Goal: Task Accomplishment & Management: Manage account settings

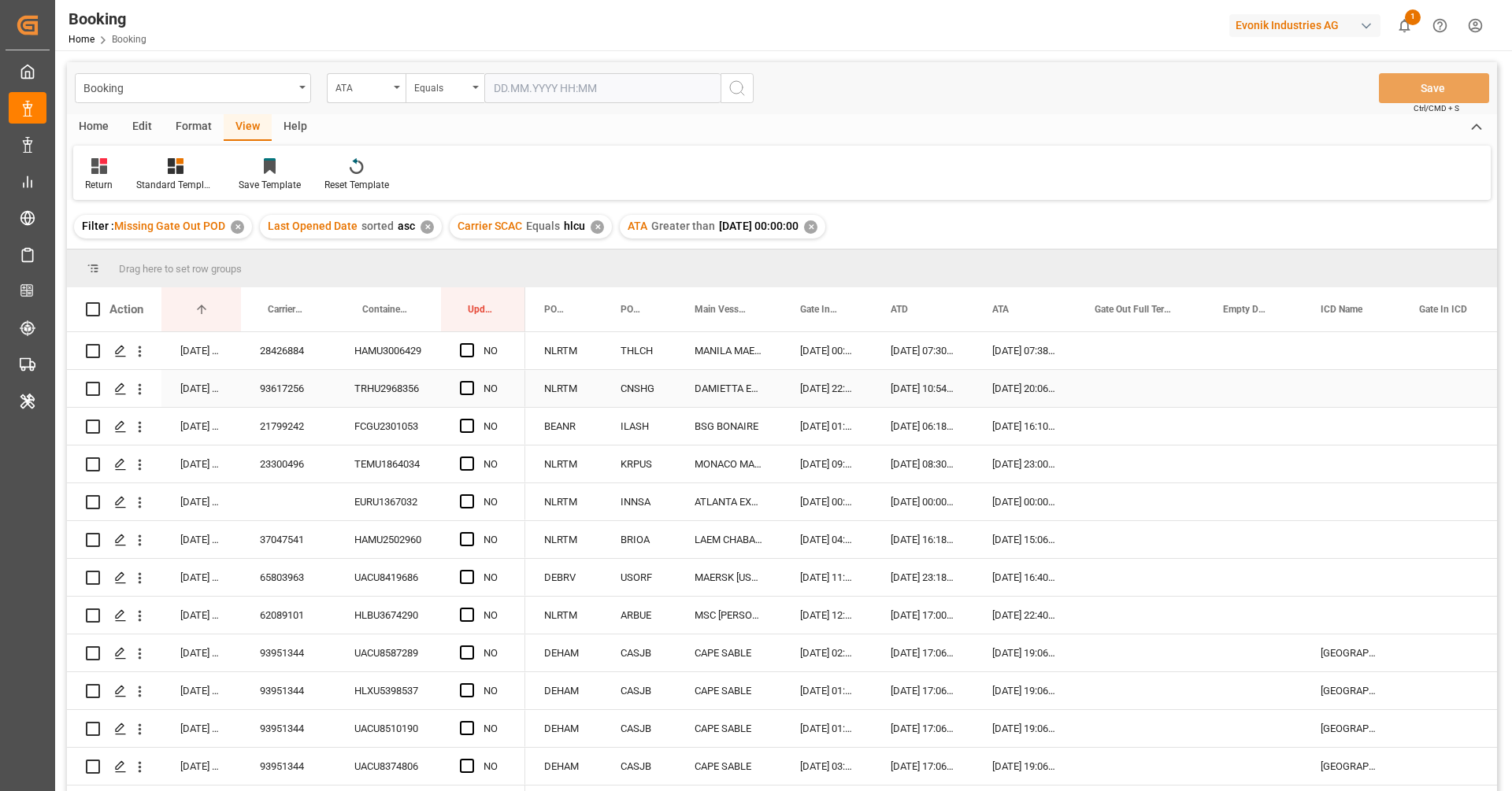
click at [303, 360] on div "28426884" at bounding box center [287, 351] width 94 height 37
click at [472, 345] on span "Press SPACE to select this row." at bounding box center [467, 350] width 14 height 14
click at [471, 343] on input "Press SPACE to select this row." at bounding box center [471, 343] width 0 height 0
click at [310, 385] on div "93617256" at bounding box center [287, 389] width 94 height 37
click at [472, 392] on span "Press SPACE to select this row." at bounding box center [467, 387] width 14 height 14
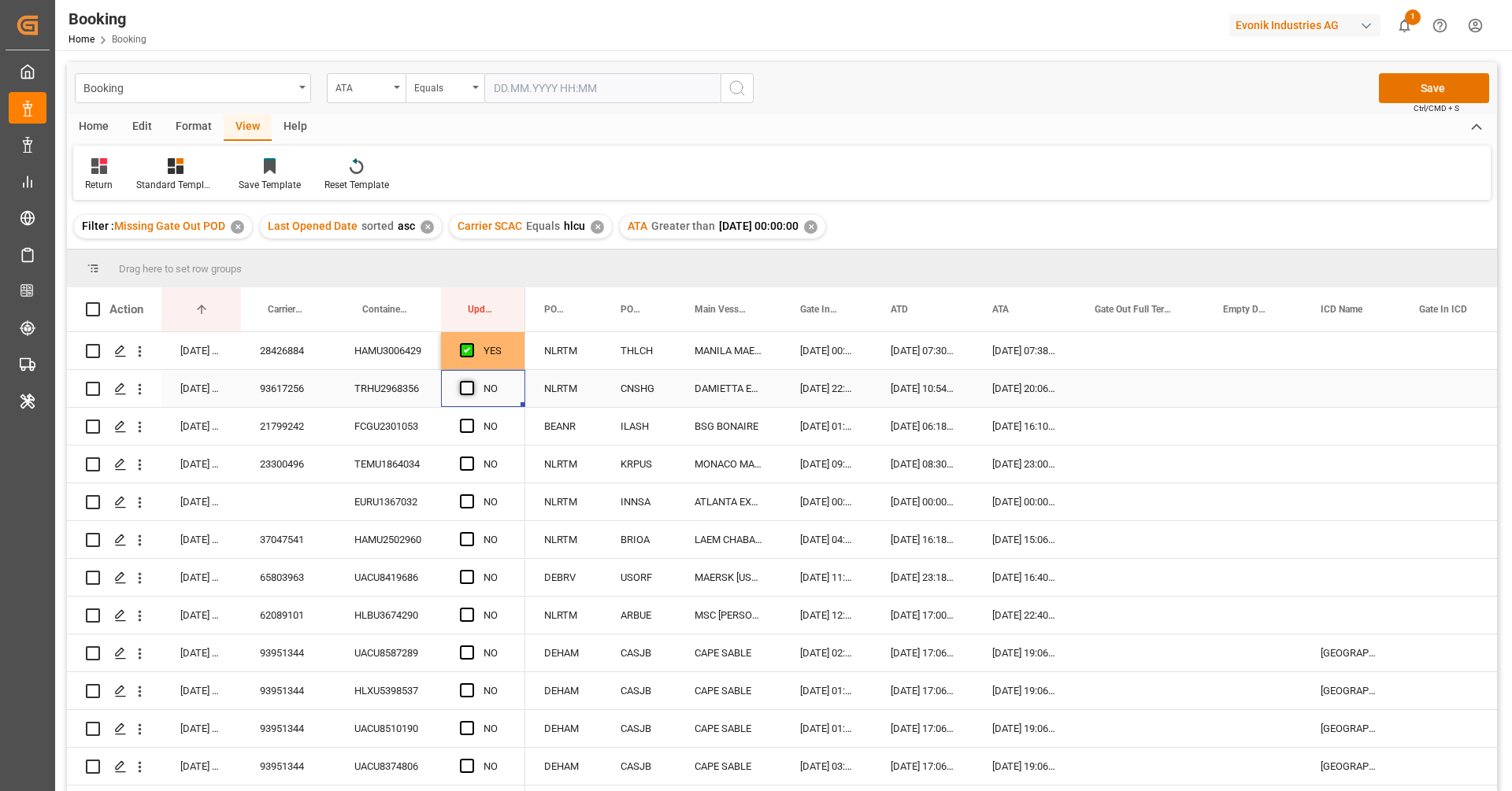
click at [471, 381] on input "Press SPACE to select this row." at bounding box center [471, 381] width 0 height 0
click at [314, 431] on div "21799242" at bounding box center [287, 426] width 94 height 37
click at [466, 424] on span "Press SPACE to select this row." at bounding box center [467, 425] width 14 height 14
click at [471, 419] on input "Press SPACE to select this row." at bounding box center [471, 419] width 0 height 0
click at [320, 470] on div "23300496" at bounding box center [287, 465] width 94 height 37
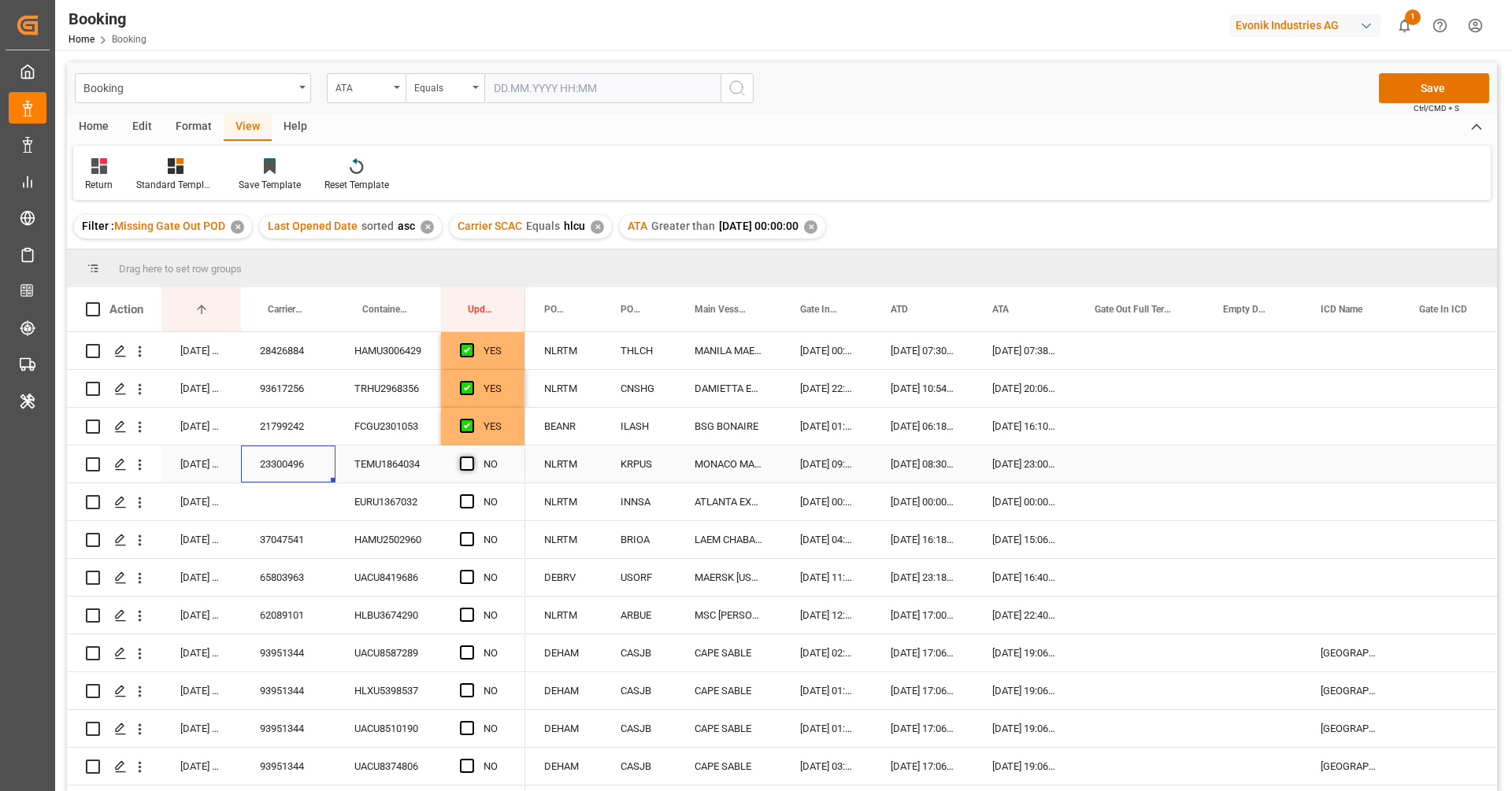
click at [466, 465] on span "Press SPACE to select this row." at bounding box center [467, 463] width 14 height 14
click at [471, 456] on input "Press SPACE to select this row." at bounding box center [471, 456] width 0 height 0
click at [400, 510] on div "EURU1367032" at bounding box center [387, 502] width 105 height 37
click at [474, 501] on div "Press SPACE to select this row." at bounding box center [471, 502] width 23 height 36
click at [461, 499] on span "Press SPACE to select this row." at bounding box center [467, 501] width 14 height 14
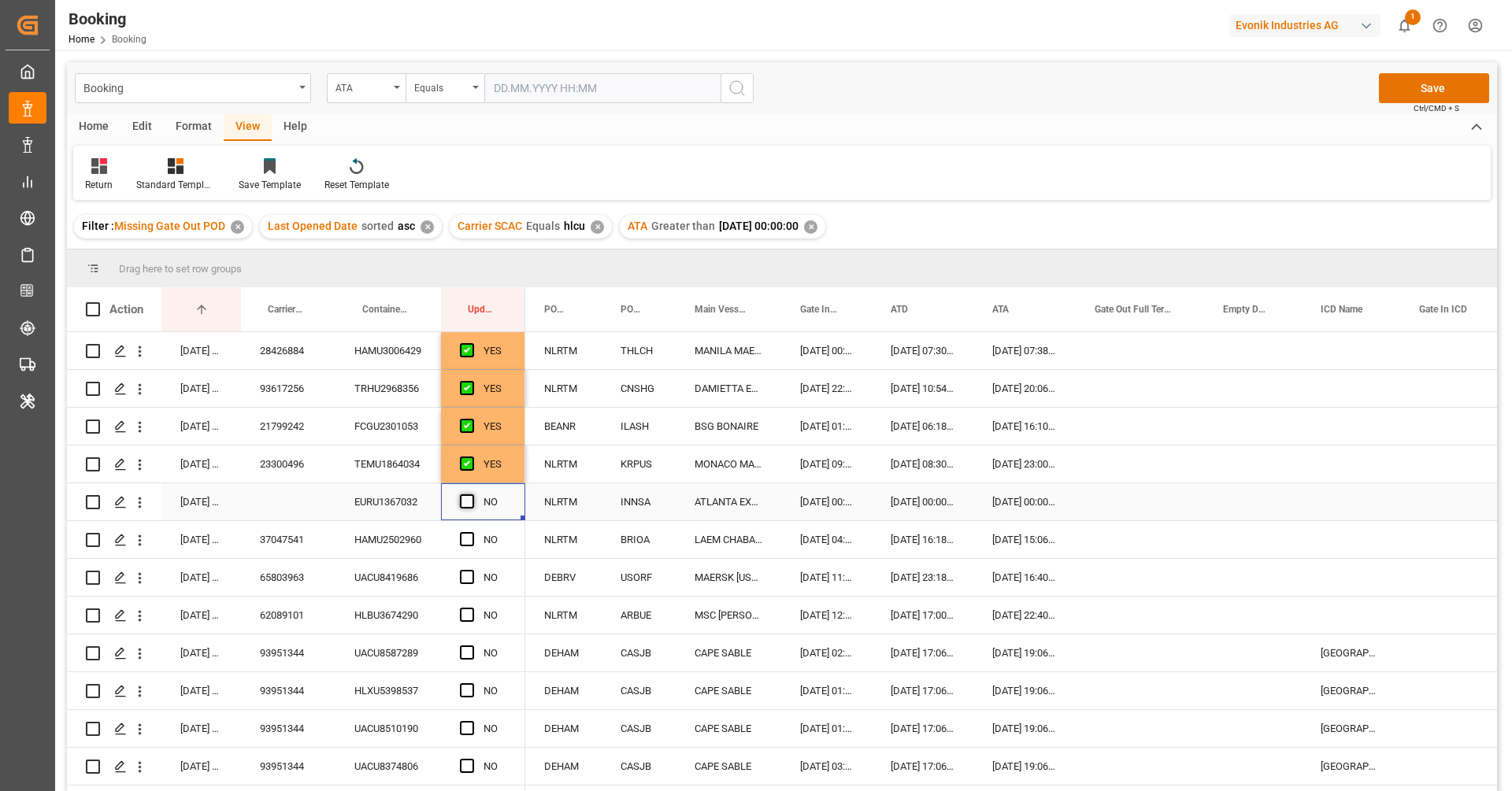
click at [471, 494] on input "Press SPACE to select this row." at bounding box center [471, 494] width 0 height 0
click at [320, 534] on div "37047541" at bounding box center [287, 539] width 94 height 37
click at [469, 540] on span "Press SPACE to select this row." at bounding box center [467, 538] width 14 height 14
click at [471, 532] on input "Press SPACE to select this row." at bounding box center [471, 532] width 0 height 0
click at [280, 590] on div "65803963" at bounding box center [287, 577] width 94 height 37
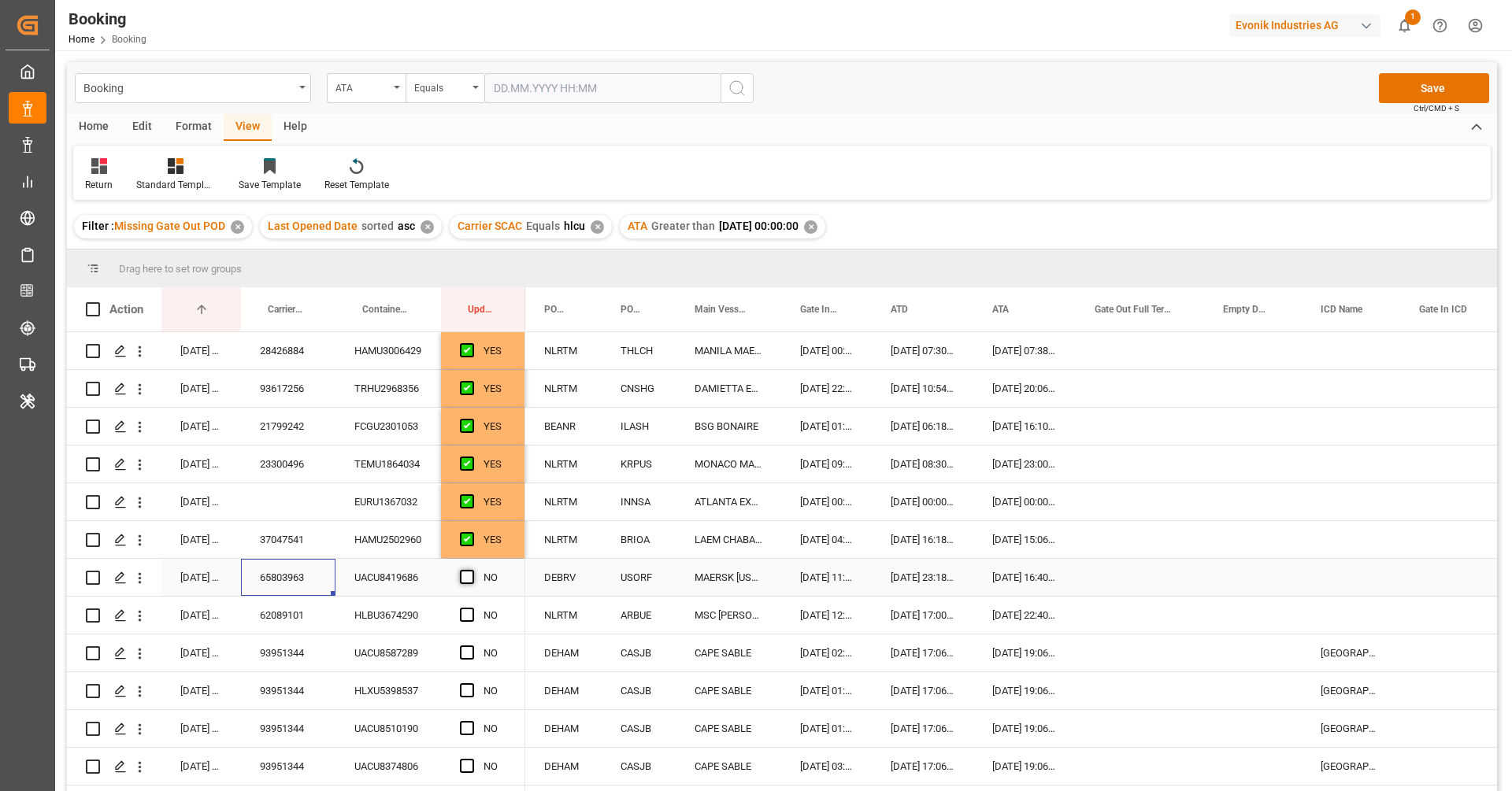
click at [470, 576] on span "Press SPACE to select this row." at bounding box center [467, 576] width 14 height 14
click at [471, 570] on input "Press SPACE to select this row." at bounding box center [471, 570] width 0 height 0
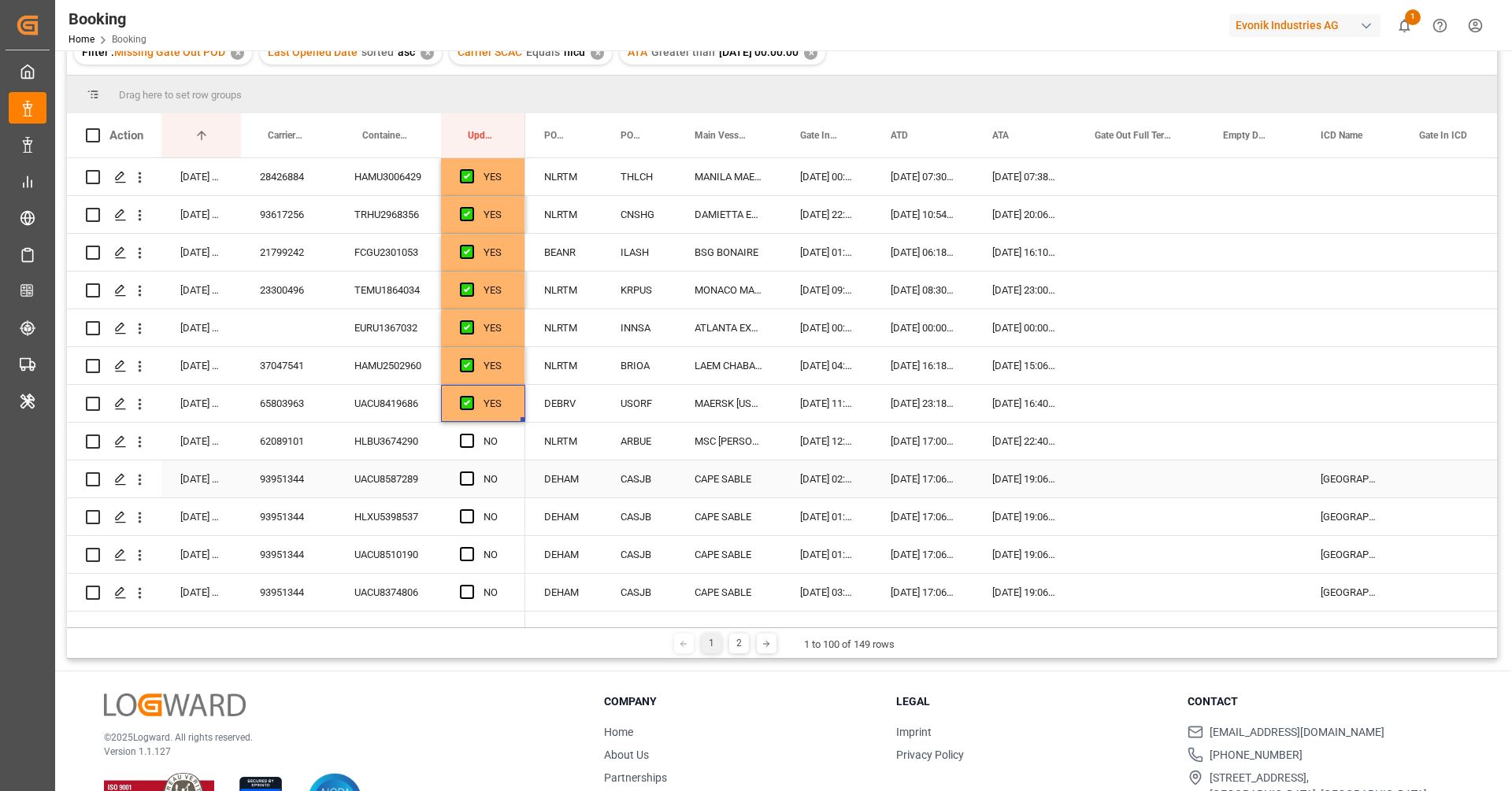
scroll to position [71, 0]
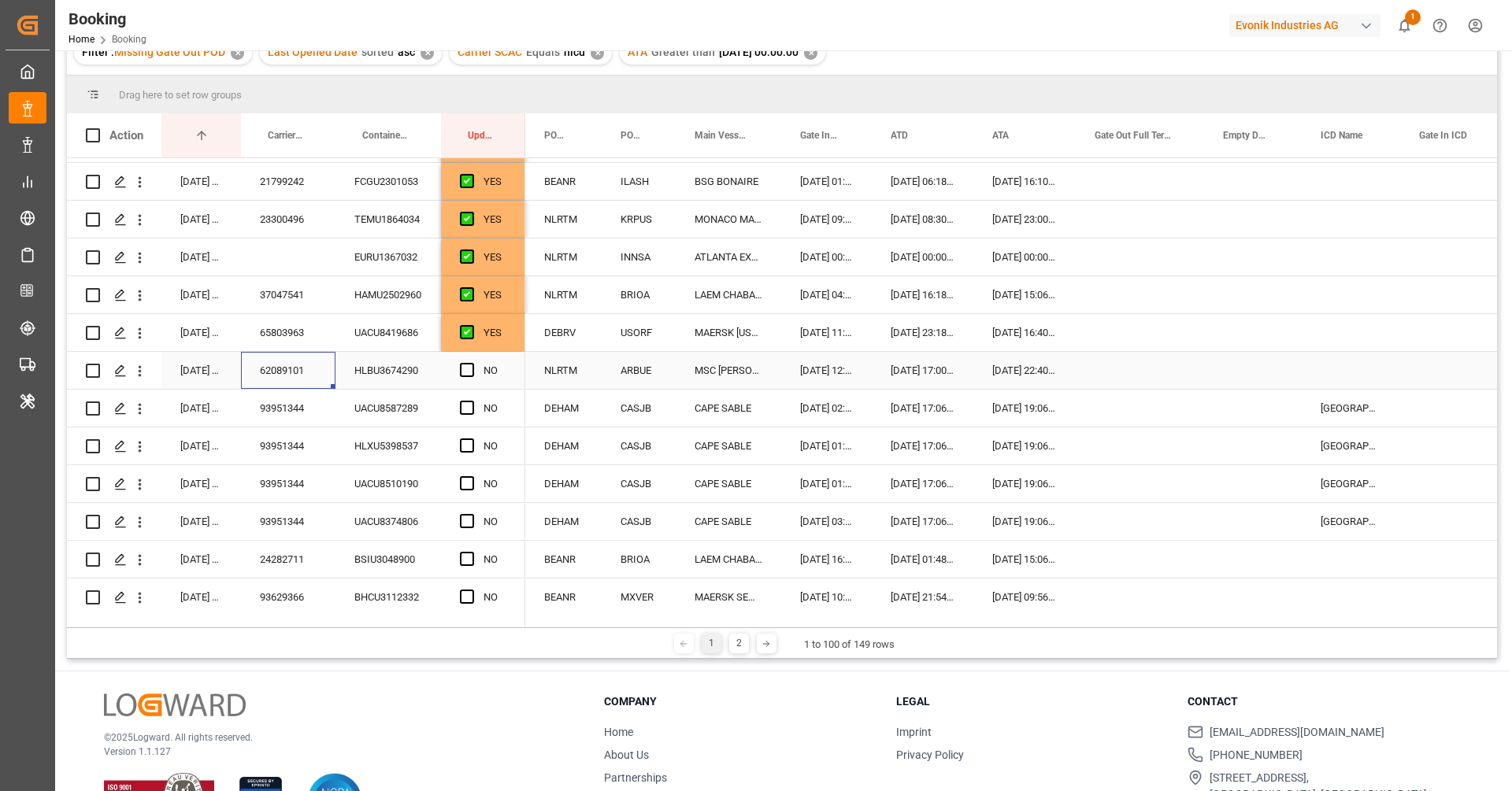
click at [299, 379] on div "62089101" at bounding box center [287, 370] width 94 height 37
click at [464, 376] on div "Press SPACE to select this row." at bounding box center [471, 370] width 23 height 36
click at [466, 372] on span "Press SPACE to select this row." at bounding box center [467, 369] width 14 height 14
click at [471, 363] on input "Press SPACE to select this row." at bounding box center [471, 363] width 0 height 0
click at [309, 414] on div "93951344" at bounding box center [287, 409] width 94 height 37
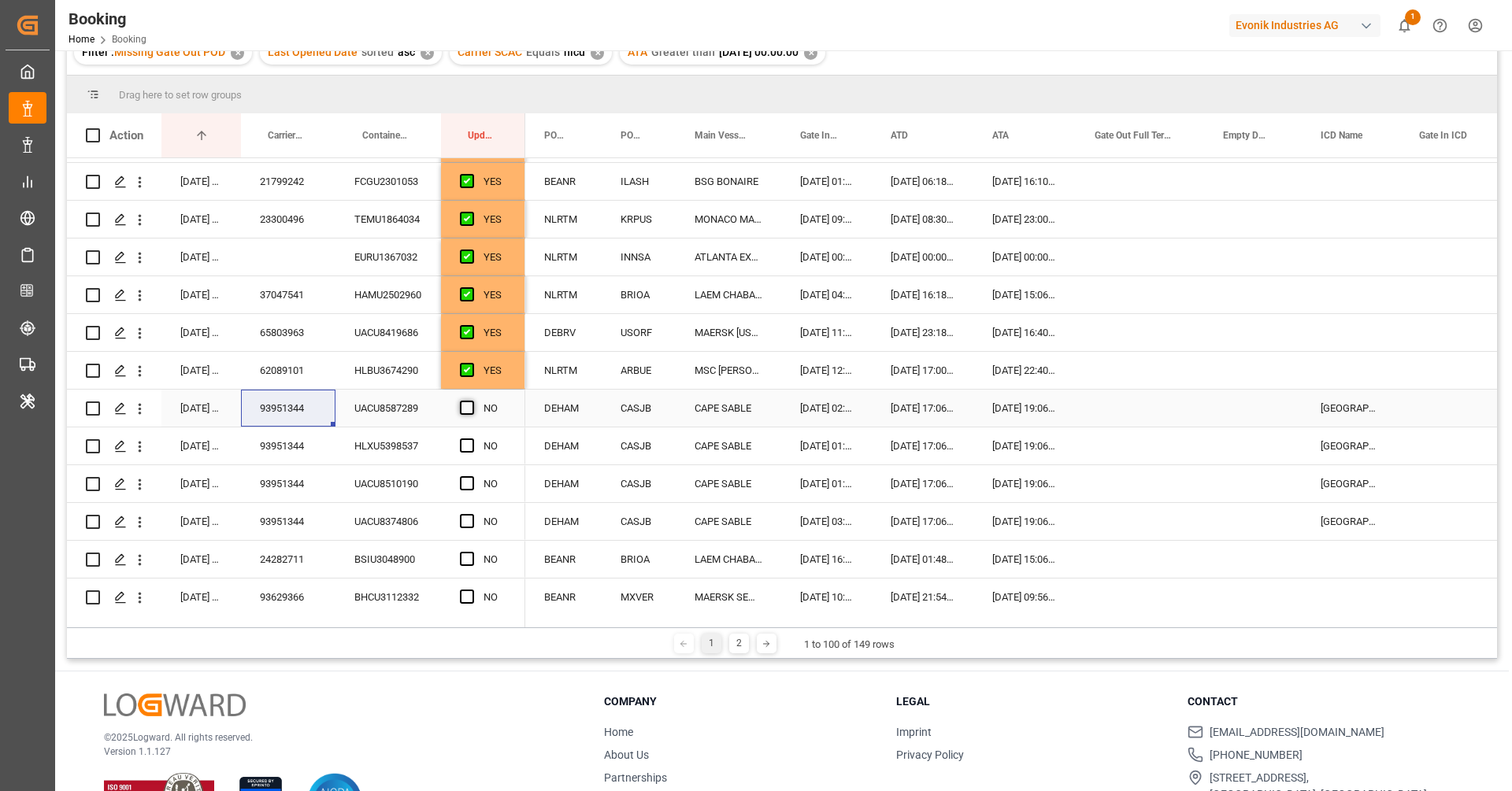
click at [470, 407] on span "Press SPACE to select this row." at bounding box center [467, 407] width 14 height 14
click at [471, 400] on input "Press SPACE to select this row." at bounding box center [471, 400] width 0 height 0
click at [471, 444] on span "Press SPACE to select this row." at bounding box center [467, 445] width 14 height 14
click at [471, 438] on input "Press SPACE to select this row." at bounding box center [471, 438] width 0 height 0
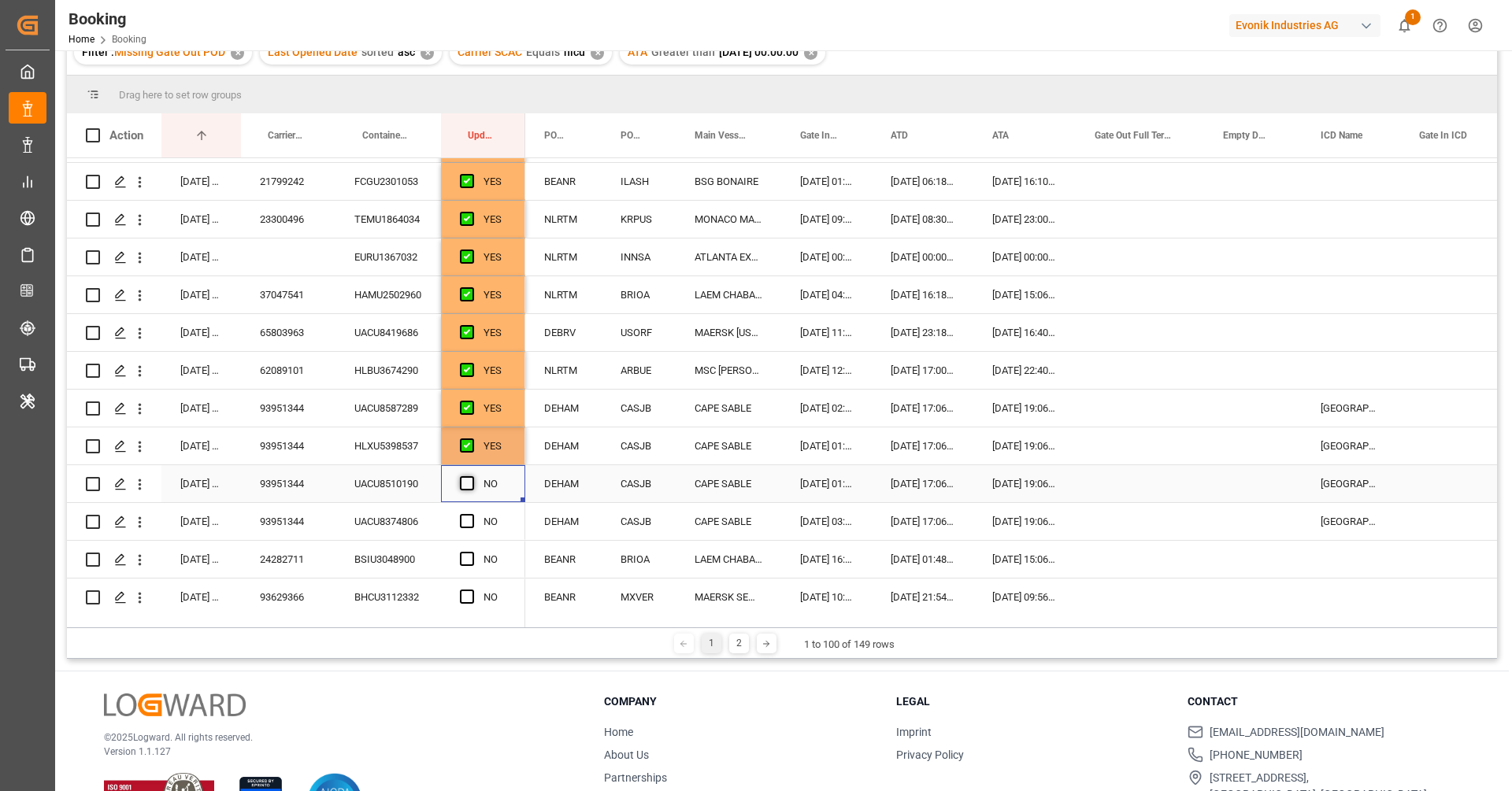
click at [471, 480] on span "Press SPACE to select this row." at bounding box center [467, 482] width 14 height 14
click at [471, 476] on input "Press SPACE to select this row." at bounding box center [471, 476] width 0 height 0
click at [475, 517] on div "Press SPACE to select this row." at bounding box center [471, 521] width 23 height 36
click at [471, 516] on span "Press SPACE to select this row." at bounding box center [467, 520] width 14 height 14
click at [471, 514] on input "Press SPACE to select this row." at bounding box center [471, 514] width 0 height 0
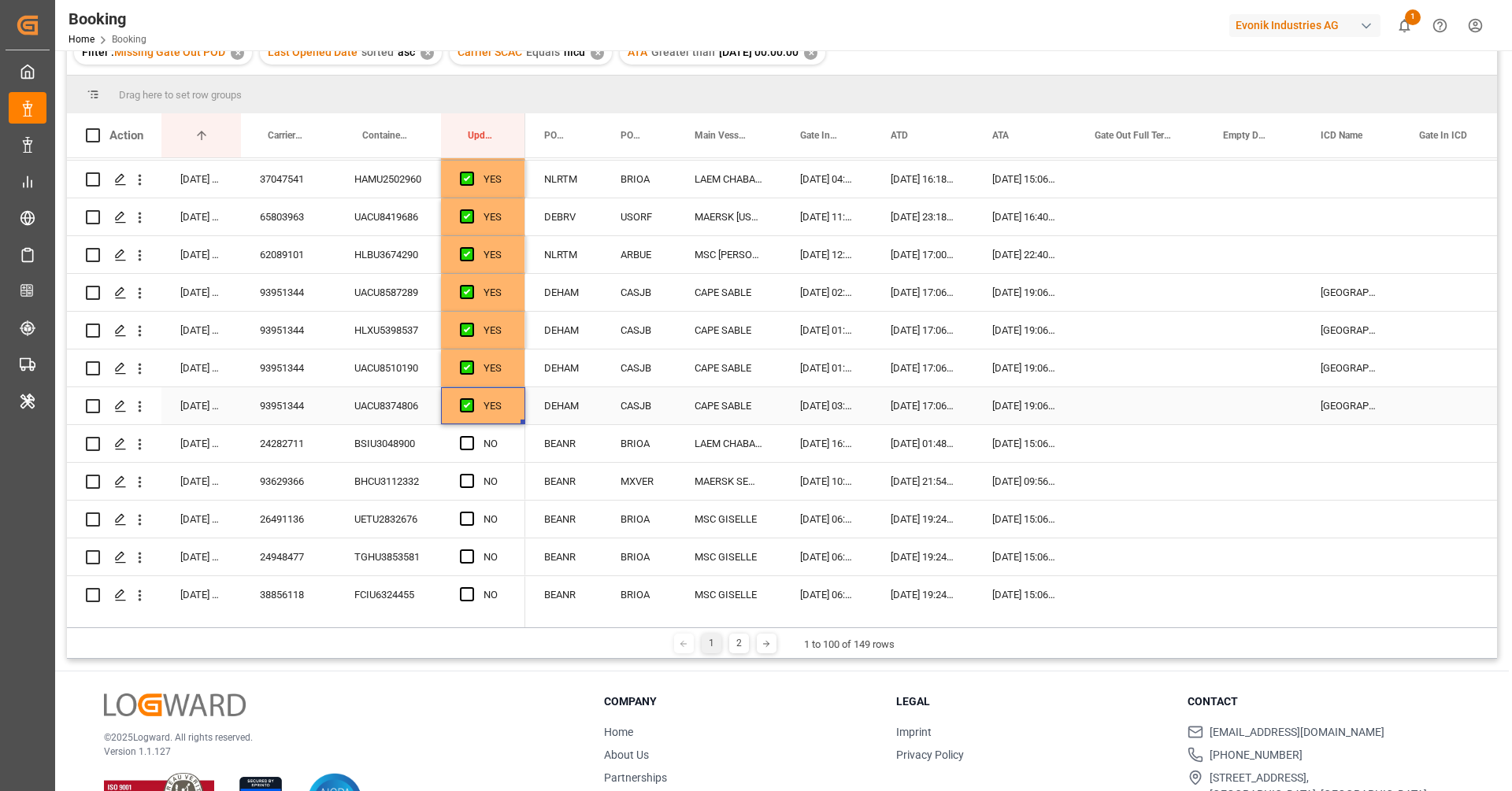
scroll to position [259, 0]
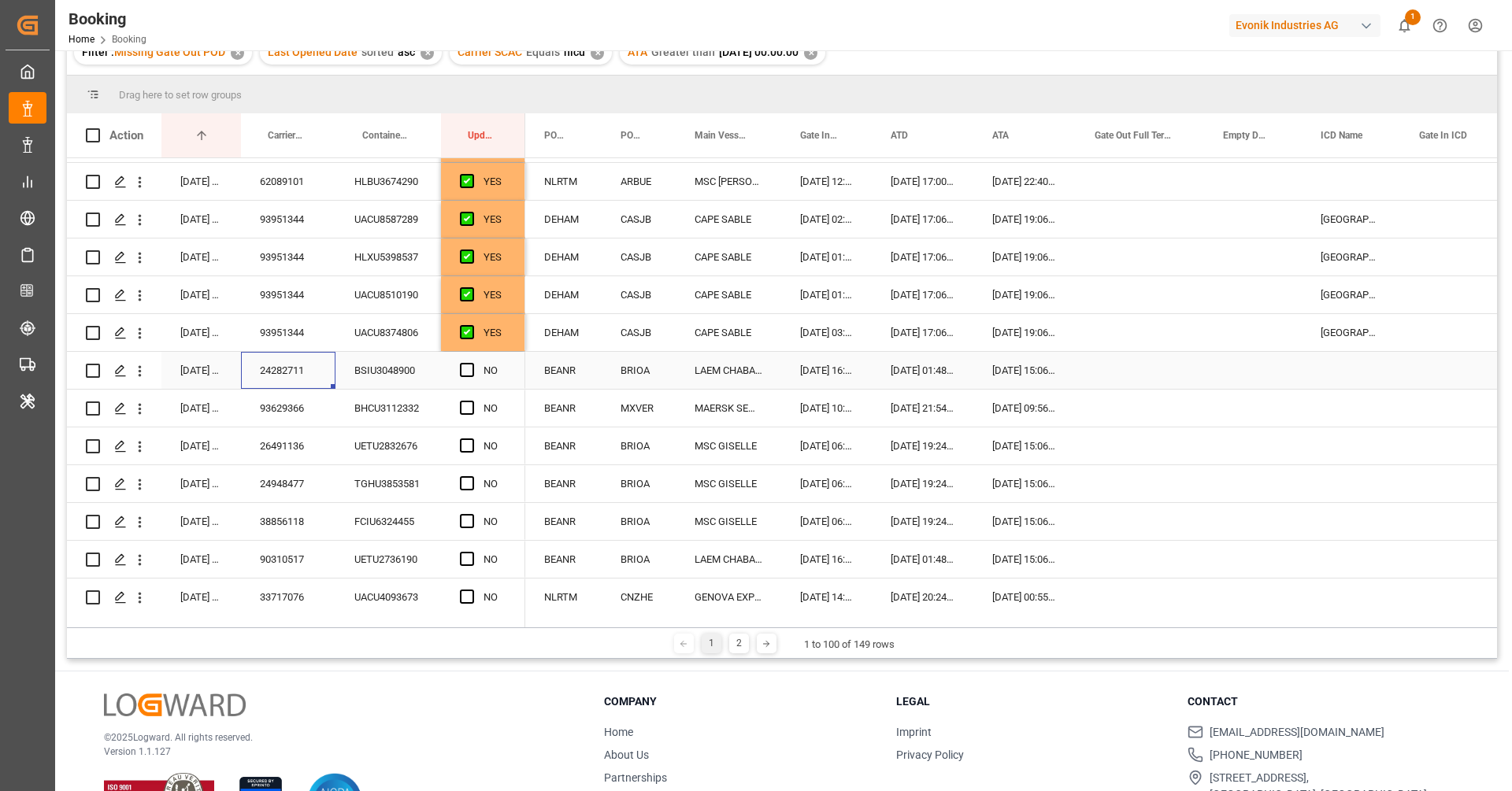
click at [321, 376] on div "24282711" at bounding box center [287, 370] width 94 height 37
click at [470, 373] on span "Press SPACE to select this row." at bounding box center [467, 369] width 14 height 14
click at [471, 363] on input "Press SPACE to select this row." at bounding box center [471, 363] width 0 height 0
click at [319, 419] on div "93629366" at bounding box center [287, 409] width 94 height 37
click at [471, 406] on span "Press SPACE to select this row." at bounding box center [467, 407] width 14 height 14
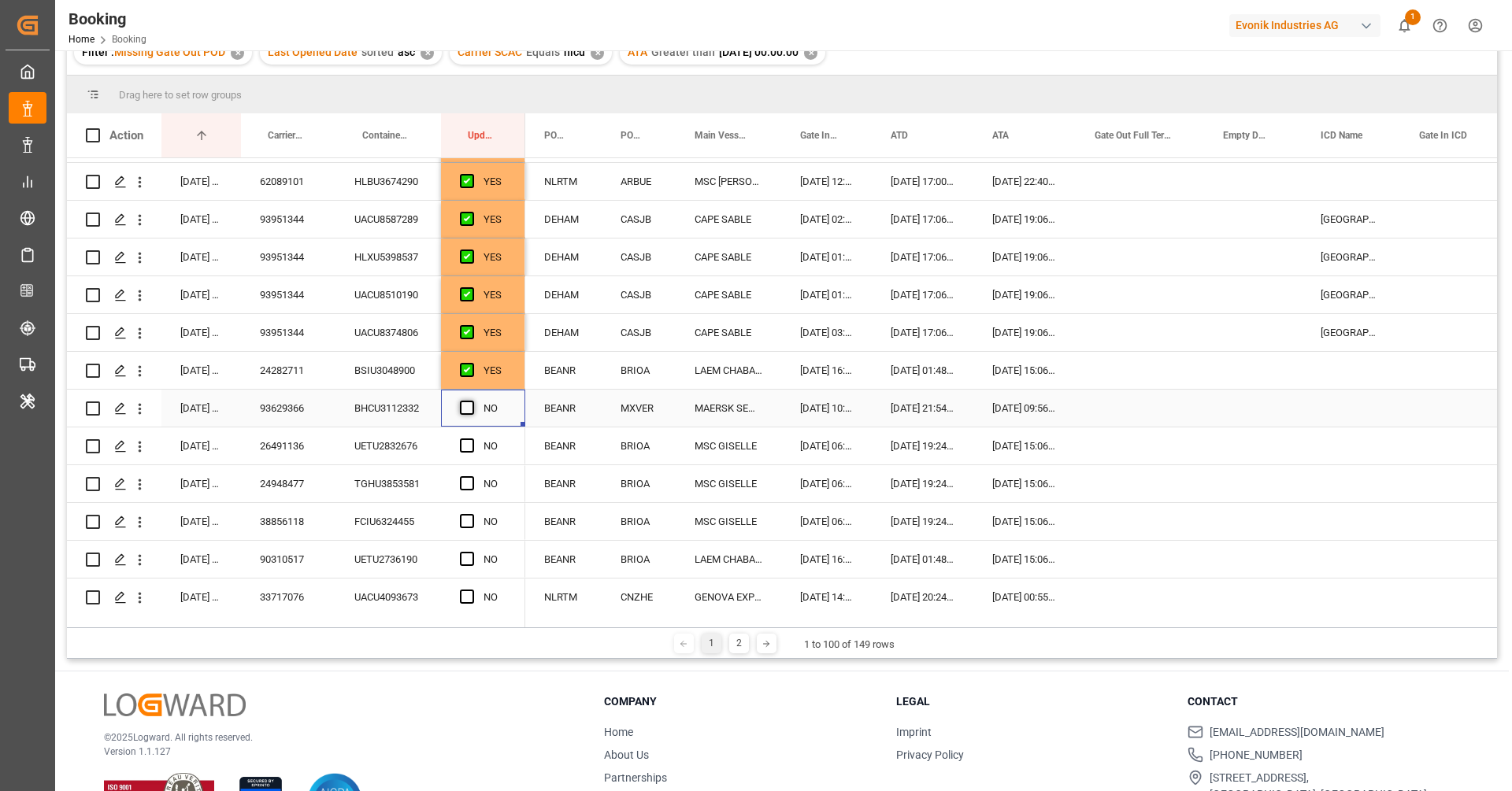
click at [471, 400] on input "Press SPACE to select this row." at bounding box center [471, 400] width 0 height 0
click at [289, 456] on div "26491136" at bounding box center [287, 446] width 94 height 37
click at [461, 443] on span "Press SPACE to select this row." at bounding box center [467, 445] width 14 height 14
click at [471, 438] on input "Press SPACE to select this row." at bounding box center [471, 438] width 0 height 0
click at [304, 480] on div "24948477" at bounding box center [287, 484] width 94 height 37
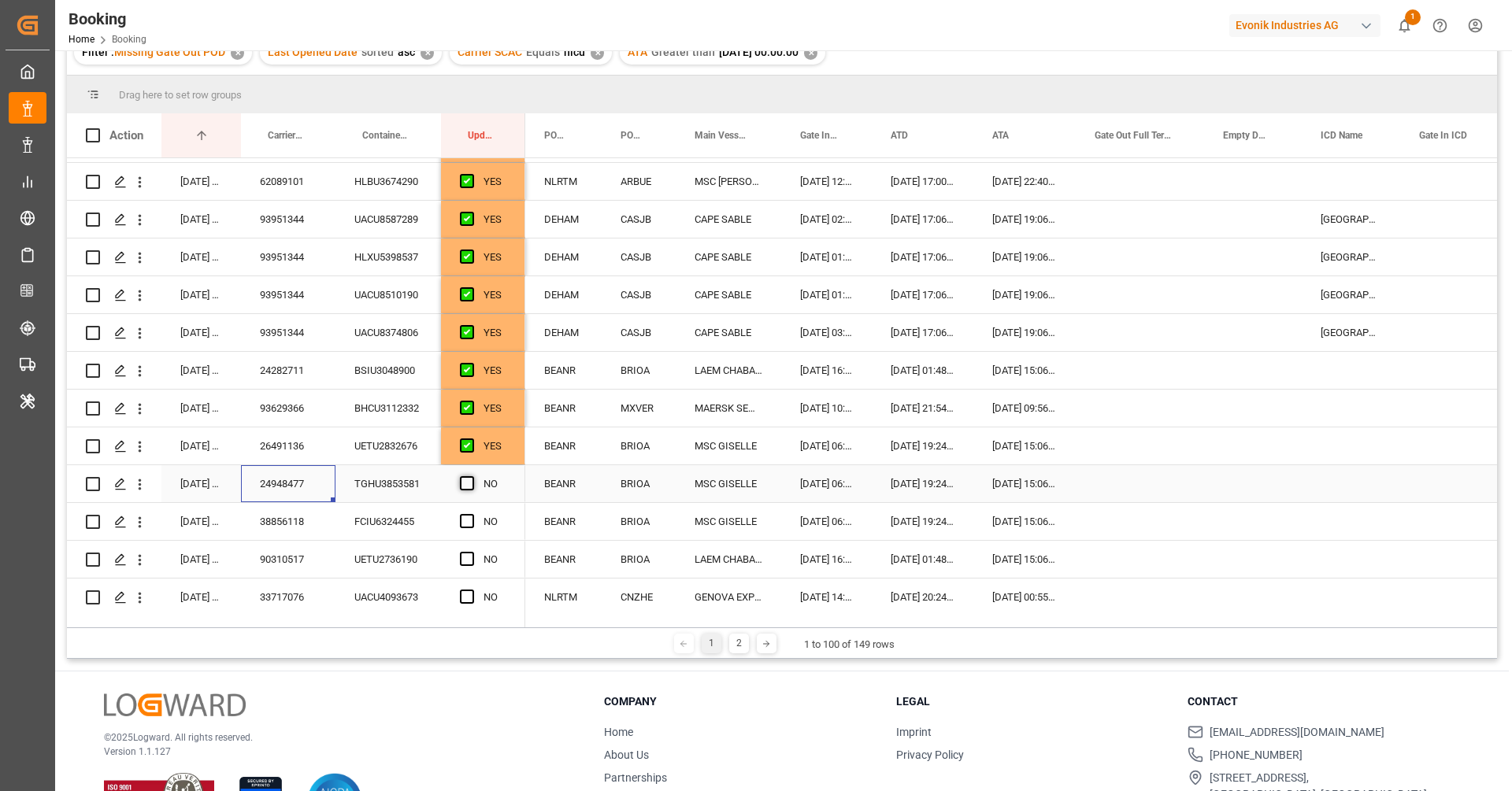
click at [469, 479] on span "Press SPACE to select this row." at bounding box center [467, 482] width 14 height 14
click at [471, 476] on input "Press SPACE to select this row." at bounding box center [471, 476] width 0 height 0
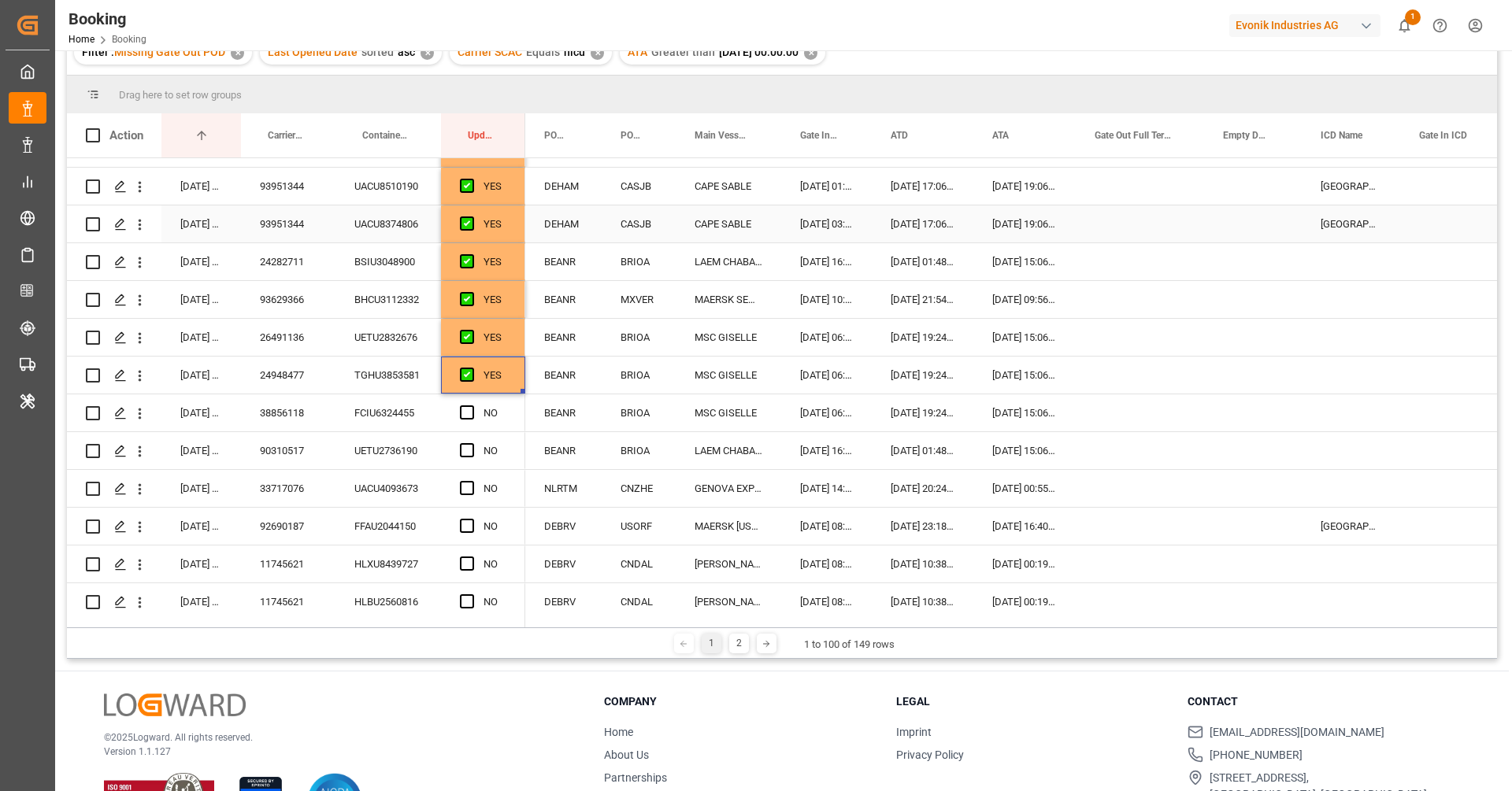
scroll to position [451, 0]
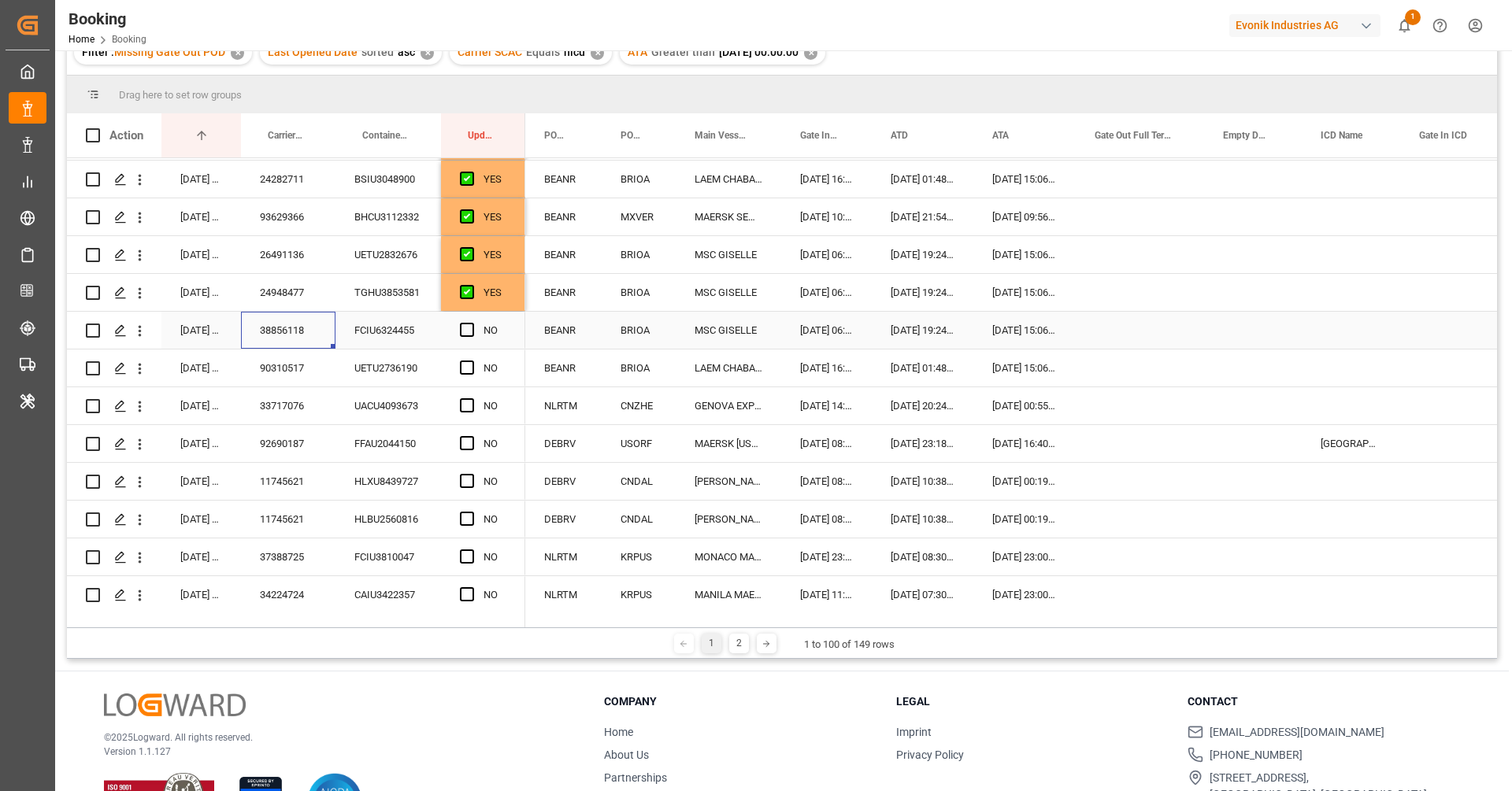
click at [301, 325] on div "38856118" at bounding box center [287, 330] width 94 height 37
click at [470, 324] on span "Press SPACE to select this row." at bounding box center [467, 329] width 14 height 14
click at [471, 323] on input "Press SPACE to select this row." at bounding box center [471, 323] width 0 height 0
click at [315, 375] on div "90310517" at bounding box center [287, 368] width 94 height 37
click at [469, 370] on span "Press SPACE to select this row." at bounding box center [467, 367] width 14 height 14
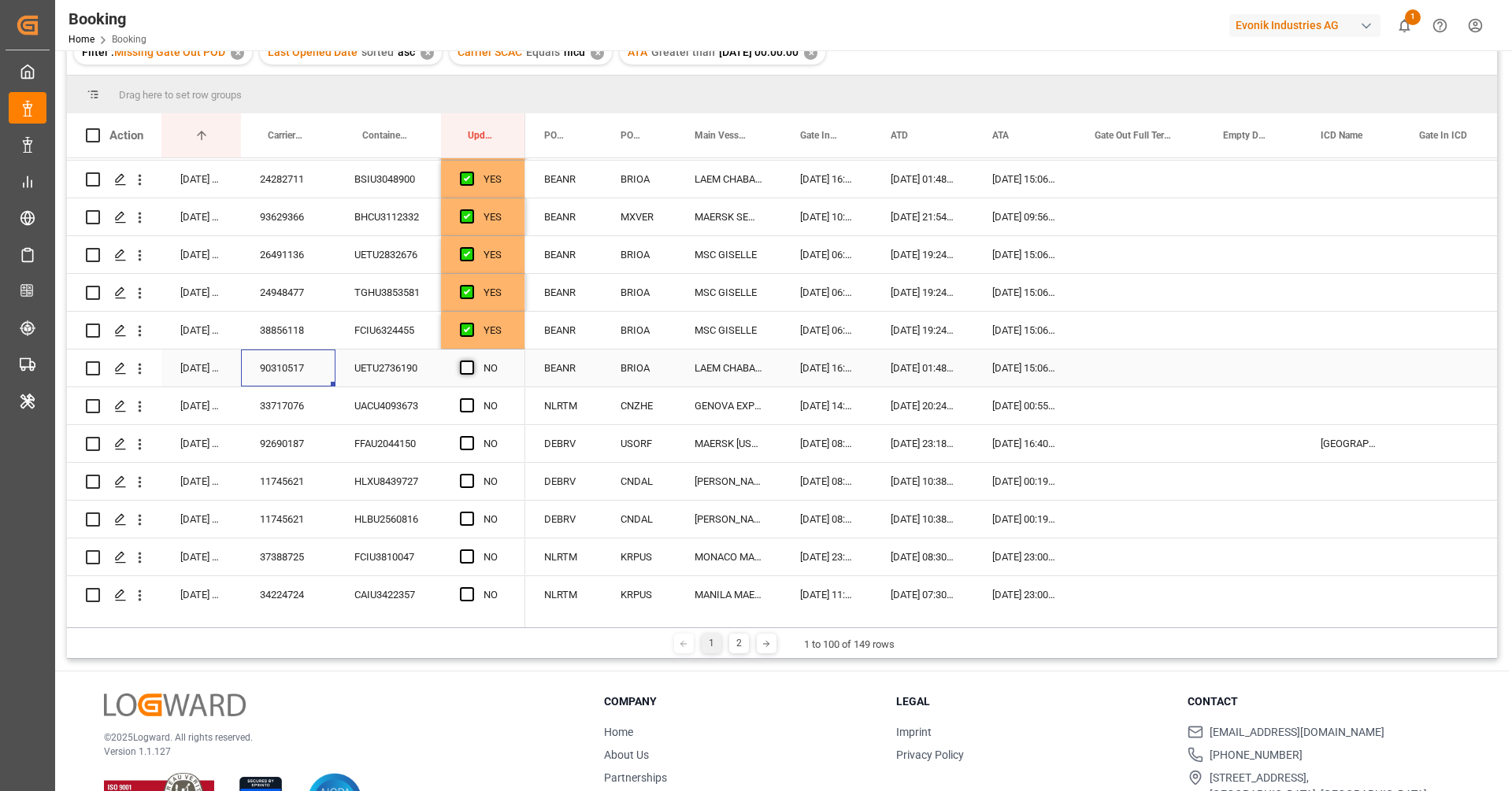
click at [471, 360] on input "Press SPACE to select this row." at bounding box center [471, 360] width 0 height 0
click at [325, 417] on div "33717076" at bounding box center [287, 406] width 94 height 37
click at [466, 408] on span "Press SPACE to select this row." at bounding box center [467, 405] width 14 height 14
click at [471, 398] on input "Press SPACE to select this row." at bounding box center [471, 398] width 0 height 0
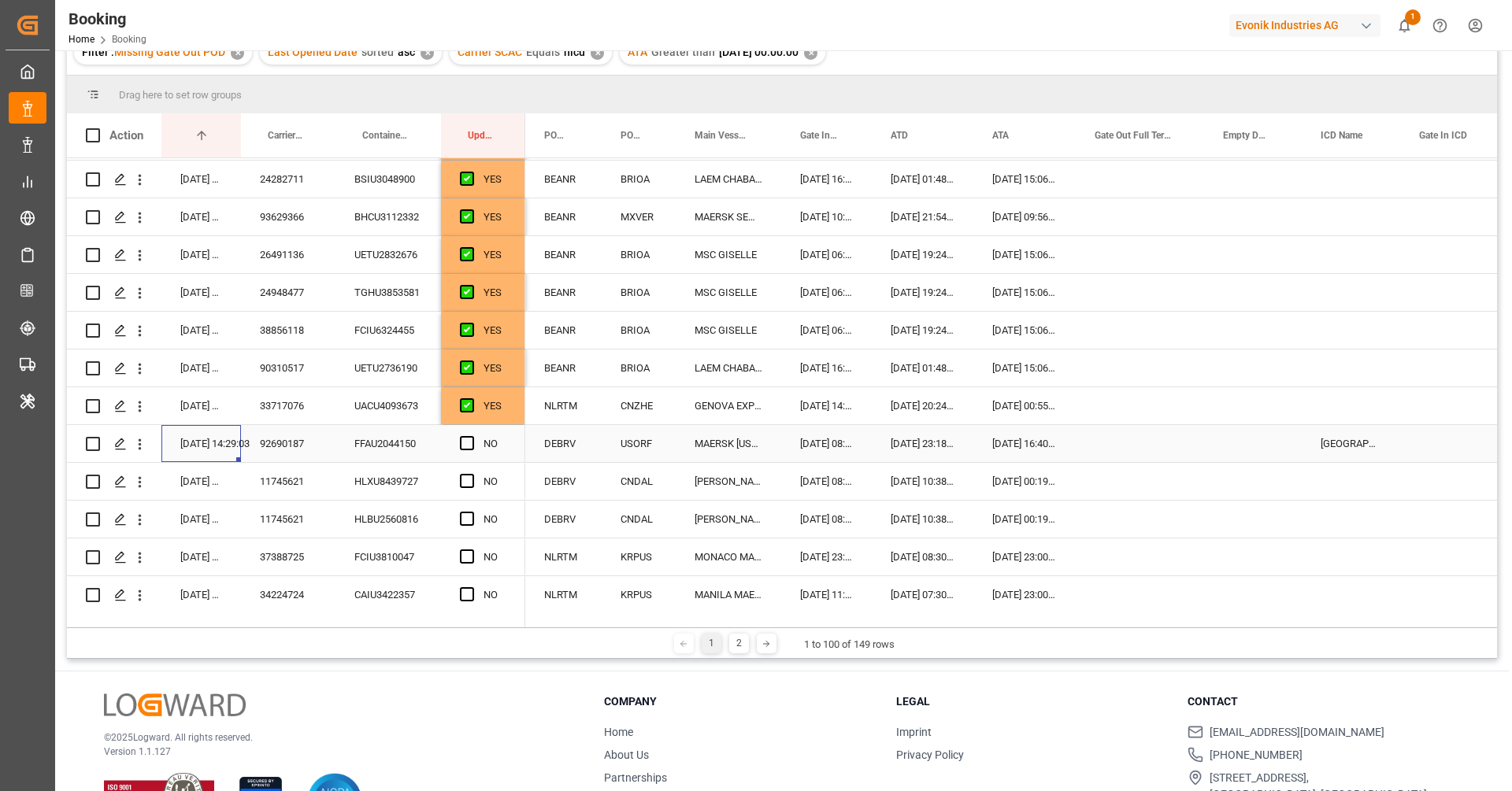
click at [239, 451] on div "02.09.2025 14:29:03" at bounding box center [201, 444] width 79 height 37
click at [295, 446] on div "92690187" at bounding box center [287, 444] width 94 height 37
click at [1115, 452] on div "Press SPACE to select this row." at bounding box center [1140, 444] width 129 height 37
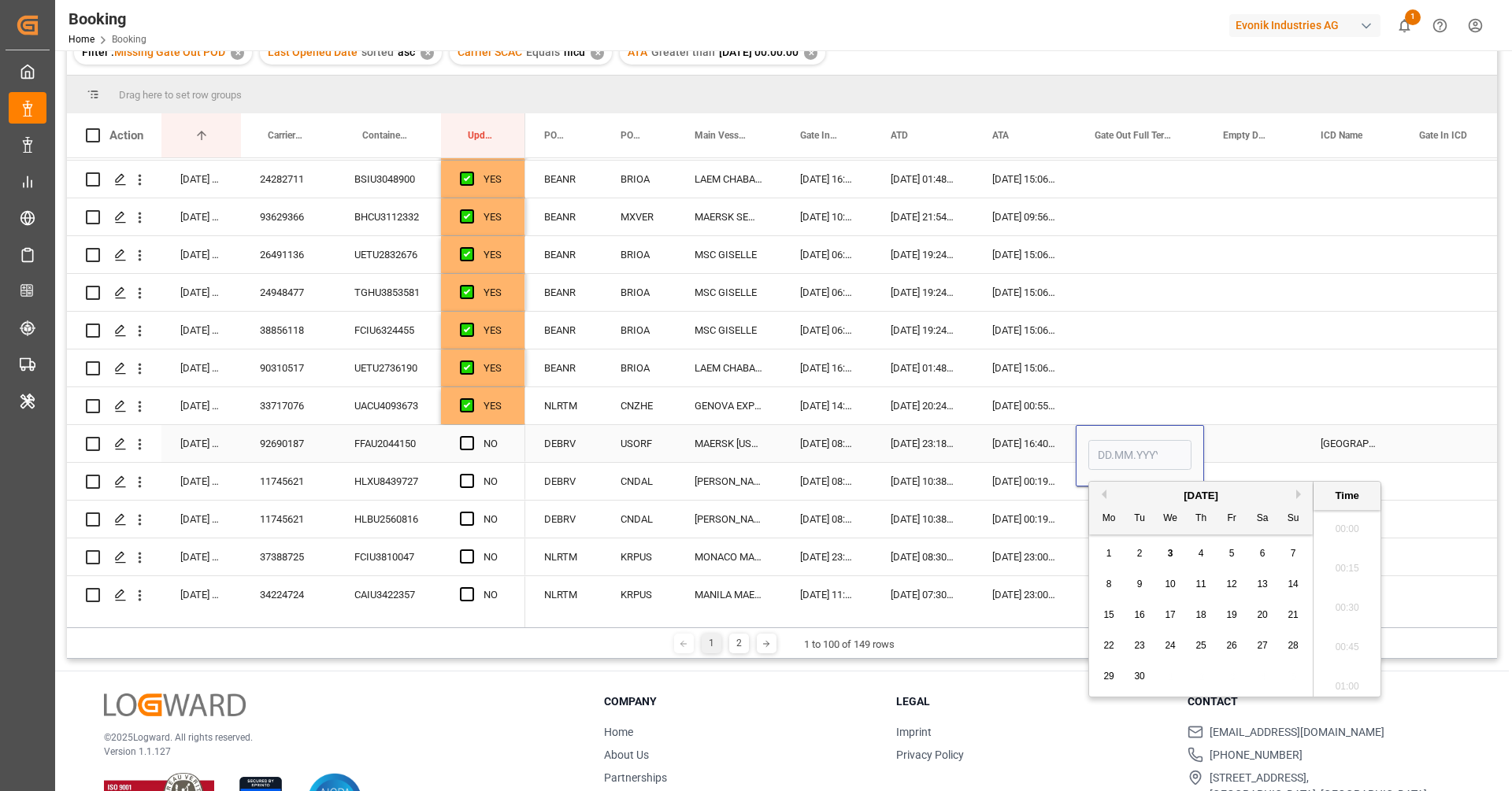
scroll to position [2366, 0]
click at [1147, 561] on div "2" at bounding box center [1140, 554] width 20 height 19
type input "02.09.2025 00:00"
click at [466, 430] on div "Press SPACE to select this row." at bounding box center [471, 443] width 23 height 36
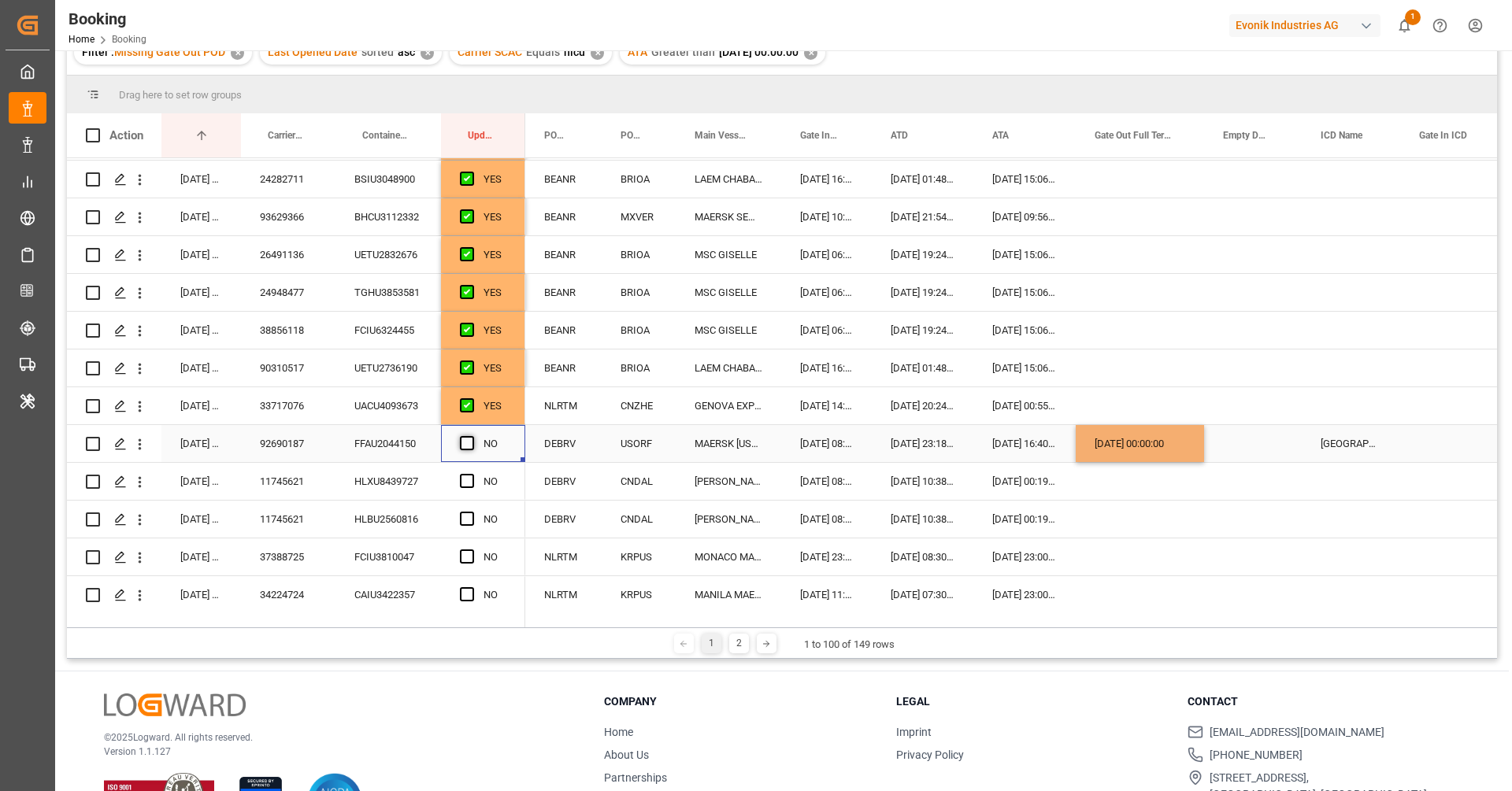
click at [467, 440] on span "Press SPACE to select this row." at bounding box center [467, 442] width 14 height 14
click at [471, 436] on input "Press SPACE to select this row." at bounding box center [471, 436] width 0 height 0
click at [246, 491] on div "11745621" at bounding box center [287, 481] width 94 height 37
click at [467, 480] on span "Press SPACE to select this row." at bounding box center [467, 480] width 14 height 14
click at [471, 474] on input "Press SPACE to select this row." at bounding box center [471, 474] width 0 height 0
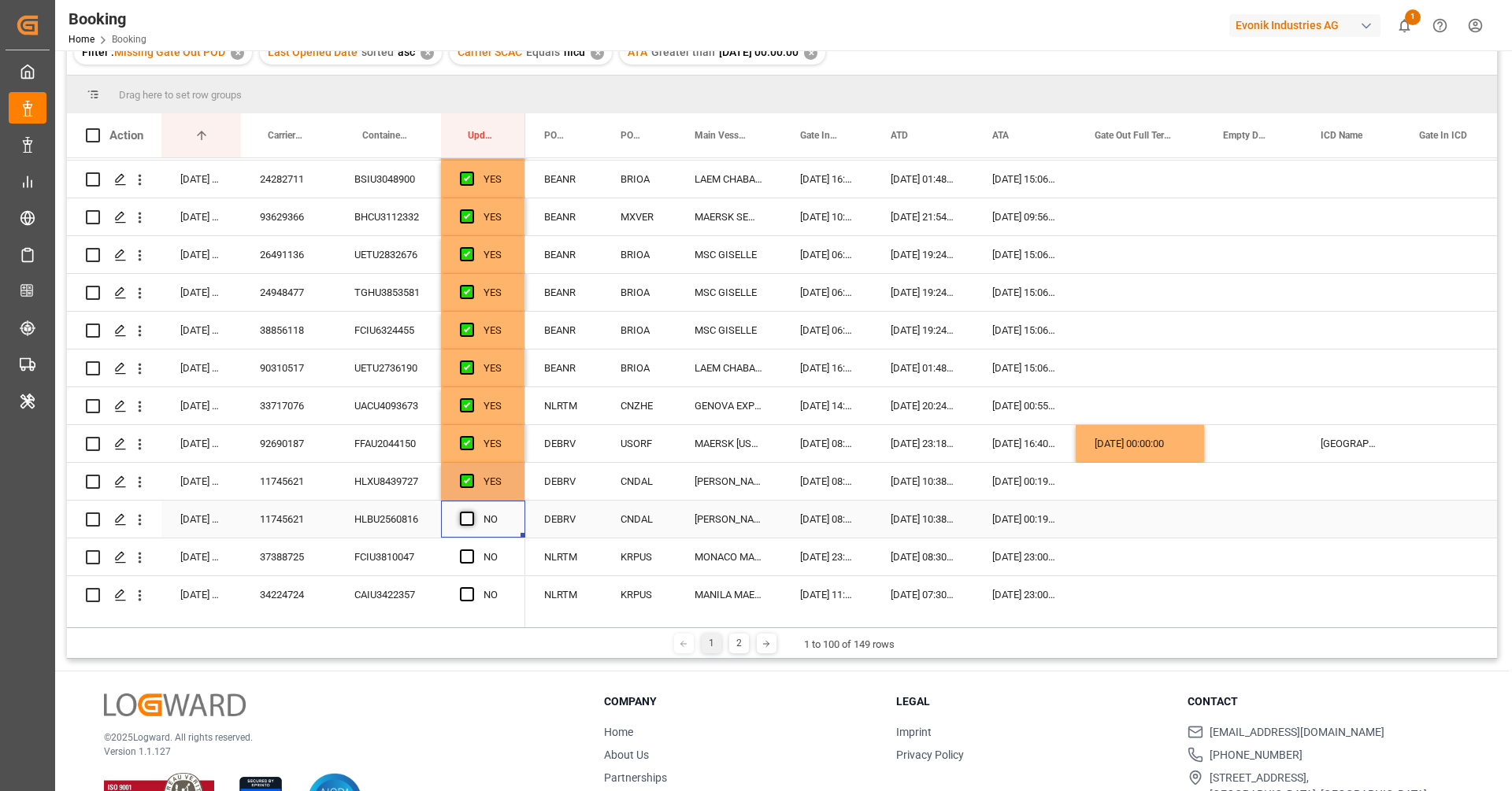
click at [465, 516] on span "Press SPACE to select this row." at bounding box center [467, 518] width 14 height 14
click at [471, 511] on input "Press SPACE to select this row." at bounding box center [471, 511] width 0 height 0
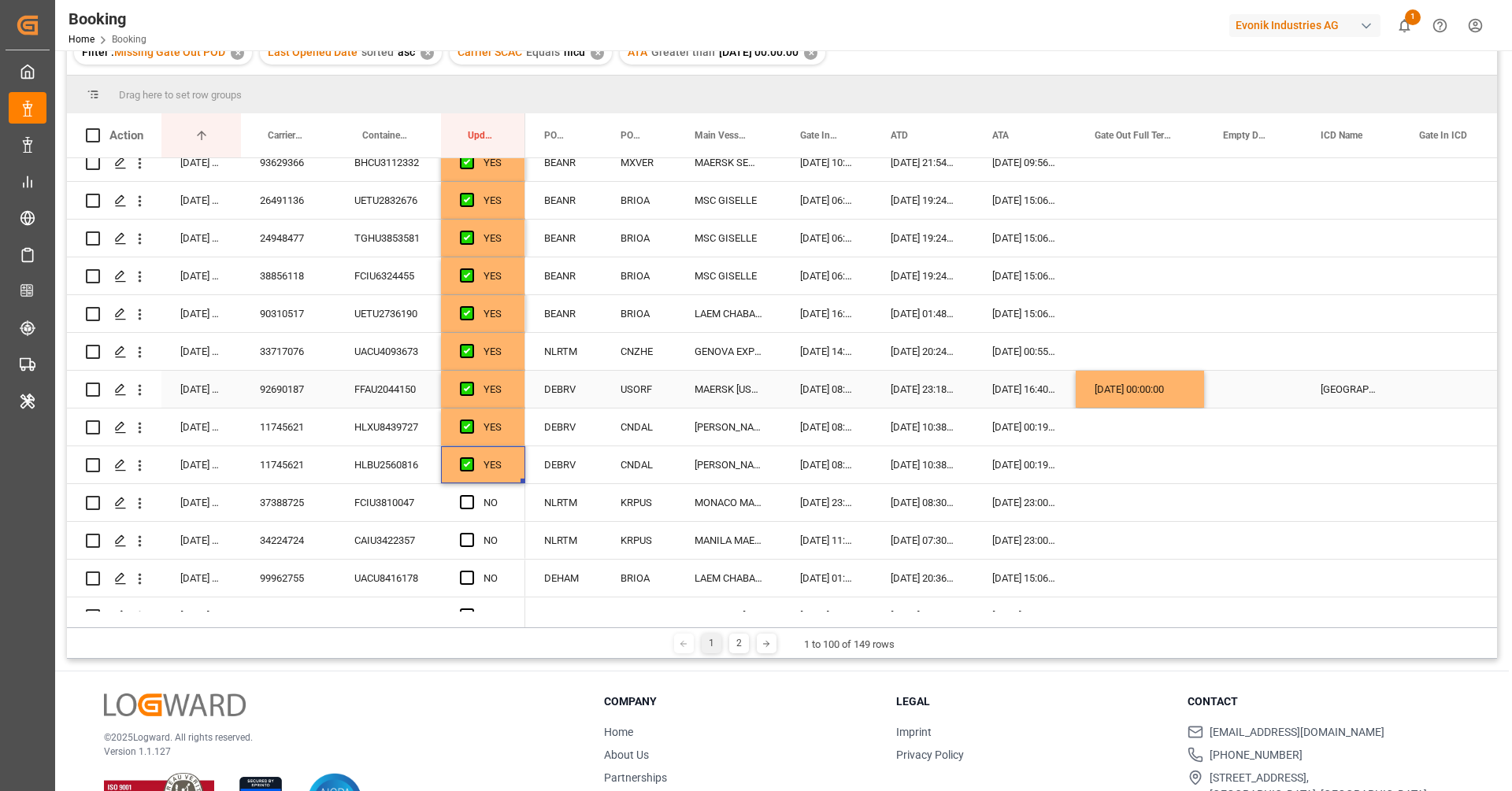
scroll to position [562, 0]
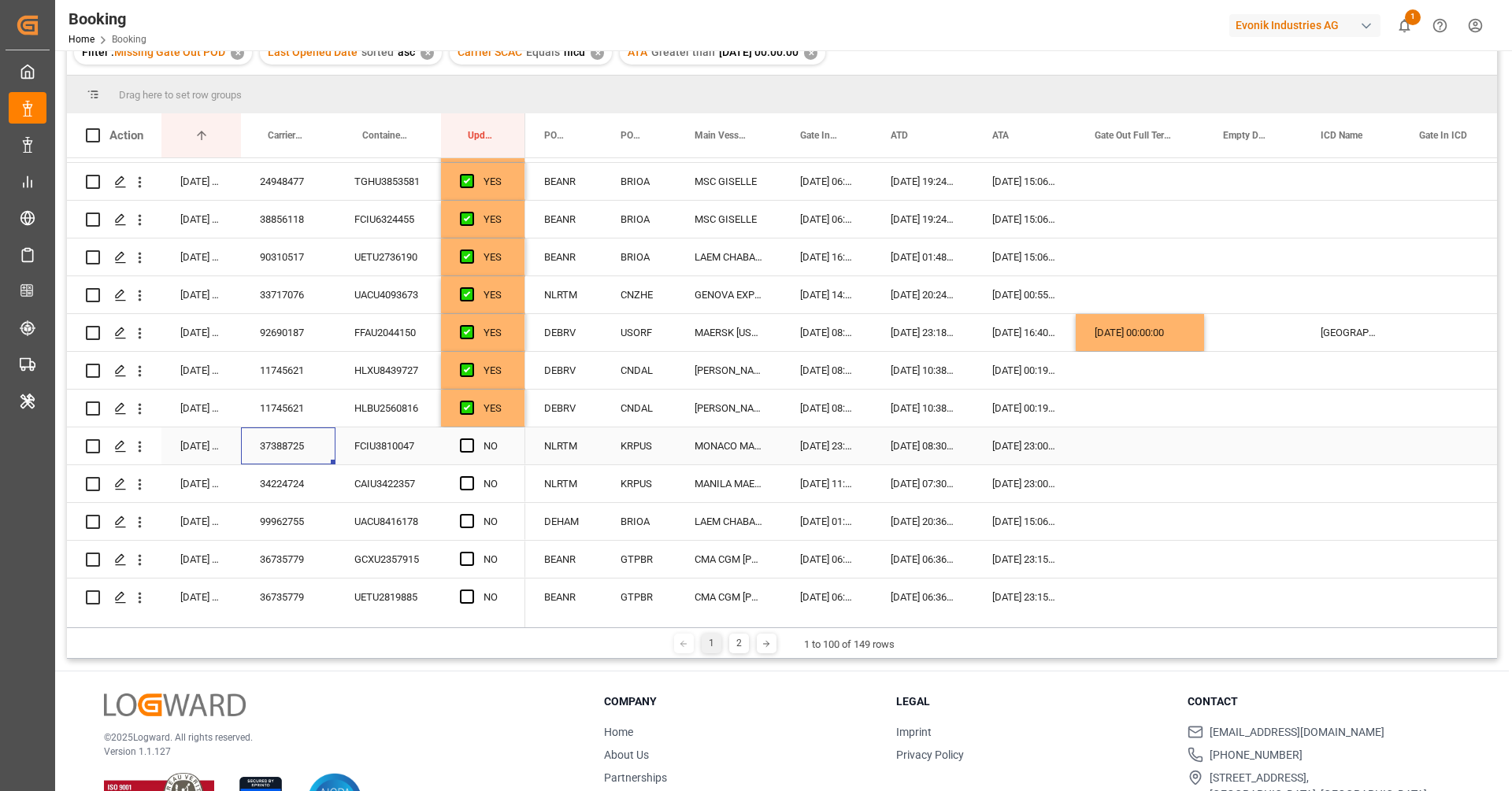
click at [272, 457] on div "37388725" at bounding box center [287, 446] width 94 height 37
click at [464, 444] on span "Press SPACE to select this row." at bounding box center [467, 445] width 14 height 14
click at [471, 438] on input "Press SPACE to select this row." at bounding box center [471, 438] width 0 height 0
click at [270, 489] on div "34224724" at bounding box center [287, 484] width 94 height 37
click at [465, 484] on span "Press SPACE to select this row." at bounding box center [467, 482] width 14 height 14
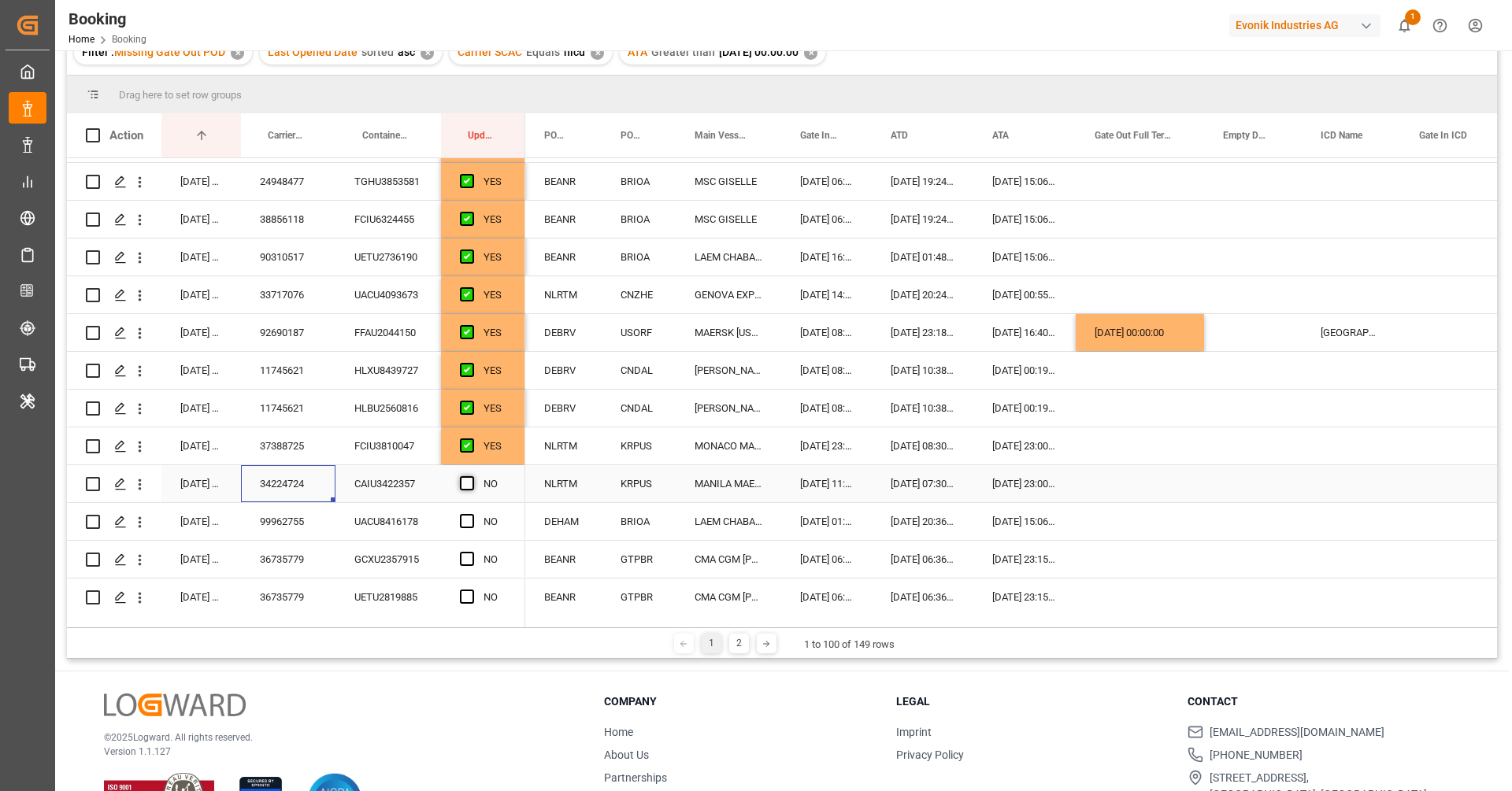
click at [471, 476] on input "Press SPACE to select this row." at bounding box center [471, 476] width 0 height 0
click at [324, 514] on div "99962755" at bounding box center [287, 521] width 94 height 37
click at [465, 526] on div "Press SPACE to select this row." at bounding box center [471, 521] width 23 height 36
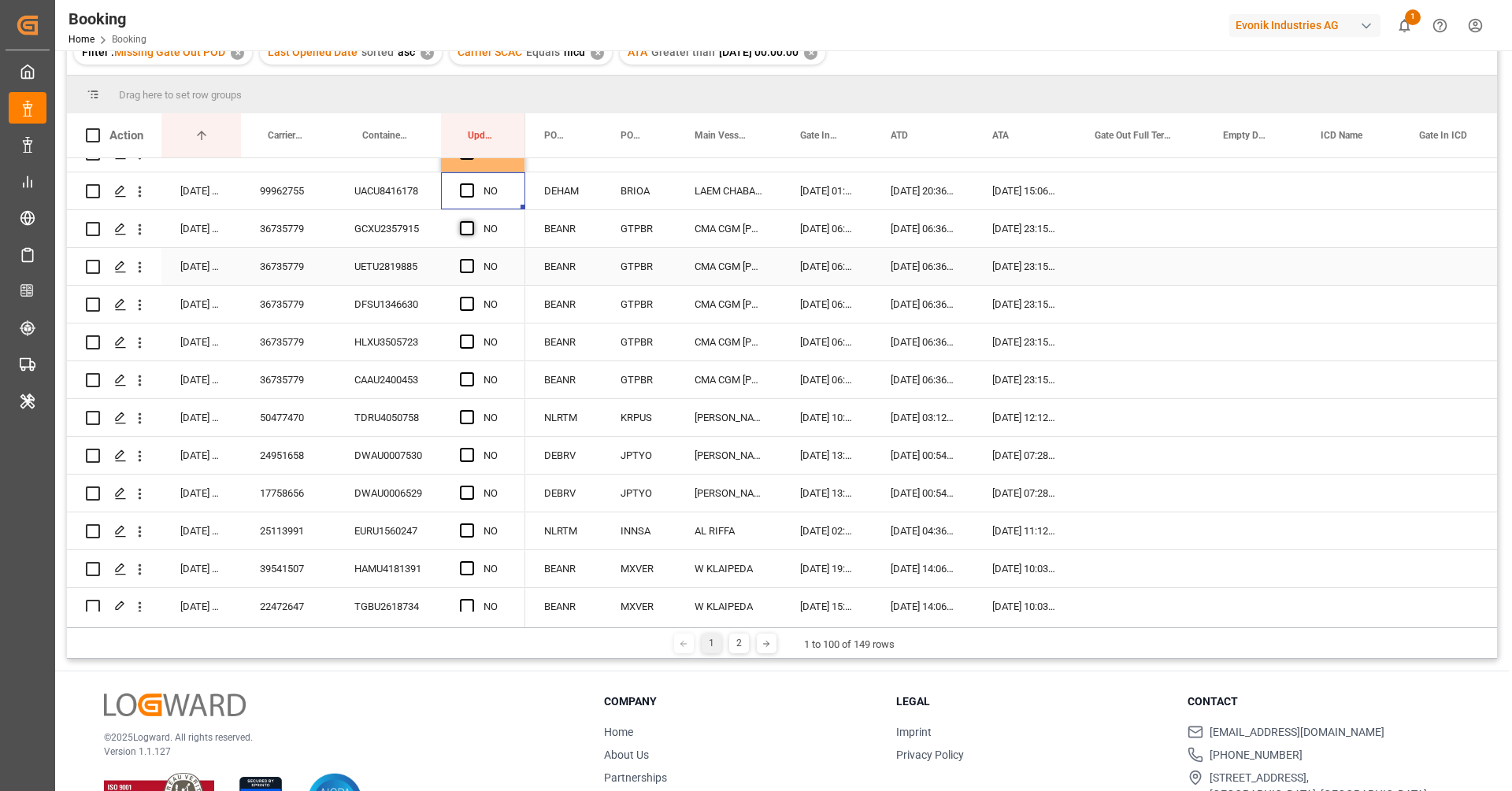
scroll to position [879, 0]
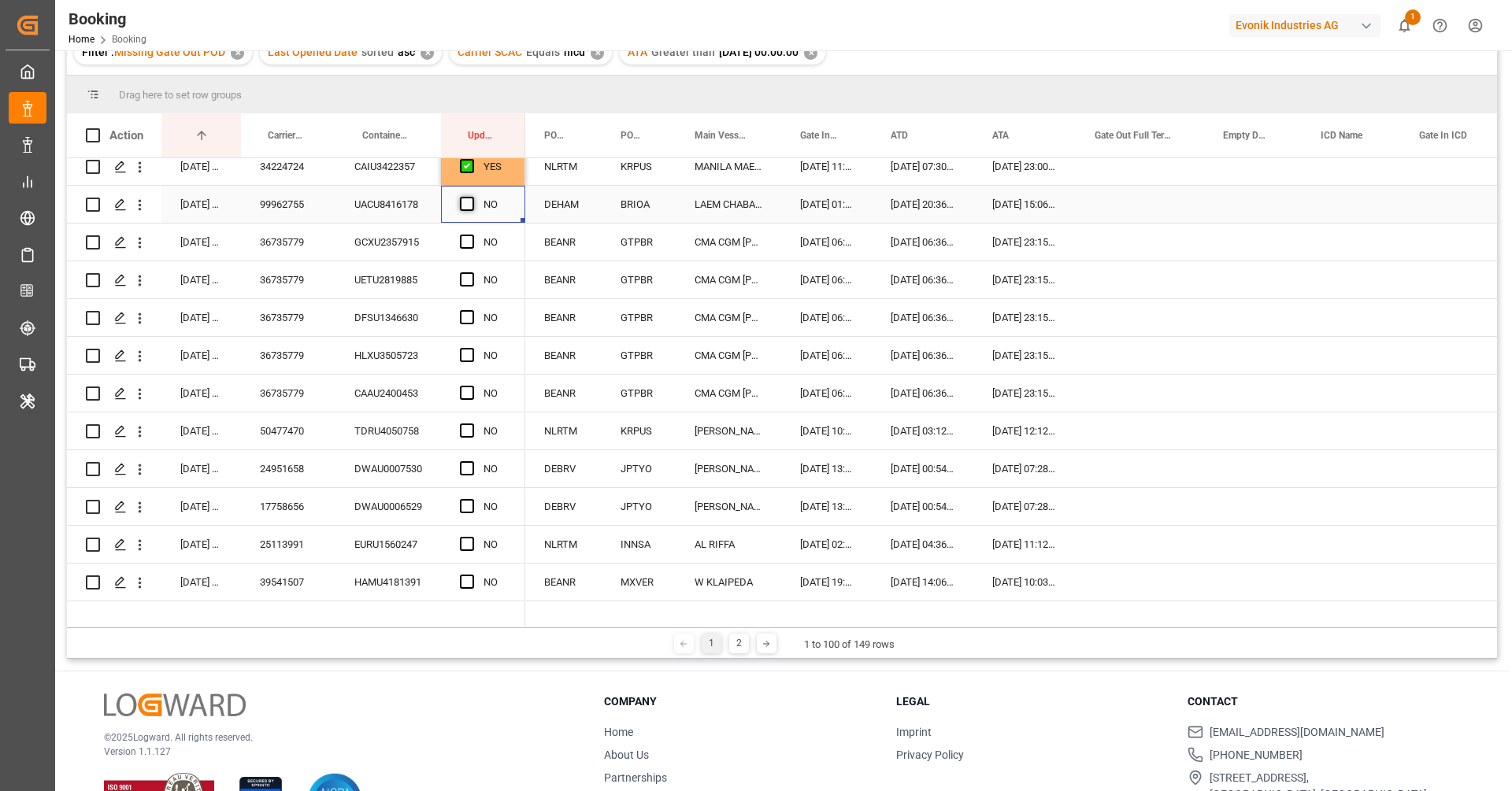
click at [468, 202] on span "Press SPACE to select this row." at bounding box center [467, 203] width 14 height 14
click at [471, 197] on input "Press SPACE to select this row." at bounding box center [471, 197] width 0 height 0
click at [295, 261] on div "36735779" at bounding box center [287, 280] width 94 height 37
click at [289, 254] on div "36735779" at bounding box center [287, 243] width 94 height 37
click at [464, 239] on span "Press SPACE to select this row." at bounding box center [467, 241] width 14 height 14
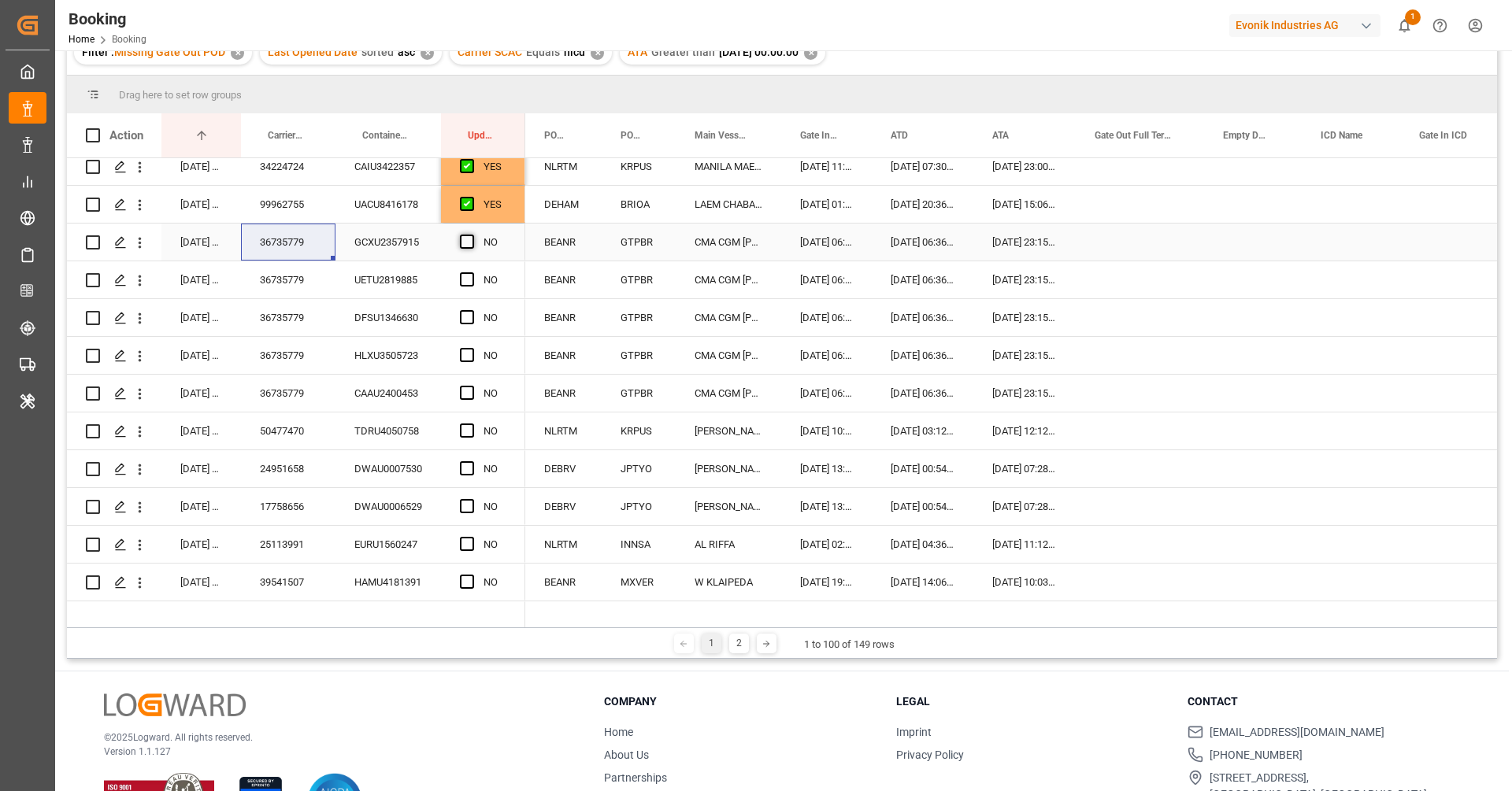
click at [471, 234] on input "Press SPACE to select this row." at bounding box center [471, 234] width 0 height 0
drag, startPoint x: 521, startPoint y: 257, endPoint x: 490, endPoint y: 390, distance: 136.6
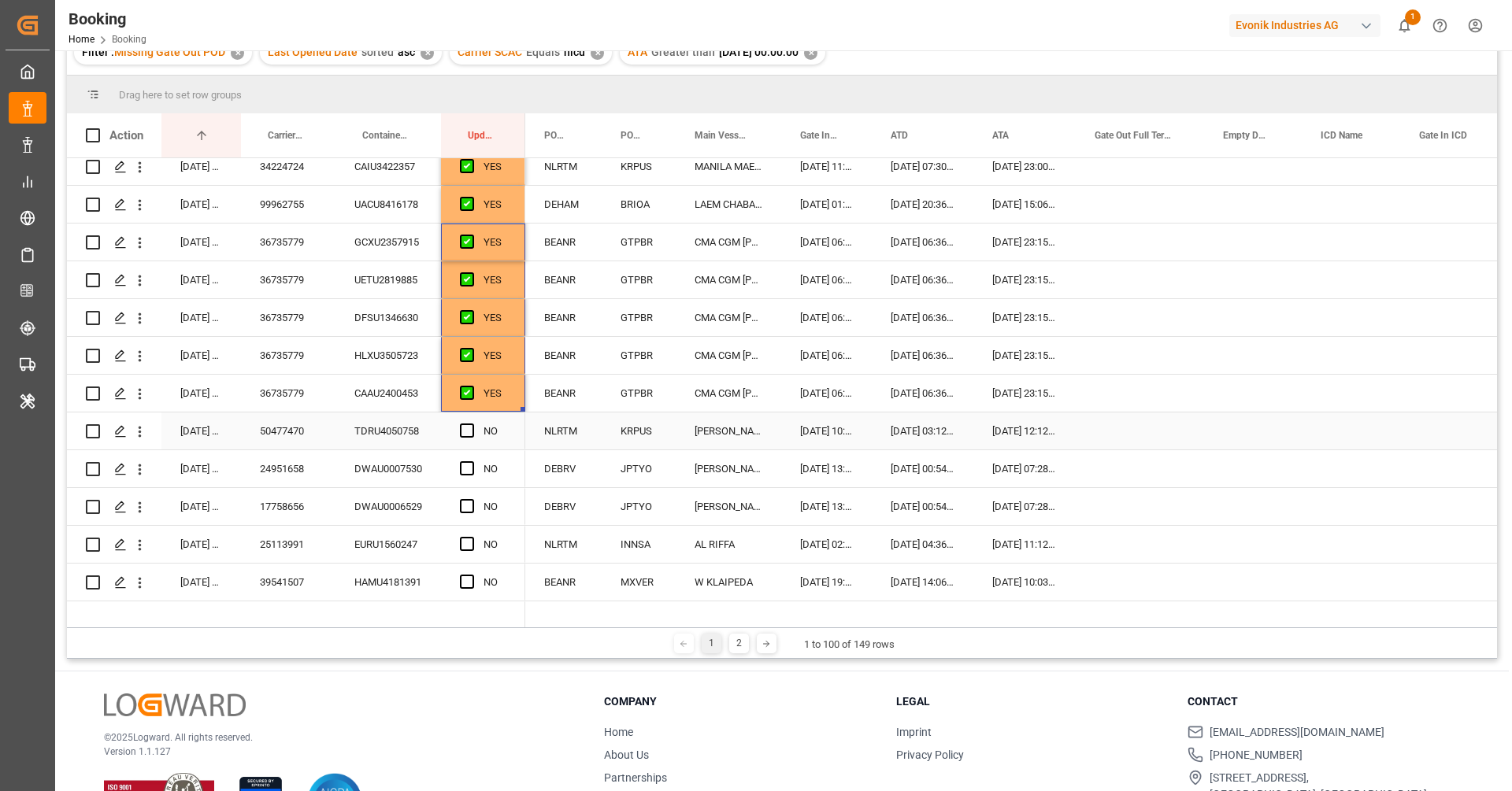
click at [323, 430] on div "50477470" at bounding box center [287, 431] width 94 height 37
click at [469, 427] on span "Press SPACE to select this row." at bounding box center [467, 430] width 14 height 14
click at [471, 423] on input "Press SPACE to select this row." at bounding box center [471, 423] width 0 height 0
click at [293, 476] on div "24951658" at bounding box center [287, 469] width 94 height 37
click at [471, 470] on span "Press SPACE to select this row." at bounding box center [467, 467] width 14 height 14
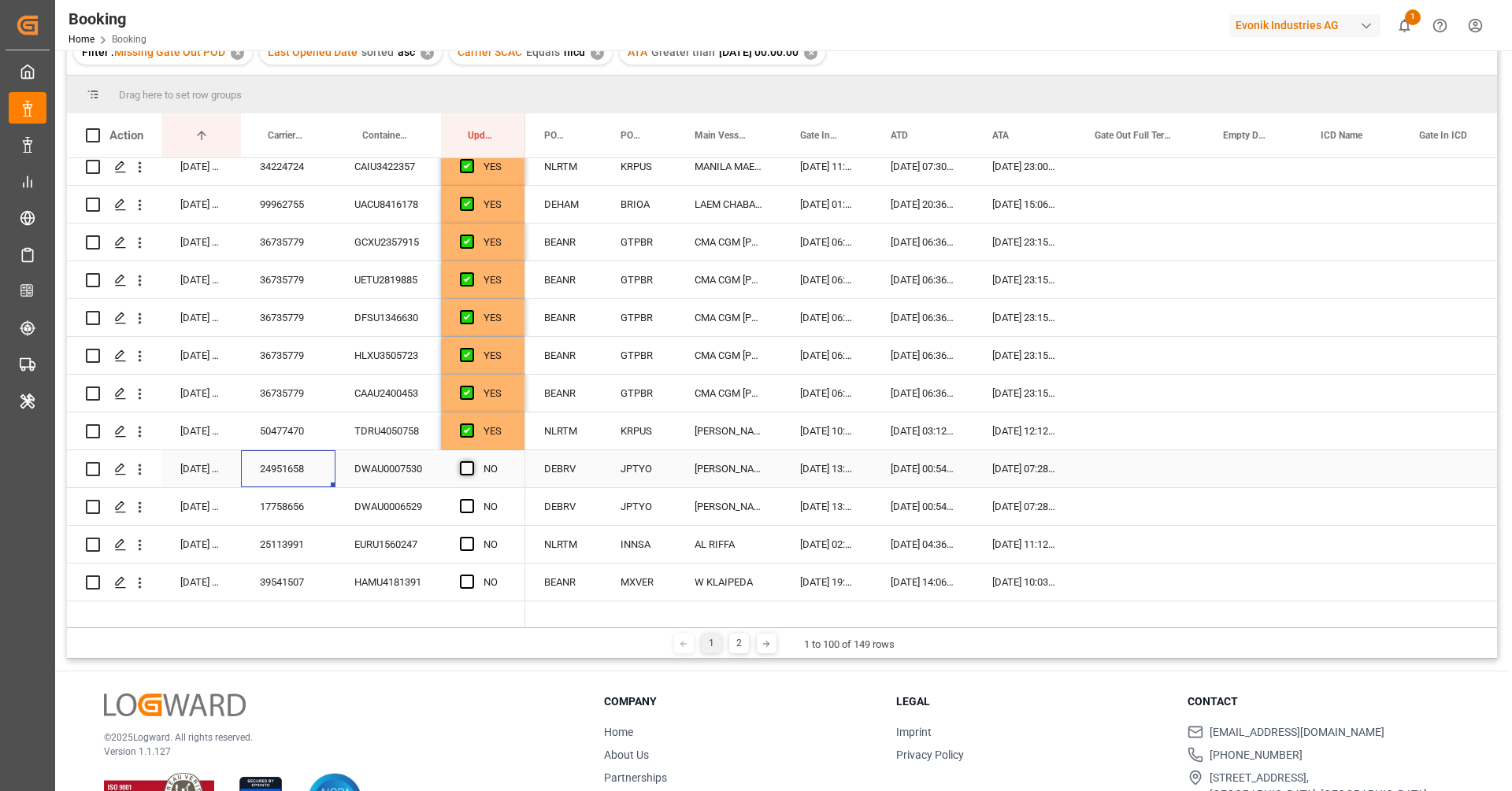
click at [471, 461] on input "Press SPACE to select this row." at bounding box center [471, 461] width 0 height 0
click at [277, 514] on div "17758656" at bounding box center [287, 507] width 94 height 37
click at [460, 504] on span "Press SPACE to select this row." at bounding box center [467, 506] width 14 height 14
click at [471, 499] on input "Press SPACE to select this row." at bounding box center [471, 499] width 0 height 0
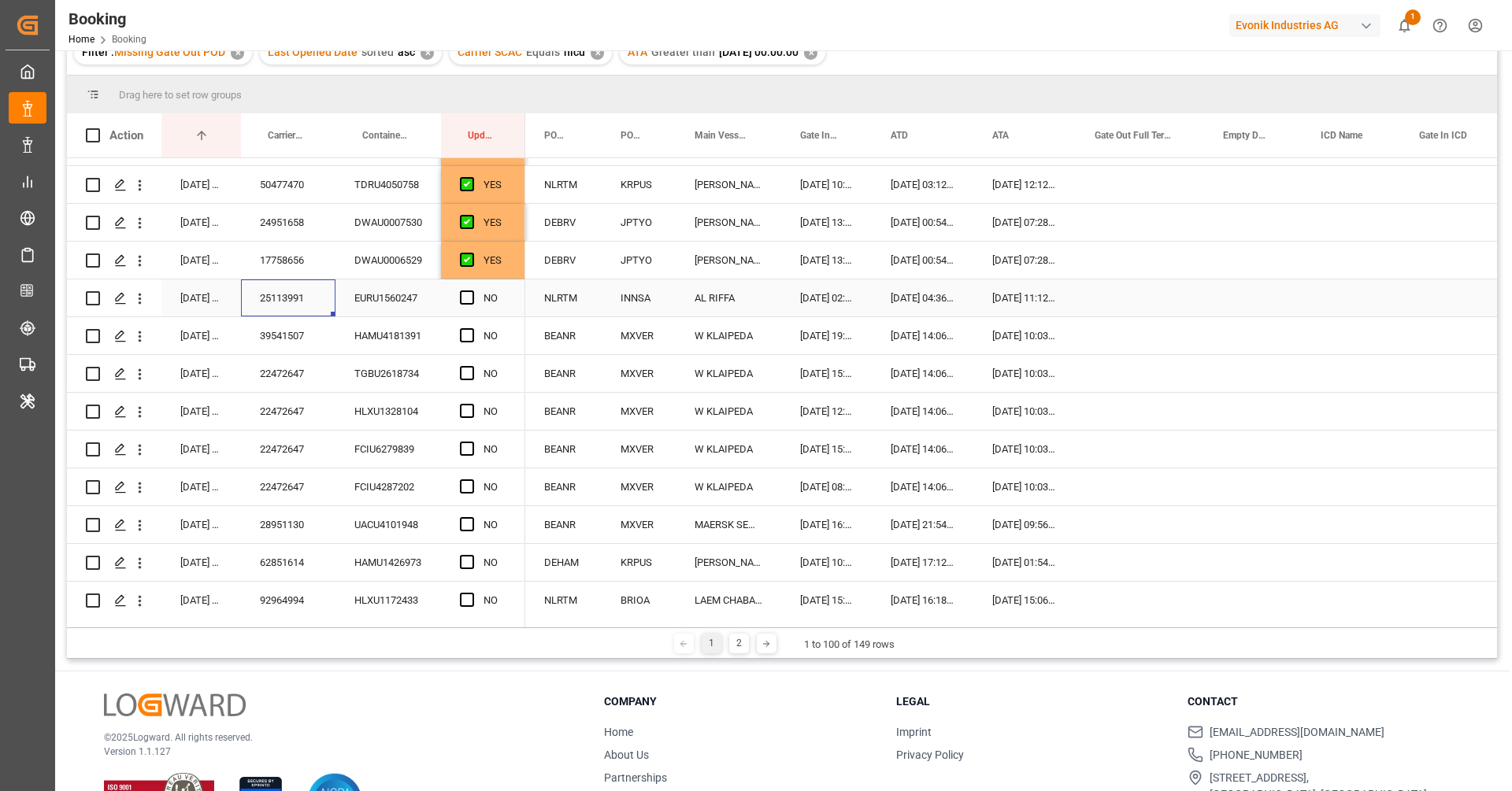
click at [279, 299] on div "25113991" at bounding box center [287, 298] width 94 height 37
click at [471, 298] on span "Press SPACE to select this row." at bounding box center [467, 297] width 14 height 14
click at [471, 290] on input "Press SPACE to select this row." at bounding box center [471, 290] width 0 height 0
click at [283, 336] on div "39541507" at bounding box center [287, 336] width 94 height 37
click at [146, 340] on icon "open menu" at bounding box center [140, 337] width 17 height 17
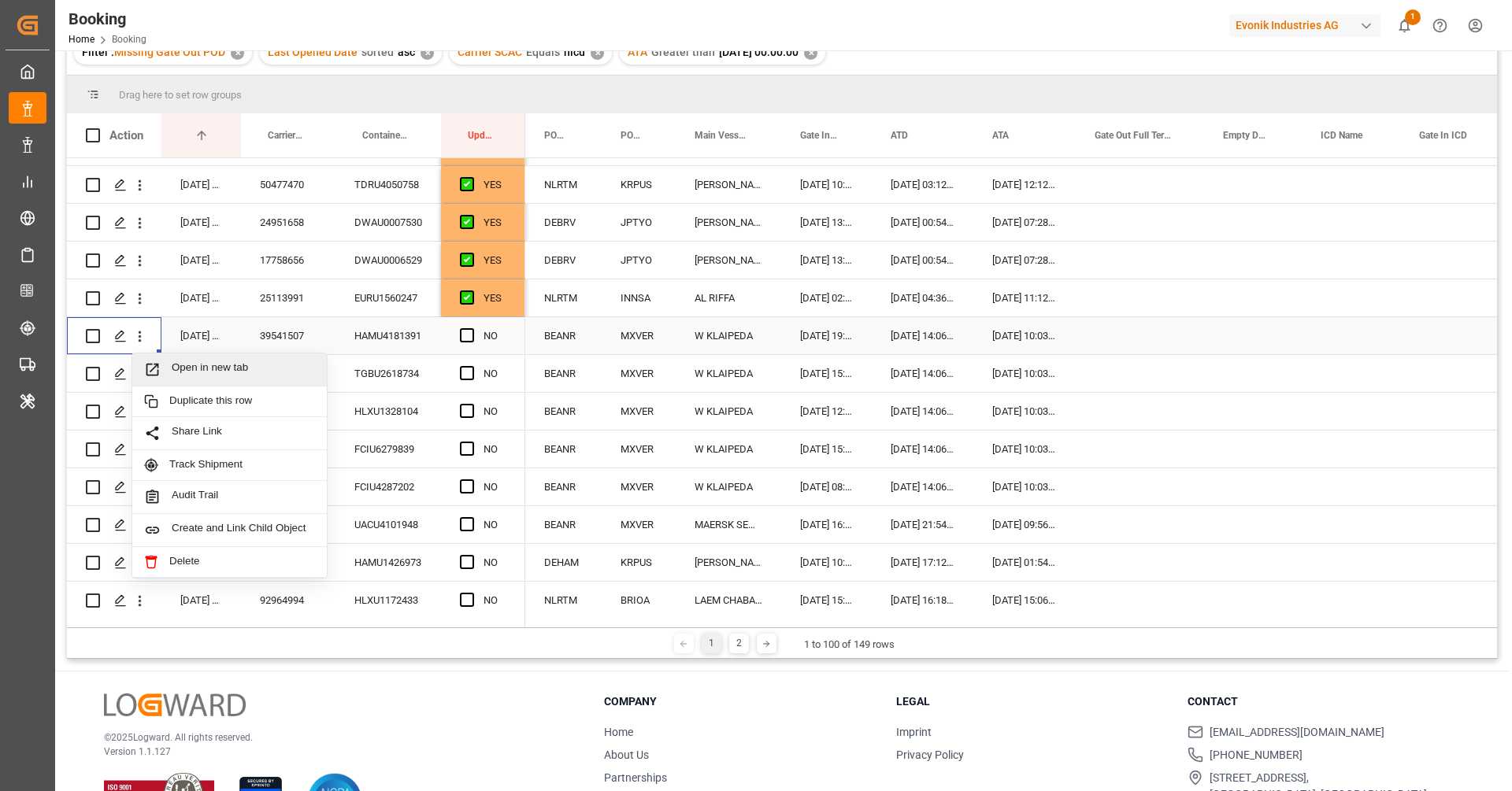
click at [174, 358] on div "Open in new tab" at bounding box center [230, 369] width 194 height 33
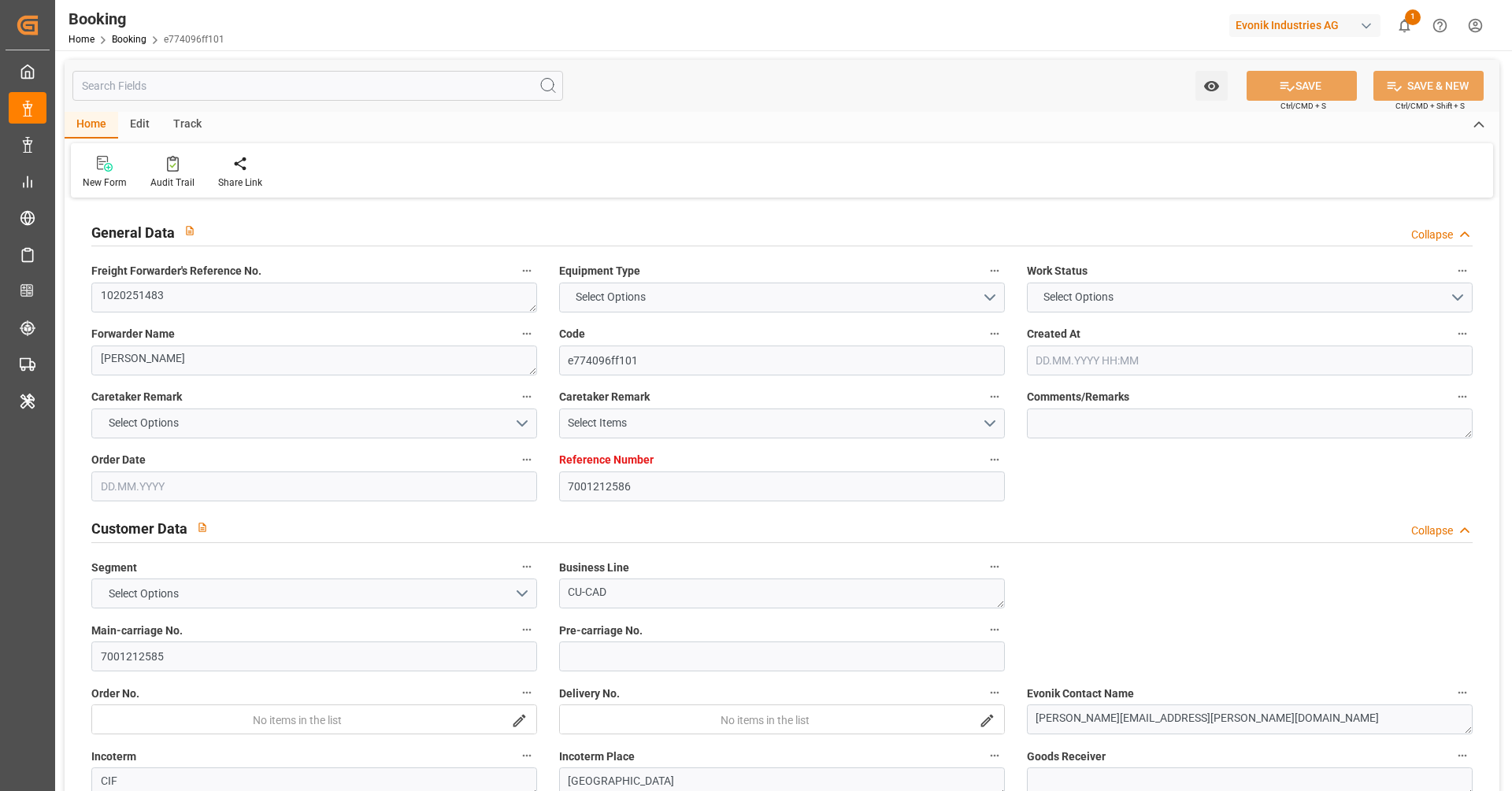
type input "7001212586"
type input "9211482"
type input "Hapag Lloyd"
type input "Hapag Lloyd Aktiengesellschaft"
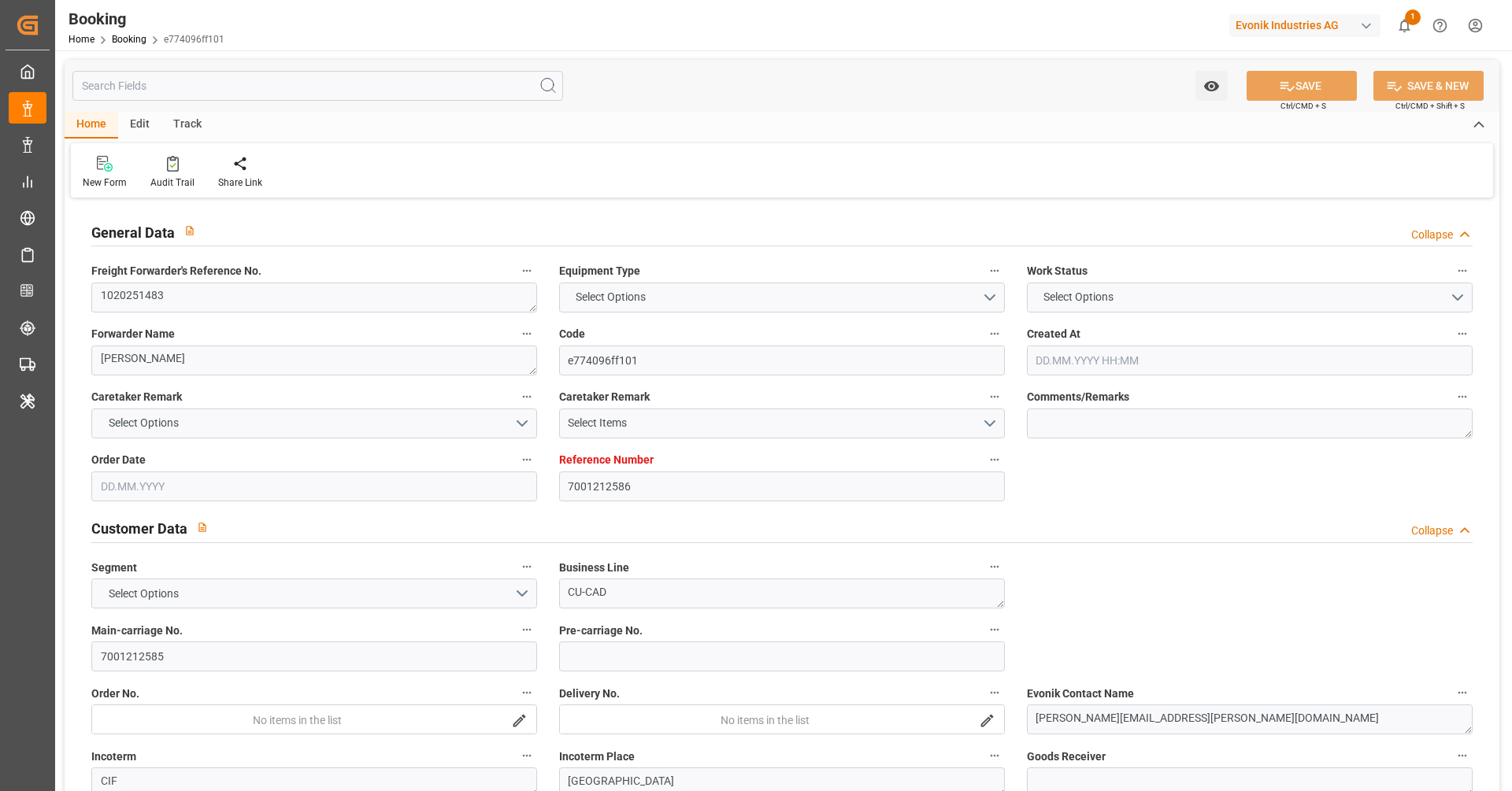
type input "BEANR"
type input "MXVER"
type input "19"
type input "0"
type input "BEANR"
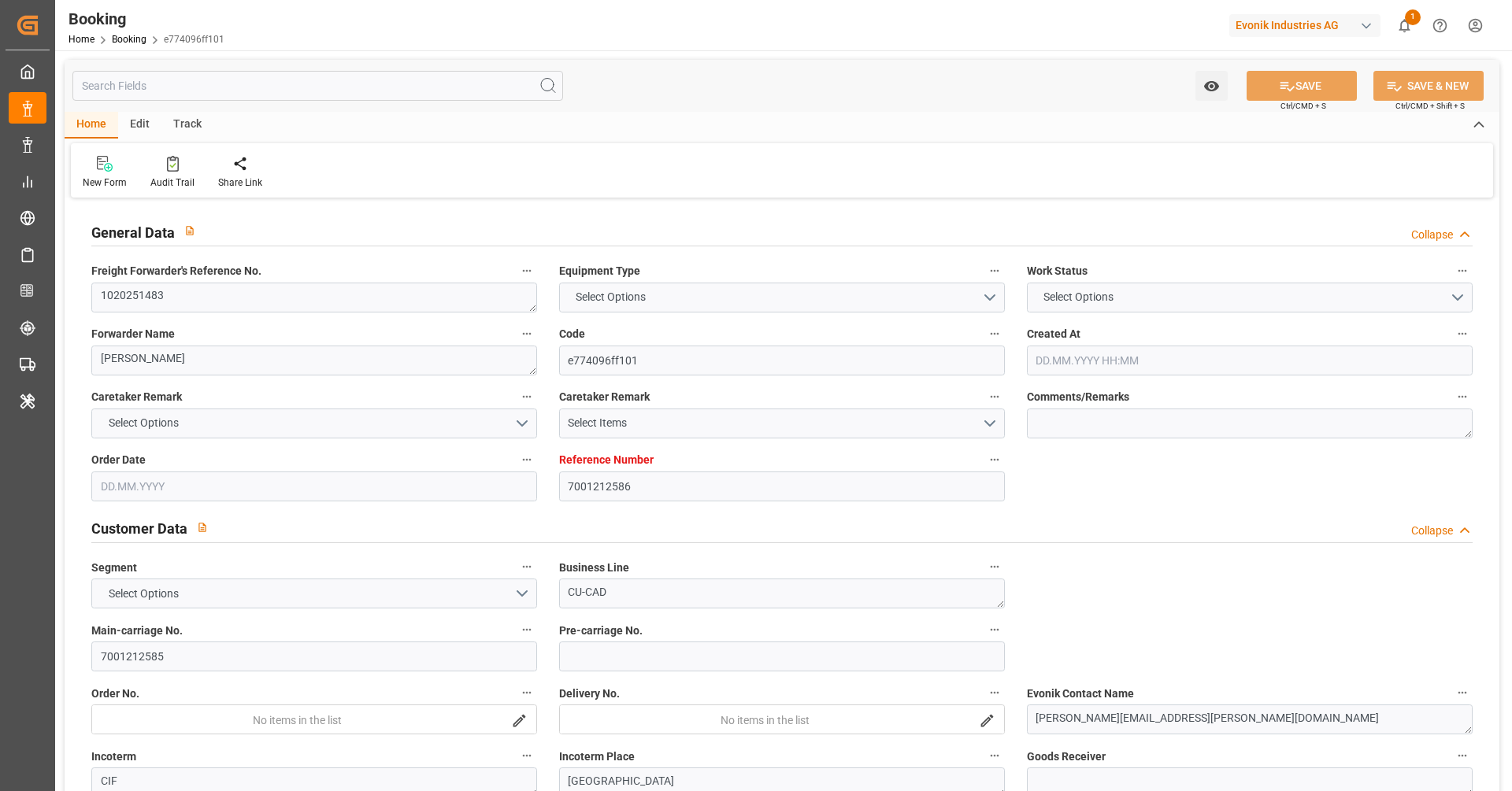
type input "MXVER"
type input "9211482"
type input "03.07.2025 12:18"
type input "03.07.2025"
type input "24.07.2025"
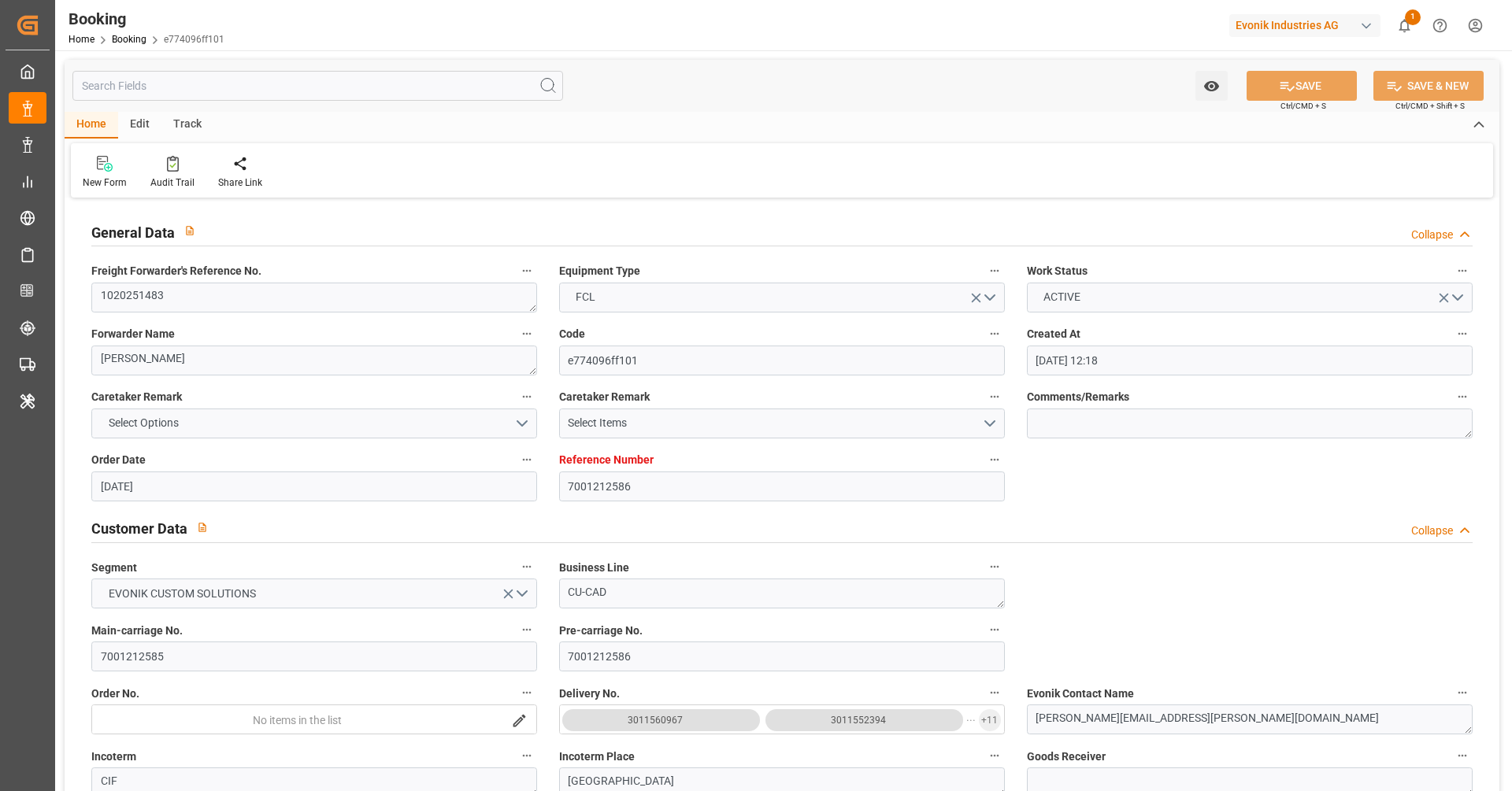
type input "24.06.2025"
type input "13.08.2025 13:30"
type input "13.08.2025 00:00"
type input "13.08.2025 14:06"
type input "07.08.2025 19:13"
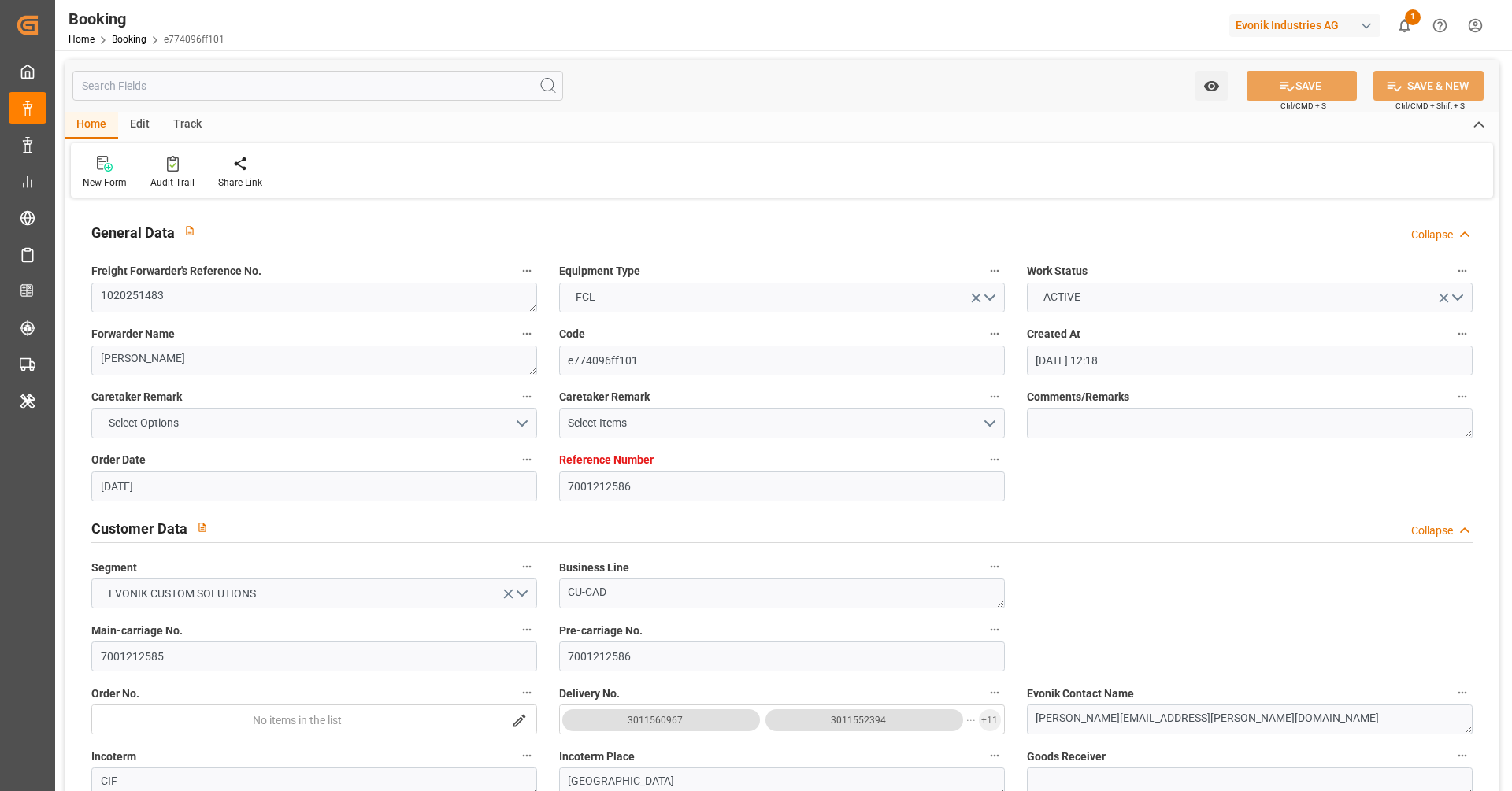
type input "01.09.2025 10:00"
type input "01.09.2025 00:00"
type input "01.09.2025 10:03"
type input "21.08.2025"
type input "02.09.2025 16:21"
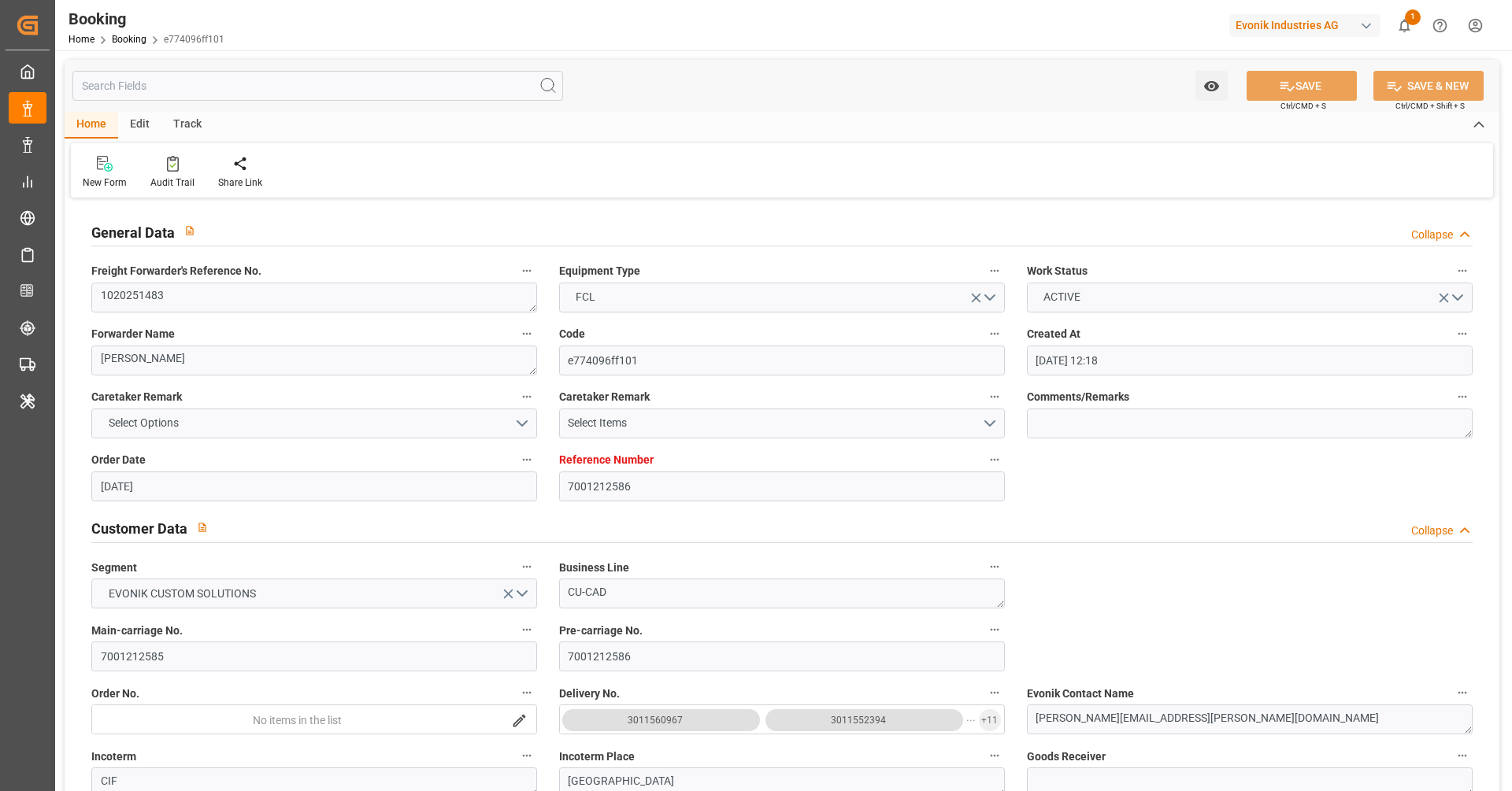
type input "02.09.2025"
type input "31.07.2025 12:15"
type input "06.08.2025 08:15"
type input "31.07.2025 12:00"
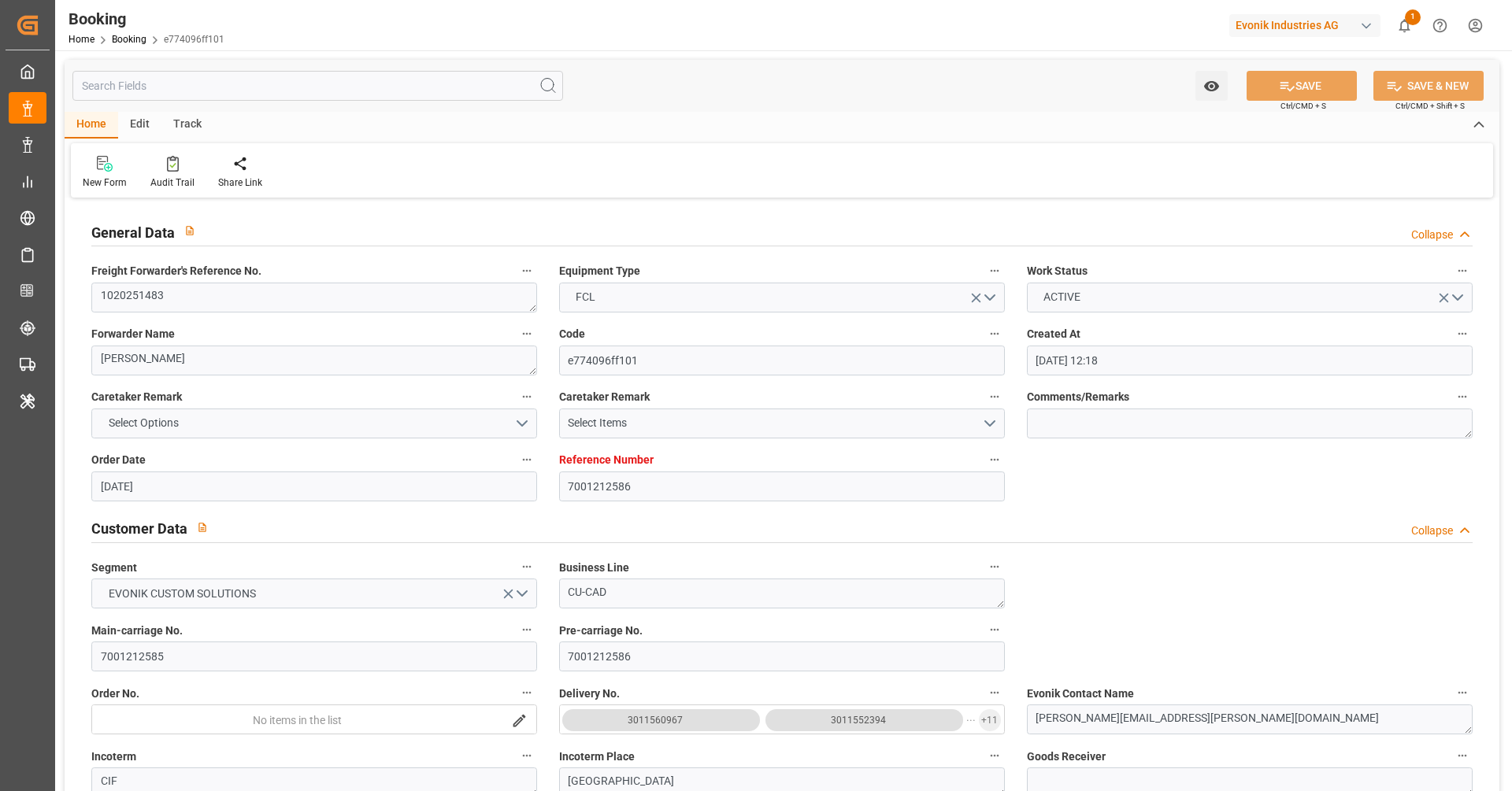
type input "31.07.2025 12:00"
type input "13.08.2025 21:30"
type input "13.08.2025 04:21"
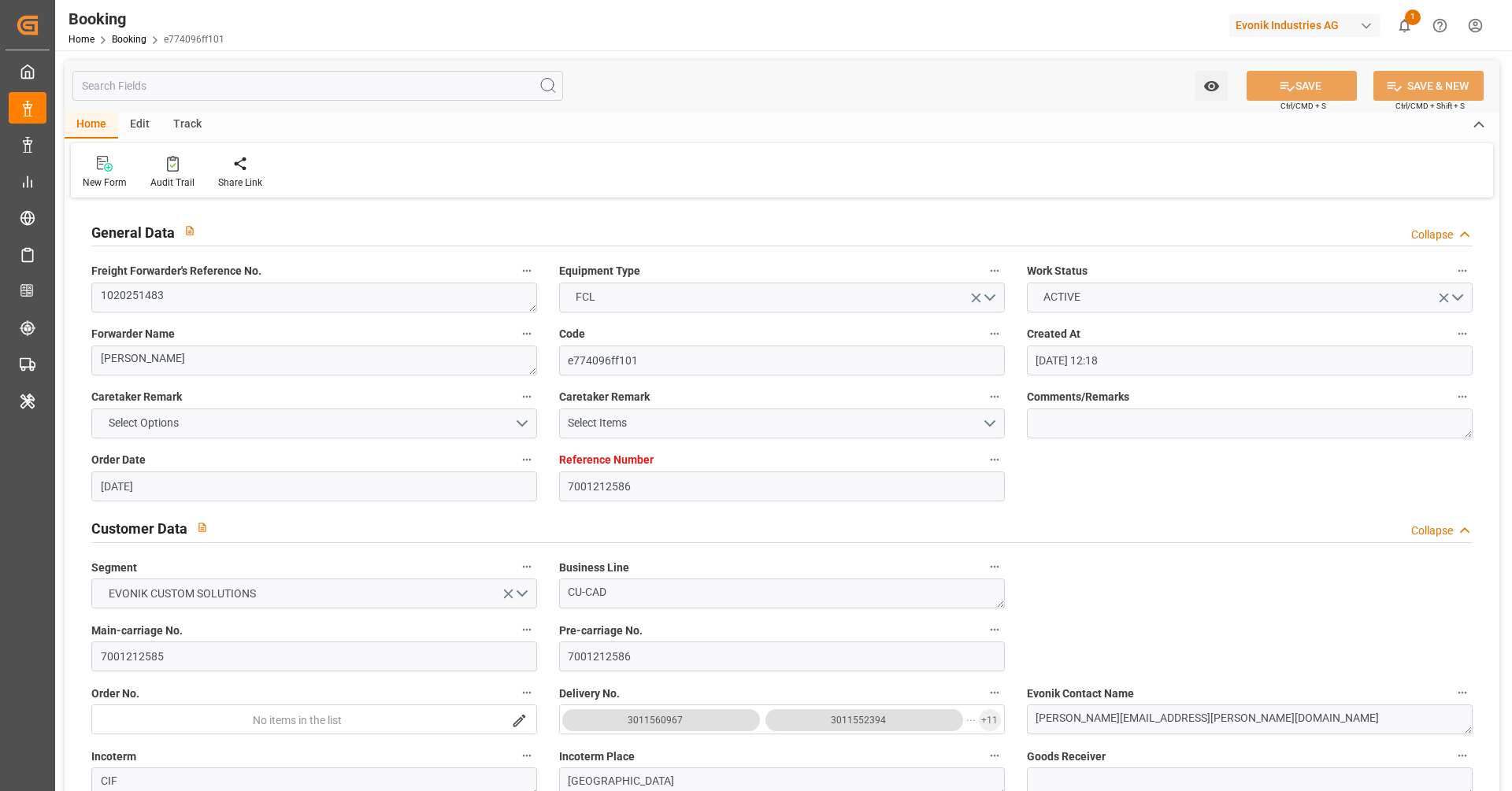
type input "13.08.2025 13:30"
type input "13.08.2025 14:16"
type input "01.09.2025 10:00"
type input "01.09.2025 09:49"
type input "01.09.2025 21:58"
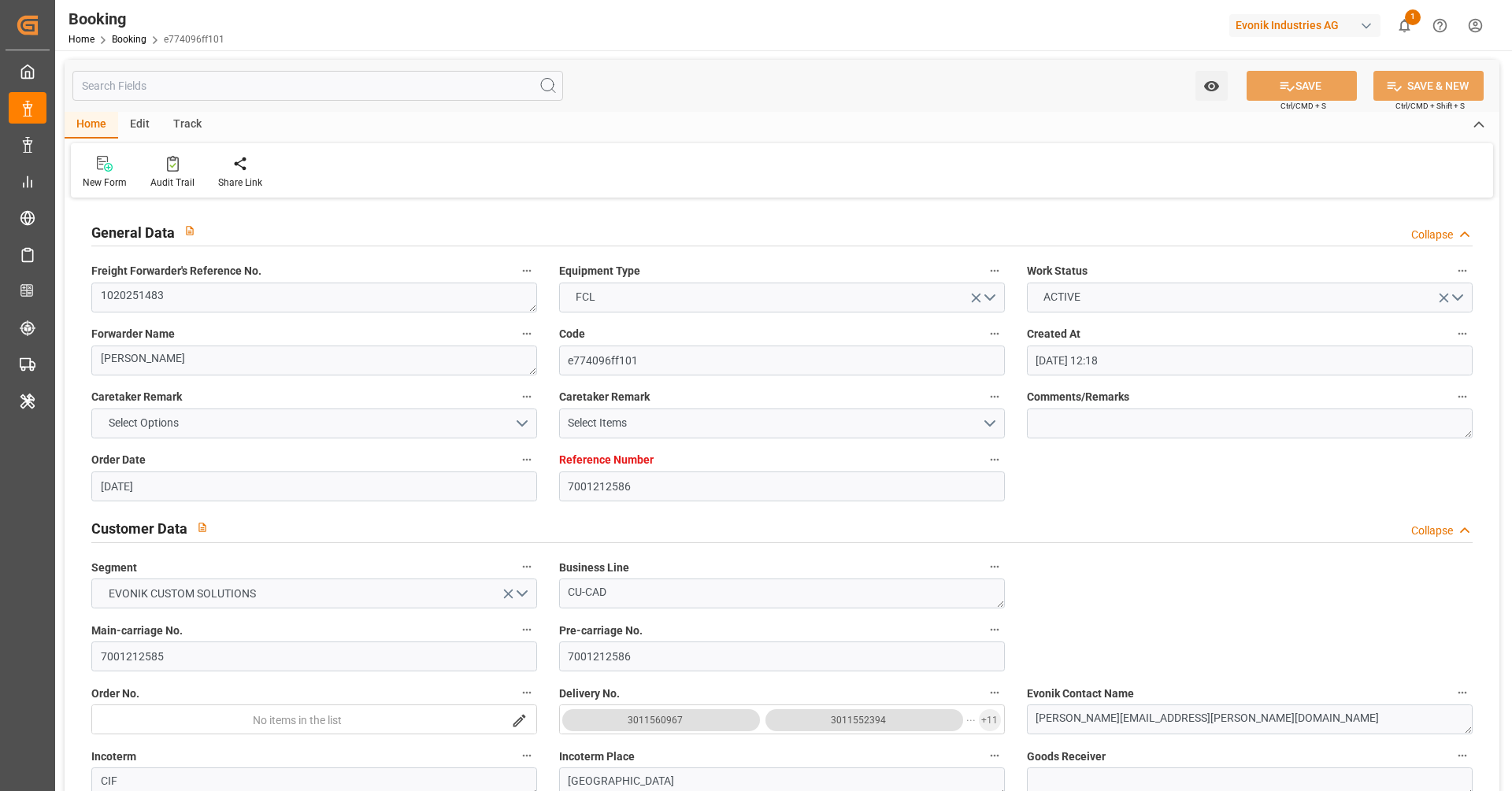
type input "01.09.2025 10:03"
type input "01.09.2025 10:00"
type input "02.09.2025 01:26"
type input "06.09.2025 01:26"
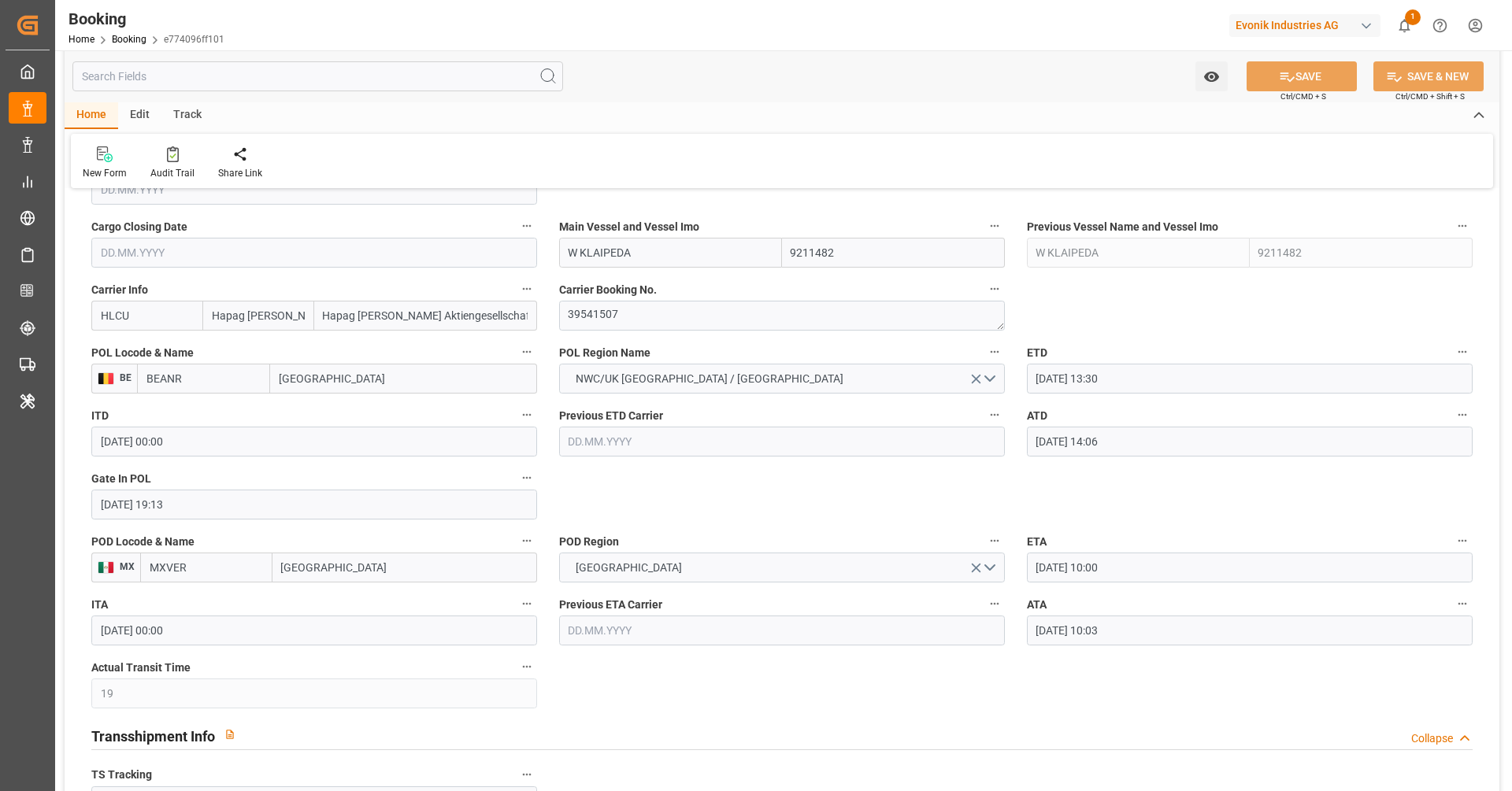
scroll to position [1035, 0]
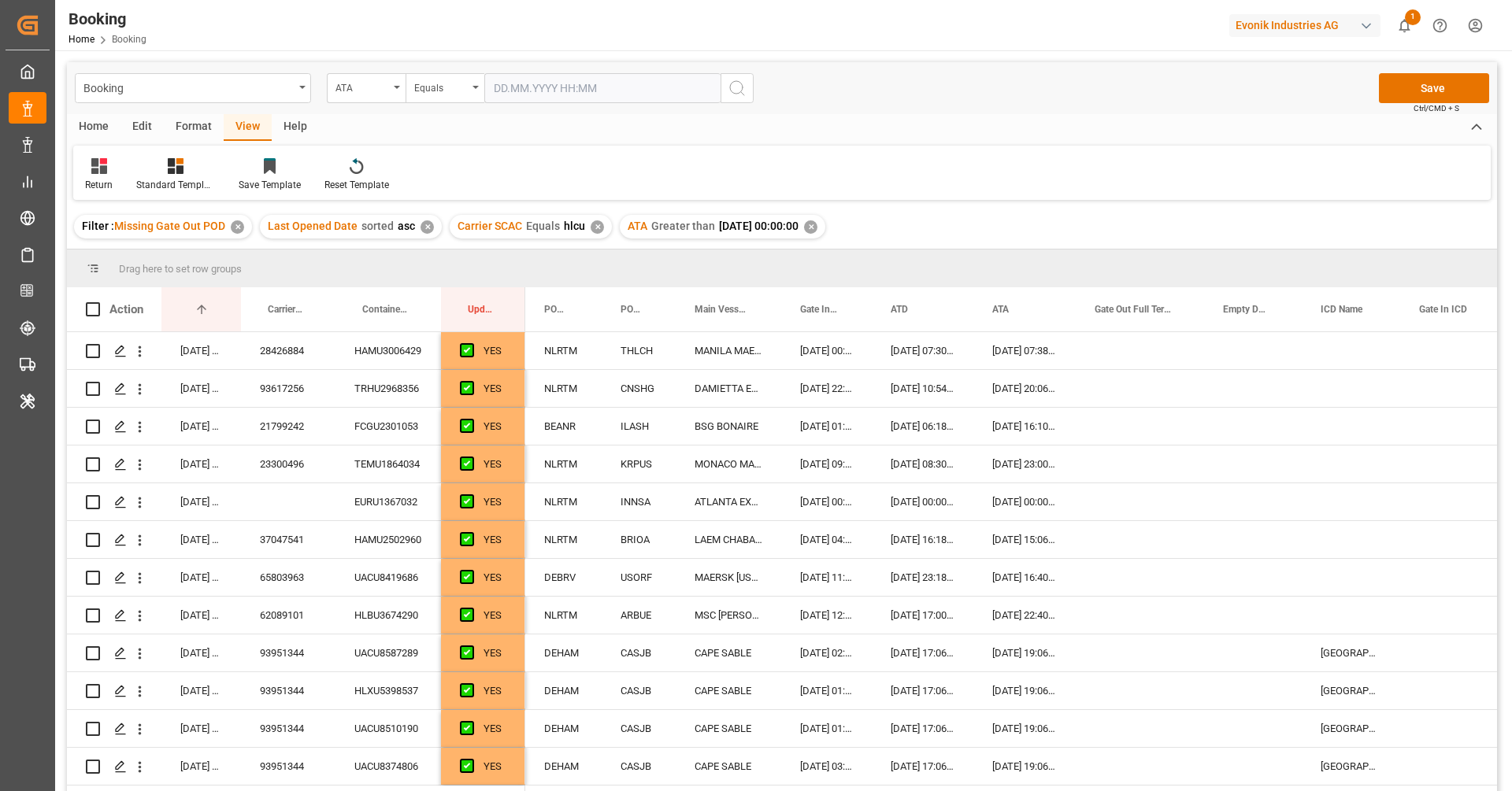
scroll to position [1125, 0]
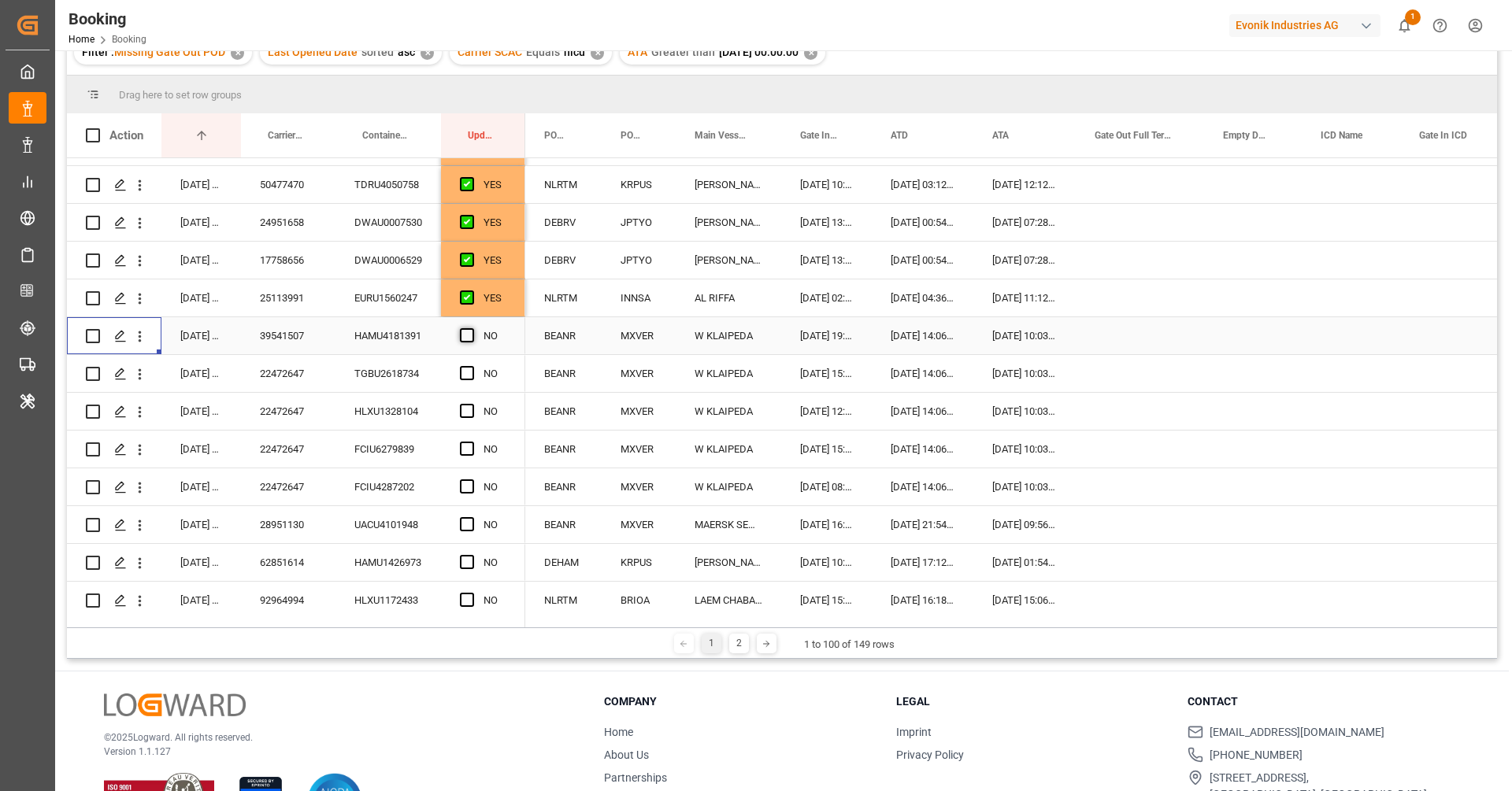
click at [466, 337] on span "Press SPACE to select this row." at bounding box center [467, 335] width 14 height 14
click at [471, 328] on input "Press SPACE to select this row." at bounding box center [471, 328] width 0 height 0
click at [284, 376] on div "22472647" at bounding box center [287, 373] width 94 height 37
click at [470, 371] on span "Press SPACE to select this row." at bounding box center [467, 372] width 14 height 14
click at [471, 366] on input "Press SPACE to select this row." at bounding box center [471, 366] width 0 height 0
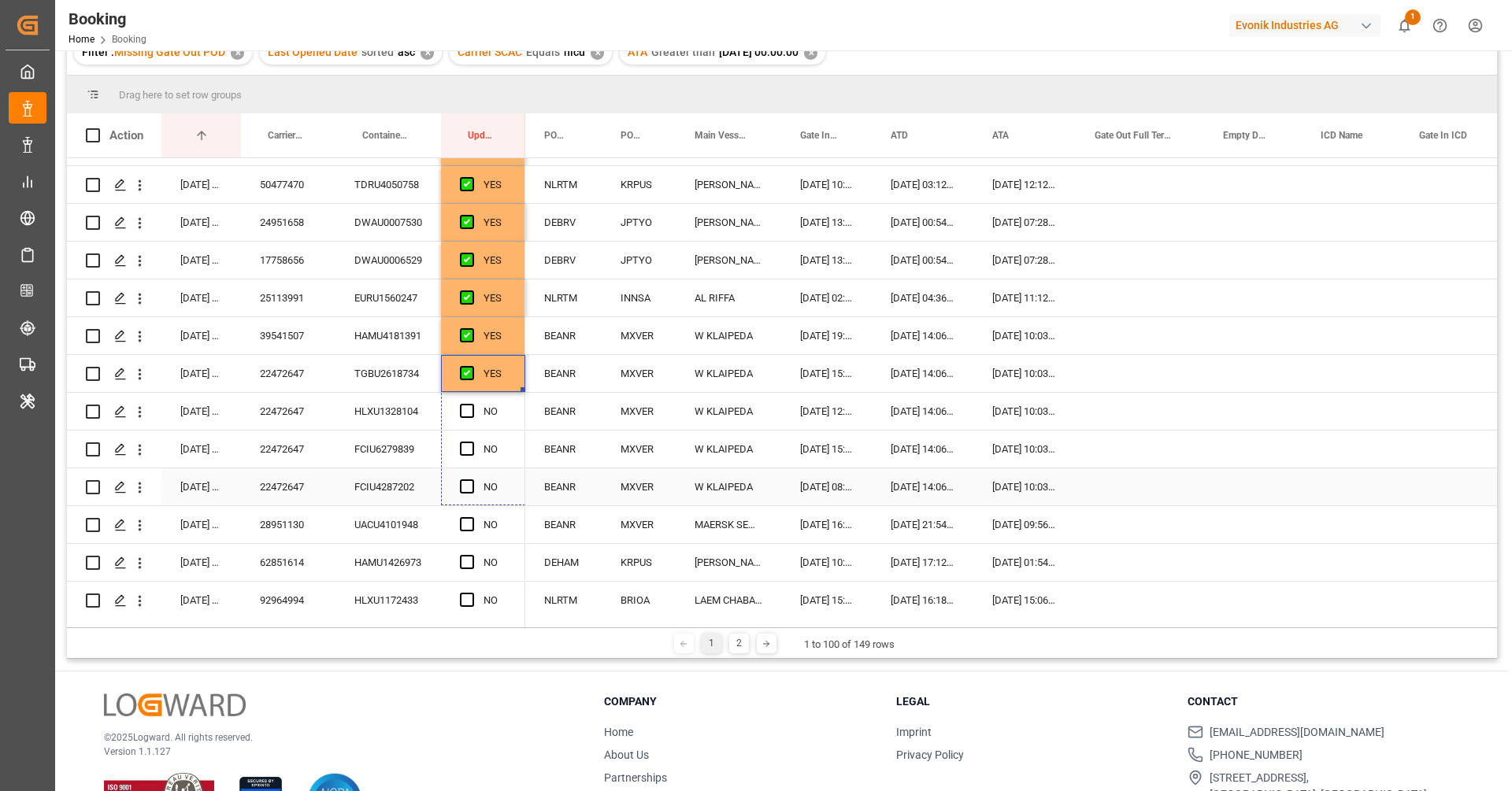
drag, startPoint x: 521, startPoint y: 389, endPoint x: 496, endPoint y: 488, distance: 102.1
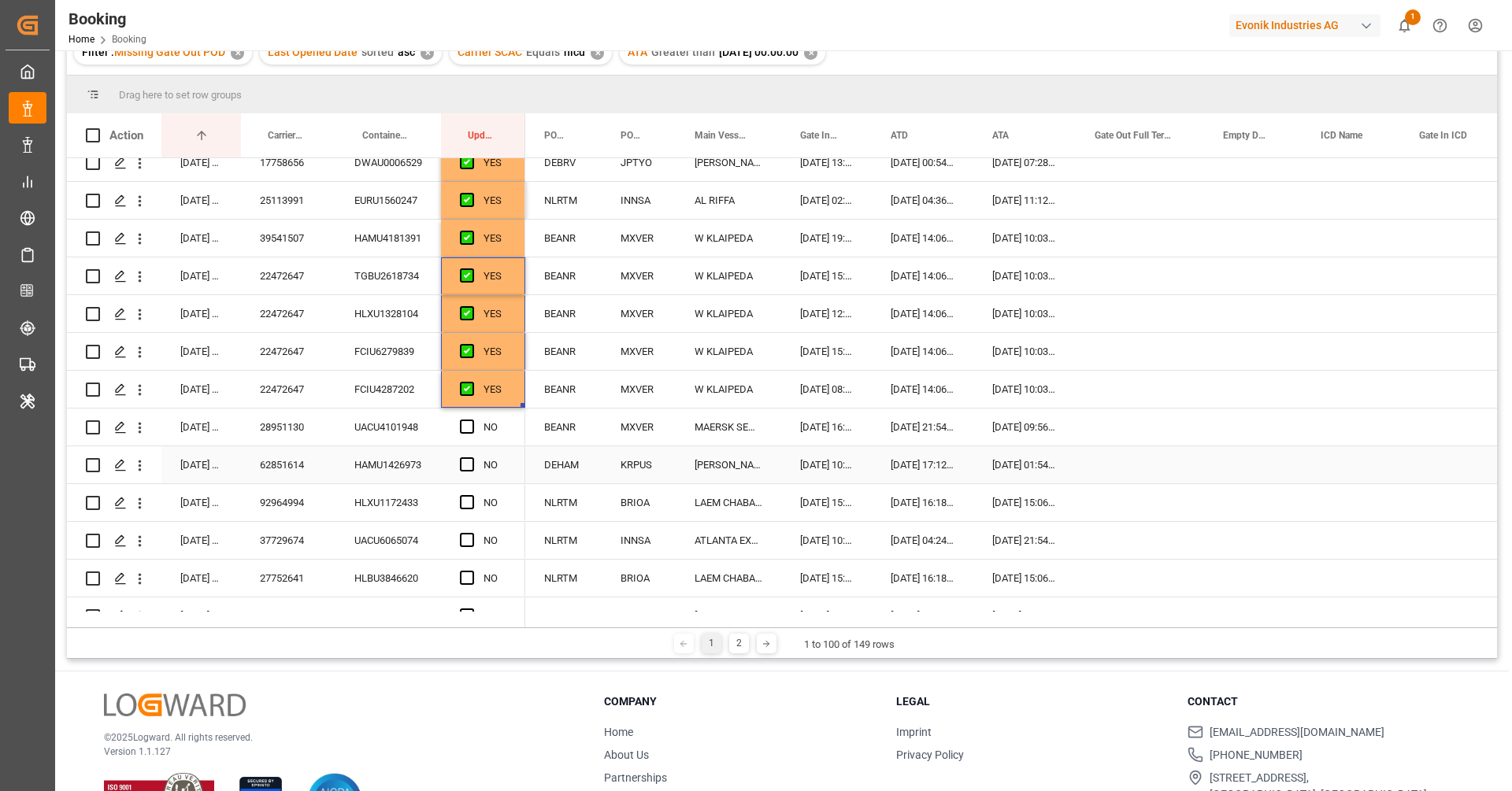
scroll to position [1264, 0]
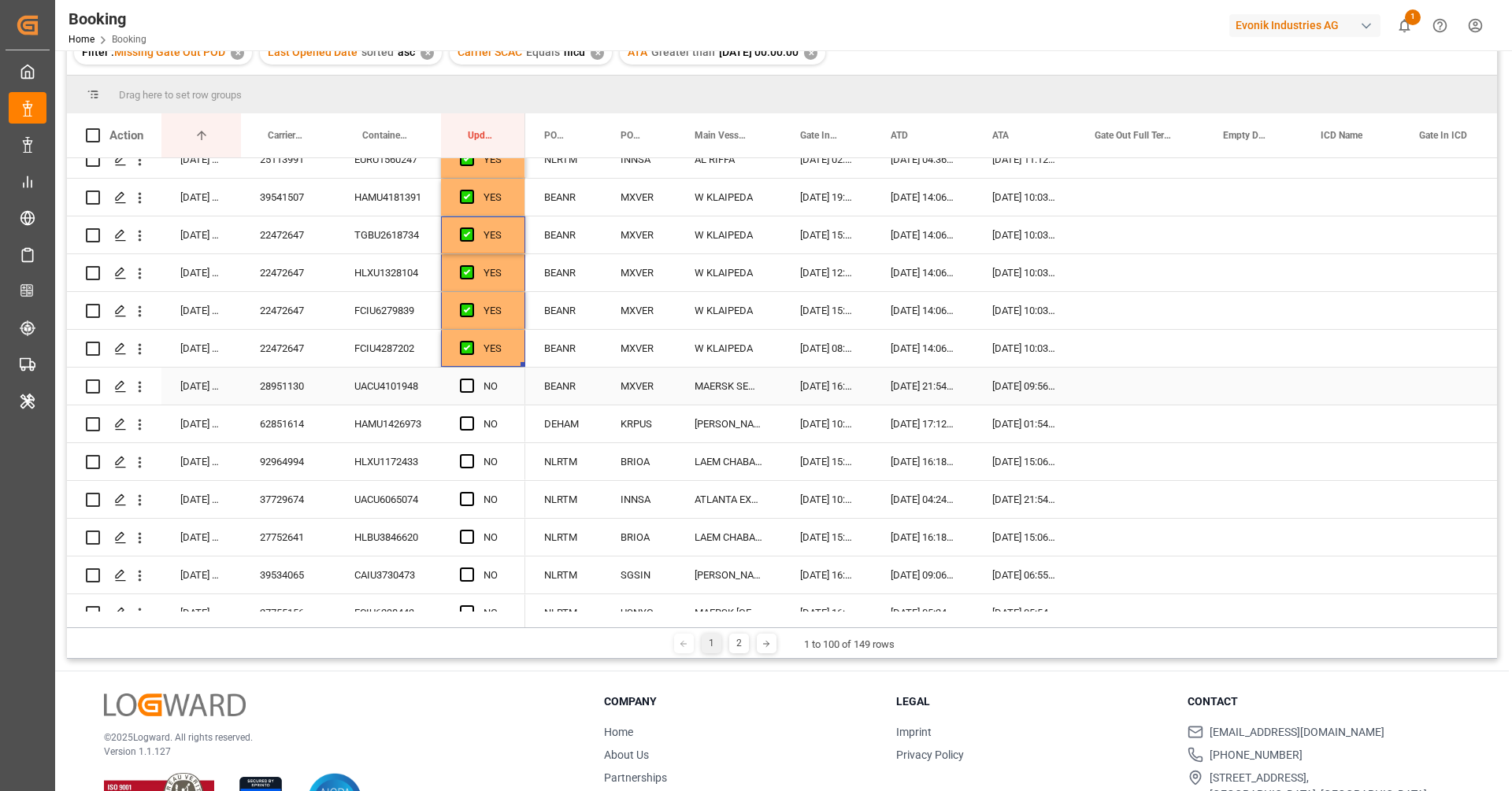
click at [301, 391] on div "28951130" at bounding box center [287, 386] width 94 height 37
click at [1123, 378] on div "Press SPACE to select this row." at bounding box center [1140, 386] width 129 height 37
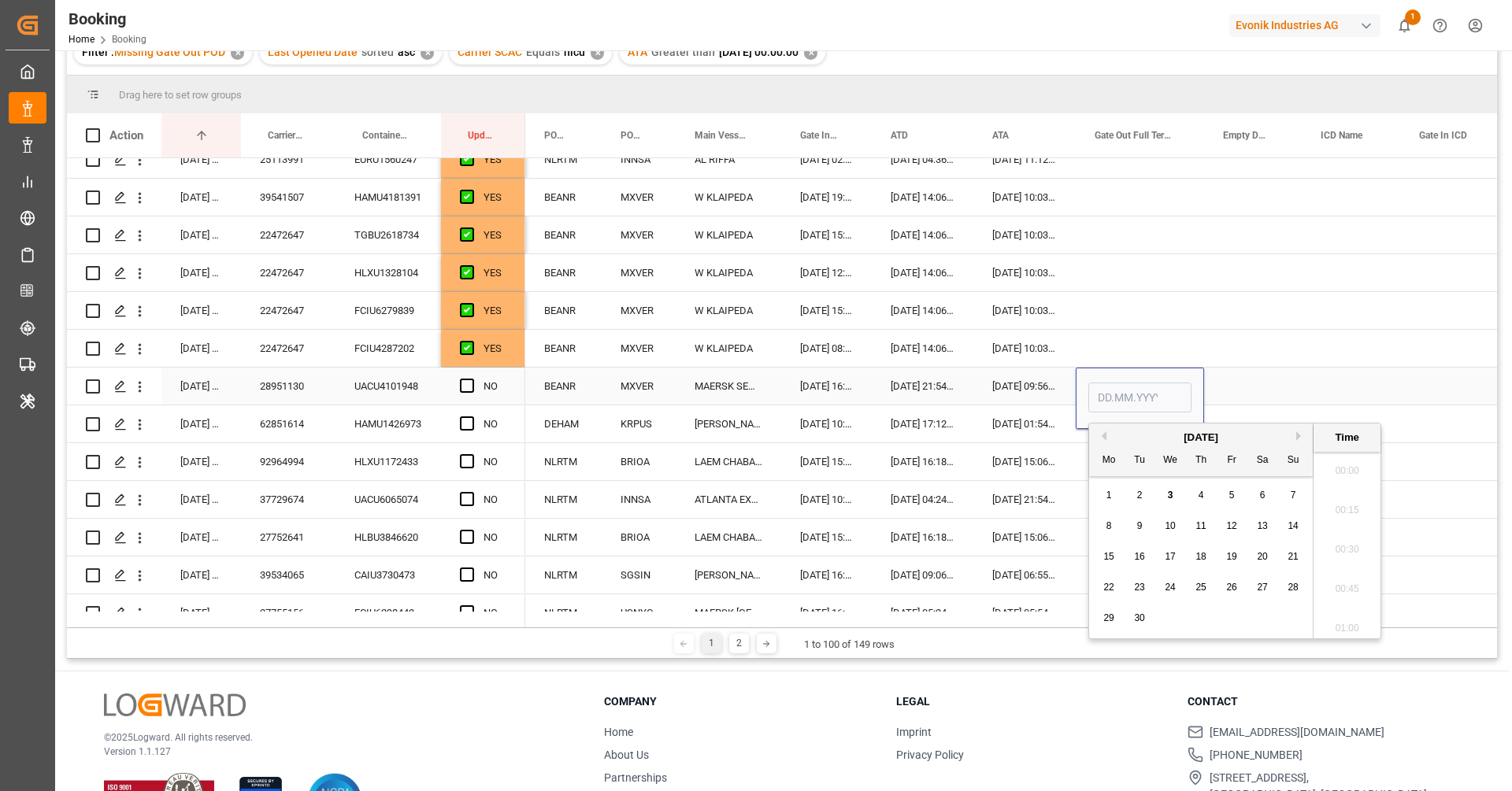
scroll to position [2405, 0]
click at [1181, 493] on div "1 2 3 4 5 6 7" at bounding box center [1201, 495] width 215 height 31
click at [1175, 493] on div "3" at bounding box center [1170, 495] width 20 height 19
type input "[DATE] 00:00"
click at [469, 382] on span "Press SPACE to select this row." at bounding box center [467, 385] width 14 height 14
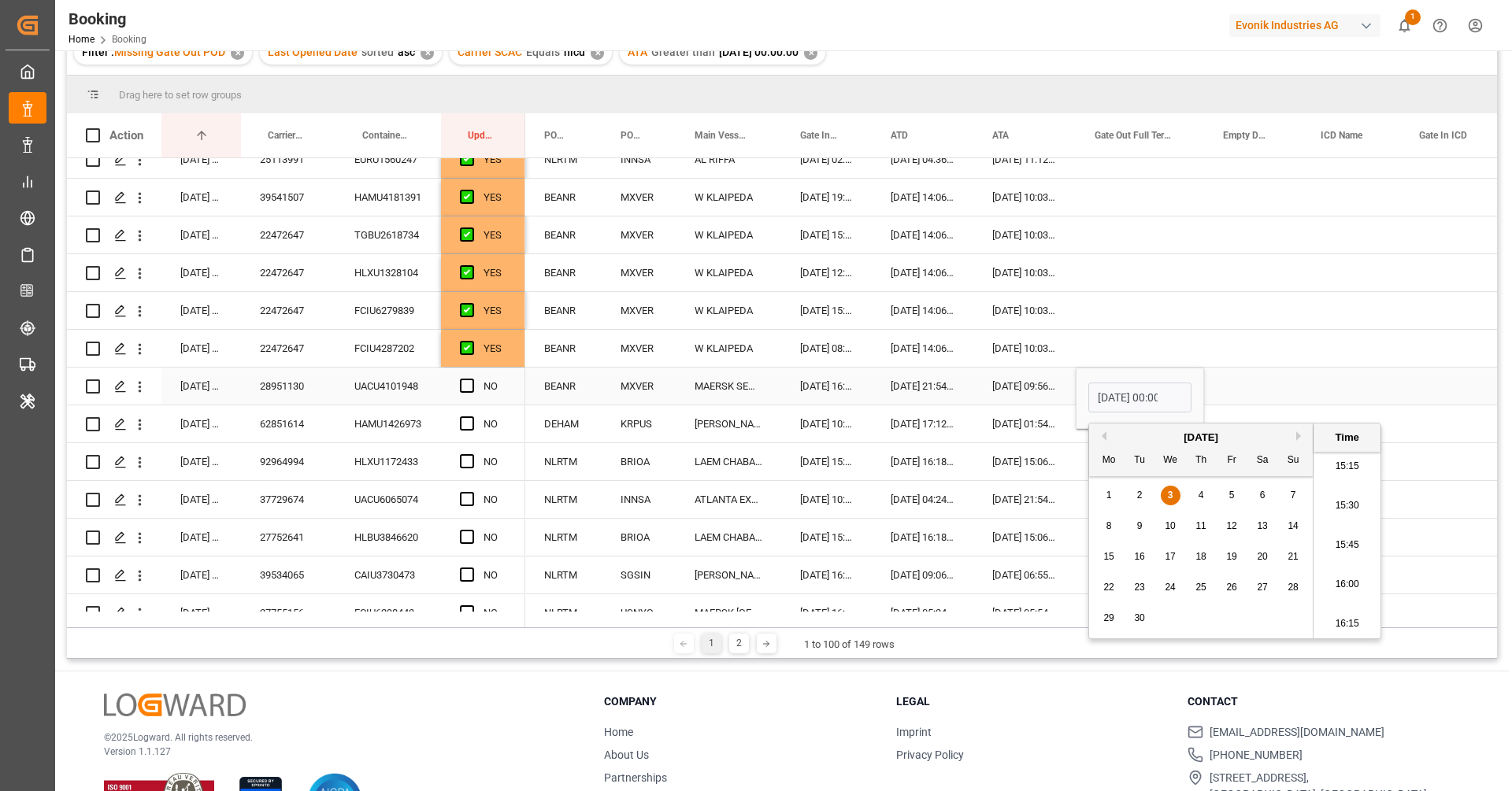
click at [471, 379] on input "Press SPACE to select this row." at bounding box center [471, 379] width 0 height 0
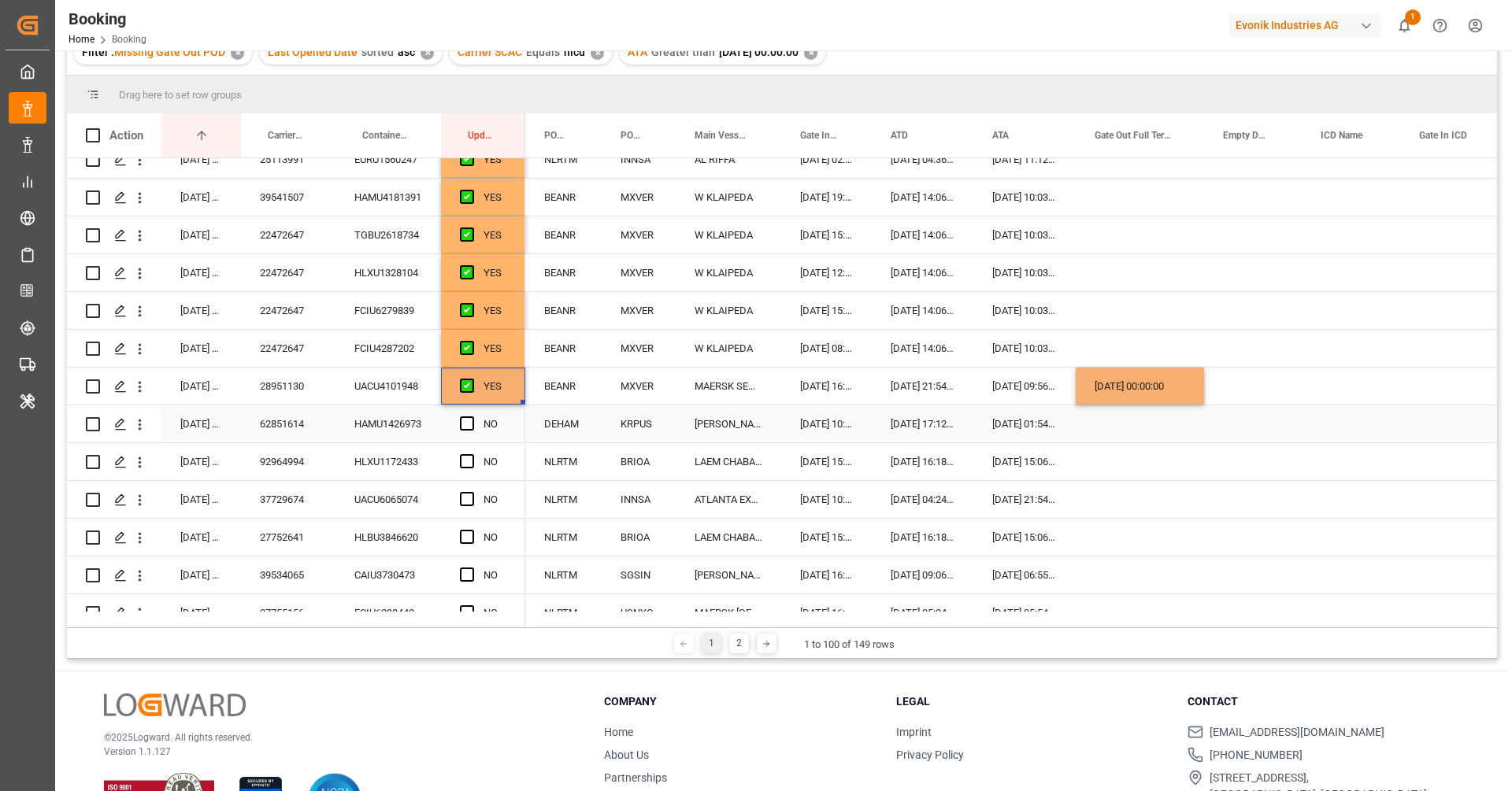
click at [315, 421] on div "62851614" at bounding box center [287, 423] width 94 height 37
click at [474, 425] on div "Press SPACE to select this row." at bounding box center [471, 423] width 23 height 36
click at [470, 416] on span "Press SPACE to select this row." at bounding box center [467, 423] width 14 height 14
click at [471, 416] on input "Press SPACE to select this row." at bounding box center [471, 416] width 0 height 0
click at [330, 466] on div "92964994" at bounding box center [287, 462] width 94 height 37
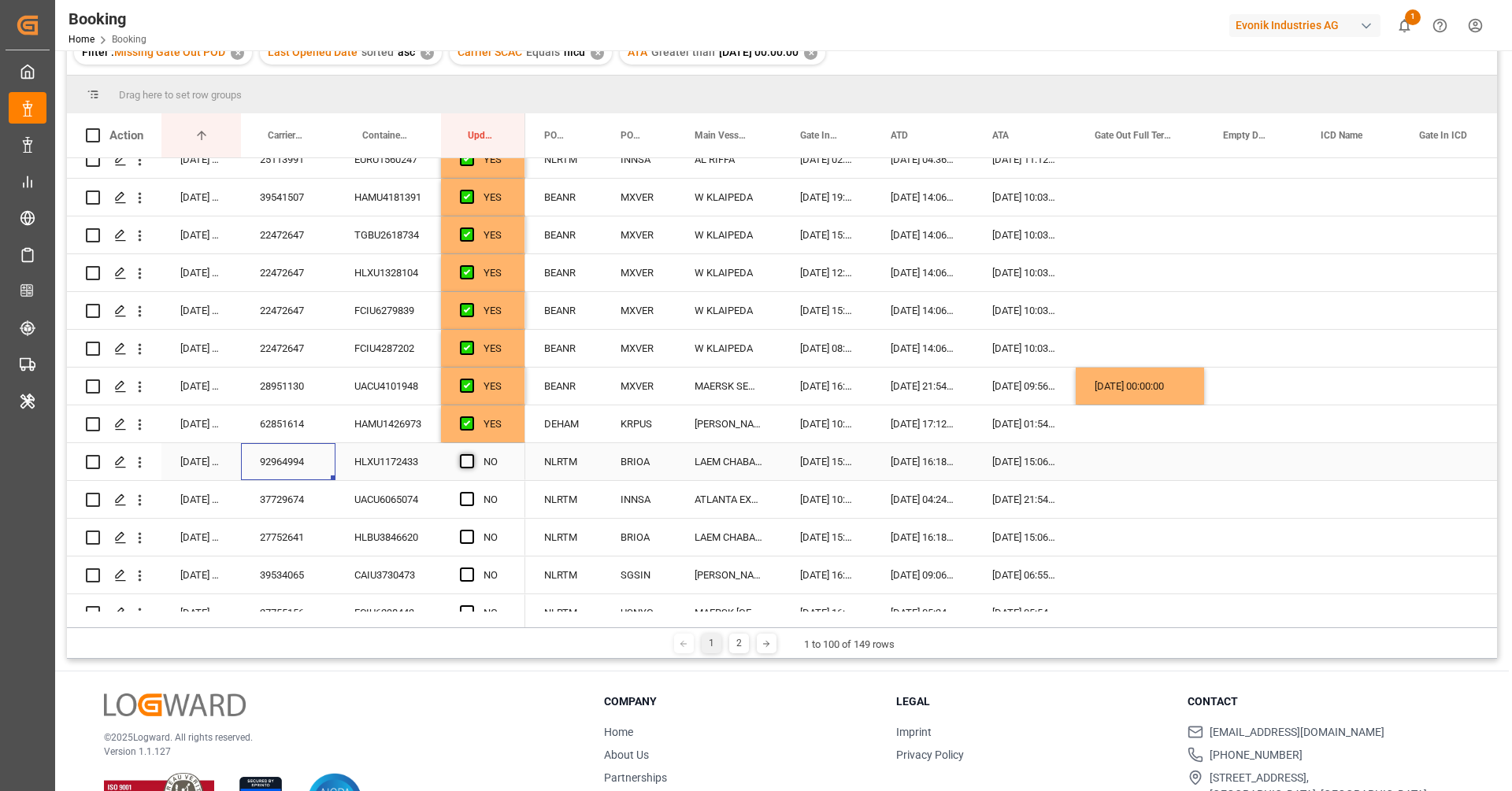
click at [461, 459] on span "Press SPACE to select this row." at bounding box center [467, 461] width 14 height 14
click at [471, 454] on input "Press SPACE to select this row." at bounding box center [471, 454] width 0 height 0
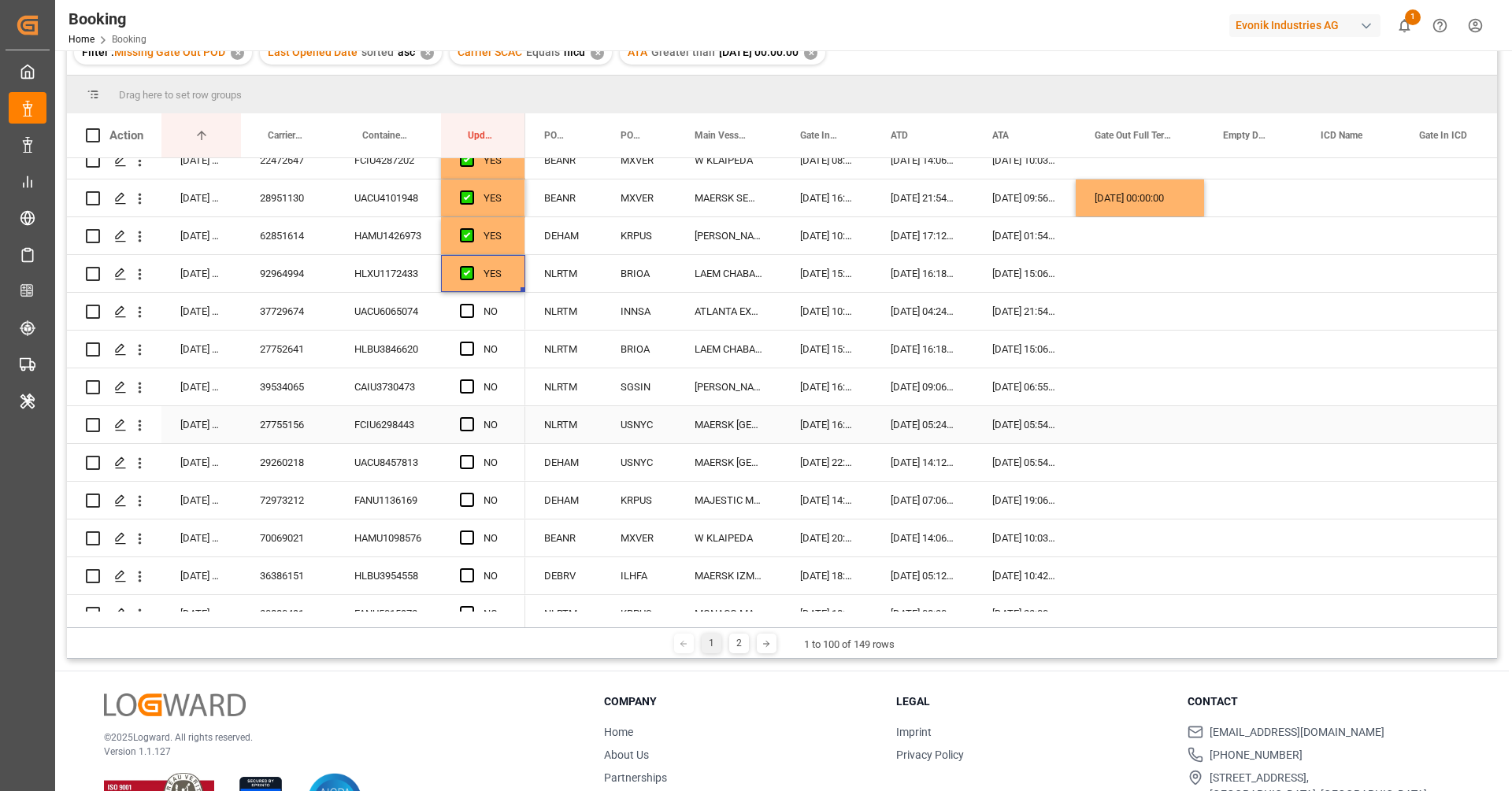
scroll to position [1479, 0]
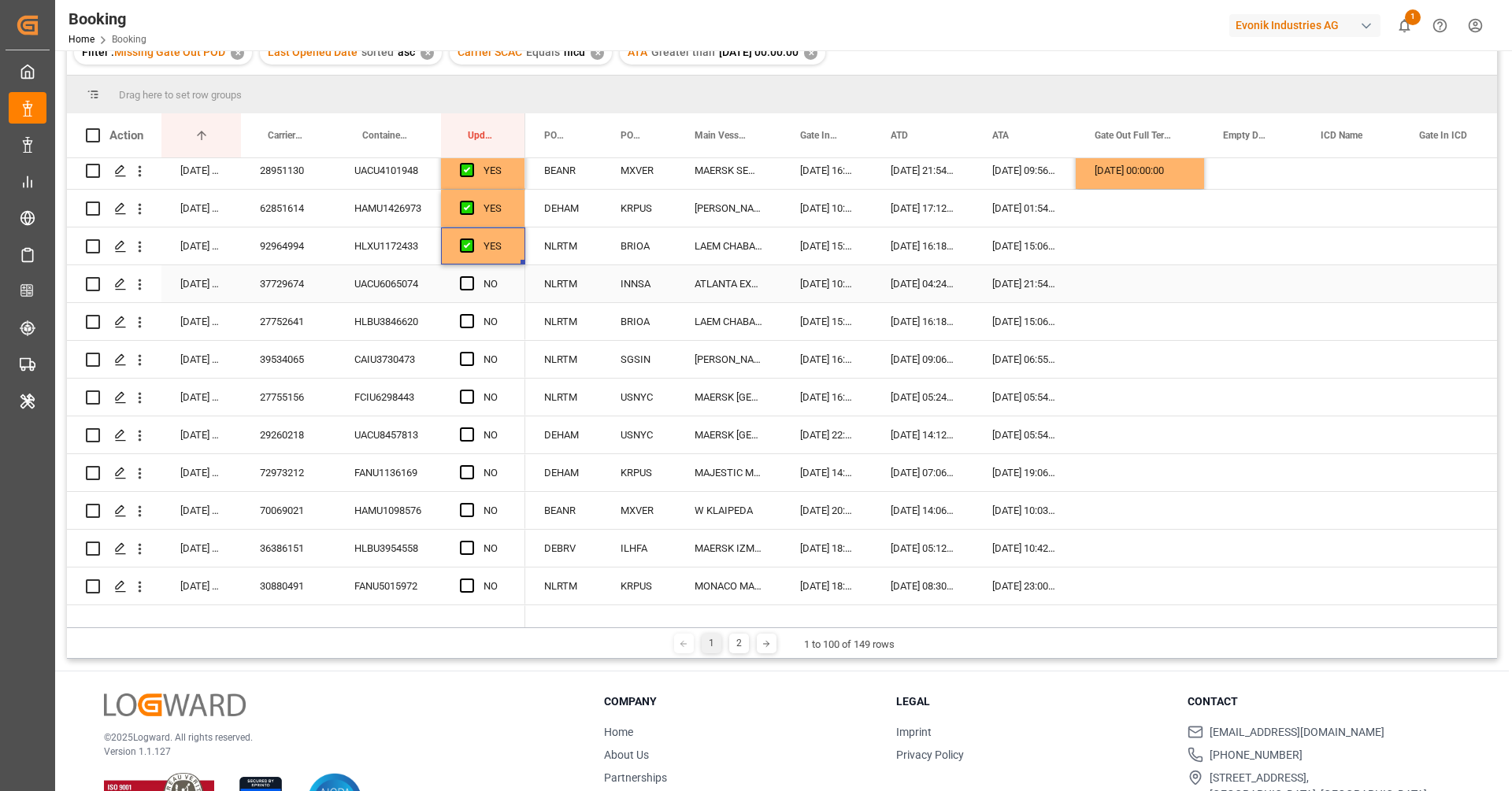
click at [274, 274] on div "37729674" at bounding box center [287, 284] width 94 height 37
click at [461, 284] on span "Press SPACE to select this row." at bounding box center [467, 283] width 14 height 14
click at [471, 276] on input "Press SPACE to select this row." at bounding box center [471, 276] width 0 height 0
click at [274, 332] on div "27752641" at bounding box center [287, 322] width 94 height 37
click at [470, 319] on span "Press SPACE to select this row." at bounding box center [467, 321] width 14 height 14
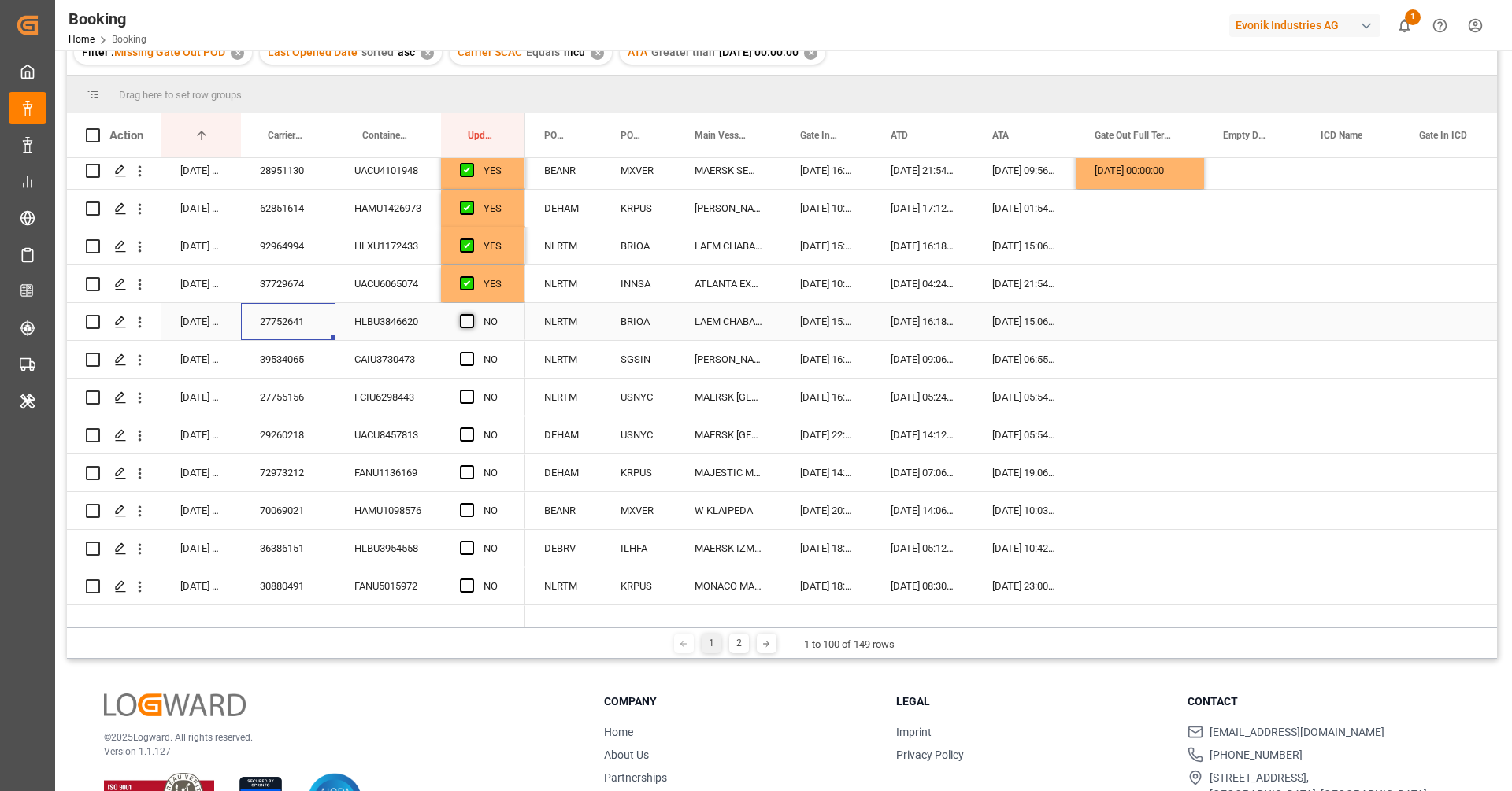
click at [471, 314] on input "Press SPACE to select this row." at bounding box center [471, 314] width 0 height 0
click at [241, 379] on div "27755156" at bounding box center [287, 397] width 94 height 37
click at [298, 354] on div "39534065" at bounding box center [287, 359] width 94 height 37
click at [464, 359] on span "Press SPACE to select this row." at bounding box center [467, 358] width 14 height 14
click at [471, 352] on input "Press SPACE to select this row." at bounding box center [471, 352] width 0 height 0
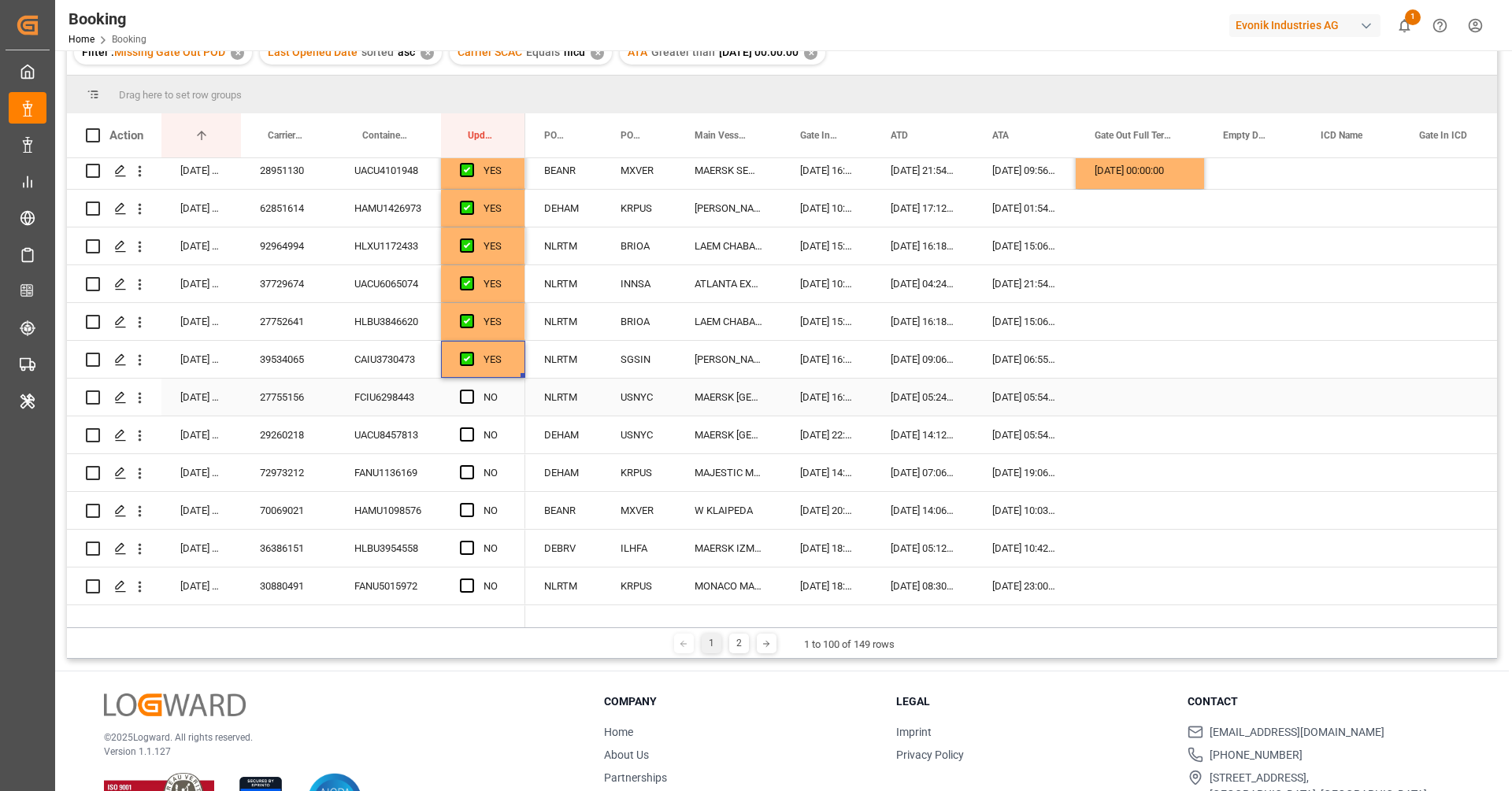
click at [269, 394] on div "27755156" at bounding box center [287, 397] width 94 height 37
click at [466, 400] on span "Press SPACE to select this row." at bounding box center [467, 396] width 14 height 14
click at [471, 390] on input "Press SPACE to select this row." at bounding box center [471, 390] width 0 height 0
click at [279, 440] on div "29260218" at bounding box center [287, 435] width 94 height 37
click at [471, 431] on span "Press SPACE to select this row." at bounding box center [467, 434] width 14 height 14
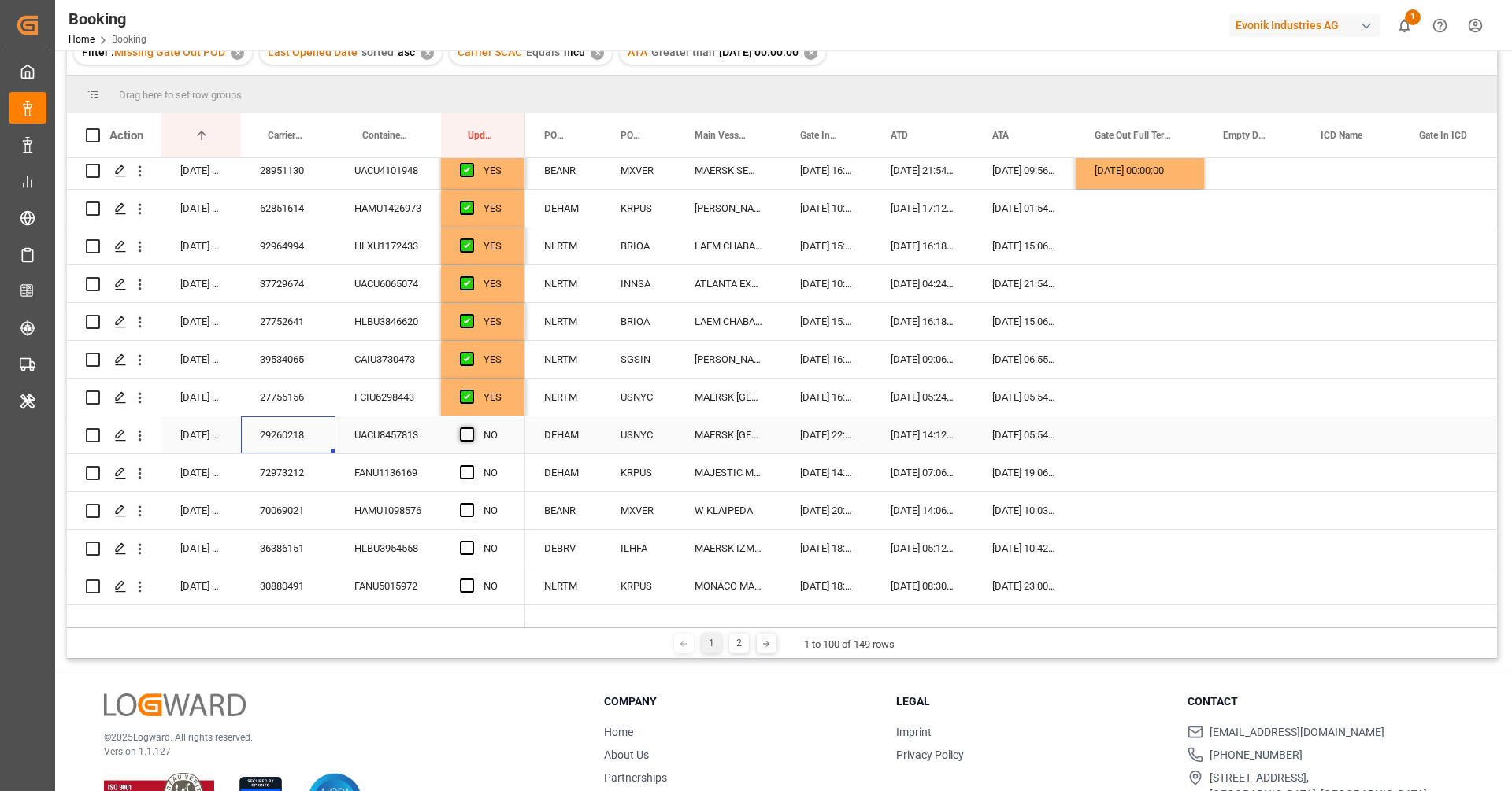
click at [471, 427] on input "Press SPACE to select this row." at bounding box center [471, 427] width 0 height 0
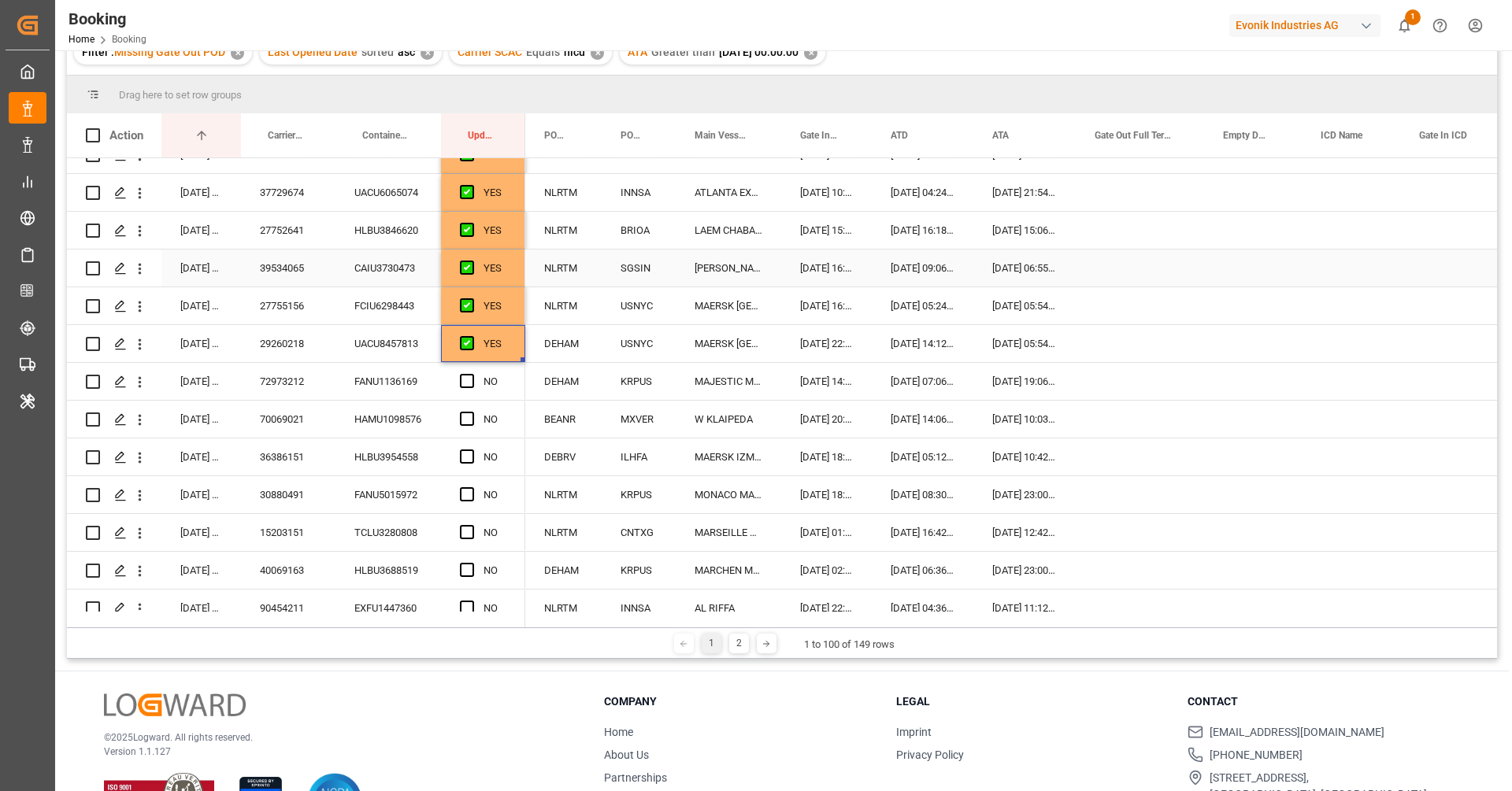
scroll to position [1584, 0]
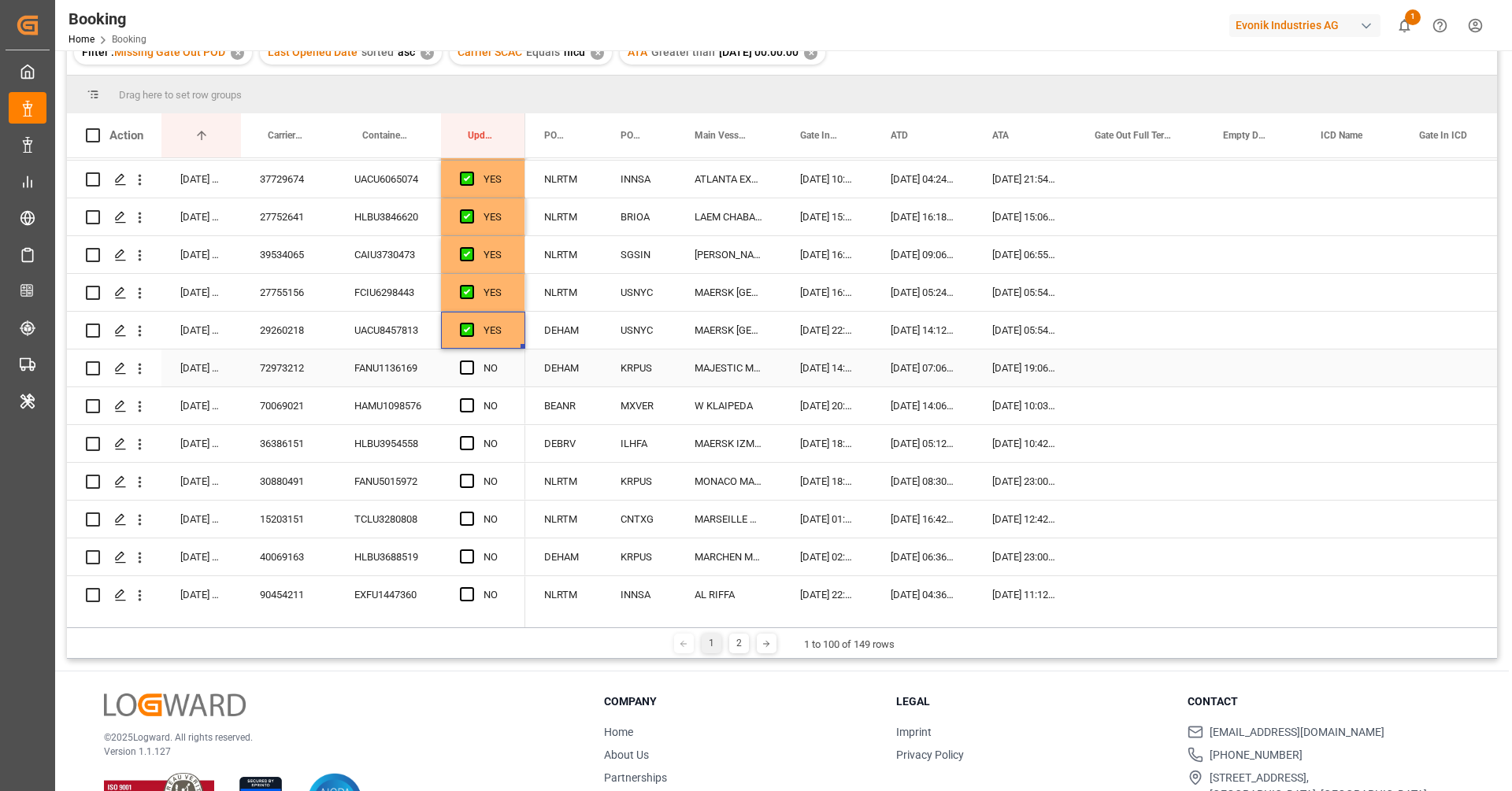
click at [328, 365] on div "72973212" at bounding box center [287, 368] width 94 height 37
click at [469, 361] on span "Press SPACE to select this row." at bounding box center [467, 367] width 14 height 14
click at [471, 360] on input "Press SPACE to select this row." at bounding box center [471, 360] width 0 height 0
click at [316, 425] on div "36386151" at bounding box center [287, 444] width 94 height 37
click at [315, 410] on div "70069021" at bounding box center [287, 406] width 94 height 37
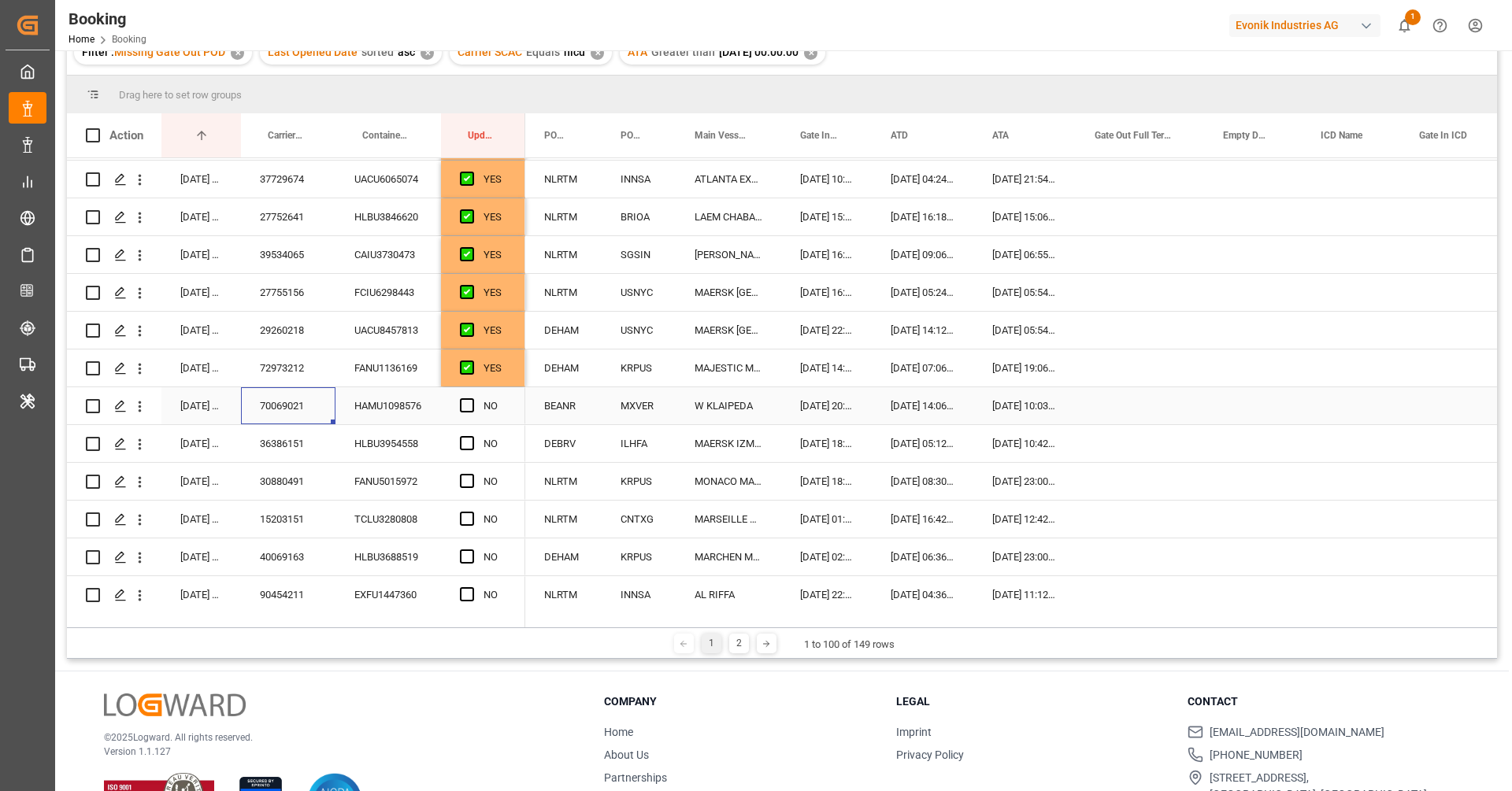
click at [469, 405] on span "Press SPACE to select this row." at bounding box center [467, 405] width 14 height 14
click at [471, 398] on input "Press SPACE to select this row." at bounding box center [471, 398] width 0 height 0
click at [286, 463] on div "30880491" at bounding box center [287, 481] width 94 height 37
click at [293, 443] on div "36386151" at bounding box center [287, 444] width 94 height 37
click at [464, 441] on span "Press SPACE to select this row." at bounding box center [467, 442] width 14 height 14
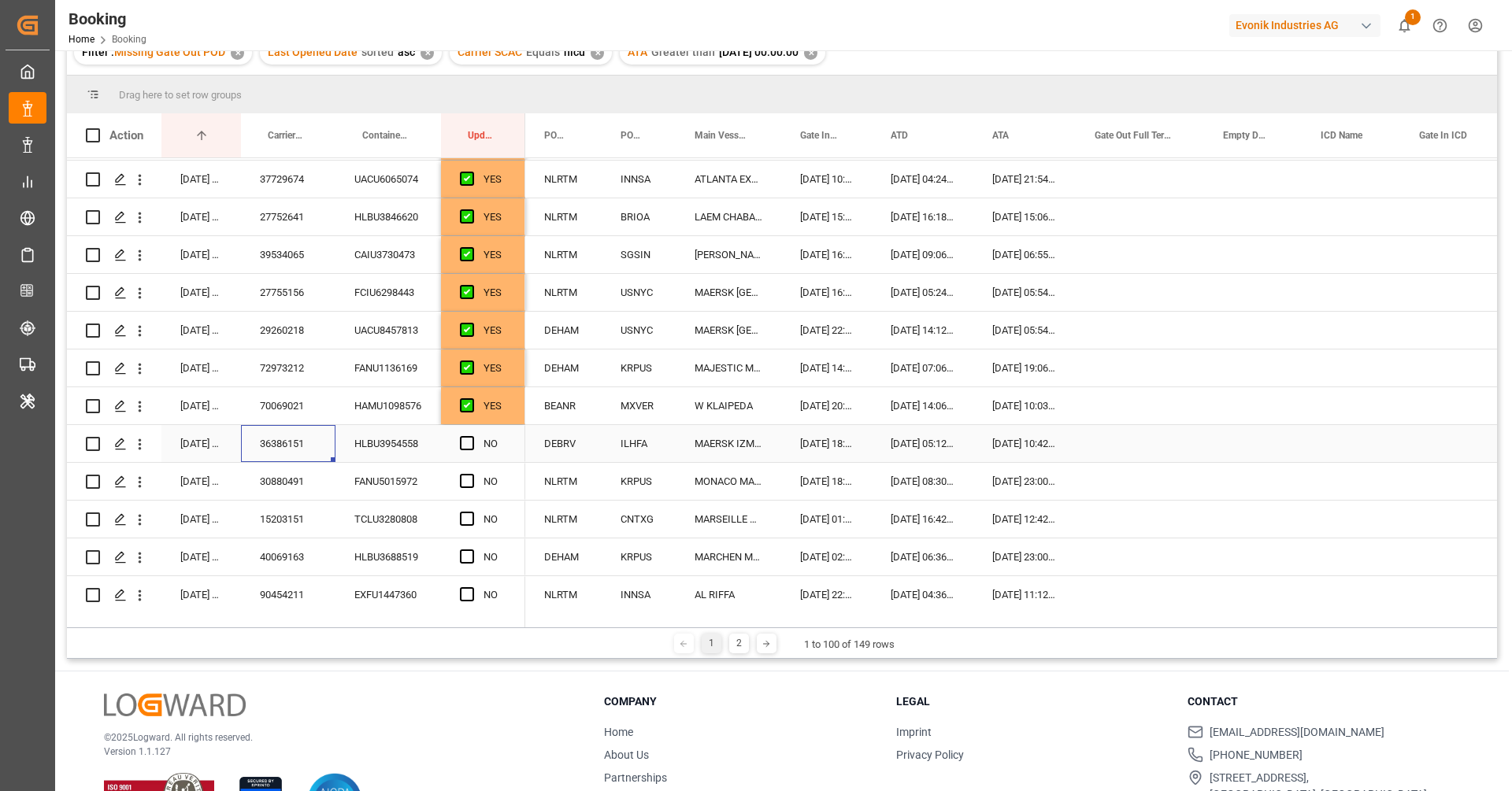
click at [471, 436] on input "Press SPACE to select this row." at bounding box center [471, 436] width 0 height 0
click at [290, 487] on div "30880491" at bounding box center [287, 481] width 94 height 37
click at [475, 476] on div "Press SPACE to select this row." at bounding box center [471, 481] width 23 height 36
click at [473, 479] on span "Press SPACE to select this row." at bounding box center [467, 480] width 14 height 14
click at [471, 474] on input "Press SPACE to select this row." at bounding box center [471, 474] width 0 height 0
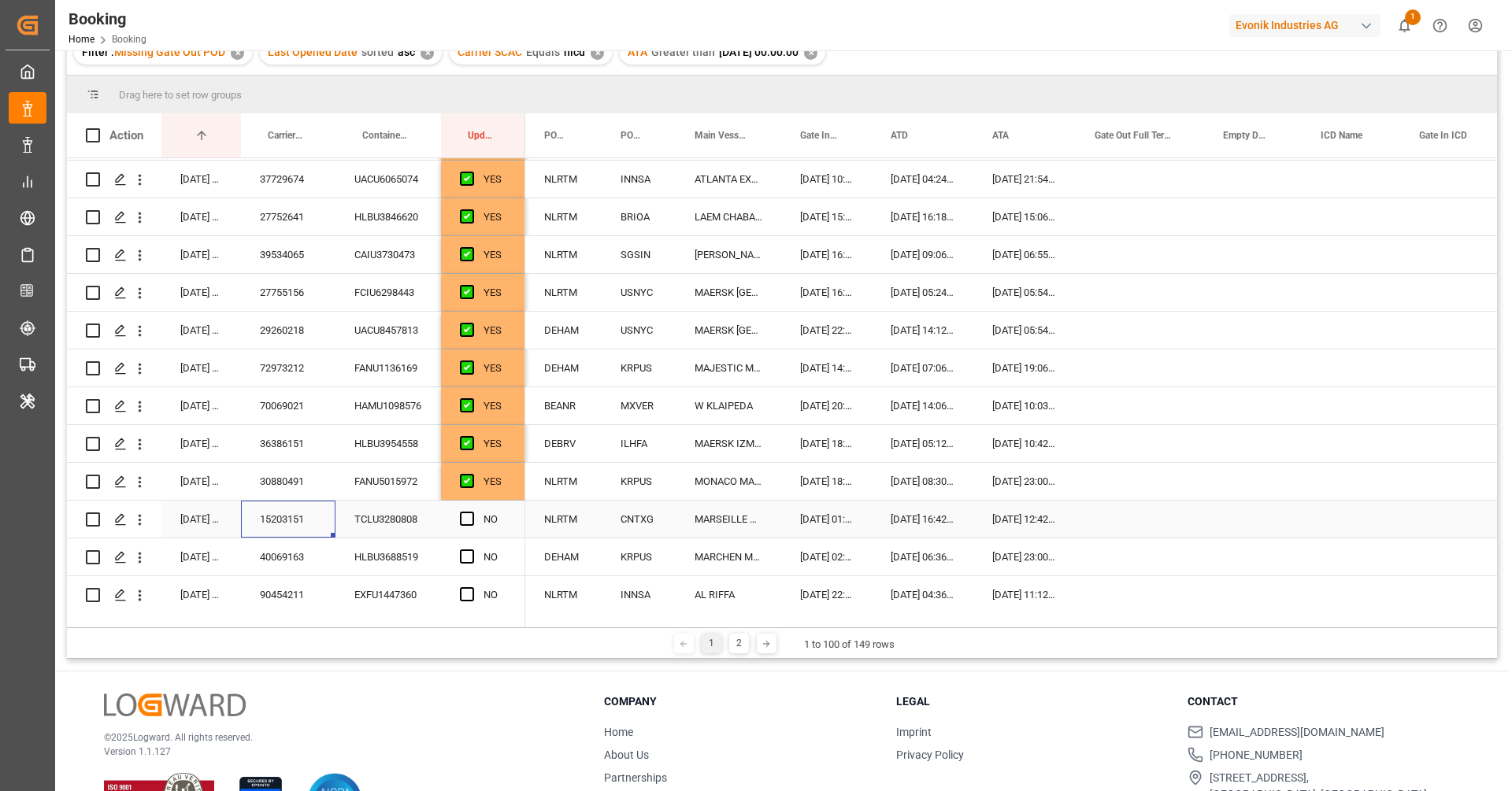
click at [304, 520] on div "15203151" at bounding box center [287, 520] width 94 height 37
click at [470, 514] on span "Press SPACE to select this row." at bounding box center [467, 518] width 14 height 14
click at [471, 511] on input "Press SPACE to select this row." at bounding box center [471, 511] width 0 height 0
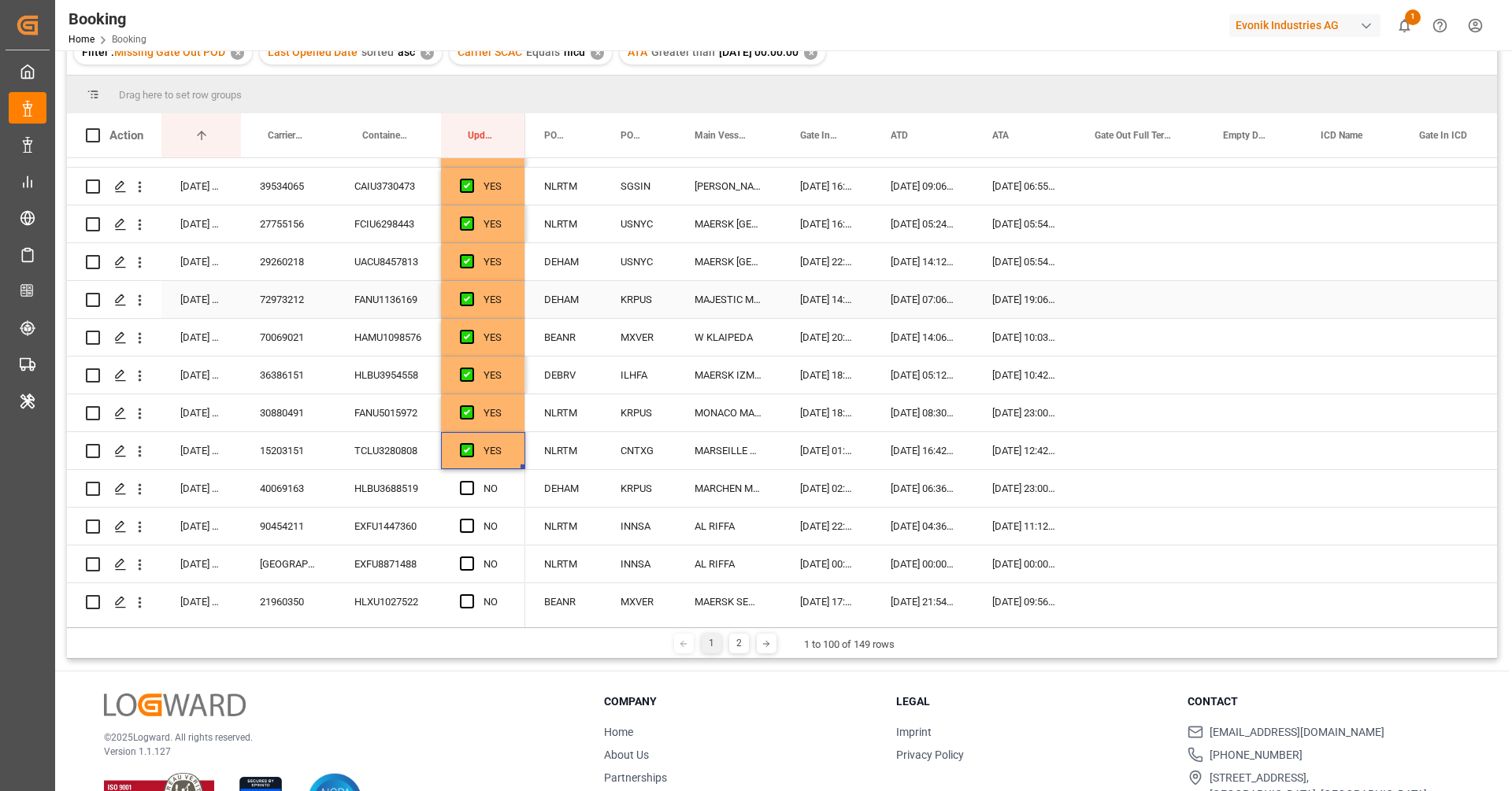
scroll to position [1870, 0]
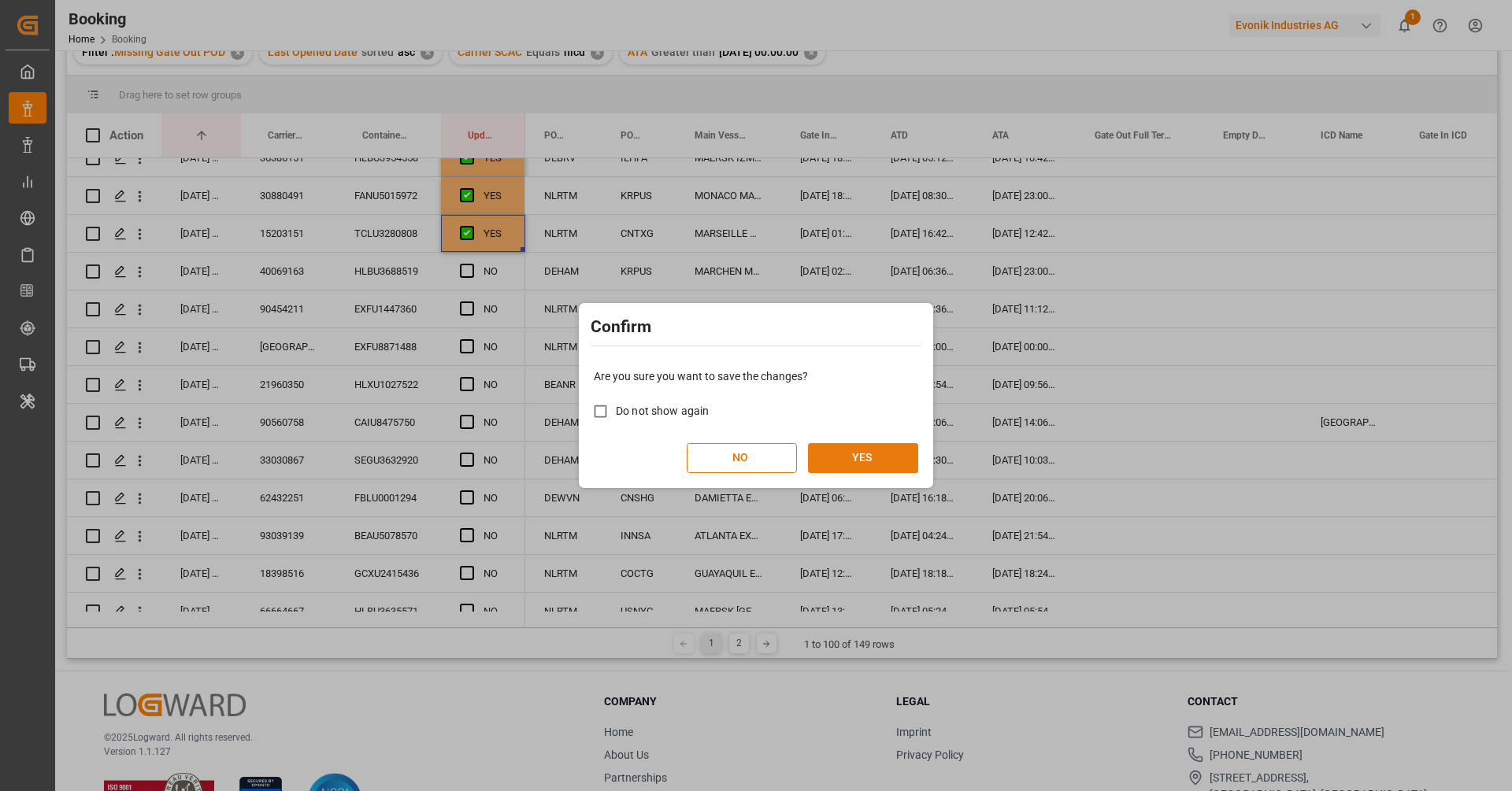
click at [869, 448] on button "YES" at bounding box center [863, 458] width 110 height 30
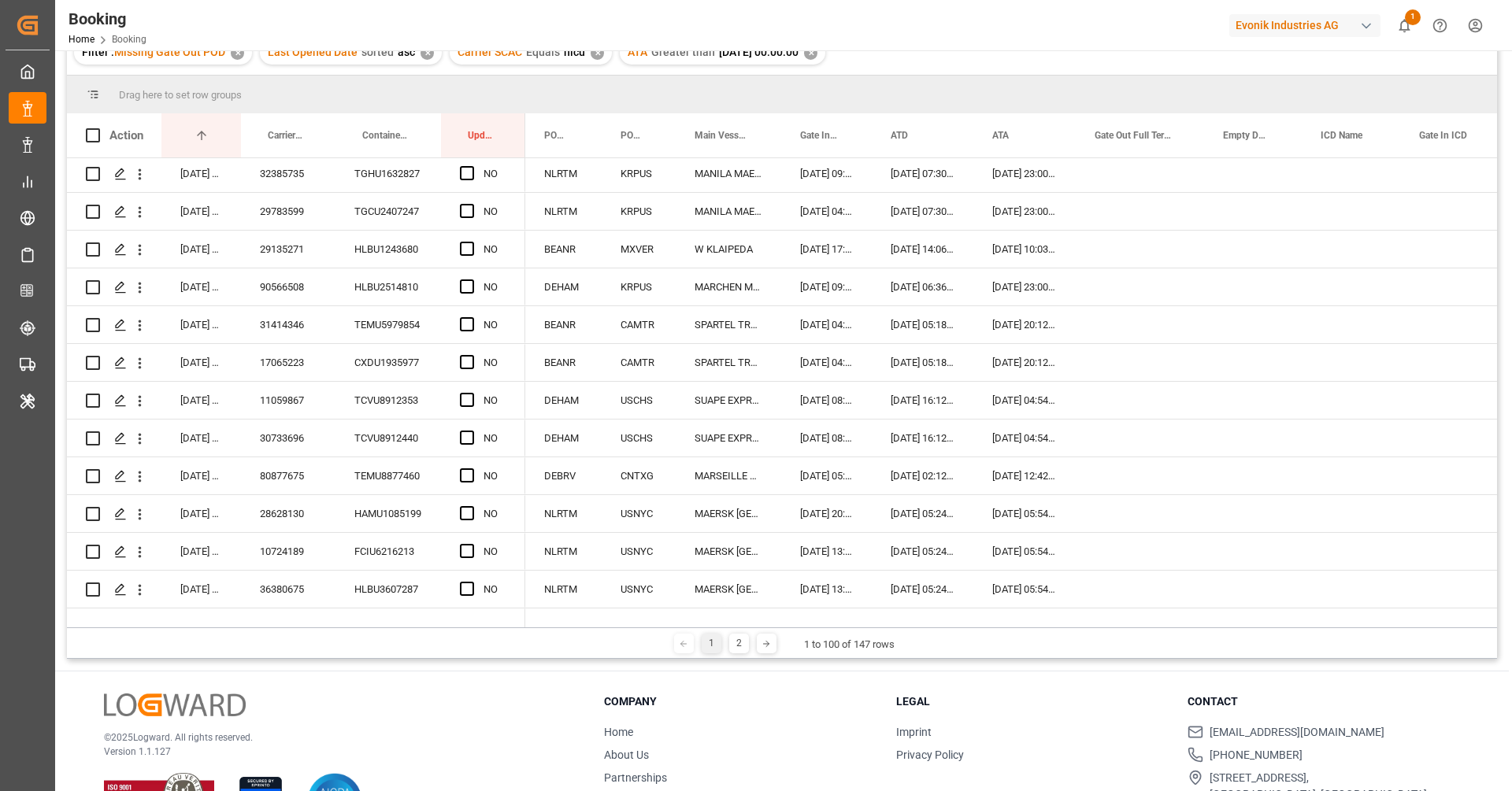
scroll to position [0, 0]
click at [298, 182] on div "40069163" at bounding box center [287, 177] width 94 height 37
click at [466, 184] on div "Press SPACE to select this row." at bounding box center [471, 176] width 23 height 36
click at [466, 168] on div "Press SPACE to select this row." at bounding box center [471, 176] width 23 height 36
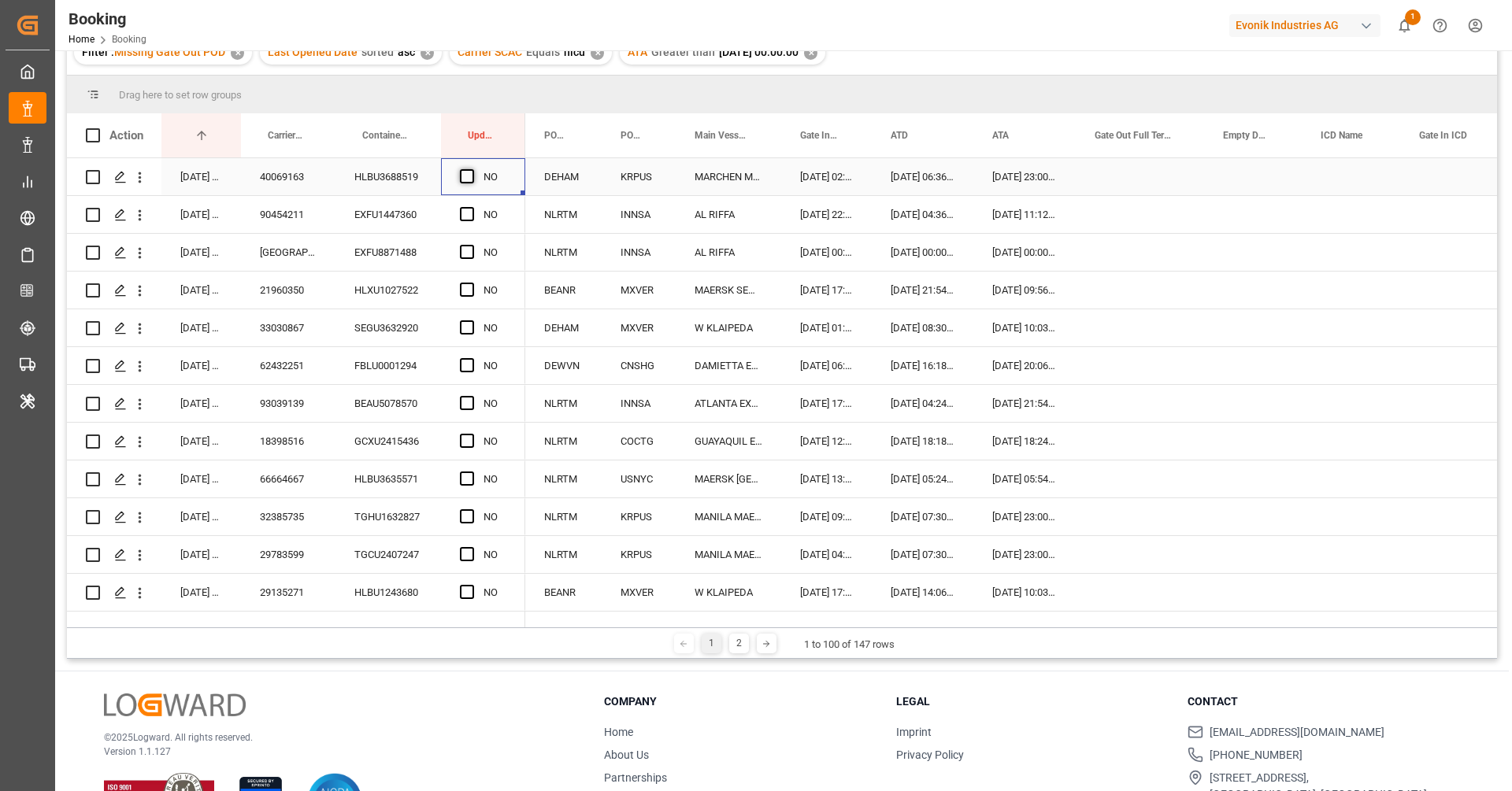
click at [469, 176] on span "Press SPACE to select this row." at bounding box center [467, 175] width 14 height 14
click at [471, 169] on input "Press SPACE to select this row." at bounding box center [471, 169] width 0 height 0
click at [345, 219] on div "EXFU1447360" at bounding box center [387, 215] width 105 height 37
click at [310, 214] on div "90454211" at bounding box center [287, 215] width 94 height 37
click at [468, 214] on span "Press SPACE to select this row." at bounding box center [467, 214] width 14 height 14
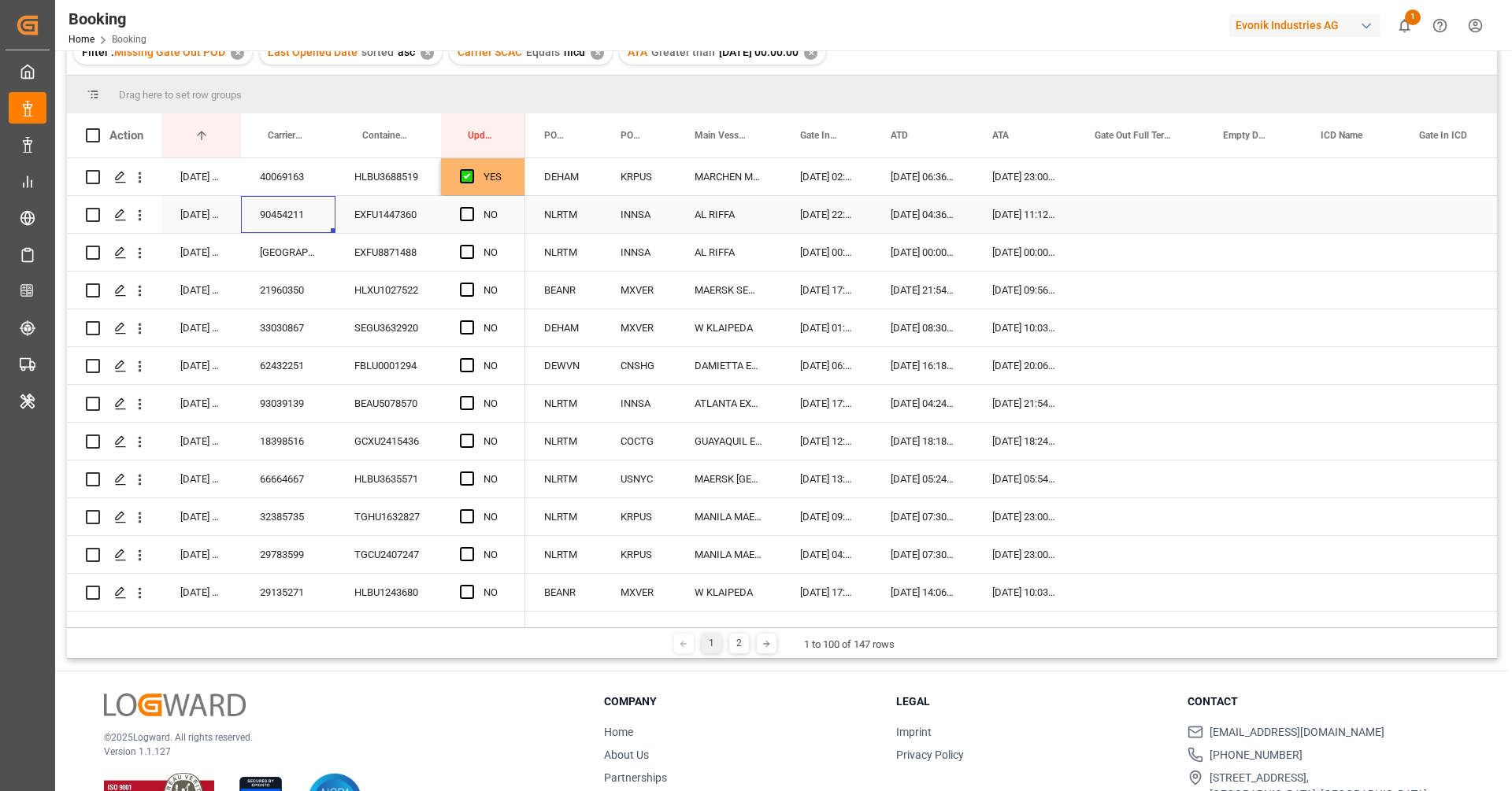
click at [471, 207] on input "Press SPACE to select this row." at bounding box center [471, 207] width 0 height 0
click at [144, 258] on icon "open menu" at bounding box center [140, 253] width 17 height 17
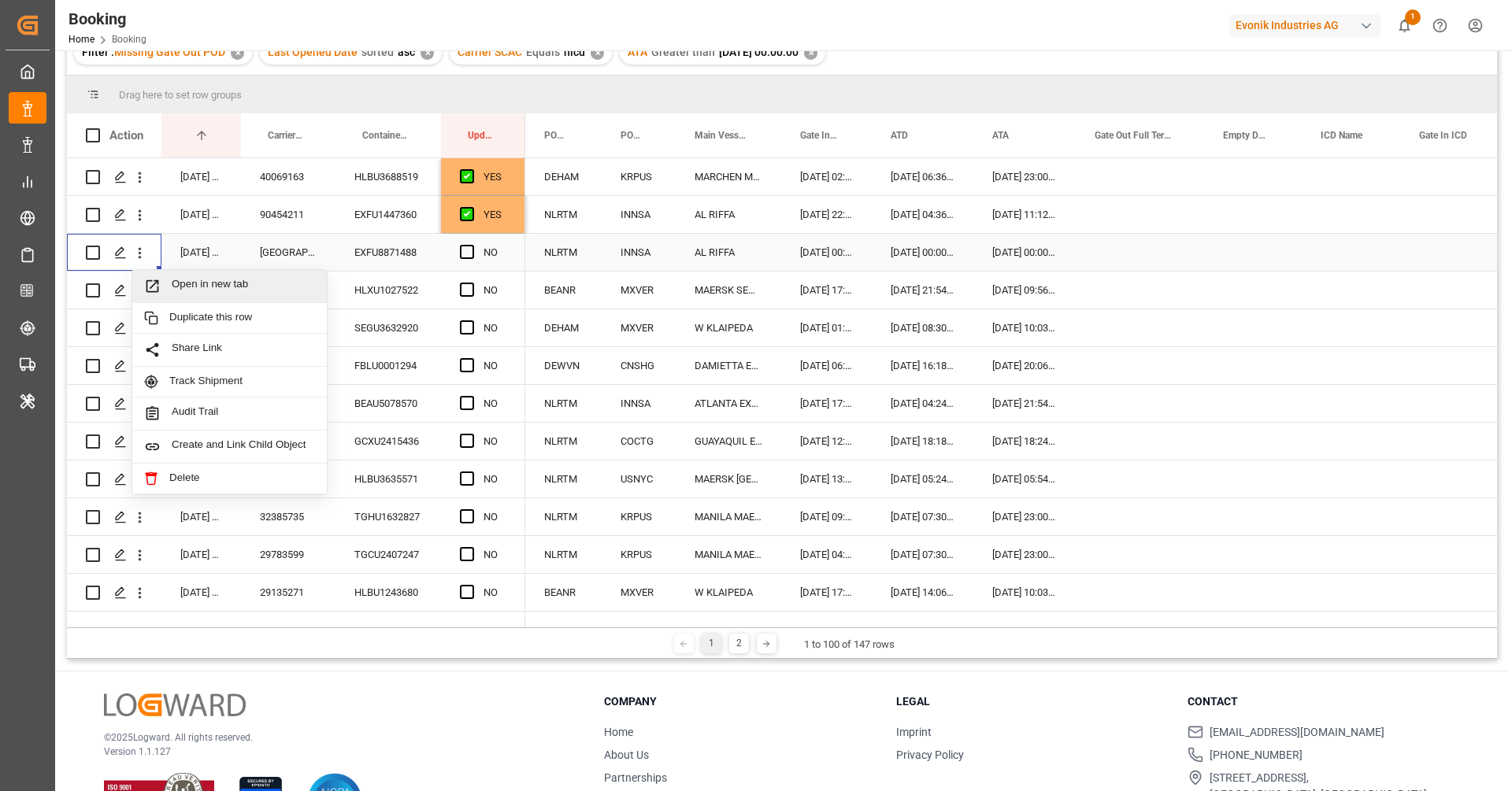
click at [176, 275] on div "Open in new tab" at bounding box center [230, 285] width 194 height 33
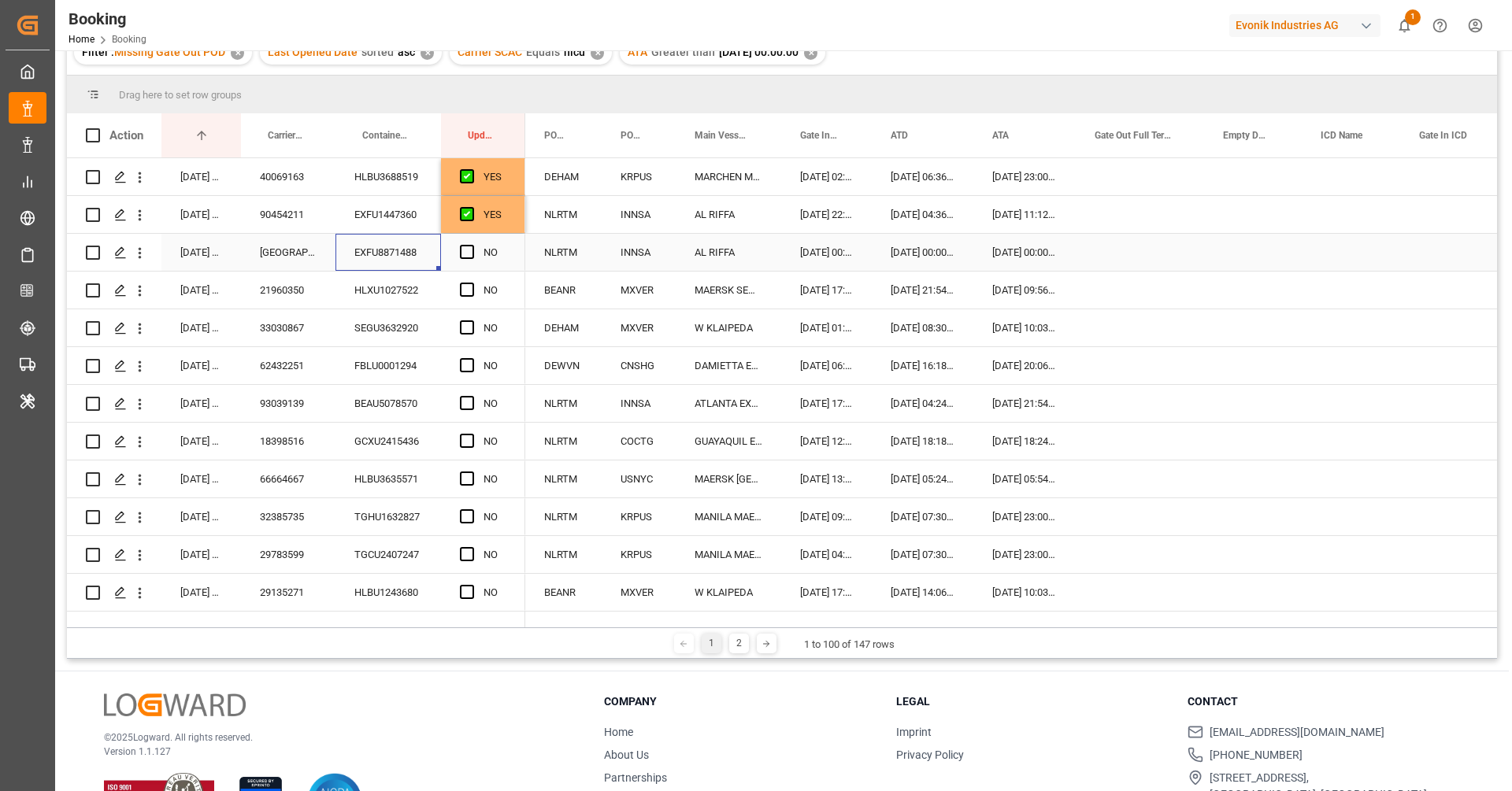
click at [377, 254] on div "EXFU8871488" at bounding box center [387, 253] width 105 height 37
click at [142, 258] on icon "open menu" at bounding box center [140, 253] width 17 height 17
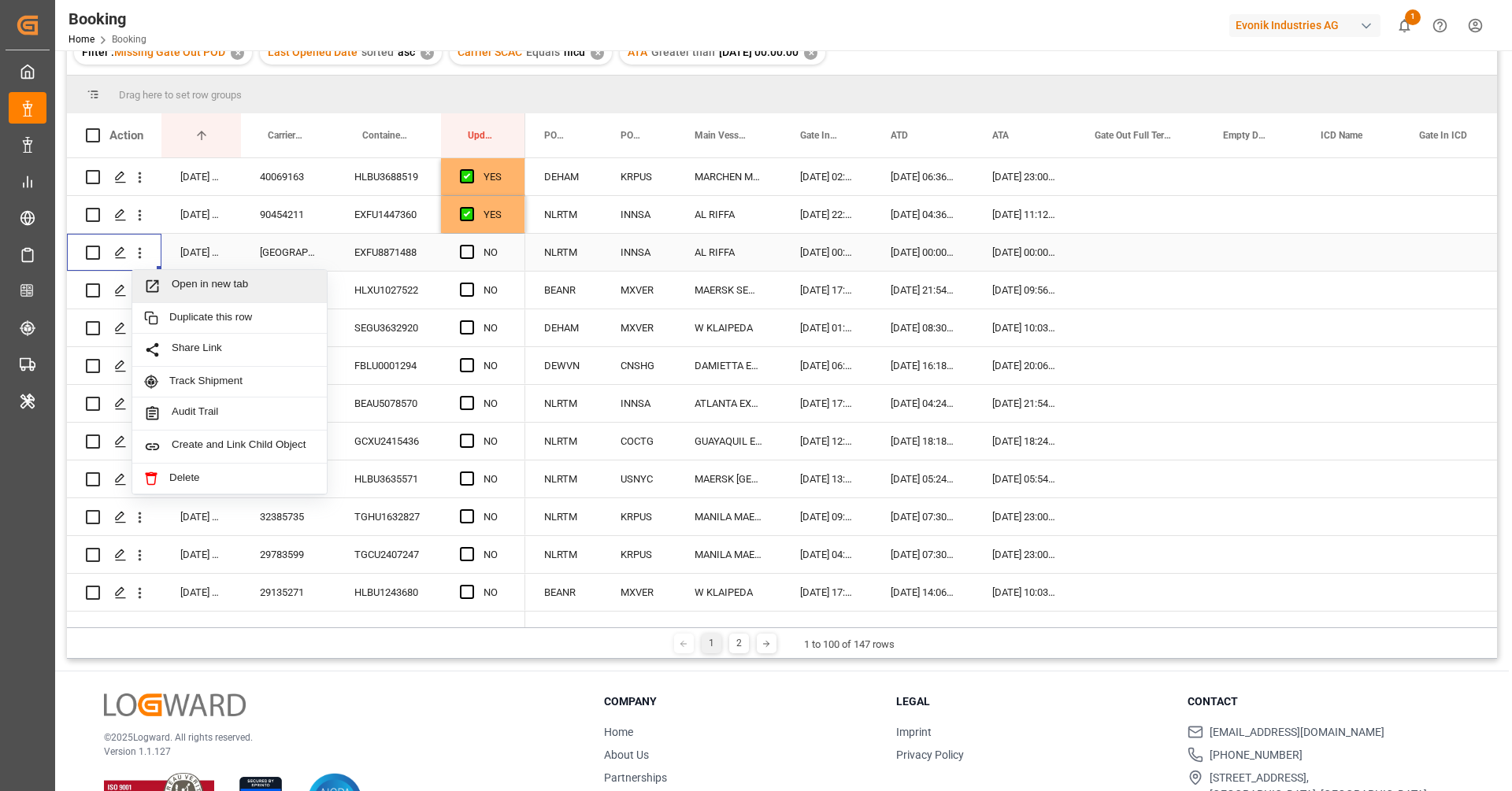
click at [180, 283] on span "Open in new tab" at bounding box center [244, 286] width 144 height 17
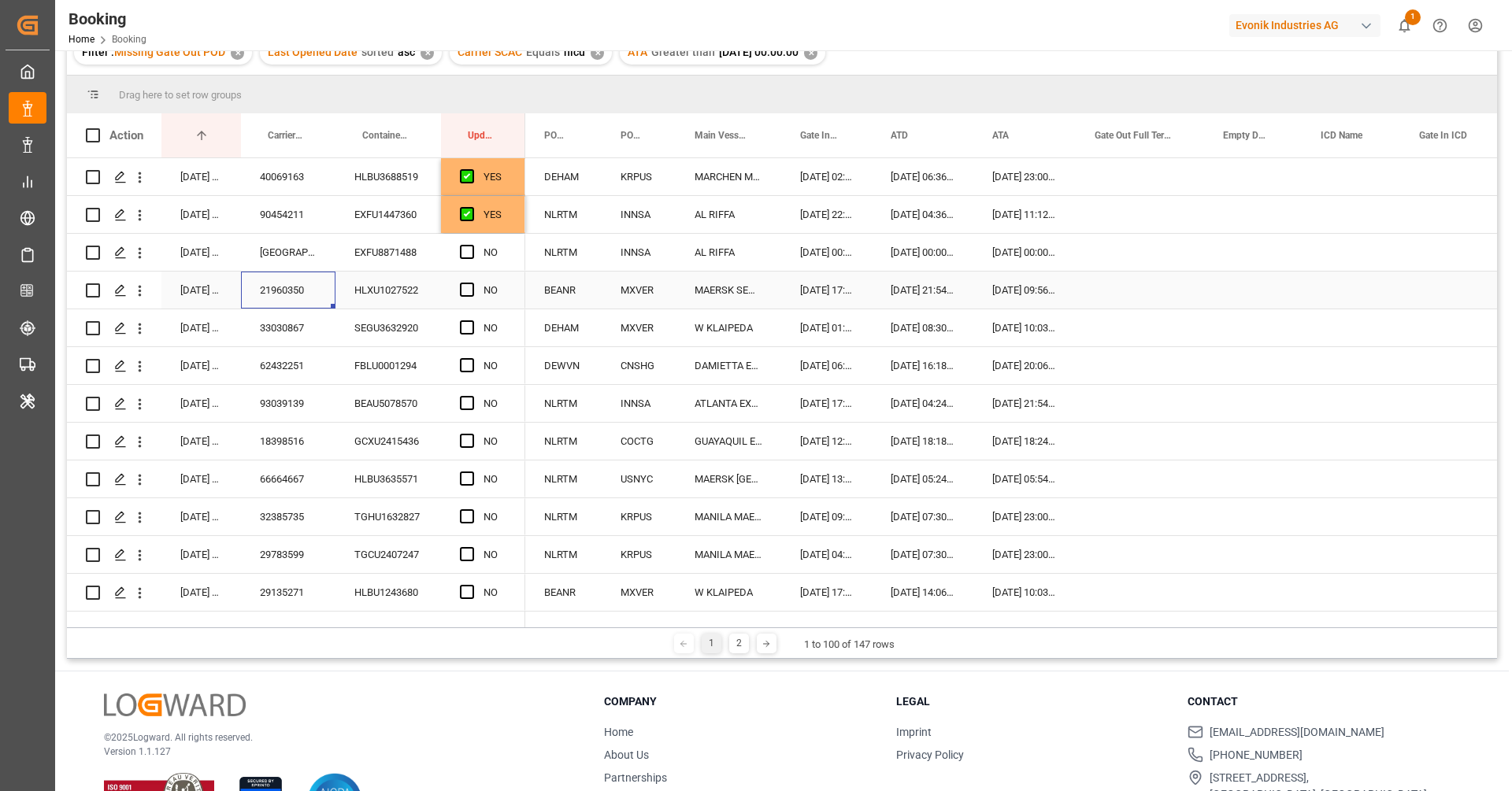
click at [278, 305] on div "21960350" at bounding box center [287, 290] width 94 height 37
click at [465, 289] on span "Press SPACE to select this row." at bounding box center [467, 289] width 14 height 14
click at [471, 283] on input "Press SPACE to select this row." at bounding box center [471, 283] width 0 height 0
click at [333, 330] on div "33030867" at bounding box center [287, 328] width 94 height 37
click at [463, 327] on span "Press SPACE to select this row." at bounding box center [467, 326] width 14 height 14
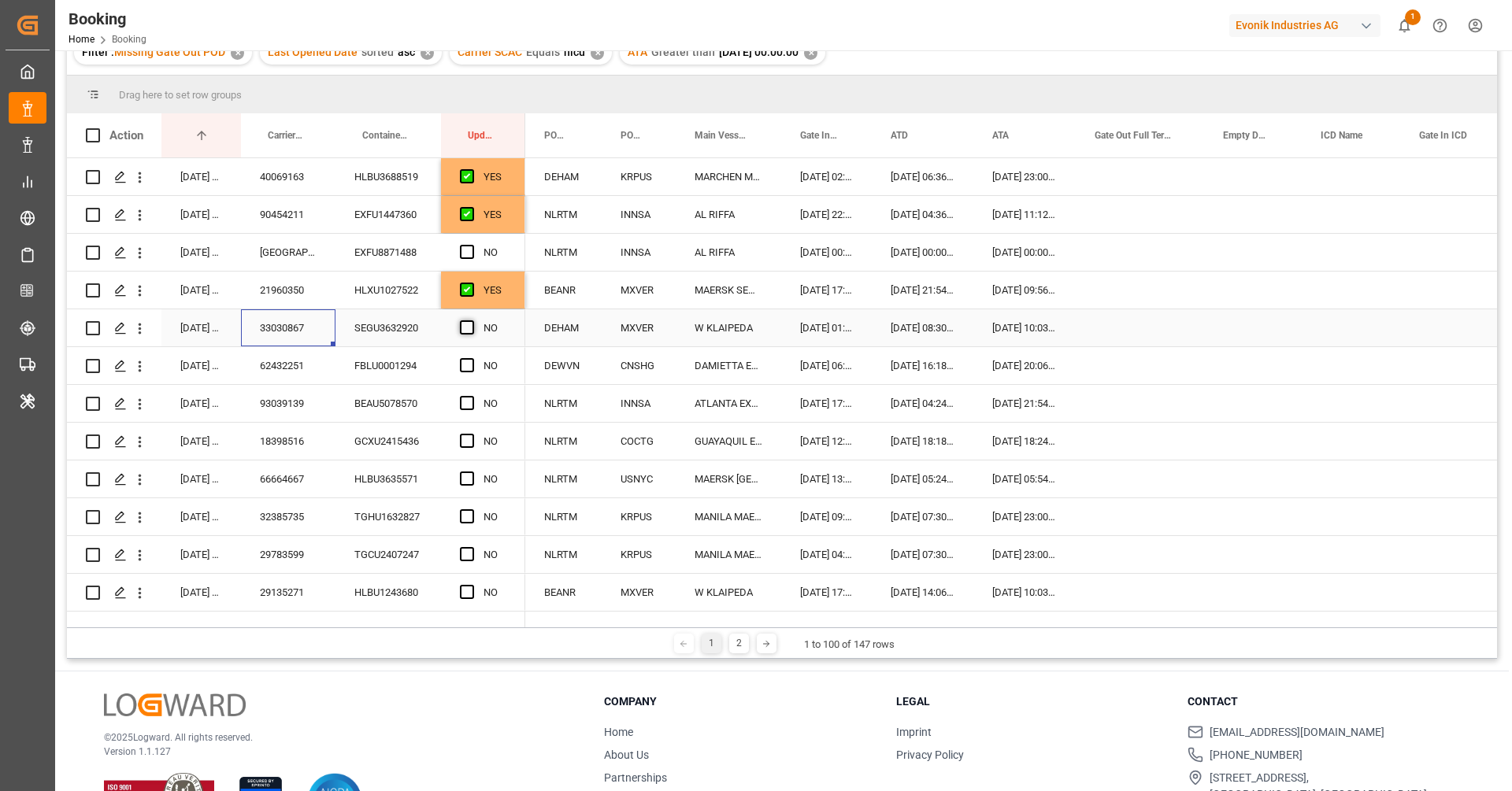
click at [471, 320] on input "Press SPACE to select this row." at bounding box center [471, 320] width 0 height 0
click at [311, 380] on div "62432251" at bounding box center [287, 366] width 94 height 37
click at [1127, 365] on div "Press SPACE to select this row." at bounding box center [1140, 366] width 129 height 37
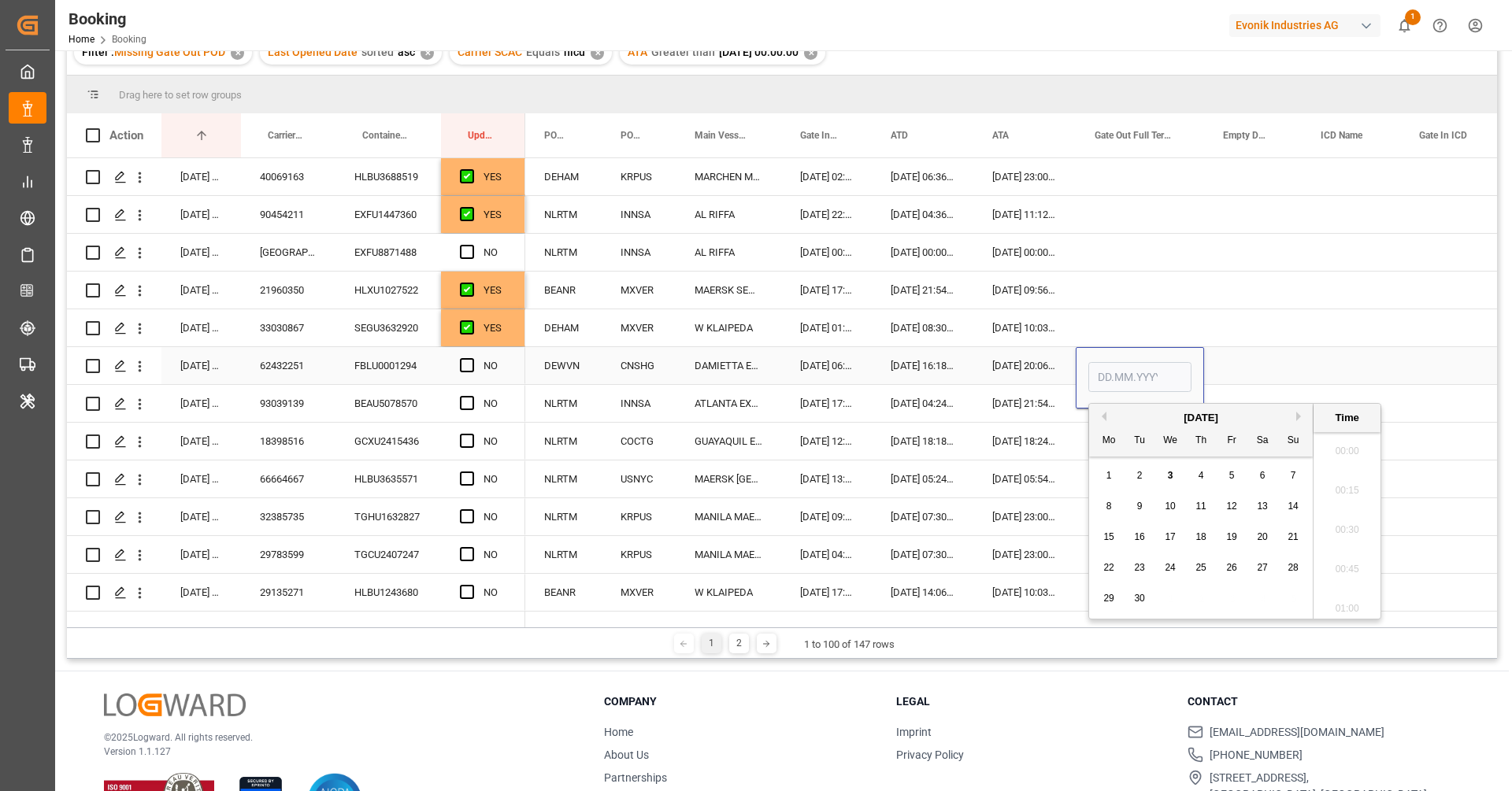
scroll to position [2444, 0]
click at [1177, 472] on div "3" at bounding box center [1170, 476] width 20 height 19
type input "03.09.2025 00:00"
click at [467, 362] on span "Press SPACE to select this row." at bounding box center [467, 365] width 14 height 14
click at [471, 358] on input "Press SPACE to select this row." at bounding box center [471, 358] width 0 height 0
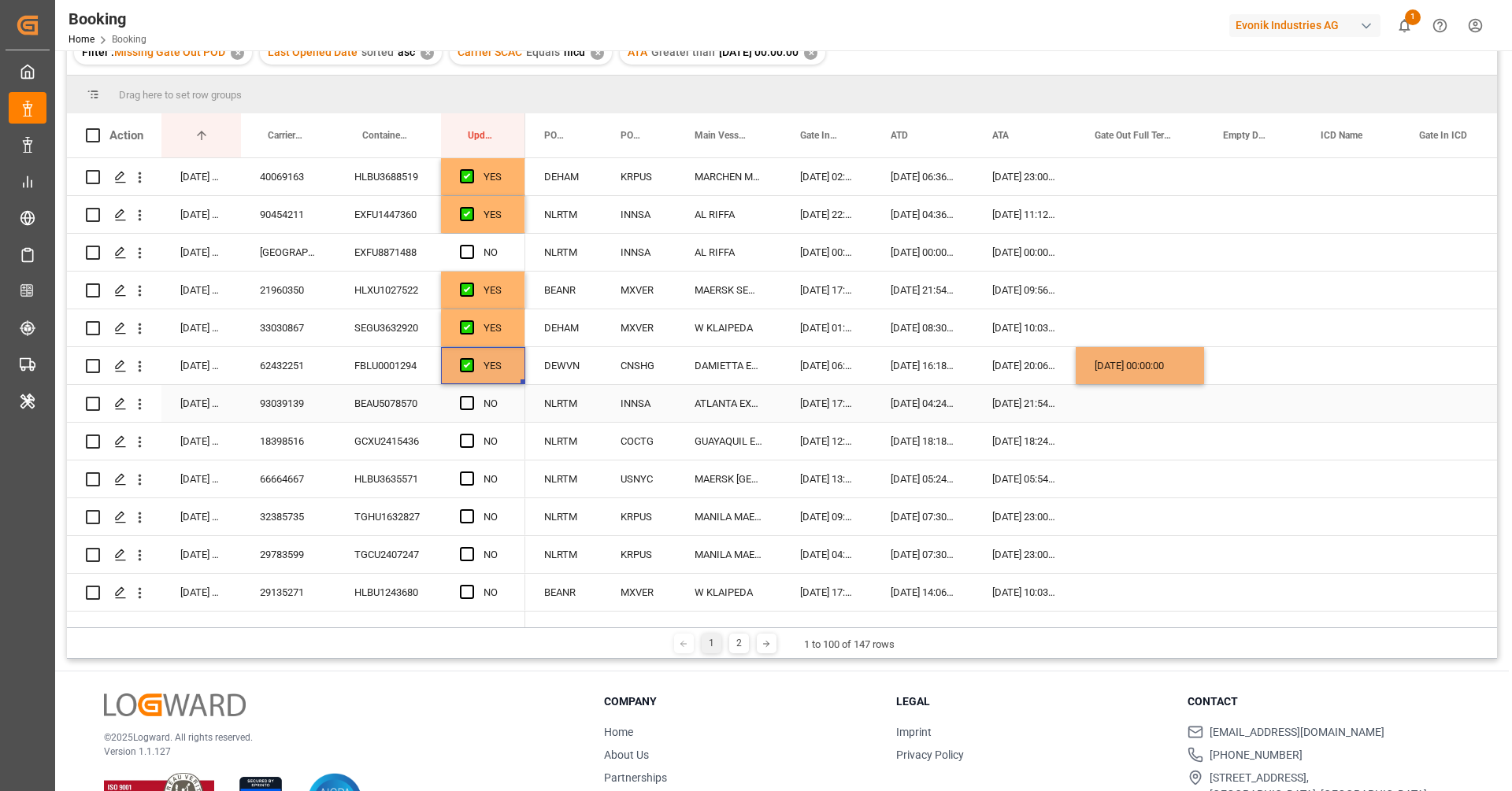
click at [287, 419] on div "93039139" at bounding box center [287, 404] width 94 height 37
click at [466, 401] on span "Press SPACE to select this row." at bounding box center [467, 402] width 14 height 14
click at [471, 396] on input "Press SPACE to select this row." at bounding box center [471, 396] width 0 height 0
click at [286, 437] on div "18398516" at bounding box center [287, 441] width 94 height 37
click at [469, 435] on span "Press SPACE to select this row." at bounding box center [467, 440] width 14 height 14
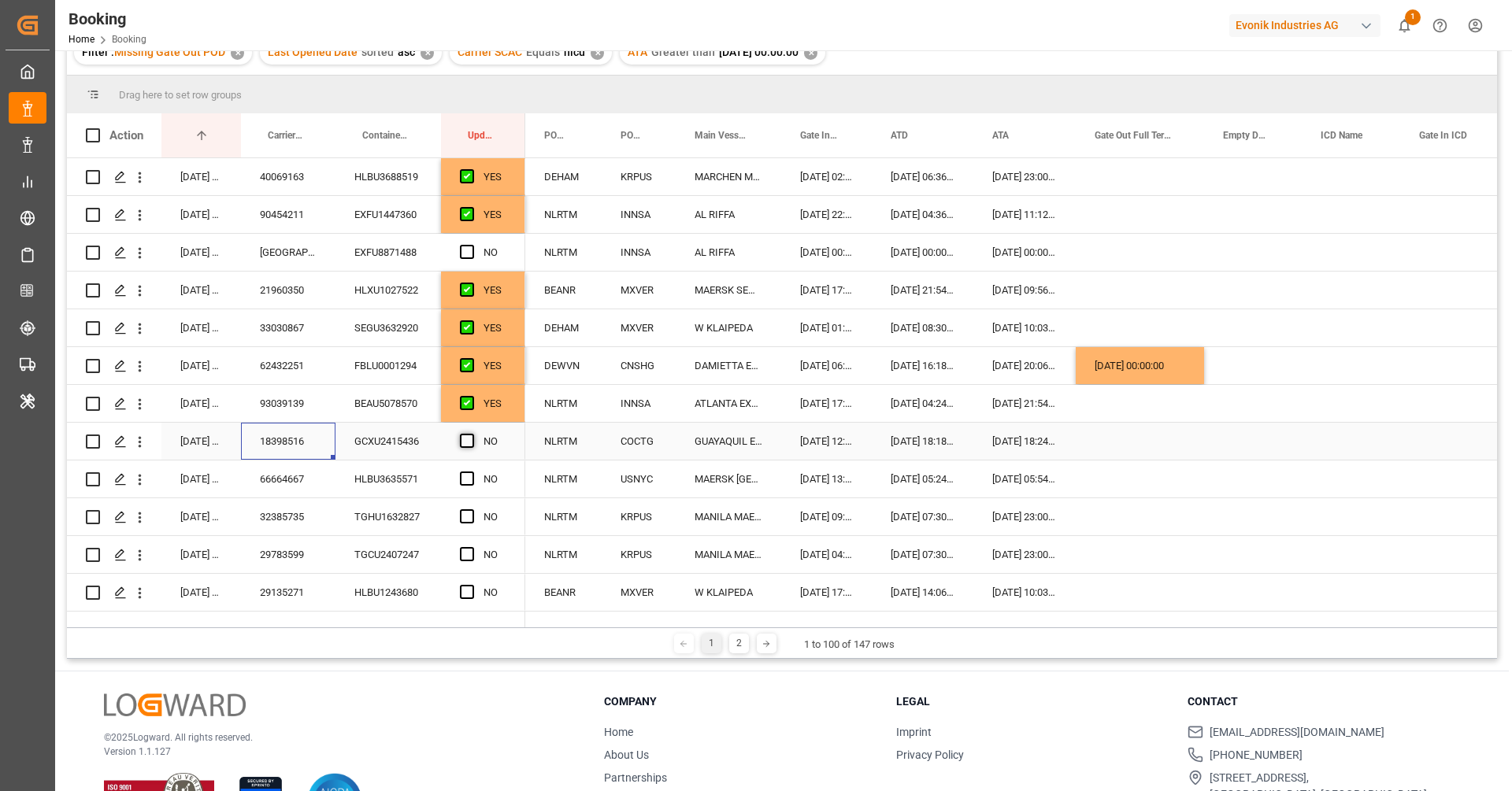
click at [471, 434] on input "Press SPACE to select this row." at bounding box center [471, 434] width 0 height 0
click at [323, 479] on div "66664667" at bounding box center [287, 479] width 94 height 37
click at [469, 476] on span "Press SPACE to select this row." at bounding box center [467, 478] width 14 height 14
click at [471, 471] on input "Press SPACE to select this row." at bounding box center [471, 471] width 0 height 0
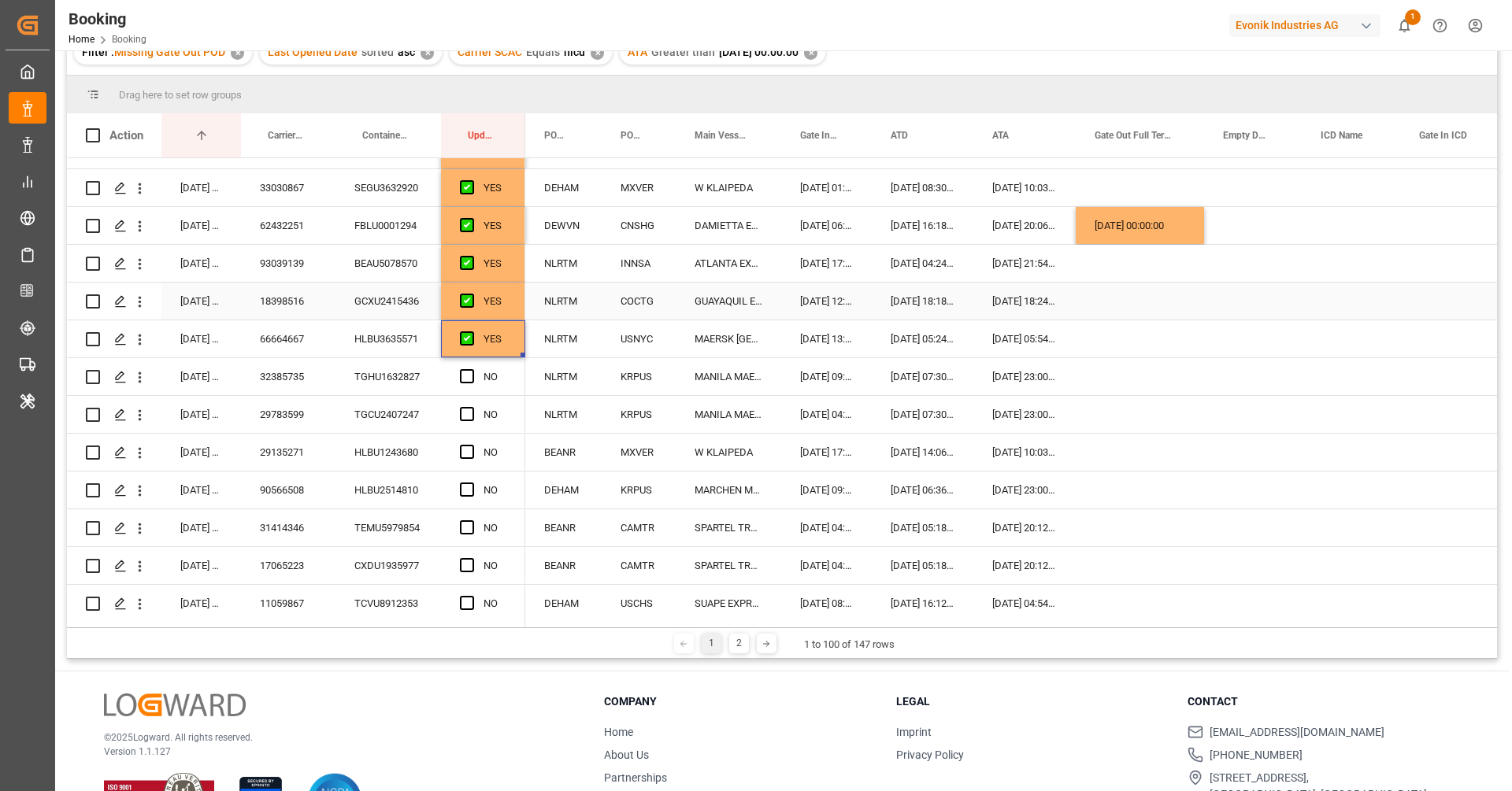
scroll to position [154, 0]
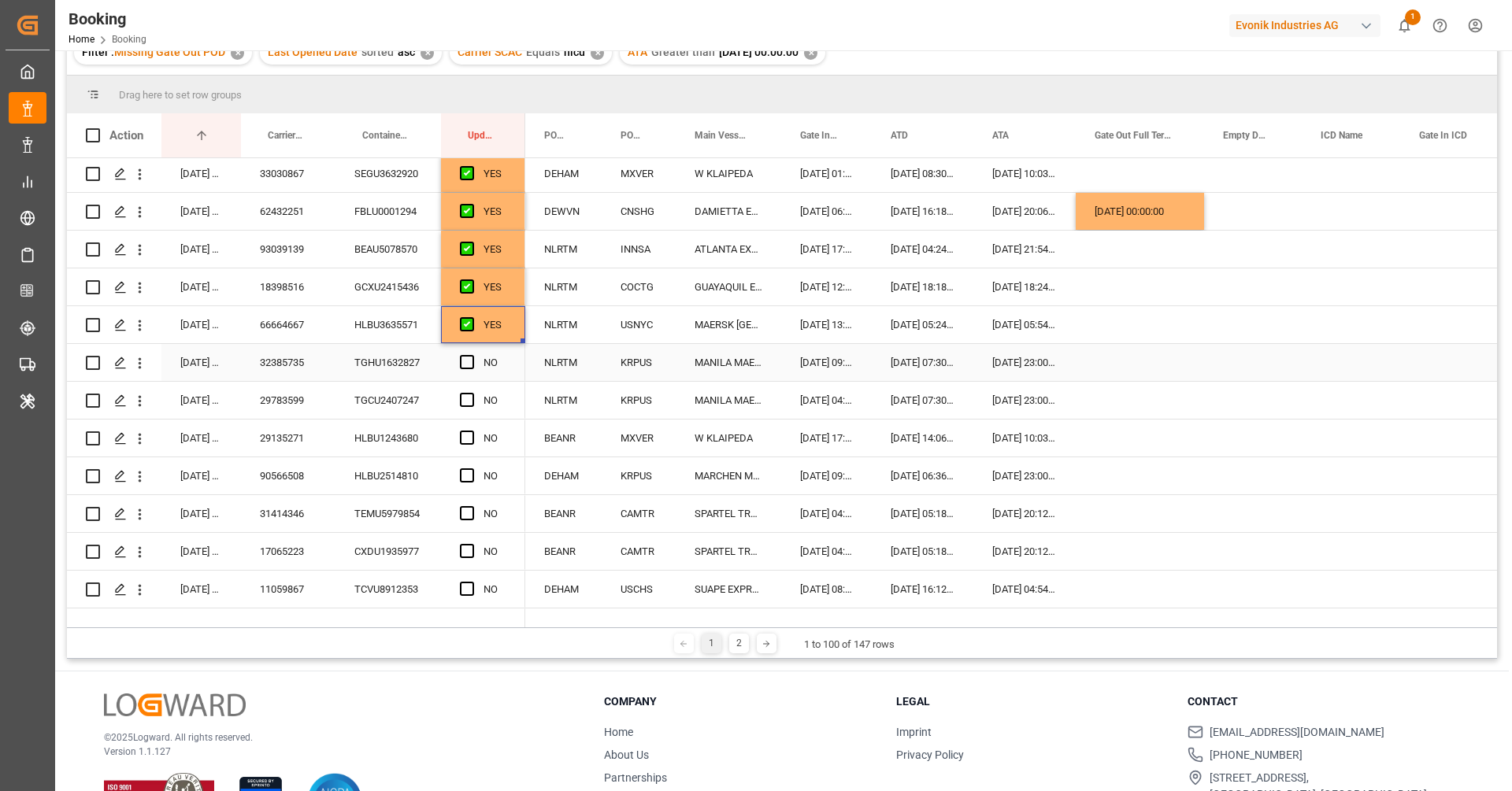
click at [266, 377] on div "32385735" at bounding box center [287, 363] width 94 height 37
click at [471, 360] on span "Press SPACE to select this row." at bounding box center [467, 361] width 14 height 14
click at [471, 354] on input "Press SPACE to select this row." at bounding box center [471, 354] width 0 height 0
click at [291, 409] on div "29783599" at bounding box center [287, 400] width 94 height 37
click at [469, 404] on span "Press SPACE to select this row." at bounding box center [467, 399] width 14 height 14
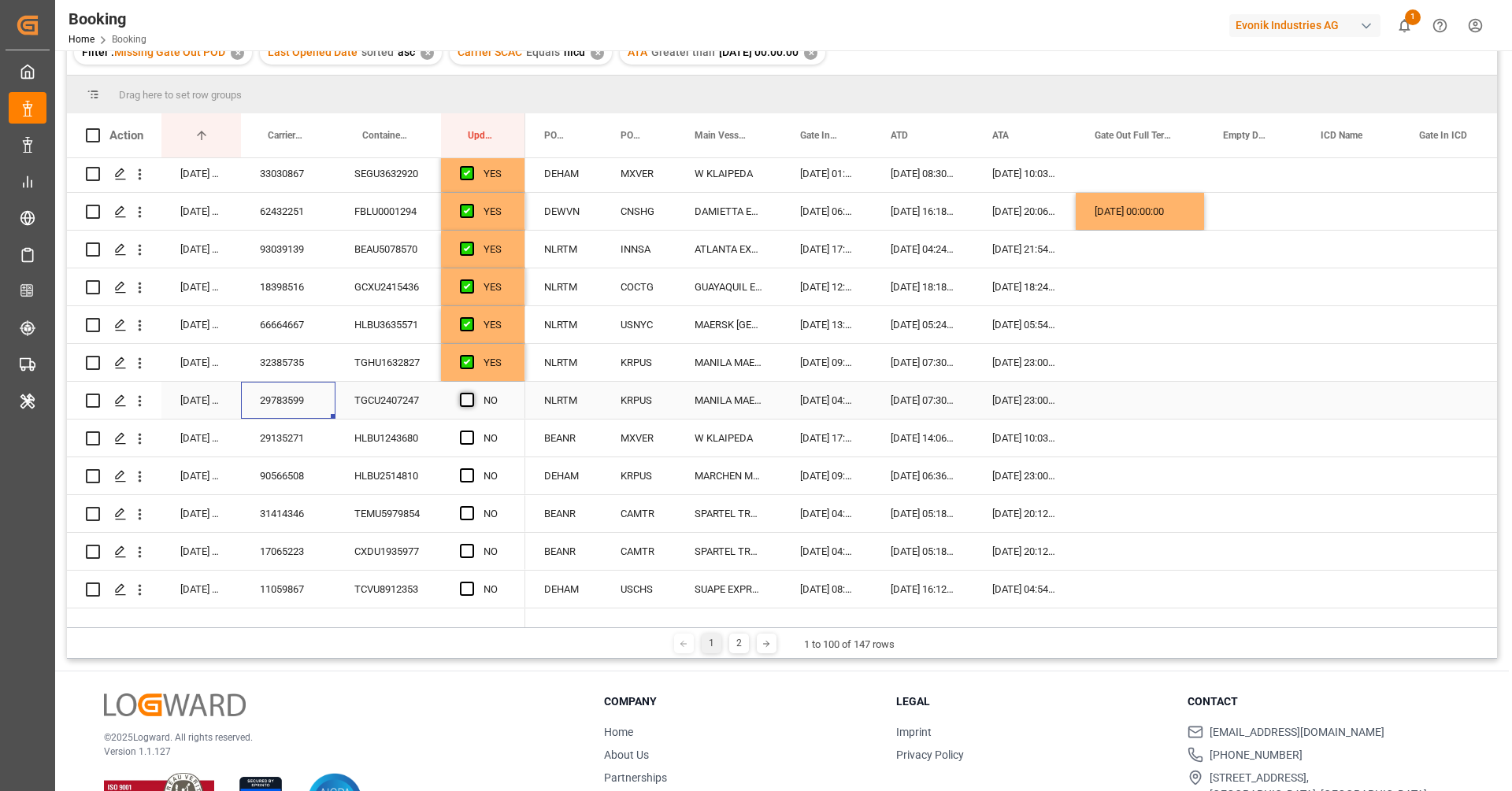
click at [471, 393] on input "Press SPACE to select this row." at bounding box center [471, 393] width 0 height 0
click at [270, 443] on div "29135271" at bounding box center [287, 438] width 94 height 37
click at [466, 439] on span "Press SPACE to select this row." at bounding box center [467, 437] width 14 height 14
click at [471, 430] on input "Press SPACE to select this row." at bounding box center [471, 430] width 0 height 0
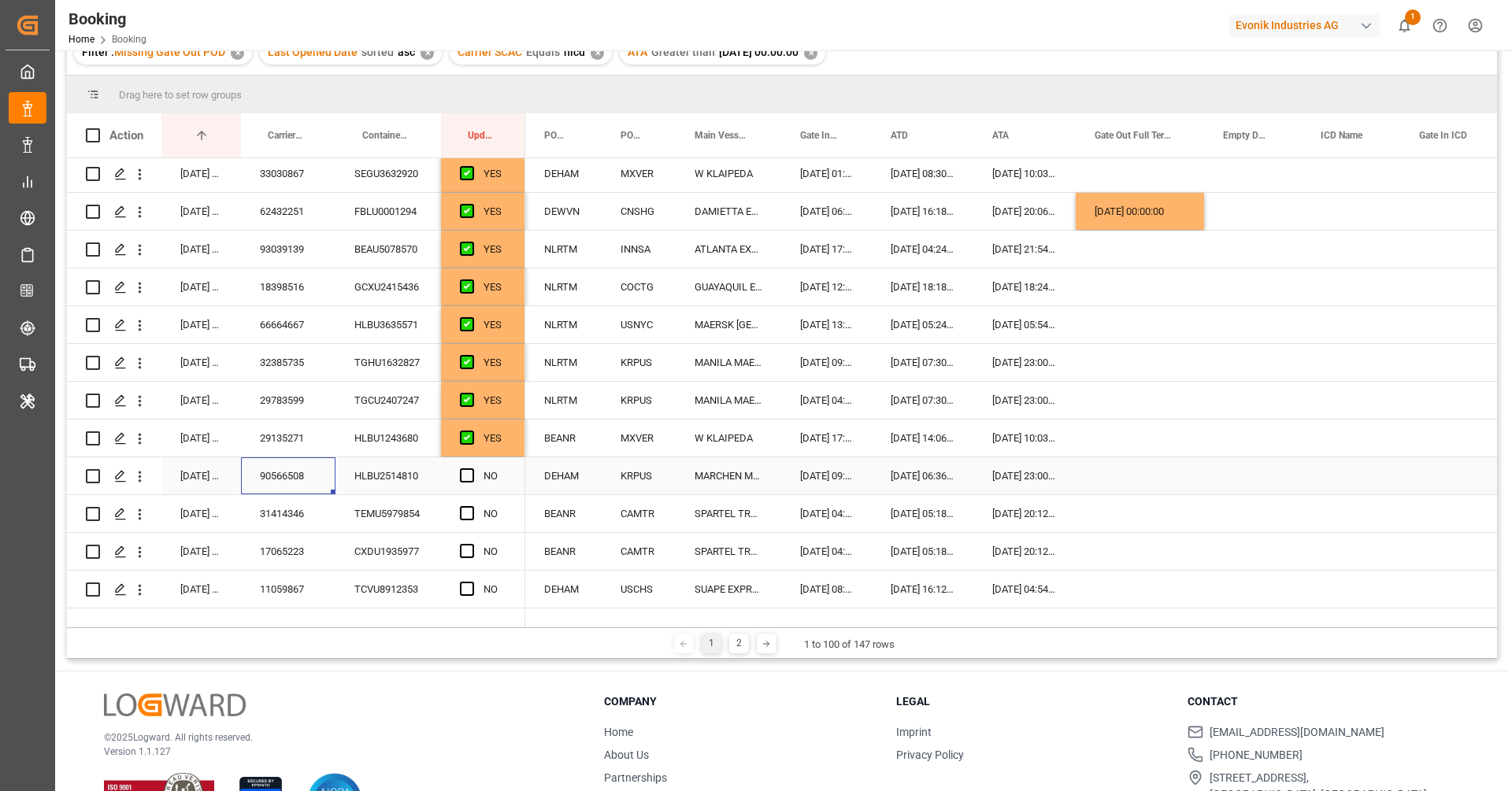
click at [265, 485] on div "90566508" at bounding box center [287, 476] width 94 height 37
click at [463, 480] on span "Press SPACE to select this row." at bounding box center [467, 475] width 14 height 14
click at [471, 468] on input "Press SPACE to select this row." at bounding box center [471, 468] width 0 height 0
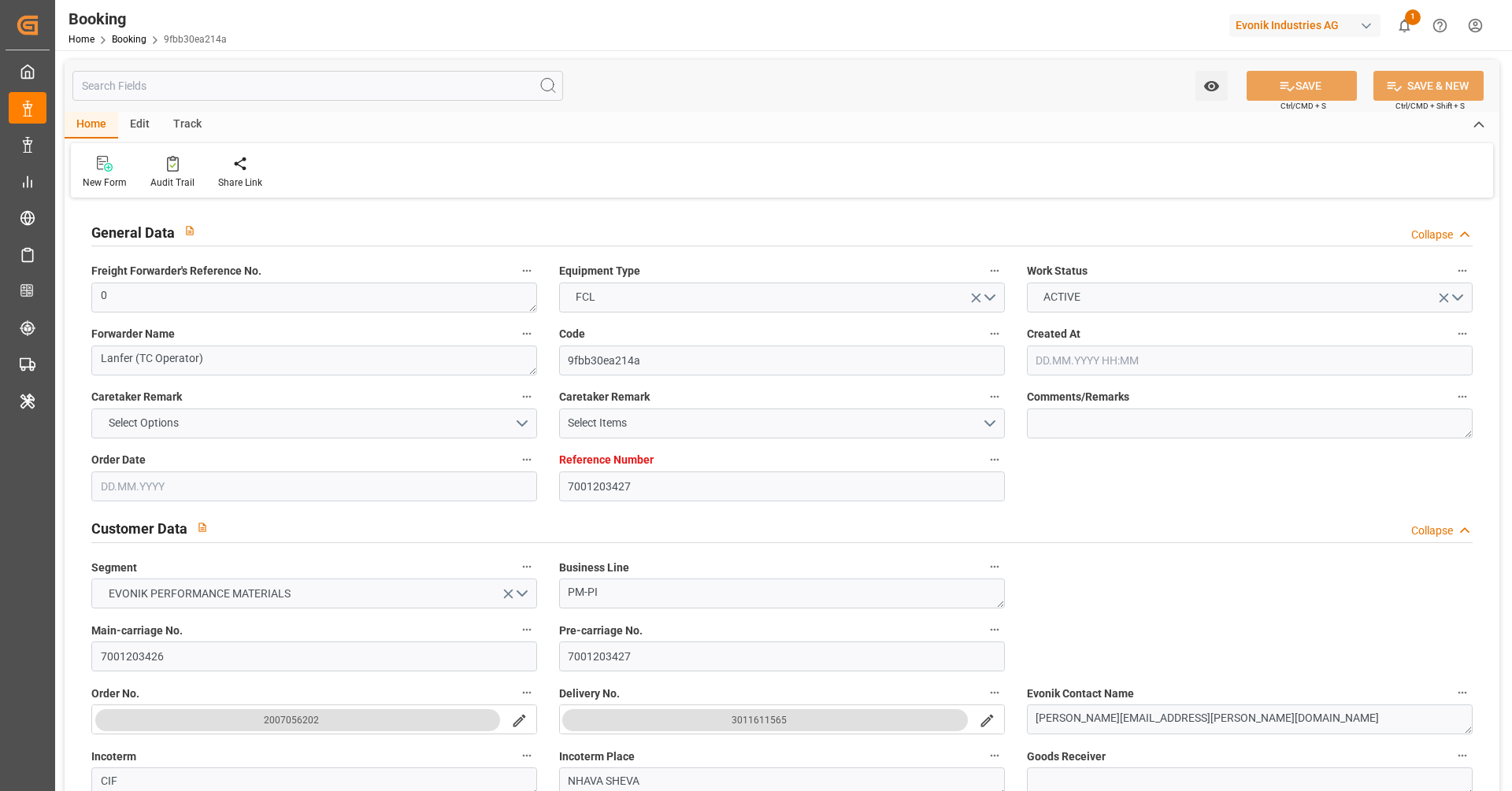
type input "7001203427"
type input "9525912"
type input "Hapag Lloyd"
type input "Hapag Lloyd Aktiengesellschaft"
type input "NLRTM"
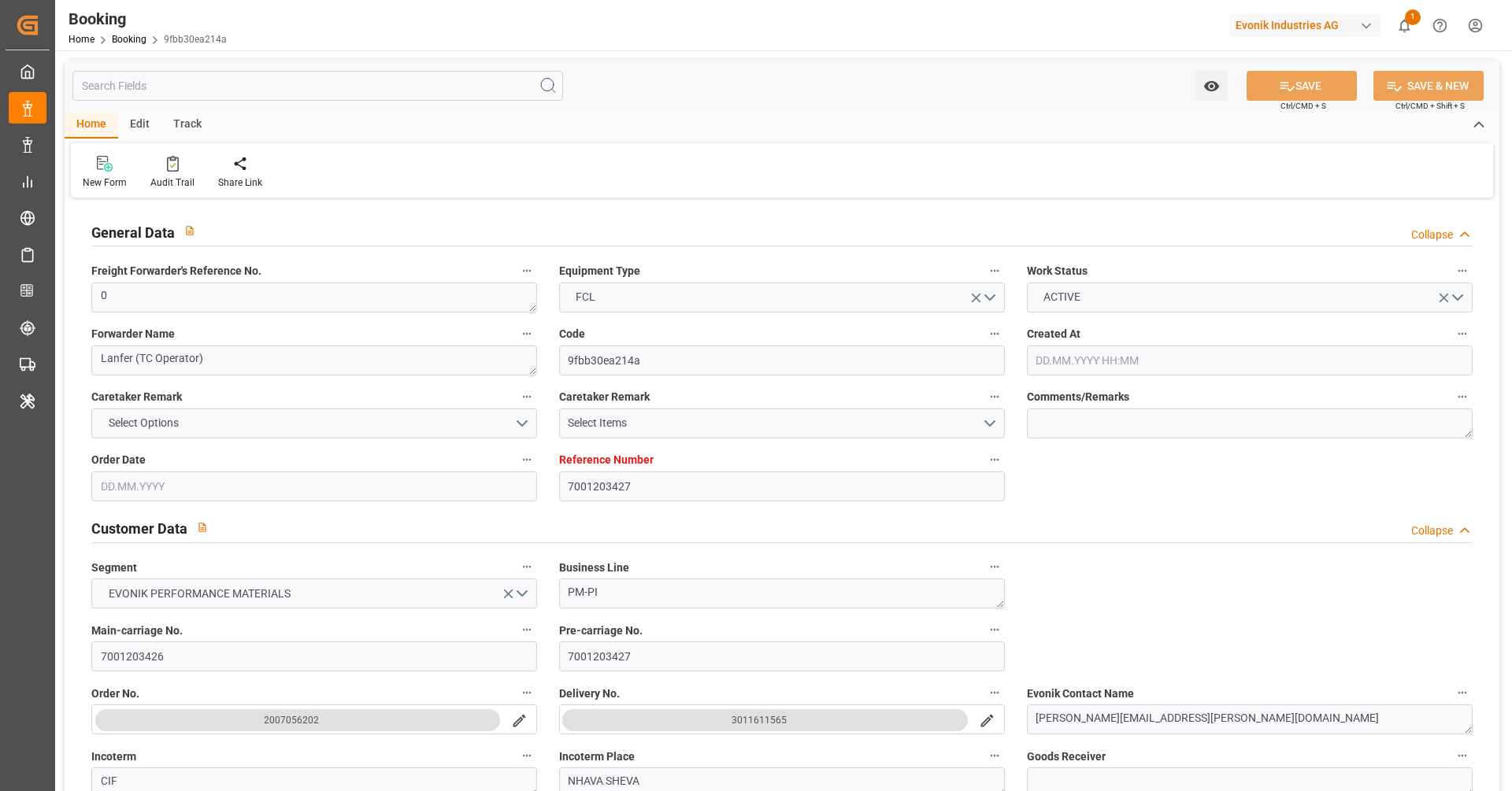
type input "INNSA"
type input "47"
type input "32"
type input "0"
type input "24.06.2025 13:58"
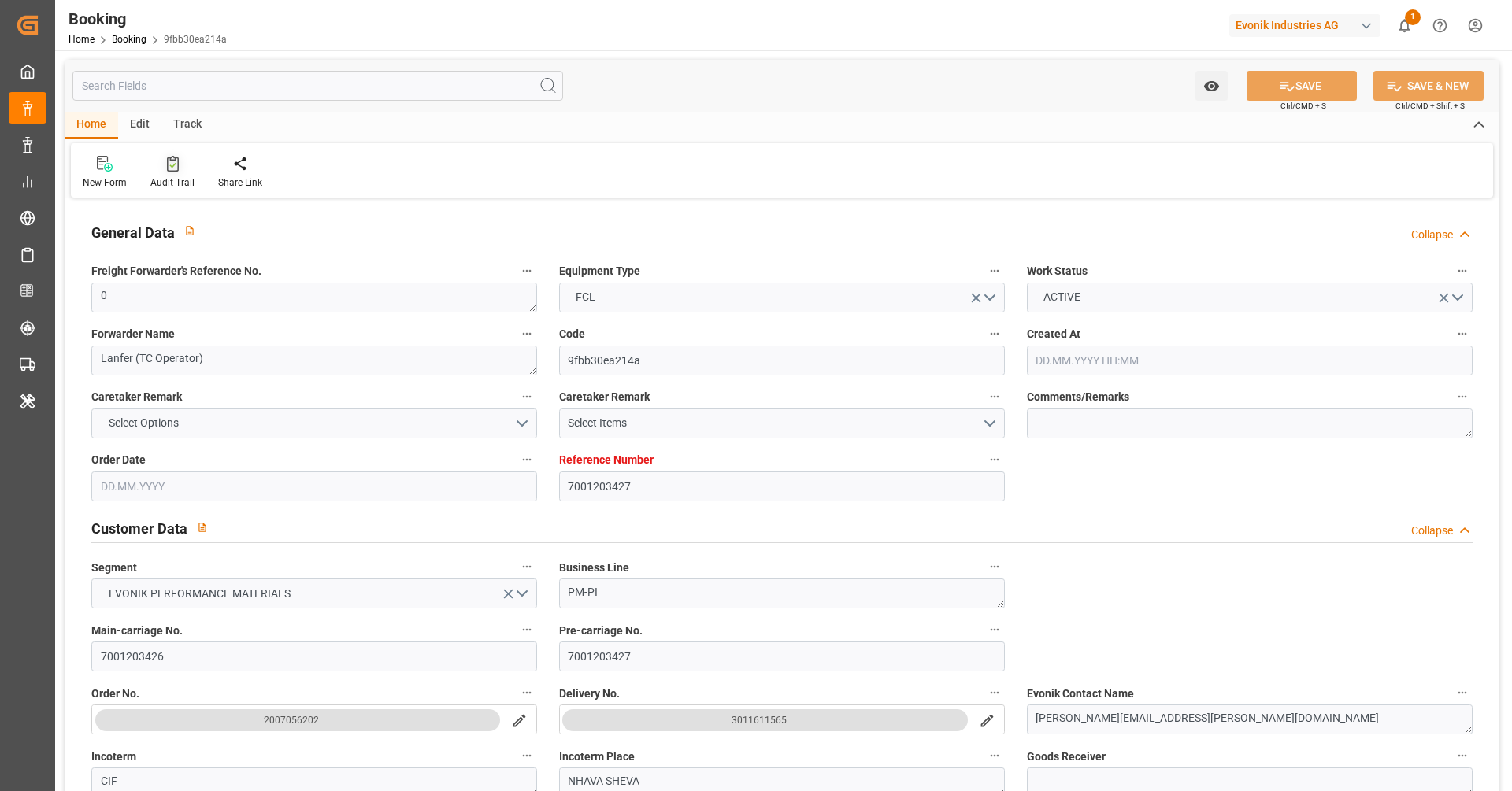
type input "24.06.2025"
type input "04.09.2025"
type input "26.06.2025"
type input "05.07.2025 00:00"
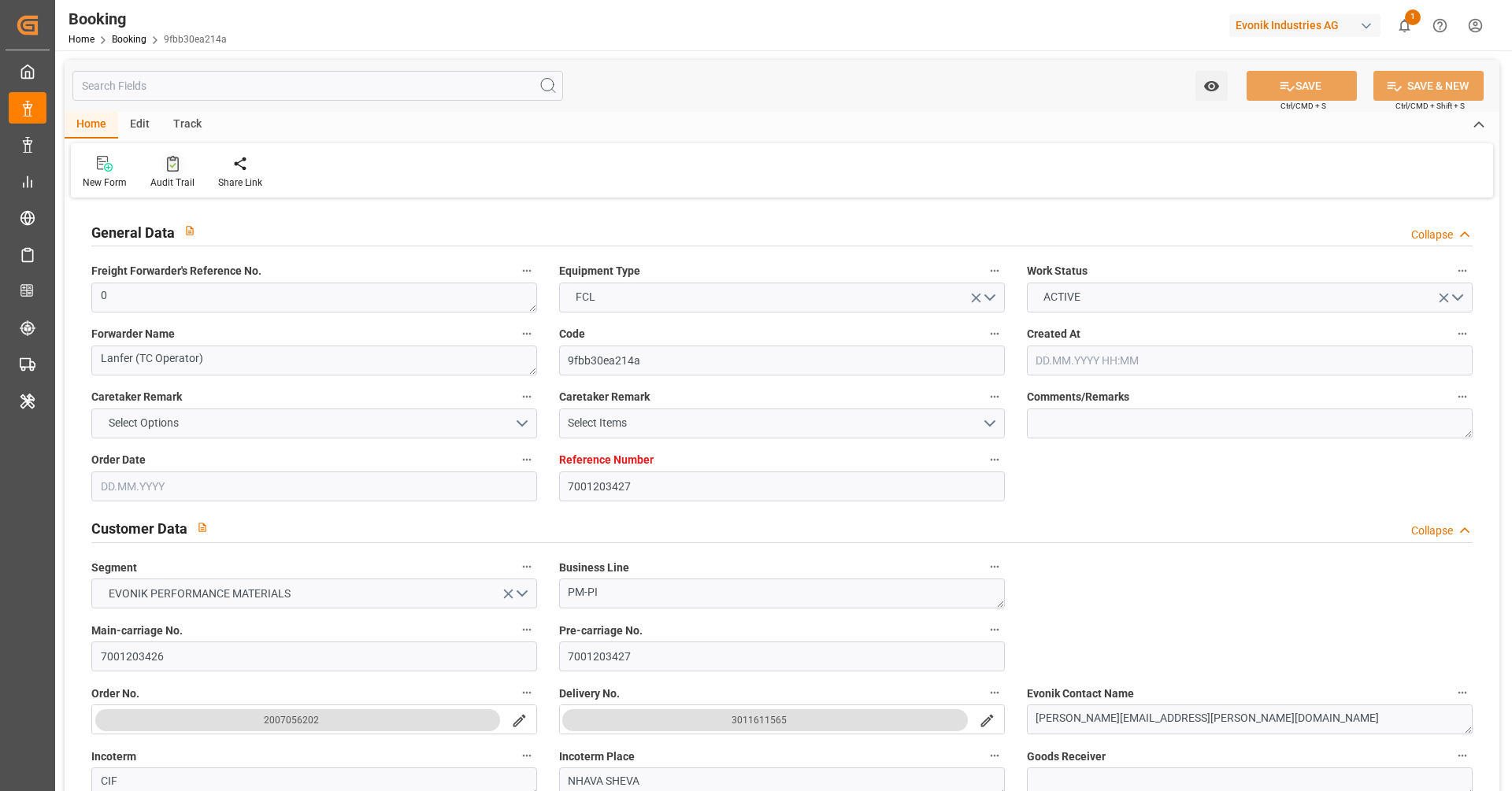
type input "05.07.2025 00:00"
type input "01.07.2025 00:00"
type input "21.08.2025 00:00"
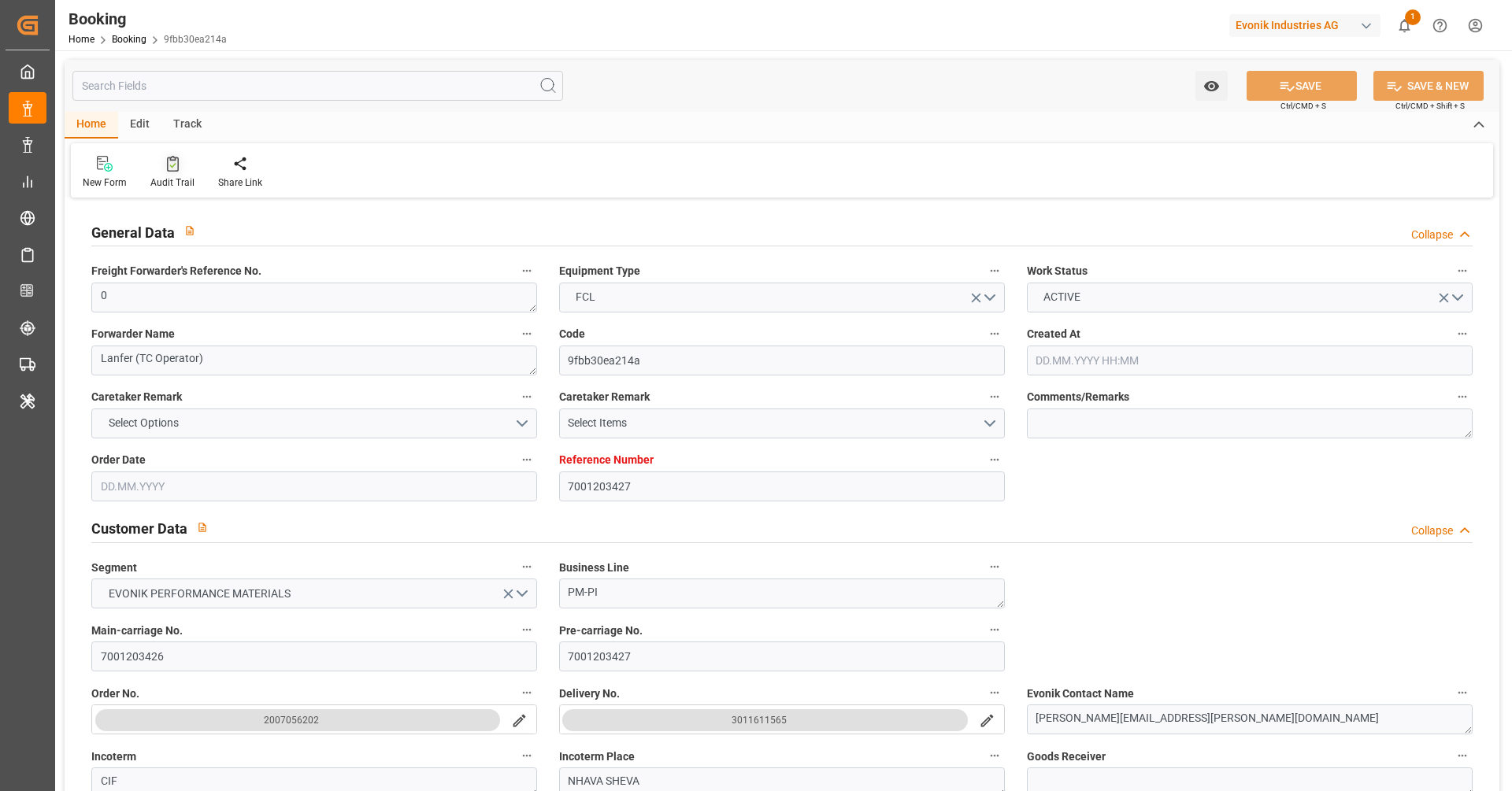
type input "26.06.2025"
type input "02.09.2025 19:19"
click at [167, 160] on icon at bounding box center [173, 163] width 12 height 16
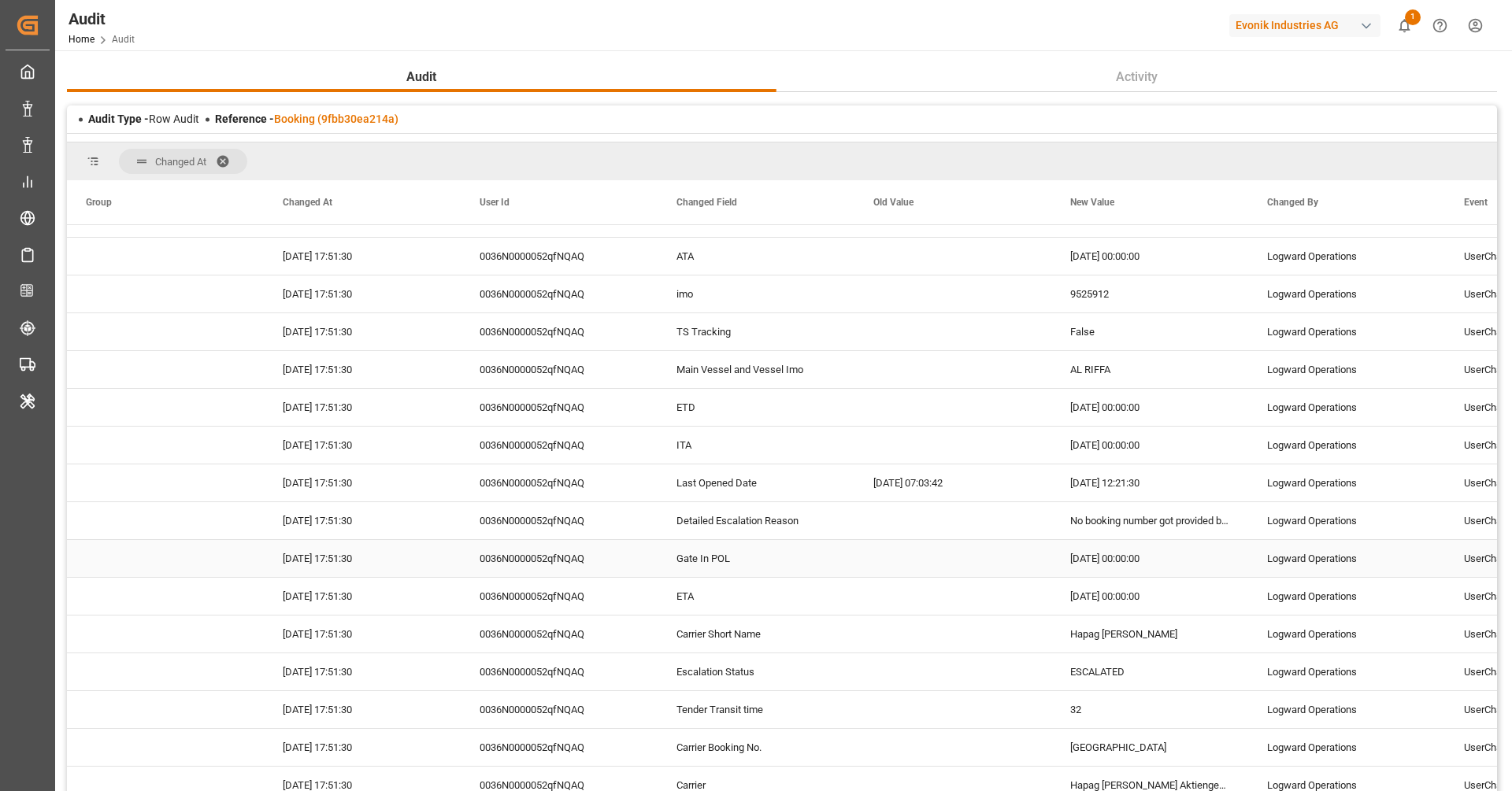
scroll to position [405, 0]
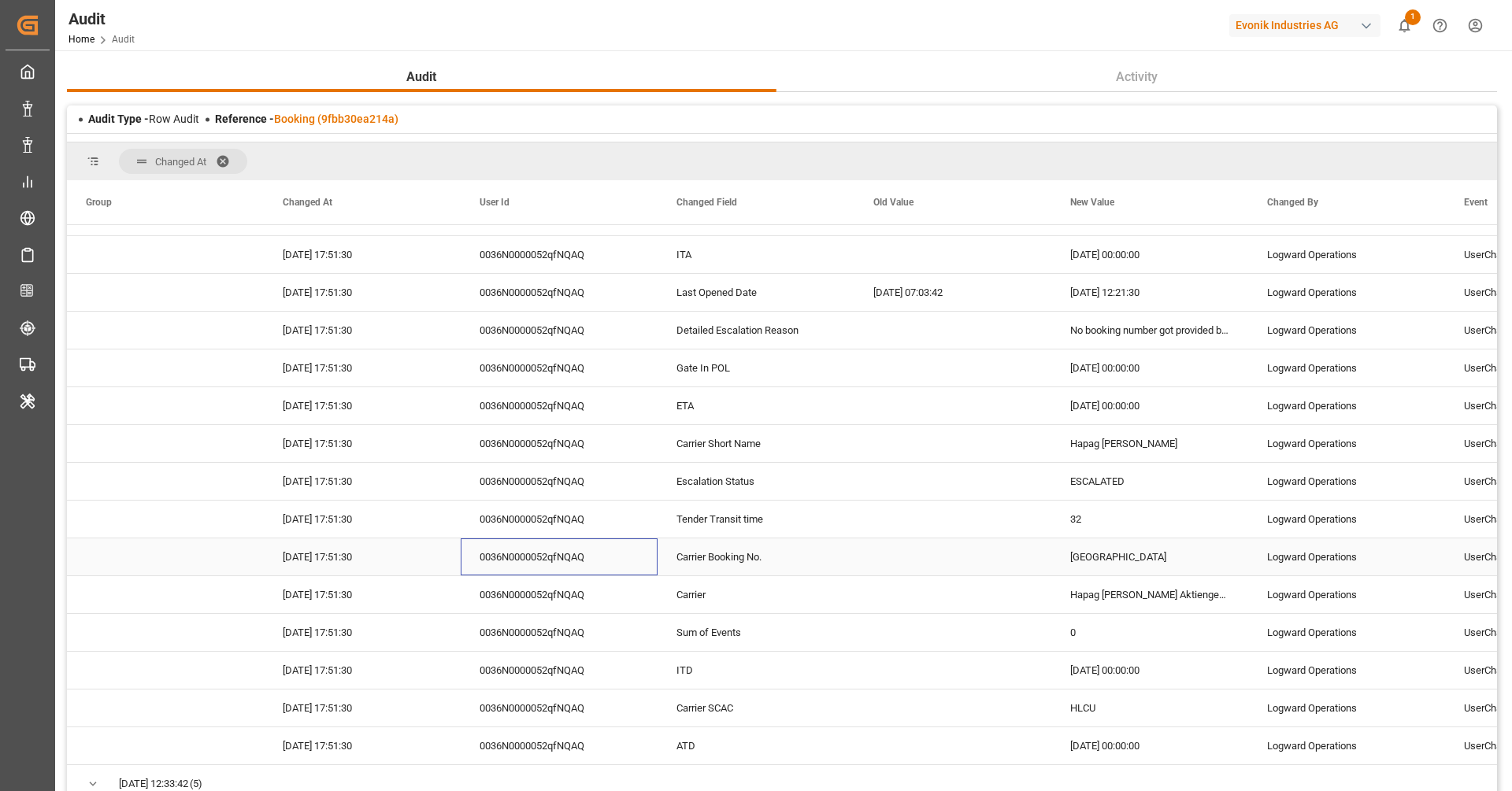
click at [587, 560] on div "0036N0000052qfNQAQ" at bounding box center [559, 557] width 197 height 37
click at [1090, 563] on div "[GEOGRAPHIC_DATA]" at bounding box center [1149, 557] width 197 height 37
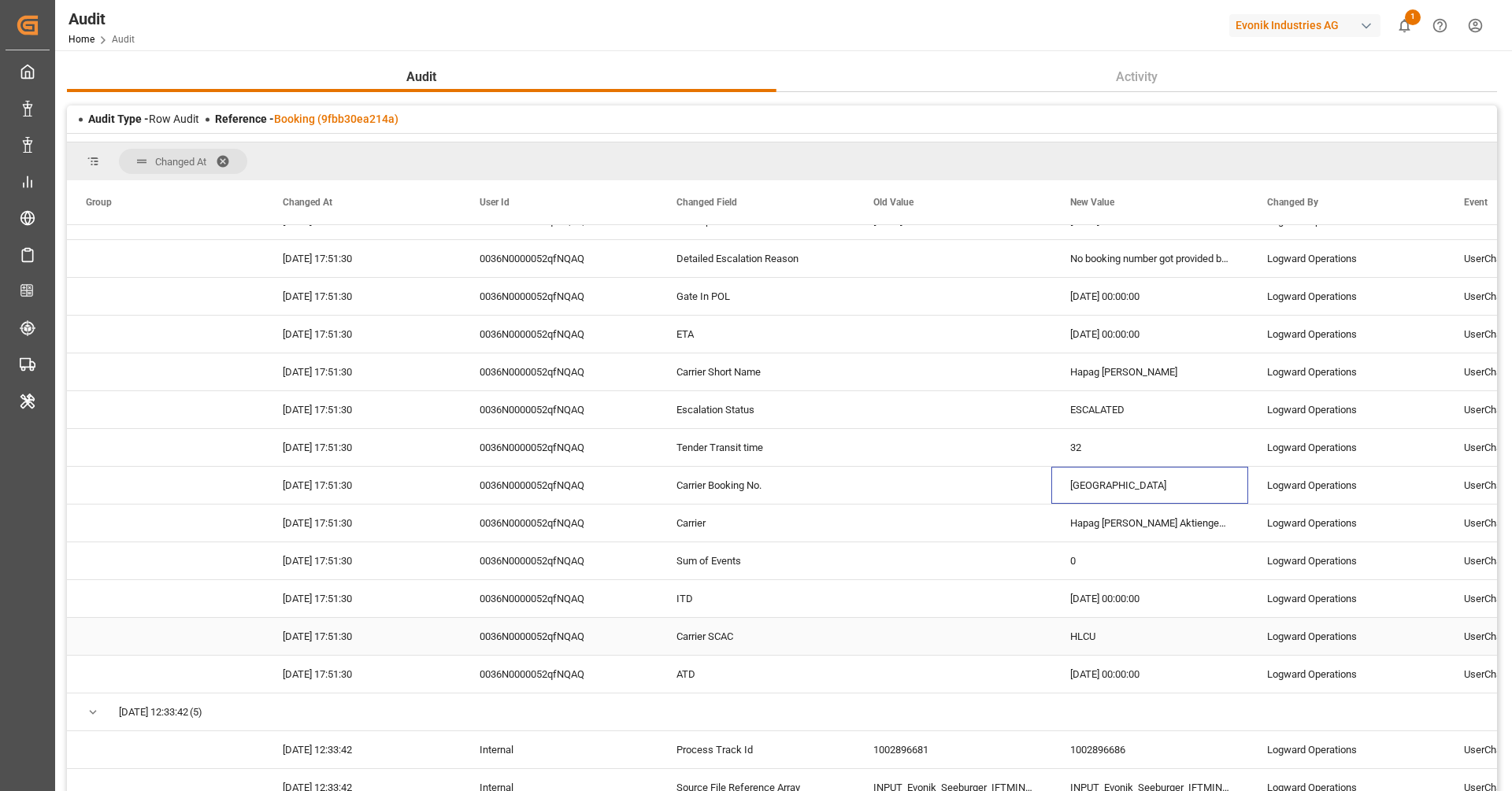
scroll to position [451, 0]
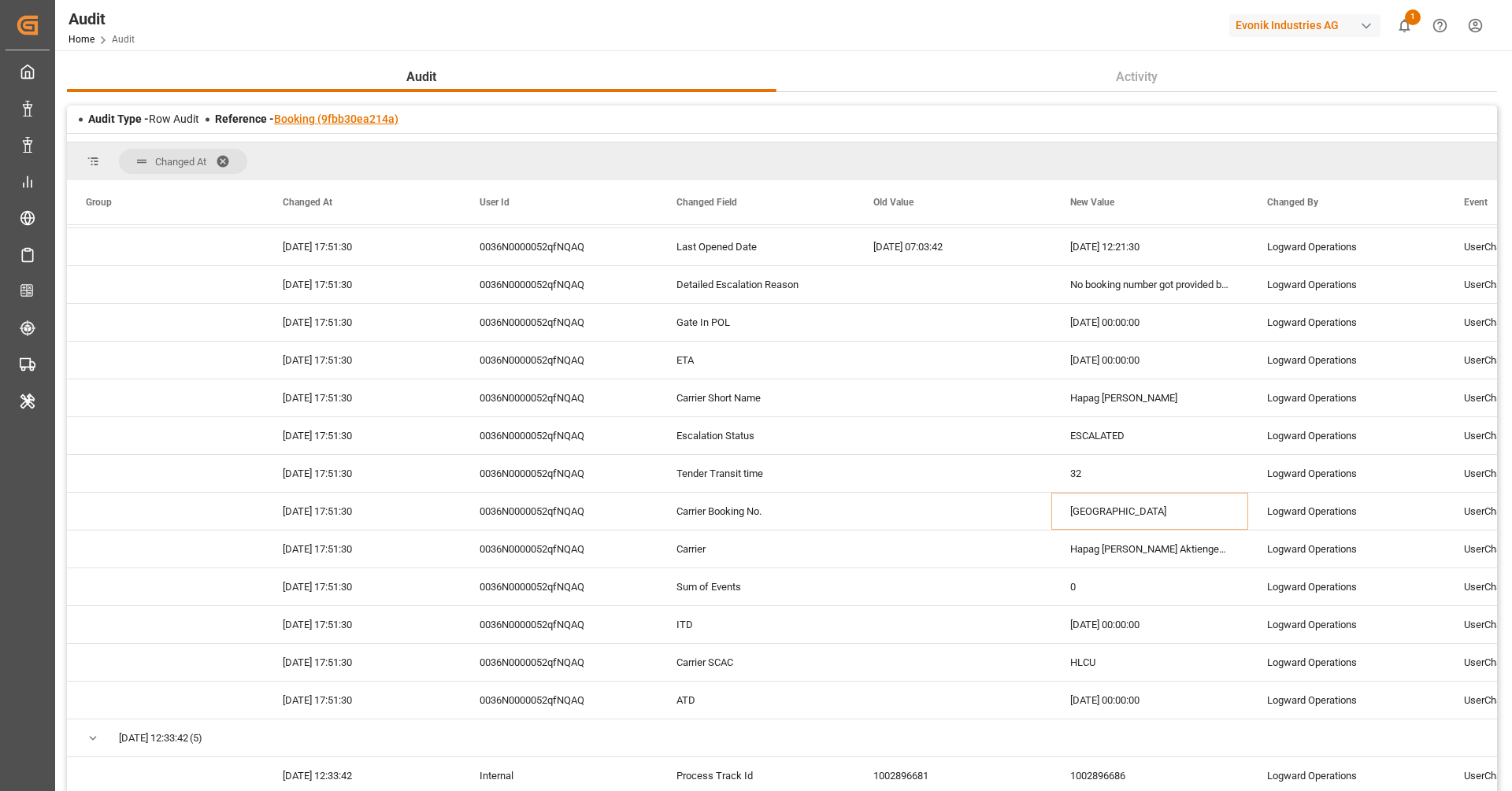
click at [376, 116] on link "Booking (9fbb30ea214a)" at bounding box center [336, 118] width 124 height 12
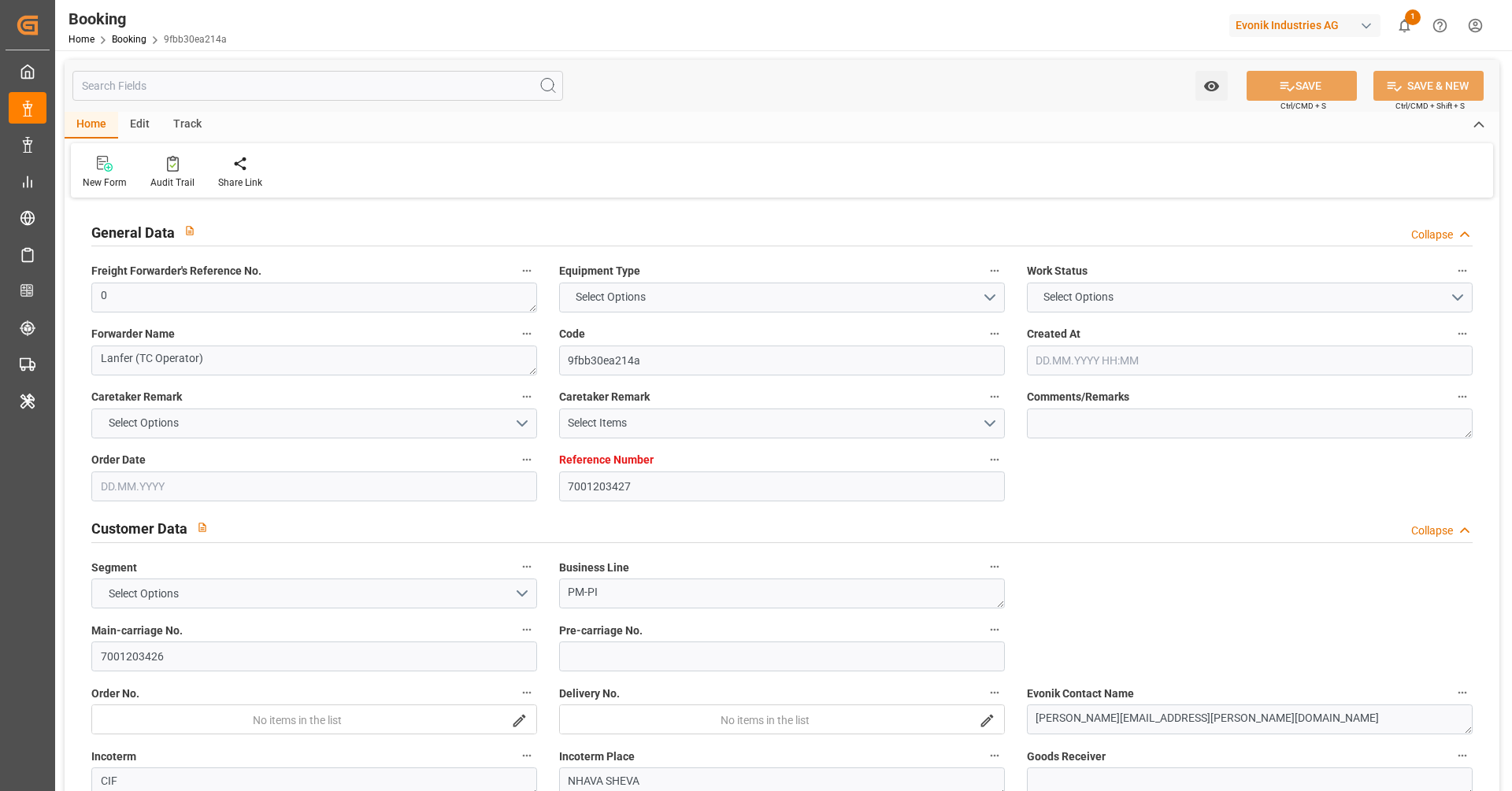
type input "7001203427"
type input "9525912"
type input "Hapag Lloyd"
type input "Hapag Lloyd Aktiengesellschaft"
type input "NLRTM"
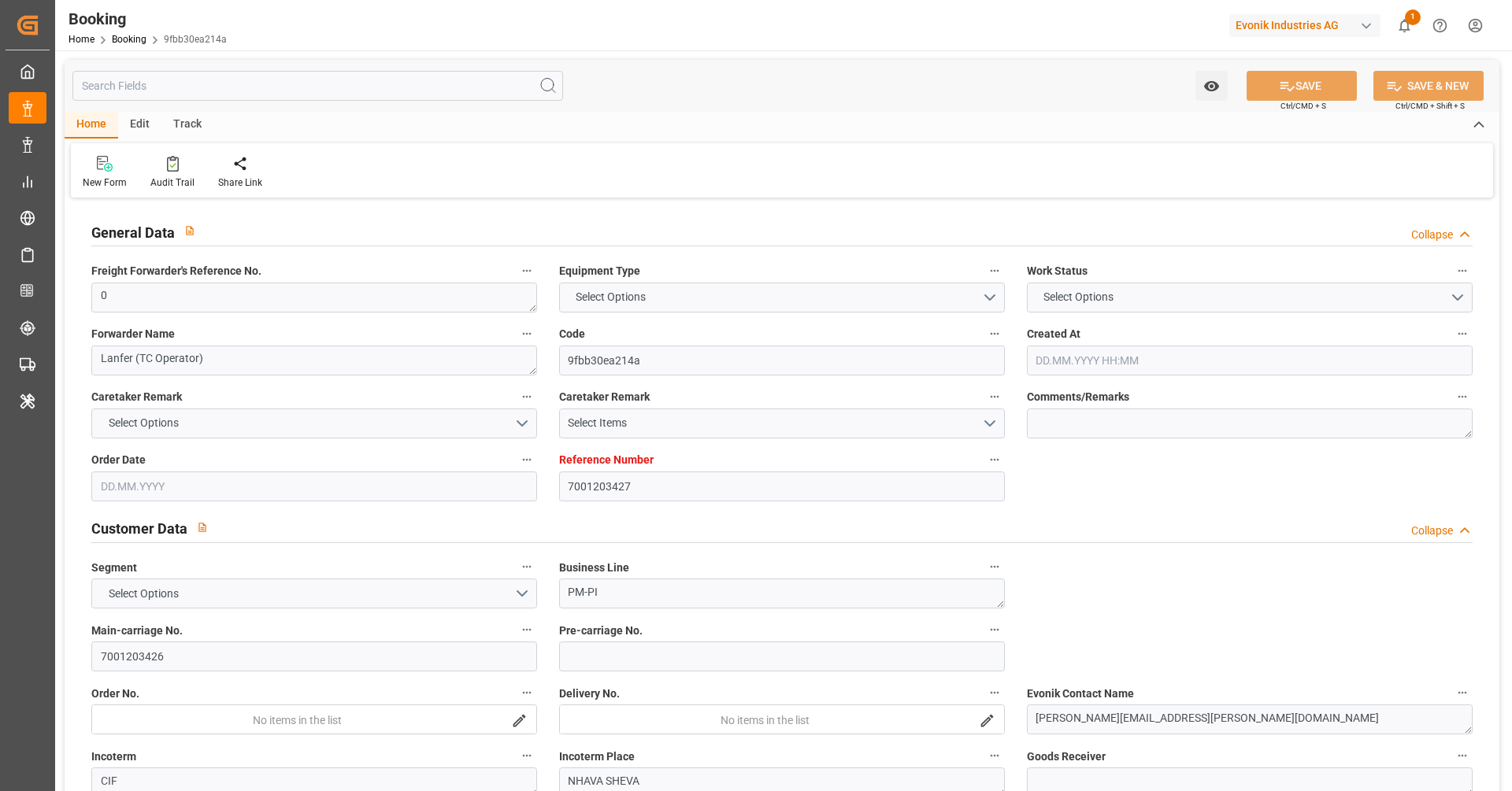
type input "INNSA"
type input "47"
type input "32"
type input "0"
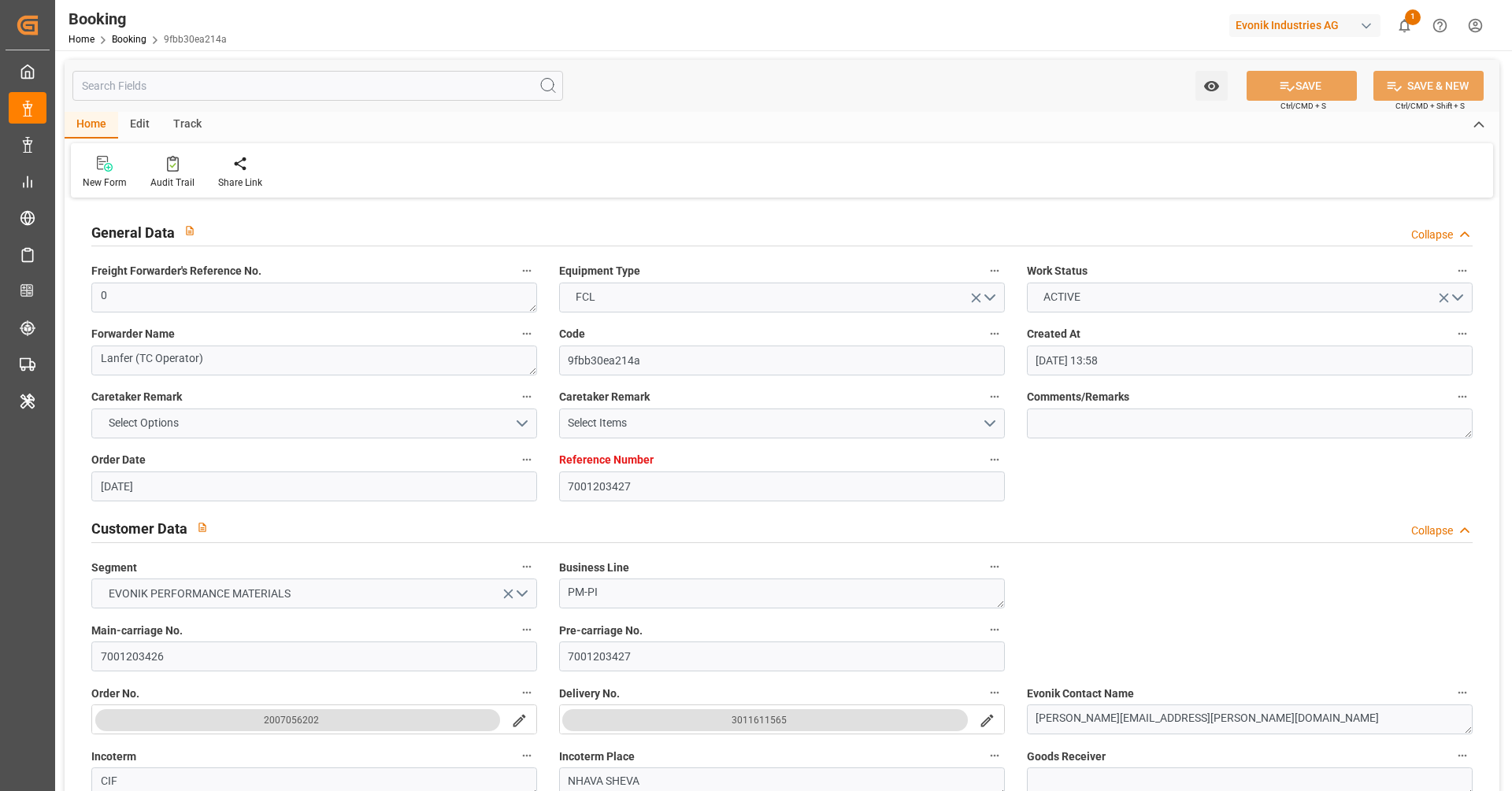
type input "24.06.2025 13:58"
type input "24.06.2025"
type input "04.09.2025"
type input "26.06.2025"
type input "05.07.2025 00:00"
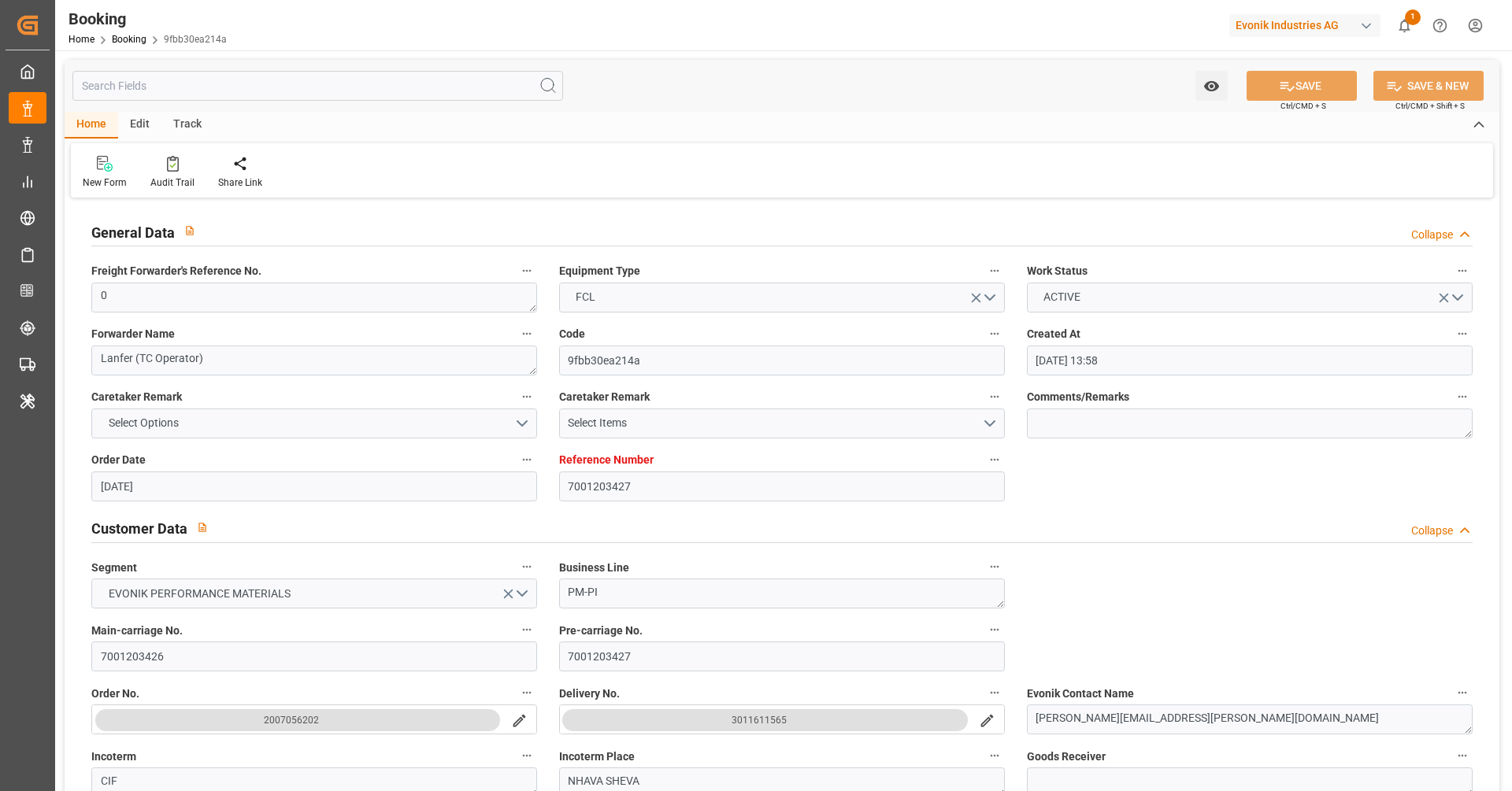
type input "05.07.2025 00:00"
type input "01.07.2025 00:00"
type input "21.08.2025 00:00"
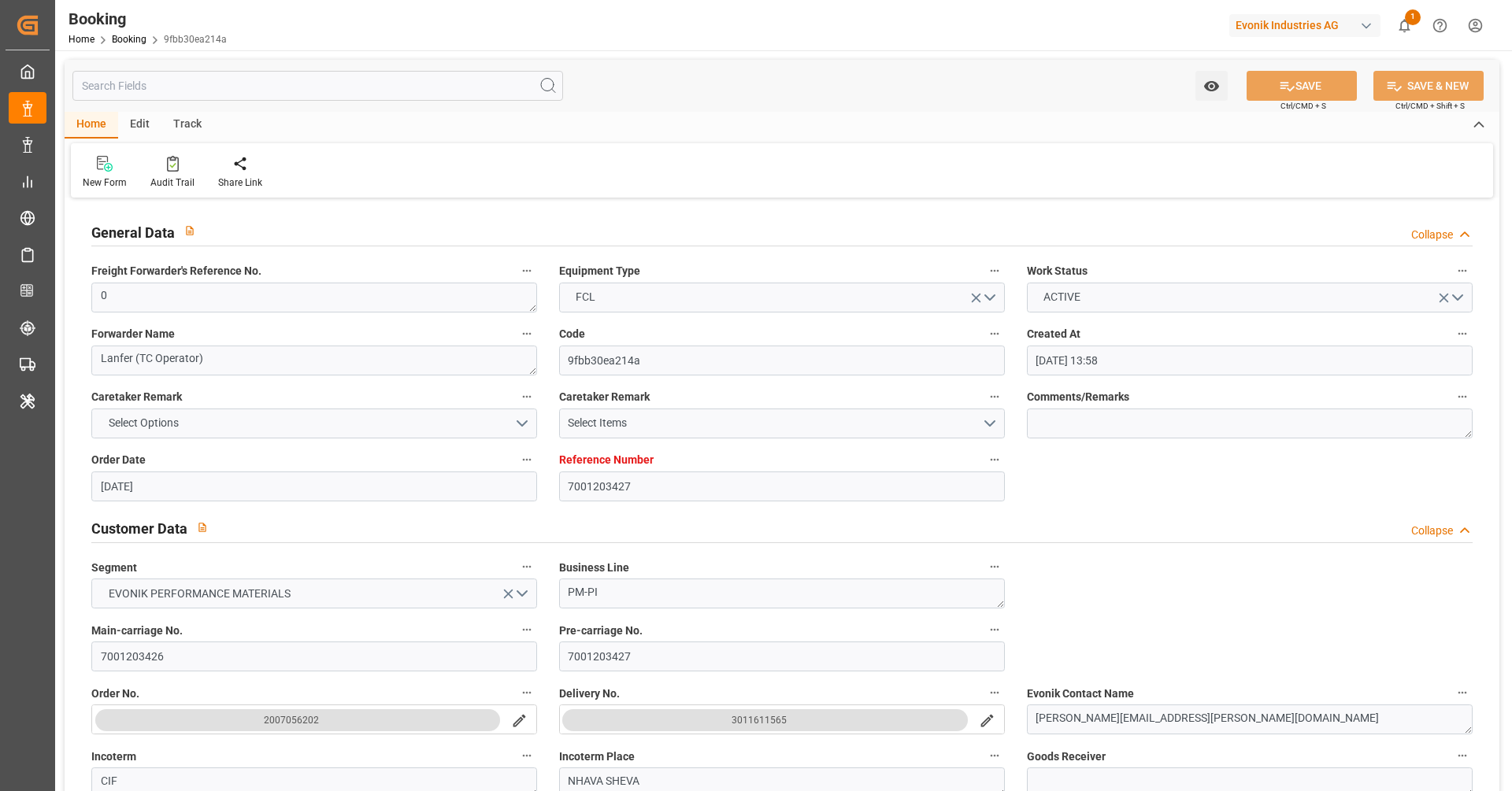
type input "[DATE] 00:00"
type input "[DATE]"
type input "[DATE] 19:19"
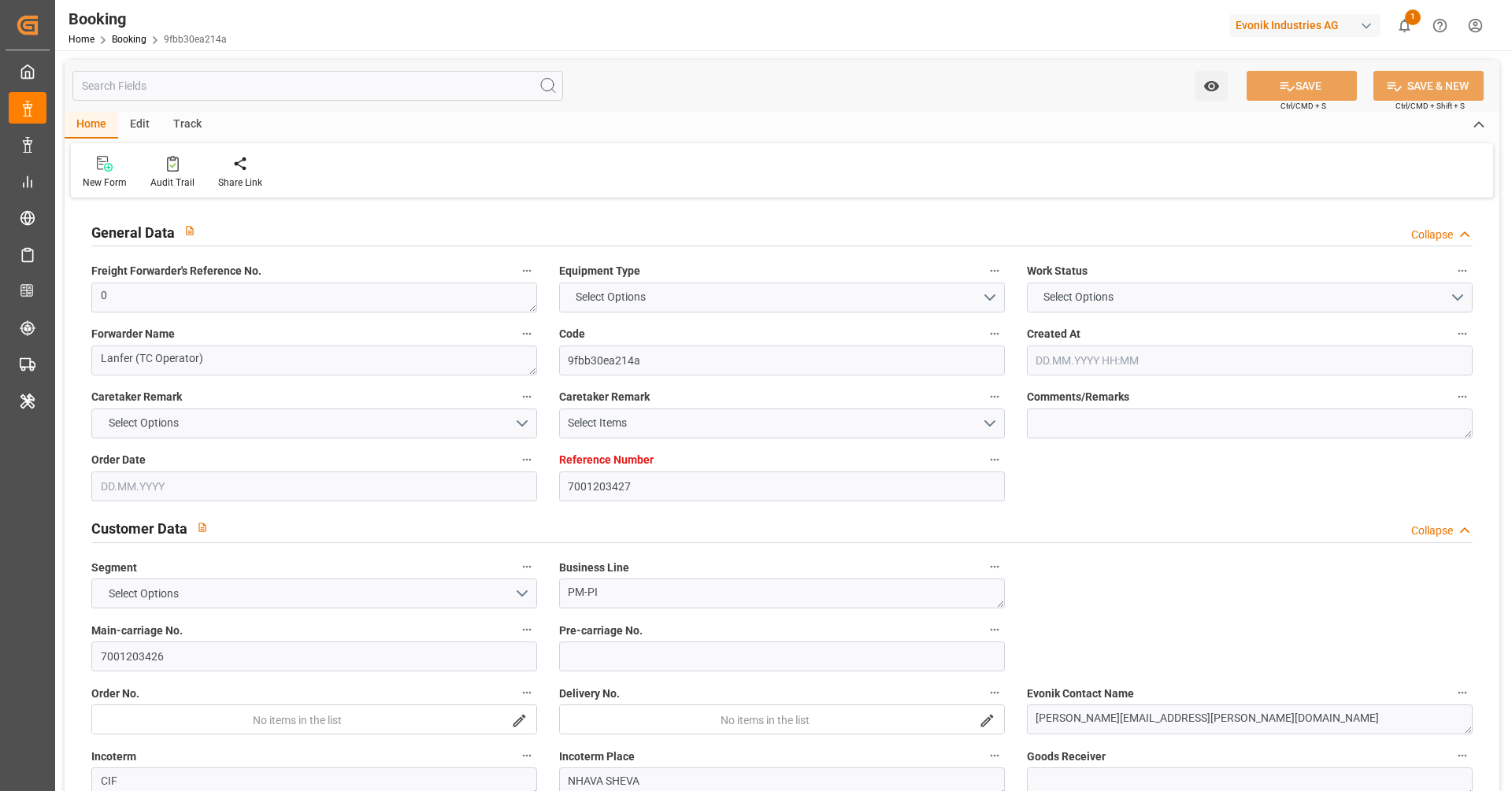
type input "7001203427"
type input "9525912"
type input "Hapag [PERSON_NAME]"
type input "Hapag [PERSON_NAME] Aktiengesellschaft"
type input "NLRTM"
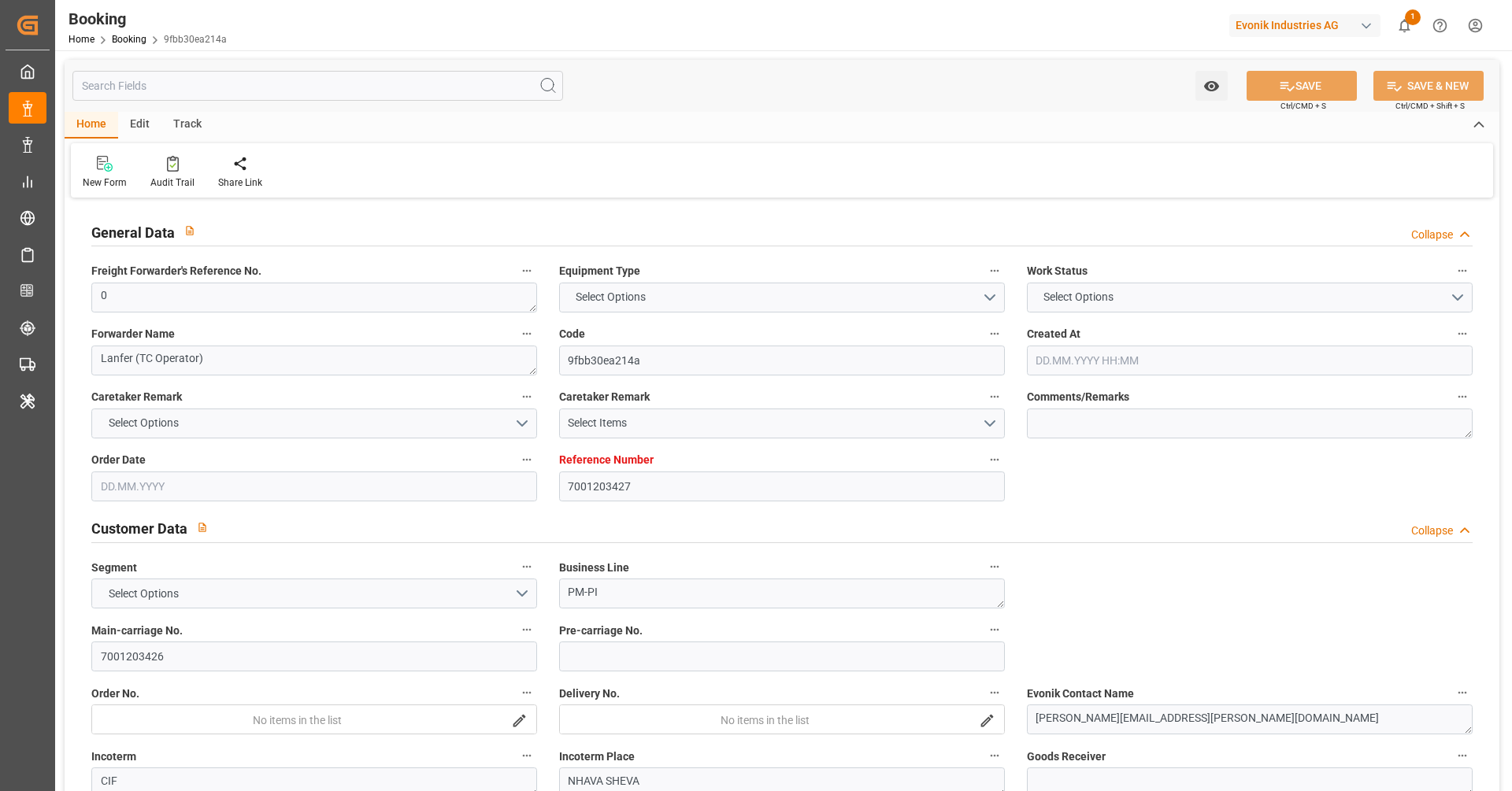
type input "INNSA"
type input "47"
type input "32"
type input "0"
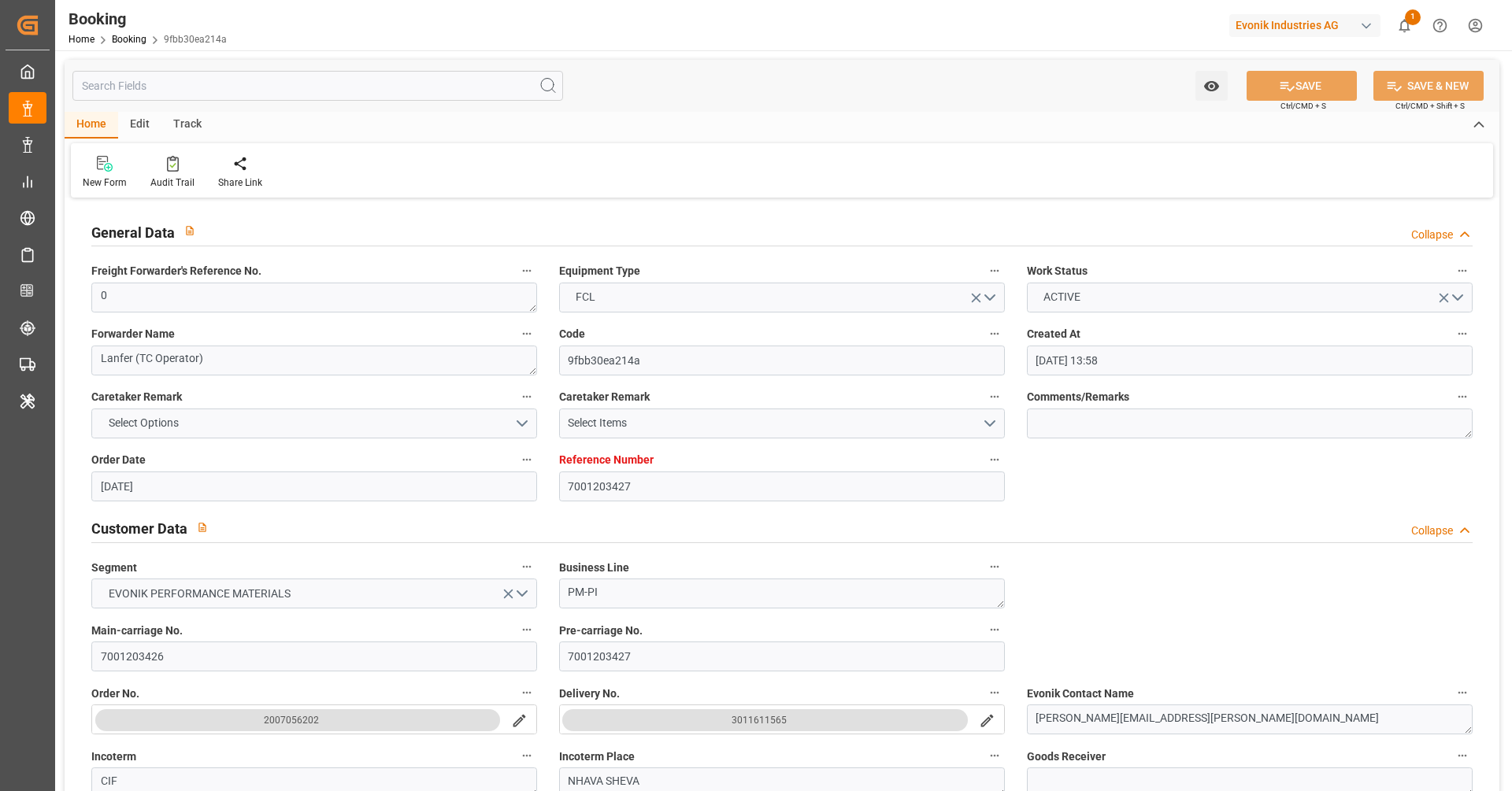
type input "24.06.2025 13:58"
type input "24.06.2025"
type input "04.09.2025"
type input "26.06.2025"
type input "05.07.2025 00:00"
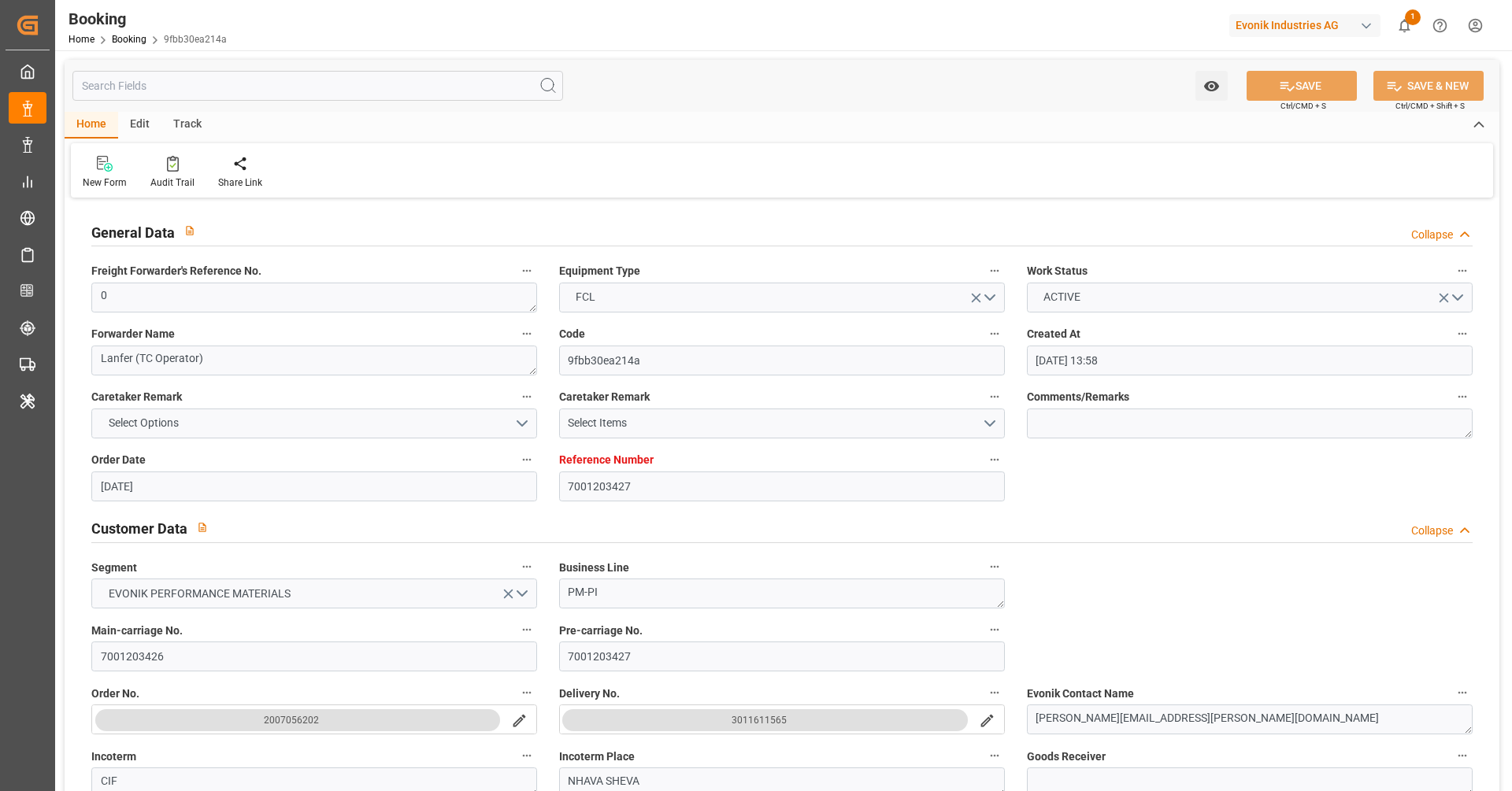
type input "05.07.2025 00:00"
type input "01.07.2025 00:00"
type input "21.08.2025 00:00"
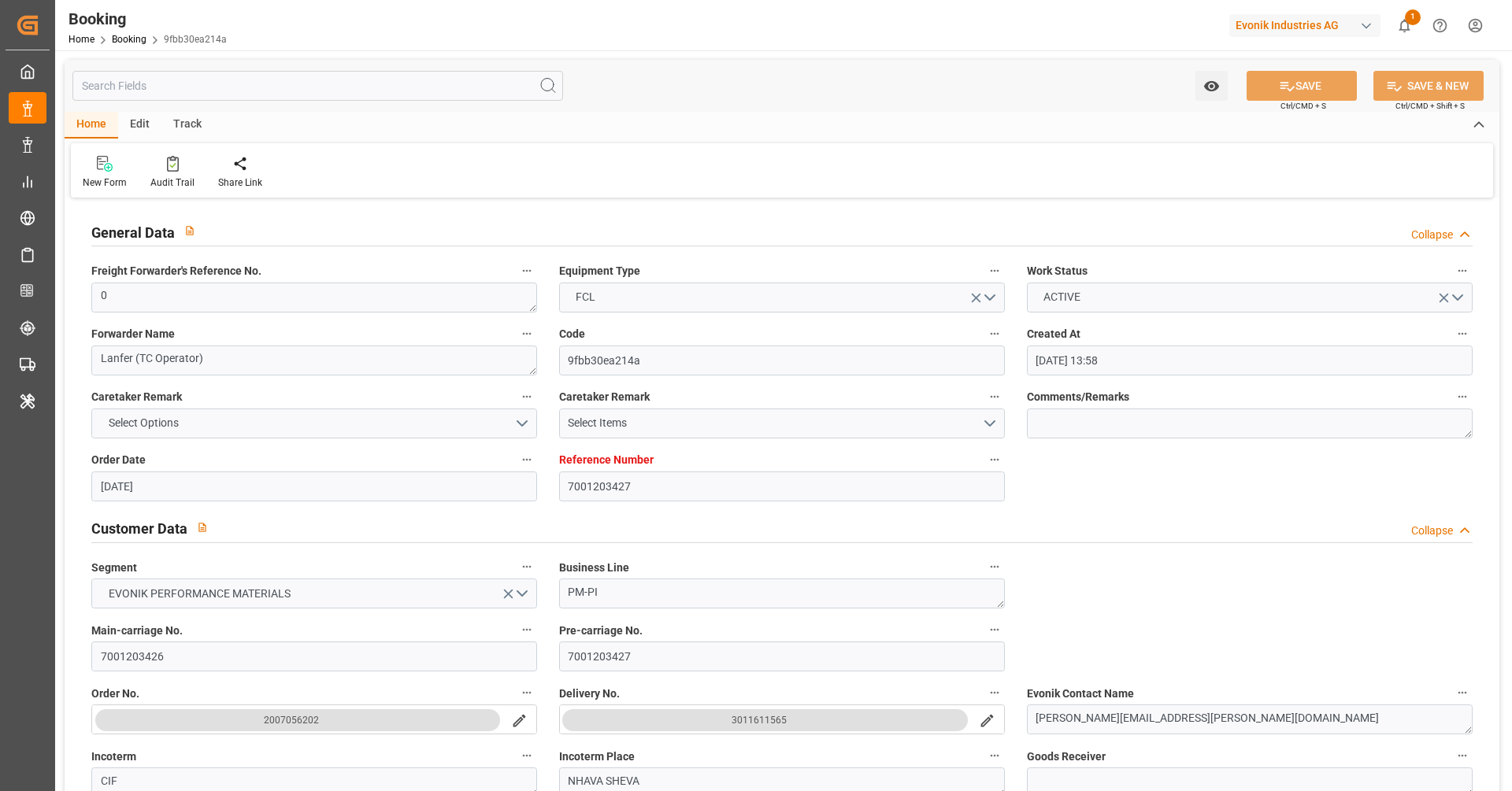
type input "21.08.2025 00:00"
type input "26.06.2025"
type input "02.09.2025 19:19"
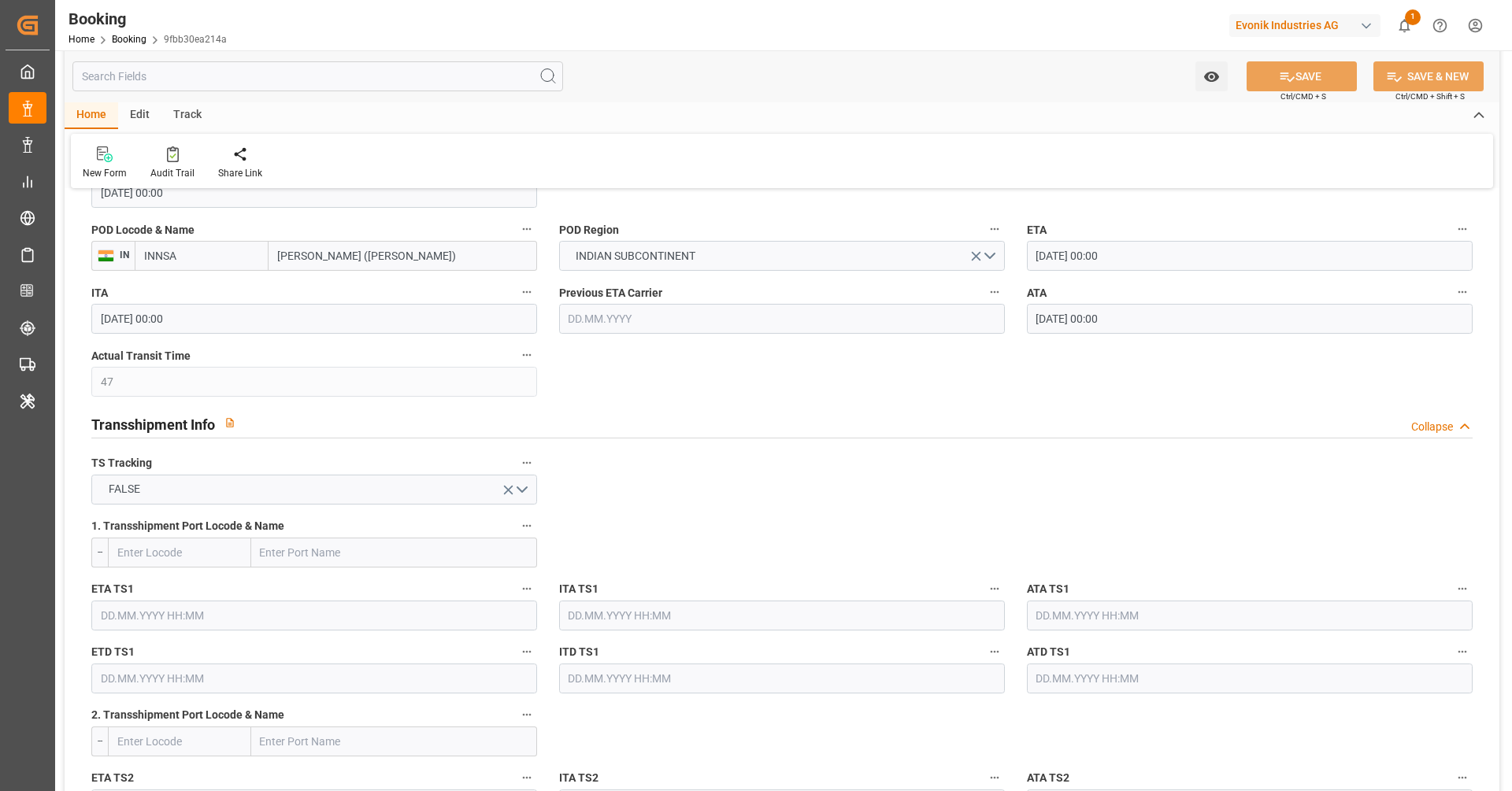
scroll to position [917, 0]
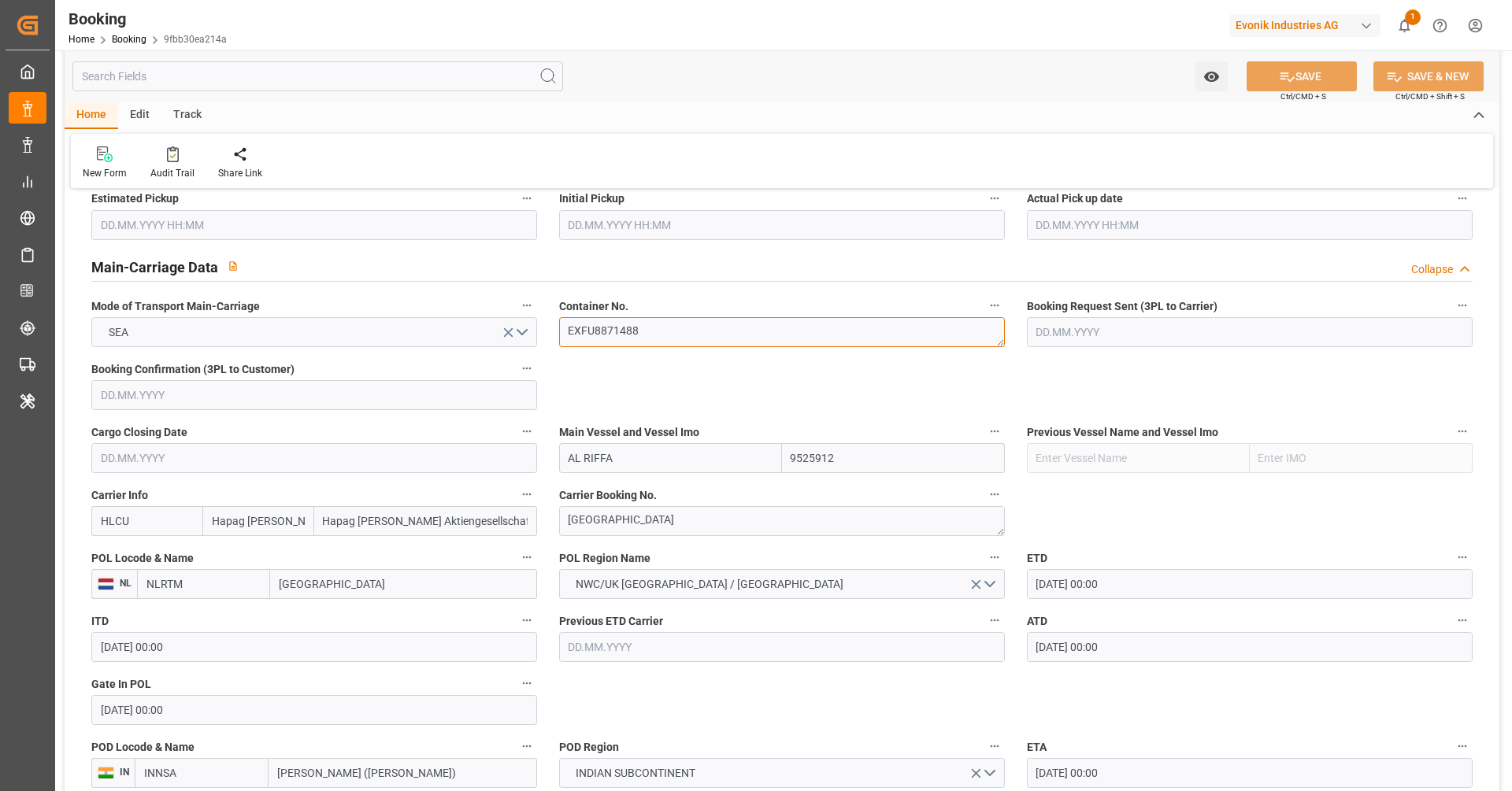
click at [697, 335] on textarea "EXFU8871488" at bounding box center [782, 332] width 446 height 30
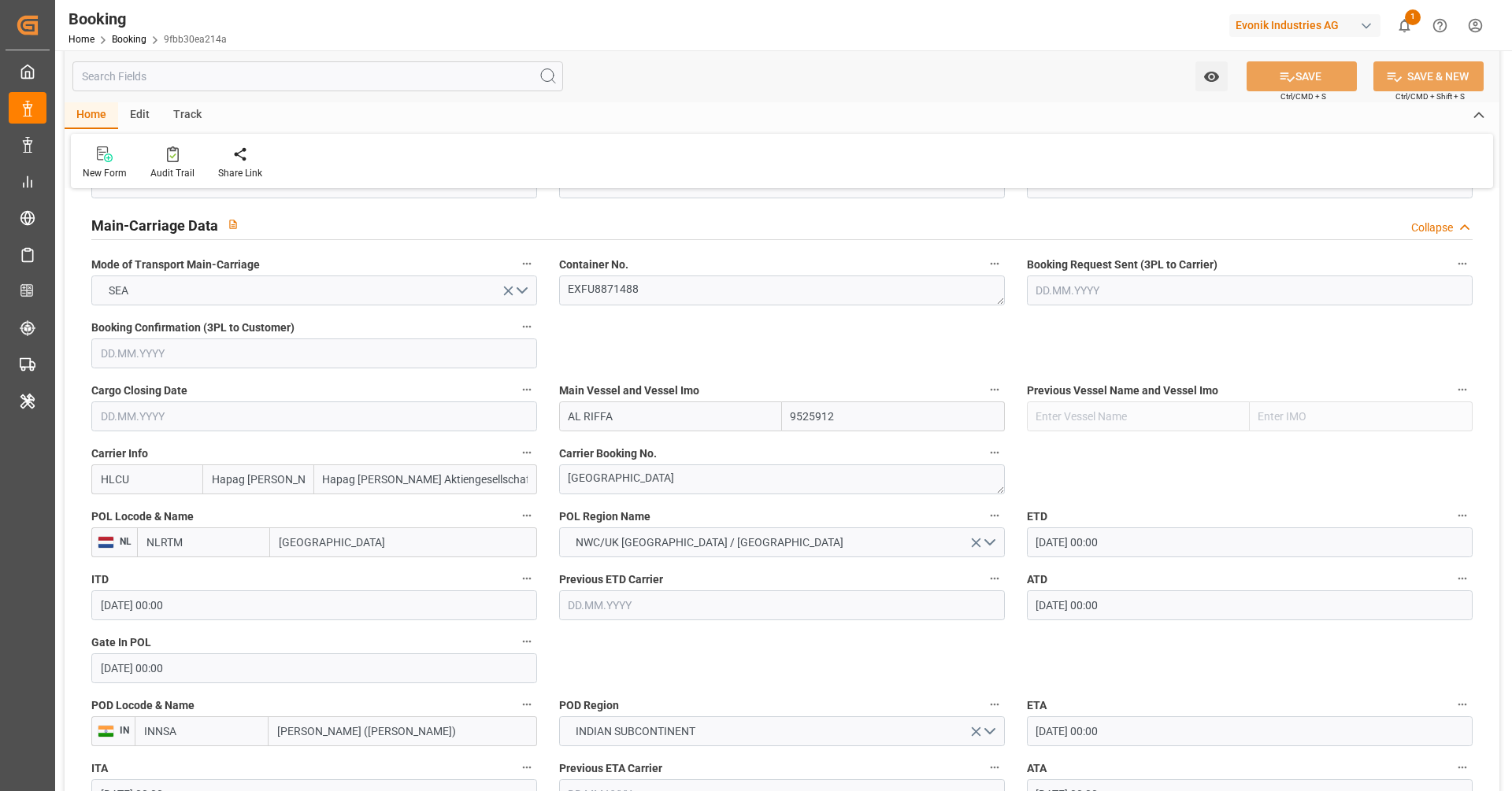
scroll to position [1026, 0]
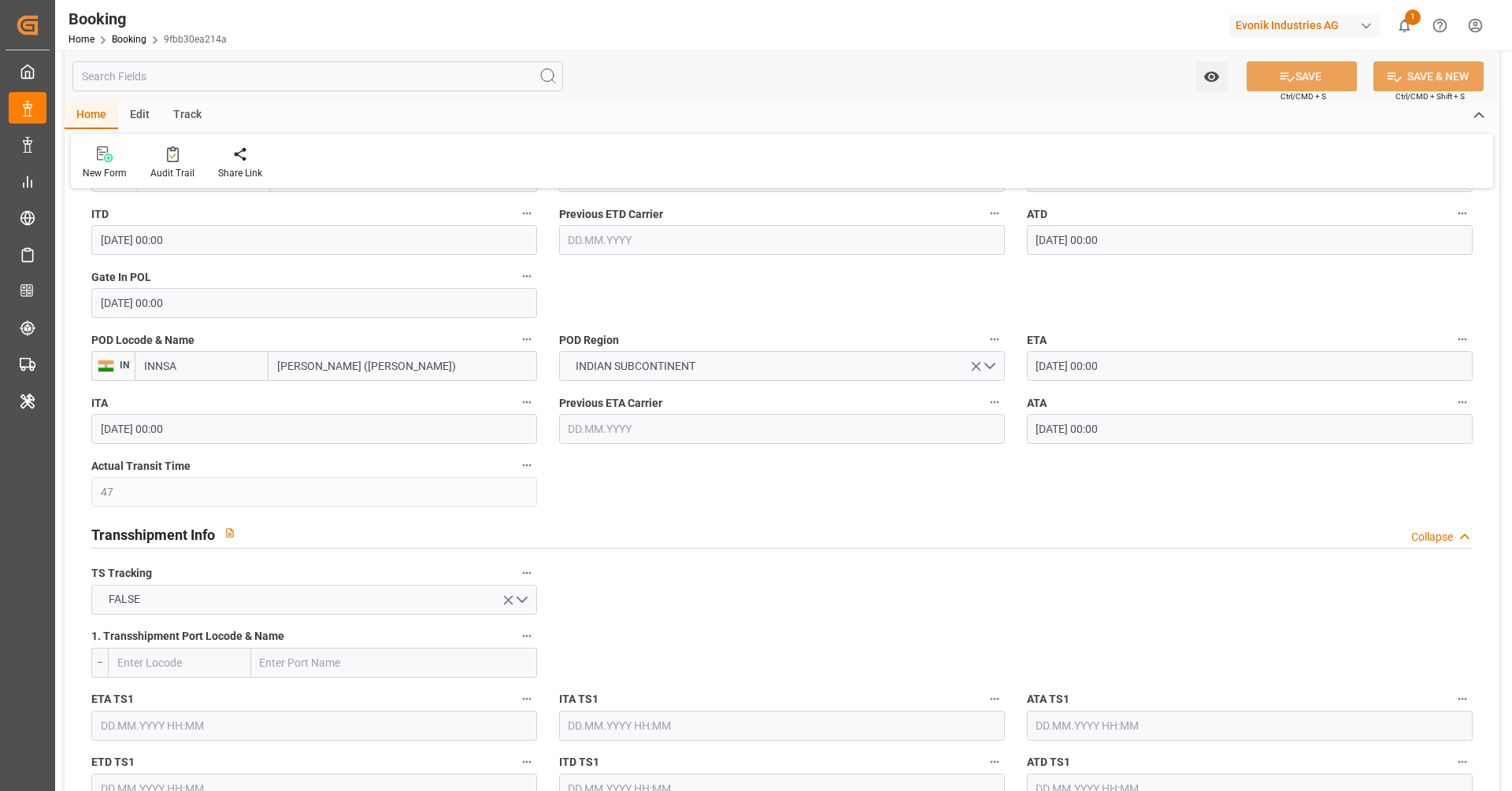
scroll to position [895, 0]
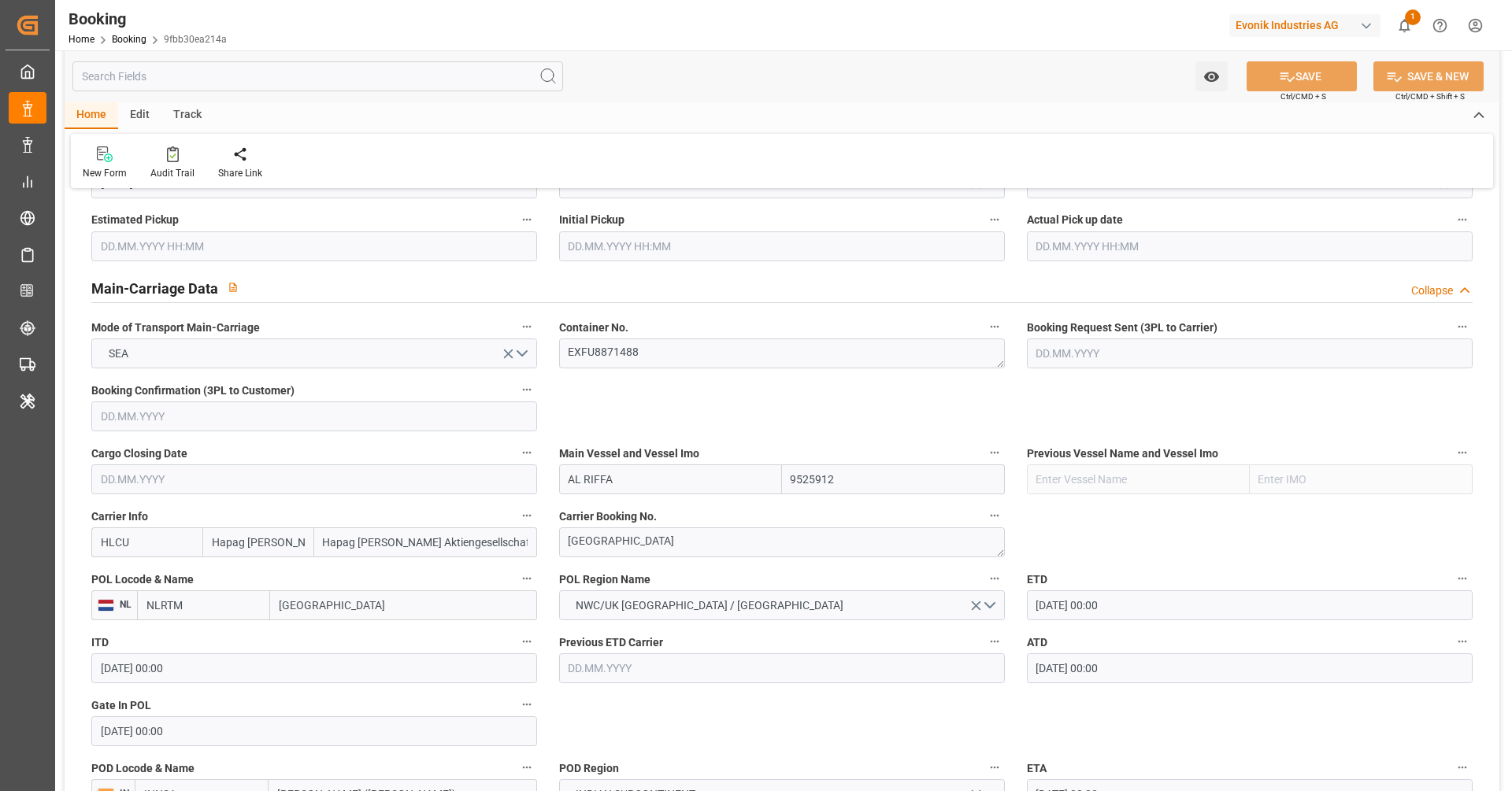
click at [761, 438] on div "Main Vessel and Vessel Imo AL RIFFA 9525912" at bounding box center [781, 467] width 468 height 62
click at [174, 148] on icon at bounding box center [173, 154] width 12 height 16
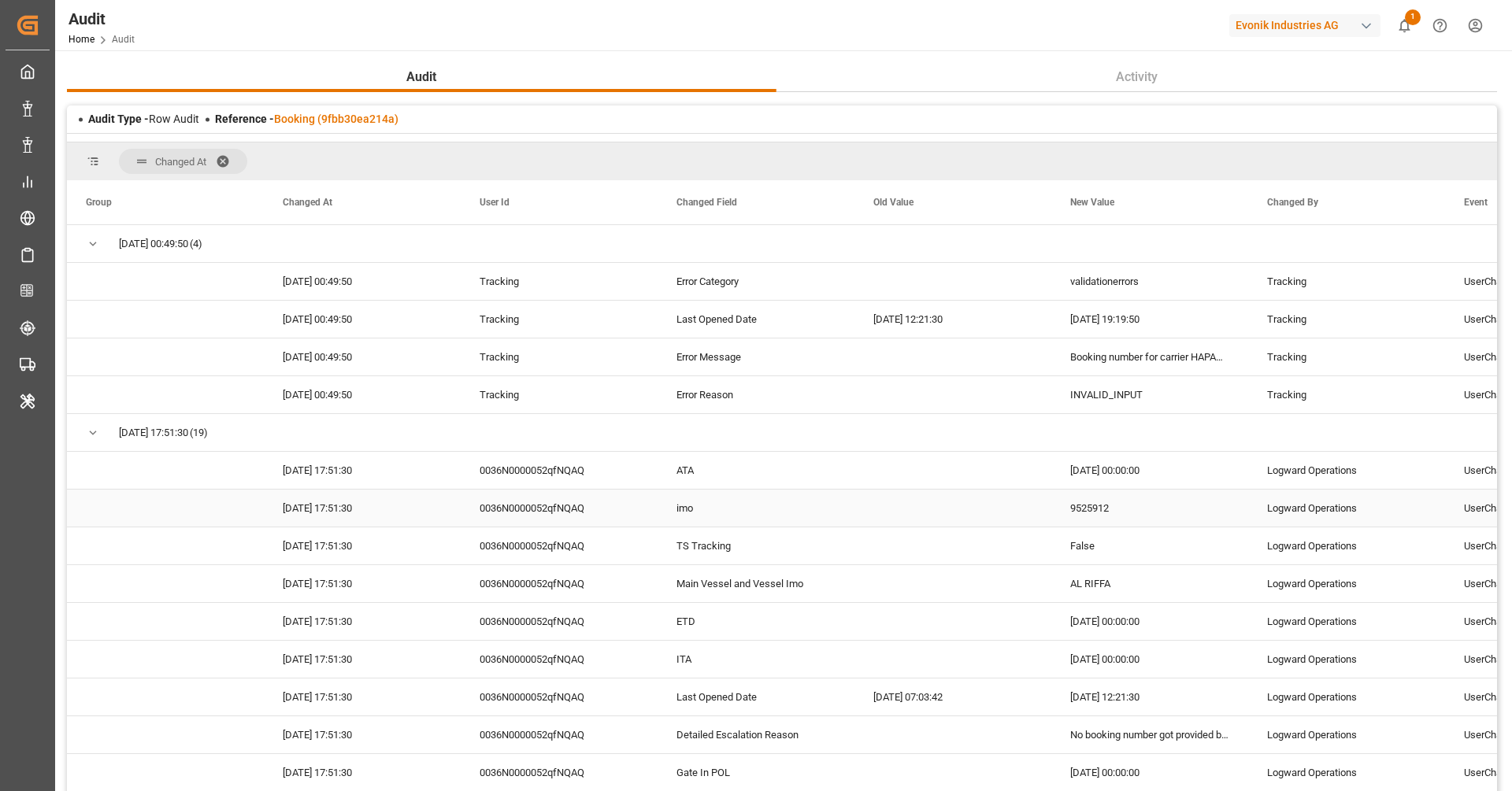
scroll to position [294, 0]
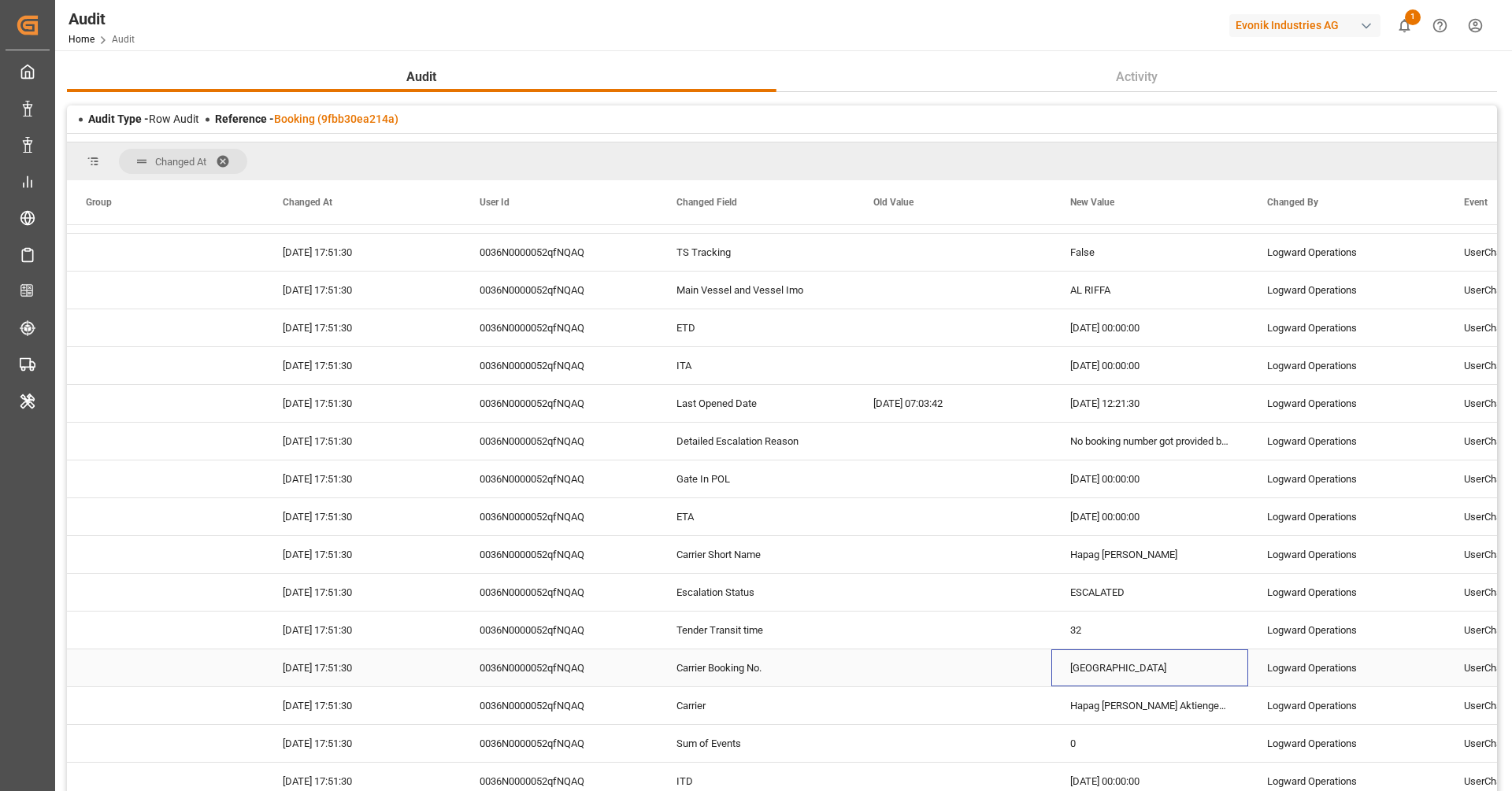
click at [1136, 673] on div "[GEOGRAPHIC_DATA]" at bounding box center [1149, 668] width 197 height 37
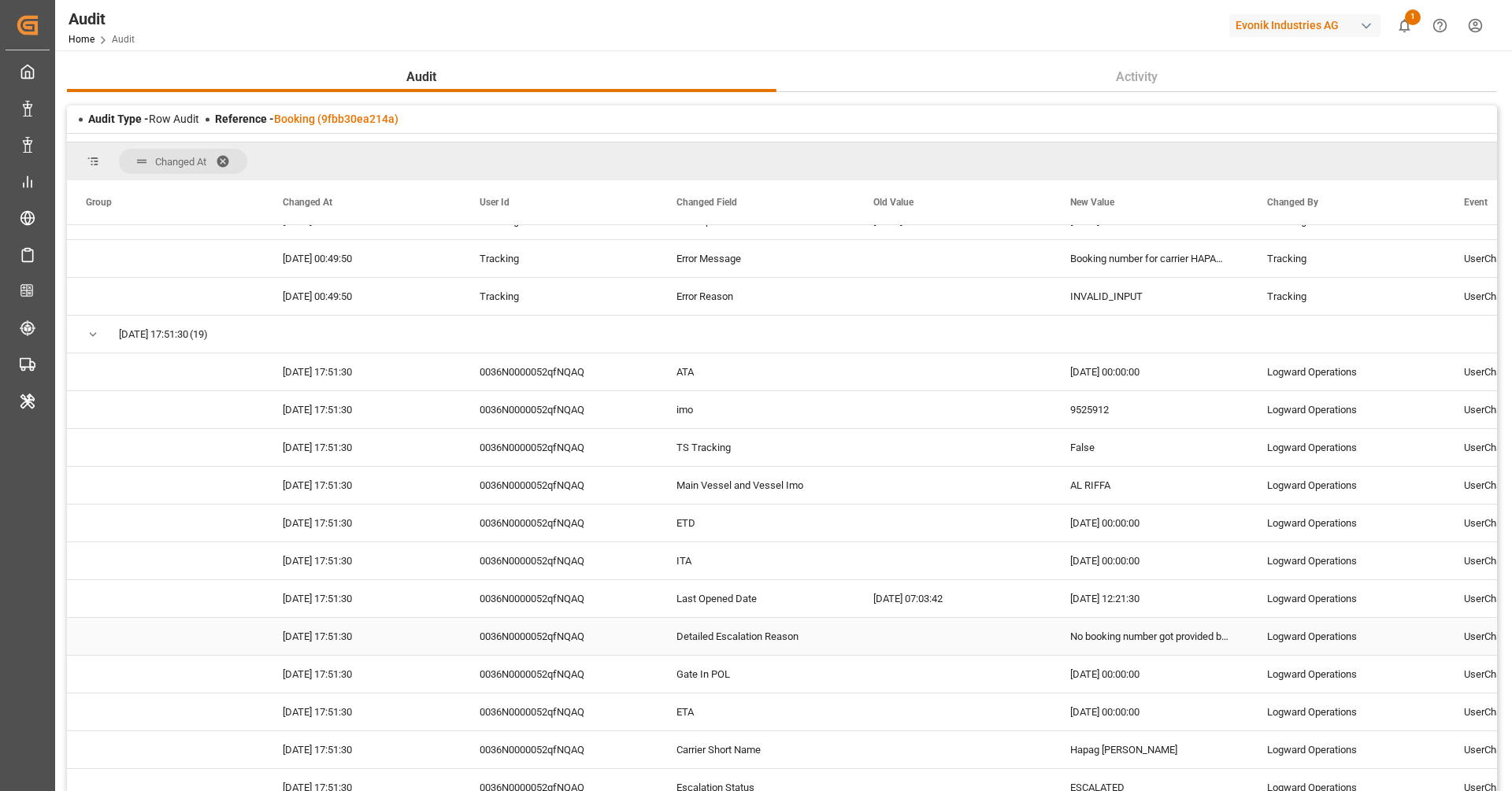
scroll to position [0, 0]
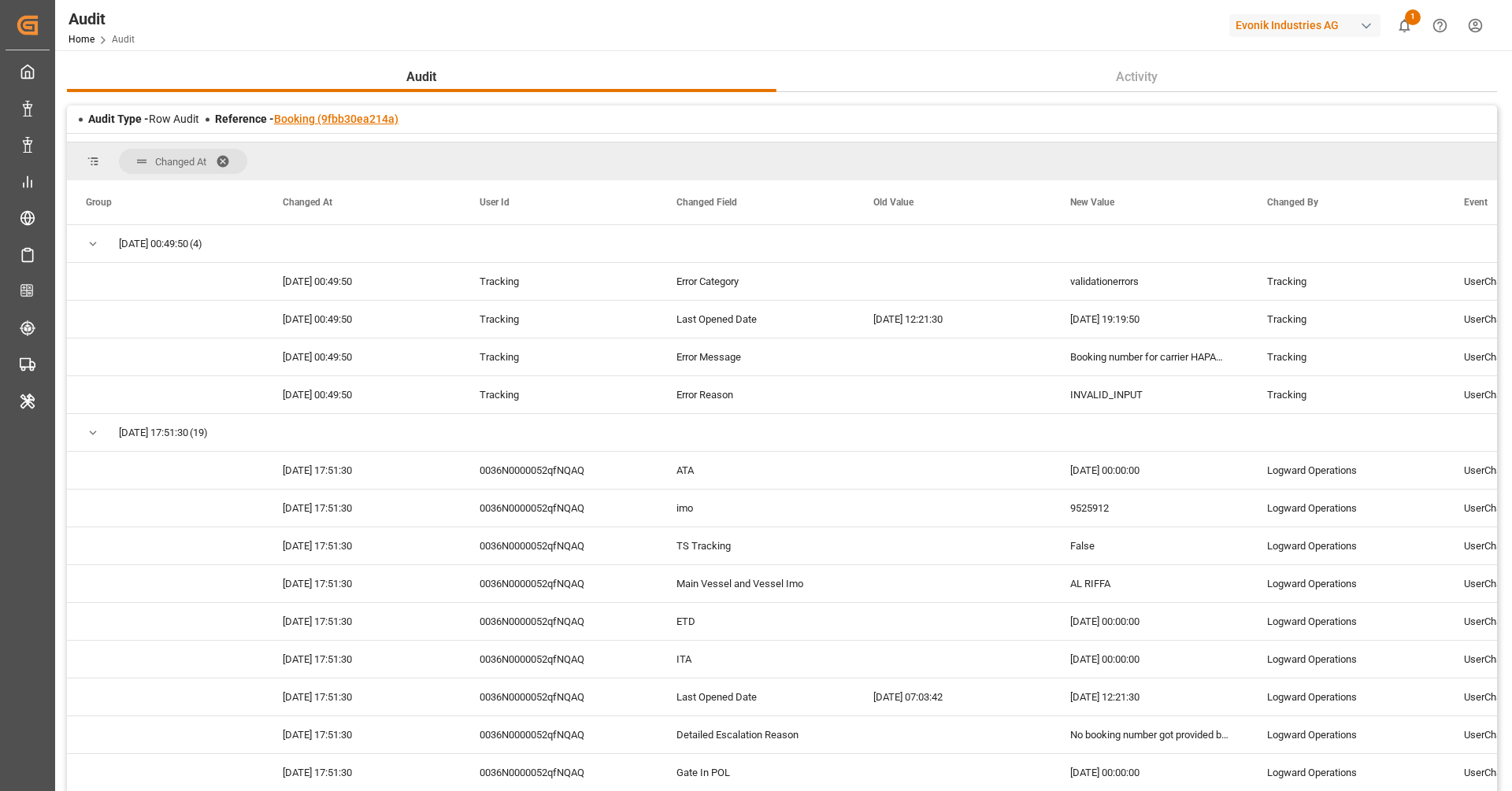
click at [396, 116] on link "Booking (9fbb30ea214a)" at bounding box center [336, 118] width 124 height 12
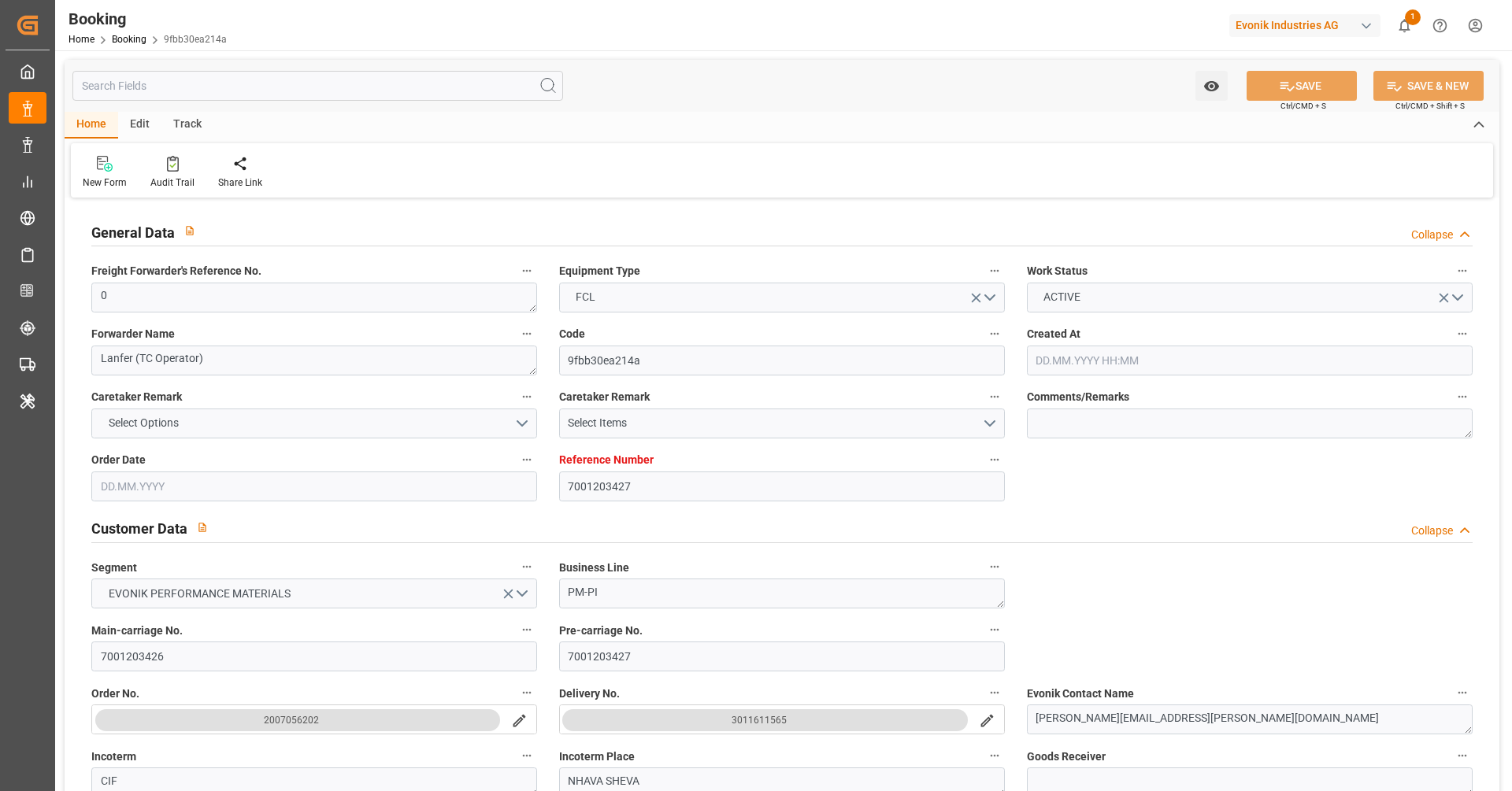
type input "7001203427"
type input "9525912"
type input "Hapag Lloyd"
type input "Hapag Lloyd Aktiengesellschaft"
type input "NLRTM"
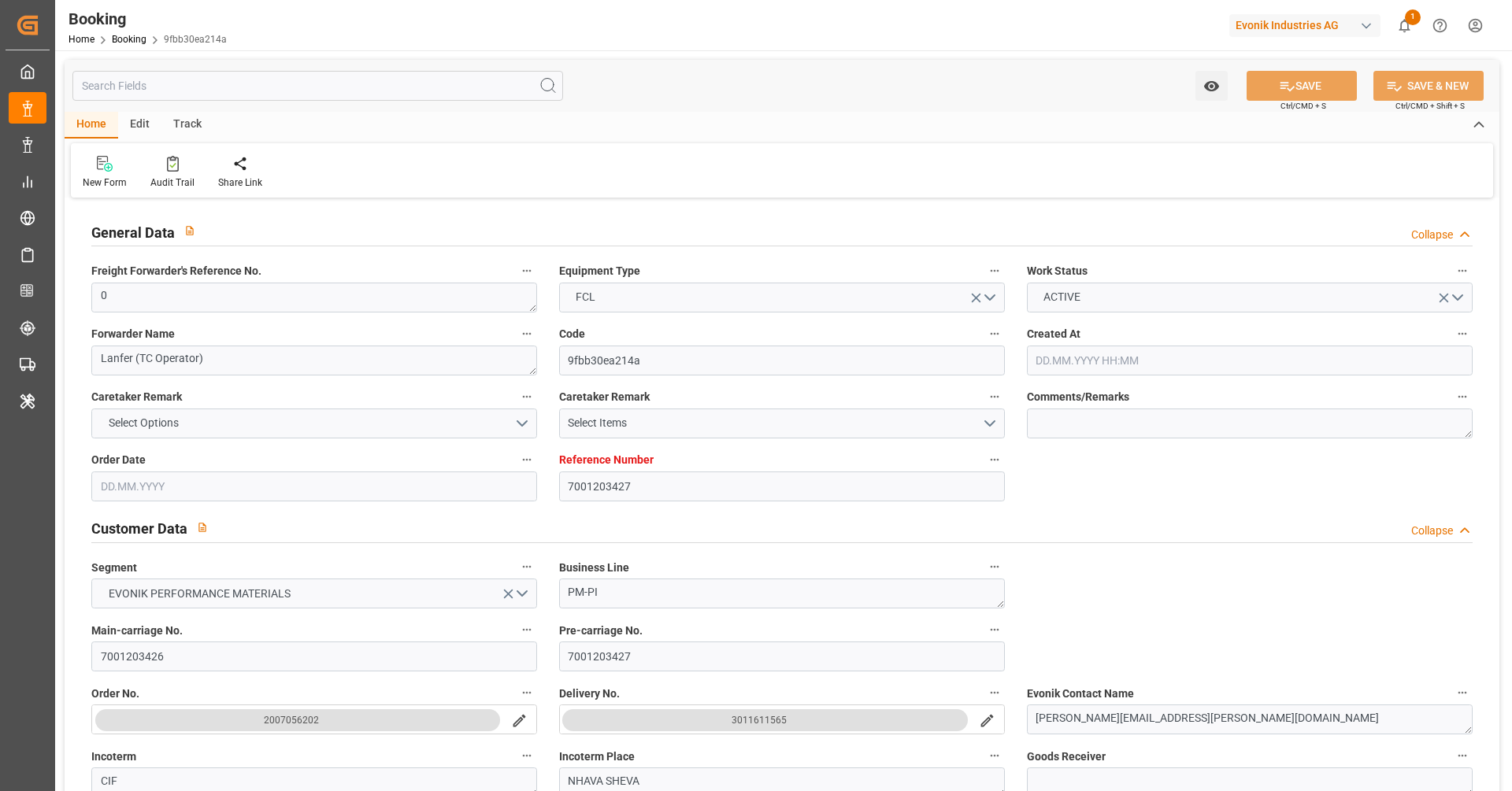
type input "INNSA"
type input "47"
type input "32"
type input "0"
type input "24.06.2025 13:58"
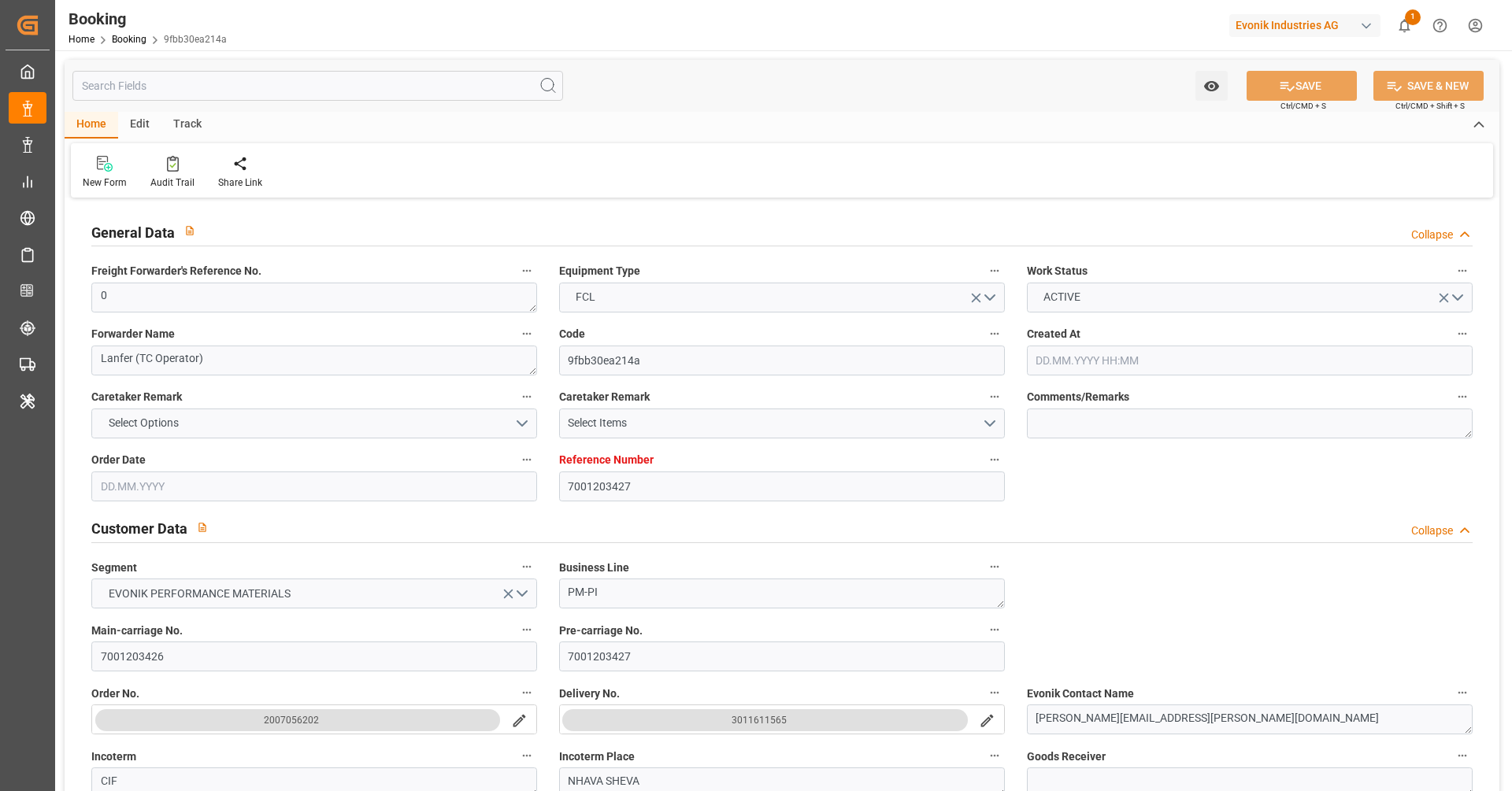
type input "24.06.2025"
type input "04.09.2025"
type input "26.06.2025"
type input "05.07.2025 00:00"
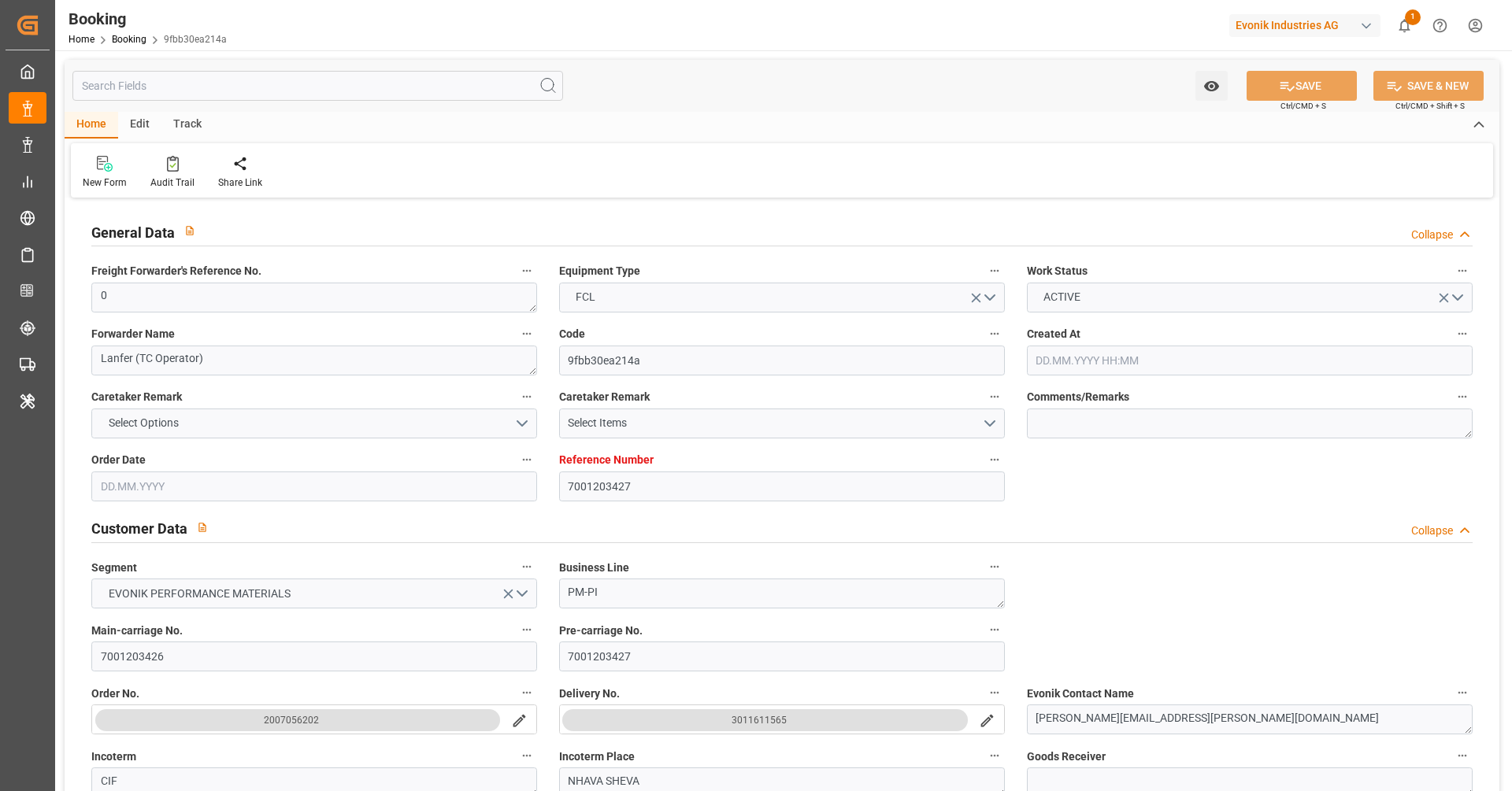
type input "05.07.2025 00:00"
type input "01.07.2025 00:00"
type input "21.08.2025 00:00"
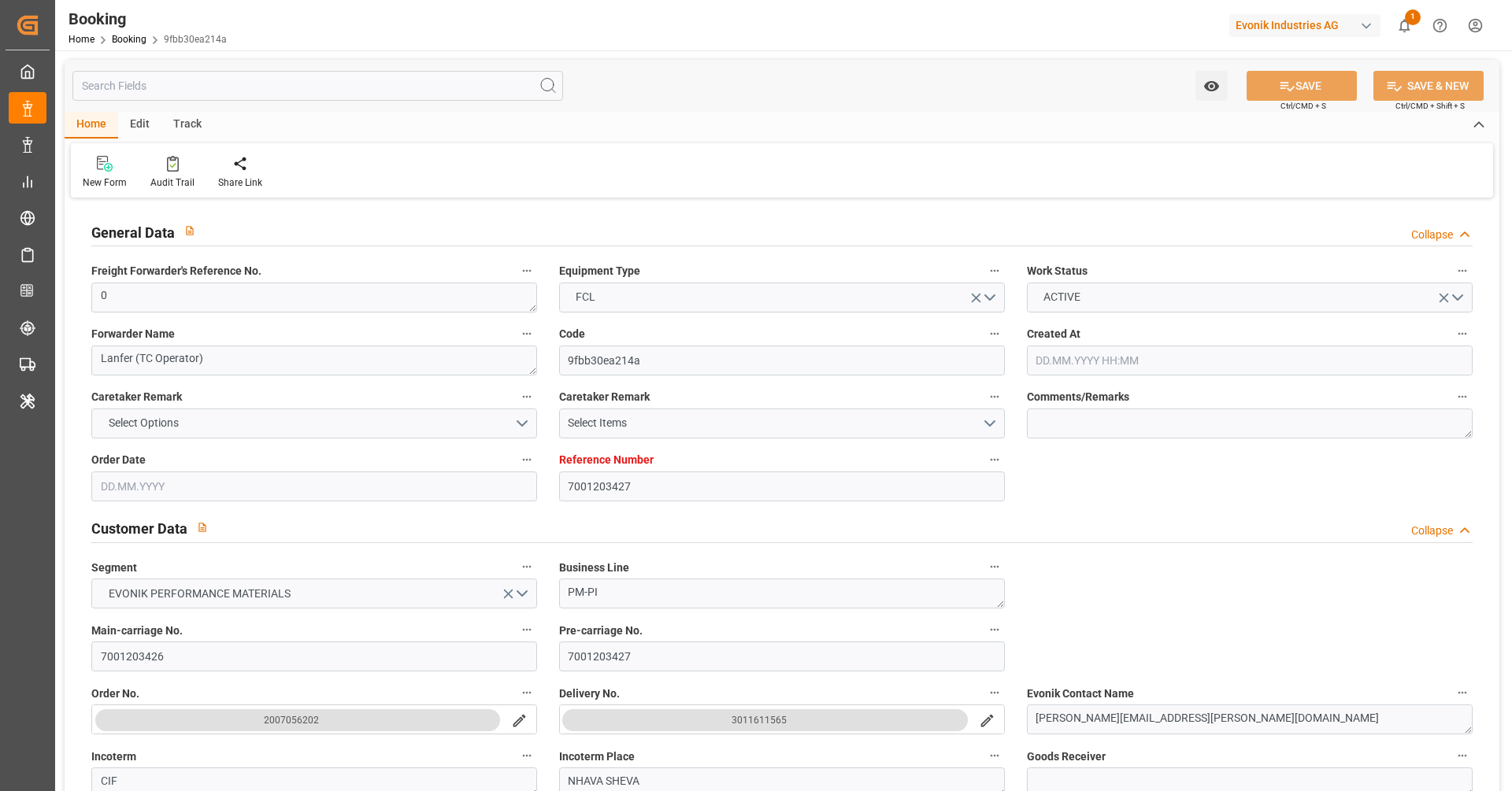
type input "26.06.2025"
type input "02.09.2025 19:19"
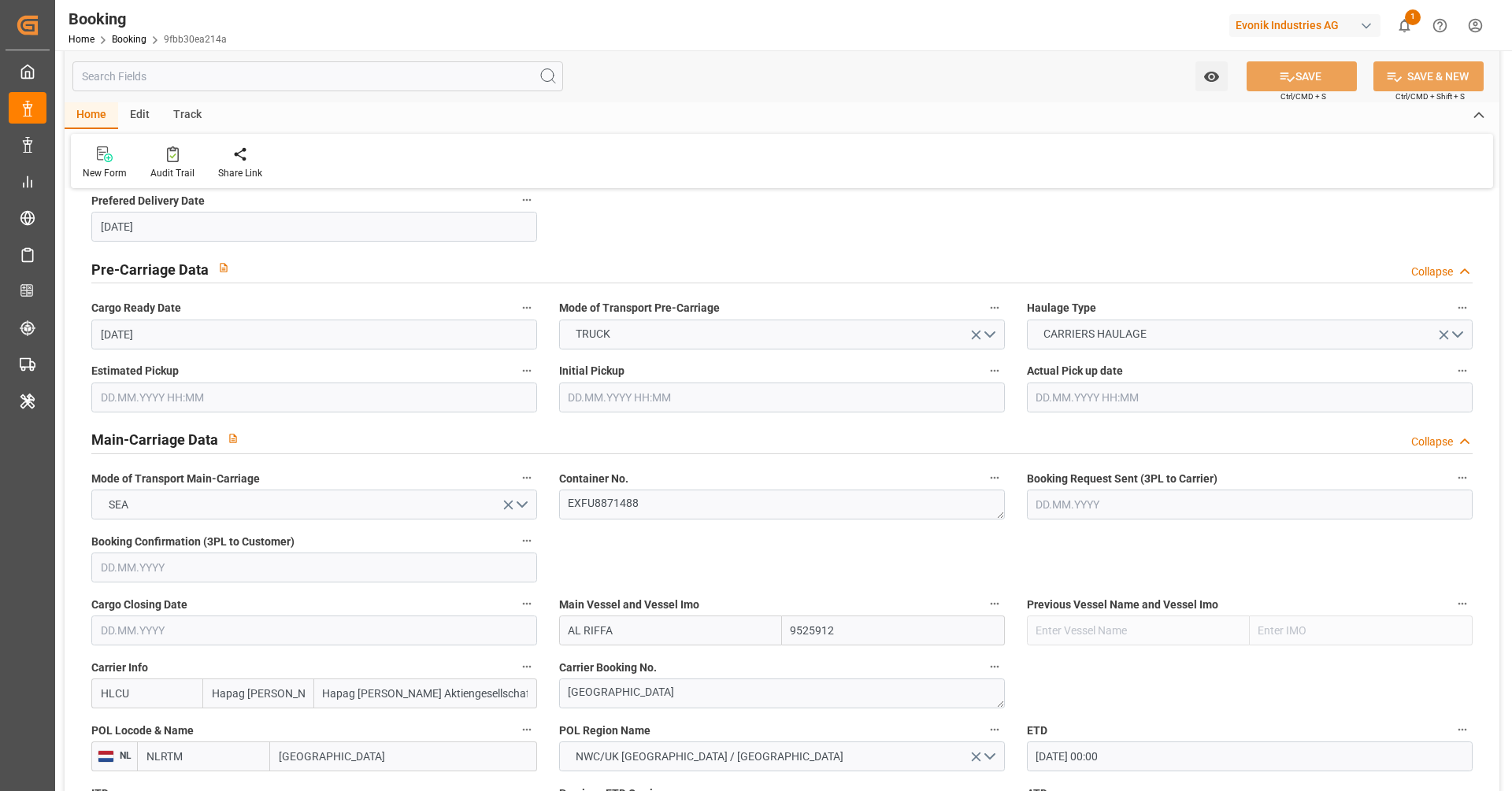
scroll to position [1159, 0]
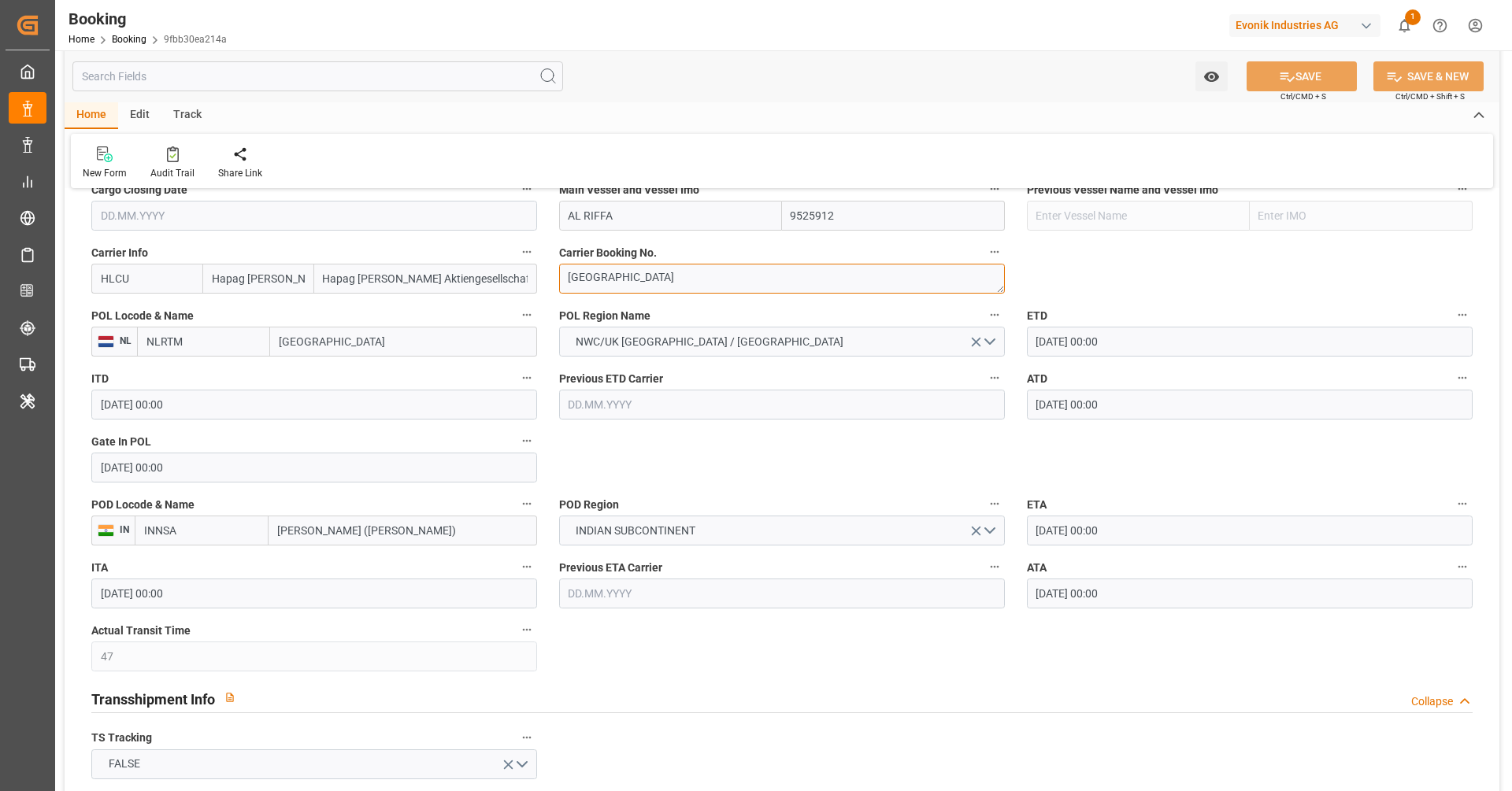
click at [672, 291] on textarea "[GEOGRAPHIC_DATA]" at bounding box center [782, 279] width 446 height 30
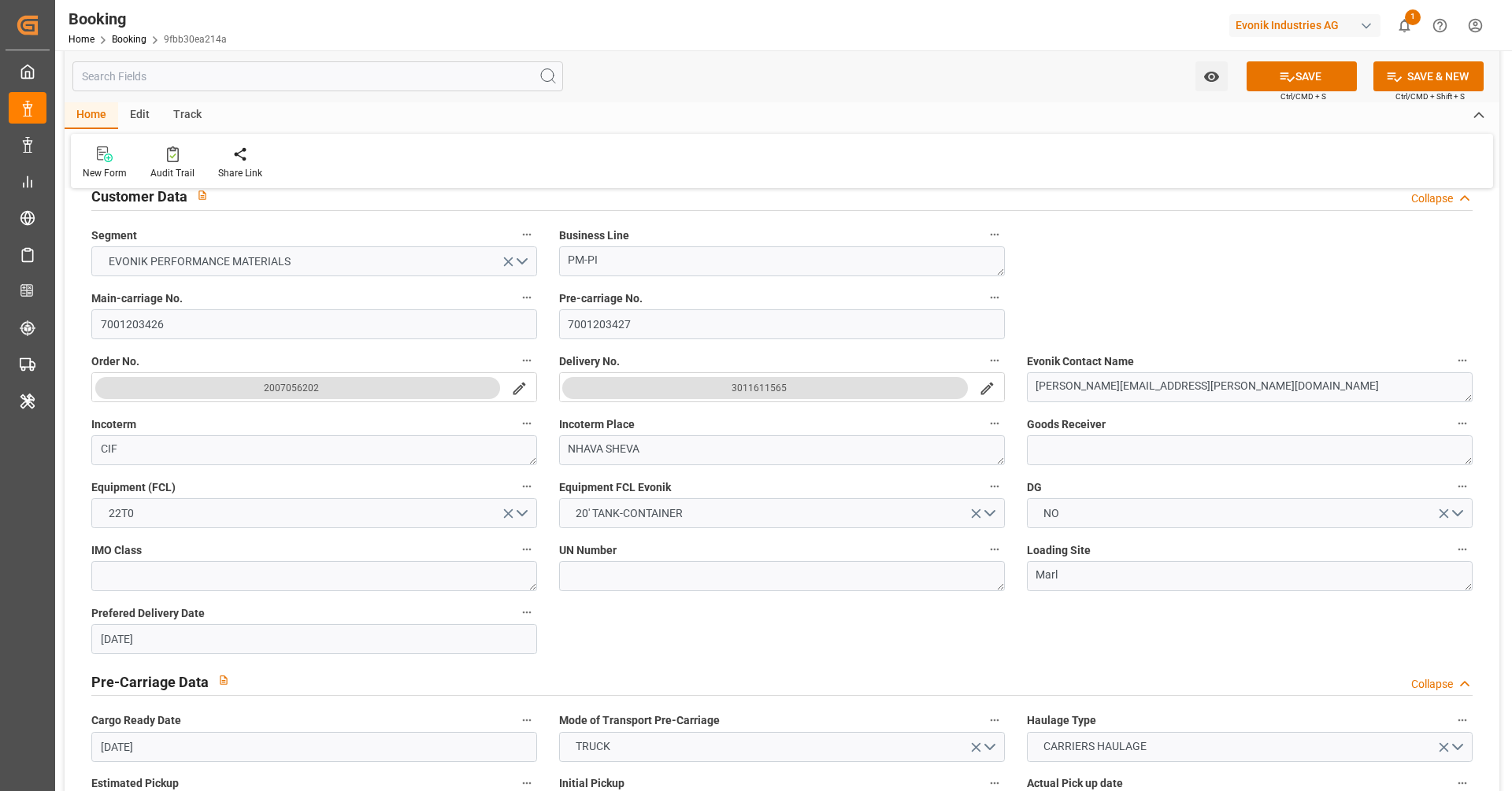
scroll to position [0, 0]
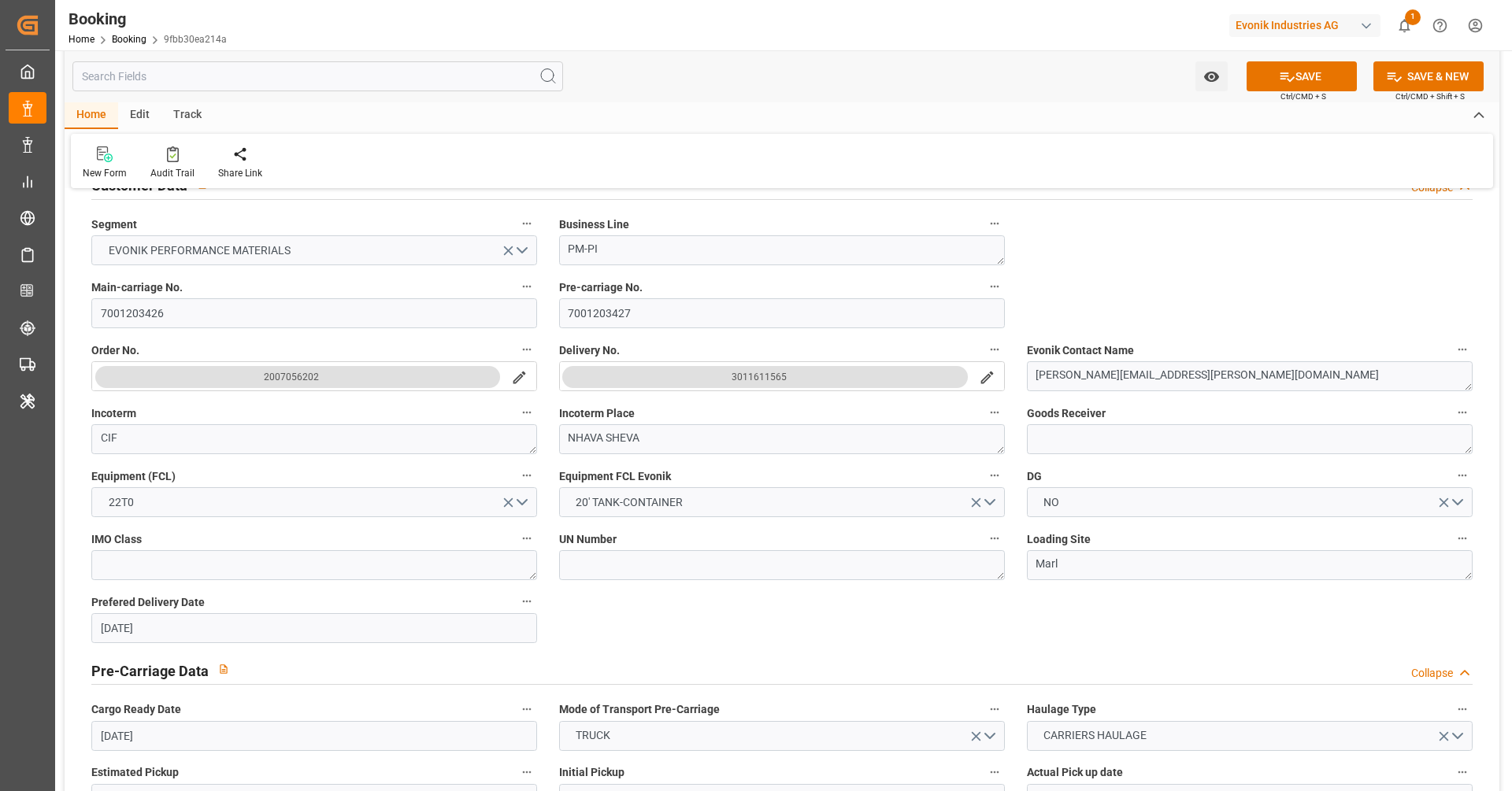
scroll to position [590, 0]
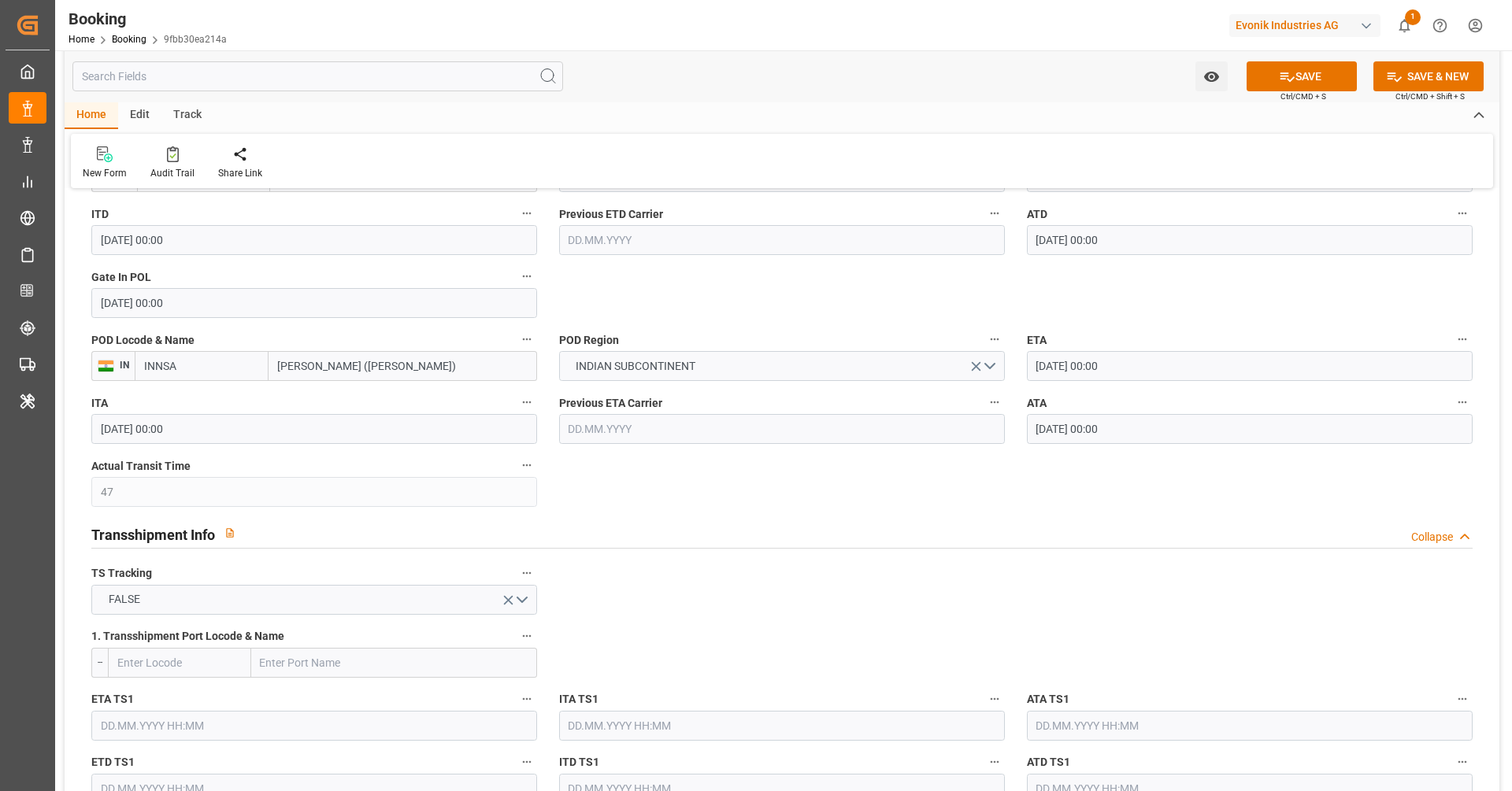
scroll to position [1266, 0]
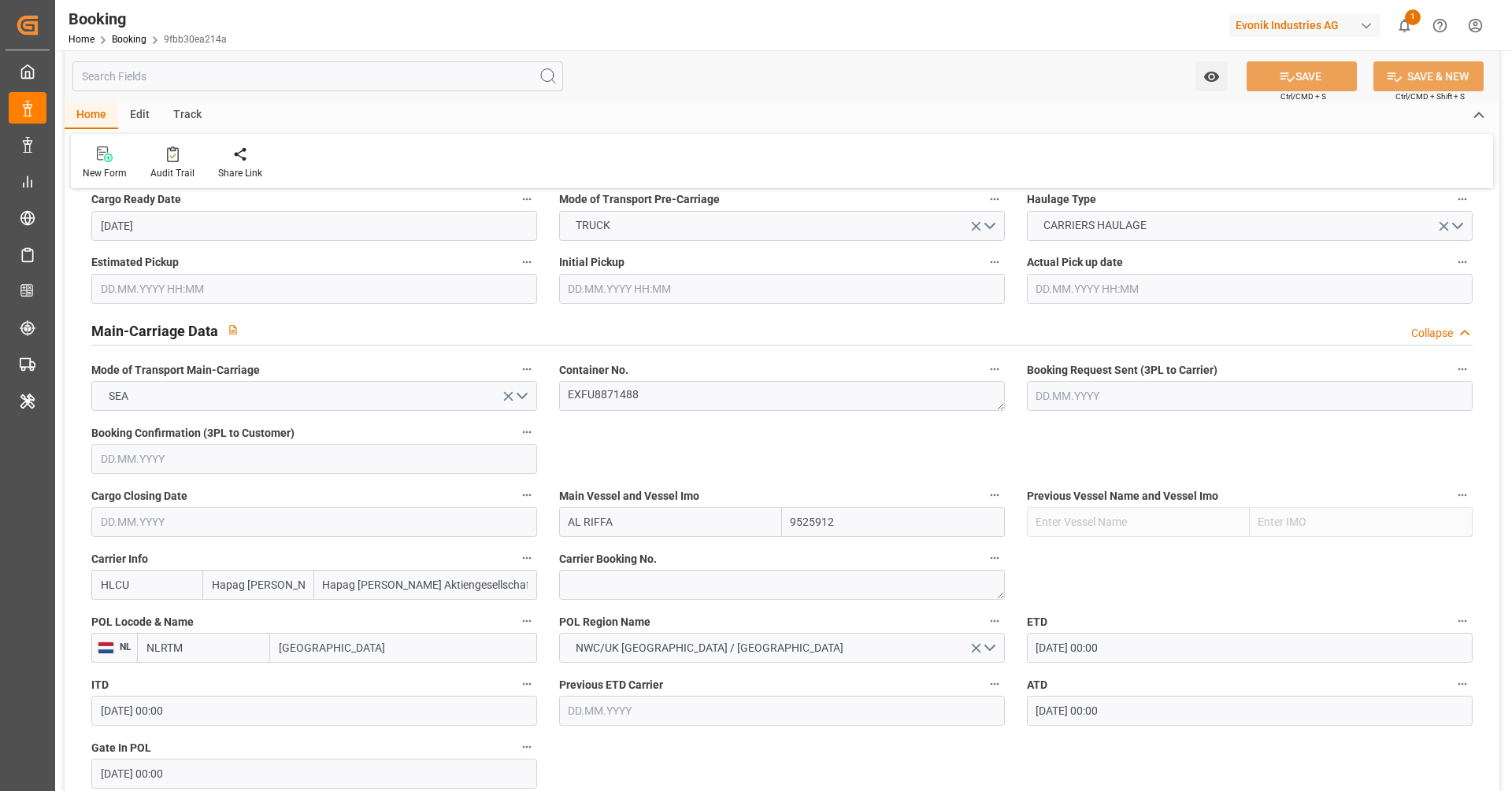
scroll to position [567, 0]
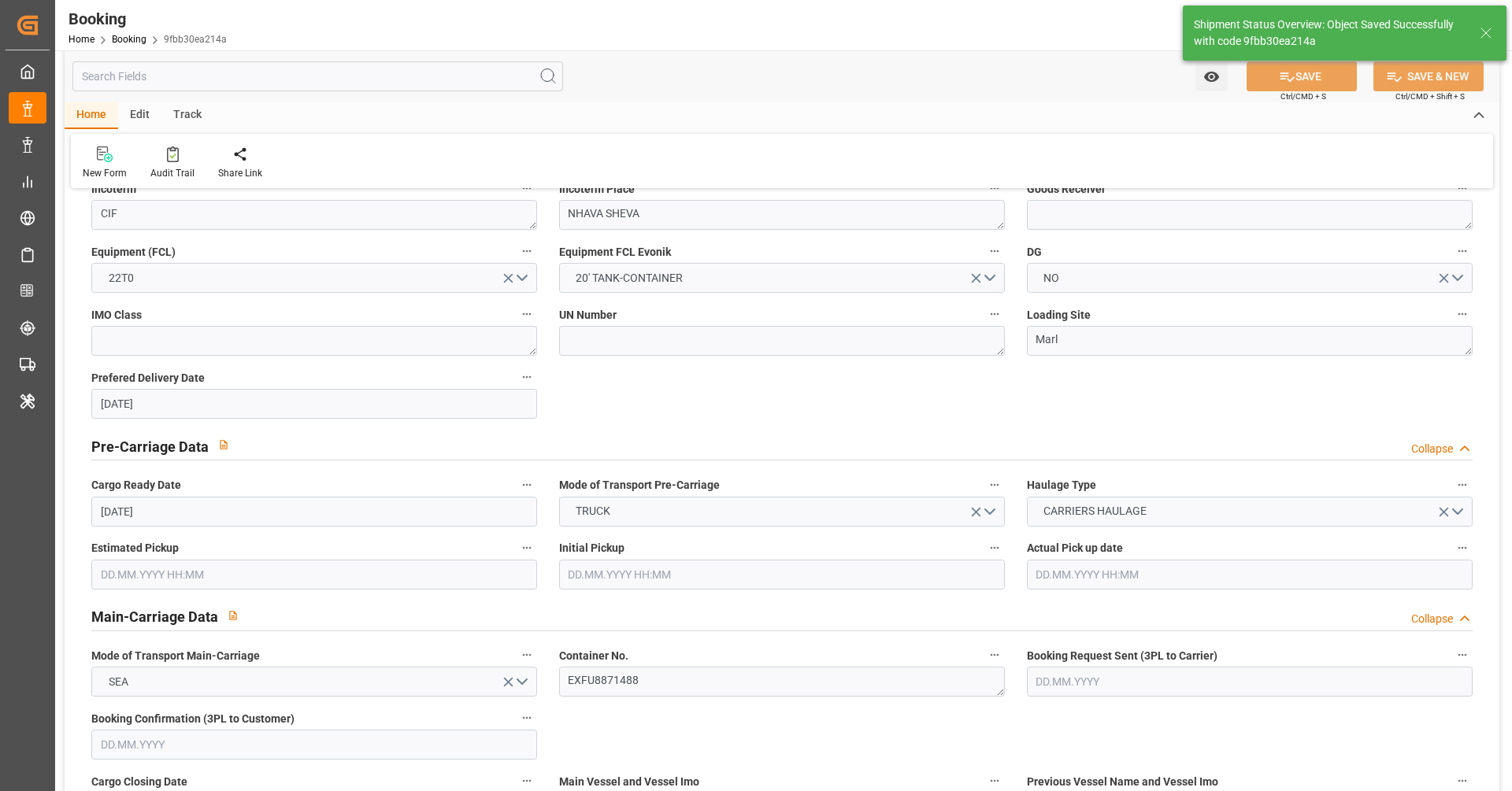
type textarea "[PERSON_NAME]"
type input "03.09.2025 10:32"
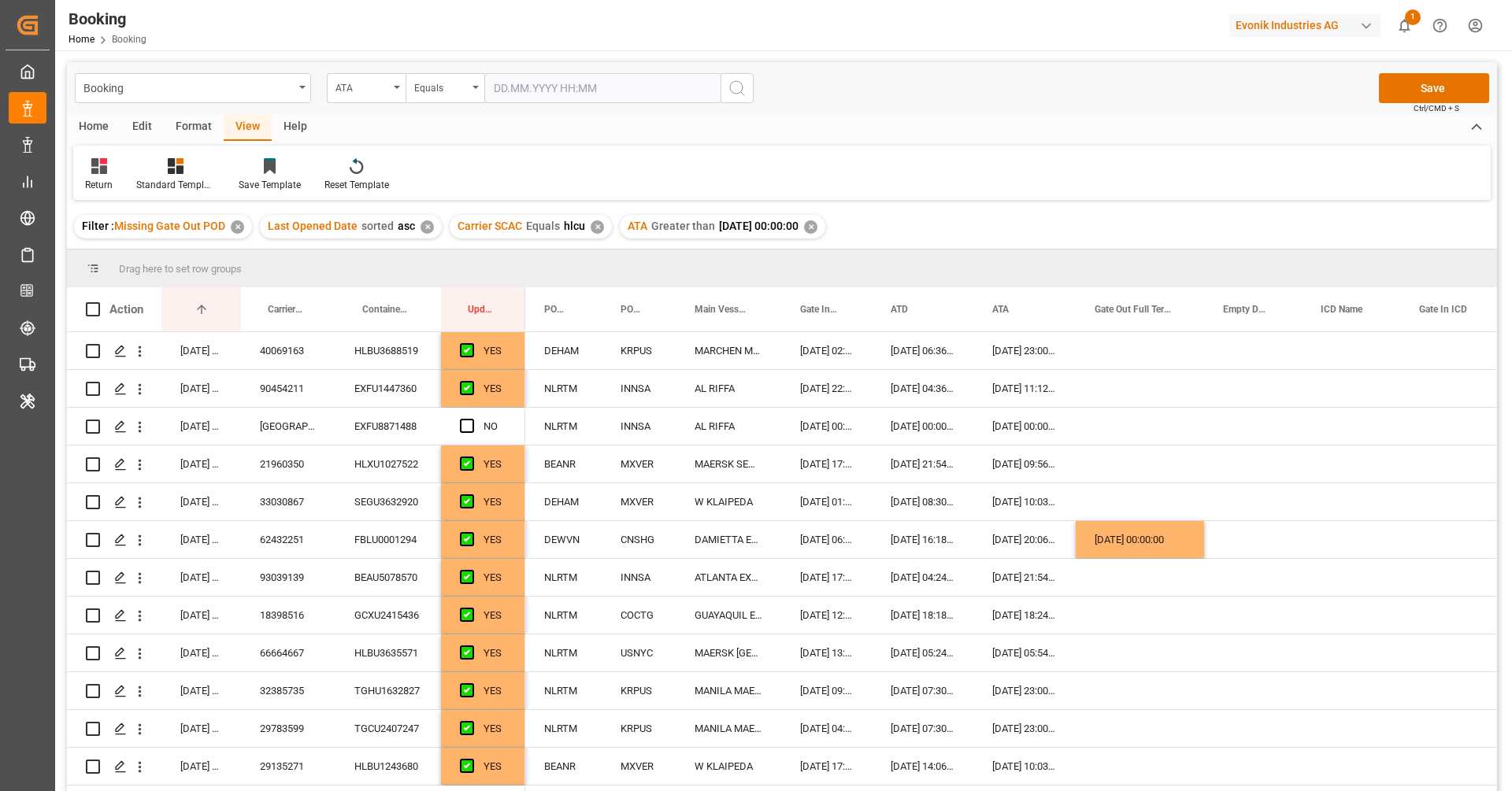
scroll to position [346, 0]
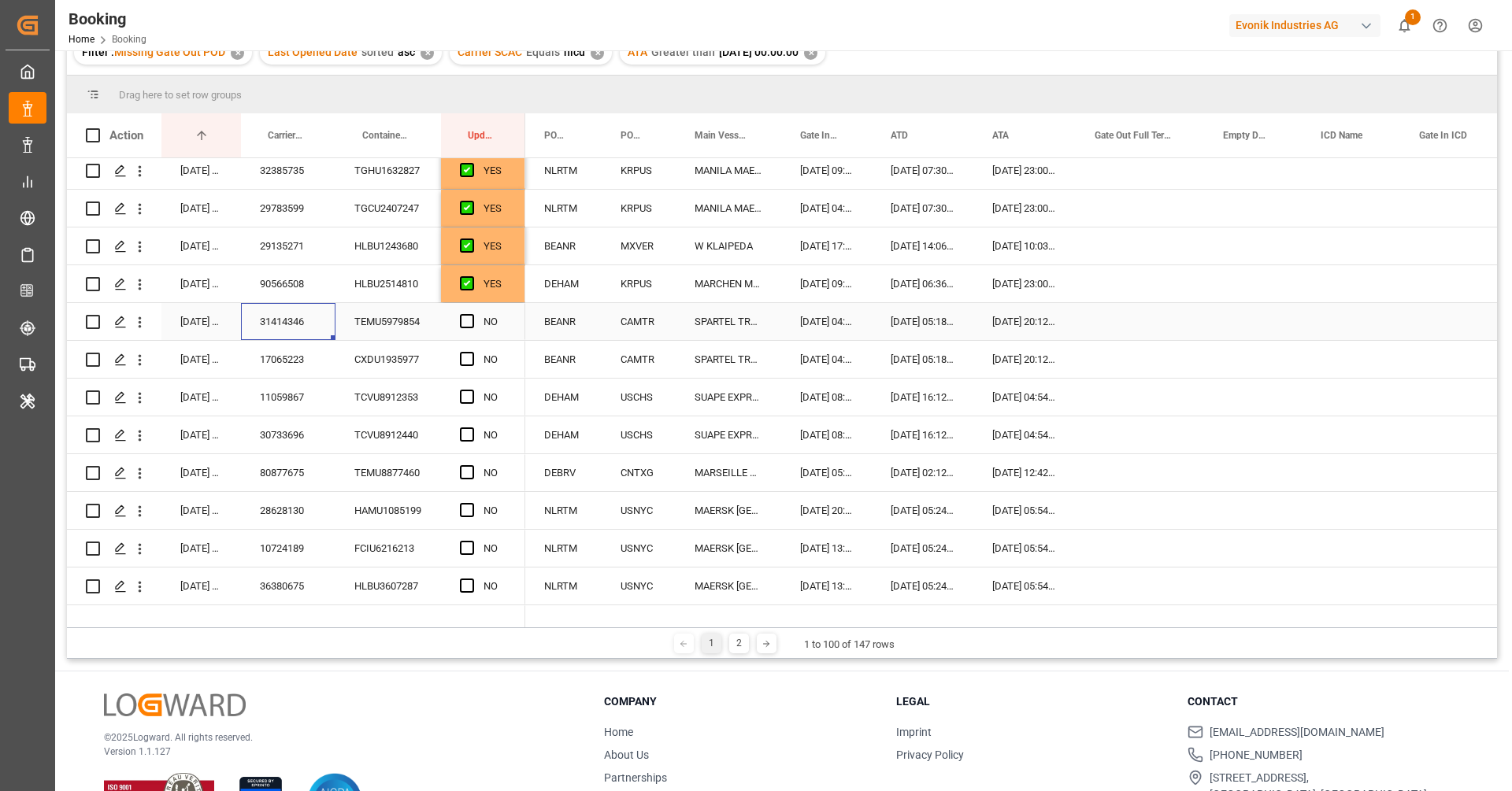
click at [287, 325] on div "31414346" at bounding box center [287, 322] width 94 height 37
click at [466, 320] on span "Press SPACE to select this row." at bounding box center [467, 321] width 14 height 14
click at [471, 314] on input "Press SPACE to select this row." at bounding box center [471, 314] width 0 height 0
click at [316, 360] on div "17065223" at bounding box center [287, 359] width 94 height 37
click at [473, 354] on span "Press SPACE to select this row." at bounding box center [467, 358] width 14 height 14
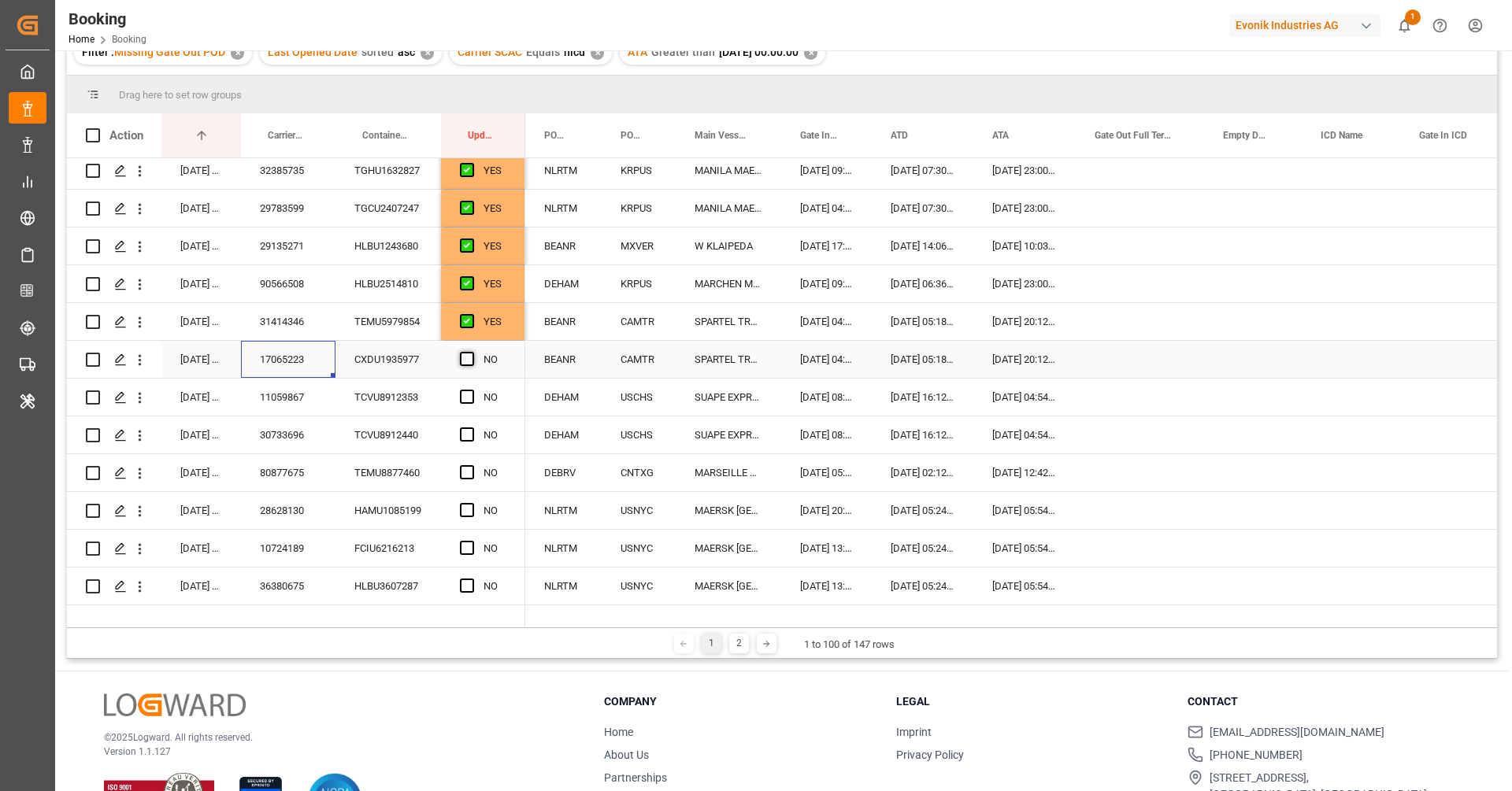
click at [471, 352] on input "Press SPACE to select this row." at bounding box center [471, 352] width 0 height 0
click at [253, 410] on div "11059867" at bounding box center [287, 397] width 94 height 37
click at [466, 396] on span "Press SPACE to select this row." at bounding box center [467, 396] width 14 height 14
click at [471, 390] on input "Press SPACE to select this row." at bounding box center [471, 390] width 0 height 0
click at [292, 433] on div "30733696" at bounding box center [287, 435] width 94 height 37
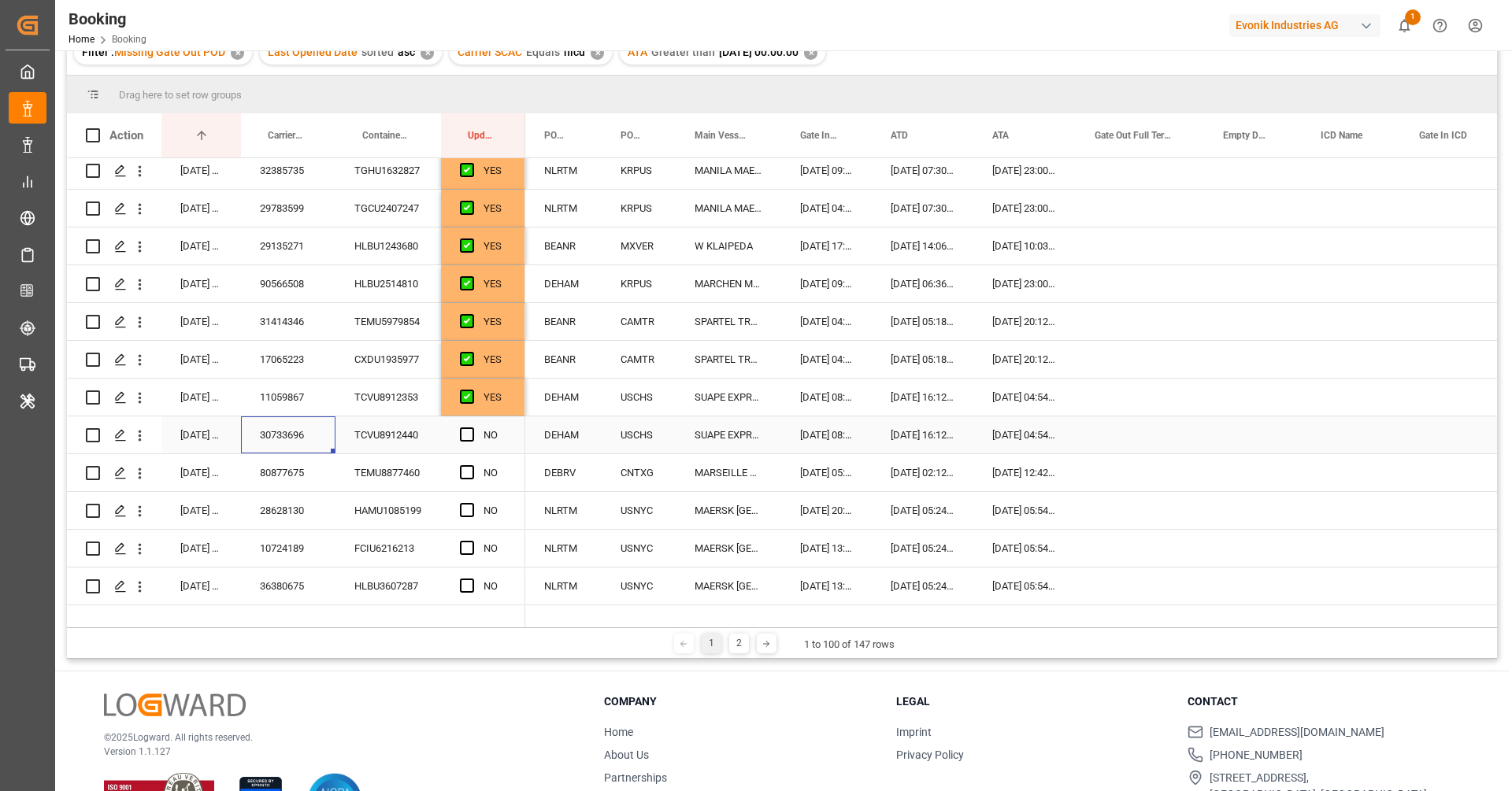
click at [465, 437] on span "Press SPACE to select this row." at bounding box center [467, 434] width 14 height 14
click at [471, 427] on input "Press SPACE to select this row." at bounding box center [471, 427] width 0 height 0
click at [286, 474] on div "80877675" at bounding box center [287, 473] width 94 height 37
click at [468, 470] on span "Press SPACE to select this row." at bounding box center [467, 472] width 14 height 14
click at [471, 465] on input "Press SPACE to select this row." at bounding box center [471, 465] width 0 height 0
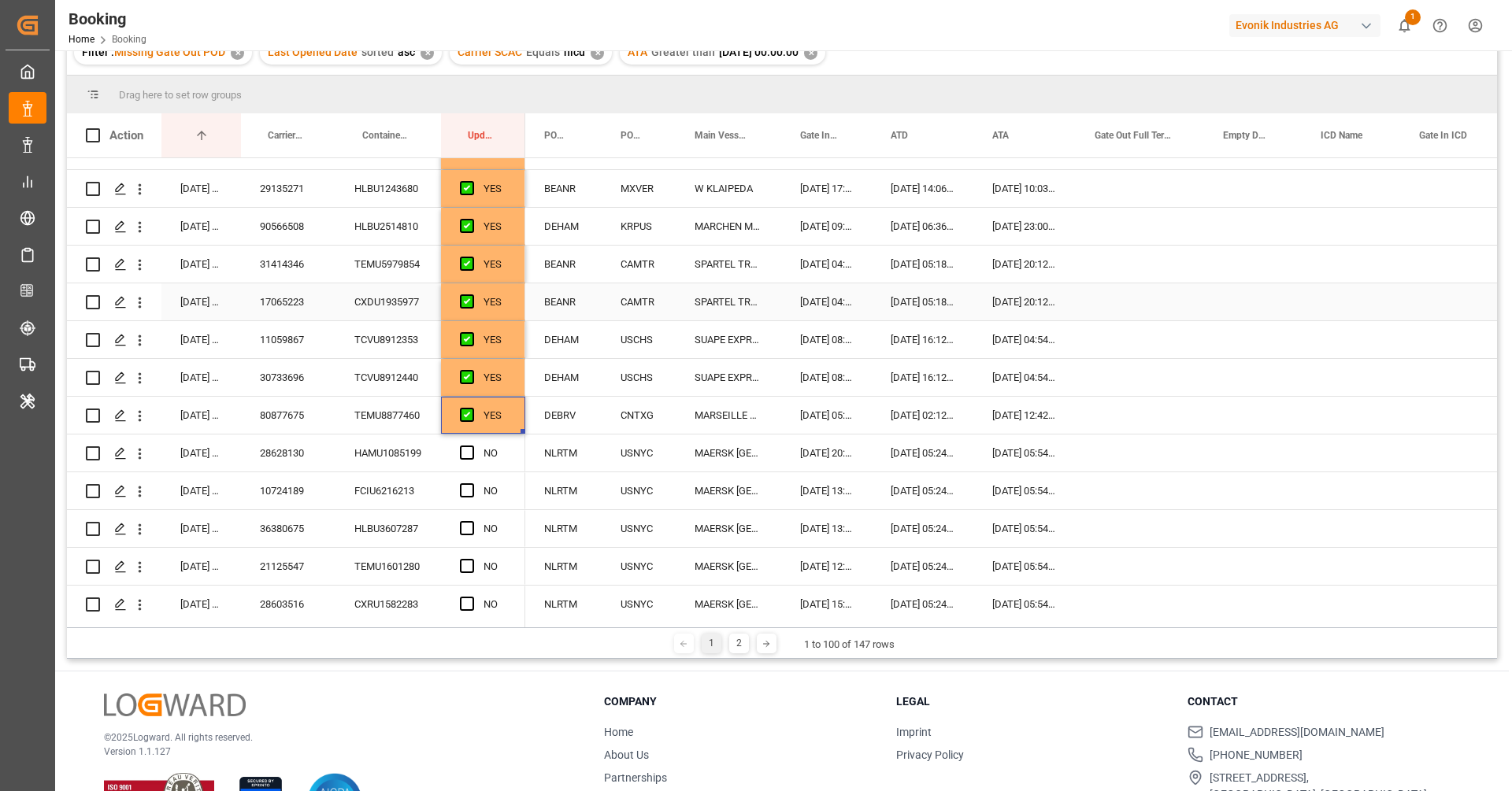
scroll to position [470, 0]
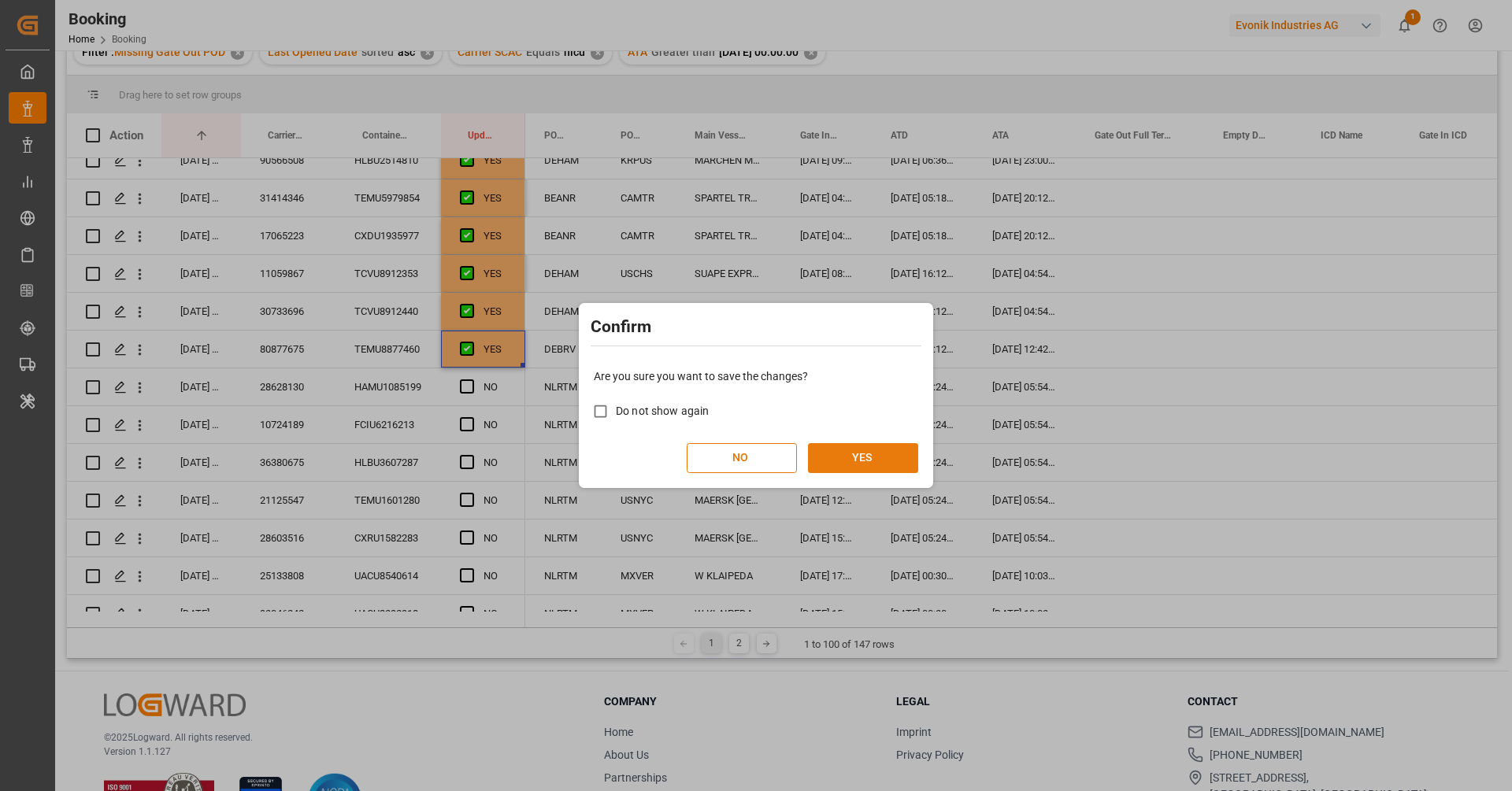
click at [859, 461] on button "YES" at bounding box center [863, 458] width 110 height 30
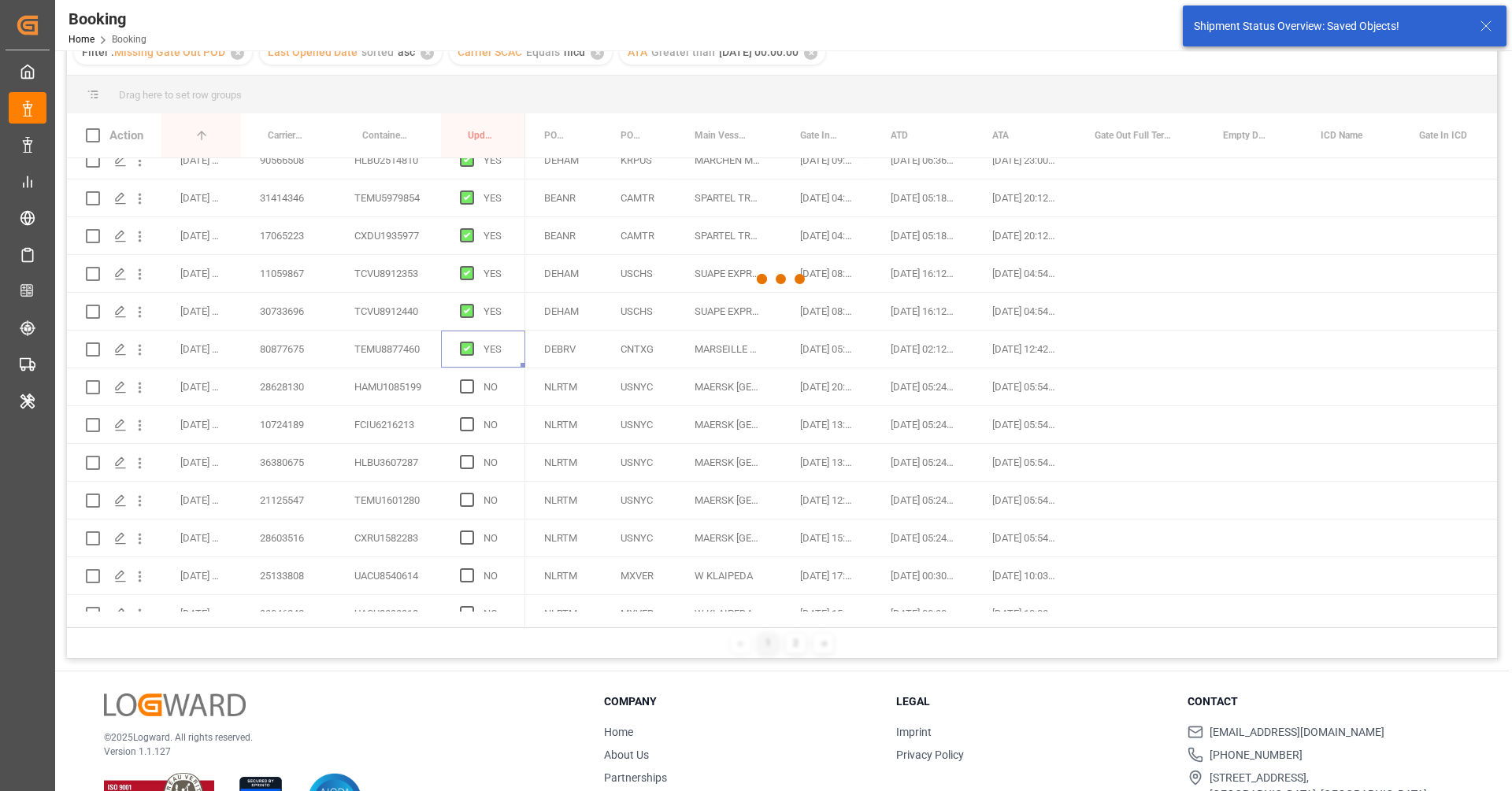
scroll to position [0, 0]
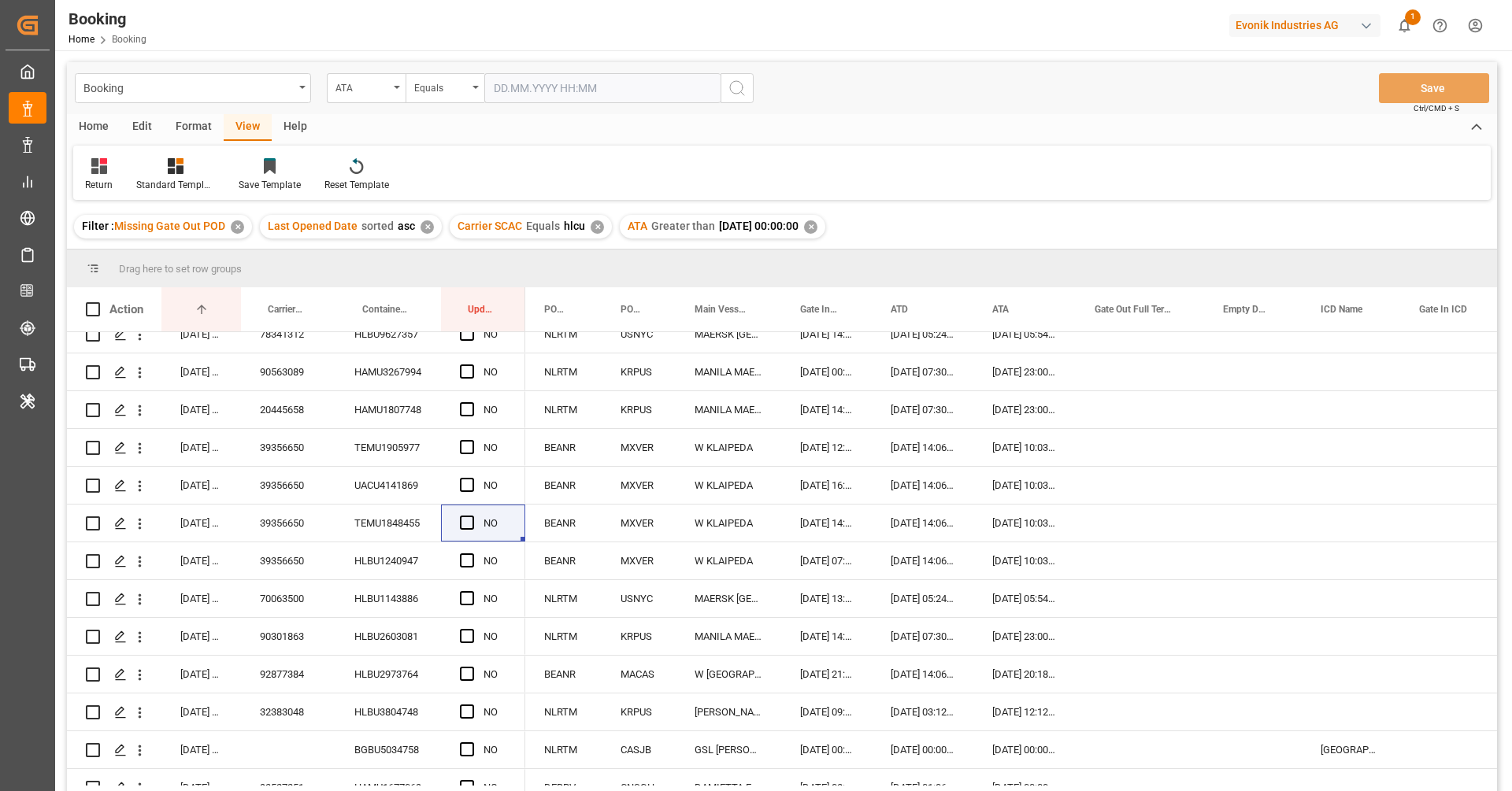
click at [818, 227] on div "✕" at bounding box center [810, 227] width 13 height 13
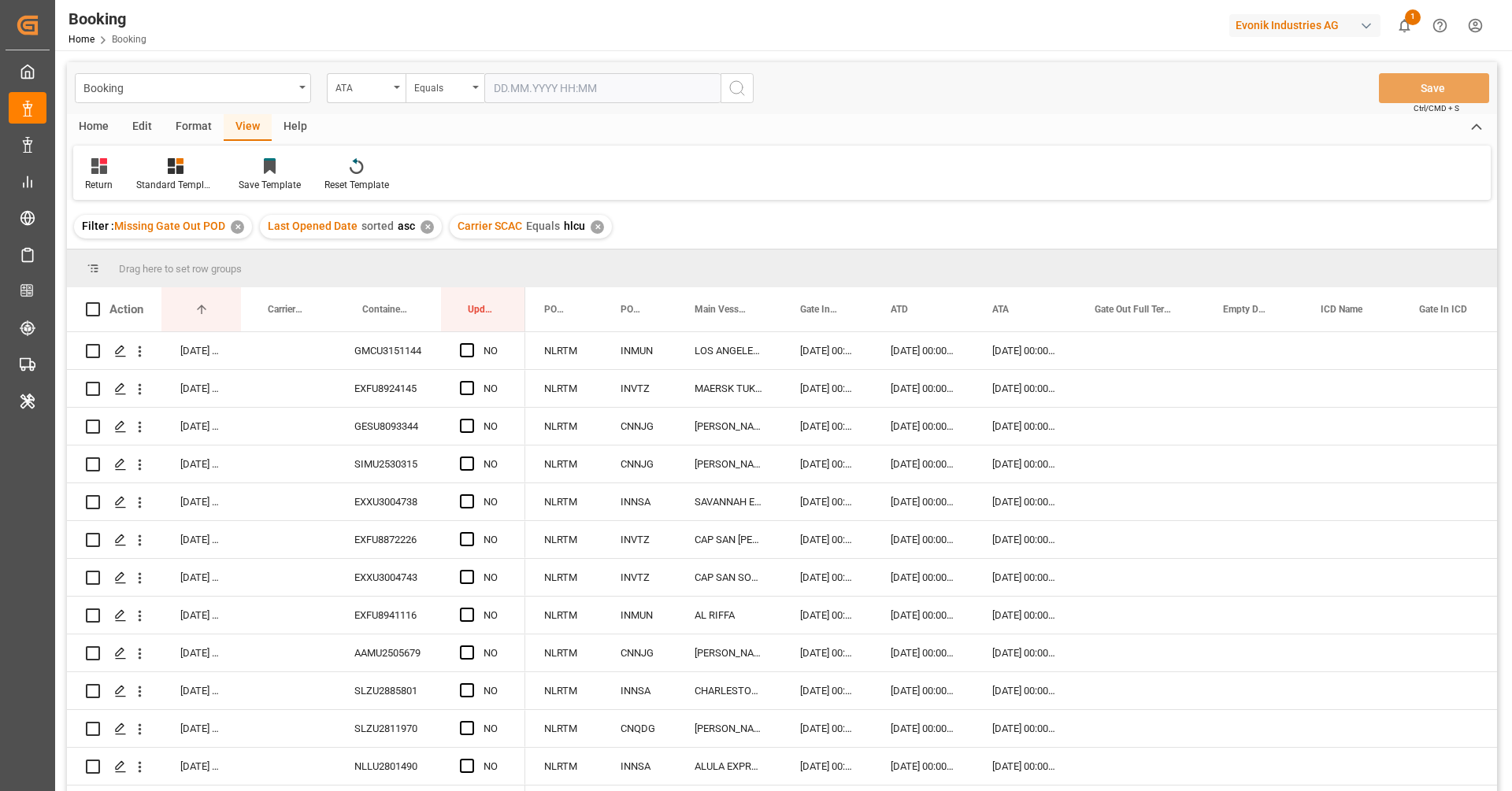
click at [758, 195] on div "Return Standard Templates Save Template Reset Template" at bounding box center [781, 173] width 1418 height 54
click at [393, 354] on div "GMCU3151144" at bounding box center [387, 351] width 105 height 37
click at [465, 355] on span "Press SPACE to select this row." at bounding box center [467, 350] width 14 height 14
click at [471, 343] on input "Press SPACE to select this row." at bounding box center [471, 343] width 0 height 0
click at [385, 377] on div "EXFU8924145" at bounding box center [387, 389] width 105 height 37
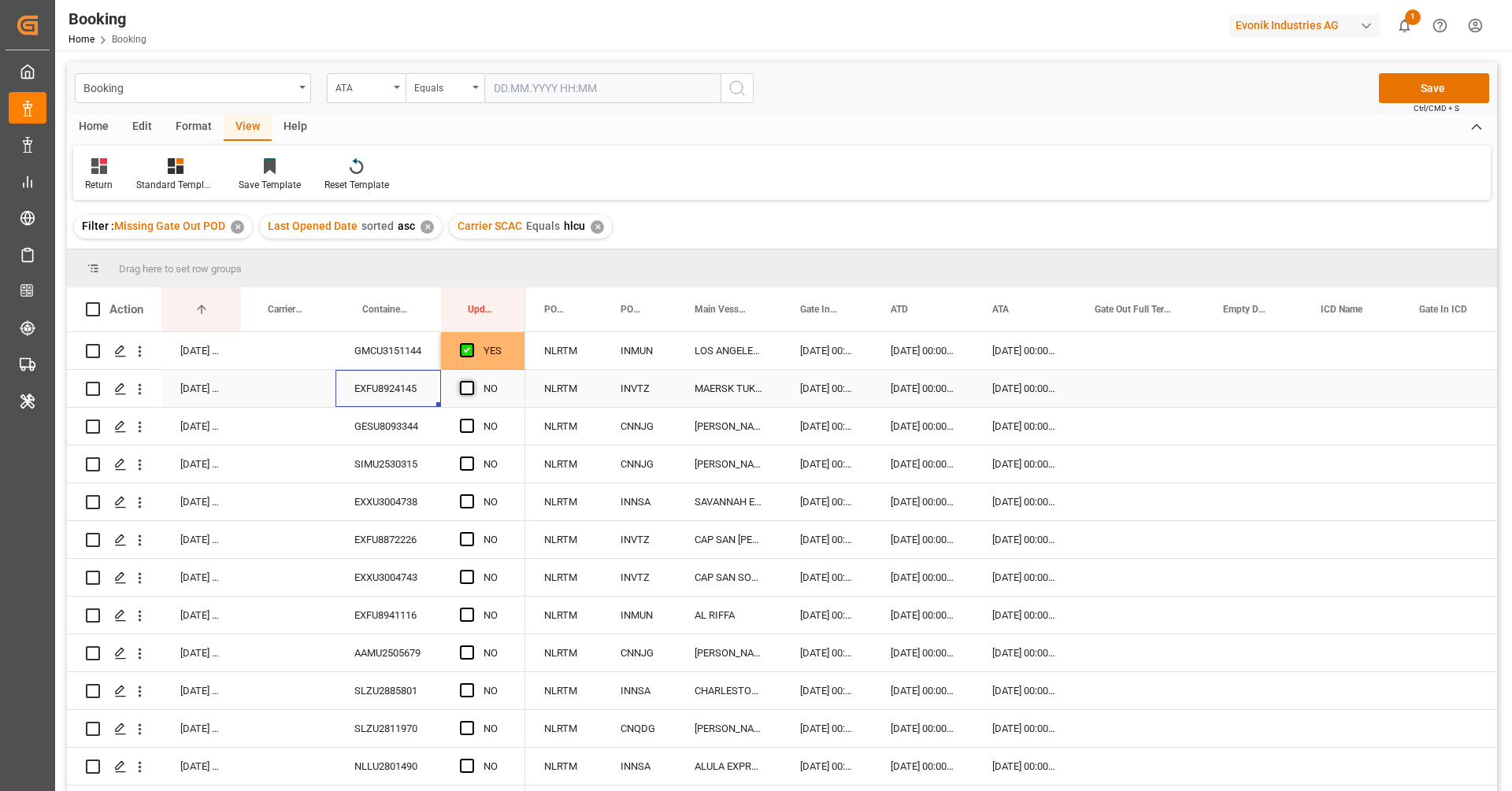
click at [469, 389] on span "Press SPACE to select this row." at bounding box center [467, 387] width 14 height 14
click at [471, 381] on input "Press SPACE to select this row." at bounding box center [471, 381] width 0 height 0
click at [412, 416] on div "GESU8093344" at bounding box center [387, 426] width 105 height 37
click at [467, 421] on span "Press SPACE to select this row." at bounding box center [467, 425] width 14 height 14
click at [471, 419] on input "Press SPACE to select this row." at bounding box center [471, 419] width 0 height 0
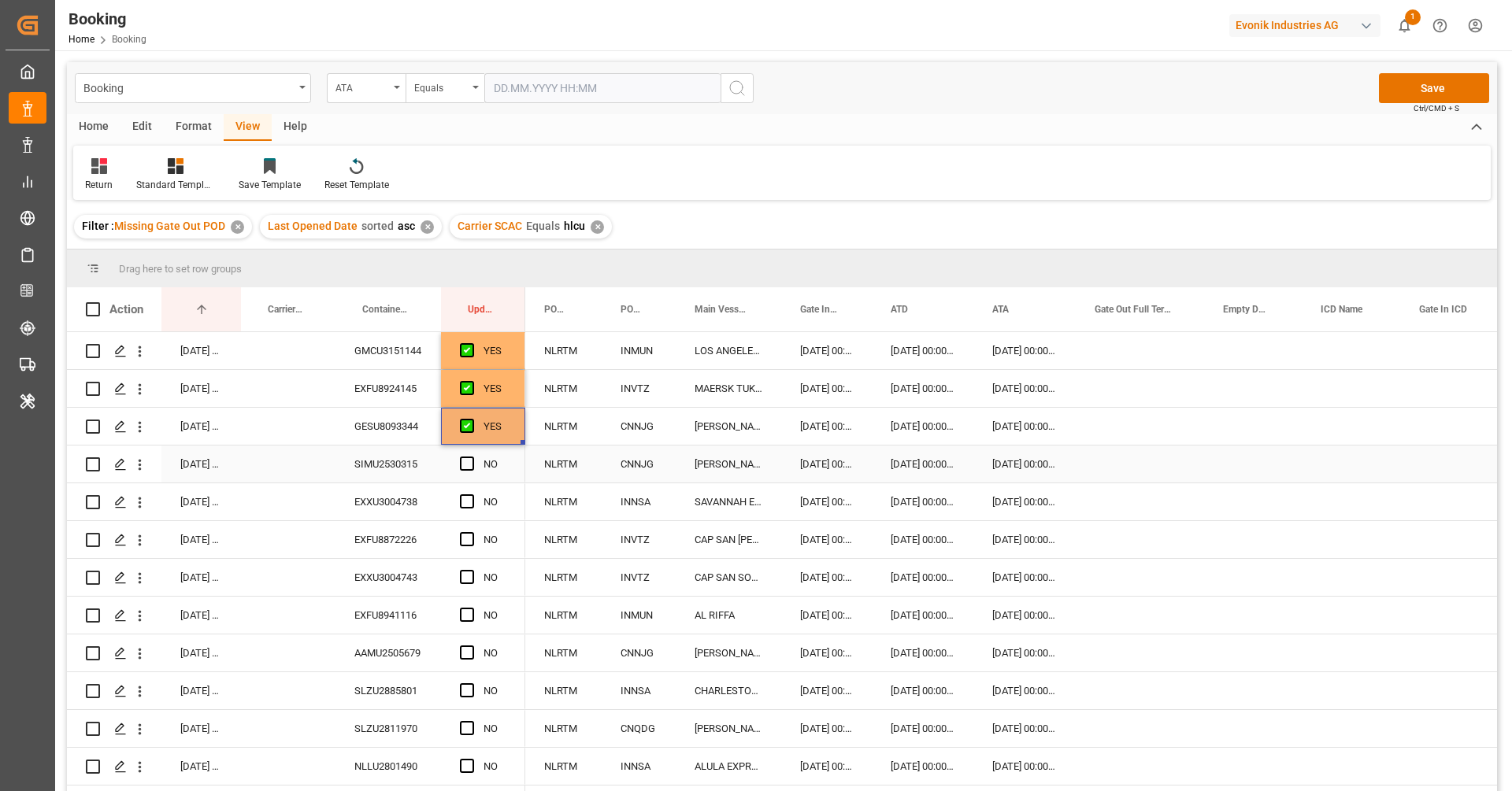
click at [416, 467] on div "SIMU2530315" at bounding box center [387, 465] width 105 height 37
click at [385, 446] on div "SIMU2530315" at bounding box center [387, 465] width 105 height 37
click at [468, 461] on span "Press SPACE to select this row." at bounding box center [467, 463] width 14 height 14
click at [471, 456] on input "Press SPACE to select this row." at bounding box center [471, 456] width 0 height 0
click at [377, 512] on div "EXXU3004738" at bounding box center [387, 502] width 105 height 37
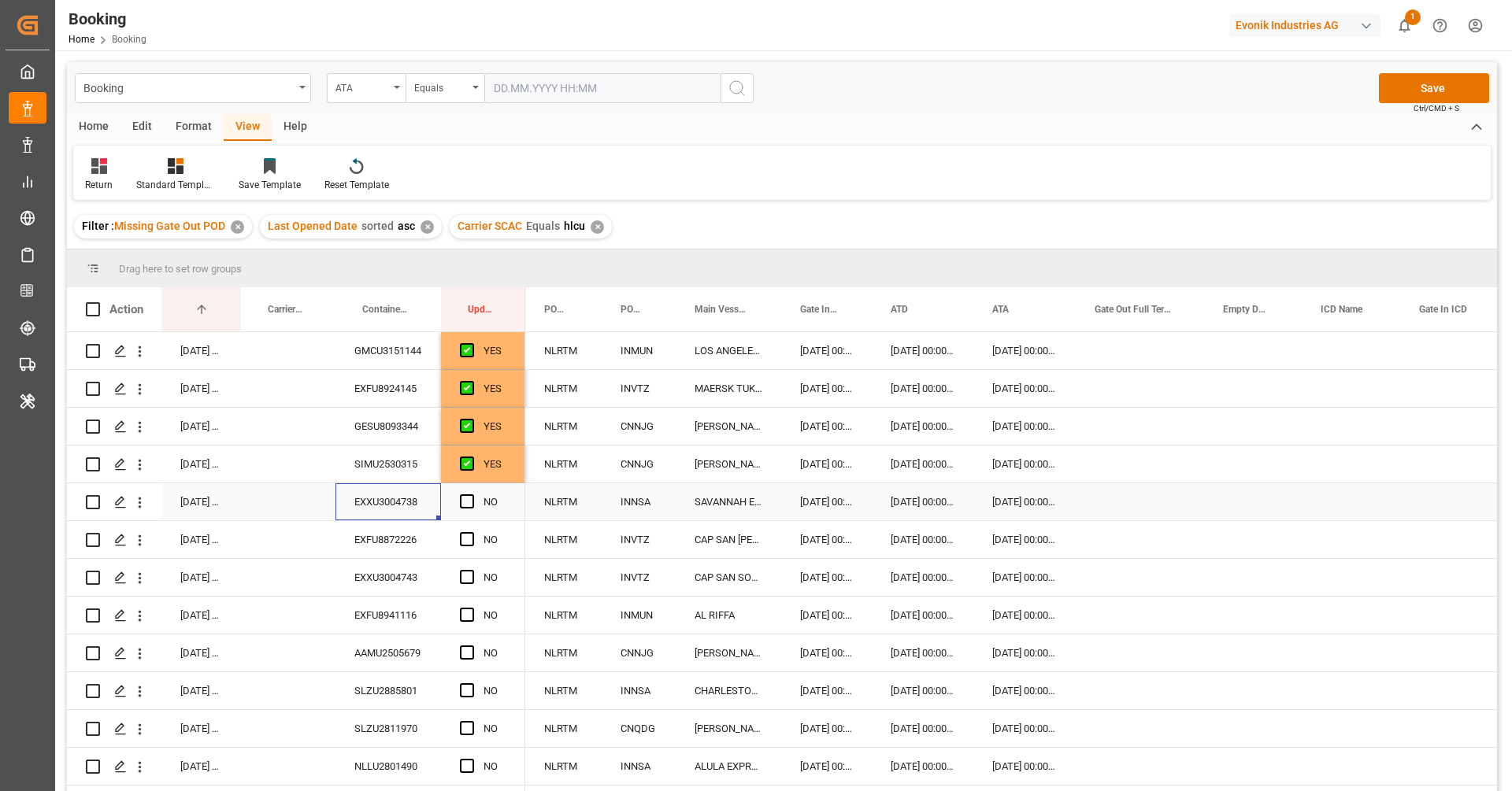
click at [469, 509] on div "Press SPACE to select this row." at bounding box center [471, 502] width 23 height 36
click at [468, 497] on span "Press SPACE to select this row." at bounding box center [467, 501] width 14 height 14
click at [471, 494] on input "Press SPACE to select this row." at bounding box center [471, 494] width 0 height 0
click at [405, 528] on div "EXFU8872226" at bounding box center [387, 539] width 105 height 37
click at [466, 539] on span "Press SPACE to select this row." at bounding box center [467, 538] width 14 height 14
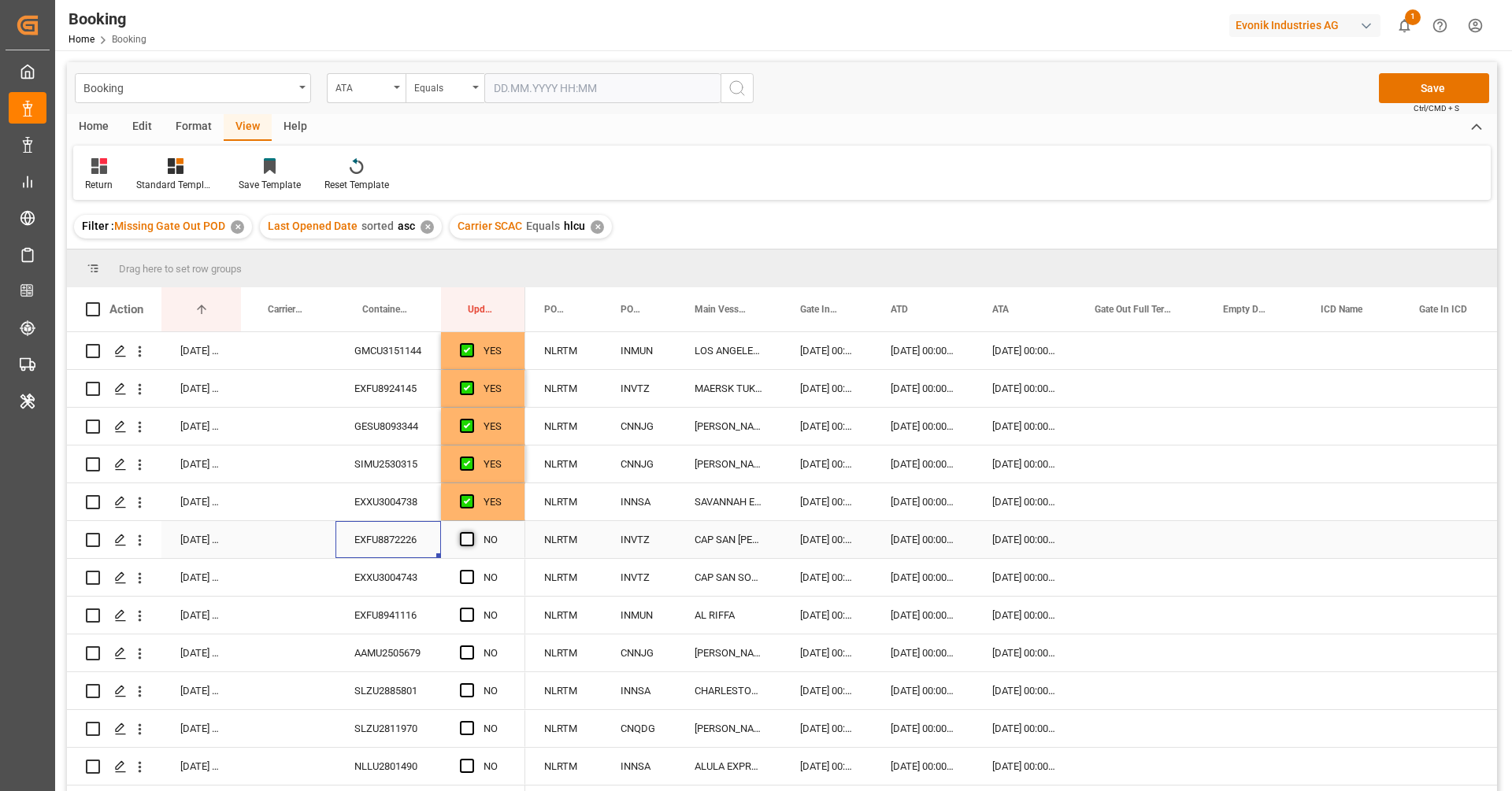
click at [471, 532] on input "Press SPACE to select this row." at bounding box center [471, 532] width 0 height 0
click at [415, 576] on div "EXXU3004743" at bounding box center [387, 577] width 105 height 37
click at [466, 574] on span "Press SPACE to select this row." at bounding box center [467, 576] width 14 height 14
click at [471, 570] on input "Press SPACE to select this row." at bounding box center [471, 570] width 0 height 0
click at [423, 621] on div "EXFU8941116" at bounding box center [387, 615] width 105 height 37
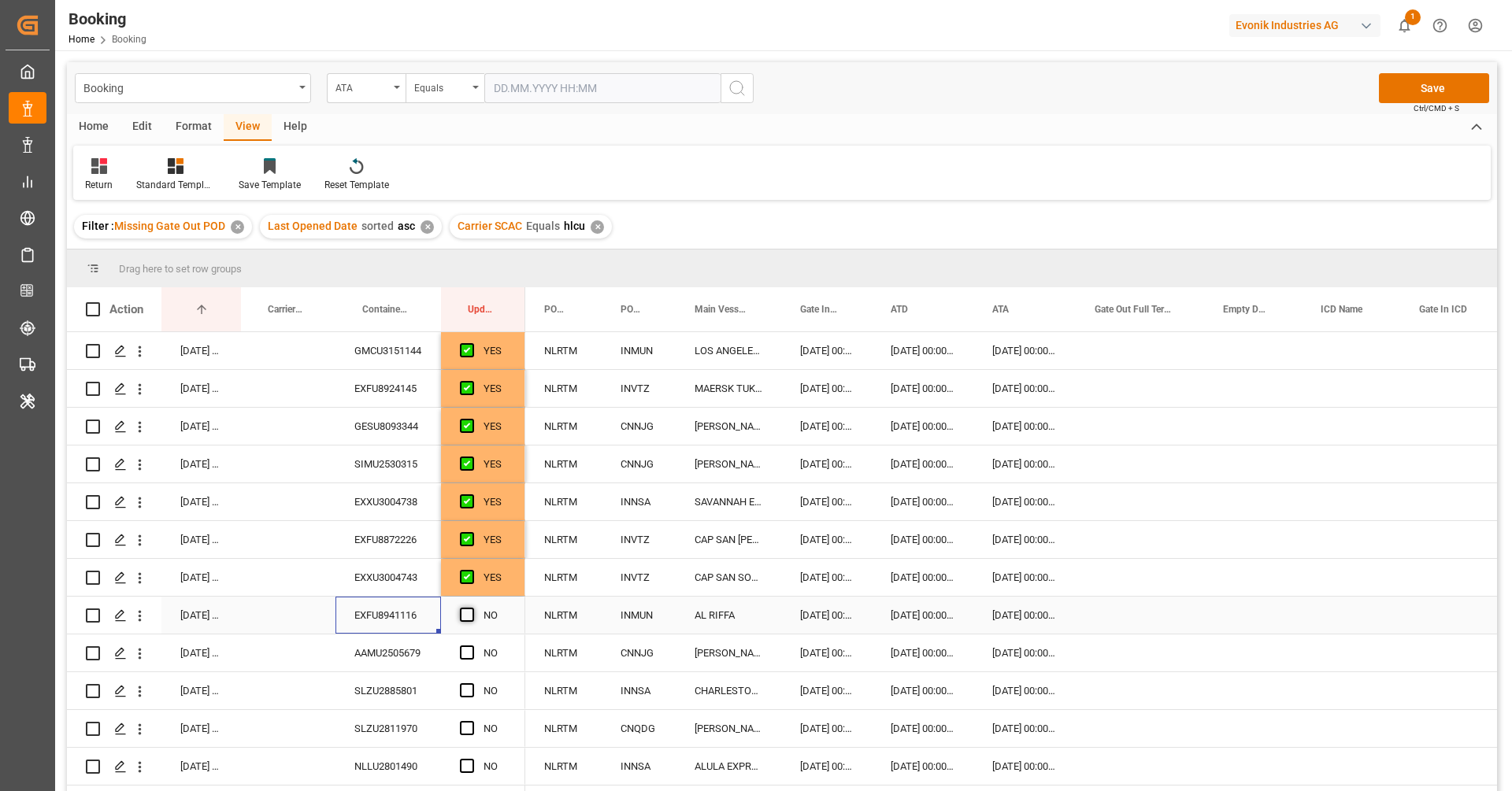
click at [466, 617] on span "Press SPACE to select this row." at bounding box center [467, 614] width 14 height 14
click at [471, 607] on input "Press SPACE to select this row." at bounding box center [471, 607] width 0 height 0
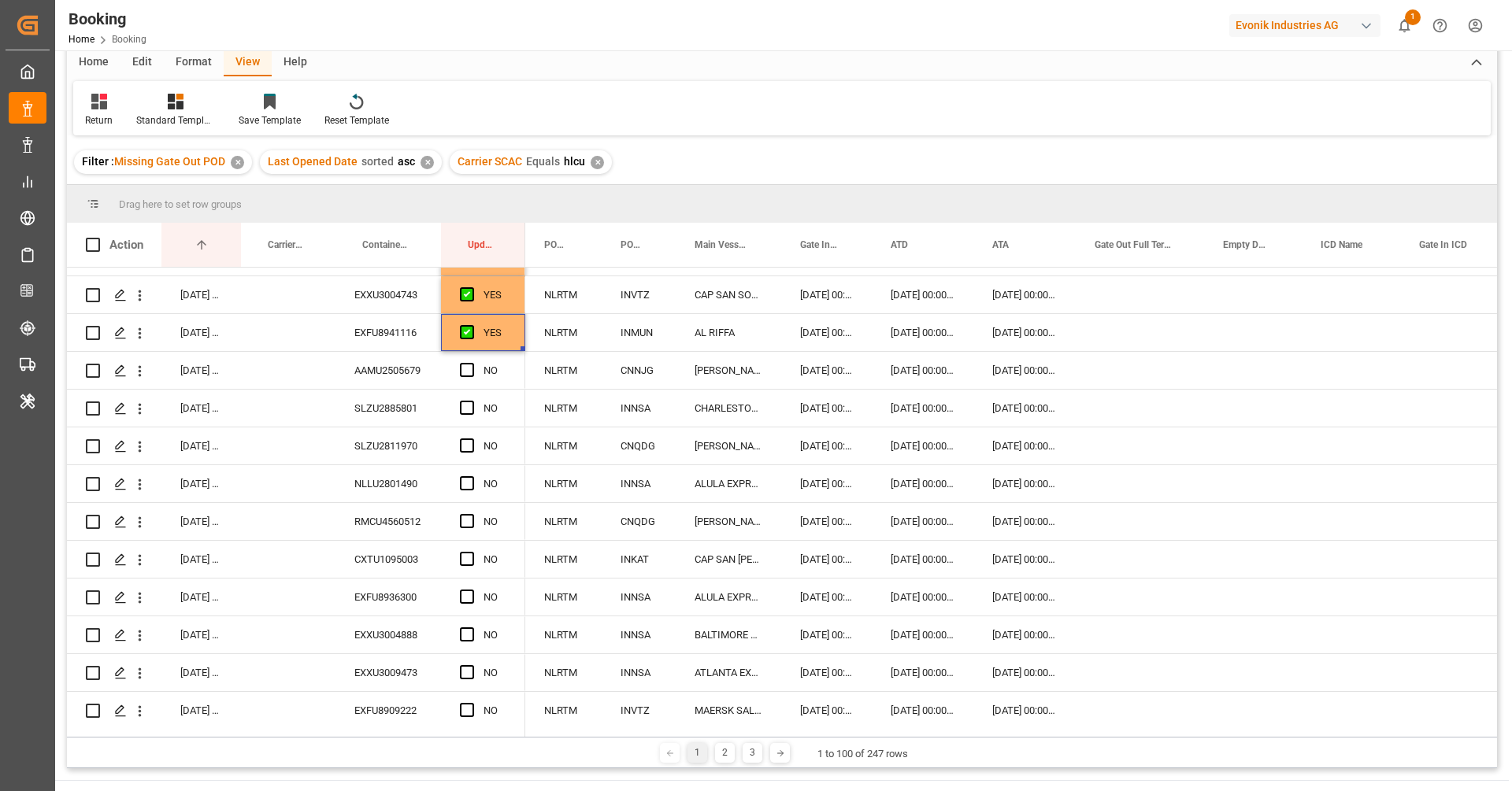
scroll to position [92, 0]
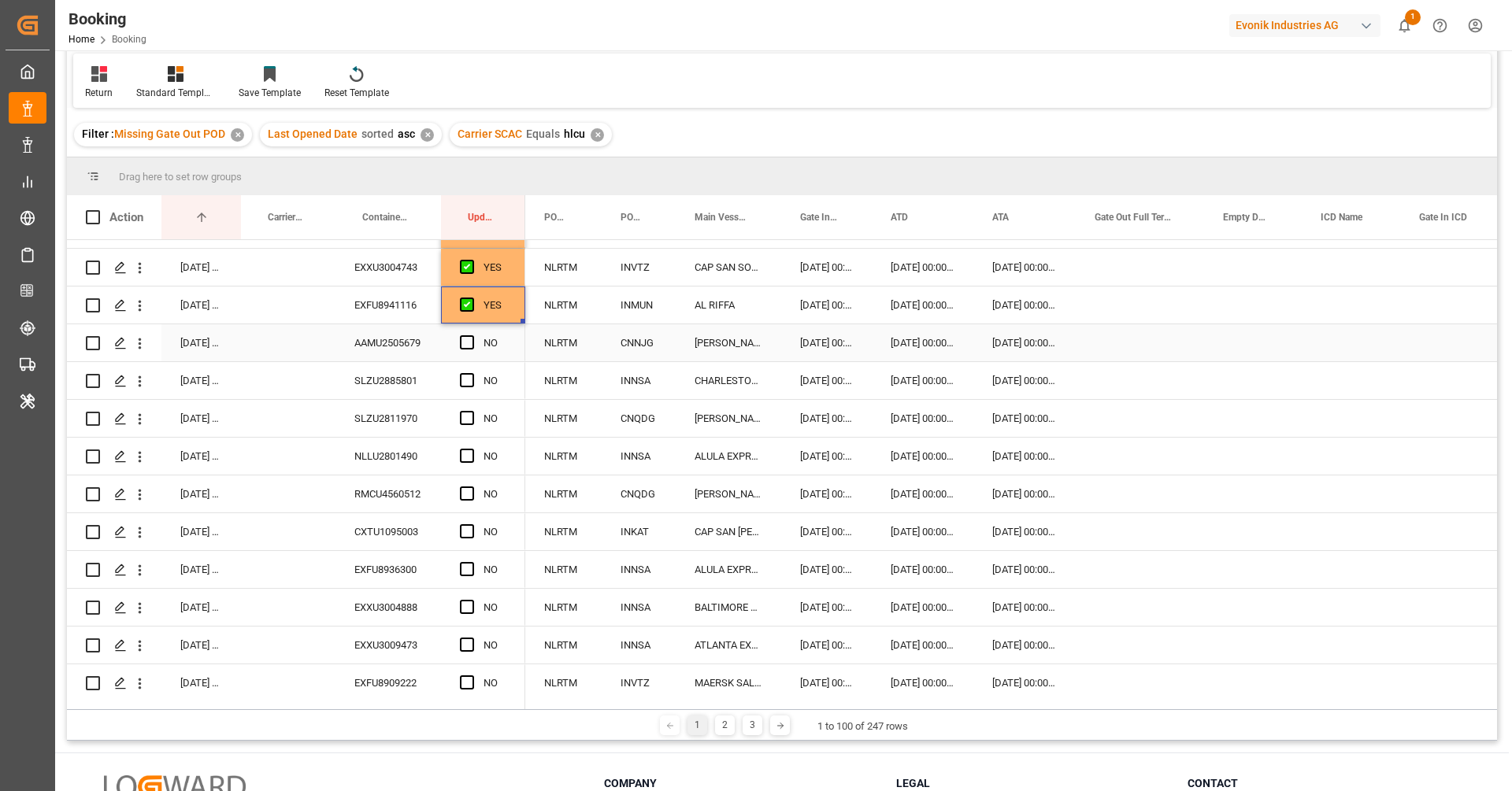
click at [418, 334] on div "AAMU2505679" at bounding box center [387, 343] width 105 height 37
click at [468, 340] on span "Press SPACE to select this row." at bounding box center [467, 341] width 14 height 14
click at [471, 335] on input "Press SPACE to select this row." at bounding box center [471, 335] width 0 height 0
click at [375, 394] on div "SLZU2885801" at bounding box center [387, 381] width 105 height 37
click at [465, 378] on span "Press SPACE to select this row." at bounding box center [467, 380] width 14 height 14
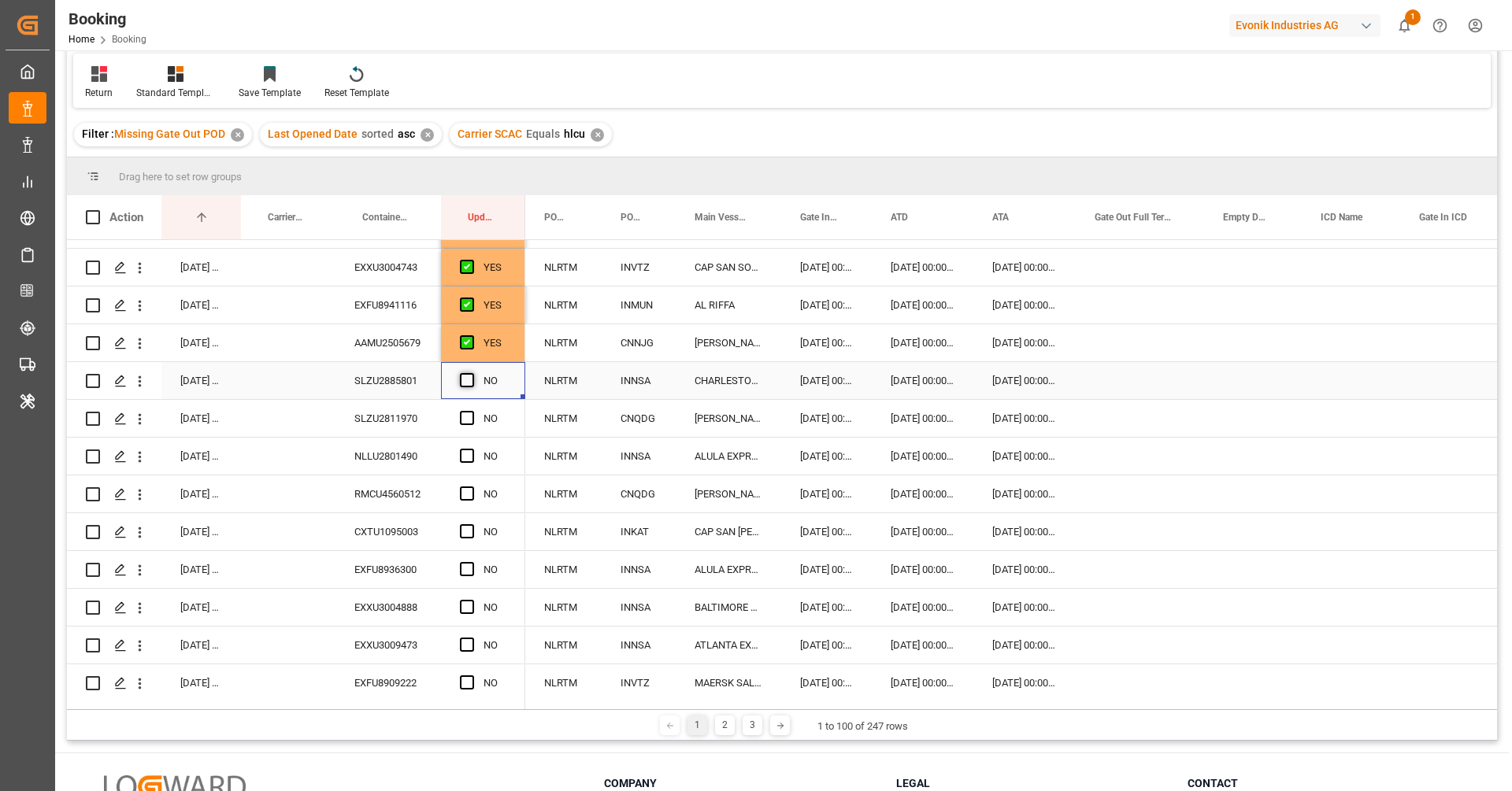
click at [471, 373] on input "Press SPACE to select this row." at bounding box center [471, 373] width 0 height 0
click at [421, 418] on div "SLZU2811970" at bounding box center [387, 419] width 105 height 37
click at [469, 413] on span "Press SPACE to select this row." at bounding box center [467, 417] width 14 height 14
click at [471, 410] on input "Press SPACE to select this row." at bounding box center [471, 410] width 0 height 0
click at [413, 461] on div "NLLU2801490" at bounding box center [387, 456] width 105 height 37
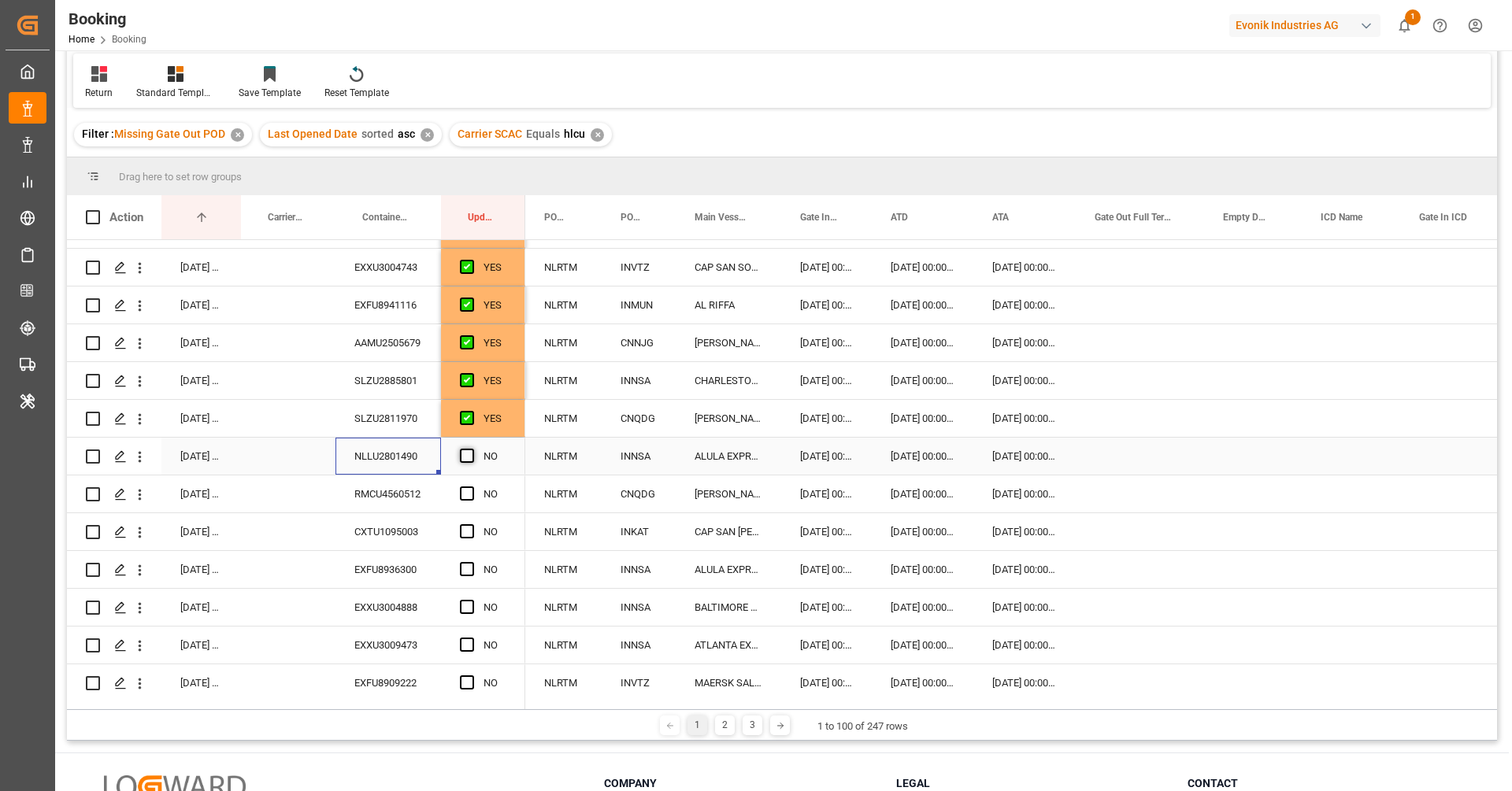
click at [470, 449] on span "Press SPACE to select this row." at bounding box center [467, 455] width 14 height 14
click at [471, 449] on input "Press SPACE to select this row." at bounding box center [471, 449] width 0 height 0
click at [395, 501] on div "RMCU4560512" at bounding box center [387, 494] width 105 height 37
click at [473, 491] on span "Press SPACE to select this row." at bounding box center [467, 493] width 14 height 14
click at [471, 486] on input "Press SPACE to select this row." at bounding box center [471, 486] width 0 height 0
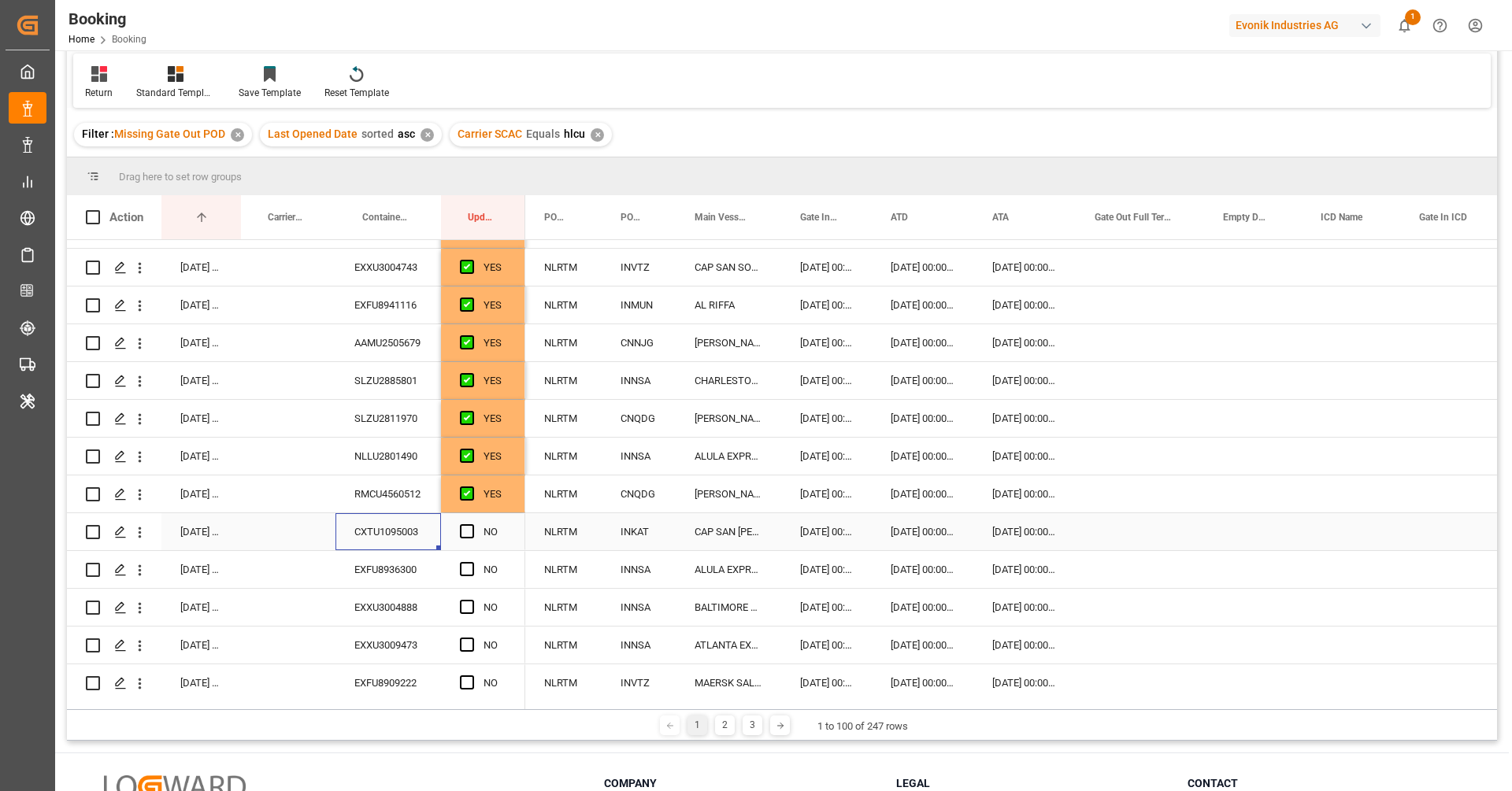
click at [422, 529] on div "CXTU1095003" at bounding box center [387, 532] width 105 height 37
click at [469, 541] on div "Press SPACE to select this row." at bounding box center [471, 532] width 23 height 36
click at [466, 536] on span "Press SPACE to select this row." at bounding box center [467, 531] width 14 height 14
click at [471, 524] on input "Press SPACE to select this row." at bounding box center [471, 524] width 0 height 0
click at [415, 583] on div "EXFU8936300" at bounding box center [387, 570] width 105 height 37
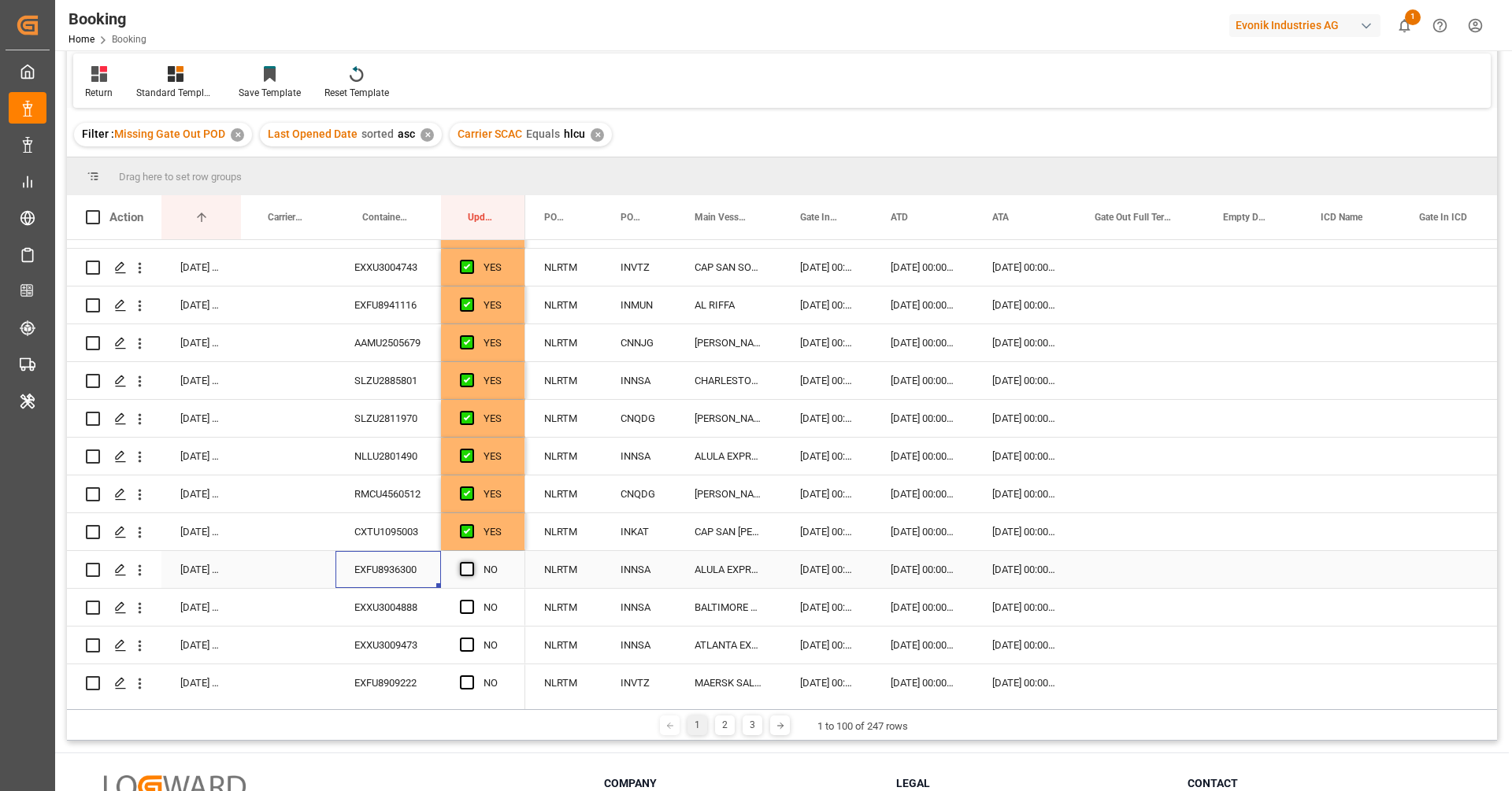
click at [473, 566] on span "Press SPACE to select this row." at bounding box center [467, 568] width 14 height 14
click at [471, 562] on input "Press SPACE to select this row." at bounding box center [471, 562] width 0 height 0
click at [416, 604] on div "EXXU3004888" at bounding box center [387, 607] width 105 height 37
click at [469, 608] on span "Press SPACE to select this row." at bounding box center [467, 606] width 14 height 14
click at [471, 600] on input "Press SPACE to select this row." at bounding box center [471, 600] width 0 height 0
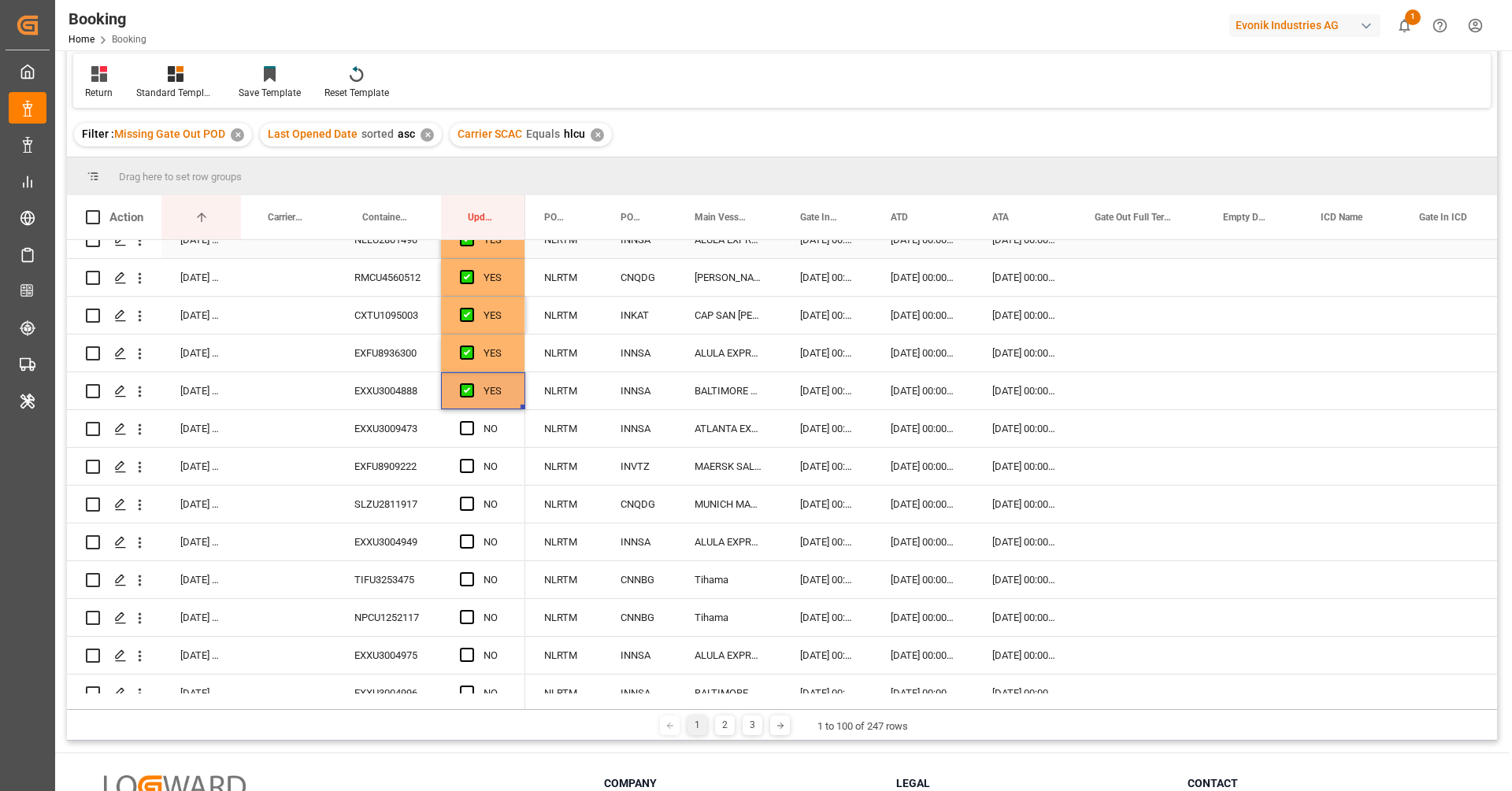
scroll to position [567, 0]
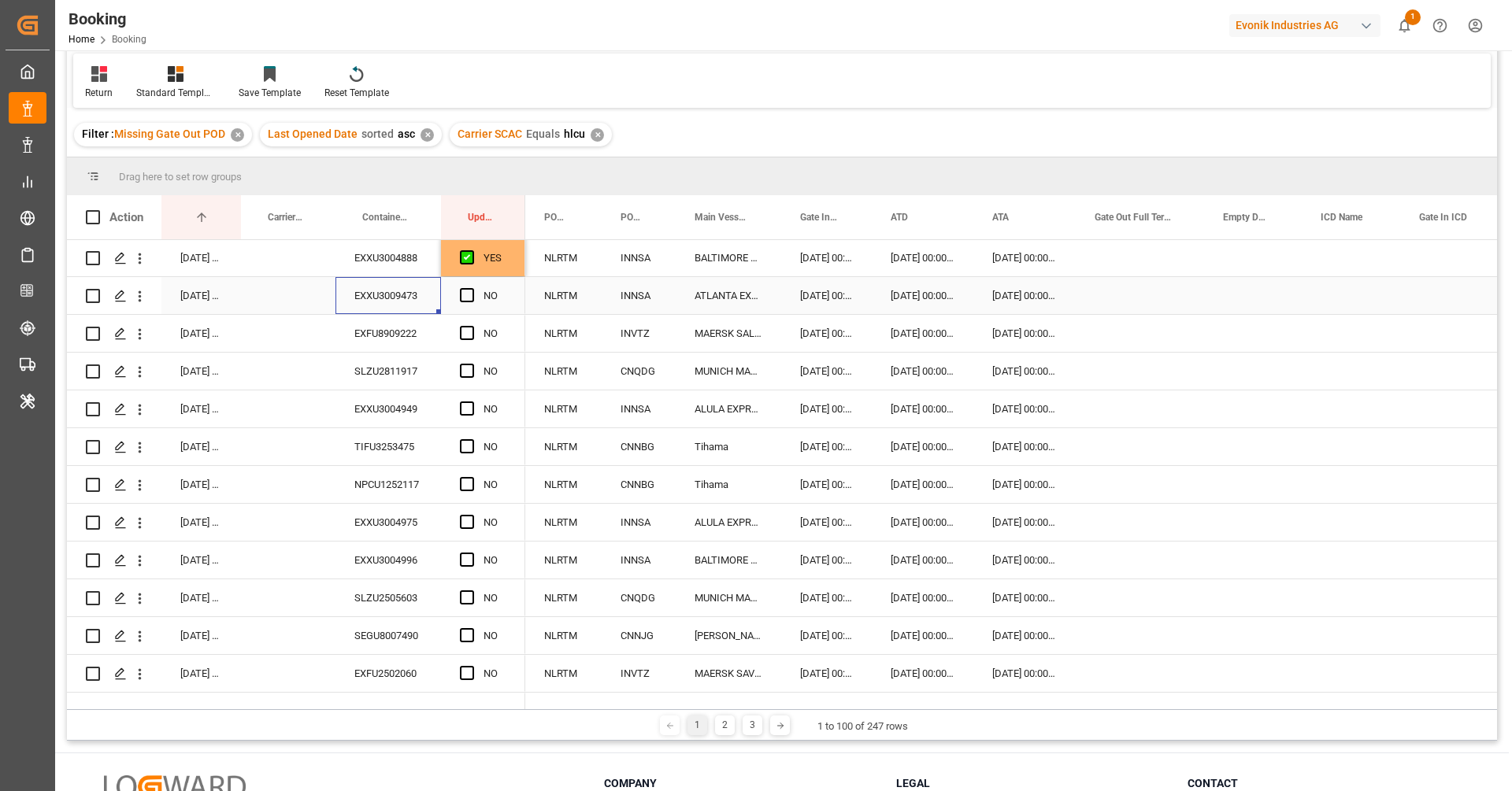
click at [392, 312] on div "EXXU3009473" at bounding box center [387, 296] width 105 height 37
click at [380, 305] on div "EXXU3009473" at bounding box center [387, 296] width 105 height 37
click at [468, 298] on span "Press SPACE to select this row." at bounding box center [467, 295] width 14 height 14
click at [471, 288] on input "Press SPACE to select this row." at bounding box center [471, 288] width 0 height 0
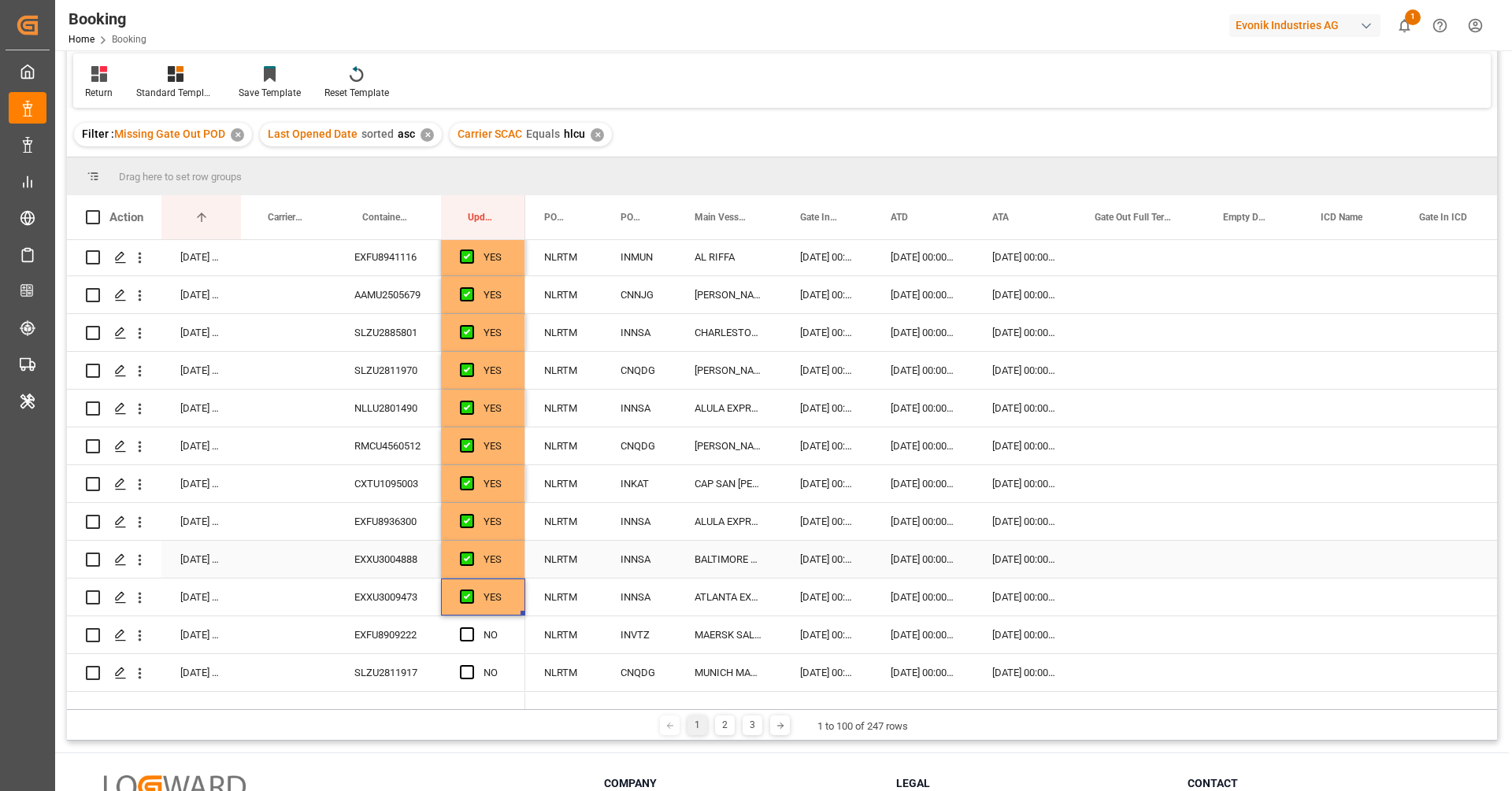
scroll to position [0, 0]
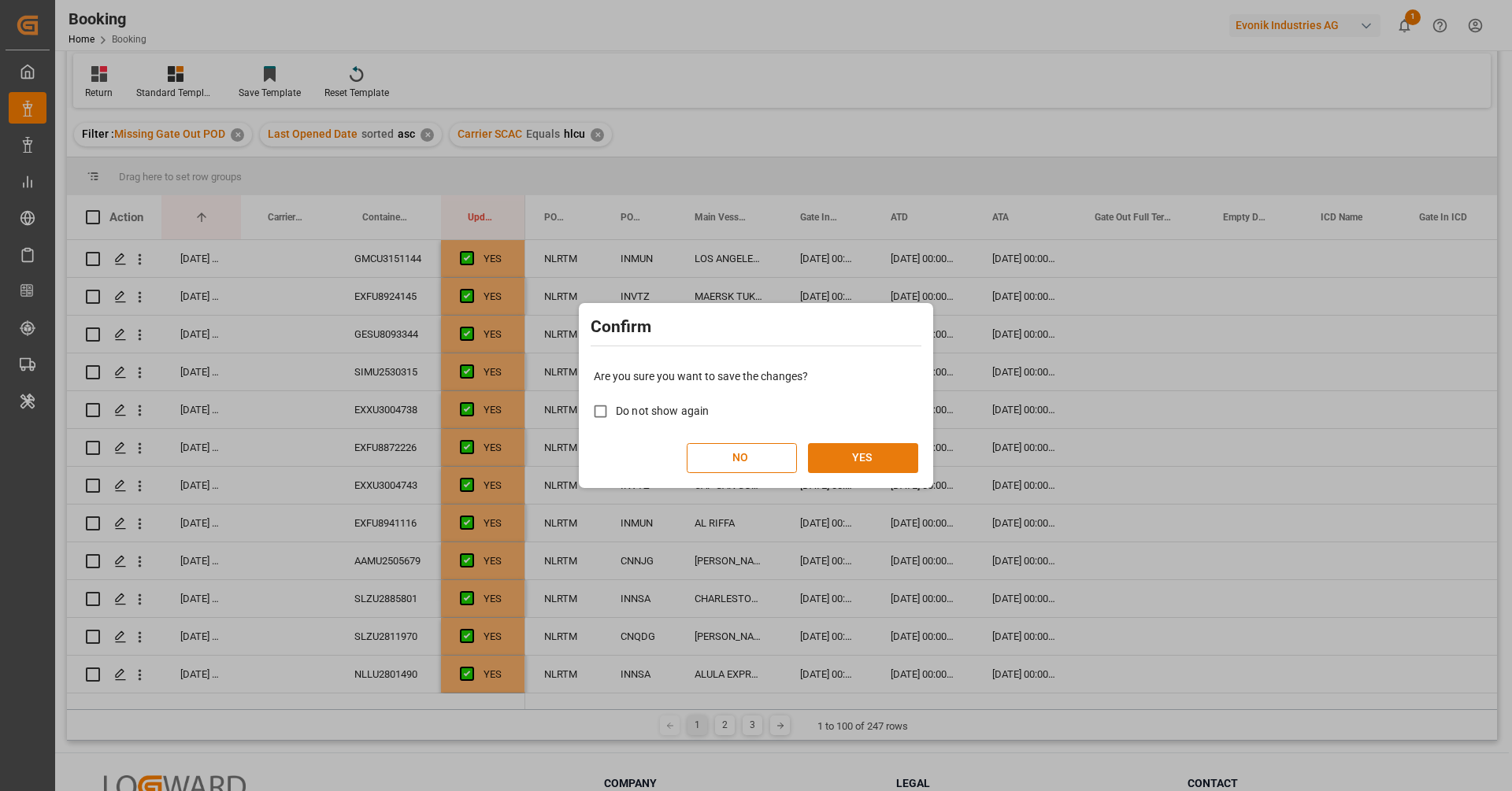
click at [887, 453] on button "YES" at bounding box center [863, 458] width 110 height 30
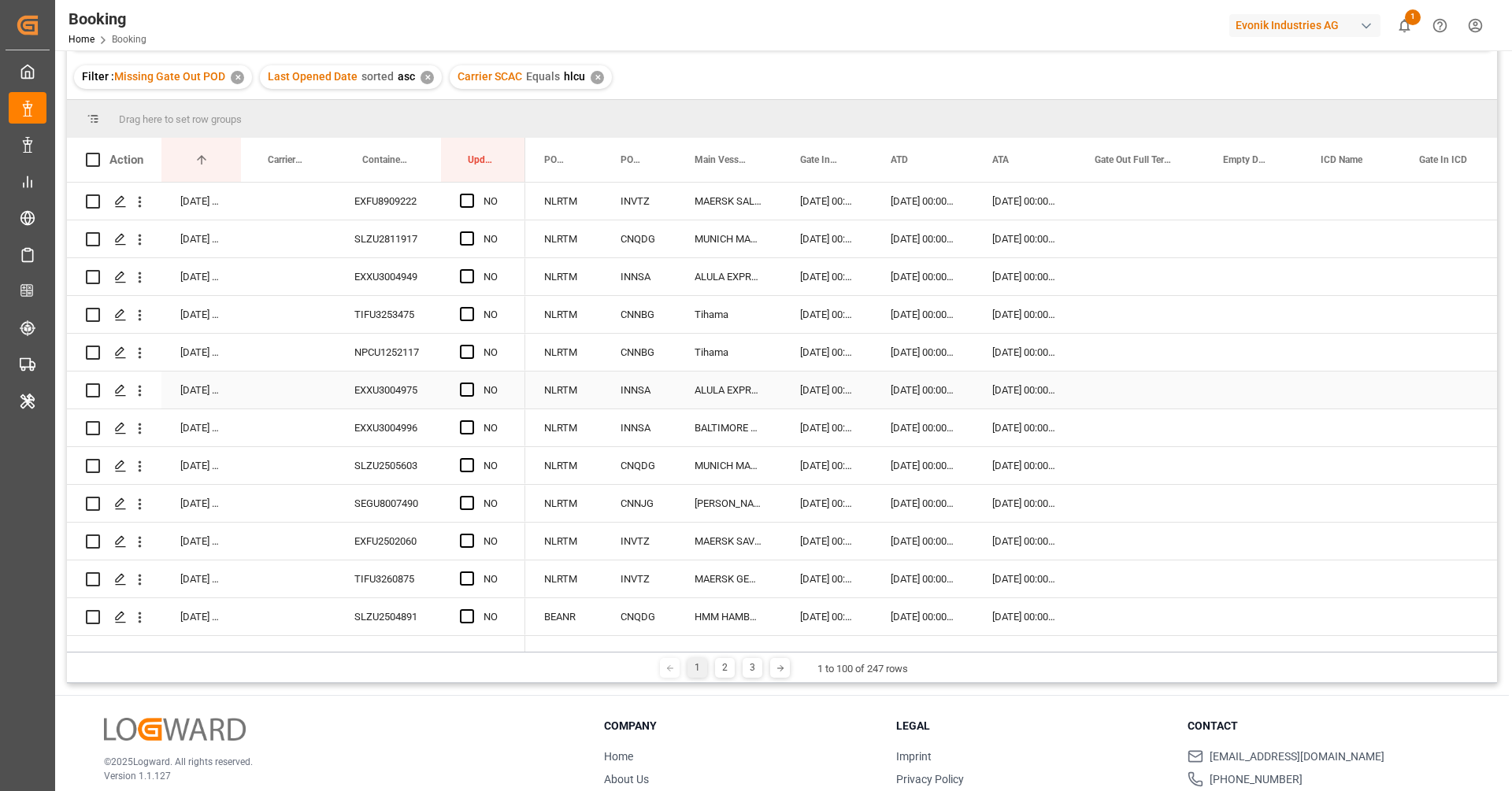
scroll to position [123, 0]
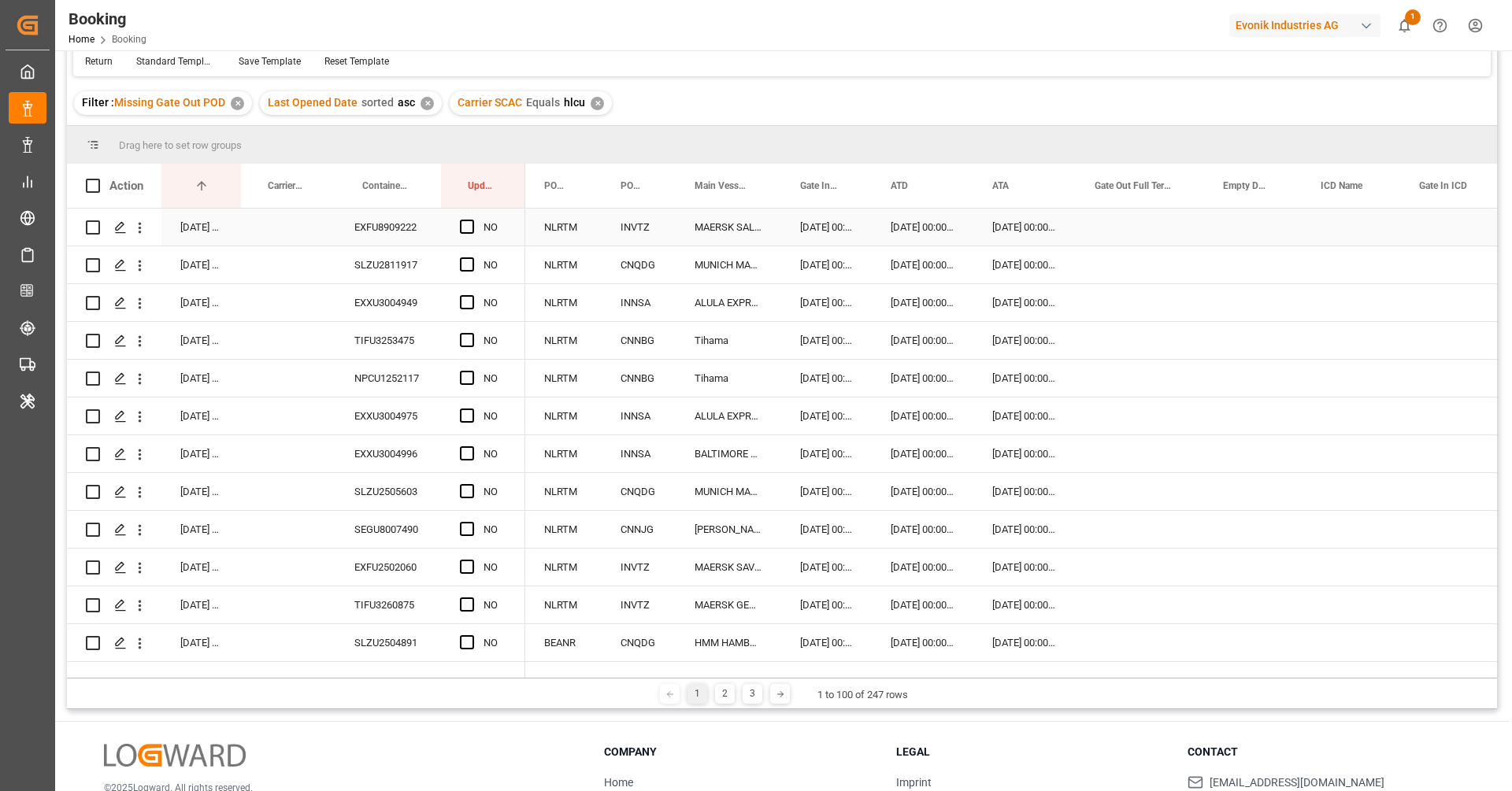
click at [369, 237] on div "EXFU8909222" at bounding box center [387, 228] width 105 height 37
click at [457, 232] on div "NO" at bounding box center [483, 228] width 84 height 37
click at [471, 216] on div "Press SPACE to select this row." at bounding box center [471, 227] width 23 height 36
click at [466, 222] on span "Press SPACE to select this row." at bounding box center [467, 226] width 14 height 14
click at [471, 219] on input "Press SPACE to select this row." at bounding box center [471, 219] width 0 height 0
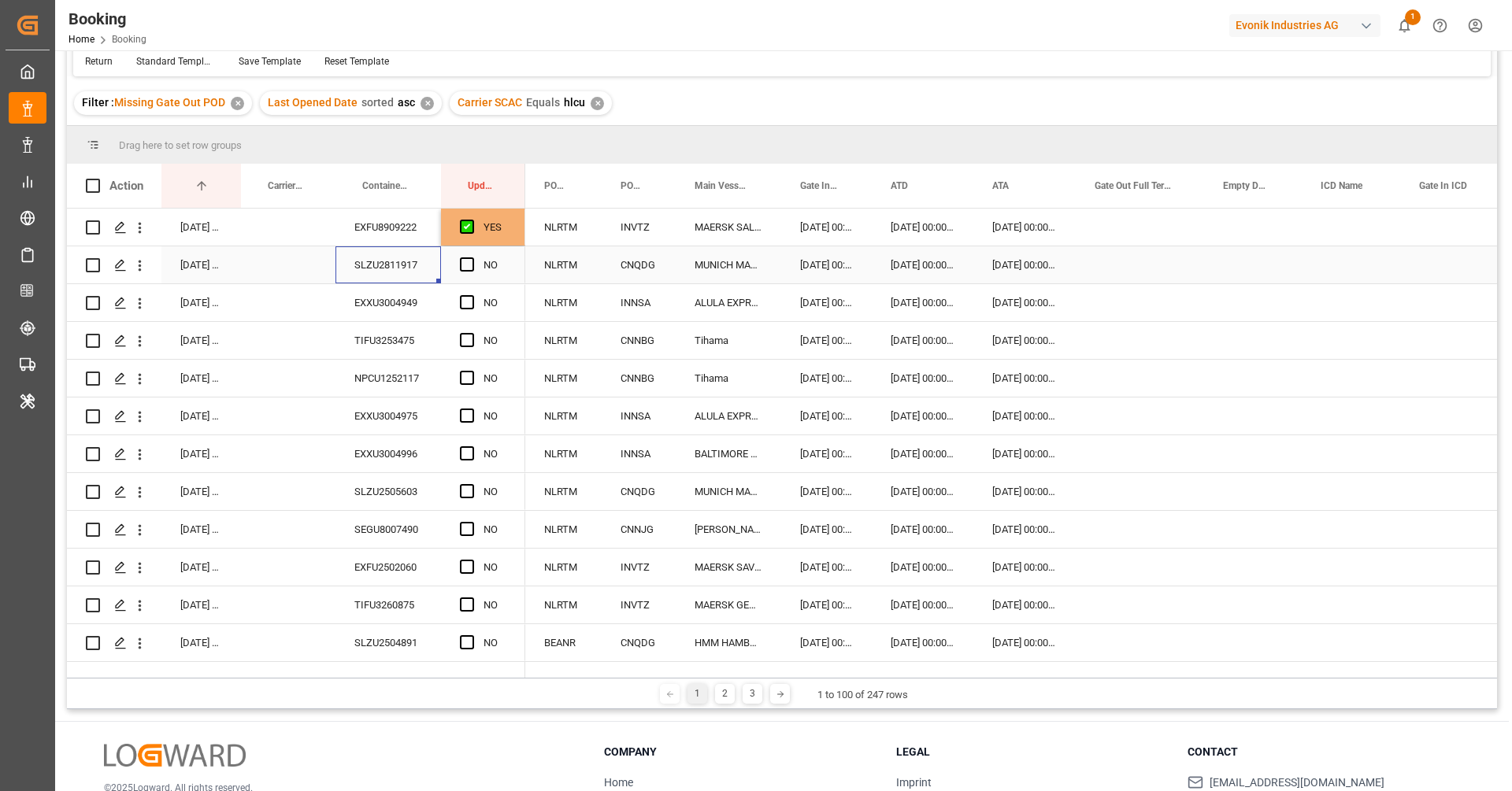
click at [416, 253] on div "SLZU2811917" at bounding box center [387, 265] width 105 height 37
click at [467, 267] on span "Press SPACE to select this row." at bounding box center [467, 264] width 14 height 14
click at [471, 257] on input "Press SPACE to select this row." at bounding box center [471, 257] width 0 height 0
click at [435, 294] on div "EXXU3004949" at bounding box center [387, 303] width 105 height 37
click at [465, 299] on span "Press SPACE to select this row." at bounding box center [467, 301] width 14 height 14
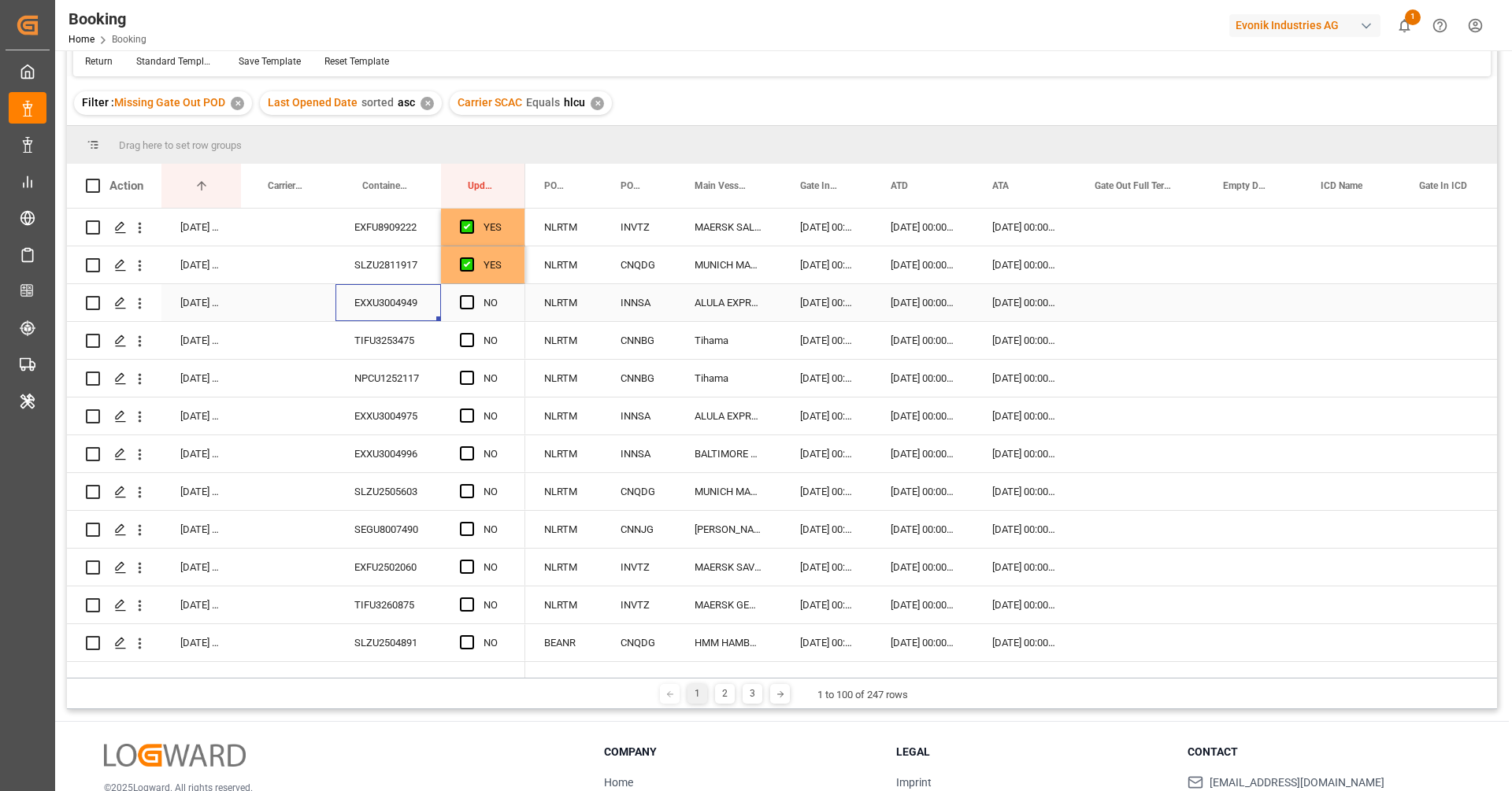
click at [471, 295] on input "Press SPACE to select this row." at bounding box center [471, 295] width 0 height 0
click at [405, 325] on div "TIFU3253475" at bounding box center [387, 340] width 105 height 37
click at [469, 340] on span "Press SPACE to select this row." at bounding box center [467, 340] width 14 height 14
click at [471, 333] on input "Press SPACE to select this row." at bounding box center [471, 333] width 0 height 0
click at [403, 374] on div "NPCU1252117" at bounding box center [387, 379] width 105 height 37
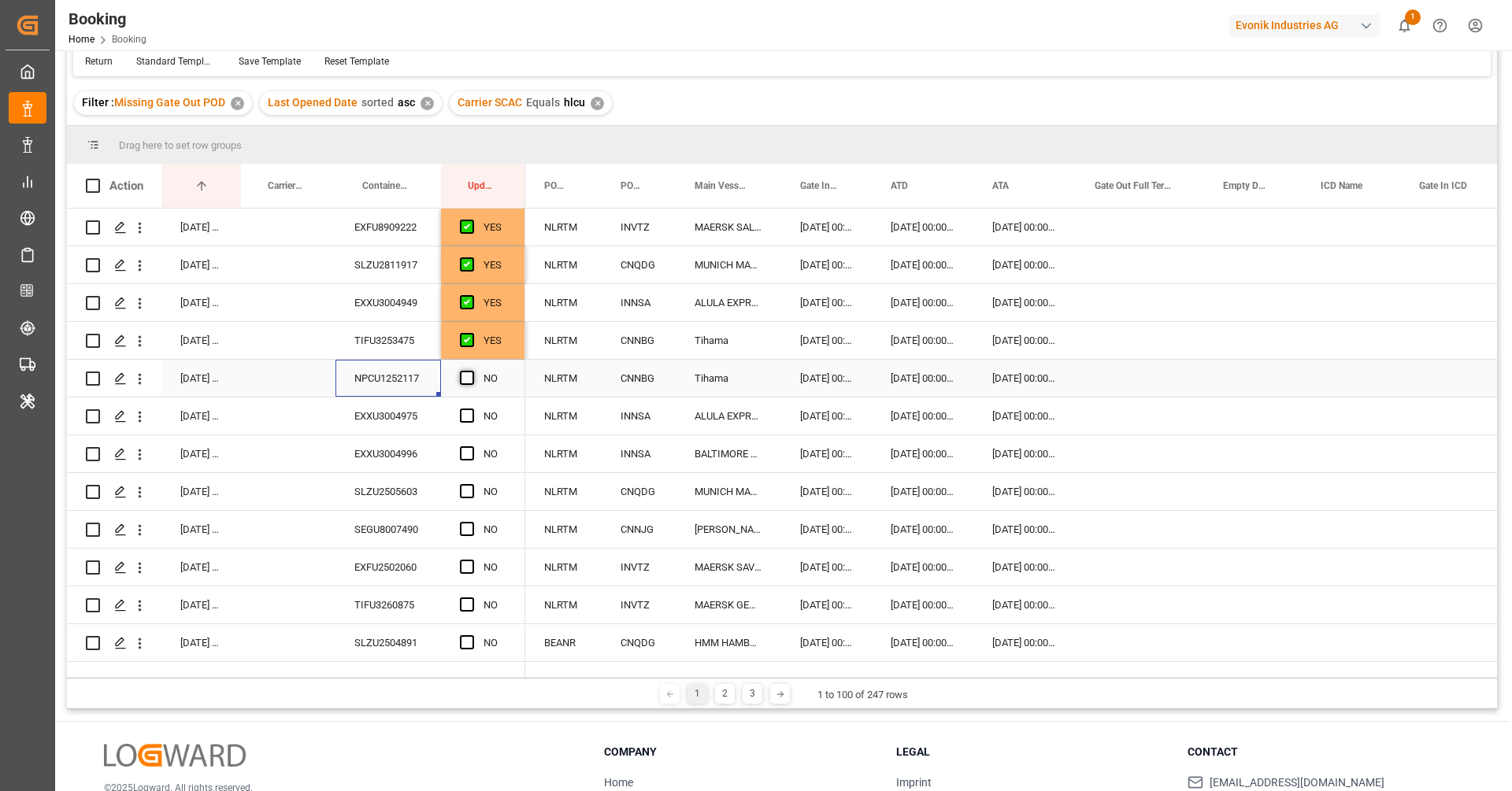
click at [460, 374] on span "Press SPACE to select this row." at bounding box center [467, 377] width 14 height 14
click at [471, 370] on input "Press SPACE to select this row." at bounding box center [471, 370] width 0 height 0
click at [399, 405] on div "EXXU3004975" at bounding box center [387, 416] width 105 height 37
click at [466, 410] on span "Press SPACE to select this row." at bounding box center [467, 415] width 14 height 14
click at [471, 409] on input "Press SPACE to select this row." at bounding box center [471, 409] width 0 height 0
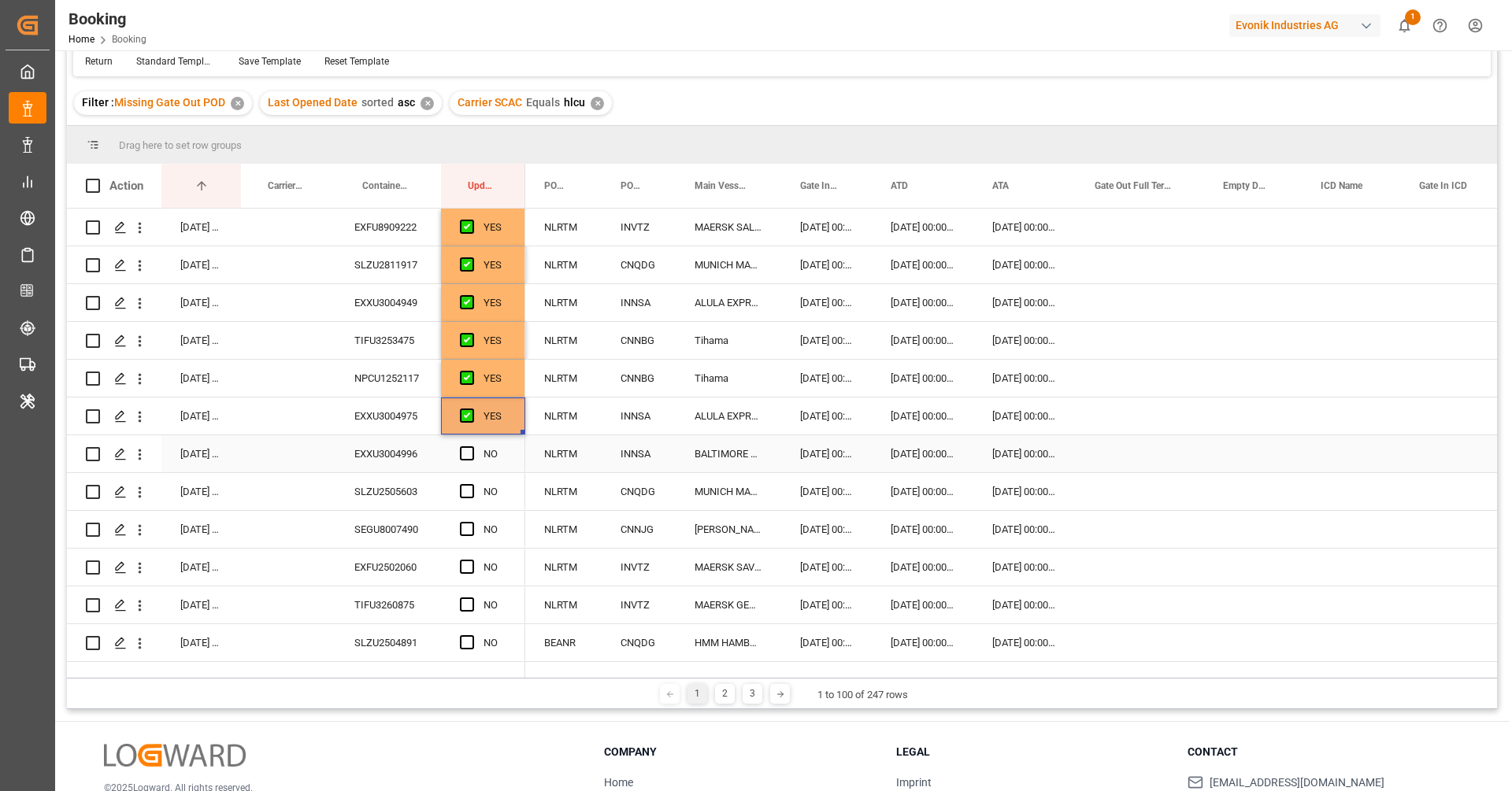
click at [423, 445] on div "EXXU3004996" at bounding box center [387, 454] width 105 height 37
click at [474, 449] on div "Press SPACE to select this row." at bounding box center [471, 453] width 23 height 36
click at [470, 451] on span "Press SPACE to select this row." at bounding box center [467, 452] width 14 height 14
click at [471, 446] on input "Press SPACE to select this row." at bounding box center [471, 446] width 0 height 0
click at [415, 486] on div "SLZU2505603" at bounding box center [387, 492] width 105 height 37
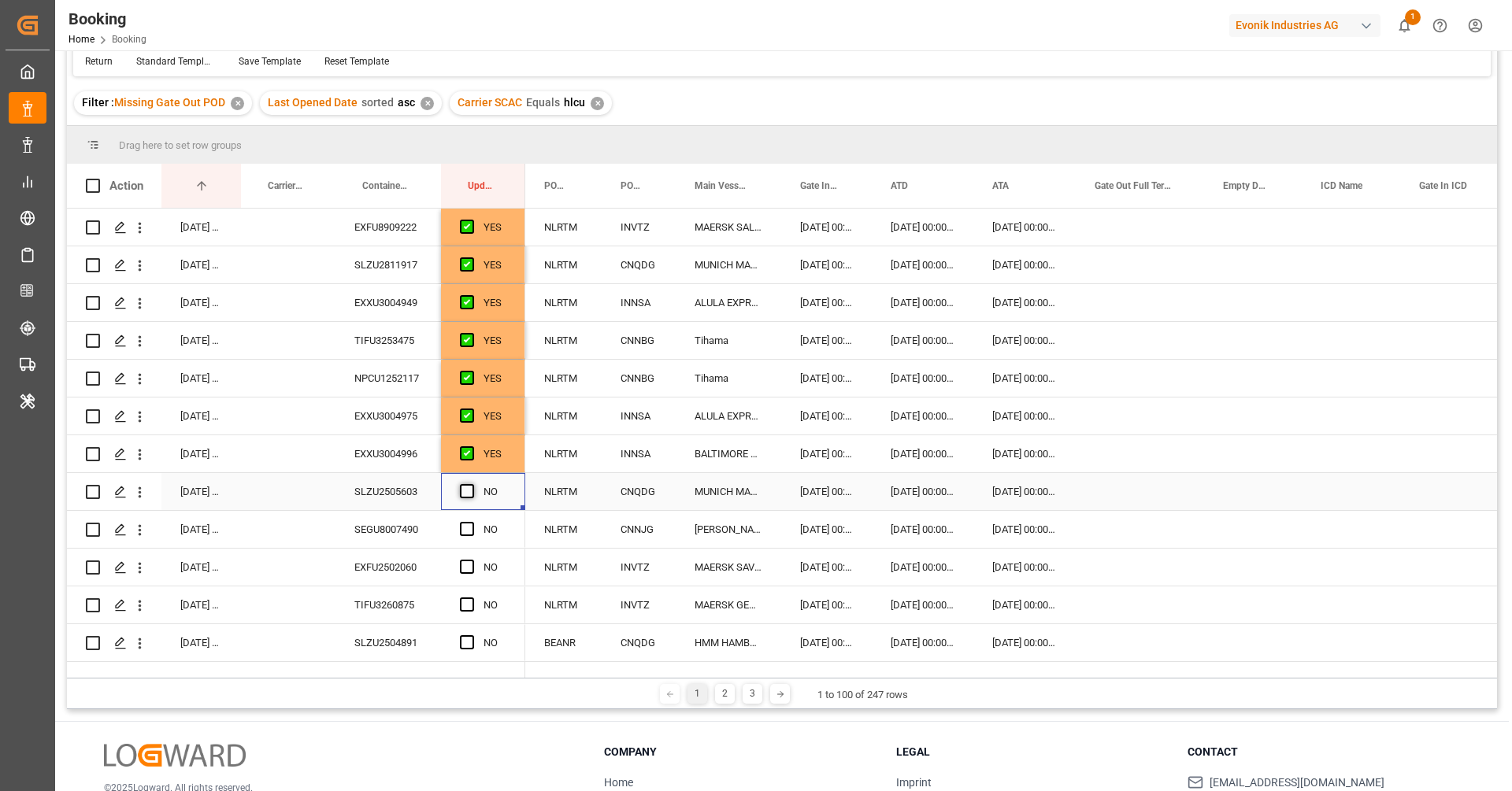
click at [469, 492] on span "Press SPACE to select this row." at bounding box center [467, 491] width 14 height 14
click at [471, 484] on input "Press SPACE to select this row." at bounding box center [471, 484] width 0 height 0
click at [415, 524] on div "SEGU8007490" at bounding box center [387, 530] width 105 height 37
click at [469, 531] on span "Press SPACE to select this row." at bounding box center [467, 528] width 14 height 14
click at [471, 521] on input "Press SPACE to select this row." at bounding box center [471, 521] width 0 height 0
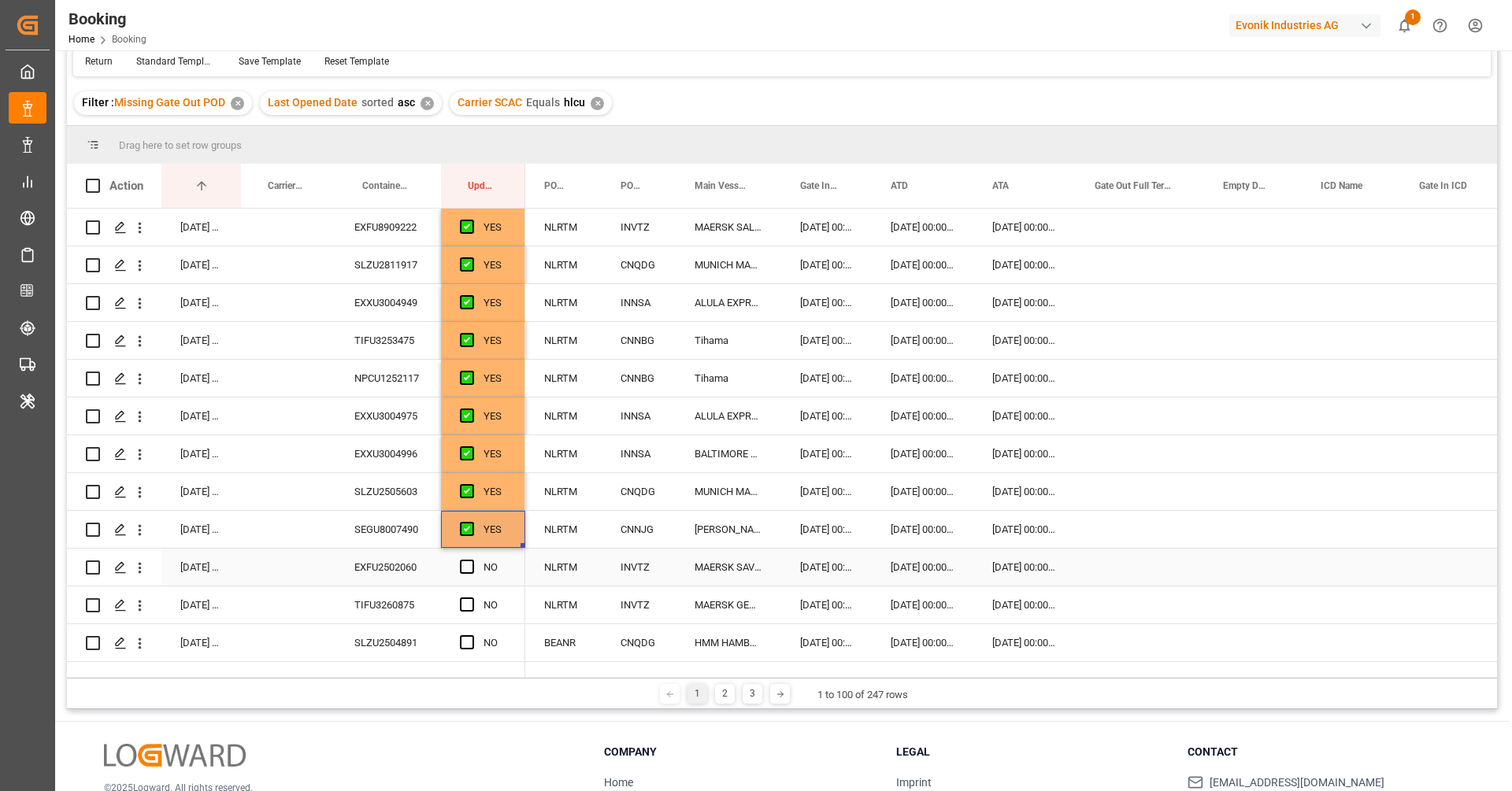
click at [424, 562] on div "EXFU2502060" at bounding box center [387, 567] width 105 height 37
click at [471, 573] on div "Press SPACE to select this row." at bounding box center [471, 567] width 23 height 36
click at [464, 566] on span "Press SPACE to select this row." at bounding box center [467, 566] width 14 height 14
click at [471, 560] on input "Press SPACE to select this row." at bounding box center [471, 560] width 0 height 0
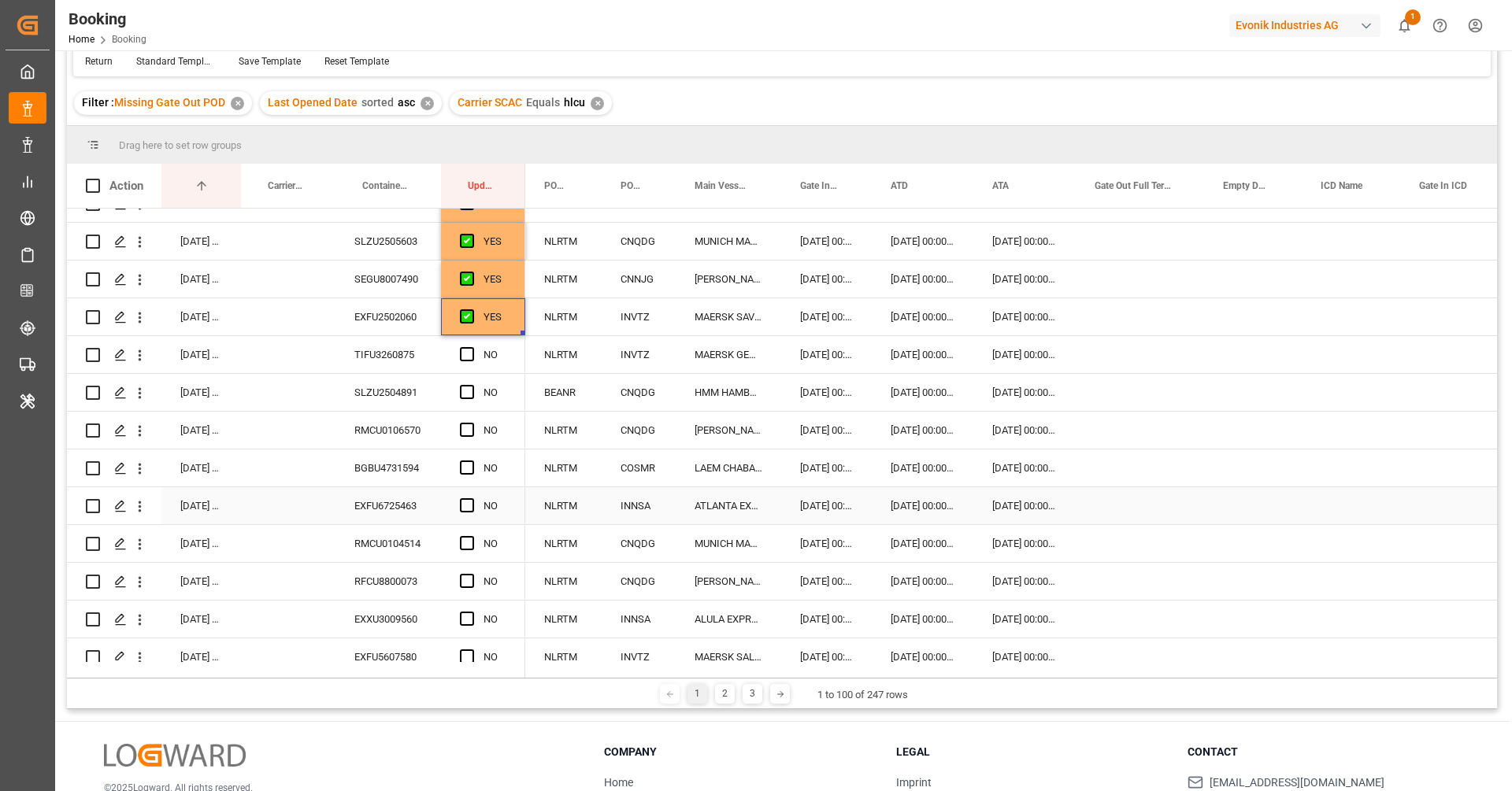
scroll to position [307, 0]
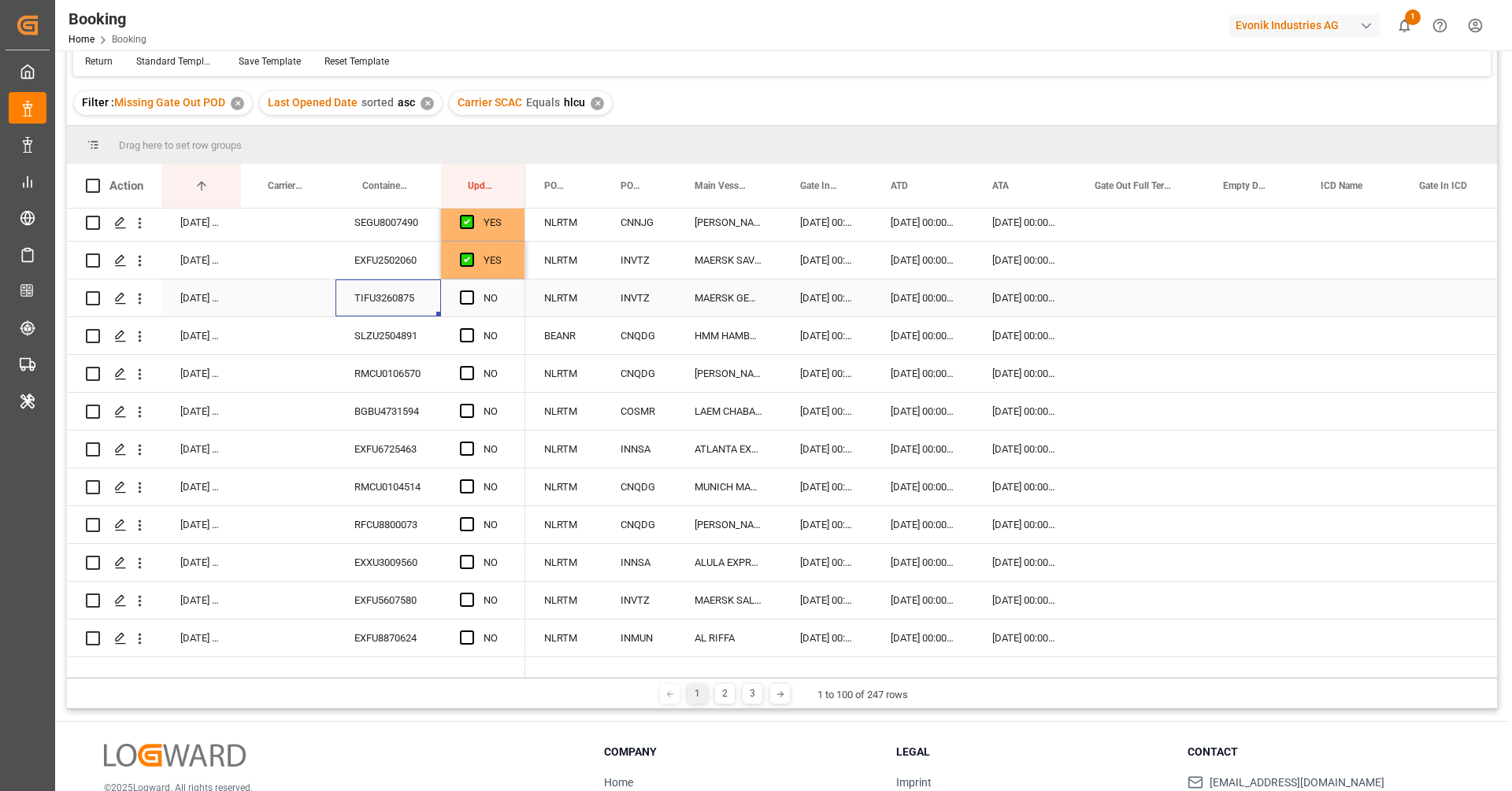
click at [396, 304] on div "TIFU3260875" at bounding box center [387, 298] width 105 height 37
click at [469, 296] on span "Press SPACE to select this row." at bounding box center [467, 297] width 14 height 14
click at [471, 290] on input "Press SPACE to select this row." at bounding box center [471, 290] width 0 height 0
click at [421, 315] on div "02.09.2025 09:21:33 TIFU3260875 YES" at bounding box center [296, 298] width 458 height 37
click at [407, 336] on div "SLZU2504891" at bounding box center [387, 336] width 105 height 37
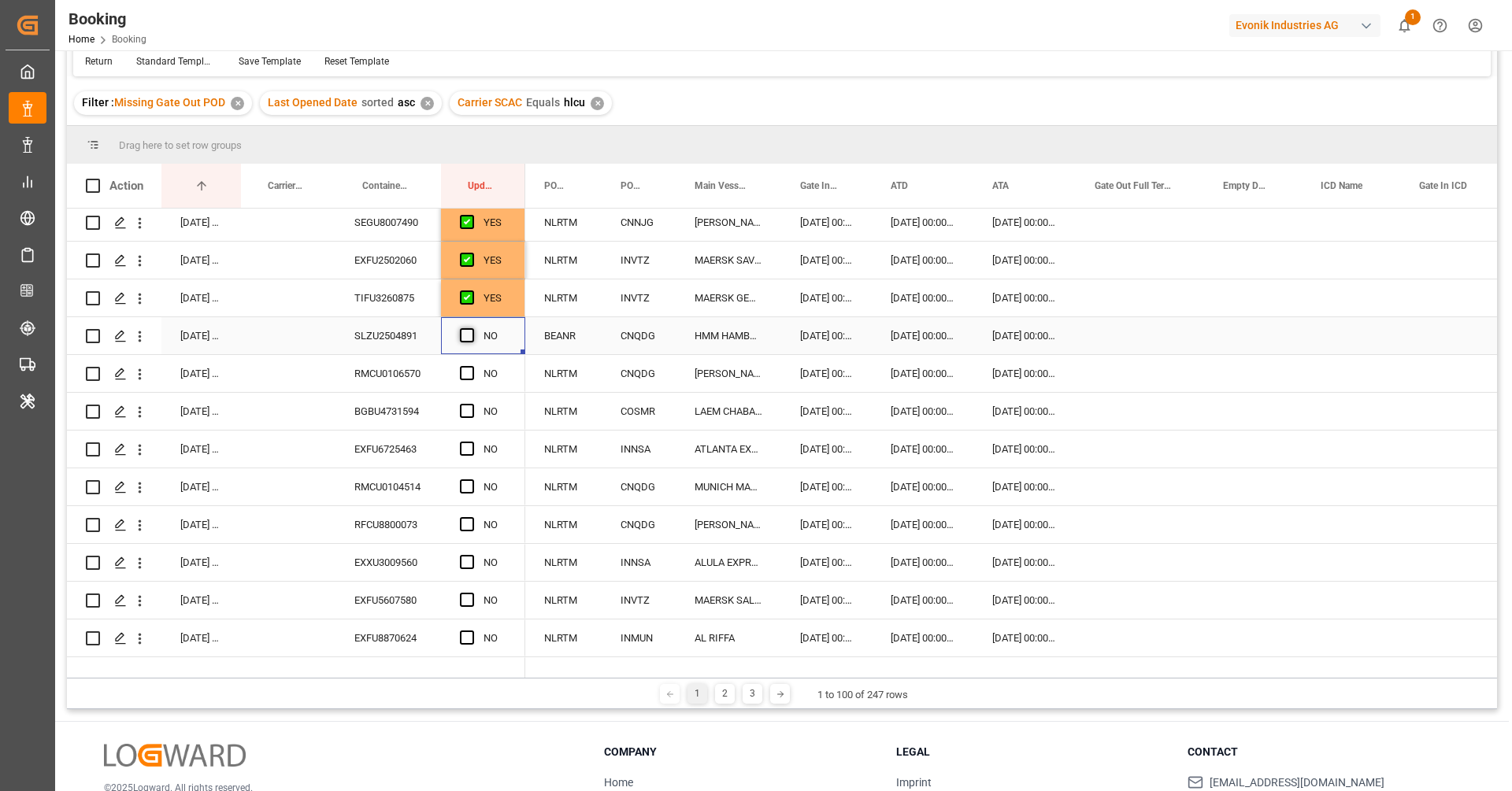
click at [471, 336] on span "Press SPACE to select this row." at bounding box center [467, 335] width 14 height 14
click at [471, 328] on input "Press SPACE to select this row." at bounding box center [471, 328] width 0 height 0
click at [371, 405] on div "BGBU4731594" at bounding box center [387, 411] width 105 height 37
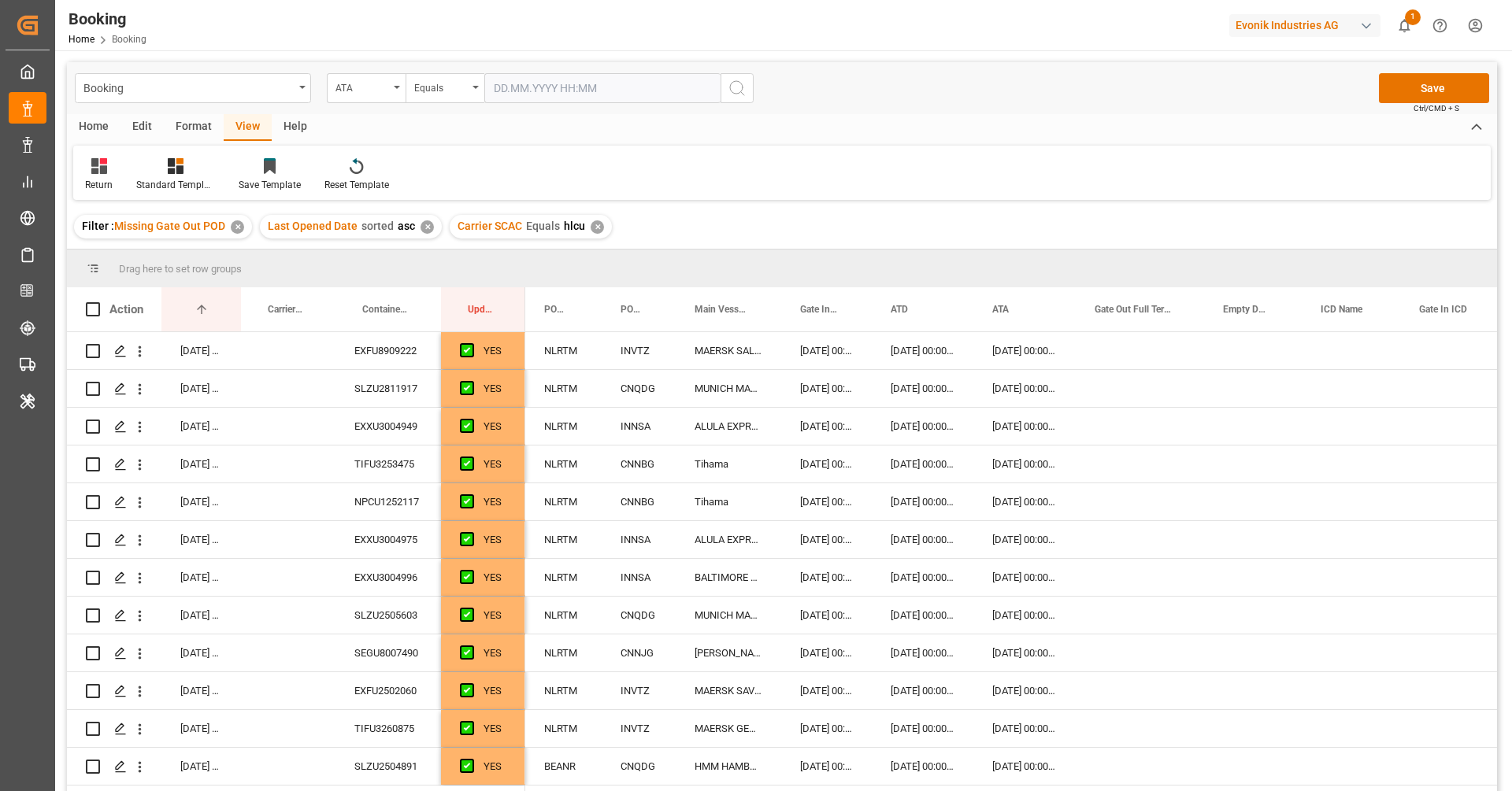
scroll to position [307, 0]
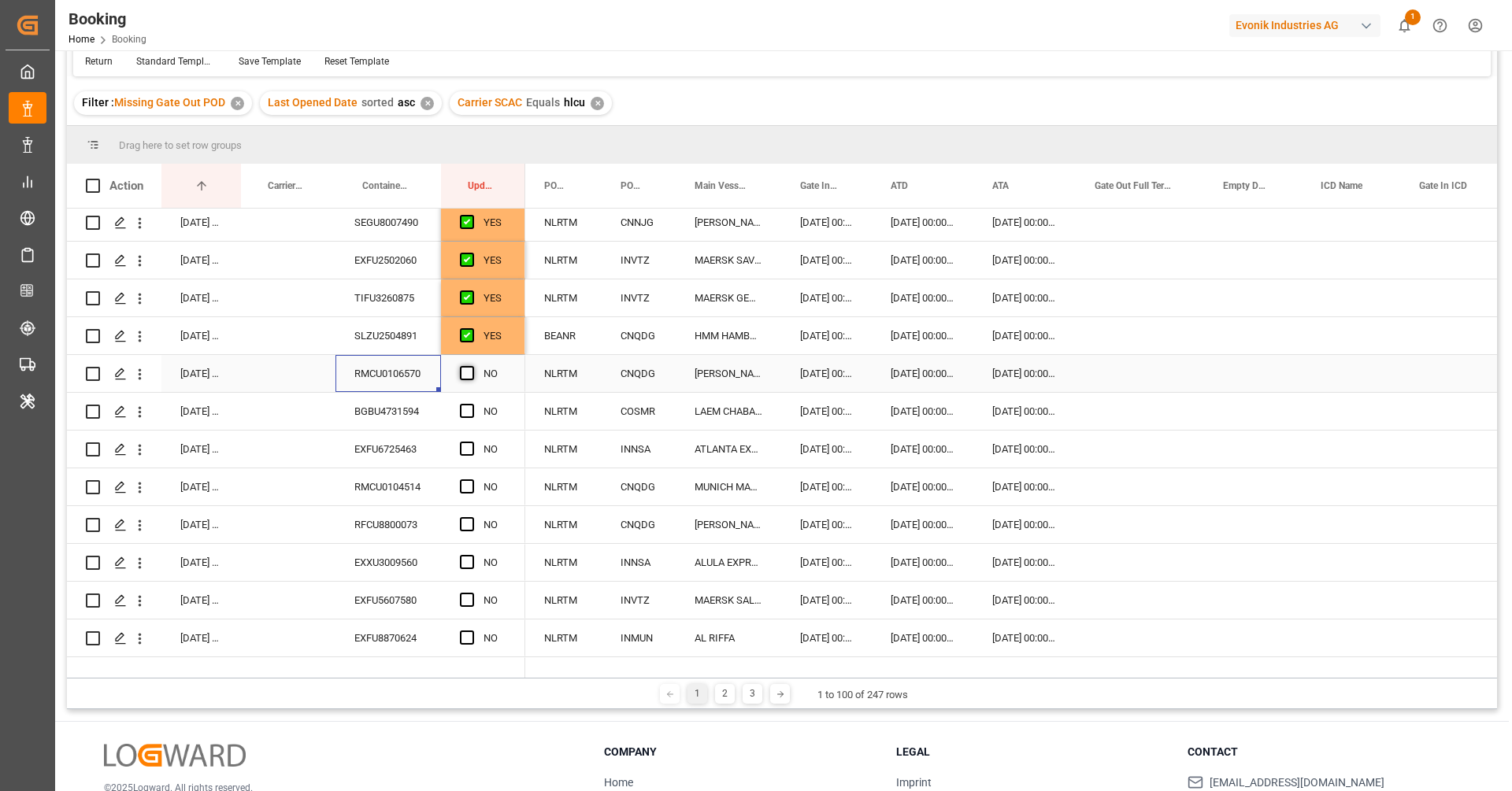
click at [461, 374] on span "Press SPACE to select this row." at bounding box center [467, 372] width 14 height 14
click at [471, 366] on input "Press SPACE to select this row." at bounding box center [471, 366] width 0 height 0
click at [403, 414] on div "BGBU4731594" at bounding box center [387, 411] width 105 height 37
click at [468, 408] on span "Press SPACE to select this row." at bounding box center [467, 410] width 14 height 14
click at [471, 404] on input "Press SPACE to select this row." at bounding box center [471, 404] width 0 height 0
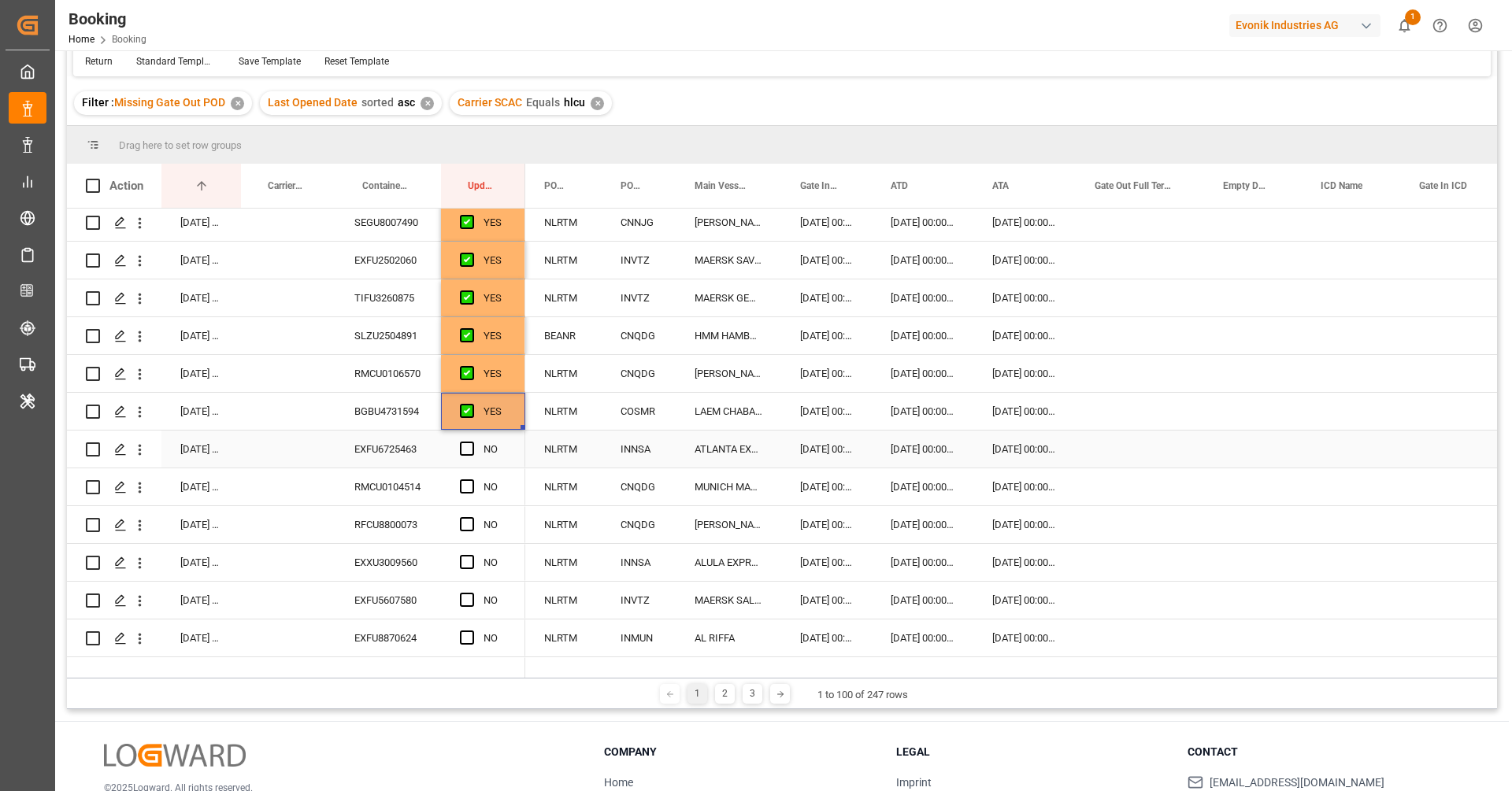
click at [384, 442] on div "EXFU6725463" at bounding box center [387, 449] width 105 height 37
click at [471, 455] on div "Press SPACE to select this row." at bounding box center [471, 449] width 23 height 36
click at [469, 453] on span "Press SPACE to select this row." at bounding box center [467, 448] width 14 height 14
click at [471, 441] on input "Press SPACE to select this row." at bounding box center [471, 441] width 0 height 0
click at [382, 501] on div "RMCU0104514" at bounding box center [387, 487] width 105 height 37
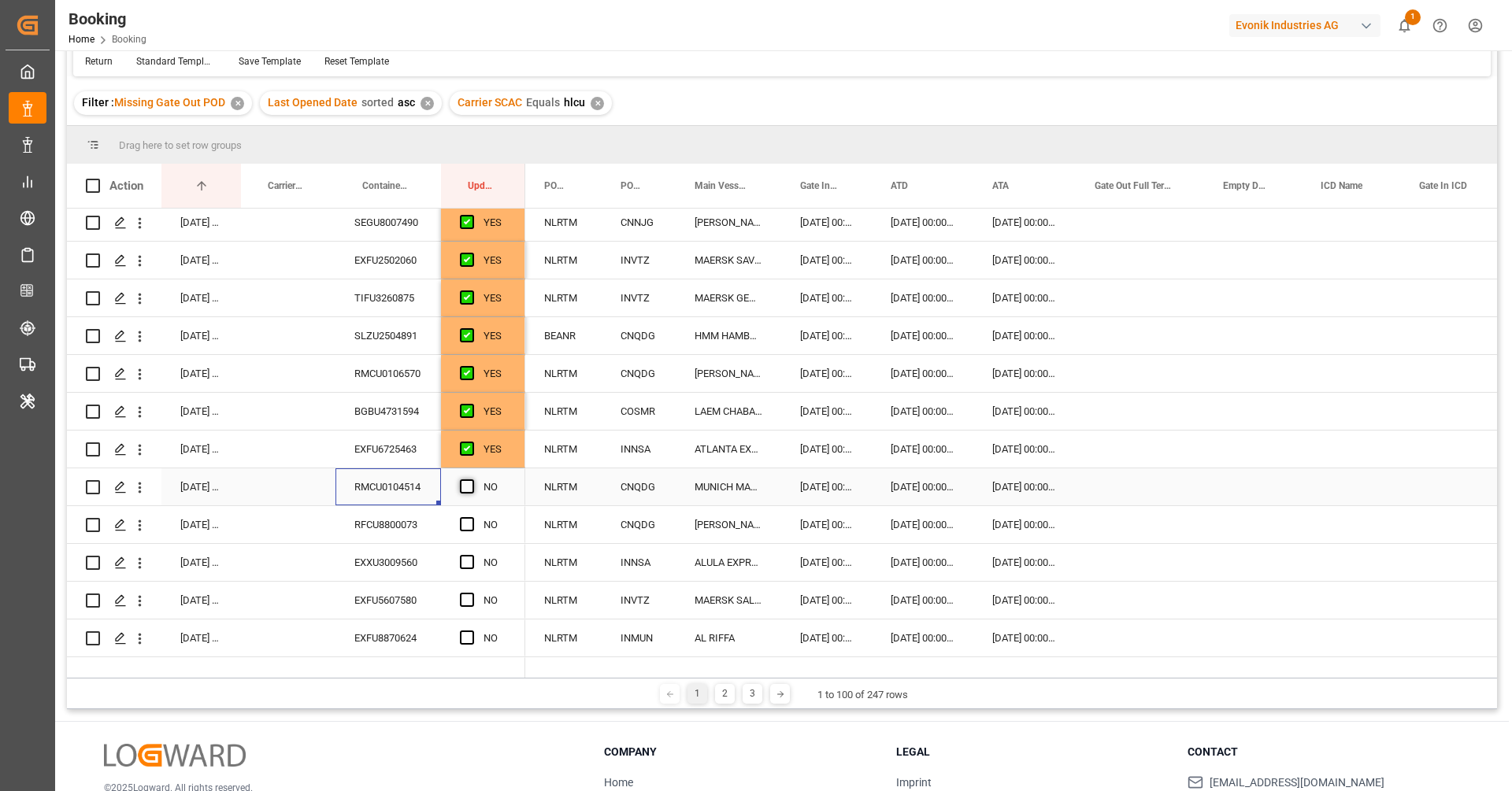
click at [471, 489] on span "Press SPACE to select this row." at bounding box center [467, 486] width 14 height 14
click at [471, 479] on input "Press SPACE to select this row." at bounding box center [471, 479] width 0 height 0
click at [387, 526] on div "RFCU8800073" at bounding box center [387, 524] width 105 height 37
click at [462, 525] on span "Press SPACE to select this row." at bounding box center [467, 523] width 14 height 14
click at [471, 517] on input "Press SPACE to select this row." at bounding box center [471, 517] width 0 height 0
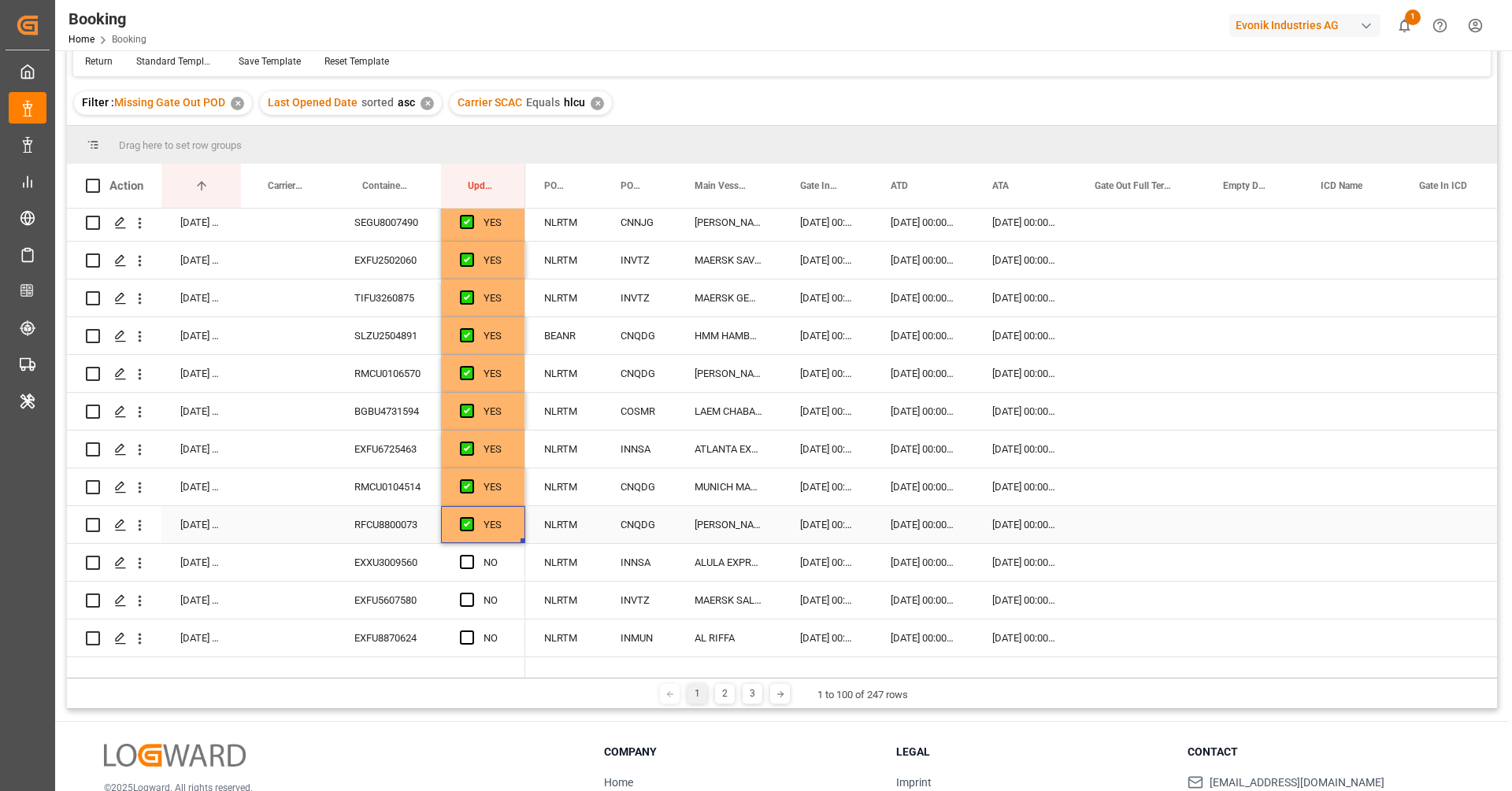
scroll to position [529, 0]
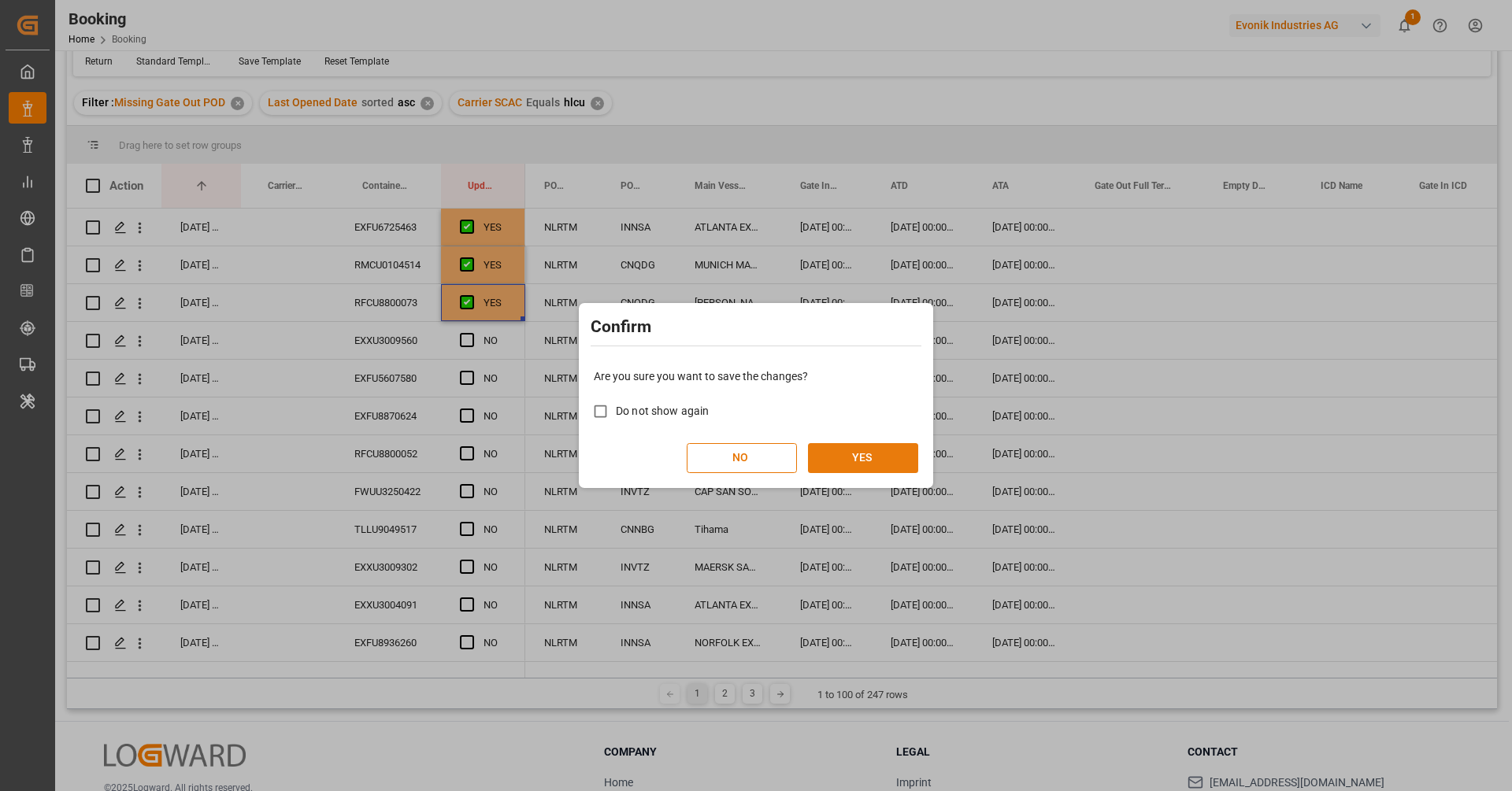
click at [824, 461] on button "YES" at bounding box center [863, 458] width 110 height 30
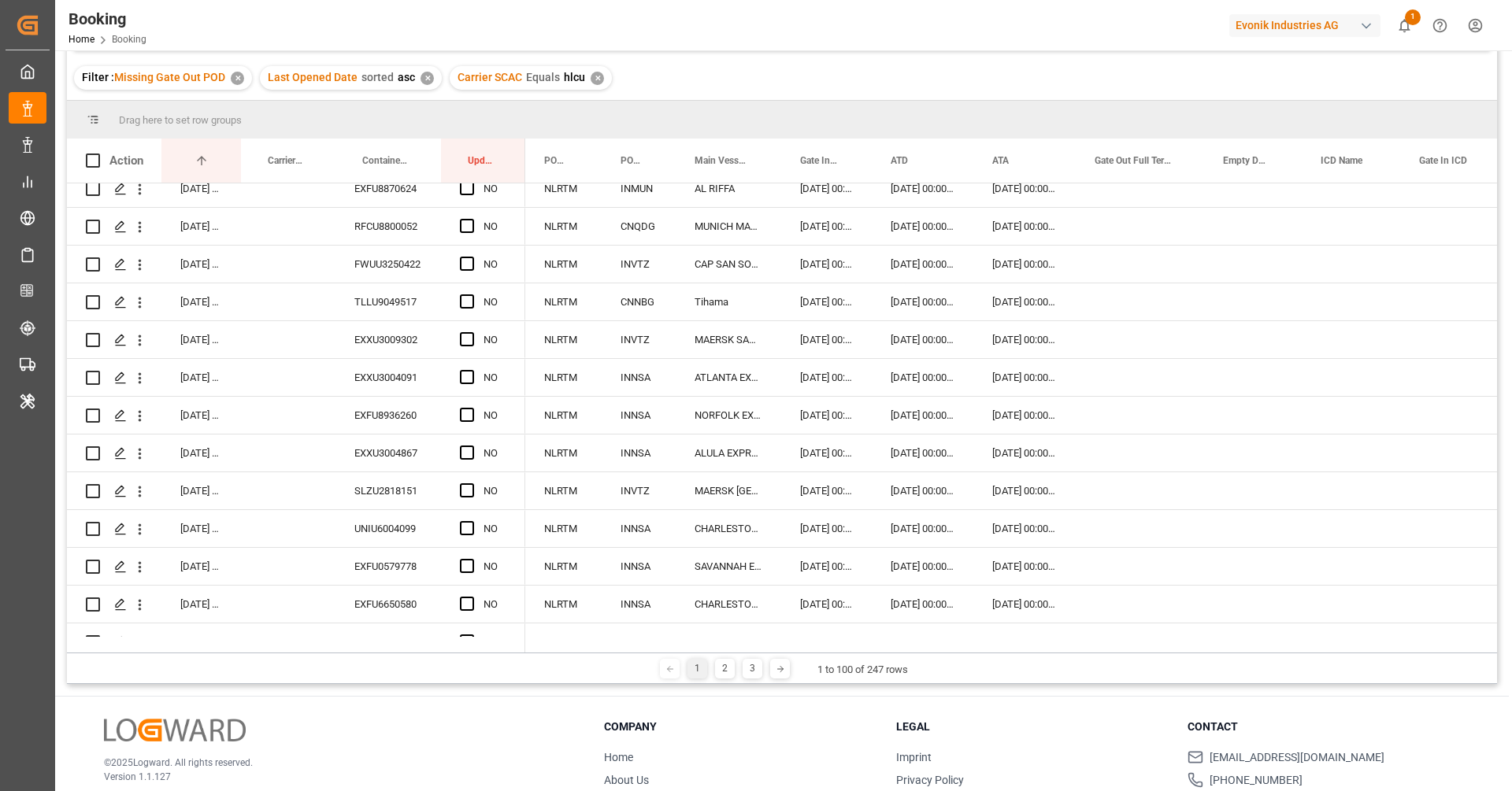
scroll to position [0, 0]
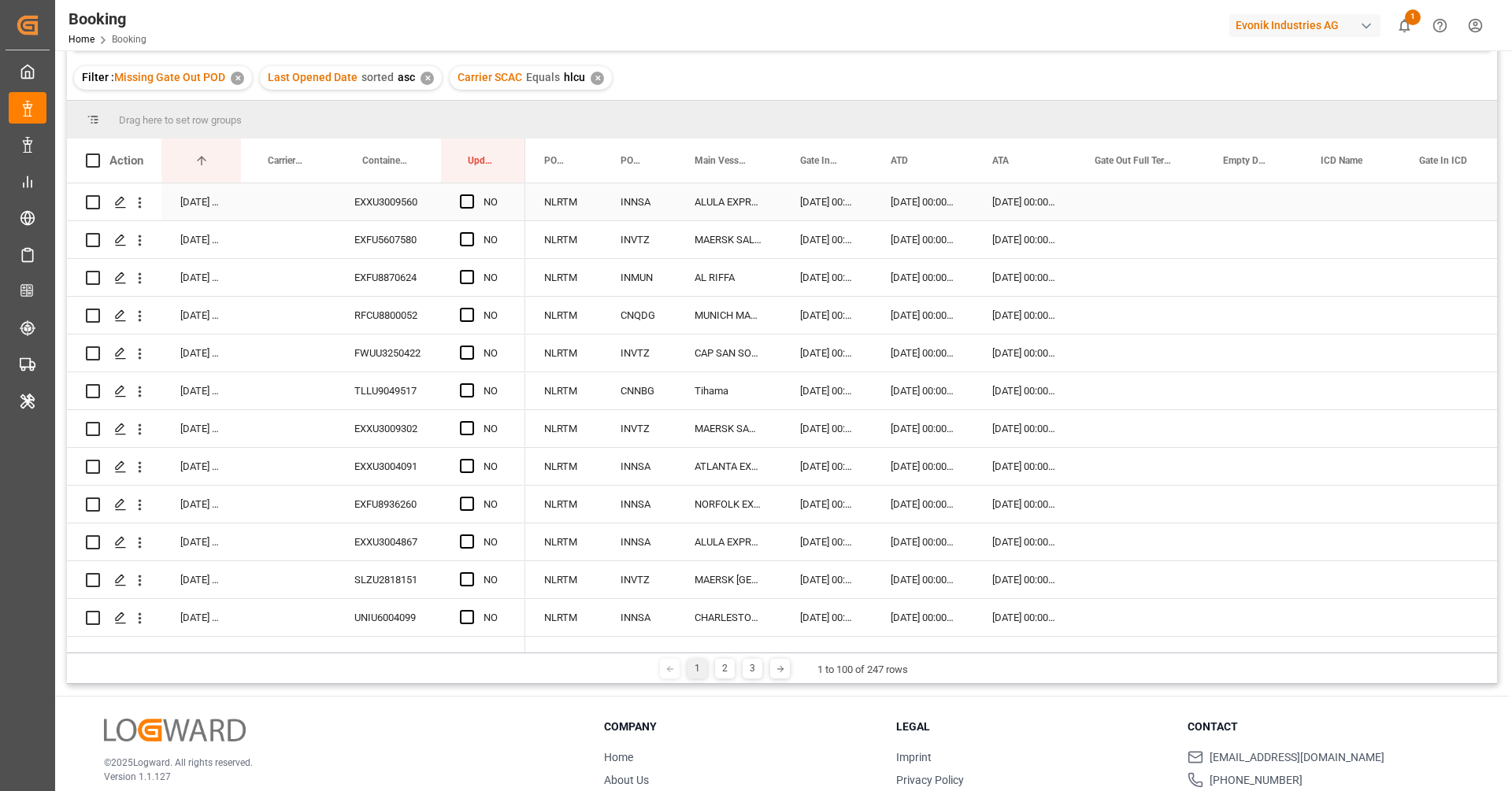
click at [380, 214] on div "EXXU3009560" at bounding box center [387, 202] width 105 height 37
click at [463, 204] on span "Press SPACE to select this row." at bounding box center [467, 201] width 14 height 14
click at [471, 194] on input "Press SPACE to select this row." at bounding box center [471, 194] width 0 height 0
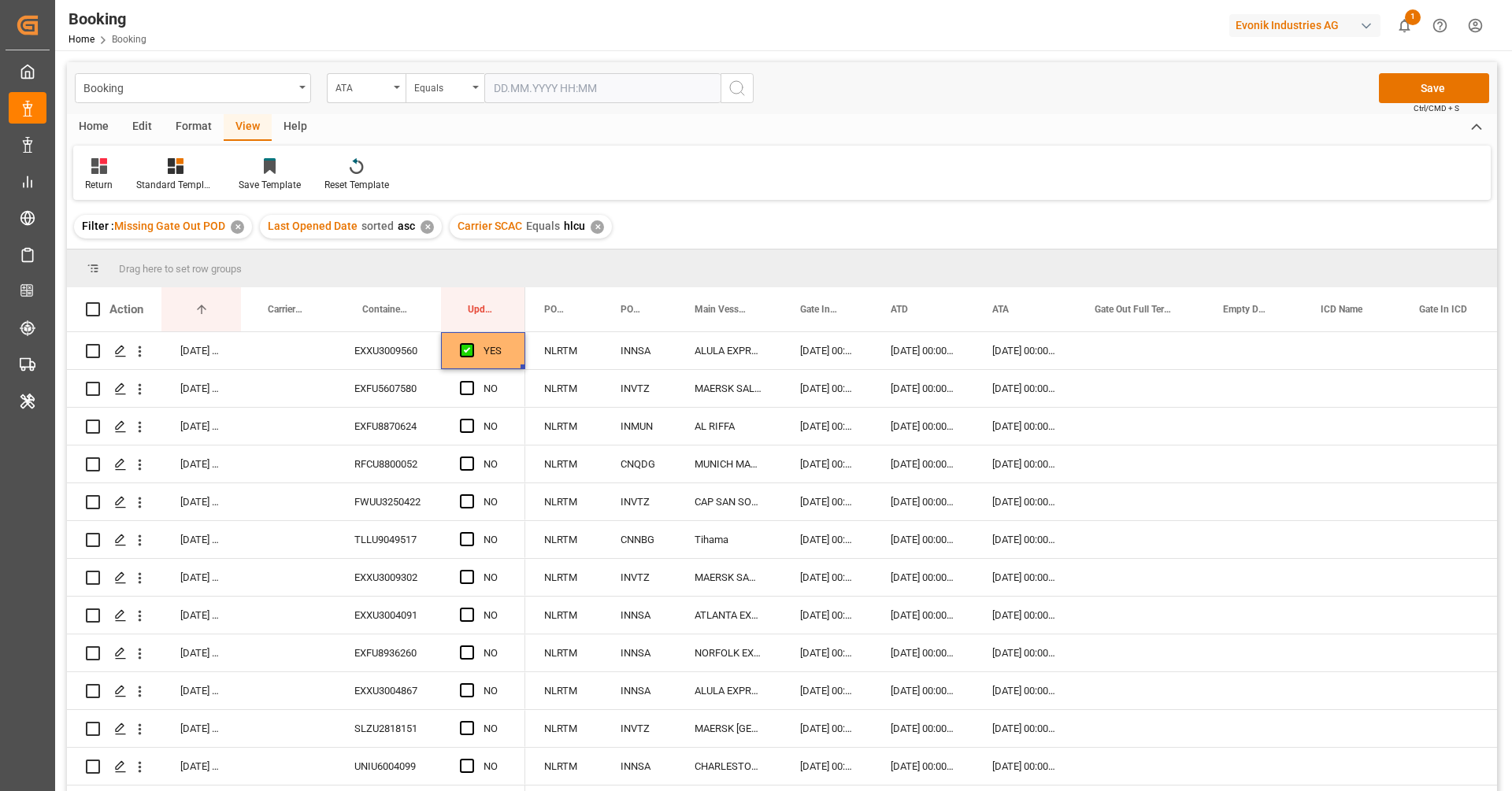
scroll to position [54, 0]
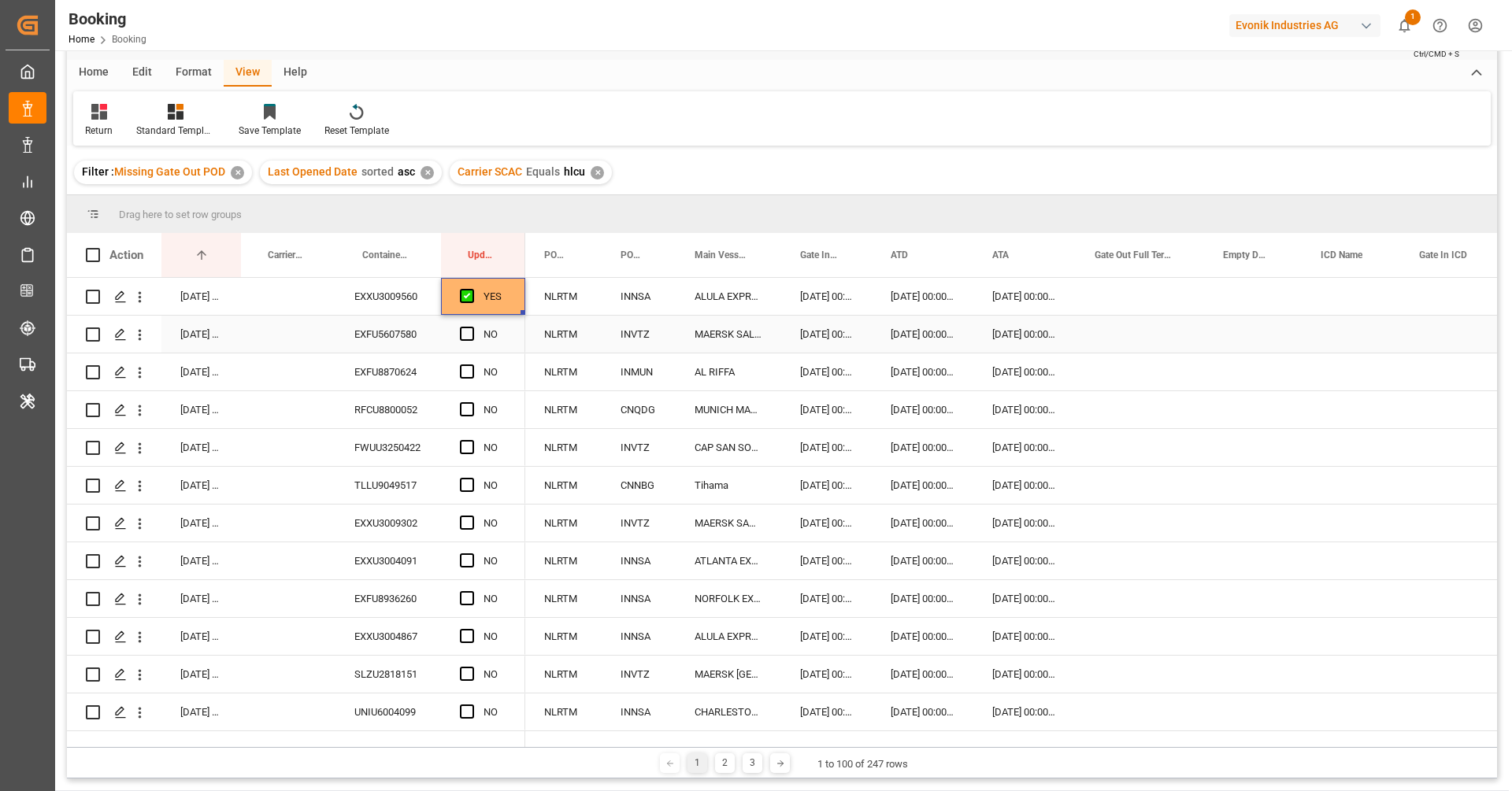
click at [415, 345] on div "EXFU5607580" at bounding box center [387, 334] width 105 height 37
click at [461, 333] on span "Press SPACE to select this row." at bounding box center [467, 333] width 14 height 14
click at [471, 326] on input "Press SPACE to select this row." at bounding box center [471, 326] width 0 height 0
click at [424, 363] on div "EXFU8870624" at bounding box center [387, 372] width 105 height 37
click at [461, 367] on span "Press SPACE to select this row." at bounding box center [467, 371] width 14 height 14
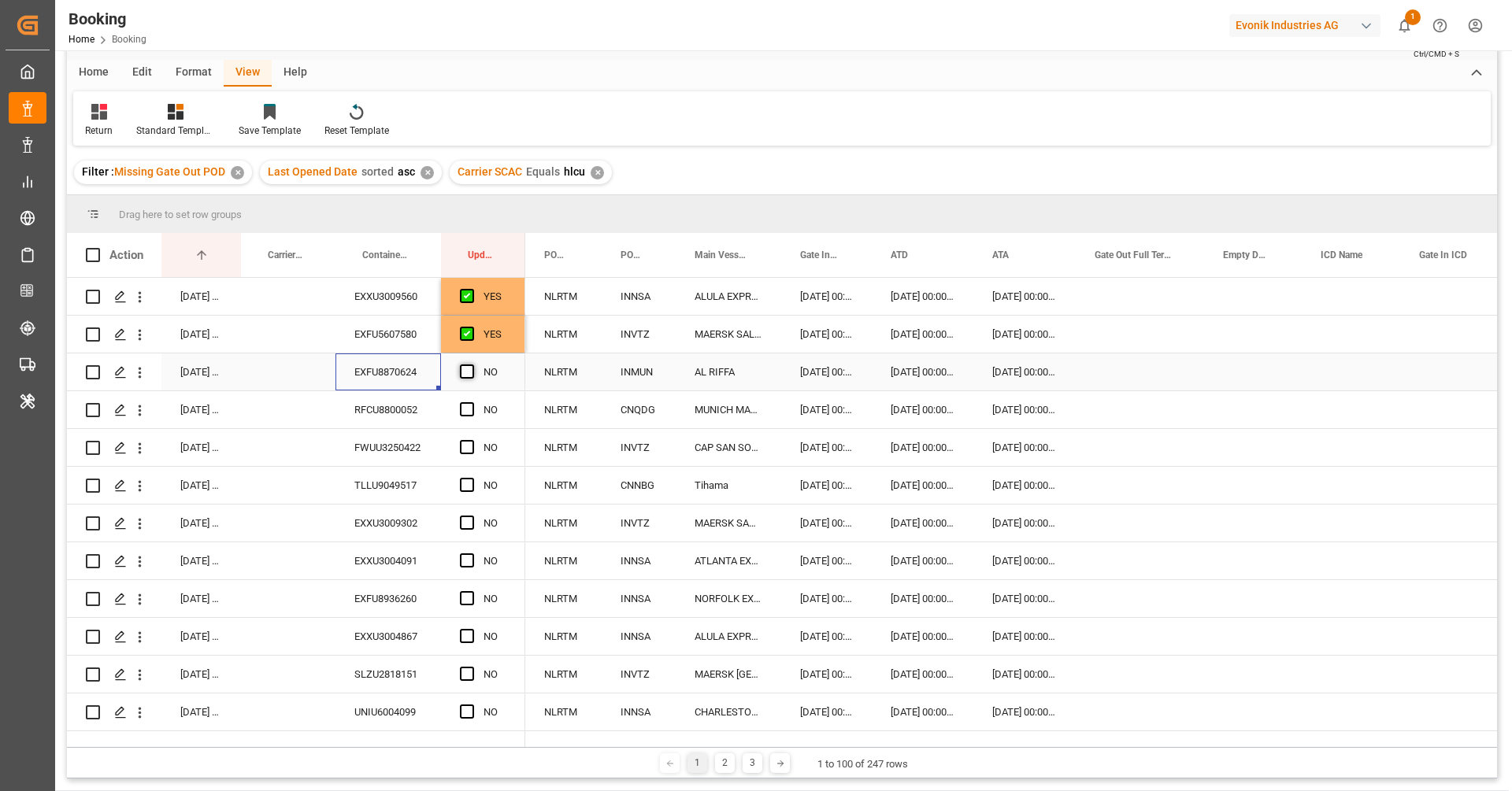
click at [471, 365] on input "Press SPACE to select this row." at bounding box center [471, 365] width 0 height 0
click at [417, 392] on div "RFCU8800052" at bounding box center [387, 409] width 105 height 37
click at [467, 413] on span "Press SPACE to select this row." at bounding box center [467, 409] width 14 height 14
click at [471, 402] on input "Press SPACE to select this row." at bounding box center [471, 402] width 0 height 0
click at [427, 446] on div "FWUU3250422" at bounding box center [387, 448] width 105 height 37
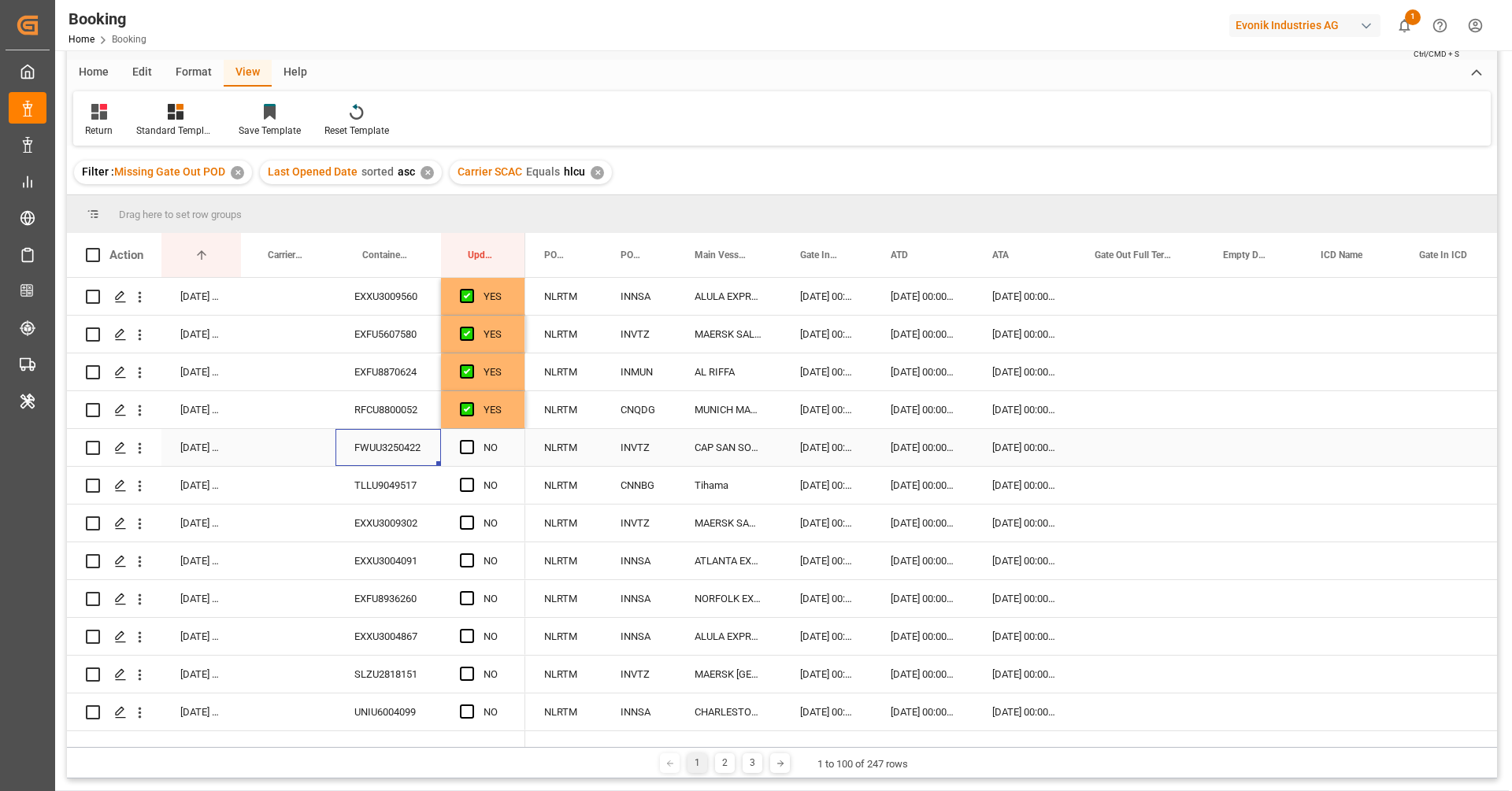
click at [460, 455] on div "Press SPACE to select this row." at bounding box center [471, 448] width 23 height 36
click at [461, 451] on span "Press SPACE to select this row." at bounding box center [467, 447] width 14 height 14
click at [471, 440] on input "Press SPACE to select this row." at bounding box center [471, 440] width 0 height 0
click at [424, 482] on div "TLLU9049517" at bounding box center [387, 485] width 105 height 37
click at [472, 482] on span "Press SPACE to select this row." at bounding box center [467, 484] width 14 height 14
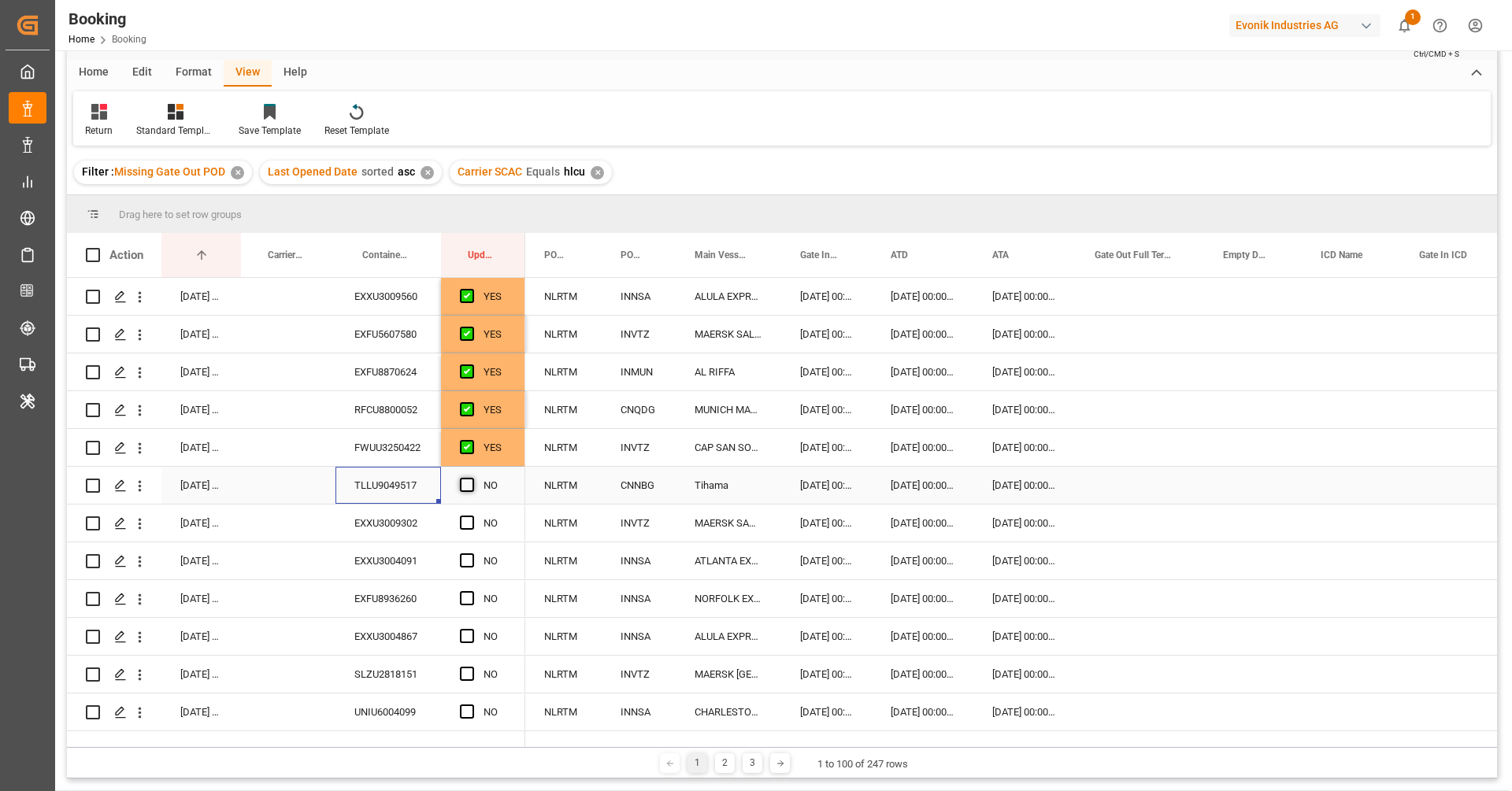
click at [471, 478] on input "Press SPACE to select this row." at bounding box center [471, 478] width 0 height 0
click at [412, 517] on div "EXXU3009302" at bounding box center [387, 523] width 105 height 37
click at [468, 522] on span "Press SPACE to select this row." at bounding box center [467, 522] width 14 height 14
click at [471, 516] on input "Press SPACE to select this row." at bounding box center [471, 516] width 0 height 0
click at [410, 551] on div "EXXU3004091" at bounding box center [387, 561] width 105 height 37
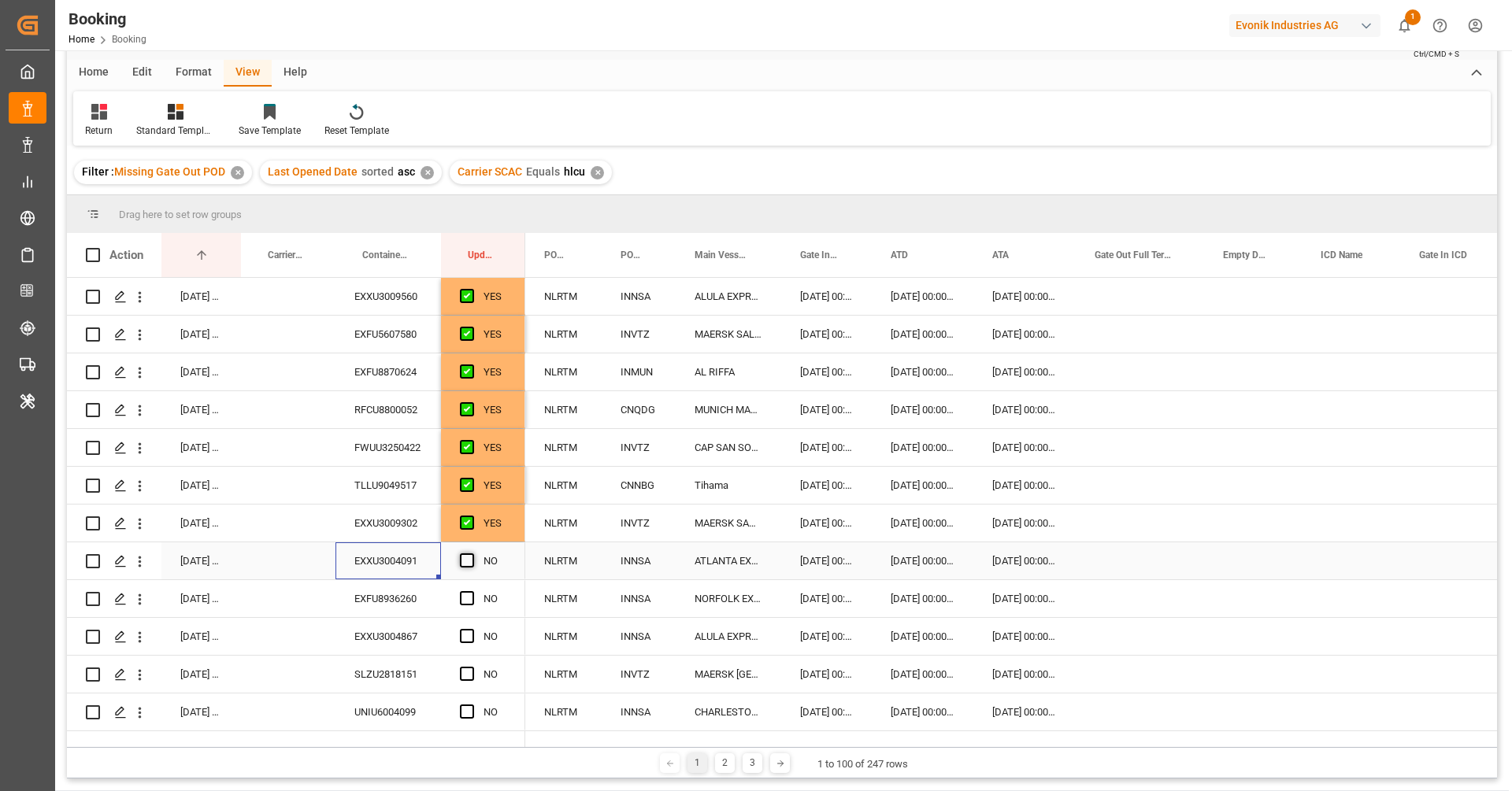
click at [462, 563] on span "Press SPACE to select this row." at bounding box center [467, 560] width 14 height 14
click at [471, 553] on input "Press SPACE to select this row." at bounding box center [471, 553] width 0 height 0
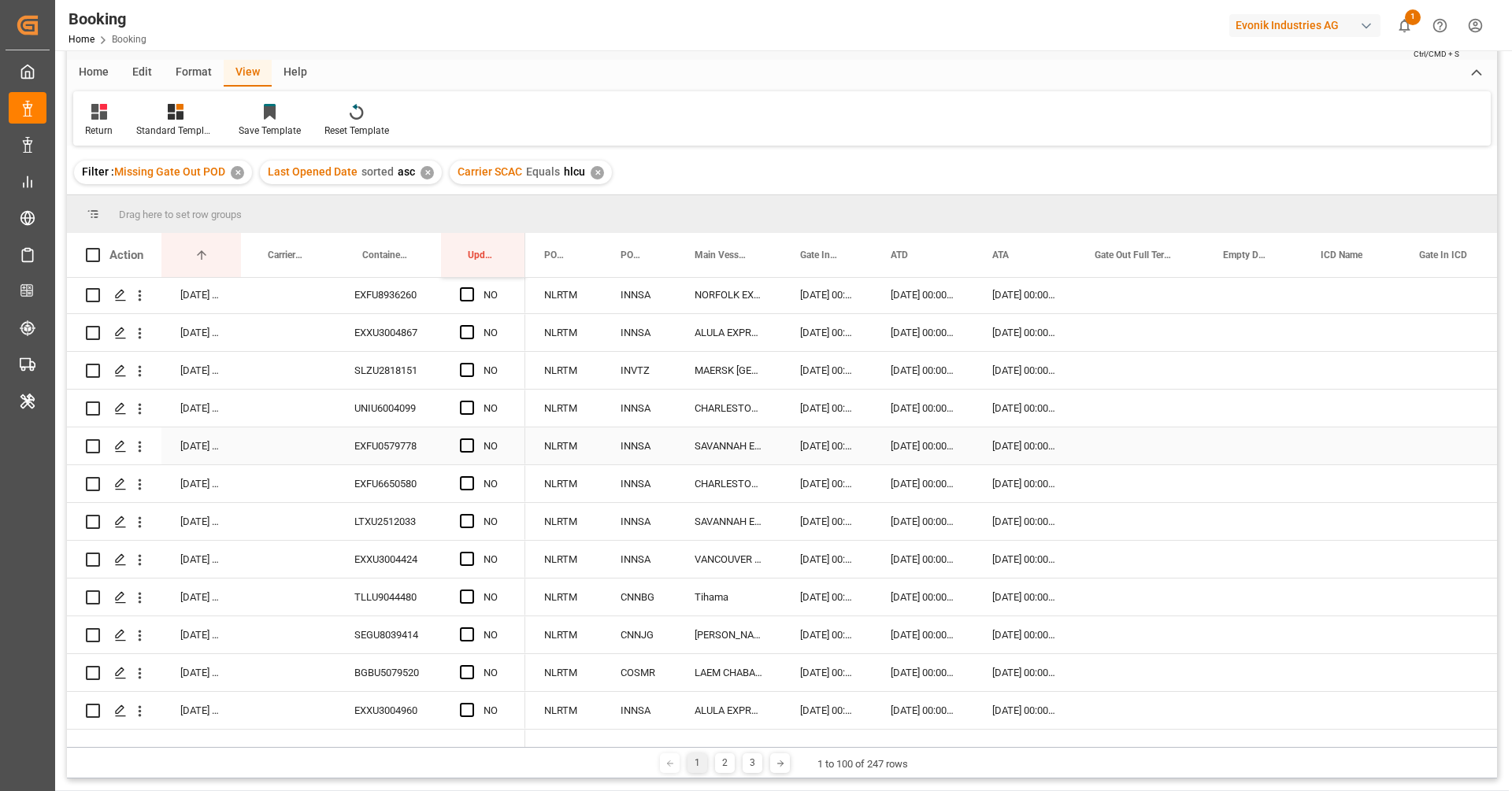
scroll to position [215, 0]
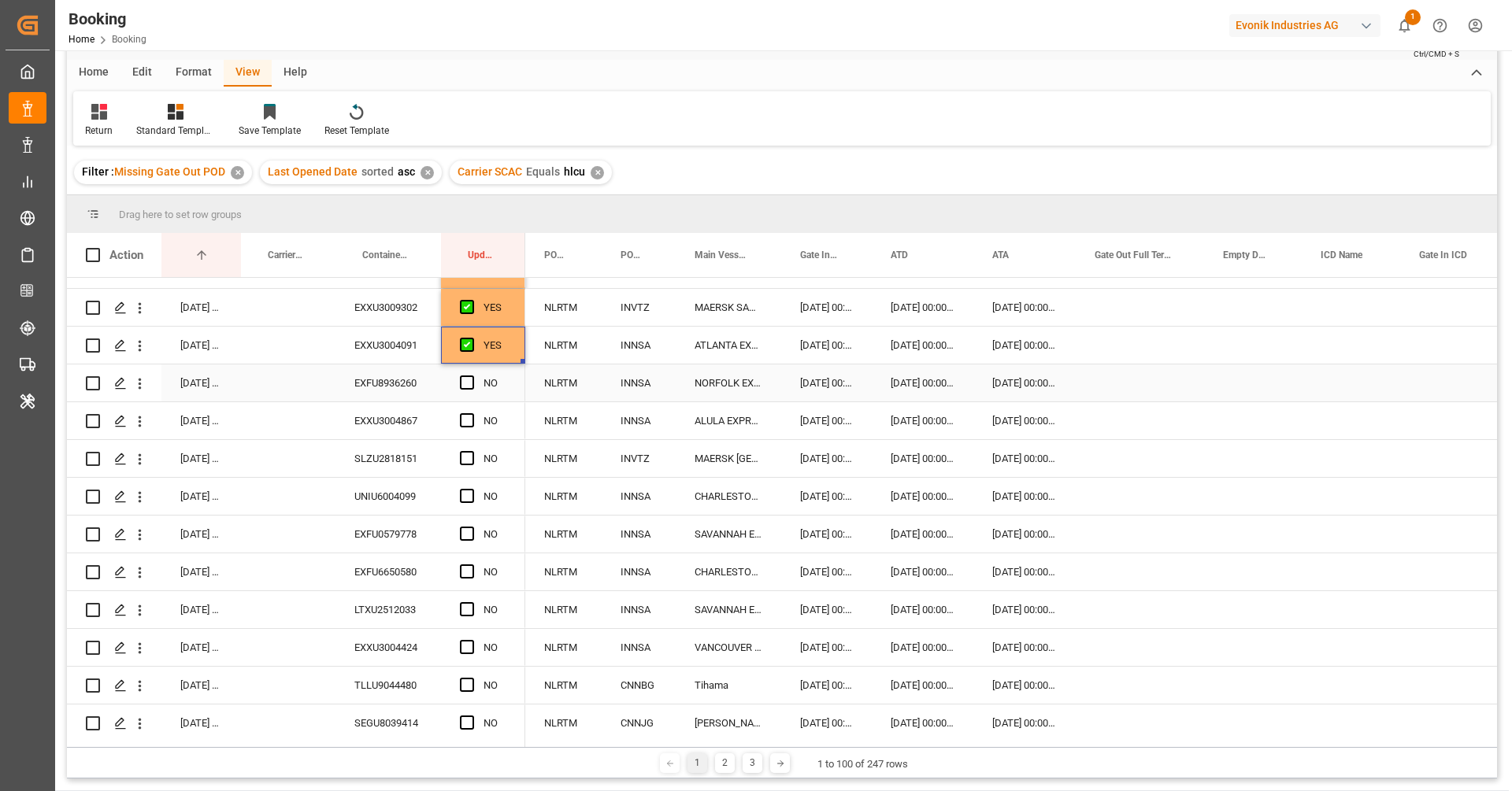
click at [392, 396] on div "EXFU8936260" at bounding box center [387, 383] width 105 height 37
click at [465, 382] on span "Press SPACE to select this row." at bounding box center [467, 382] width 14 height 14
click at [471, 375] on input "Press SPACE to select this row." at bounding box center [471, 375] width 0 height 0
click at [404, 414] on div "EXXU3004867" at bounding box center [387, 421] width 105 height 37
click at [463, 420] on span "Press SPACE to select this row." at bounding box center [467, 420] width 14 height 14
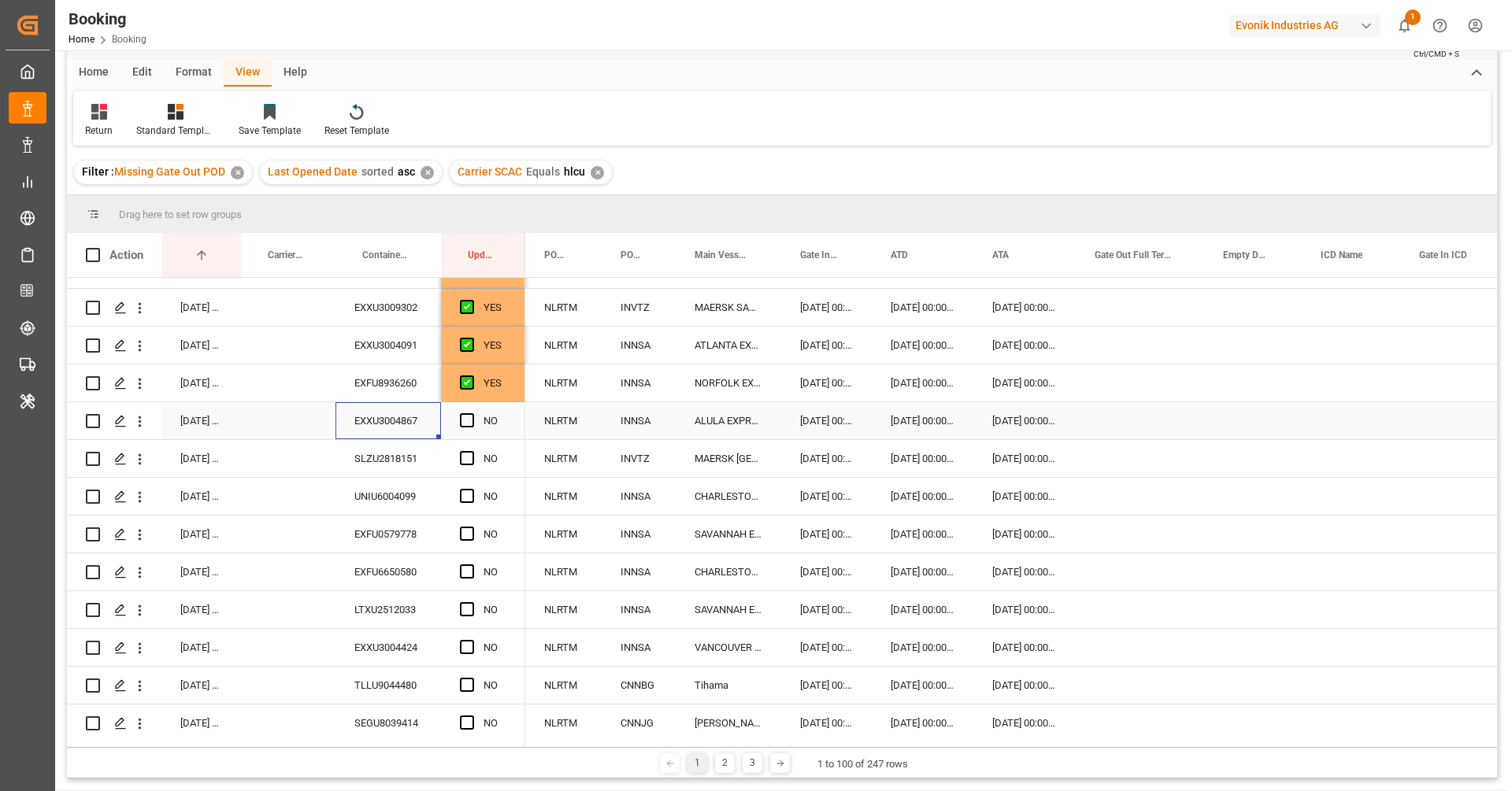
click at [471, 413] on input "Press SPACE to select this row." at bounding box center [471, 413] width 0 height 0
click at [397, 475] on div "SLZU2818151" at bounding box center [387, 459] width 105 height 37
click at [468, 462] on span "Press SPACE to select this row." at bounding box center [467, 457] width 14 height 14
click at [471, 451] on input "Press SPACE to select this row." at bounding box center [471, 451] width 0 height 0
click at [401, 495] on div "UNIU6004099" at bounding box center [387, 496] width 105 height 37
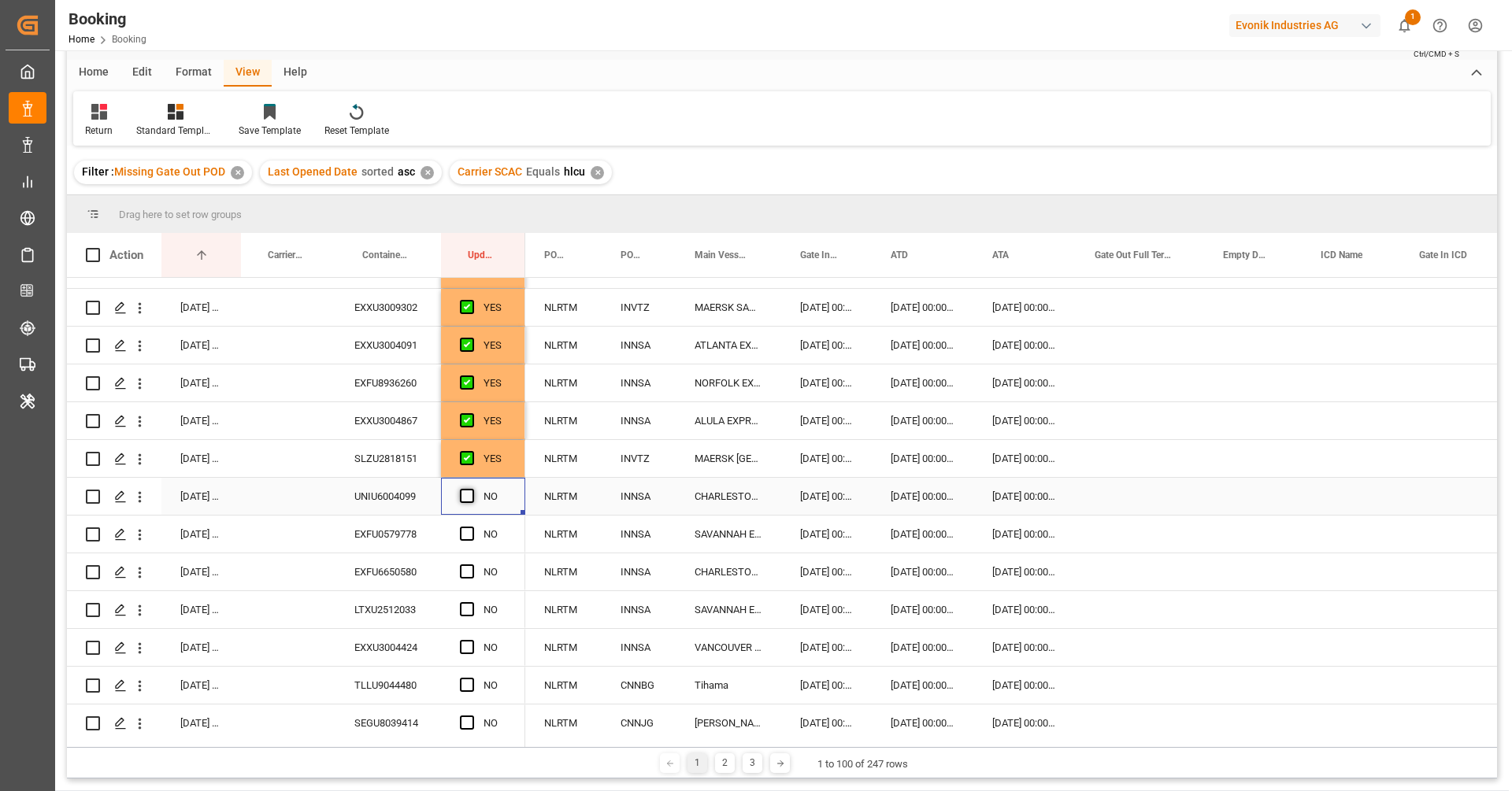
click at [464, 495] on span "Press SPACE to select this row." at bounding box center [467, 495] width 14 height 14
click at [471, 489] on input "Press SPACE to select this row." at bounding box center [471, 489] width 0 height 0
click at [378, 566] on div "EXFU6650580" at bounding box center [387, 572] width 105 height 37
click at [385, 543] on div "EXFU0579778" at bounding box center [387, 534] width 105 height 37
click at [470, 531] on span "Press SPACE to select this row." at bounding box center [467, 533] width 14 height 14
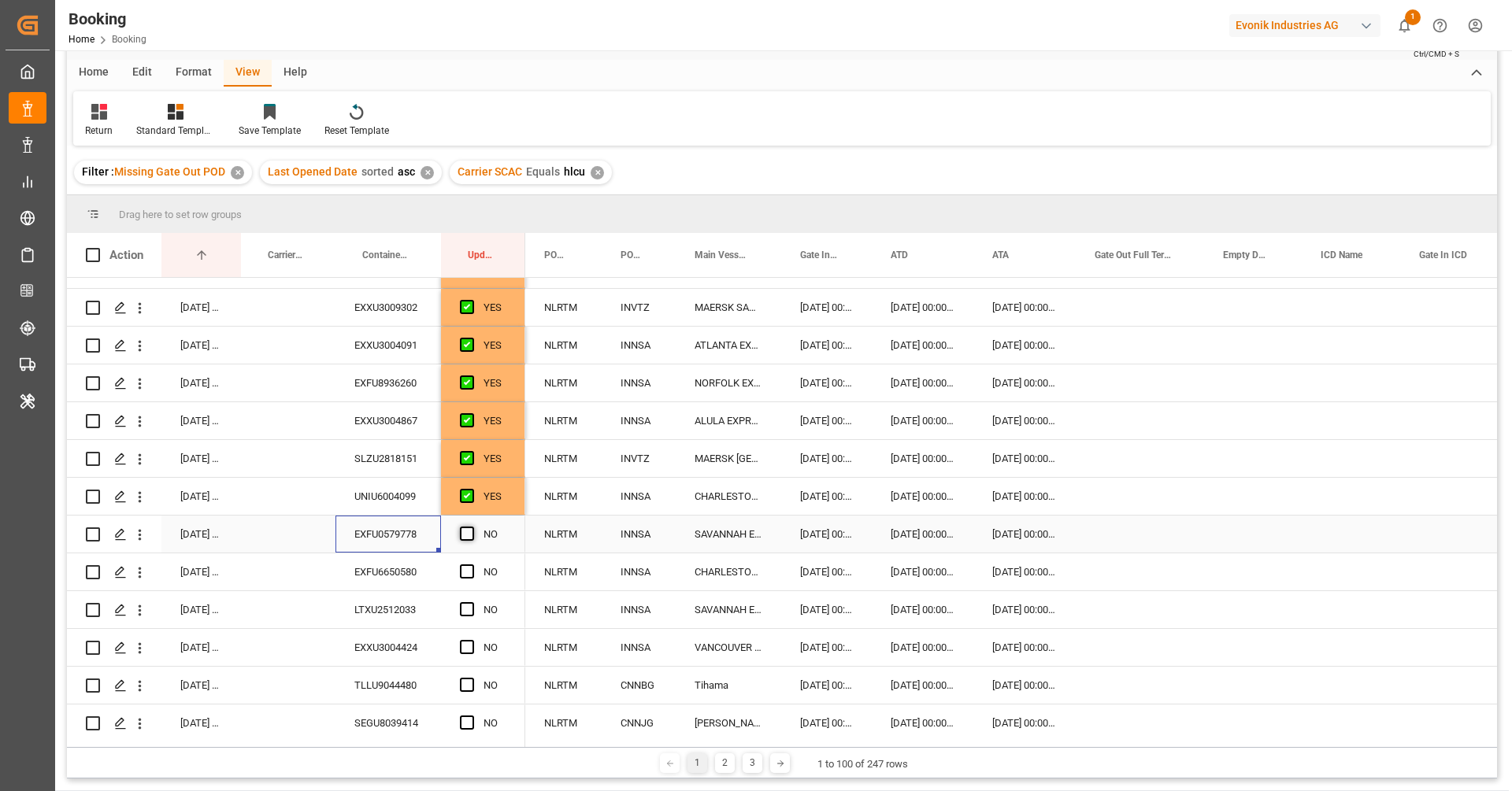
click at [471, 526] on input "Press SPACE to select this row." at bounding box center [471, 526] width 0 height 0
click at [424, 566] on div "EXFU6650580" at bounding box center [387, 572] width 105 height 37
click at [458, 574] on div "NO" at bounding box center [483, 572] width 84 height 37
click at [465, 572] on span "Press SPACE to select this row." at bounding box center [467, 571] width 14 height 14
click at [471, 564] on input "Press SPACE to select this row." at bounding box center [471, 564] width 0 height 0
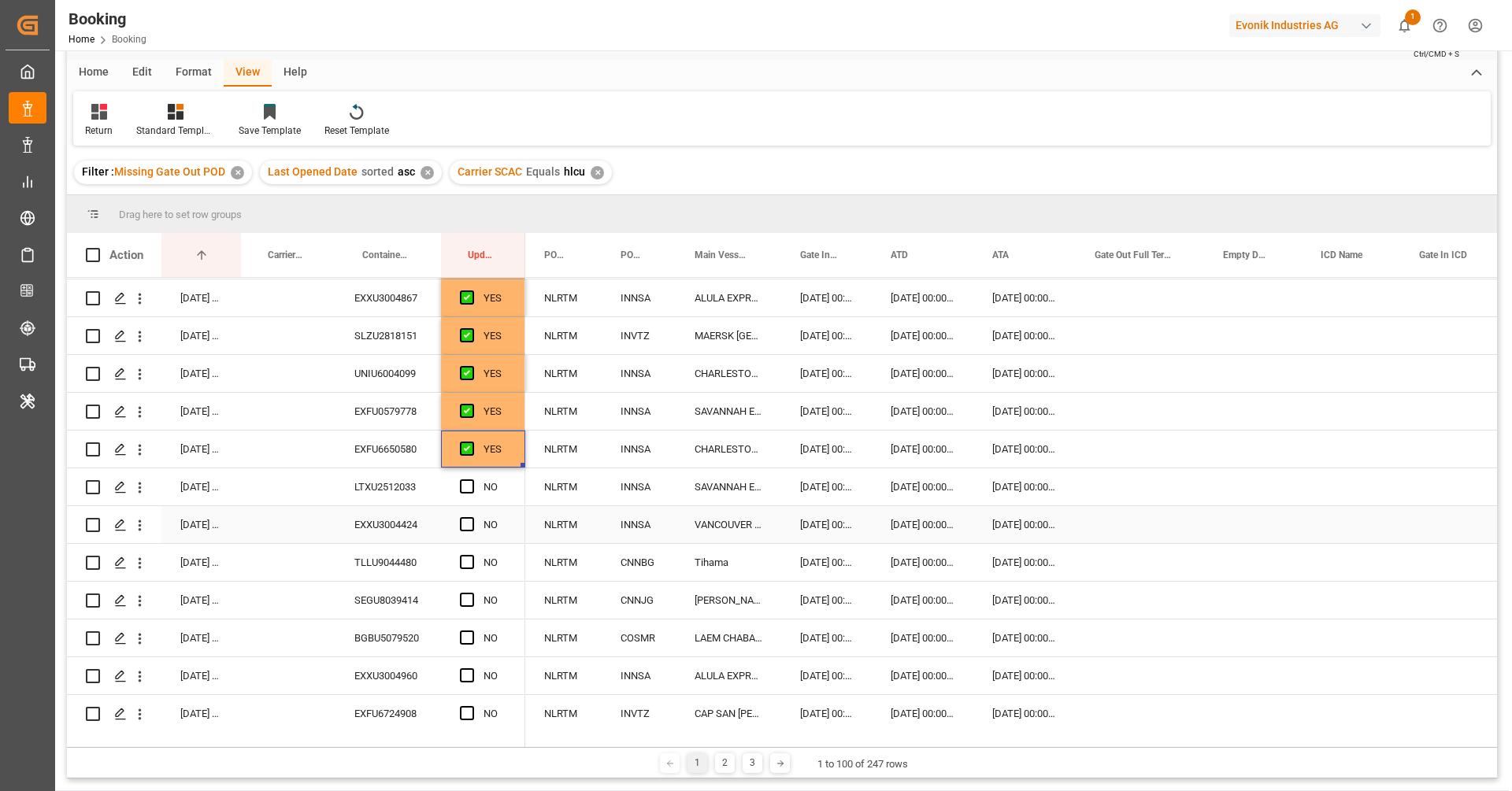
scroll to position [420, 0]
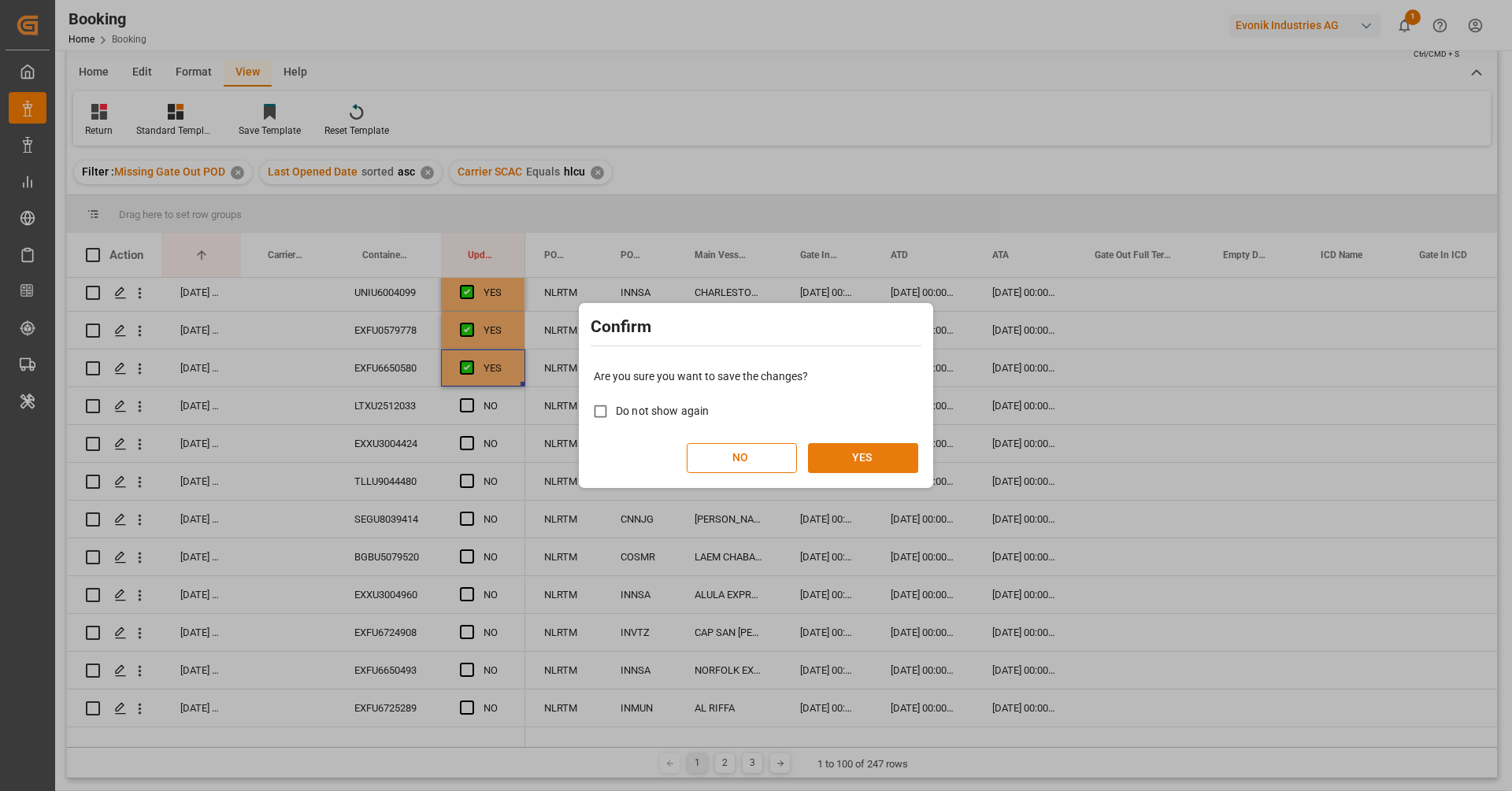
click at [864, 443] on button "YES" at bounding box center [863, 458] width 110 height 30
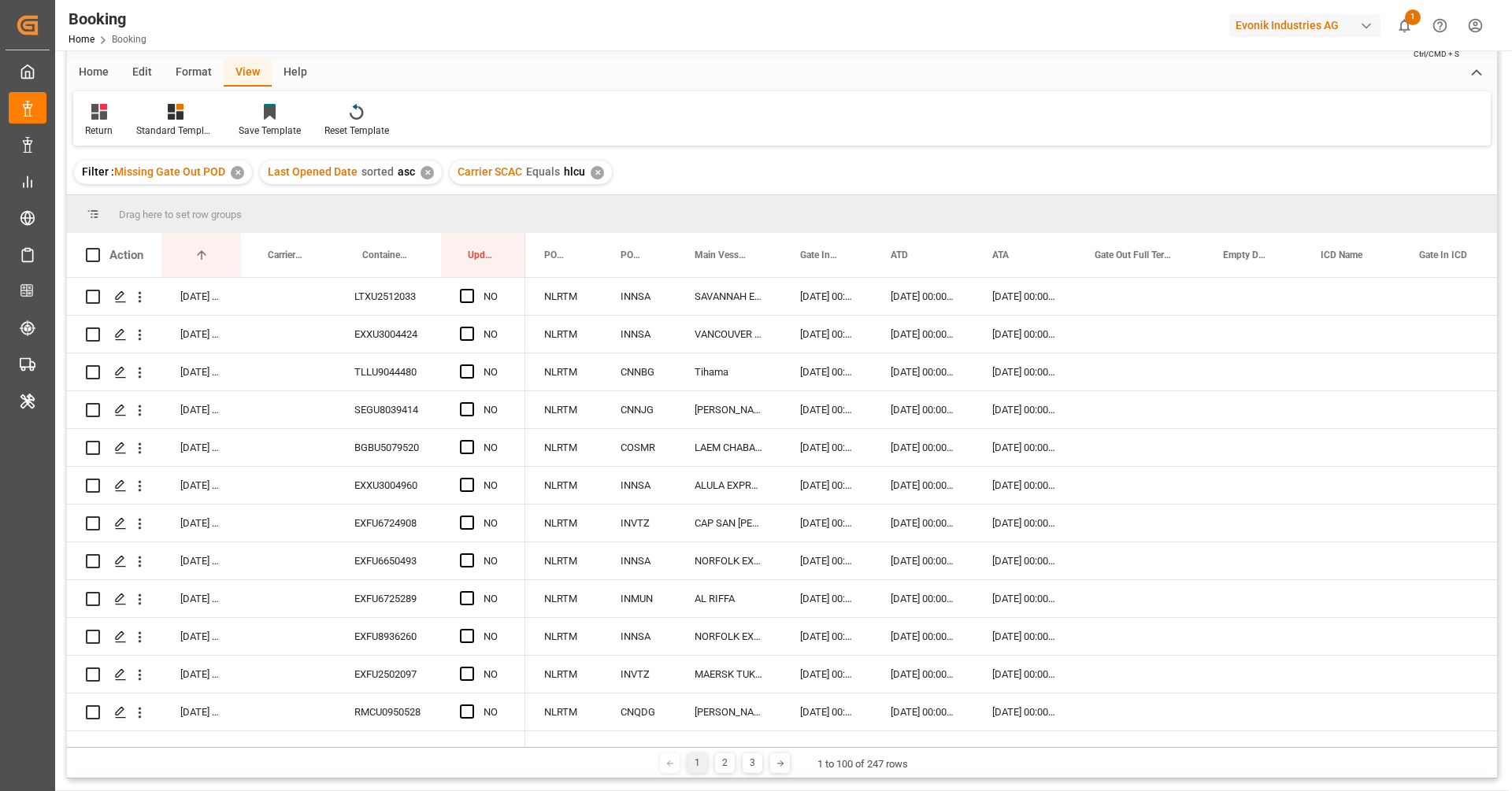
scroll to position [0, 0]
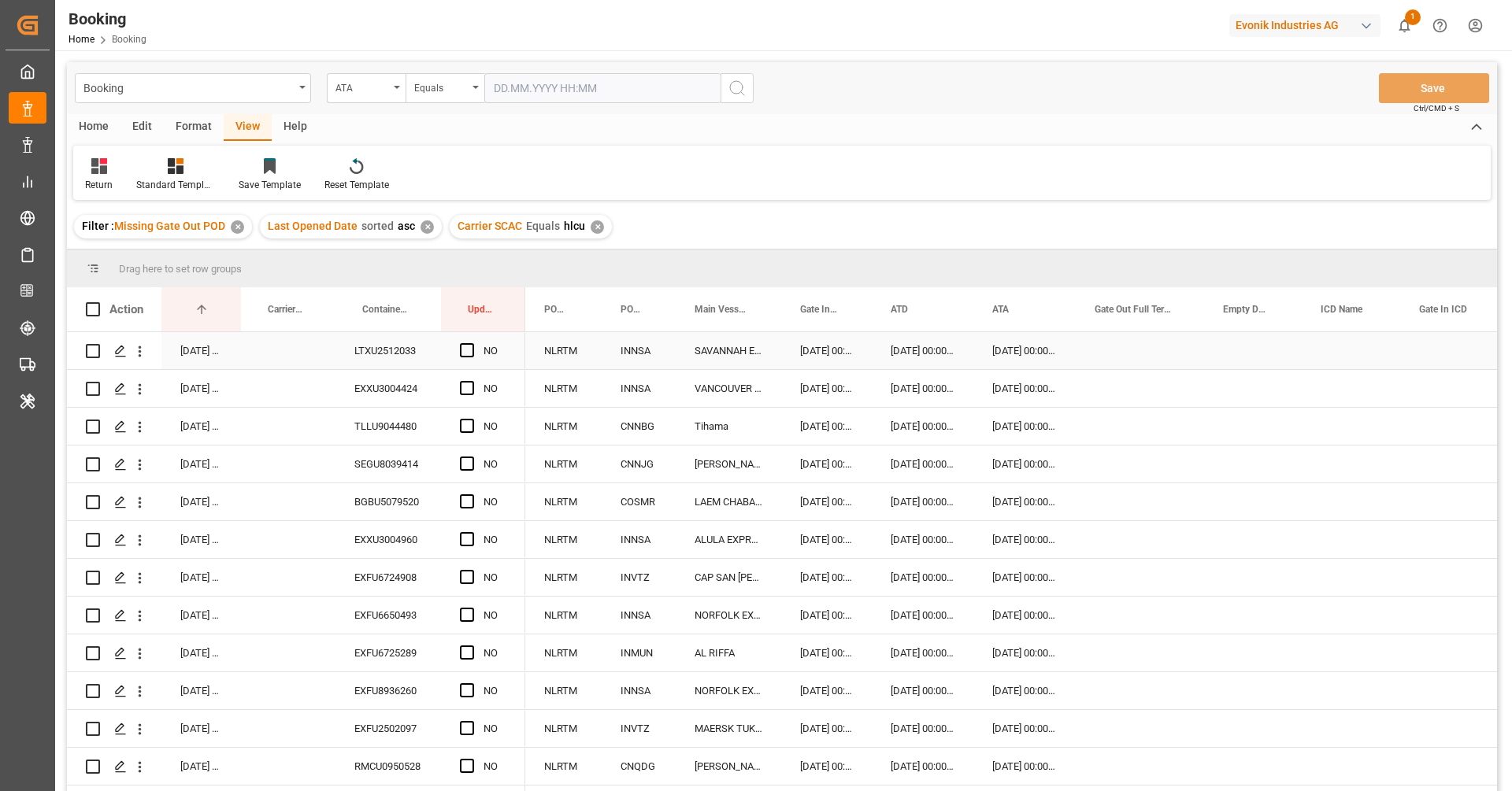
click at [395, 348] on div "LTXU2512033" at bounding box center [387, 351] width 105 height 37
click at [463, 358] on div "Press SPACE to select this row." at bounding box center [471, 351] width 23 height 36
click at [466, 350] on span "Press SPACE to select this row." at bounding box center [467, 350] width 14 height 14
click at [471, 343] on input "Press SPACE to select this row." at bounding box center [471, 343] width 0 height 0
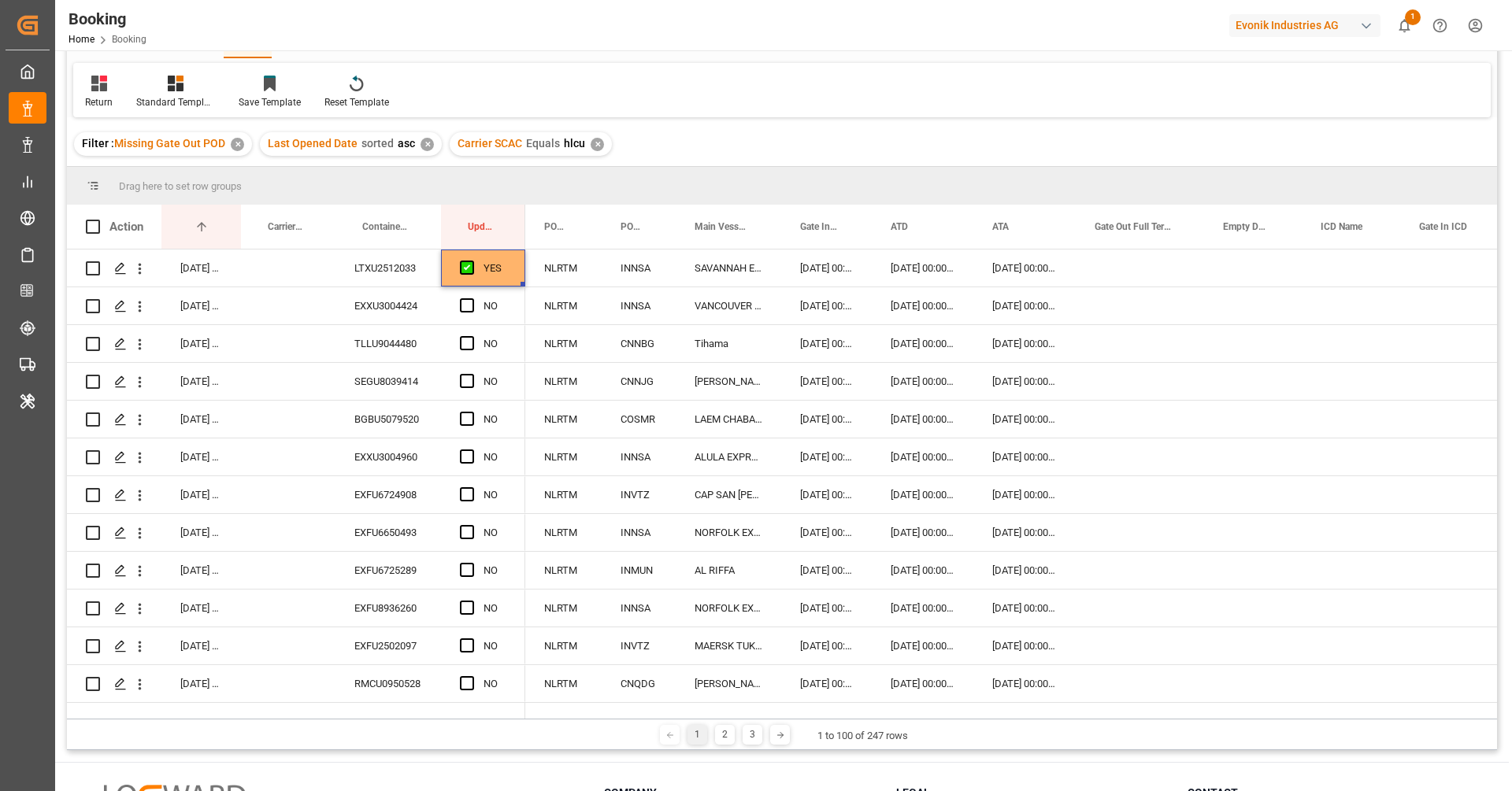
scroll to position [110, 0]
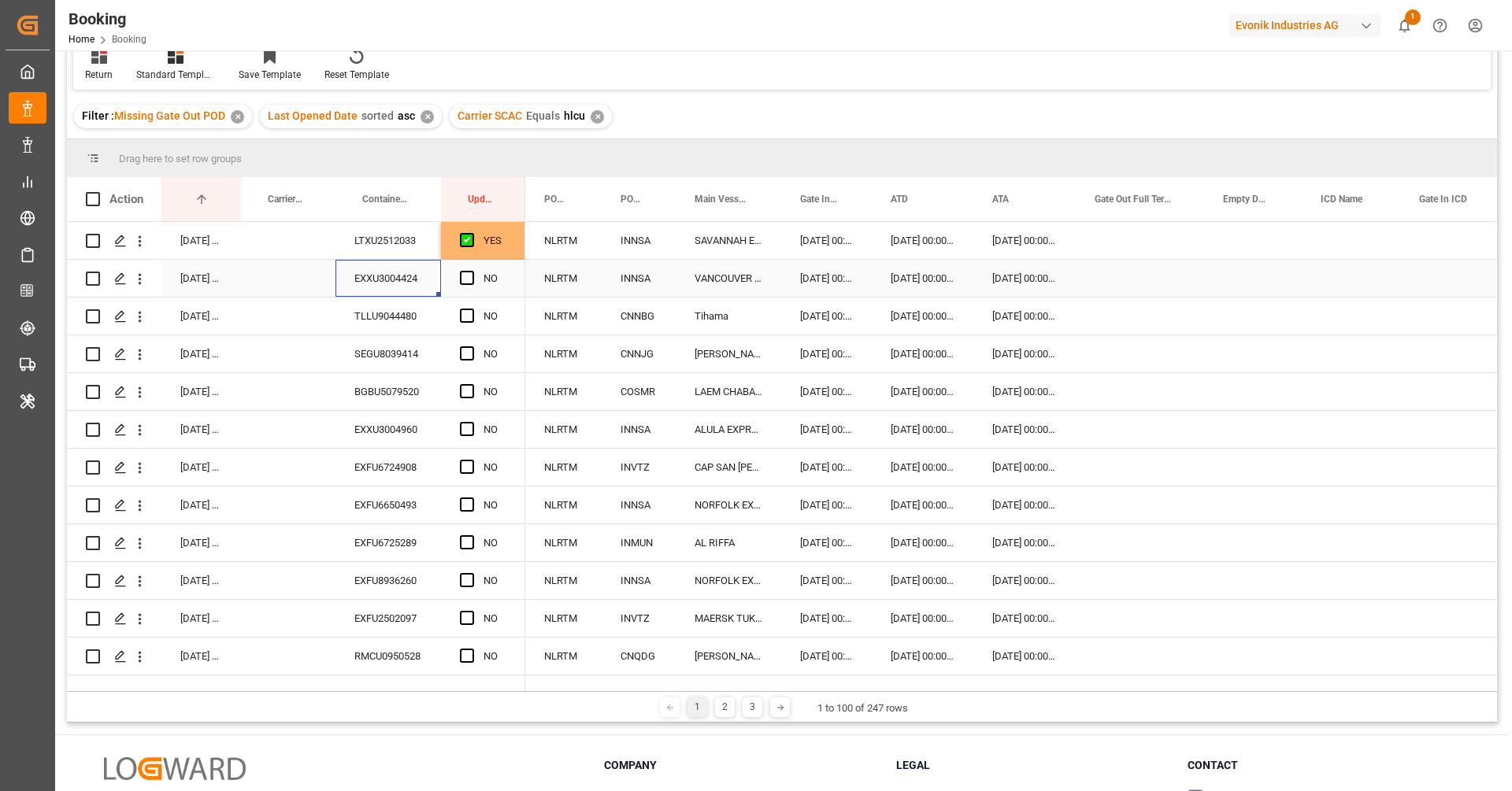
click at [400, 289] on div "EXXU3004424" at bounding box center [387, 278] width 105 height 37
click at [469, 276] on span "Press SPACE to select this row." at bounding box center [467, 277] width 14 height 14
click at [471, 271] on input "Press SPACE to select this row." at bounding box center [471, 271] width 0 height 0
click at [372, 347] on div "SEGU8039414" at bounding box center [387, 354] width 105 height 37
click at [393, 317] on div "TLLU9044480" at bounding box center [387, 316] width 105 height 37
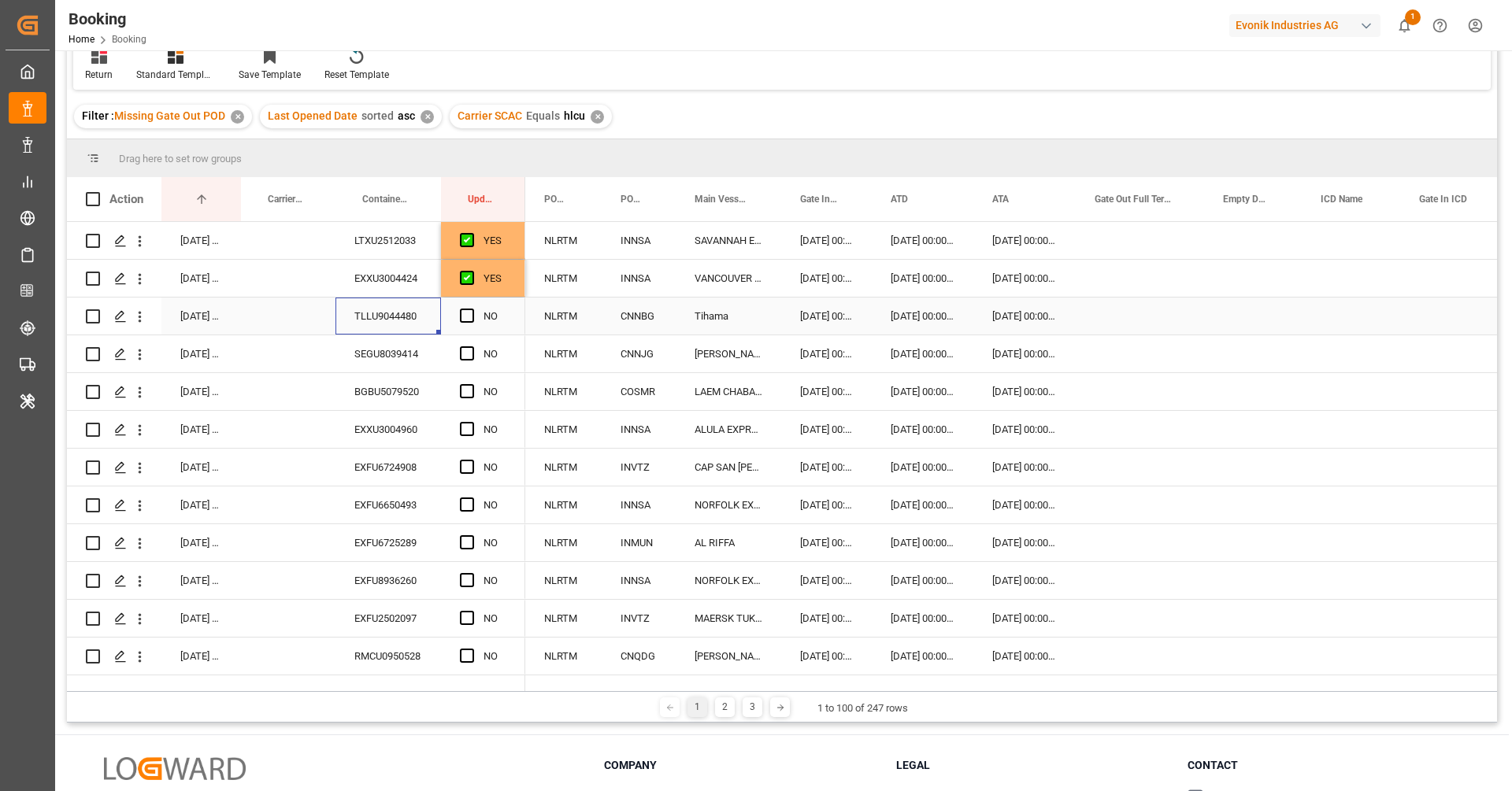
click at [467, 317] on span "Press SPACE to select this row." at bounding box center [467, 315] width 14 height 14
click at [471, 309] on input "Press SPACE to select this row." at bounding box center [471, 309] width 0 height 0
click at [412, 354] on div "SEGU8039414" at bounding box center [387, 354] width 105 height 37
click at [464, 353] on span "Press SPACE to select this row." at bounding box center [467, 353] width 14 height 14
click at [471, 346] on input "Press SPACE to select this row." at bounding box center [471, 346] width 0 height 0
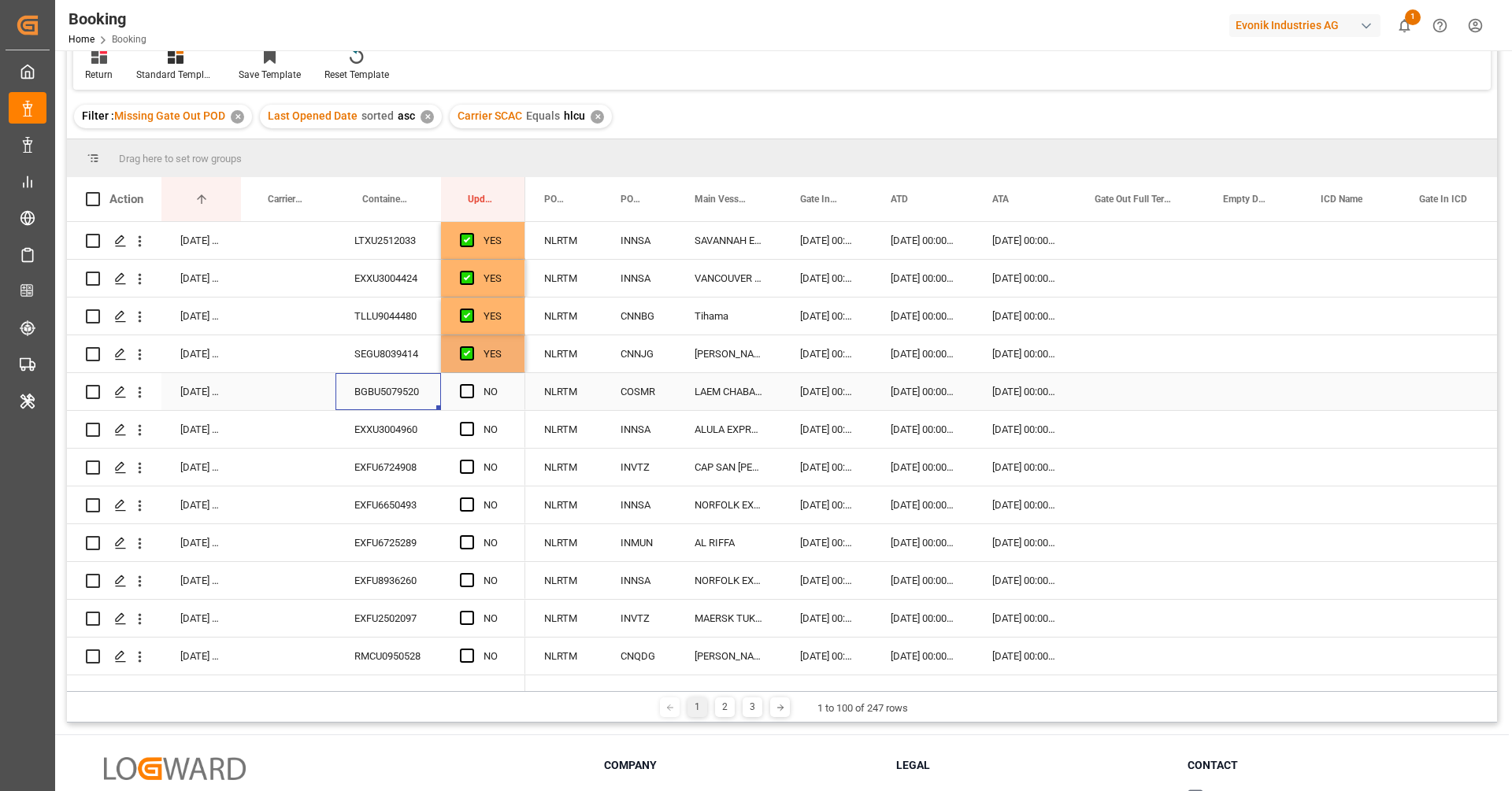
click at [405, 373] on div "BGBU5079520" at bounding box center [387, 392] width 105 height 37
click at [468, 391] on span "Press SPACE to select this row." at bounding box center [467, 391] width 14 height 14
click at [471, 384] on input "Press SPACE to select this row." at bounding box center [471, 384] width 0 height 0
click at [397, 416] on div "EXXU3004960" at bounding box center [387, 429] width 105 height 37
click at [470, 427] on span "Press SPACE to select this row." at bounding box center [467, 428] width 14 height 14
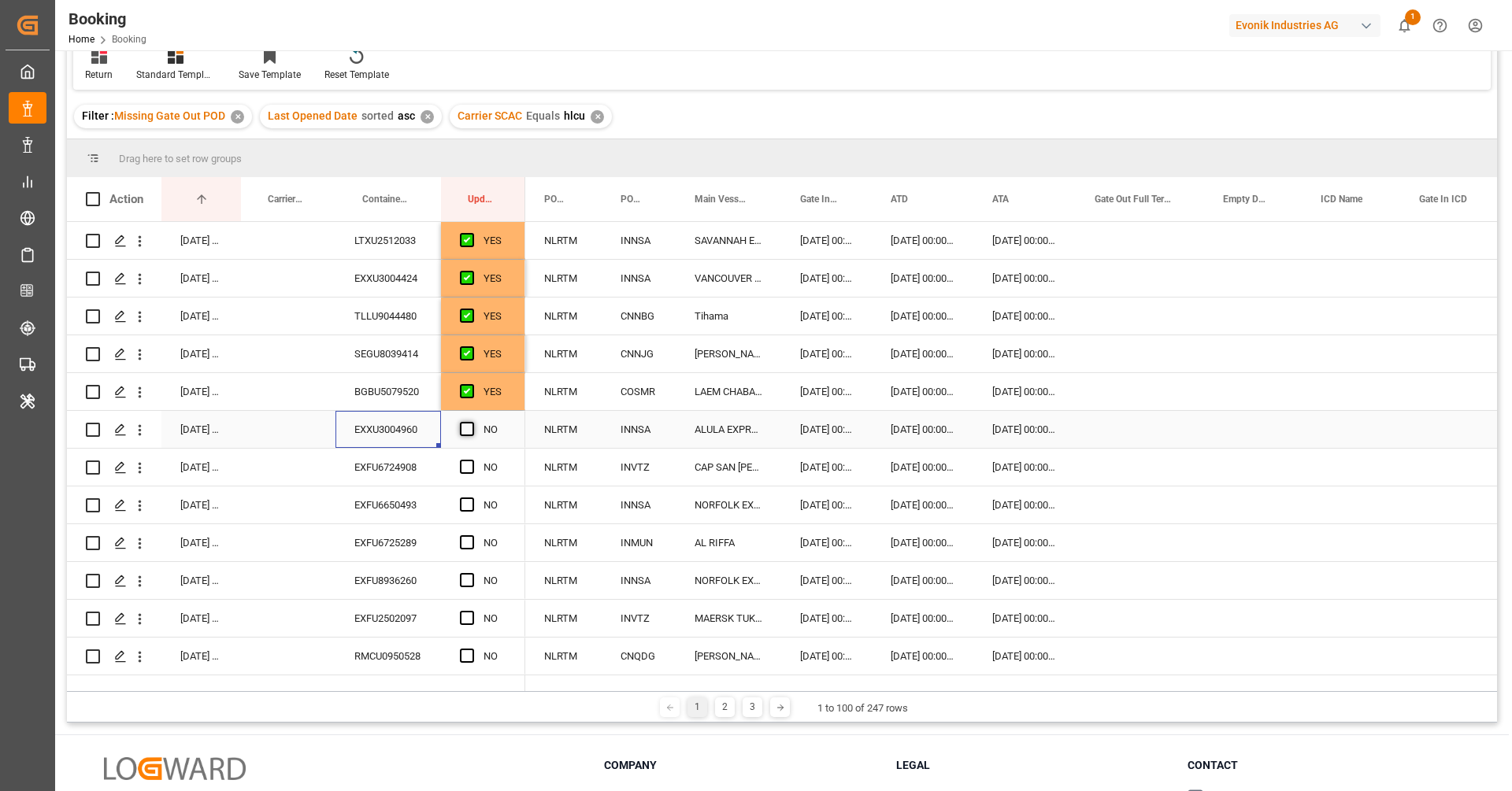
click at [471, 422] on input "Press SPACE to select this row." at bounding box center [471, 422] width 0 height 0
click at [403, 464] on div "EXFU6724908" at bounding box center [387, 467] width 105 height 37
click at [471, 466] on span "Press SPACE to select this row." at bounding box center [467, 466] width 14 height 14
click at [471, 460] on input "Press SPACE to select this row." at bounding box center [471, 460] width 0 height 0
click at [413, 513] on div "EXFU6650493" at bounding box center [387, 505] width 105 height 37
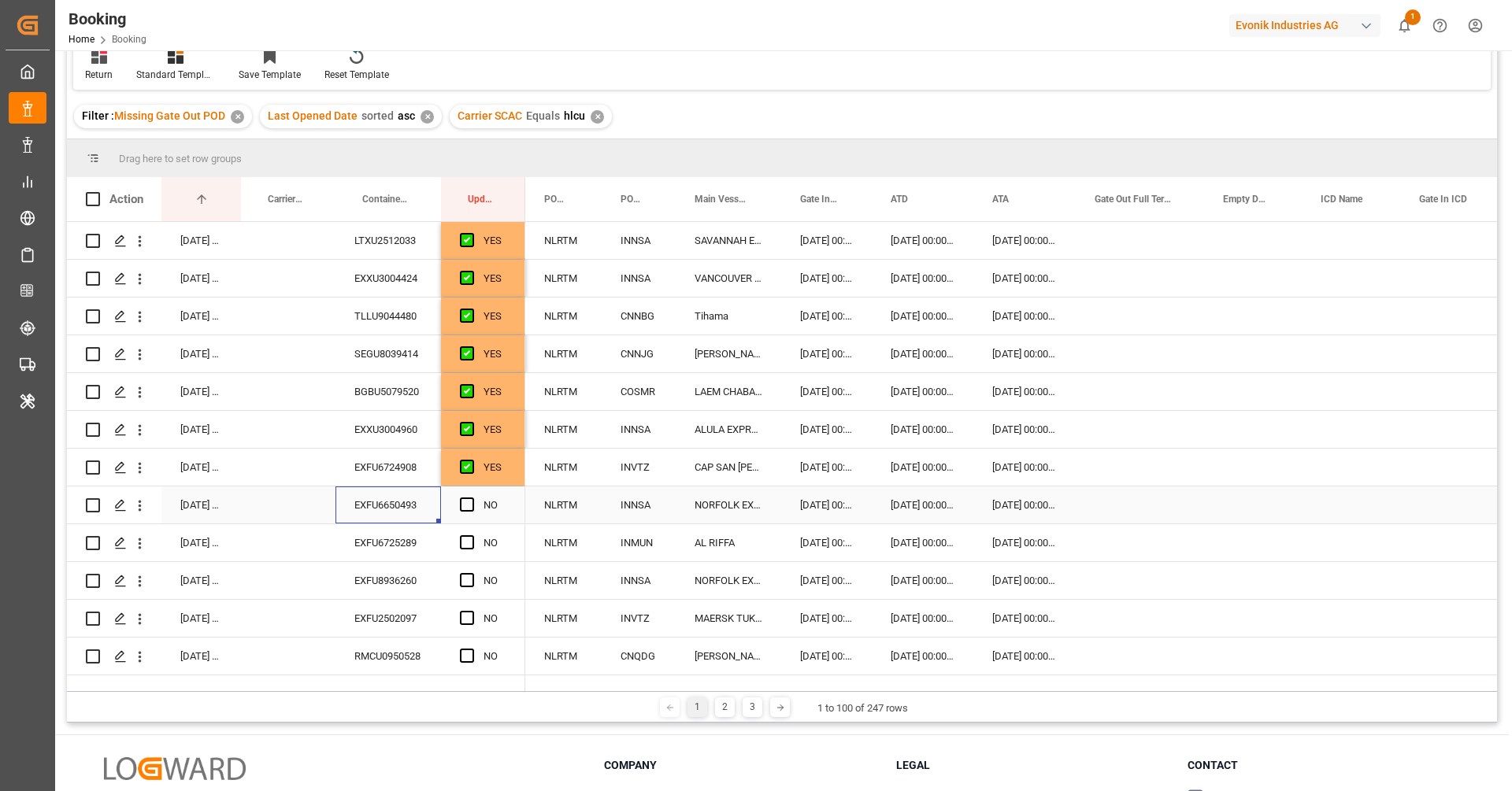
click at [465, 501] on span "Press SPACE to select this row." at bounding box center [467, 504] width 14 height 14
click at [471, 497] on input "Press SPACE to select this row." at bounding box center [471, 497] width 0 height 0
click at [408, 559] on div "EXFU6725289" at bounding box center [387, 543] width 105 height 37
click at [469, 535] on span "Press SPACE to select this row." at bounding box center [467, 542] width 14 height 14
click at [471, 535] on input "Press SPACE to select this row." at bounding box center [471, 535] width 0 height 0
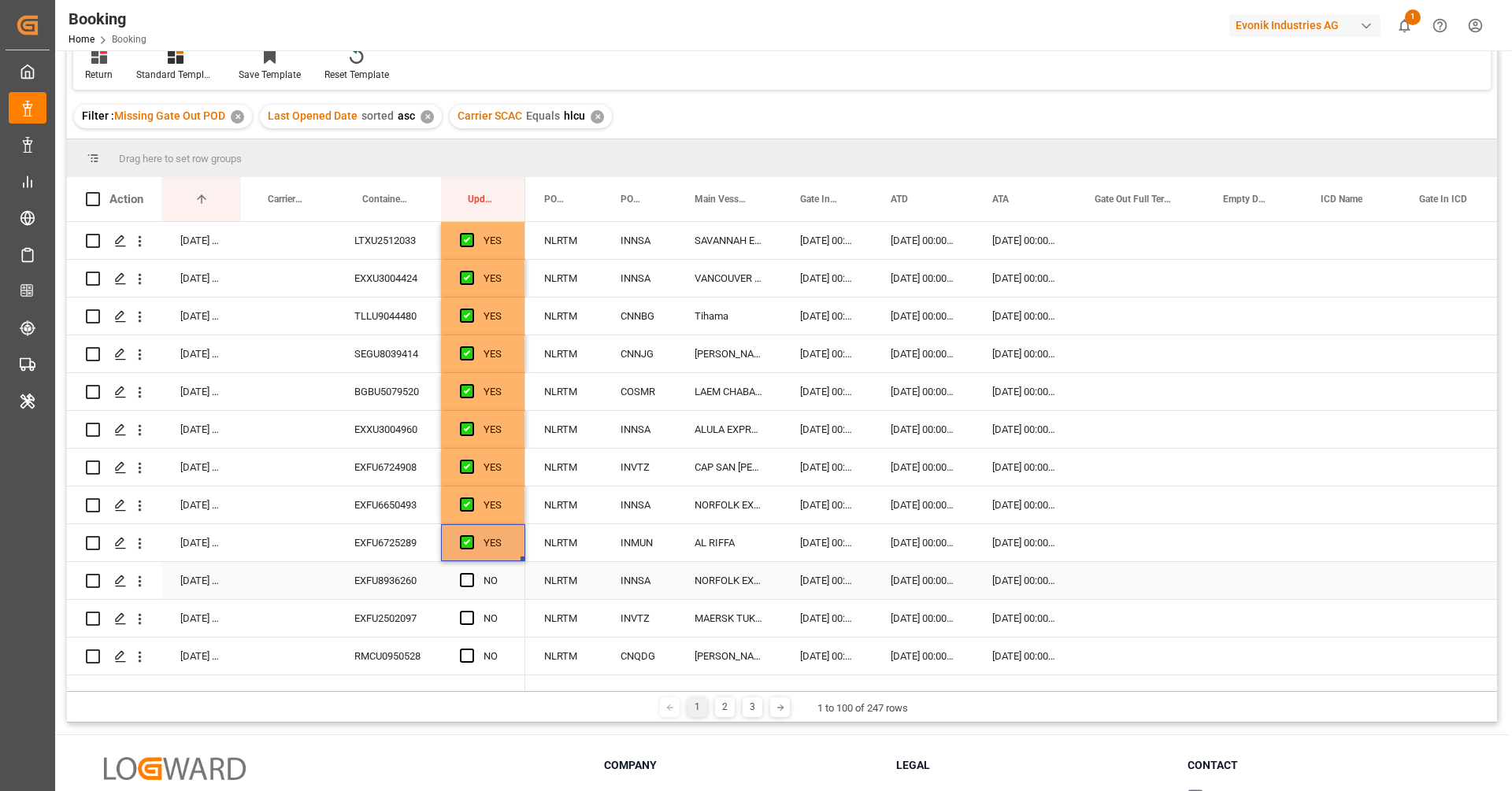
click at [410, 576] on div "EXFU8936260" at bounding box center [387, 580] width 105 height 37
click at [462, 576] on span "Press SPACE to select this row." at bounding box center [467, 579] width 14 height 14
click at [471, 573] on input "Press SPACE to select this row." at bounding box center [471, 573] width 0 height 0
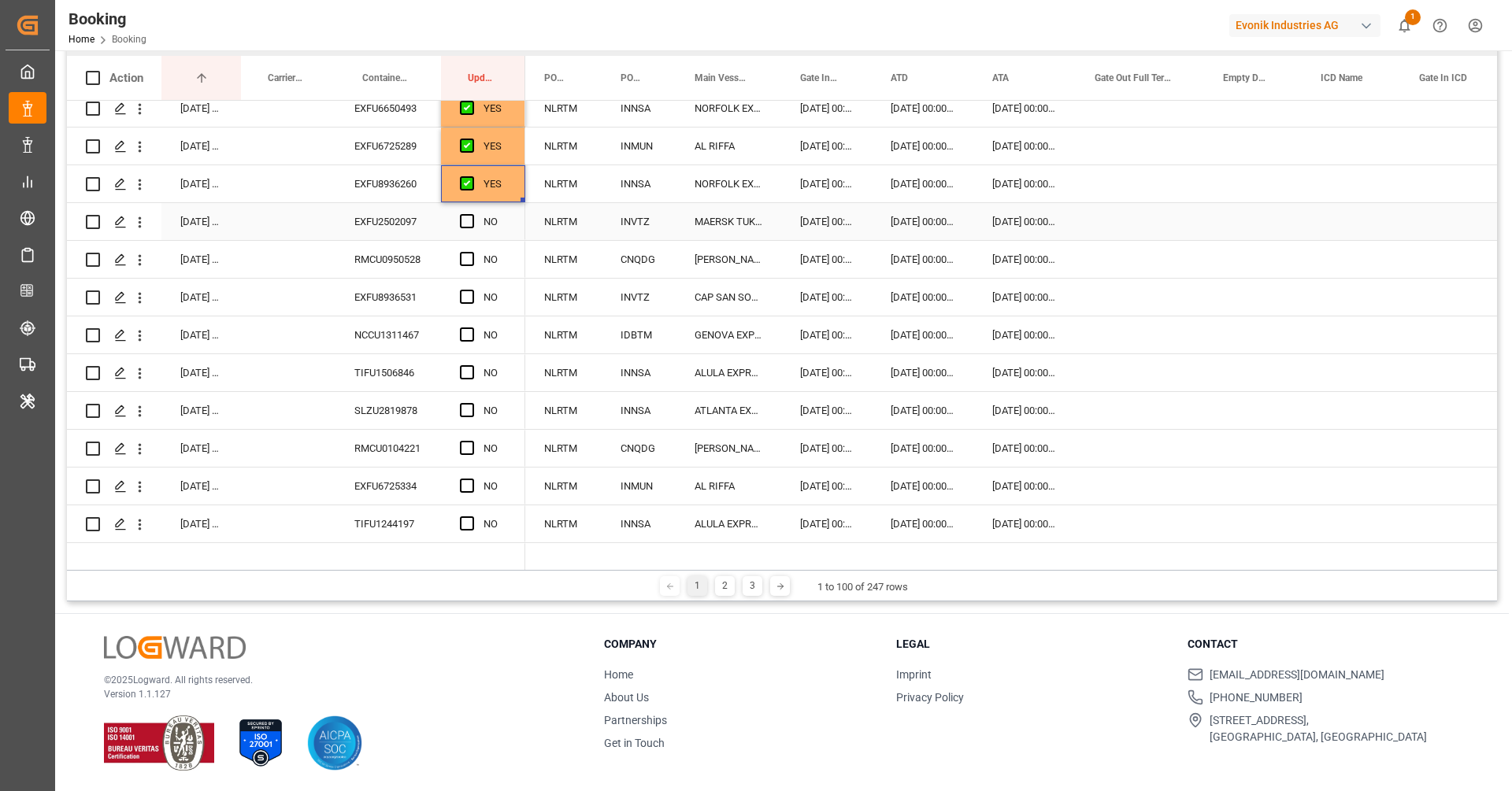
scroll to position [330, 0]
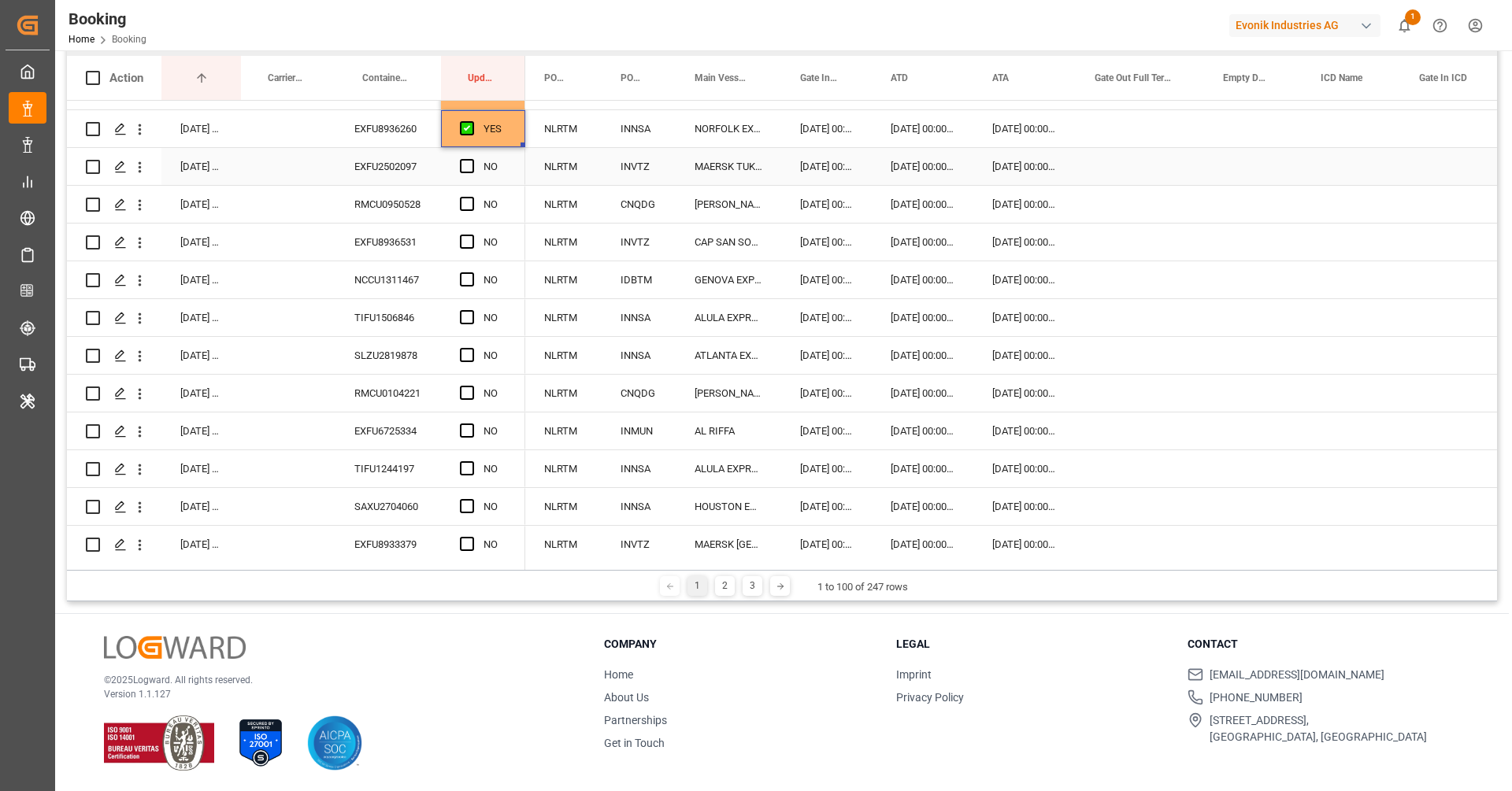
click at [399, 179] on div "EXFU2502097" at bounding box center [387, 167] width 105 height 37
click at [465, 168] on span "Press SPACE to select this row." at bounding box center [467, 165] width 14 height 14
click at [471, 159] on input "Press SPACE to select this row." at bounding box center [471, 159] width 0 height 0
click at [419, 206] on div "RMCU0950528" at bounding box center [387, 204] width 105 height 37
click at [471, 201] on span "Press SPACE to select this row." at bounding box center [467, 203] width 14 height 14
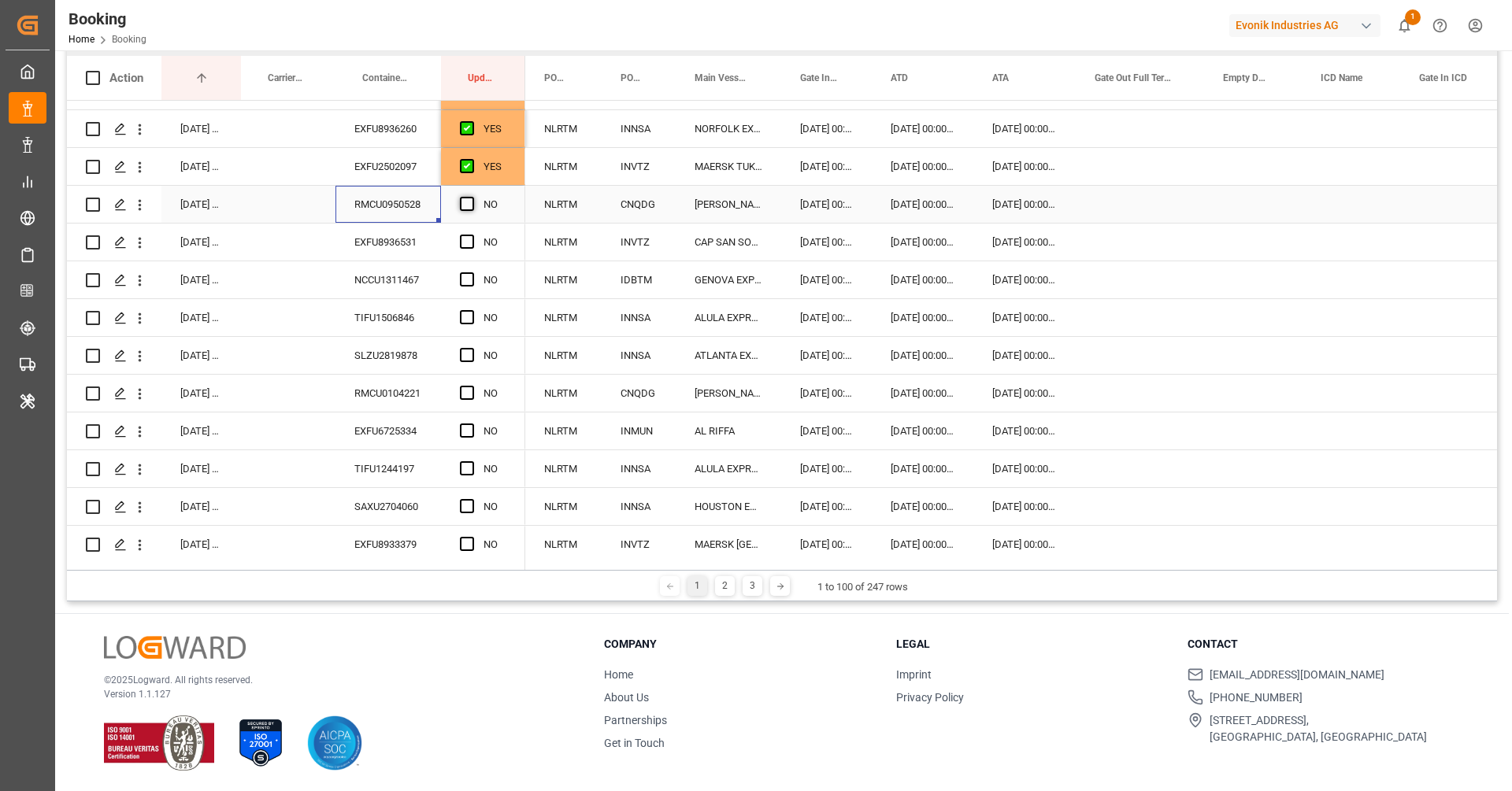
click at [471, 197] on input "Press SPACE to select this row." at bounding box center [471, 197] width 0 height 0
click at [404, 236] on div "EXFU8936531" at bounding box center [387, 243] width 105 height 37
click at [467, 239] on span "Press SPACE to select this row." at bounding box center [467, 241] width 14 height 14
click at [471, 234] on input "Press SPACE to select this row." at bounding box center [471, 234] width 0 height 0
click at [390, 275] on div "NCCU1311467" at bounding box center [387, 280] width 105 height 37
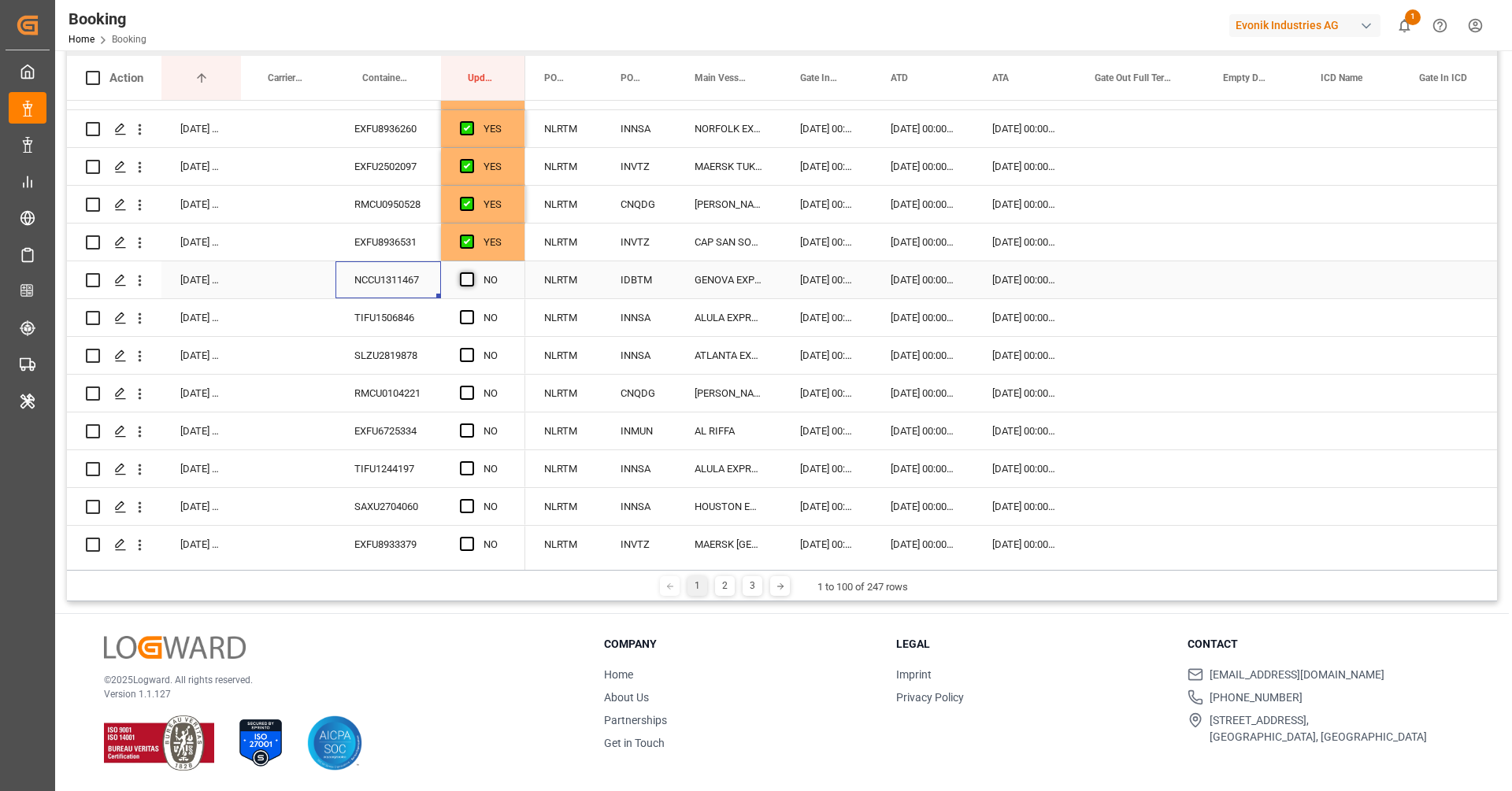
click at [470, 278] on span "Press SPACE to select this row." at bounding box center [467, 279] width 14 height 14
click at [471, 272] on input "Press SPACE to select this row." at bounding box center [471, 272] width 0 height 0
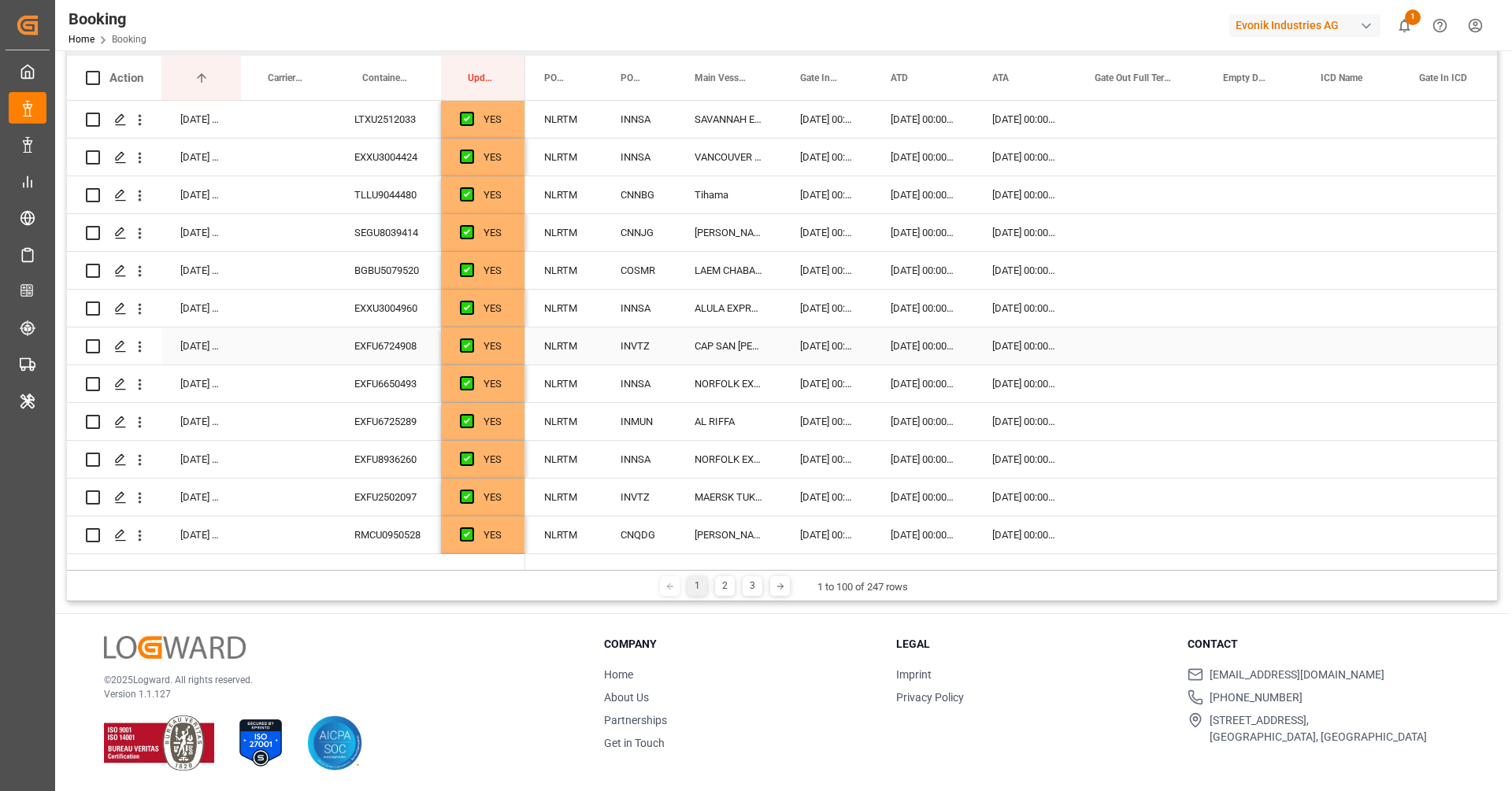
scroll to position [0, 0]
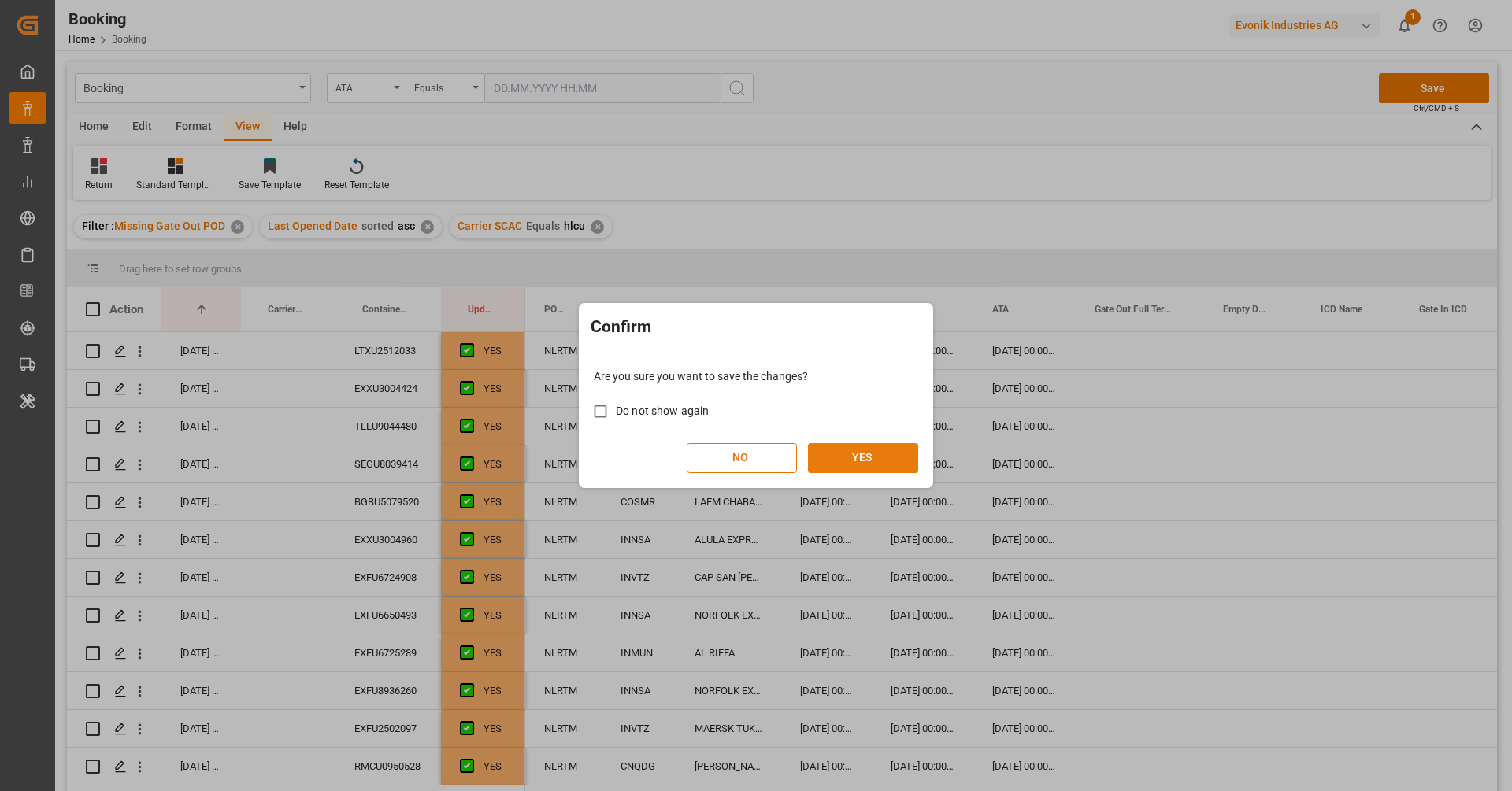
click at [848, 447] on button "YES" at bounding box center [863, 458] width 110 height 30
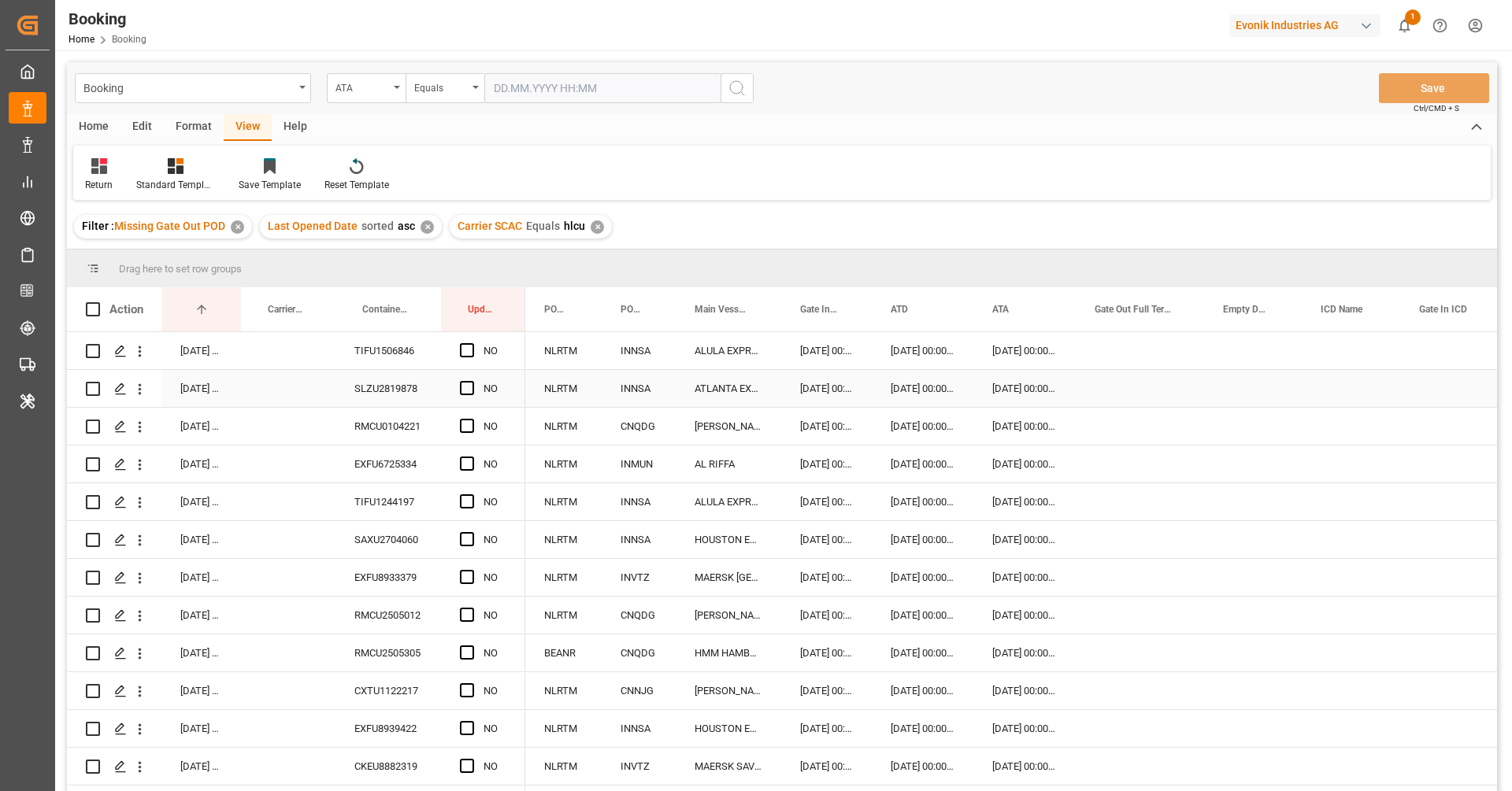
click at [392, 371] on div "SLZU2819878" at bounding box center [387, 389] width 105 height 37
click at [394, 349] on div "TIFU1506846" at bounding box center [387, 351] width 105 height 37
click at [469, 354] on span "Press SPACE to select this row." at bounding box center [467, 350] width 14 height 14
click at [471, 343] on input "Press SPACE to select this row." at bounding box center [471, 343] width 0 height 0
click at [388, 415] on div "RMCU0104221" at bounding box center [387, 426] width 105 height 37
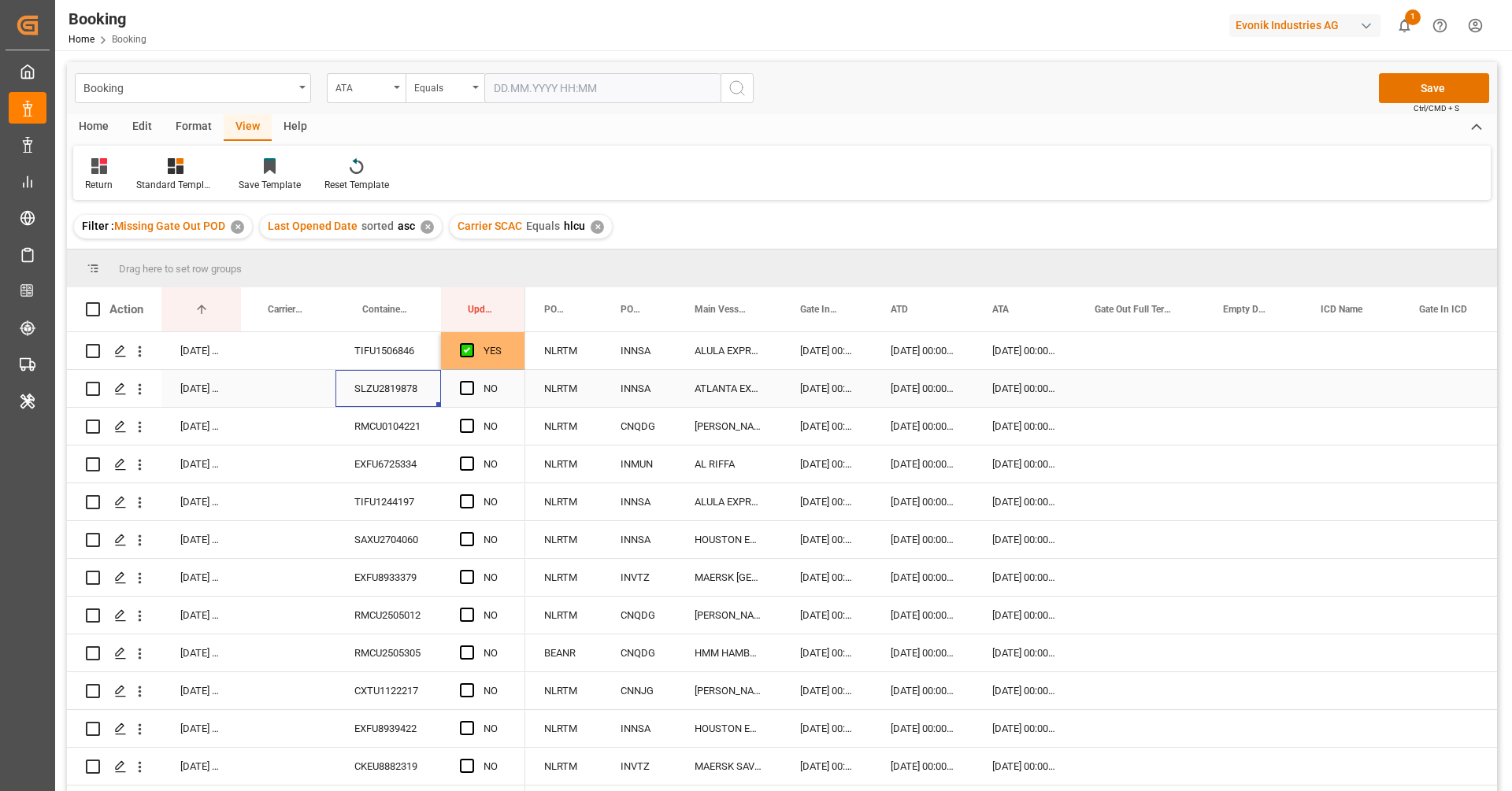
click at [400, 397] on div "SLZU2819878" at bounding box center [387, 389] width 105 height 37
click at [470, 396] on div "Press SPACE to select this row." at bounding box center [471, 388] width 23 height 36
click at [465, 392] on span "Press SPACE to select this row." at bounding box center [467, 387] width 14 height 14
click at [471, 381] on input "Press SPACE to select this row." at bounding box center [471, 381] width 0 height 0
click at [411, 425] on div "RMCU0104221" at bounding box center [387, 426] width 105 height 37
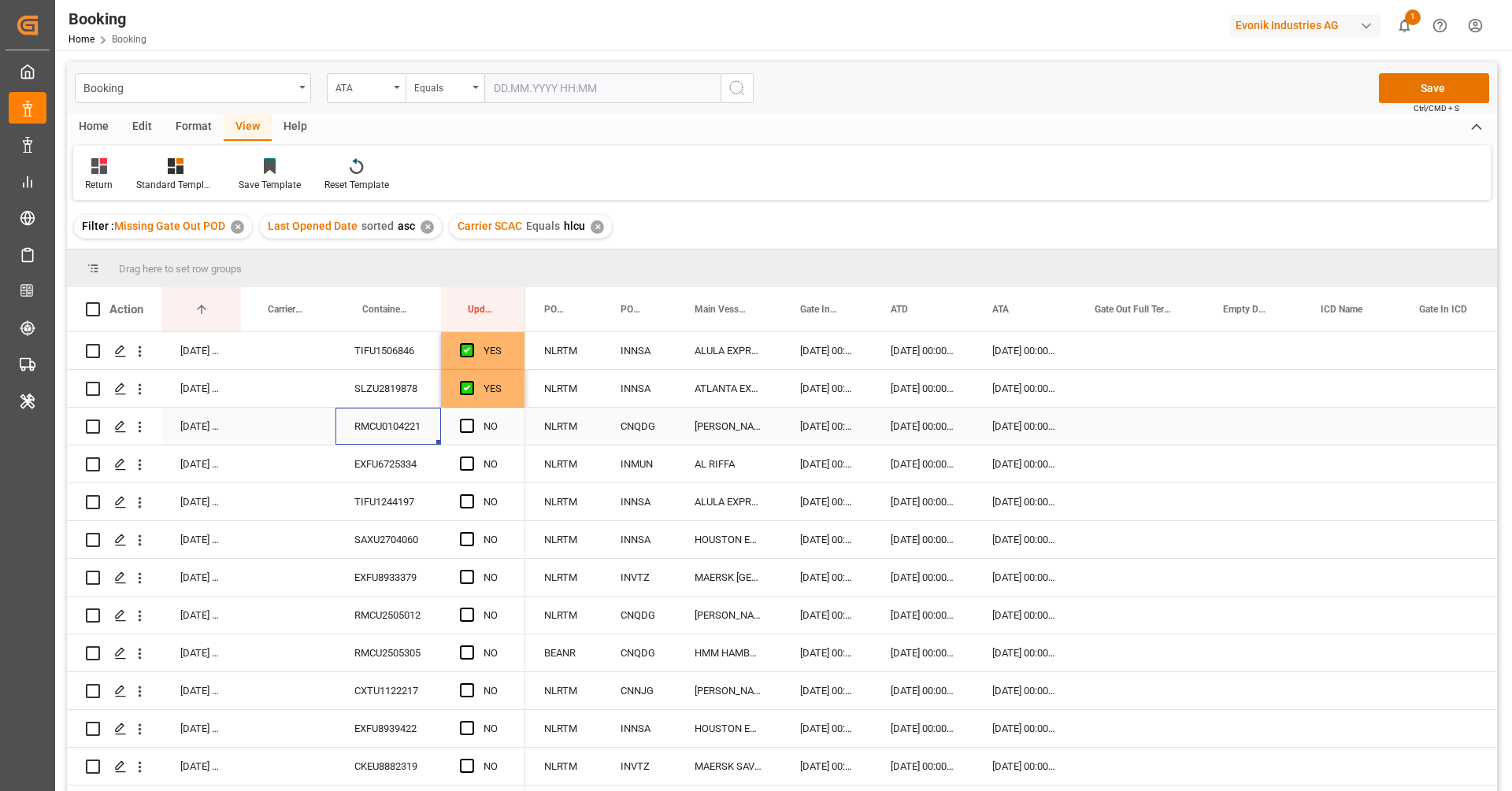
click at [473, 427] on div "Press SPACE to select this row." at bounding box center [471, 426] width 23 height 36
click at [449, 451] on div "NO" at bounding box center [483, 465] width 84 height 37
click at [390, 483] on div "TIFU1244197" at bounding box center [387, 502] width 105 height 37
click at [471, 421] on span "Press SPACE to select this row." at bounding box center [467, 425] width 14 height 14
click at [471, 419] on input "Press SPACE to select this row." at bounding box center [471, 419] width 0 height 0
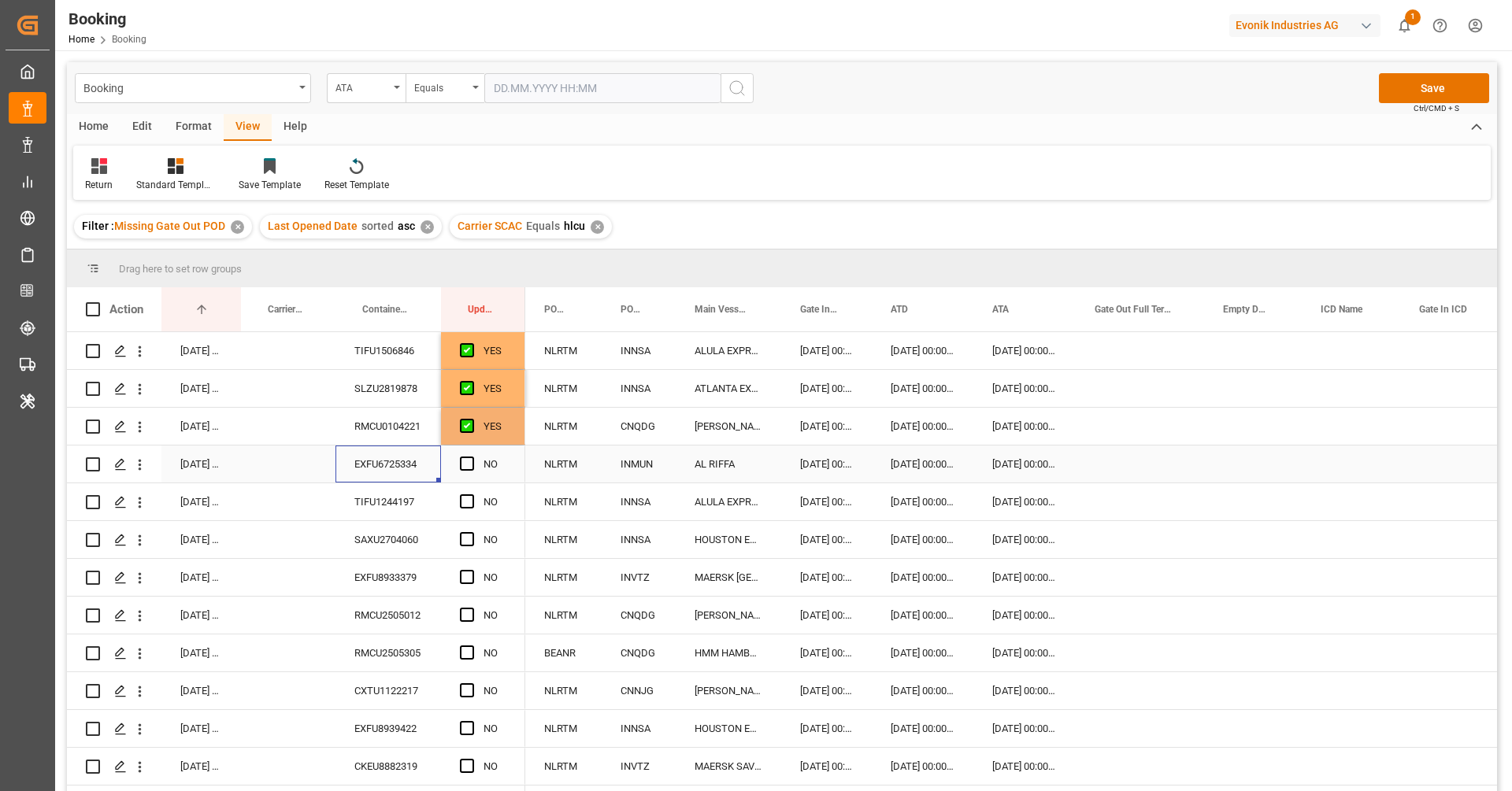
click at [423, 455] on div "EXFU6725334" at bounding box center [387, 465] width 105 height 37
click at [471, 457] on span "Press SPACE to select this row." at bounding box center [467, 463] width 14 height 14
click at [471, 456] on input "Press SPACE to select this row." at bounding box center [471, 456] width 0 height 0
click at [412, 505] on div "TIFU1244197" at bounding box center [387, 502] width 105 height 37
click at [465, 496] on span "Press SPACE to select this row." at bounding box center [467, 501] width 14 height 14
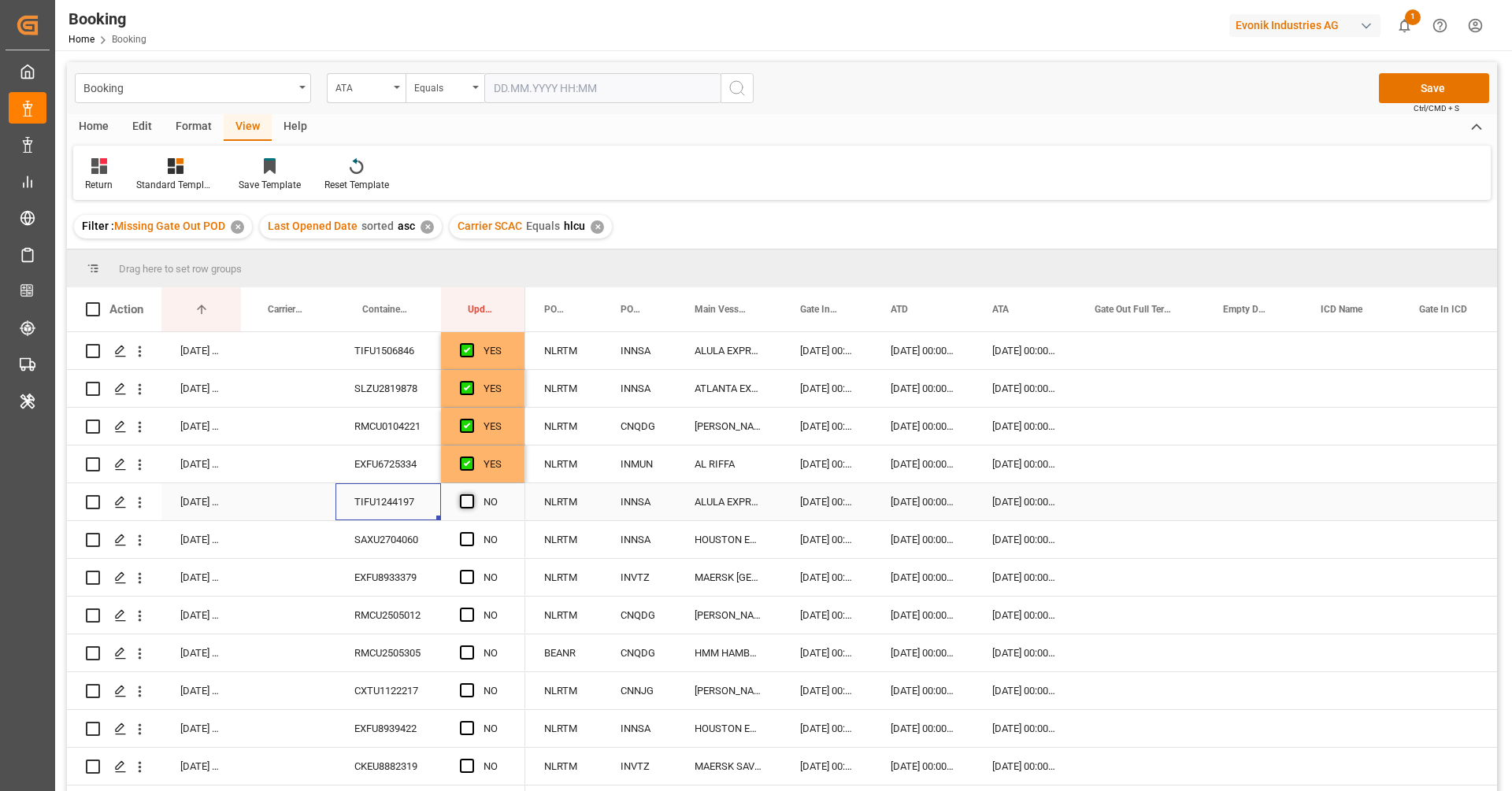
click at [471, 494] on input "Press SPACE to select this row." at bounding box center [471, 494] width 0 height 0
click at [405, 536] on div "SAXU2704060" at bounding box center [387, 539] width 105 height 37
click at [472, 537] on span "Press SPACE to select this row." at bounding box center [467, 538] width 14 height 14
click at [471, 532] on input "Press SPACE to select this row." at bounding box center [471, 532] width 0 height 0
click at [413, 565] on div "EXFU8933379" at bounding box center [387, 577] width 105 height 37
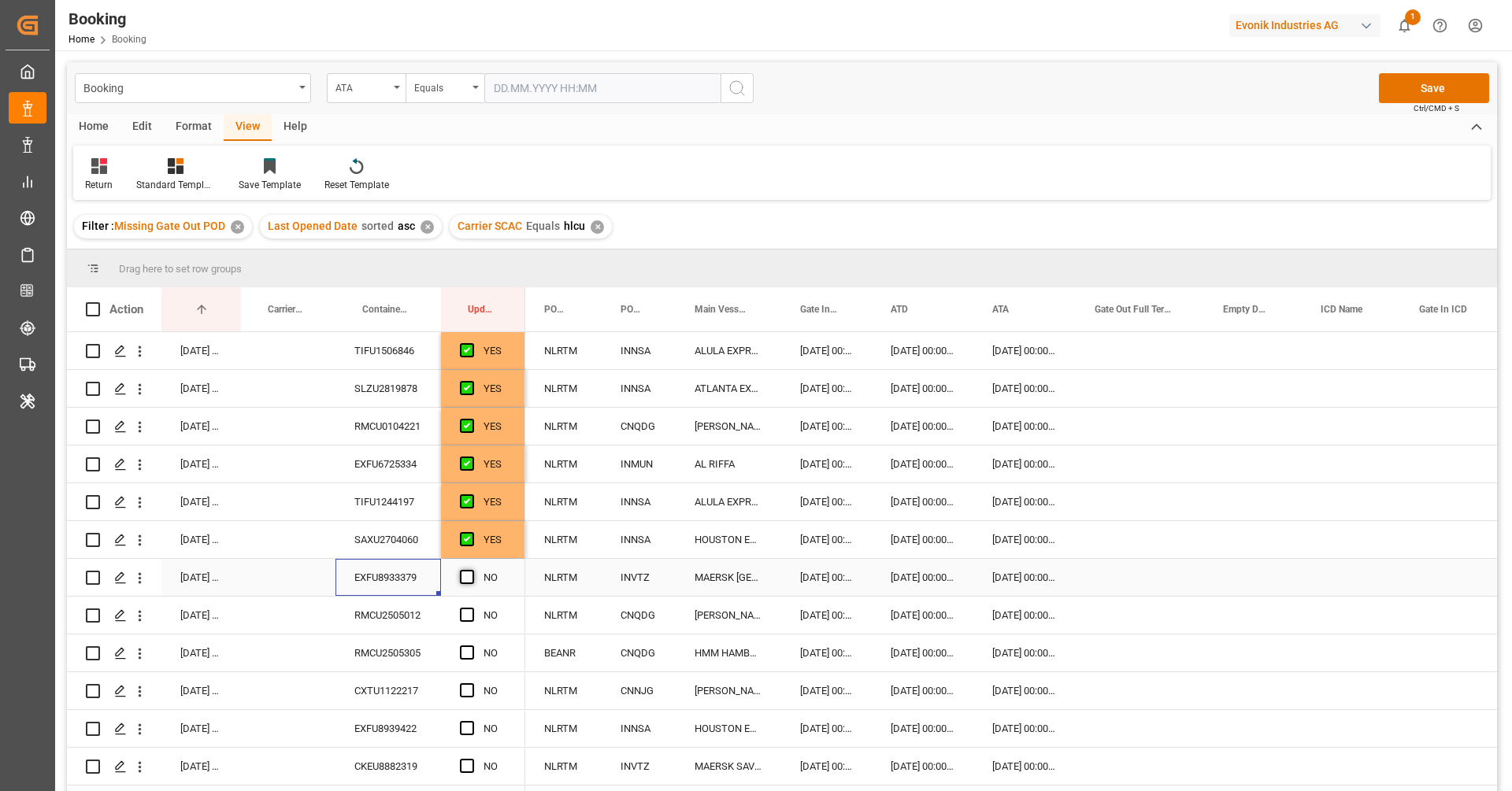
drag, startPoint x: 464, startPoint y: 581, endPoint x: 446, endPoint y: 595, distance: 22.8
click at [465, 581] on span "Press SPACE to select this row." at bounding box center [467, 576] width 14 height 14
click at [471, 570] on input "Press SPACE to select this row." at bounding box center [471, 570] width 0 height 0
click at [413, 616] on div "RMCU2505012" at bounding box center [387, 615] width 105 height 37
click at [477, 616] on div "Press SPACE to select this row." at bounding box center [471, 615] width 23 height 36
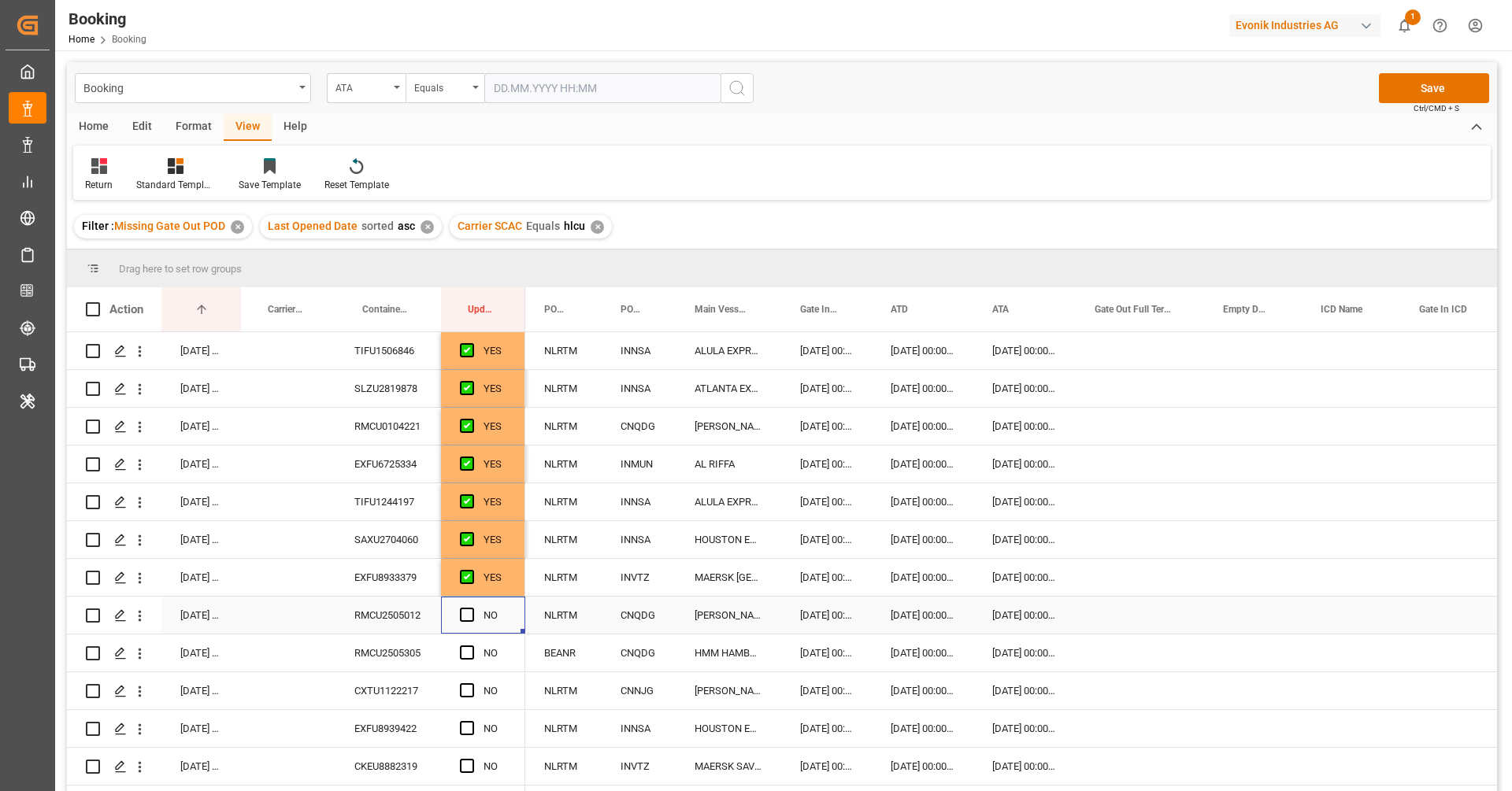
click at [475, 613] on div "Press SPACE to select this row." at bounding box center [471, 615] width 23 height 36
click at [465, 613] on span "Press SPACE to select this row." at bounding box center [467, 614] width 14 height 14
click at [471, 607] on input "Press SPACE to select this row." at bounding box center [471, 607] width 0 height 0
click at [426, 648] on div "RMCU2505305" at bounding box center [387, 653] width 105 height 37
click at [464, 650] on span "Press SPACE to select this row." at bounding box center [467, 652] width 14 height 14
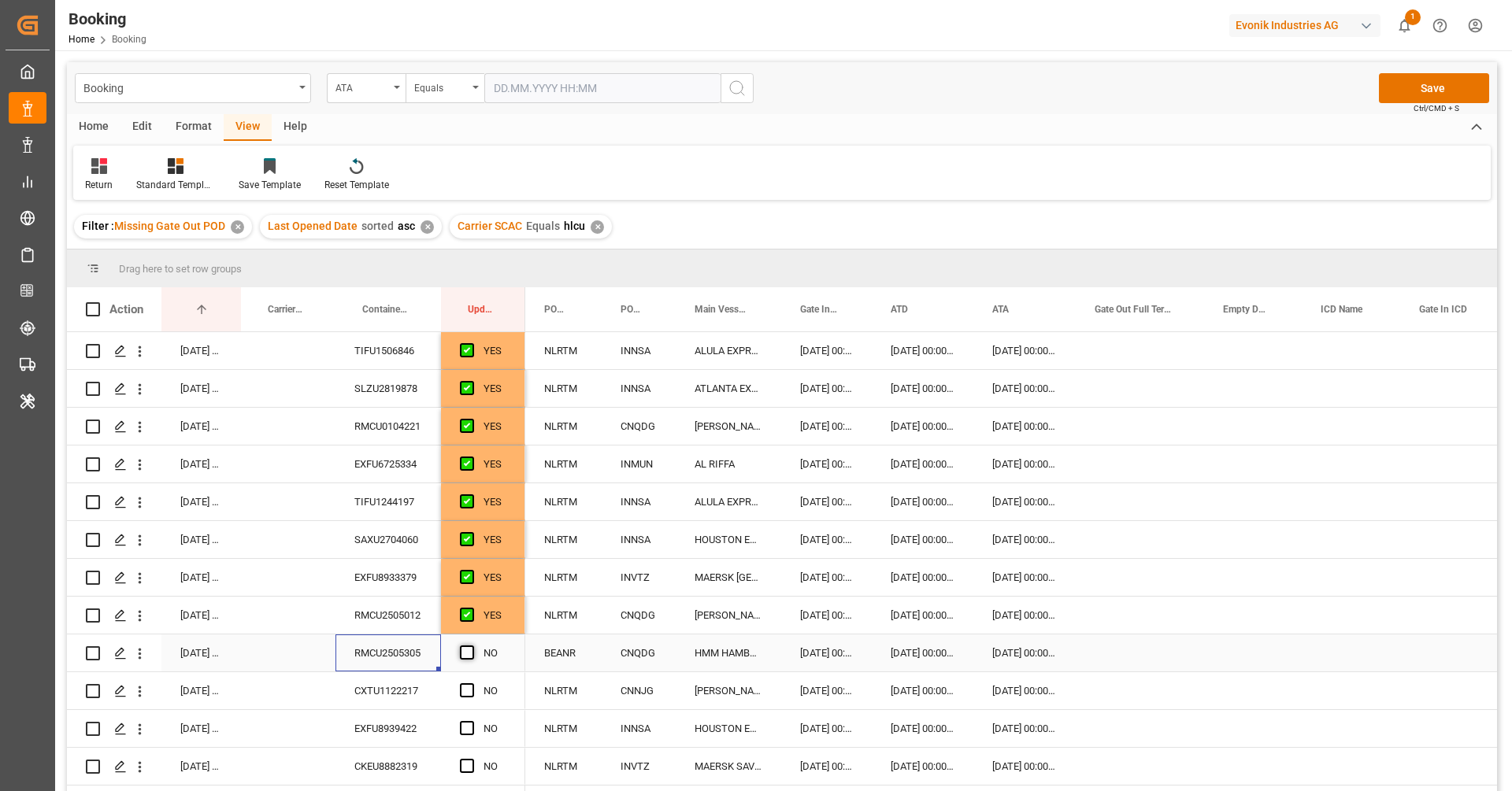
click at [471, 645] on input "Press SPACE to select this row." at bounding box center [471, 645] width 0 height 0
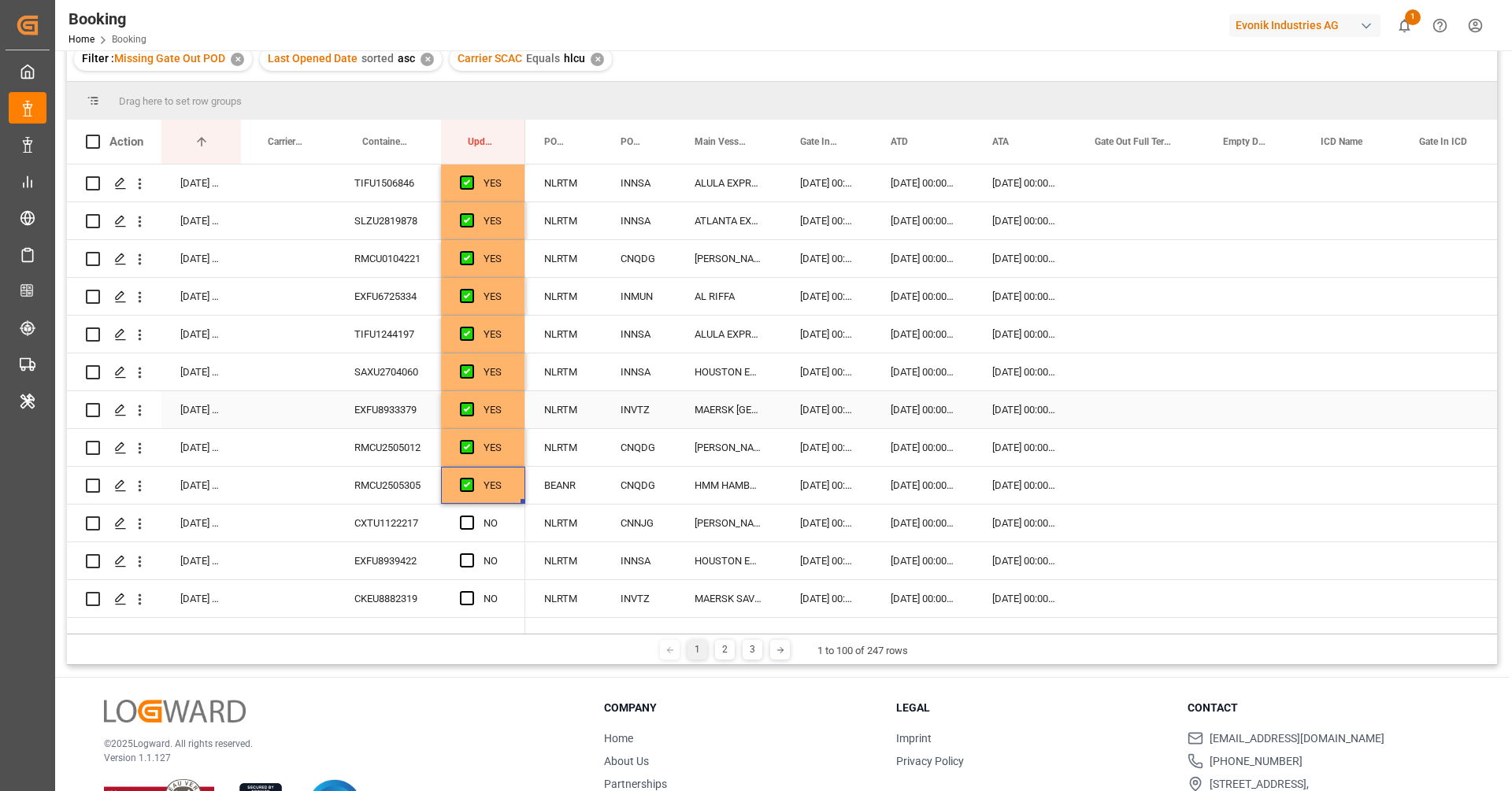
scroll to position [246, 0]
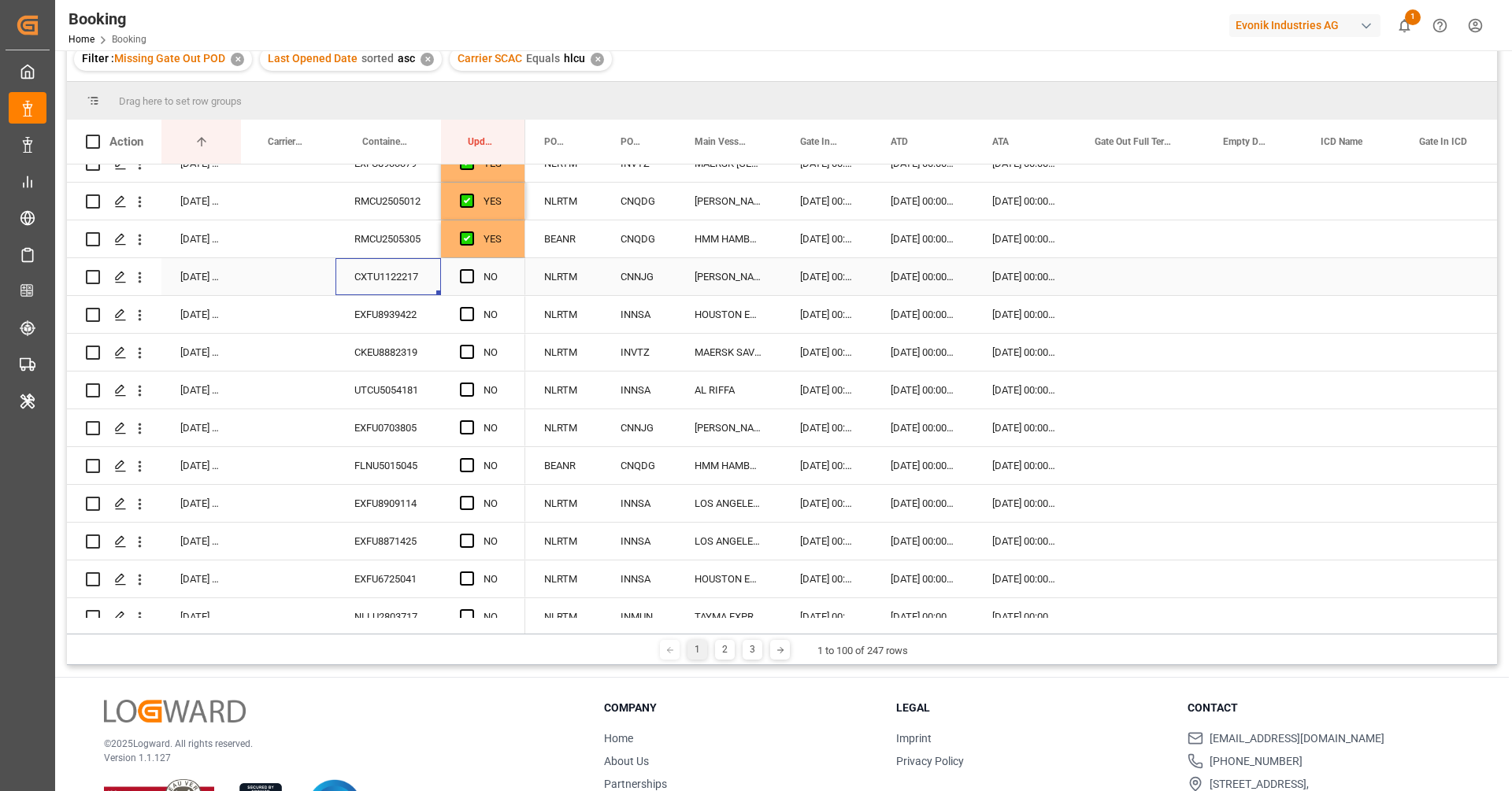
click at [405, 281] on div "CXTU1122217" at bounding box center [387, 277] width 105 height 37
click at [468, 283] on div "Press SPACE to select this row." at bounding box center [471, 277] width 23 height 36
click at [463, 279] on span "Press SPACE to select this row." at bounding box center [467, 276] width 14 height 14
click at [471, 270] on input "Press SPACE to select this row." at bounding box center [471, 270] width 0 height 0
click at [400, 329] on div "EXFU8939422" at bounding box center [387, 314] width 105 height 37
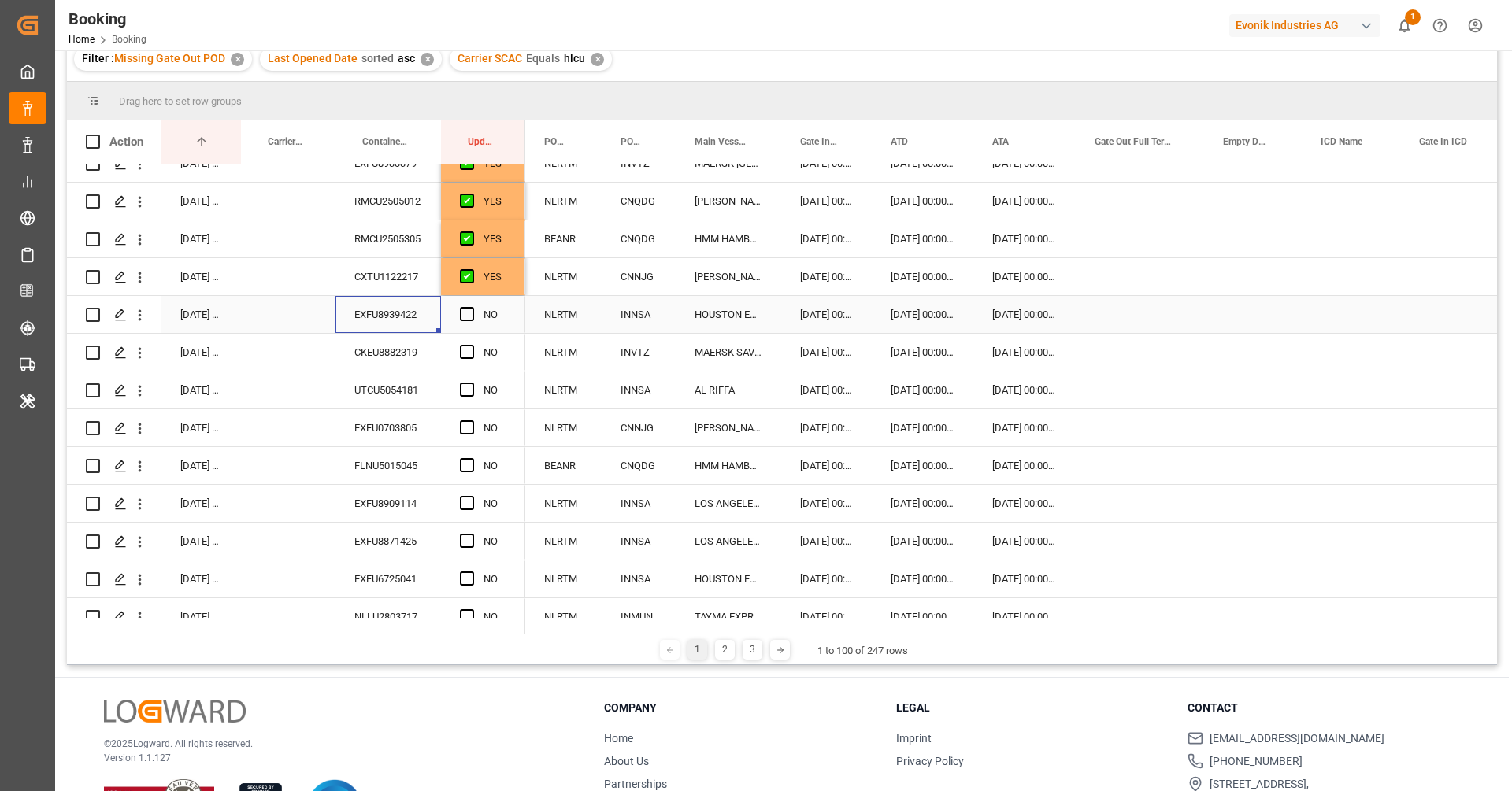
click at [462, 321] on div "Press SPACE to select this row." at bounding box center [471, 314] width 23 height 36
click at [463, 318] on span "Press SPACE to select this row." at bounding box center [467, 313] width 14 height 14
click at [471, 307] on input "Press SPACE to select this row." at bounding box center [471, 307] width 0 height 0
click at [401, 344] on div "CKEU8882319" at bounding box center [387, 353] width 105 height 37
click at [464, 350] on span "Press SPACE to select this row." at bounding box center [467, 352] width 14 height 14
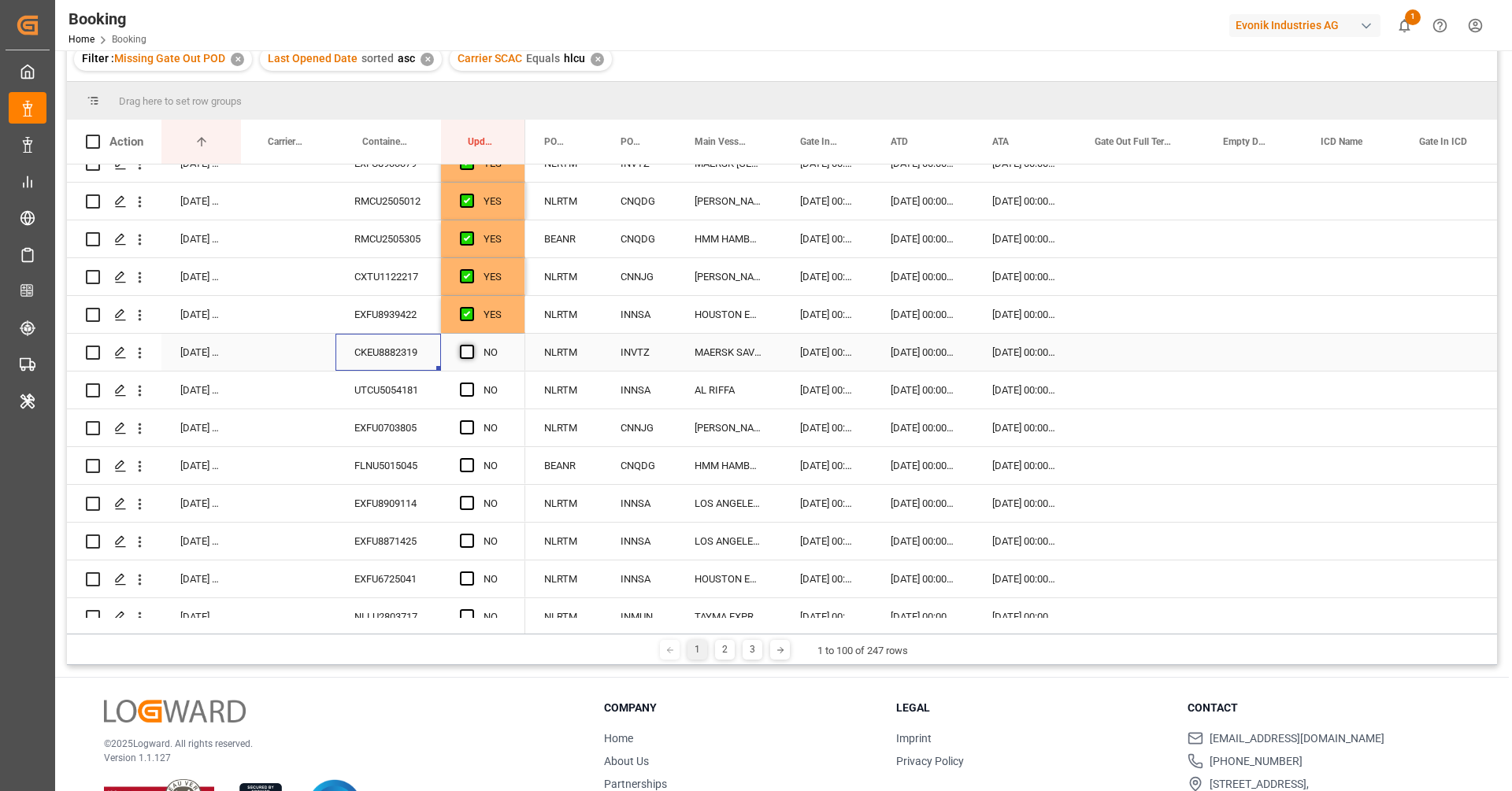
click at [471, 345] on input "Press SPACE to select this row." at bounding box center [471, 345] width 0 height 0
click at [394, 393] on div "UTCU5054181" at bounding box center [387, 390] width 105 height 37
click at [144, 396] on icon "open menu" at bounding box center [140, 391] width 17 height 17
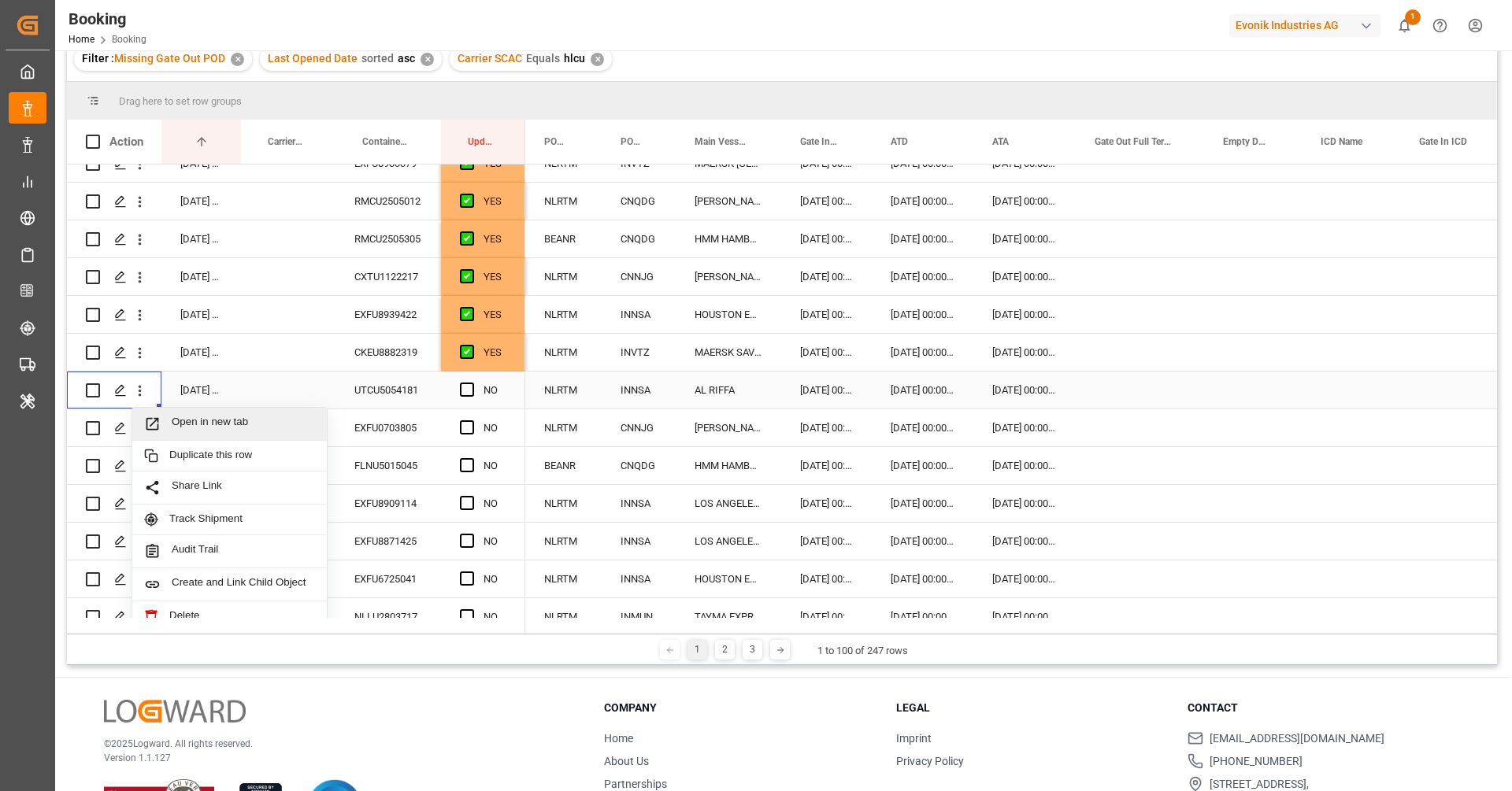
click at [175, 413] on div "Open in new tab" at bounding box center [230, 423] width 194 height 33
click at [396, 427] on div "EXFU0703805" at bounding box center [387, 428] width 105 height 37
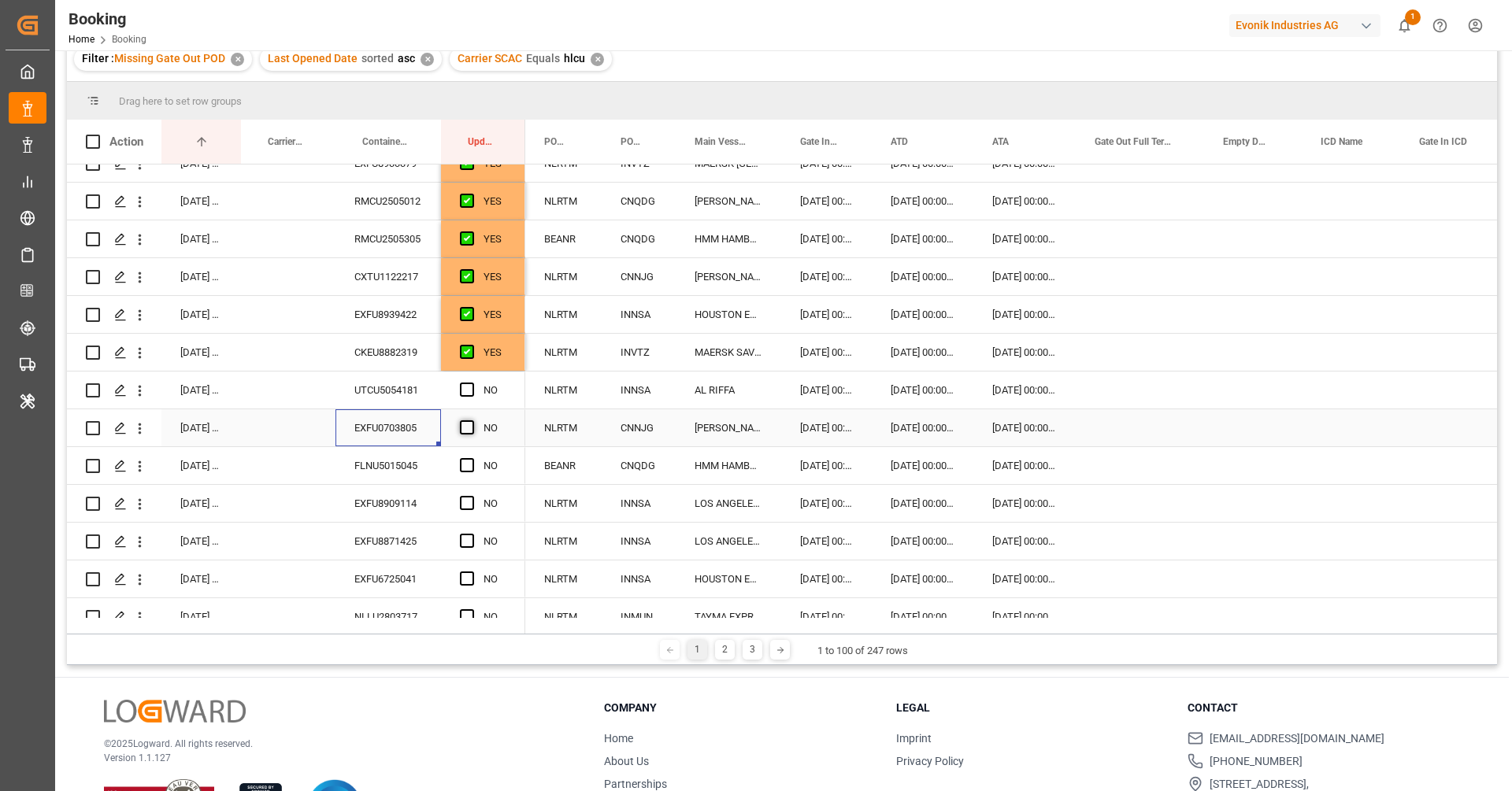
click at [469, 425] on span "Press SPACE to select this row." at bounding box center [467, 427] width 14 height 14
click at [471, 421] on input "Press SPACE to select this row." at bounding box center [471, 421] width 0 height 0
click at [424, 455] on div "FLNU5015045" at bounding box center [387, 465] width 105 height 37
click at [476, 461] on div "Press SPACE to select this row." at bounding box center [471, 465] width 23 height 36
click at [469, 464] on span "Press SPACE to select this row." at bounding box center [467, 465] width 14 height 14
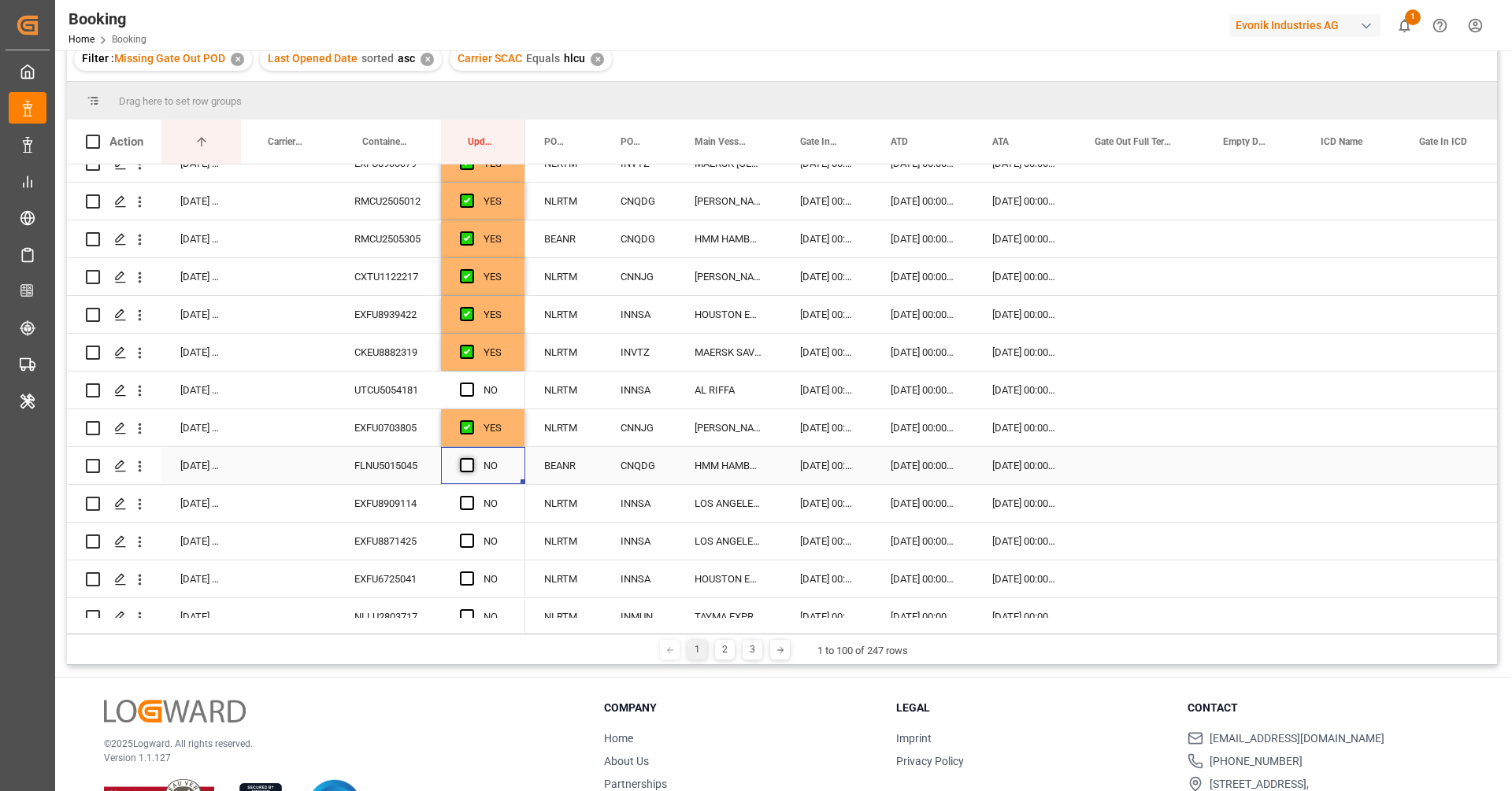
click at [471, 458] on input "Press SPACE to select this row." at bounding box center [471, 458] width 0 height 0
click at [383, 502] on div "EXFU8909114" at bounding box center [387, 504] width 105 height 37
click at [466, 507] on span "Press SPACE to select this row." at bounding box center [467, 502] width 14 height 14
click at [471, 495] on input "Press SPACE to select this row." at bounding box center [471, 495] width 0 height 0
click at [403, 553] on div "EXFU8871425" at bounding box center [387, 541] width 105 height 37
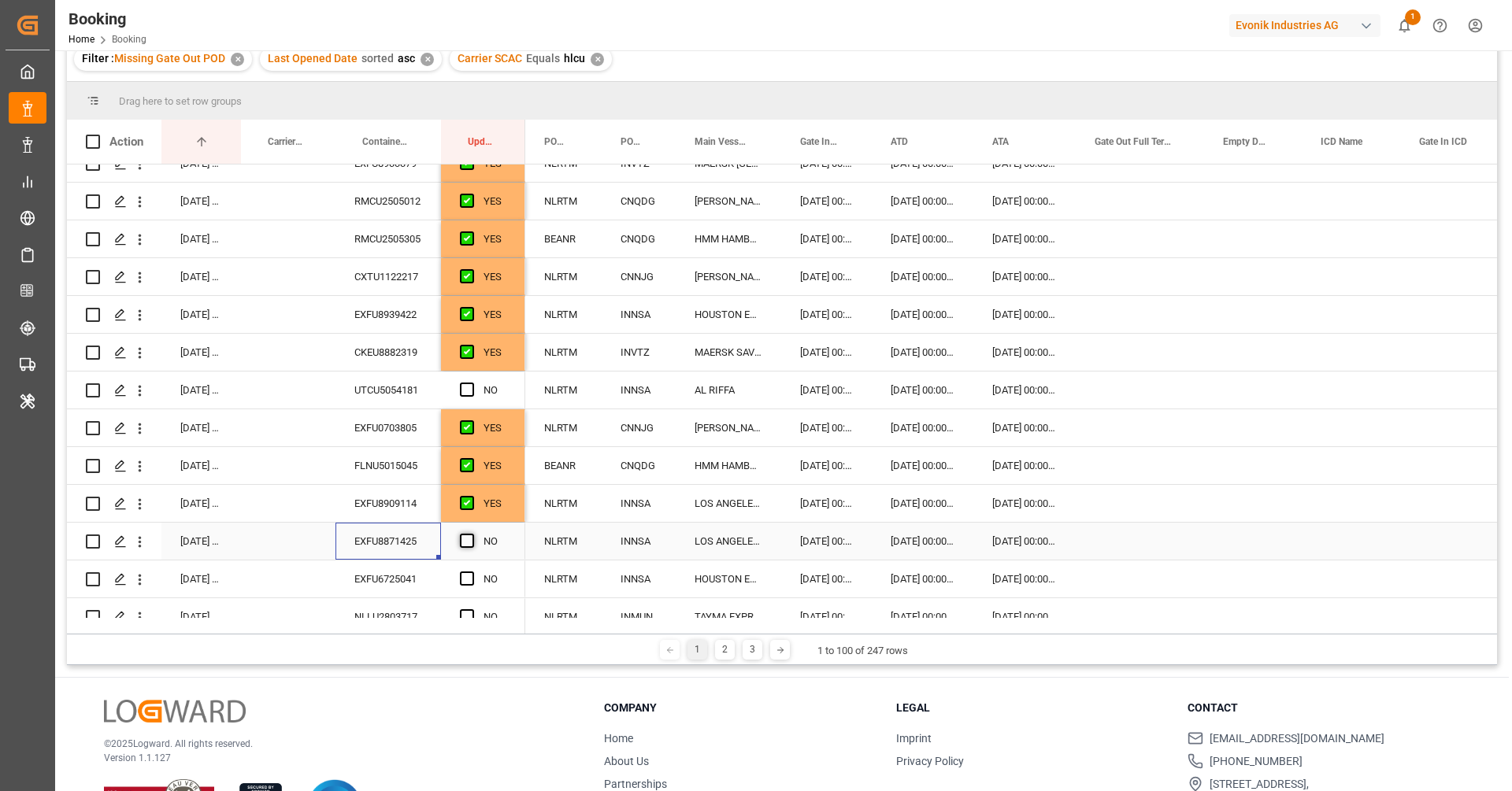
click at [471, 540] on span "Press SPACE to select this row." at bounding box center [467, 540] width 14 height 14
click at [471, 534] on input "Press SPACE to select this row." at bounding box center [471, 534] width 0 height 0
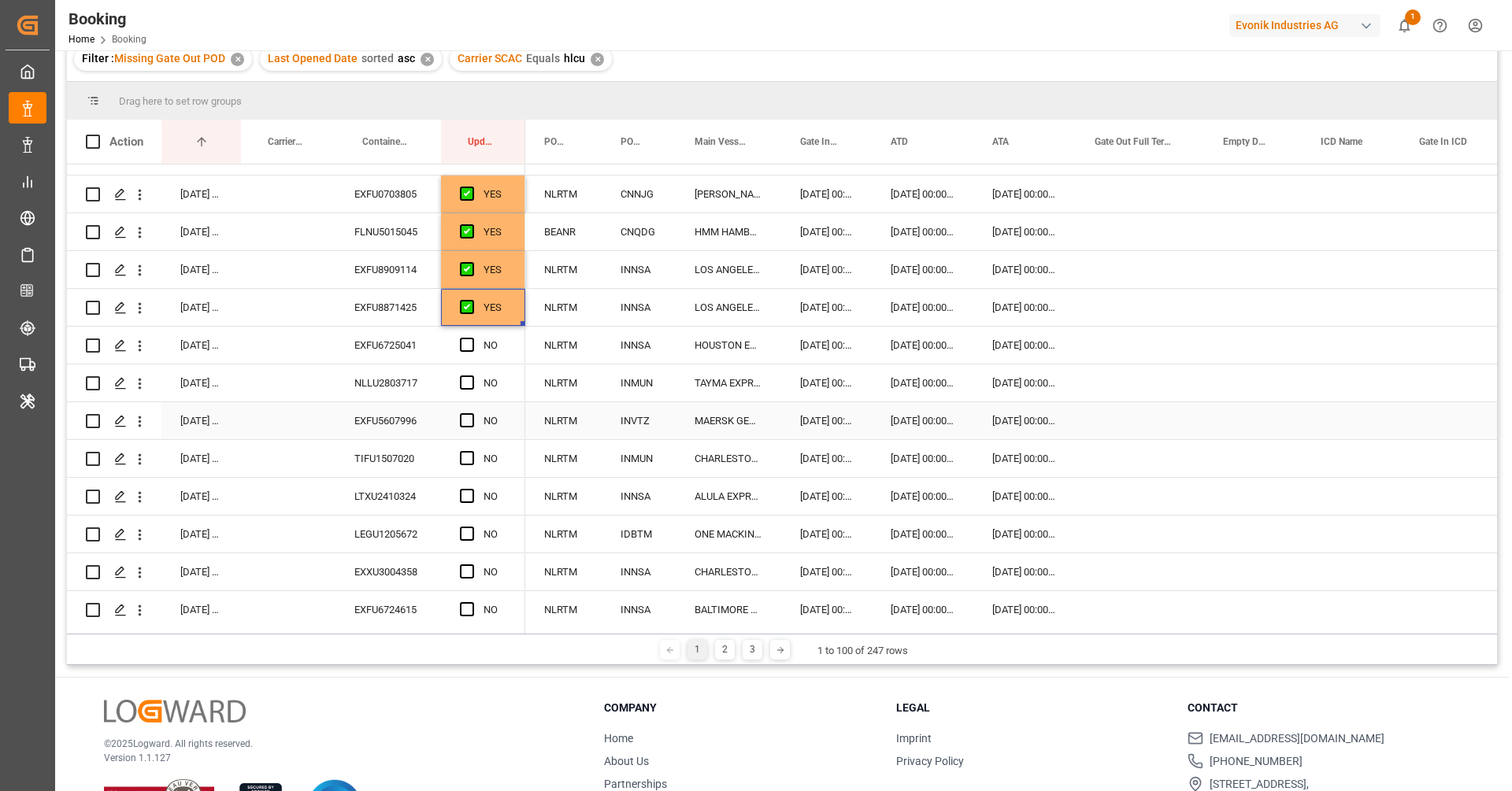
scroll to position [494, 0]
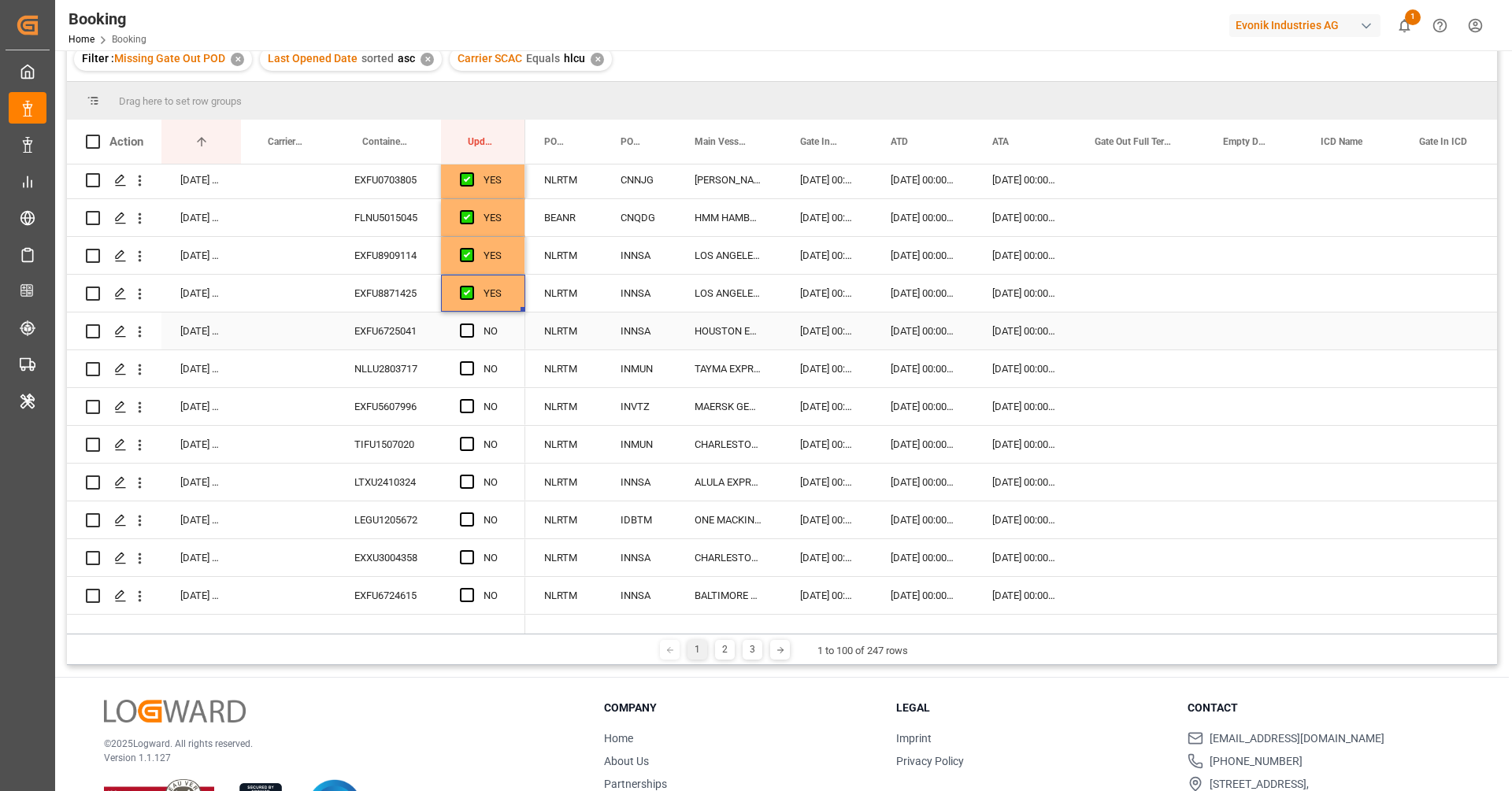
click at [411, 335] on div "EXFU6725041" at bounding box center [387, 331] width 105 height 37
drag, startPoint x: 469, startPoint y: 327, endPoint x: 449, endPoint y: 334, distance: 21.2
click at [469, 327] on span "Press SPACE to select this row." at bounding box center [467, 330] width 14 height 14
click at [471, 324] on input "Press SPACE to select this row." at bounding box center [471, 324] width 0 height 0
click at [377, 369] on div "NLLU2803717" at bounding box center [387, 368] width 105 height 37
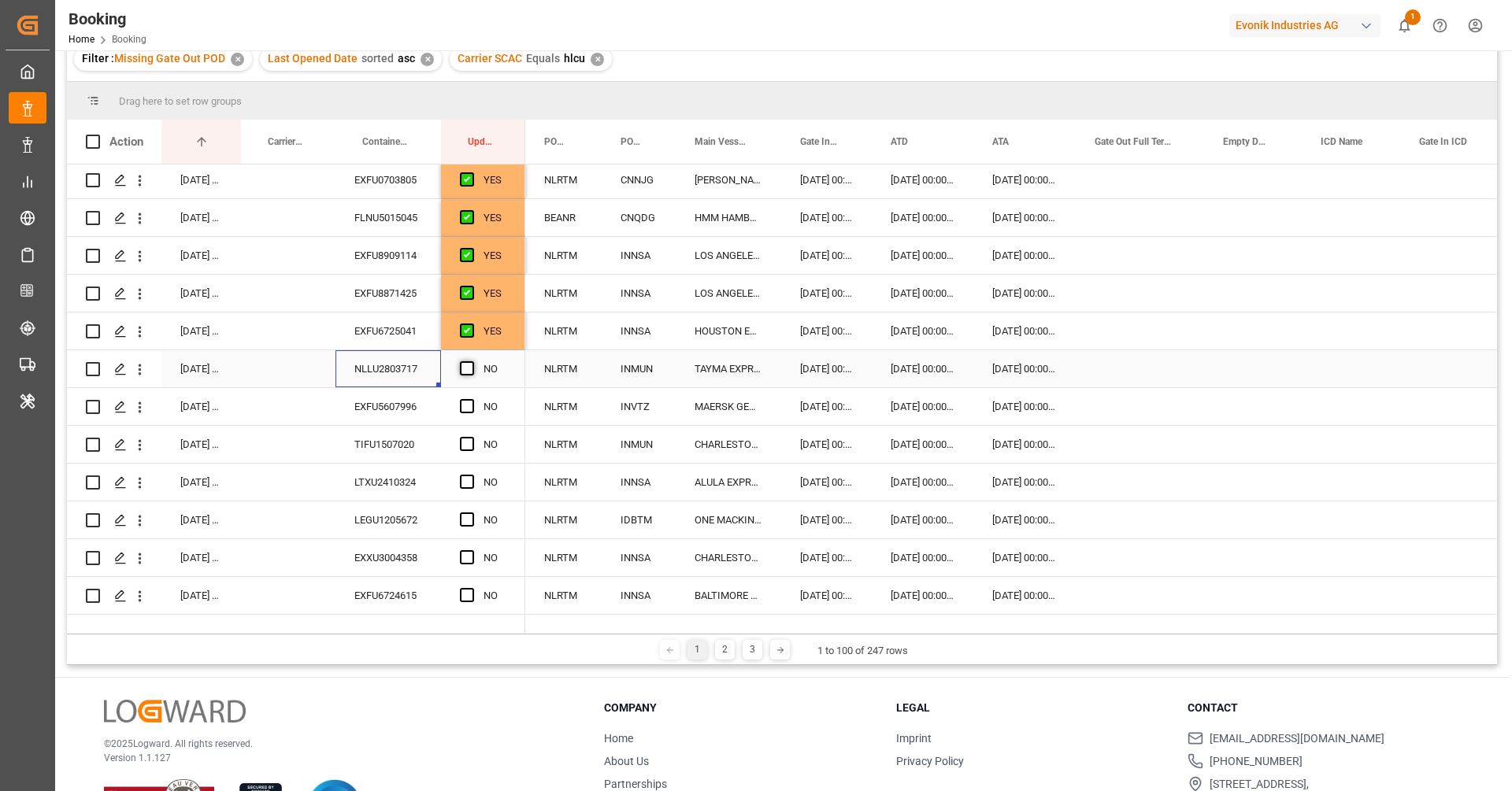
click at [461, 364] on span "Press SPACE to select this row." at bounding box center [467, 368] width 14 height 14
click at [471, 361] on input "Press SPACE to select this row." at bounding box center [471, 361] width 0 height 0
click at [392, 400] on div "EXFU5607996" at bounding box center [387, 407] width 105 height 37
click at [467, 409] on span "Press SPACE to select this row." at bounding box center [467, 406] width 14 height 14
click at [471, 399] on input "Press SPACE to select this row." at bounding box center [471, 399] width 0 height 0
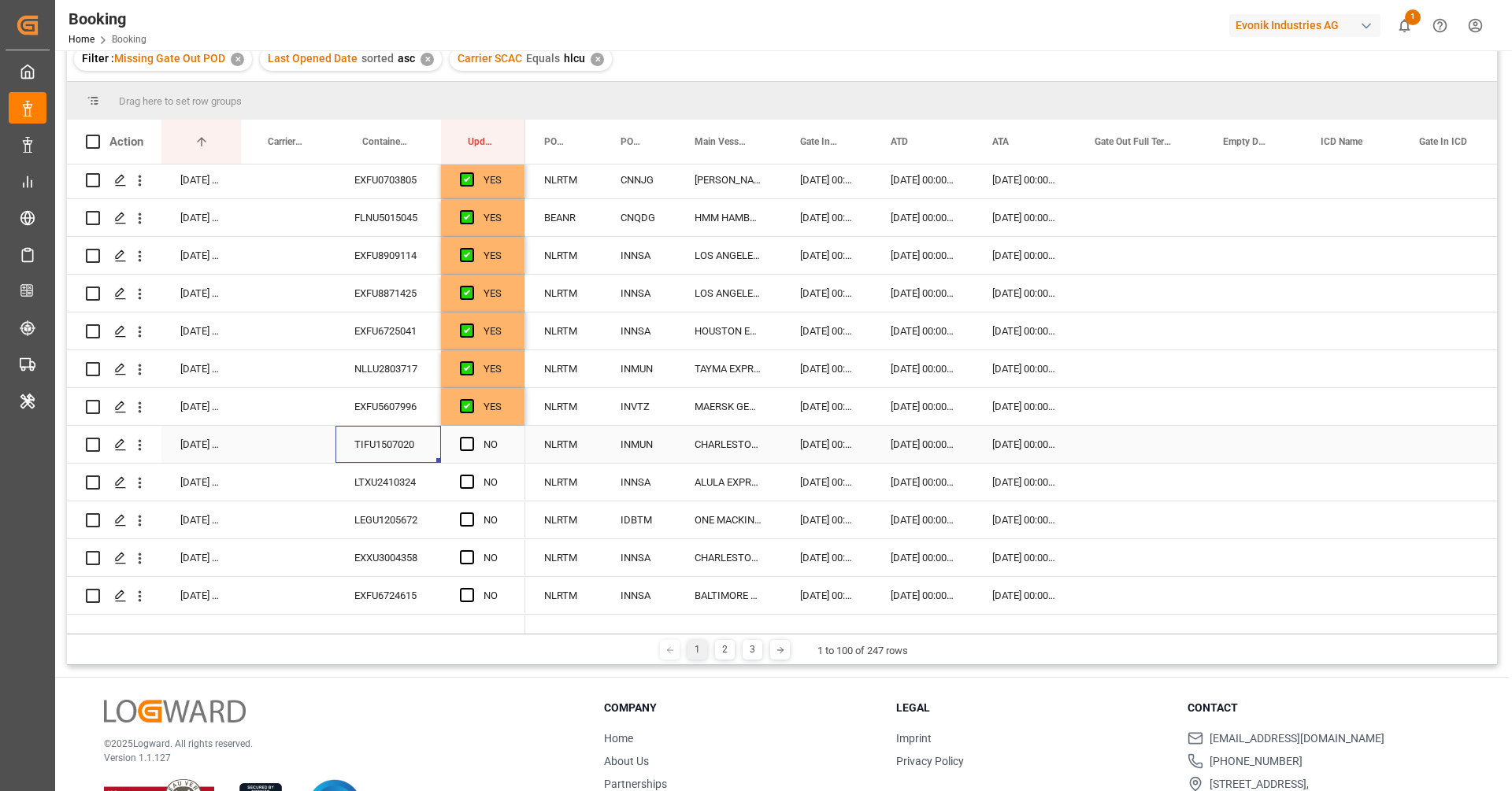
click at [421, 451] on div "TIFU1507020" at bounding box center [387, 444] width 105 height 37
click at [399, 452] on div "TIFU1507020" at bounding box center [387, 444] width 105 height 37
click at [461, 447] on span "Press SPACE to select this row." at bounding box center [467, 443] width 14 height 14
click at [471, 437] on input "Press SPACE to select this row." at bounding box center [471, 437] width 0 height 0
click at [415, 480] on div "LTXU2410324" at bounding box center [387, 482] width 105 height 37
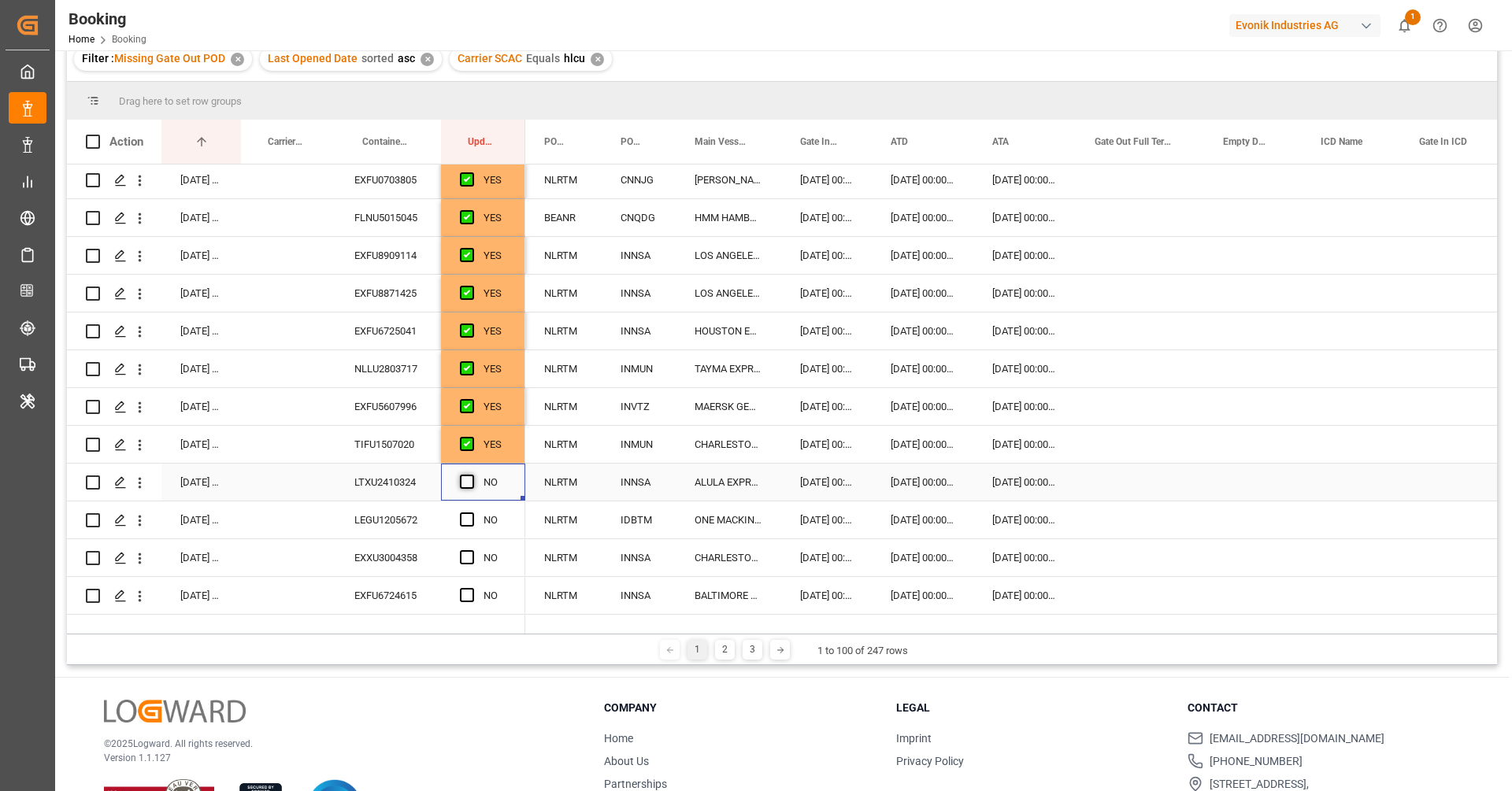
click at [469, 475] on span "Press SPACE to select this row." at bounding box center [467, 481] width 14 height 14
click at [471, 475] on input "Press SPACE to select this row." at bounding box center [471, 475] width 0 height 0
click at [408, 505] on div "LEGU1205672" at bounding box center [387, 520] width 105 height 37
click at [472, 515] on span "Press SPACE to select this row." at bounding box center [467, 519] width 14 height 14
click at [471, 512] on input "Press SPACE to select this row." at bounding box center [471, 512] width 0 height 0
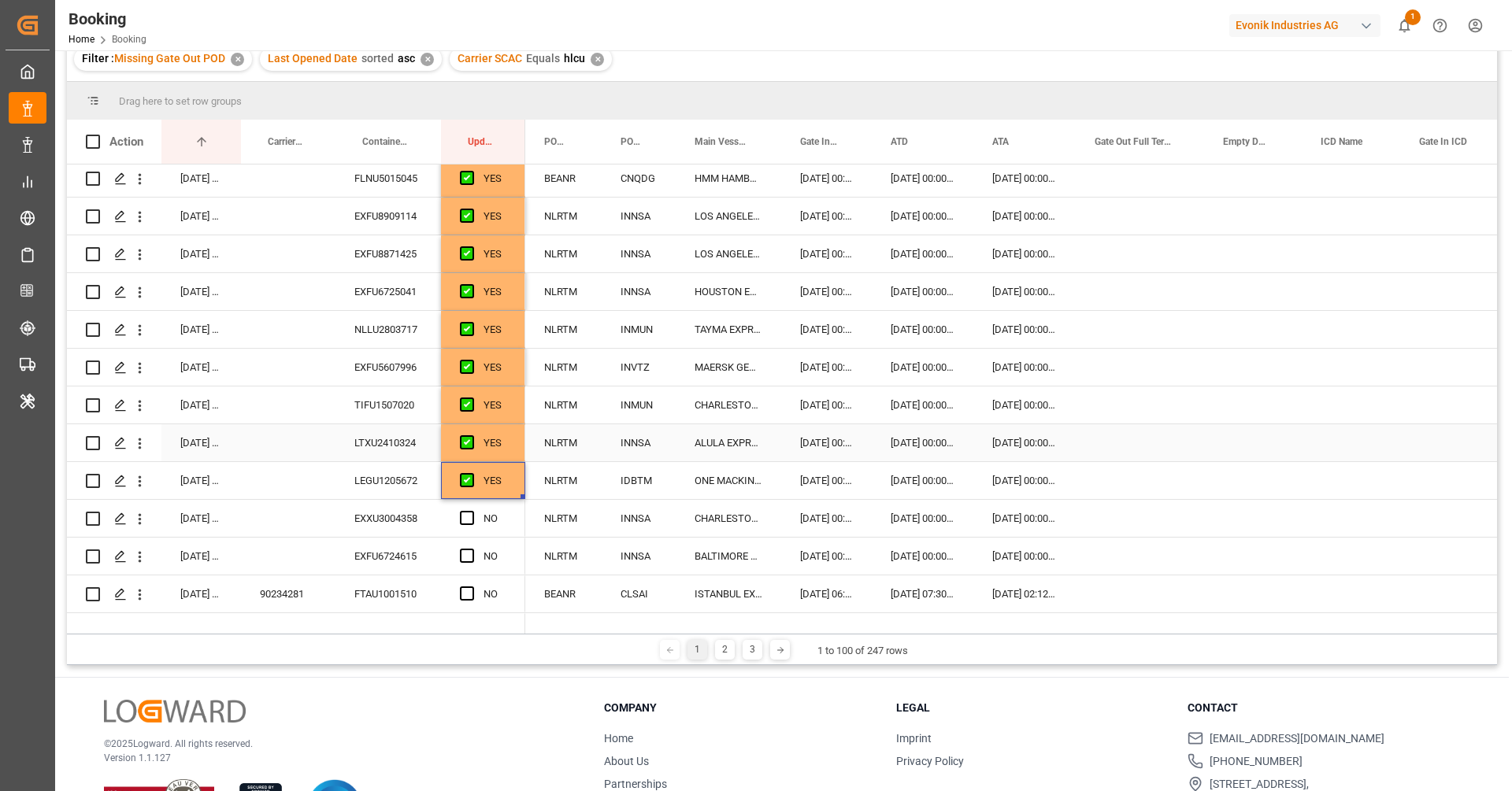
scroll to position [747, 0]
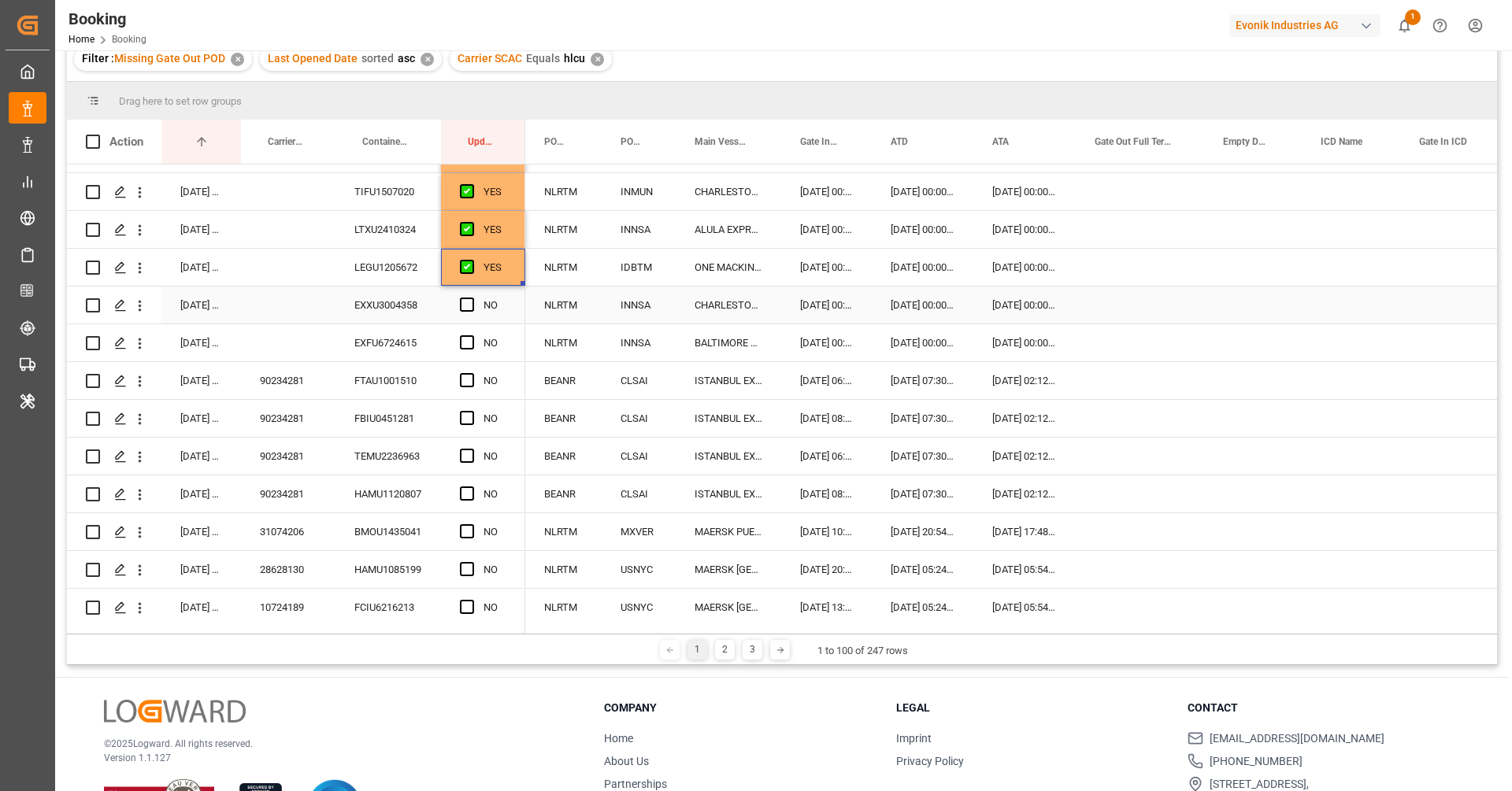
click at [414, 314] on div "EXXU3004358" at bounding box center [387, 305] width 105 height 37
click at [469, 304] on span "Press SPACE to select this row." at bounding box center [467, 304] width 14 height 14
click at [471, 298] on input "Press SPACE to select this row." at bounding box center [471, 298] width 0 height 0
click at [415, 335] on div "EXFU6724615" at bounding box center [387, 343] width 105 height 37
click at [469, 344] on span "Press SPACE to select this row." at bounding box center [467, 341] width 14 height 14
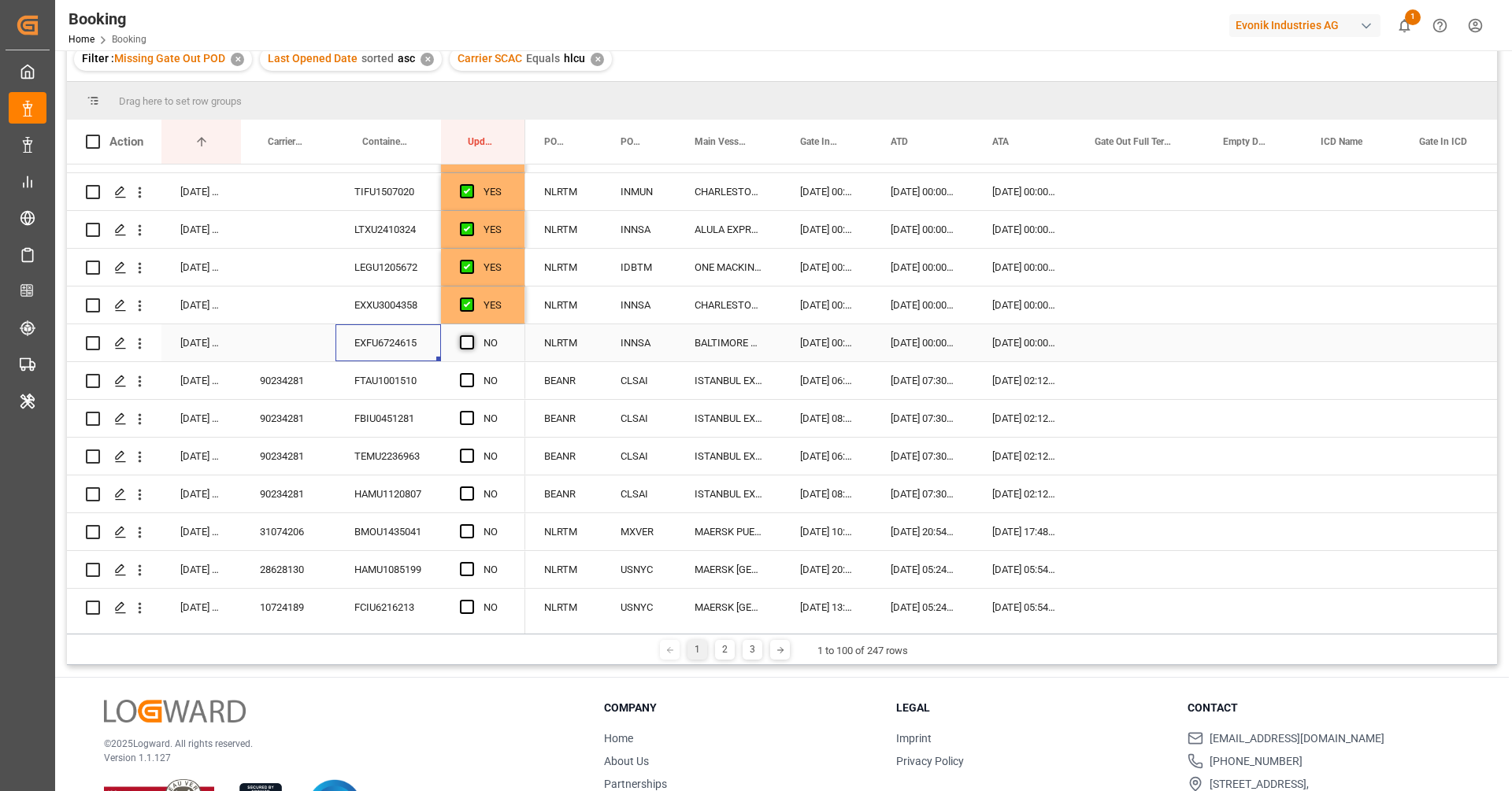
click at [471, 335] on input "Press SPACE to select this row." at bounding box center [471, 335] width 0 height 0
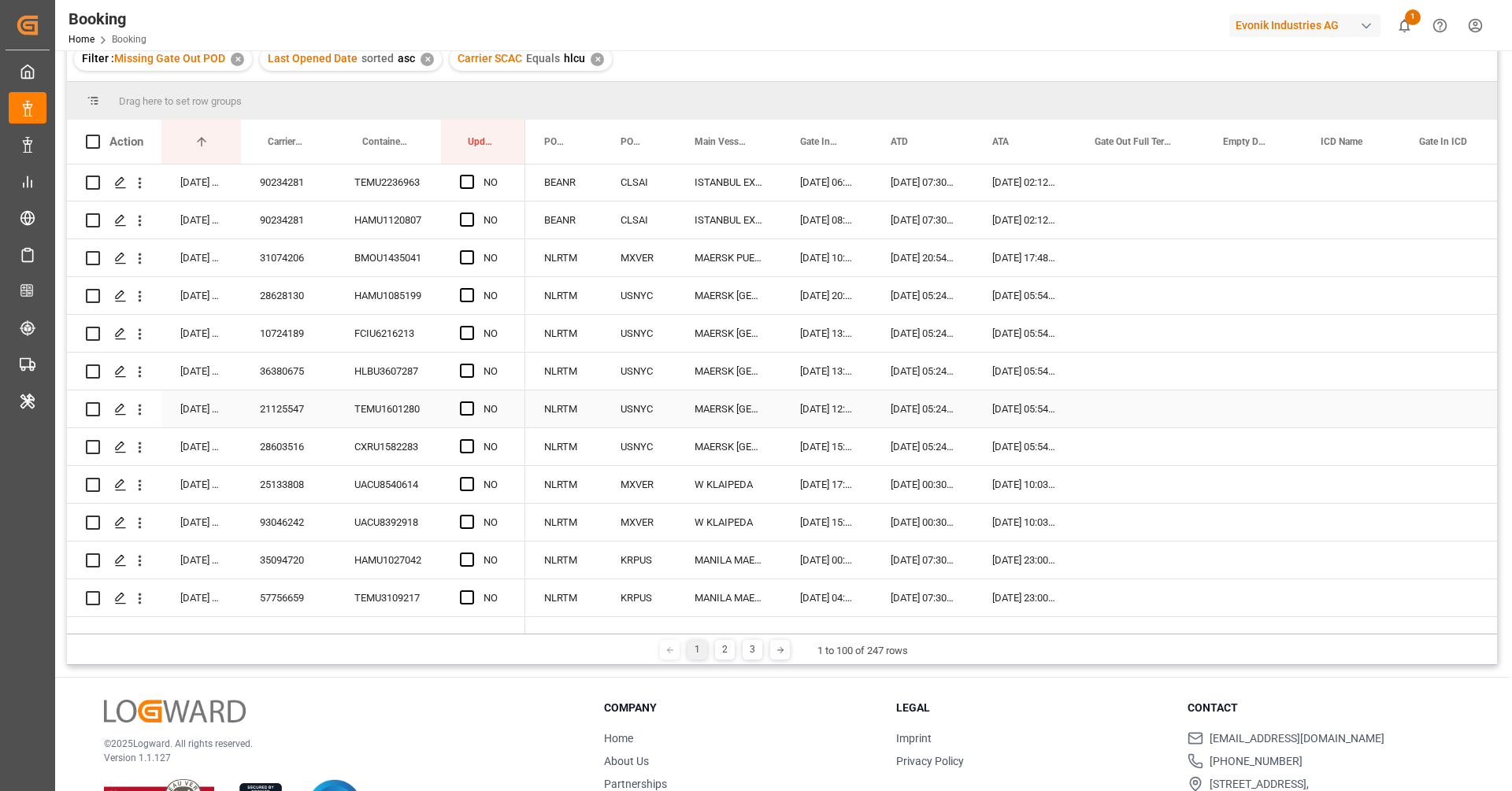
scroll to position [798, 0]
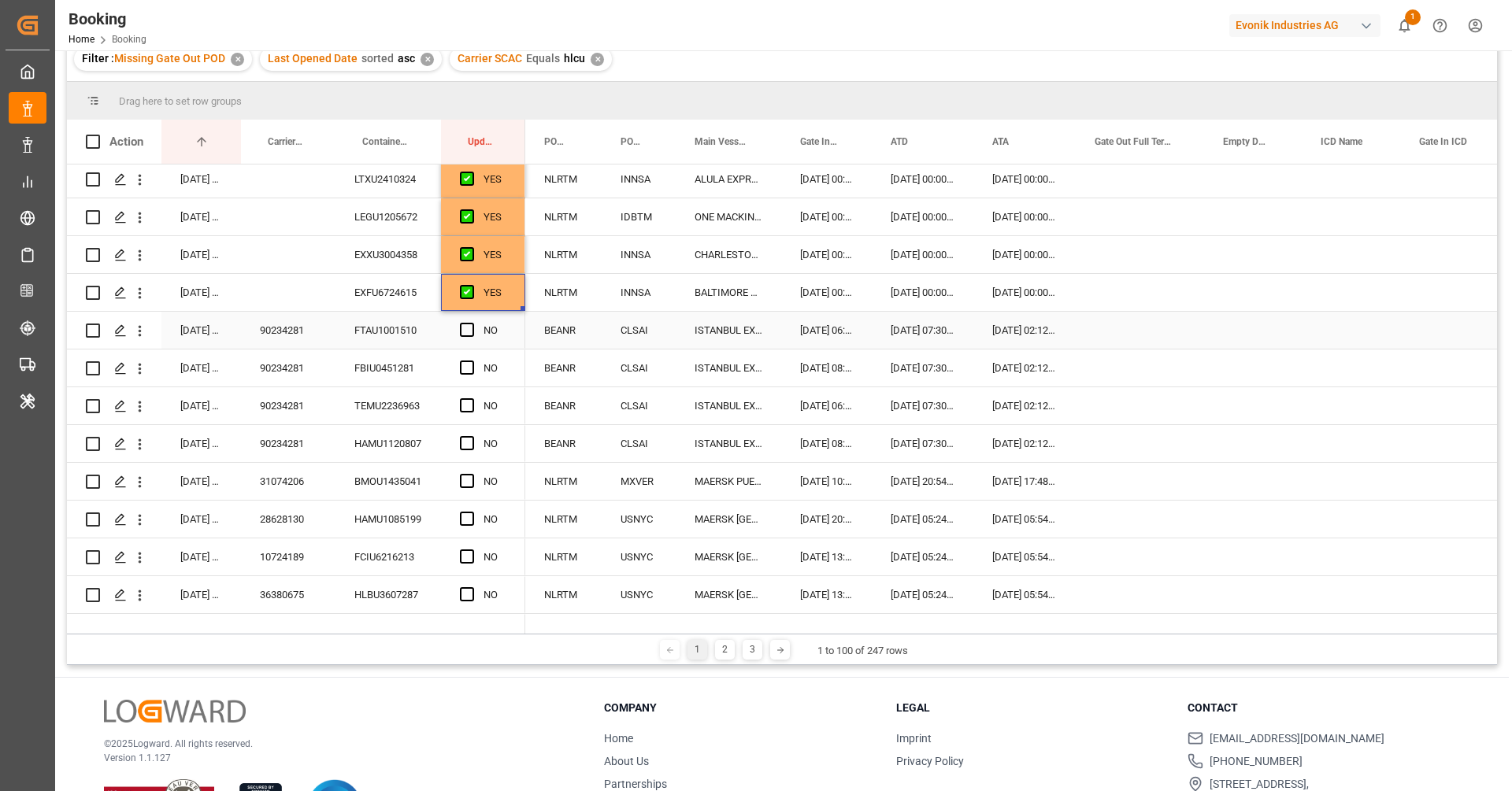
click at [301, 340] on div "90234281" at bounding box center [287, 330] width 94 height 37
click at [474, 330] on div "Press SPACE to select this row." at bounding box center [471, 330] width 23 height 36
click at [475, 368] on div "Press SPACE to select this row." at bounding box center [471, 368] width 23 height 36
click at [471, 335] on span "Press SPACE to select this row." at bounding box center [467, 329] width 14 height 14
click at [471, 323] on input "Press SPACE to select this row." at bounding box center [471, 323] width 0 height 0
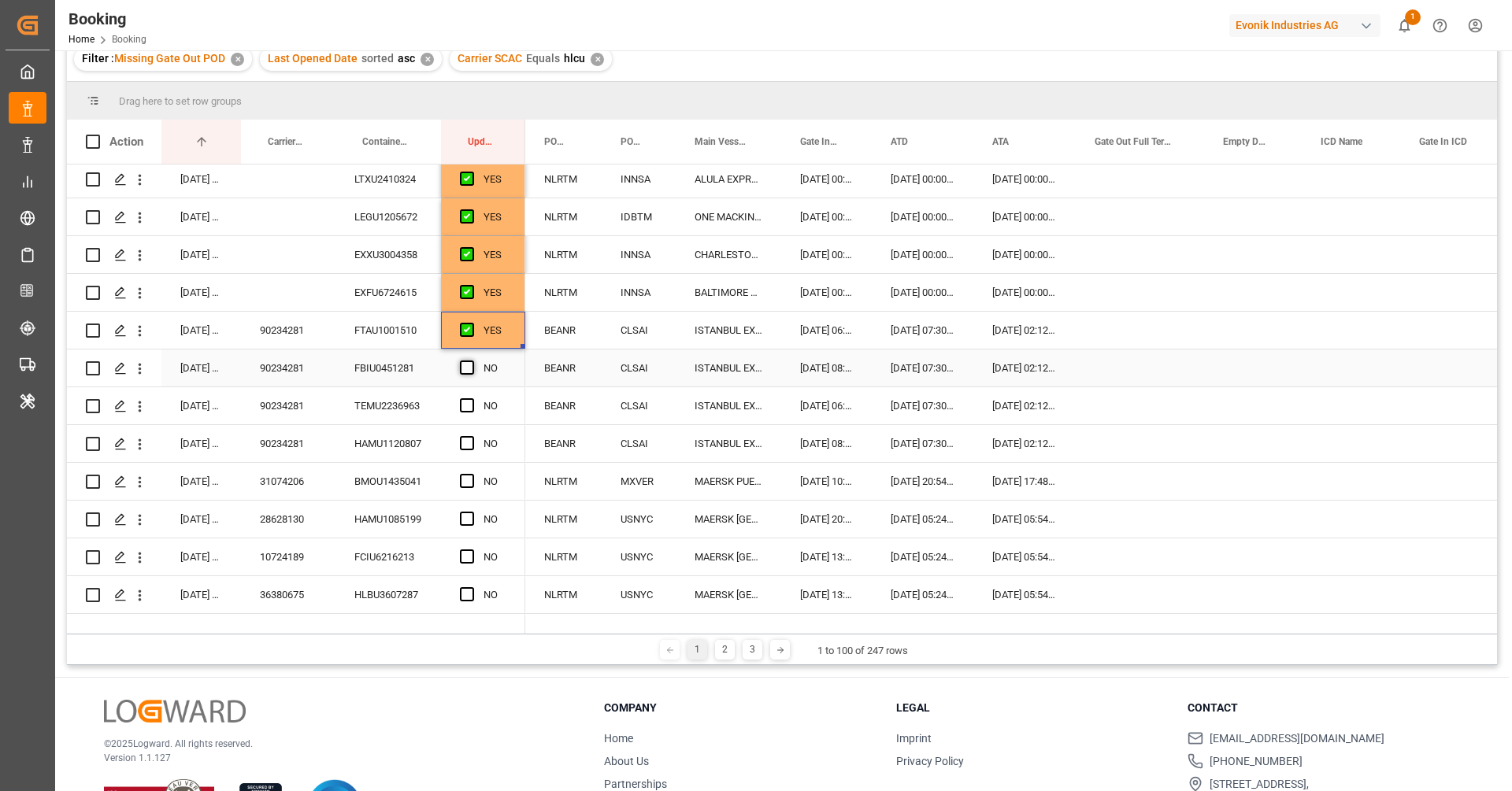
click at [466, 367] on span "Press SPACE to select this row." at bounding box center [467, 367] width 14 height 14
click at [471, 360] on input "Press SPACE to select this row." at bounding box center [471, 360] width 0 height 0
click at [471, 398] on span "Press SPACE to select this row." at bounding box center [467, 405] width 14 height 14
click at [471, 398] on input "Press SPACE to select this row." at bounding box center [471, 398] width 0 height 0
click at [469, 436] on span "Press SPACE to select this row." at bounding box center [467, 442] width 14 height 14
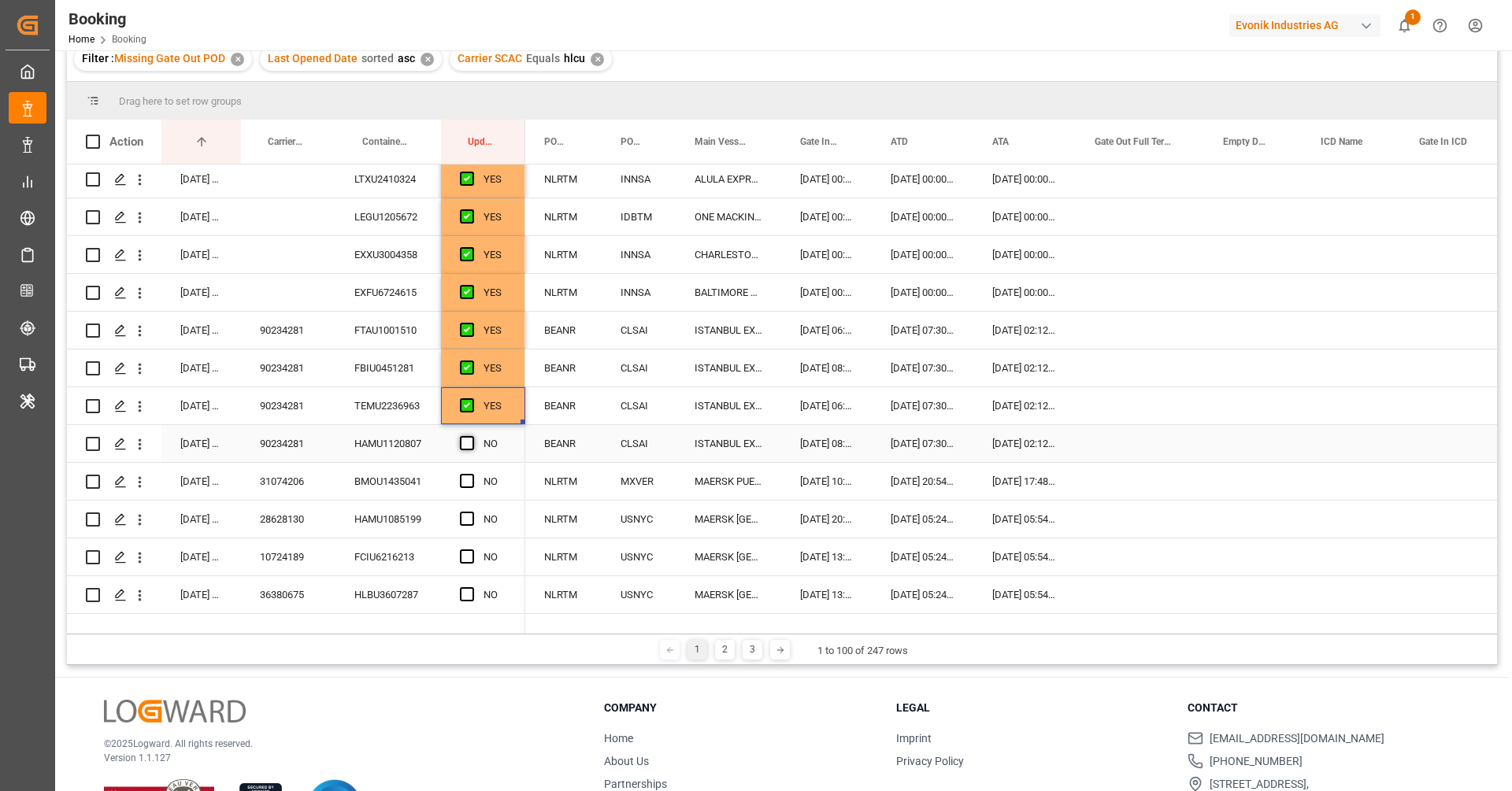
click at [471, 436] on input "Press SPACE to select this row." at bounding box center [471, 436] width 0 height 0
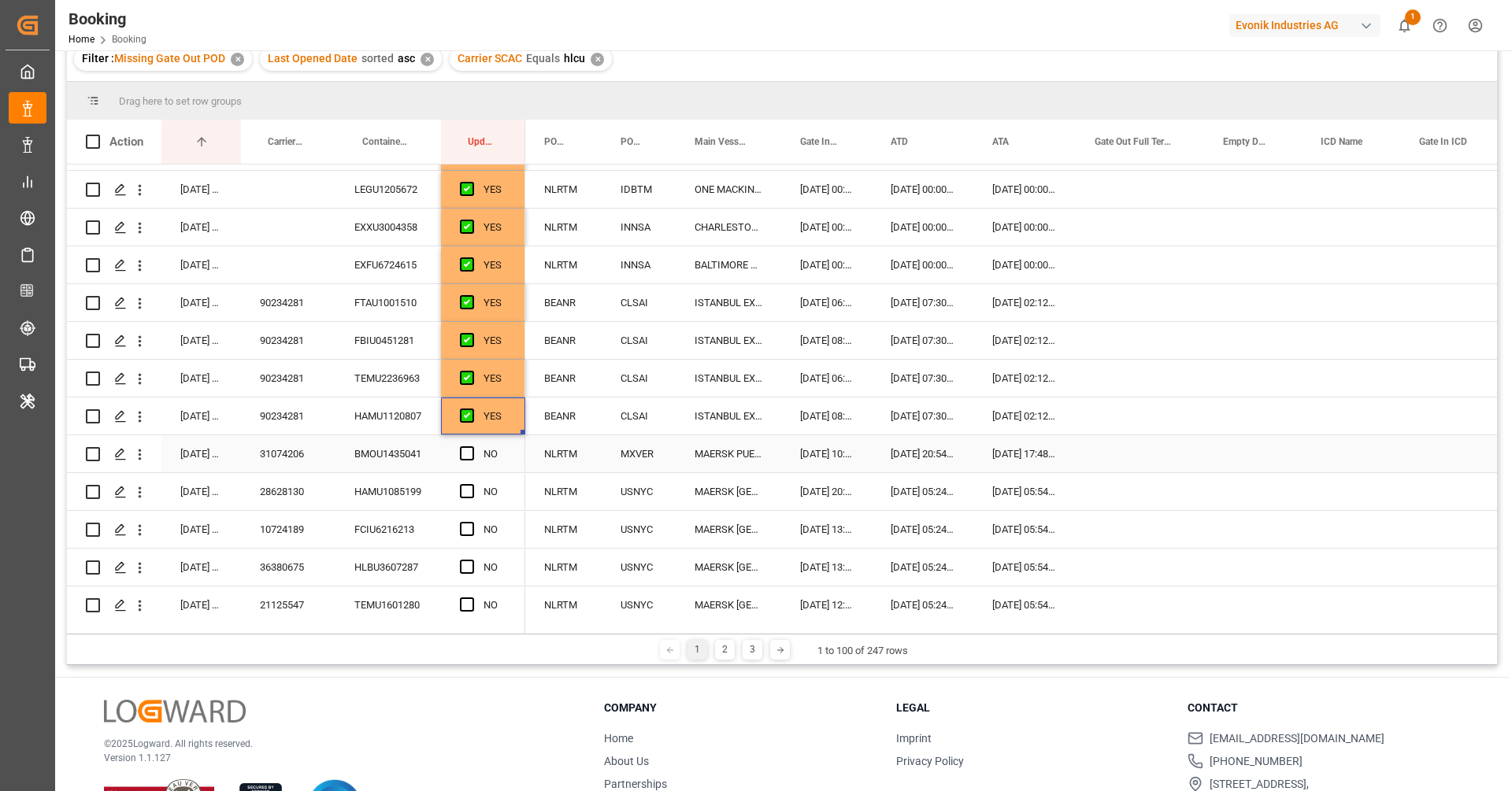
click at [301, 455] on div "31074206" at bounding box center [287, 454] width 94 height 37
click at [466, 450] on span "Press SPACE to select this row." at bounding box center [467, 452] width 14 height 14
click at [471, 446] on input "Press SPACE to select this row." at bounding box center [471, 446] width 0 height 0
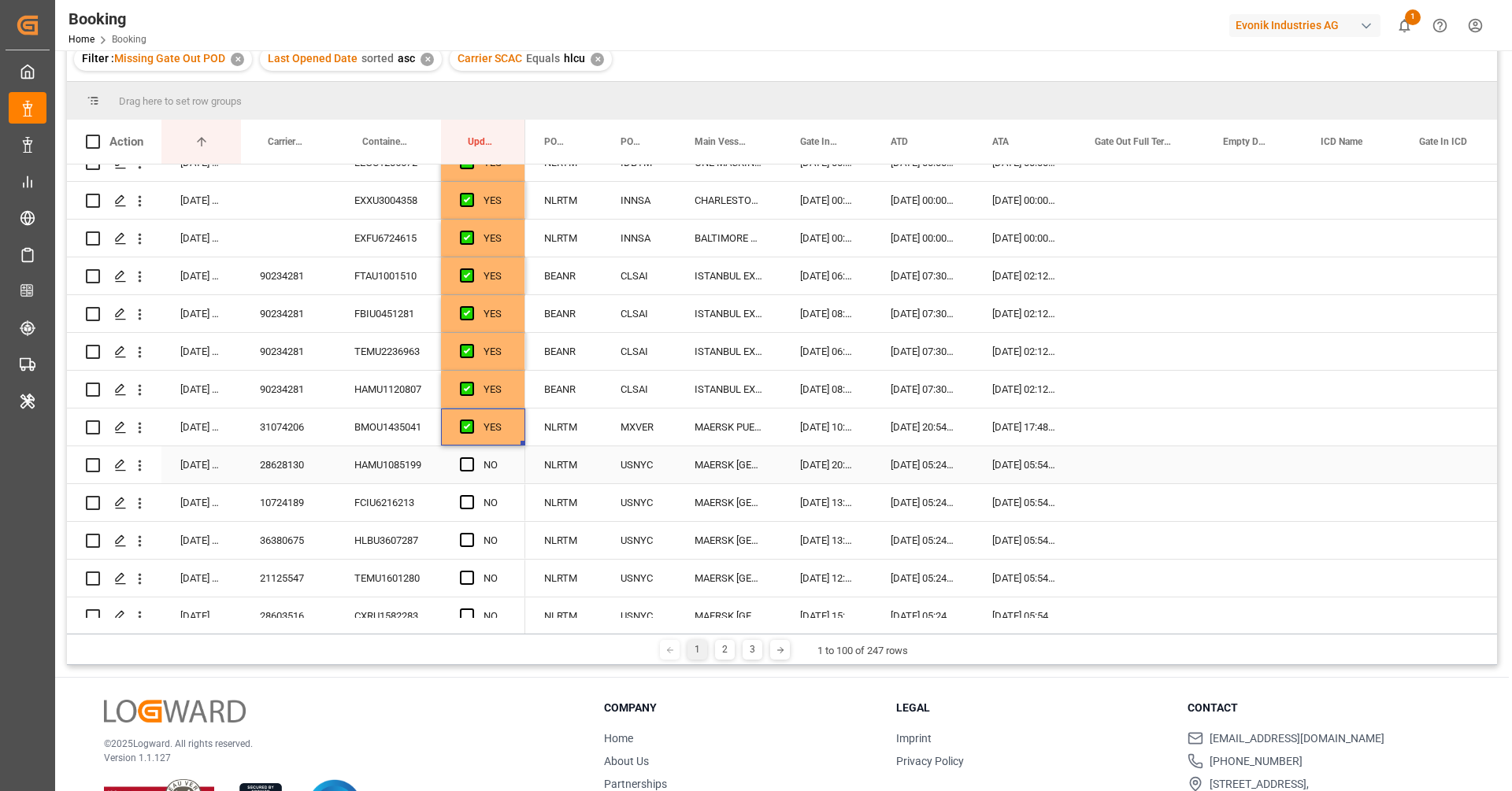
scroll to position [866, 0]
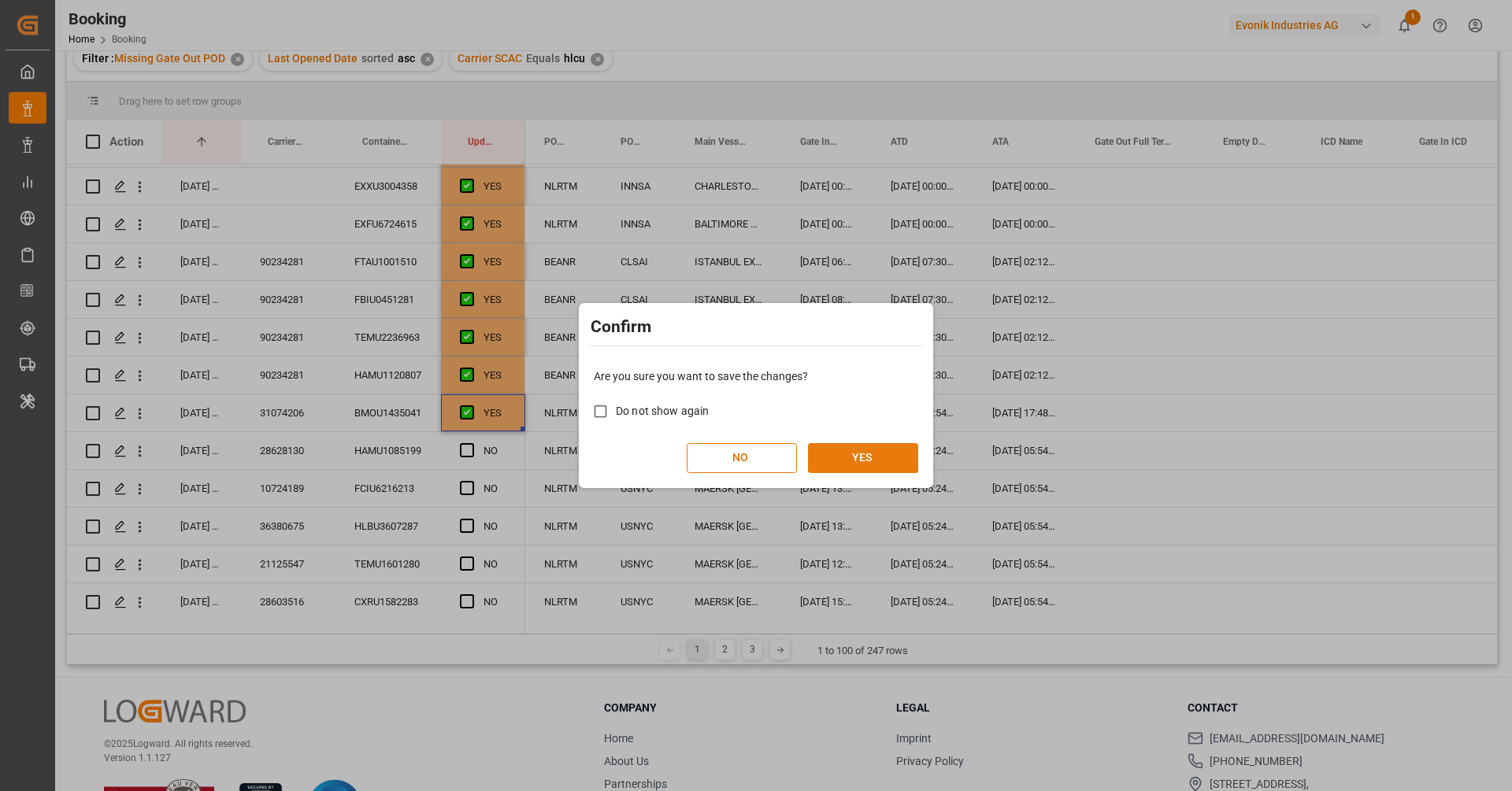
click at [843, 458] on button "YES" at bounding box center [863, 458] width 110 height 30
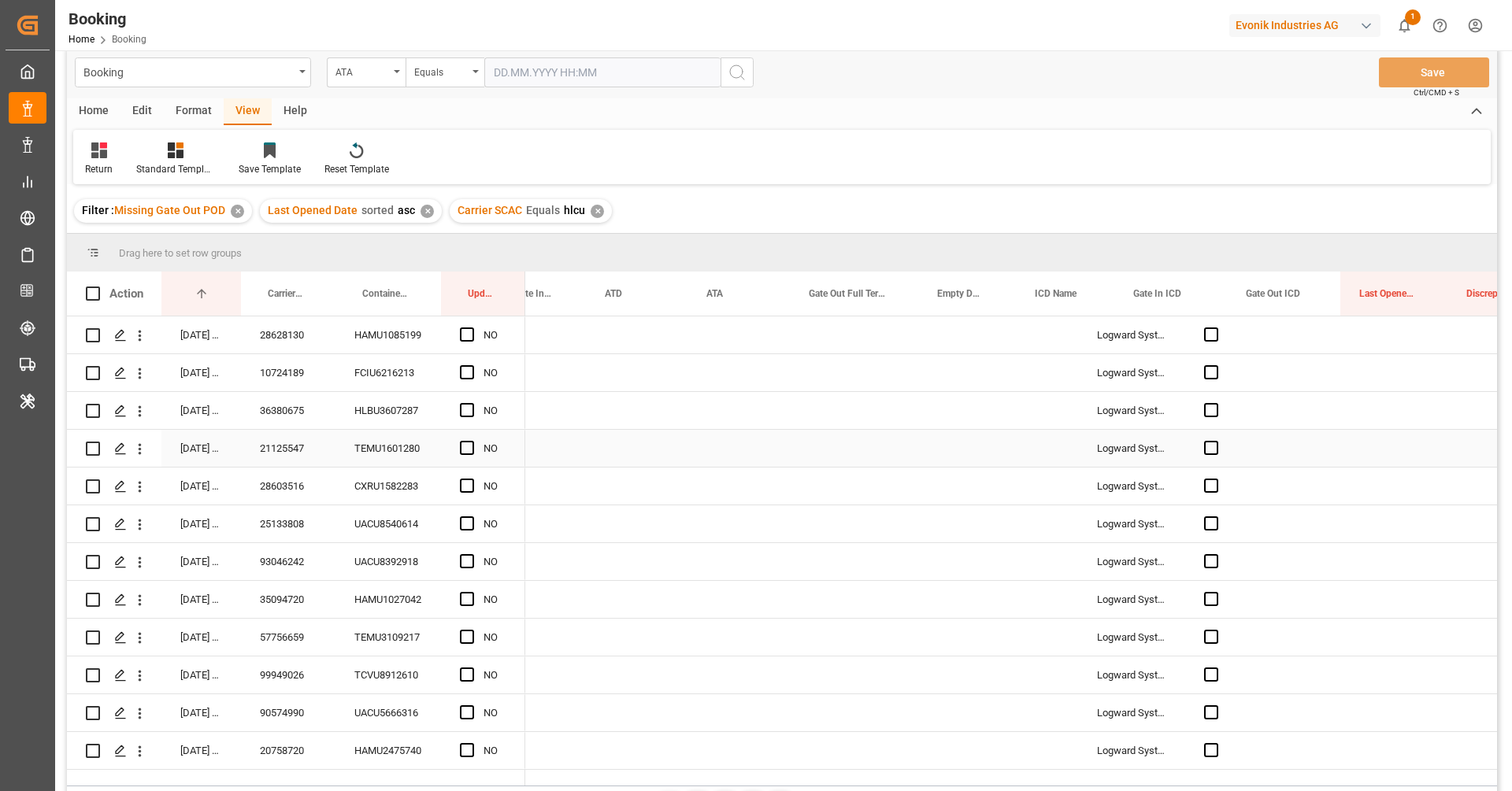
scroll to position [0, 0]
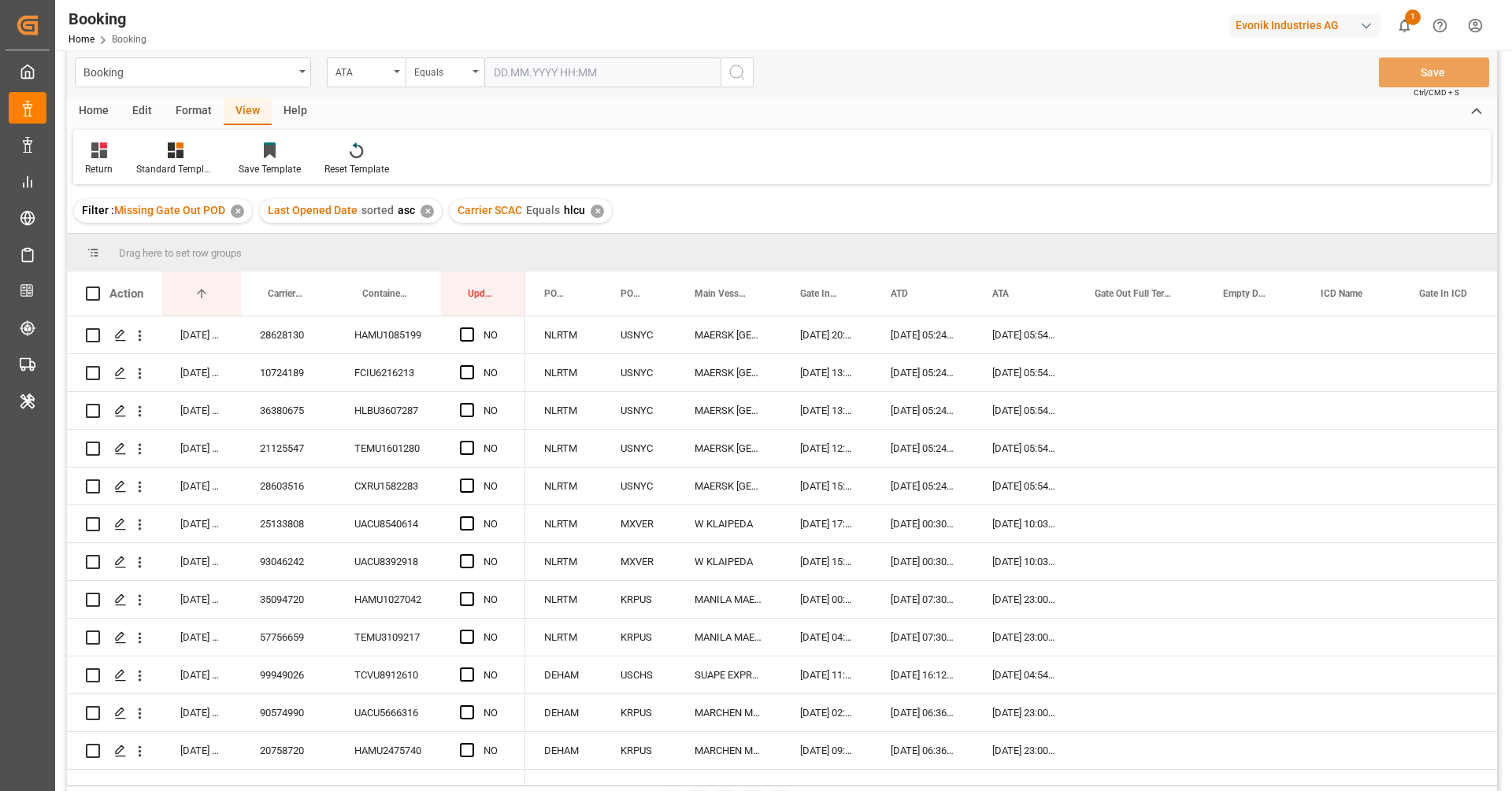
click at [593, 210] on div "✕" at bounding box center [597, 211] width 13 height 13
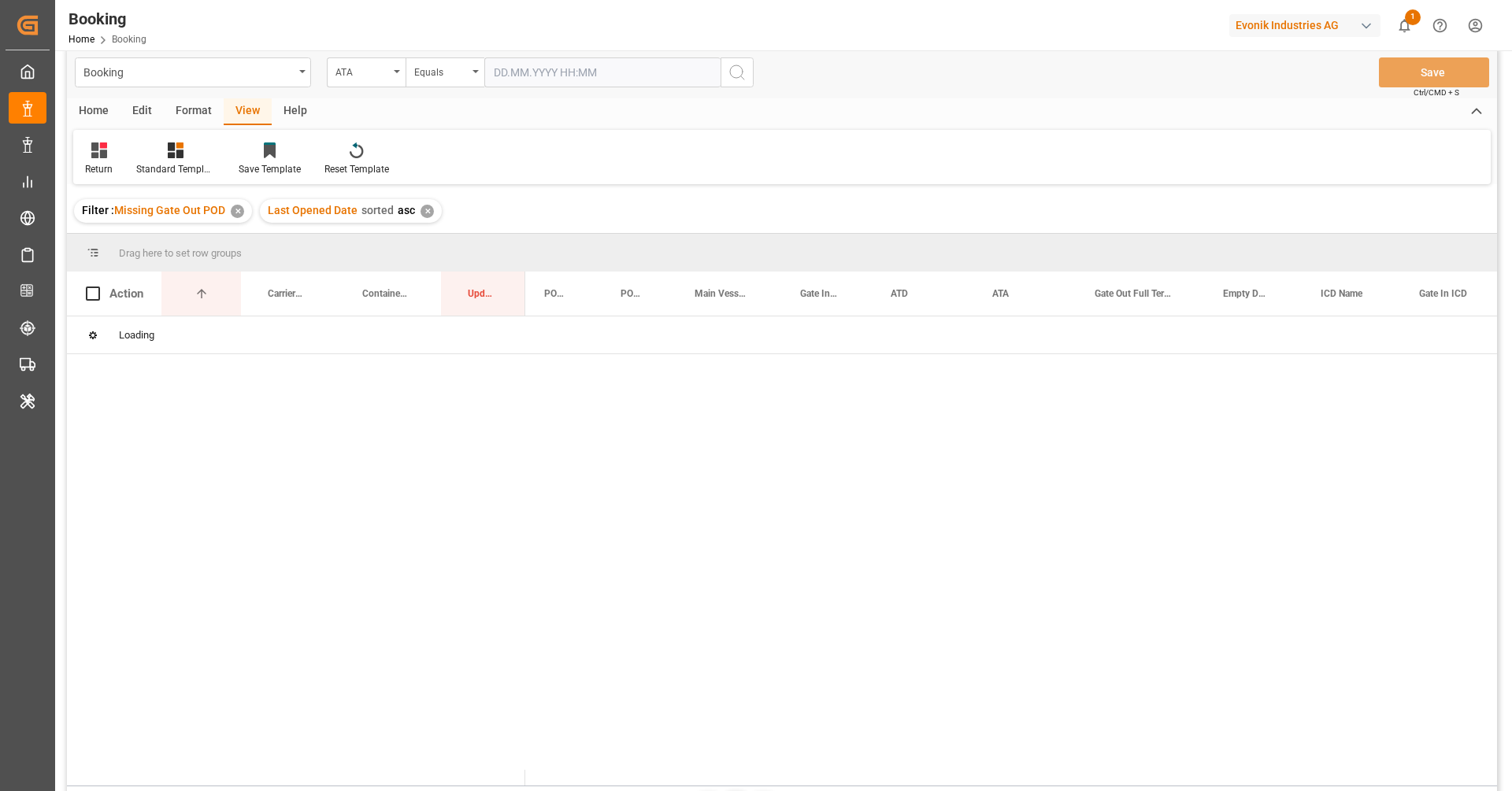
click at [390, 74] on div "ATA" at bounding box center [366, 73] width 78 height 30
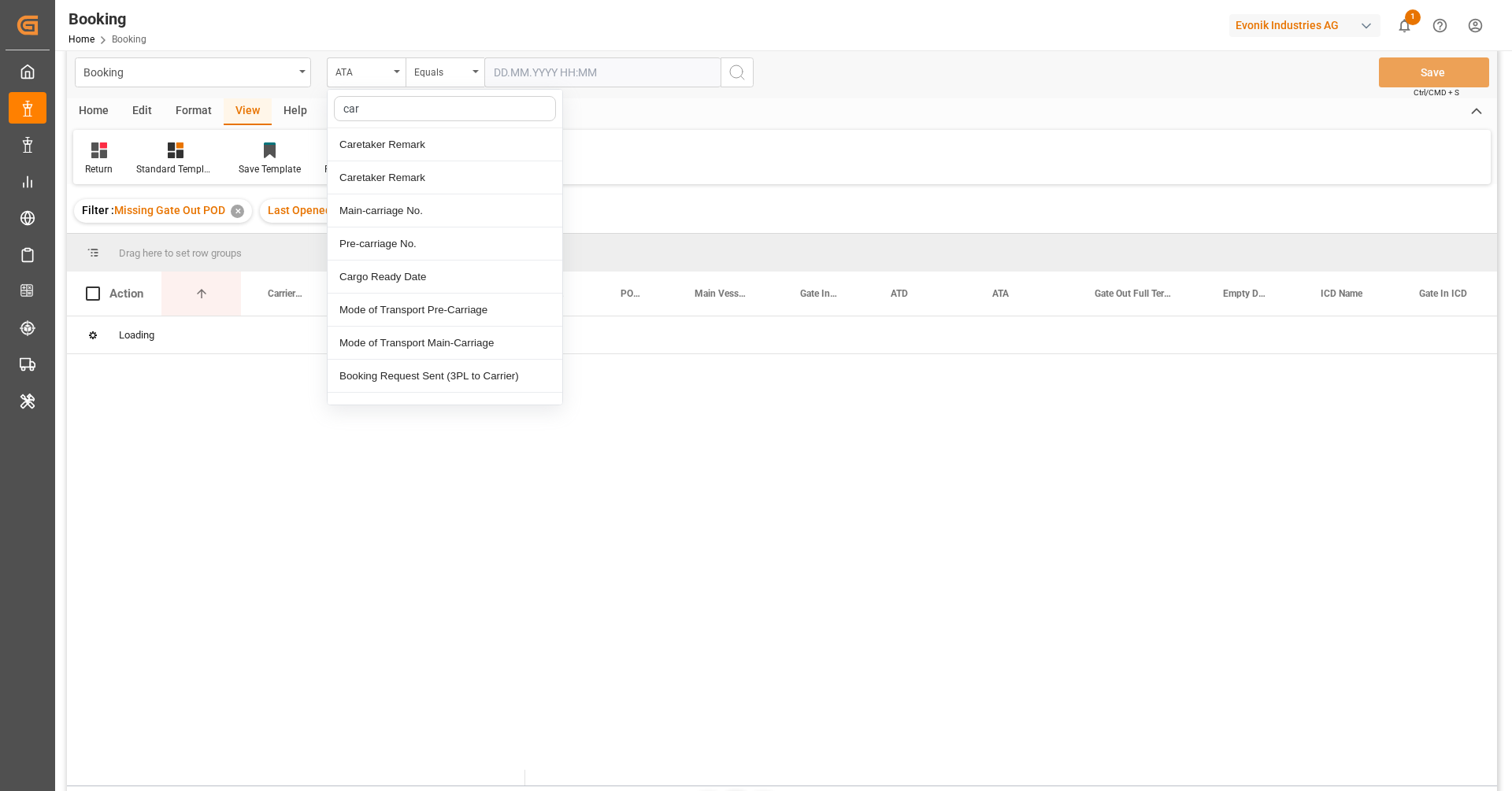
type input "carr"
click at [388, 299] on div "Carrier SCAC" at bounding box center [444, 310] width 234 height 33
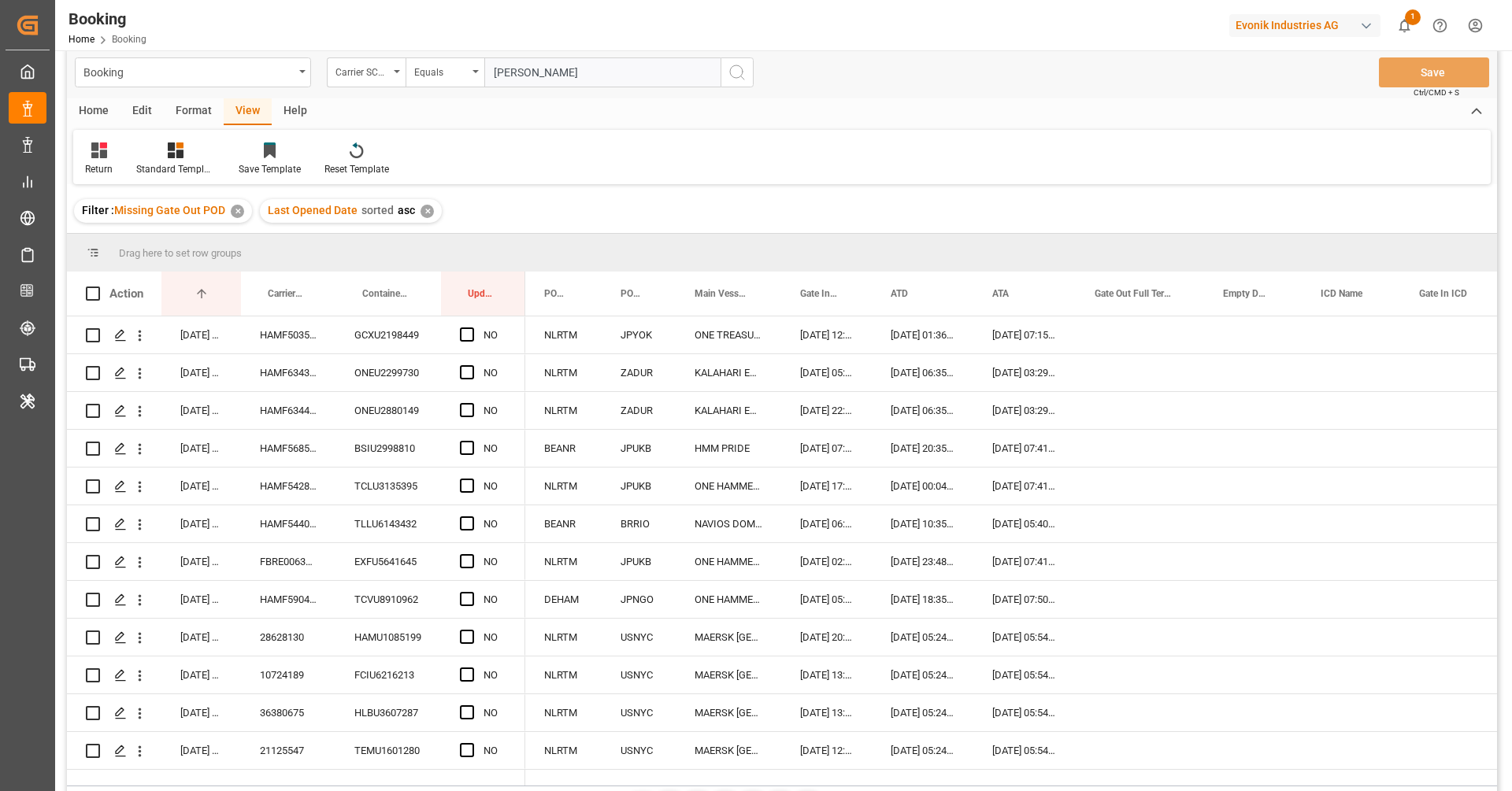
type input "oney"
click at [747, 77] on button "search button" at bounding box center [736, 73] width 33 height 30
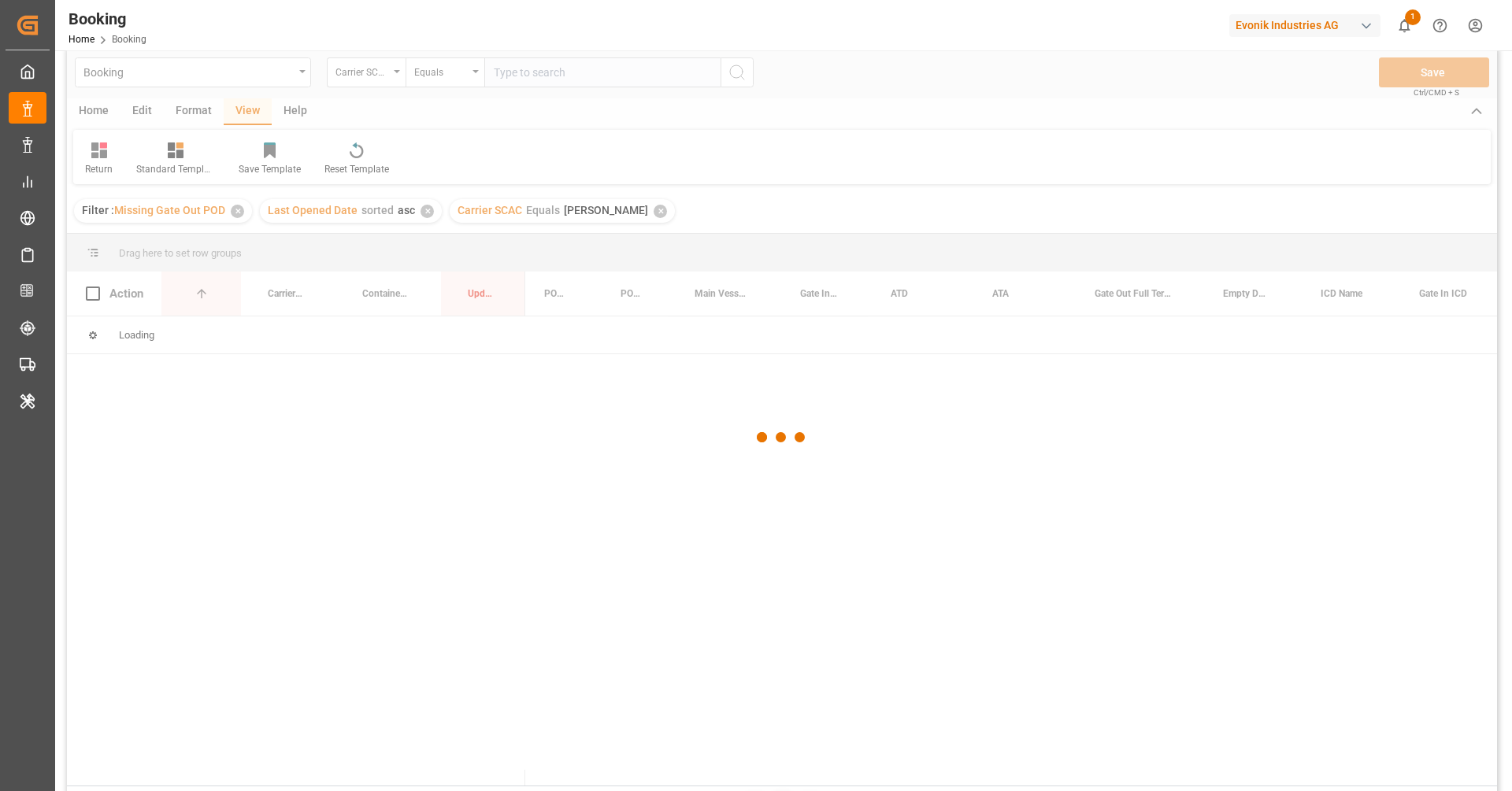
click at [747, 77] on div at bounding box center [782, 437] width 1430 height 782
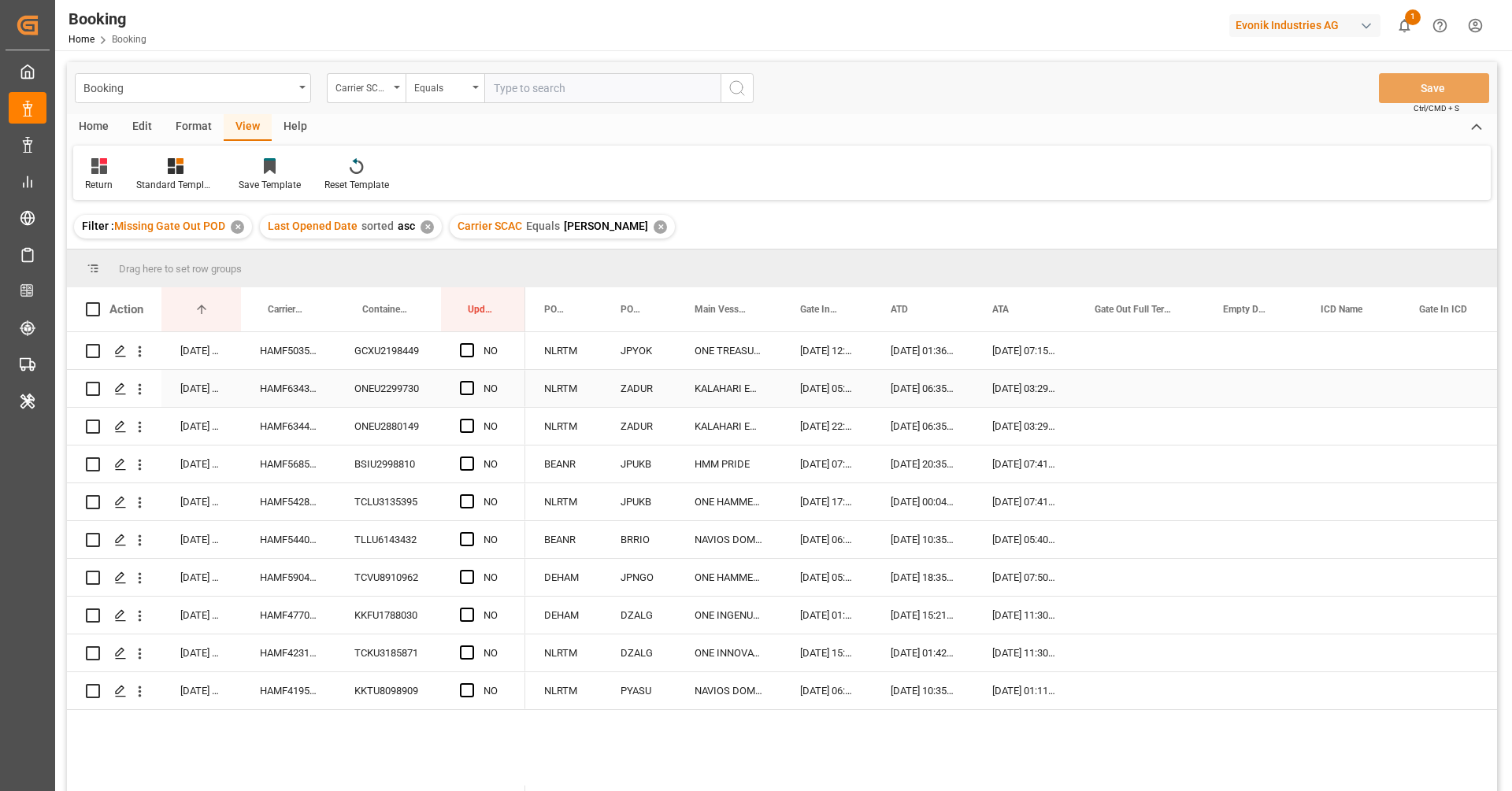
click at [312, 370] on div "HAMF63439600" at bounding box center [287, 389] width 94 height 37
click at [304, 345] on div "HAMF50353400" at bounding box center [287, 351] width 94 height 37
click at [465, 354] on span "Press SPACE to select this row." at bounding box center [467, 350] width 14 height 14
click at [471, 343] on input "Press SPACE to select this row." at bounding box center [471, 343] width 0 height 0
click at [319, 390] on div "HAMF63439600" at bounding box center [287, 389] width 94 height 37
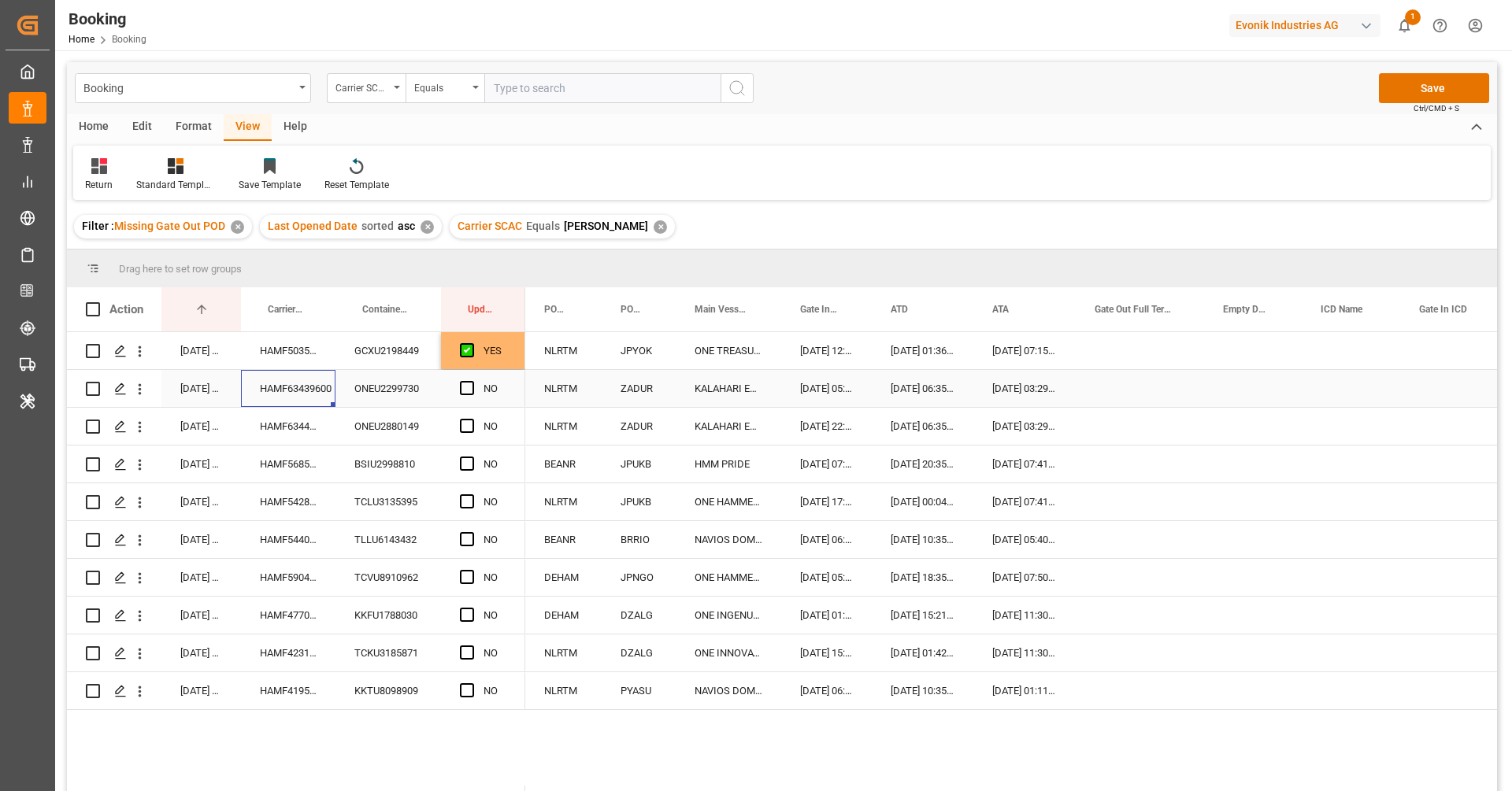
click at [471, 404] on div "Press SPACE to select this row." at bounding box center [471, 388] width 23 height 36
click at [466, 382] on span "Press SPACE to select this row." at bounding box center [467, 387] width 14 height 14
click at [471, 381] on input "Press SPACE to select this row." at bounding box center [471, 381] width 0 height 0
click at [296, 443] on div "HAMF63440500" at bounding box center [287, 426] width 94 height 37
click at [466, 425] on span "Press SPACE to select this row." at bounding box center [467, 425] width 14 height 14
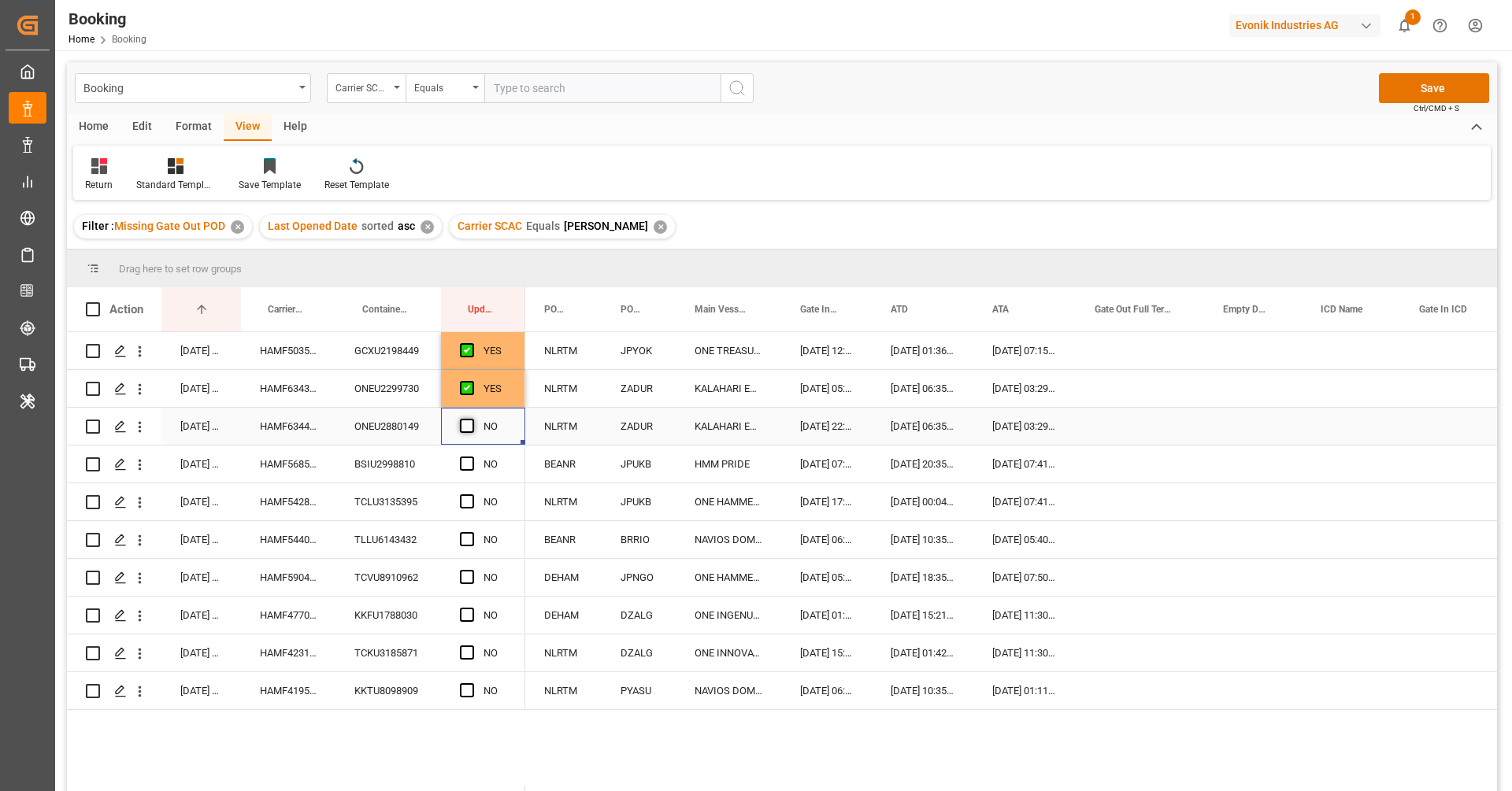
click at [471, 419] on input "Press SPACE to select this row." at bounding box center [471, 419] width 0 height 0
click at [323, 469] on div "HAMF56853800" at bounding box center [287, 465] width 94 height 37
click at [469, 463] on span "Press SPACE to select this row." at bounding box center [467, 463] width 14 height 14
click at [471, 456] on input "Press SPACE to select this row." at bounding box center [471, 456] width 0 height 0
click at [332, 495] on div "HAMF54280700" at bounding box center [287, 502] width 94 height 37
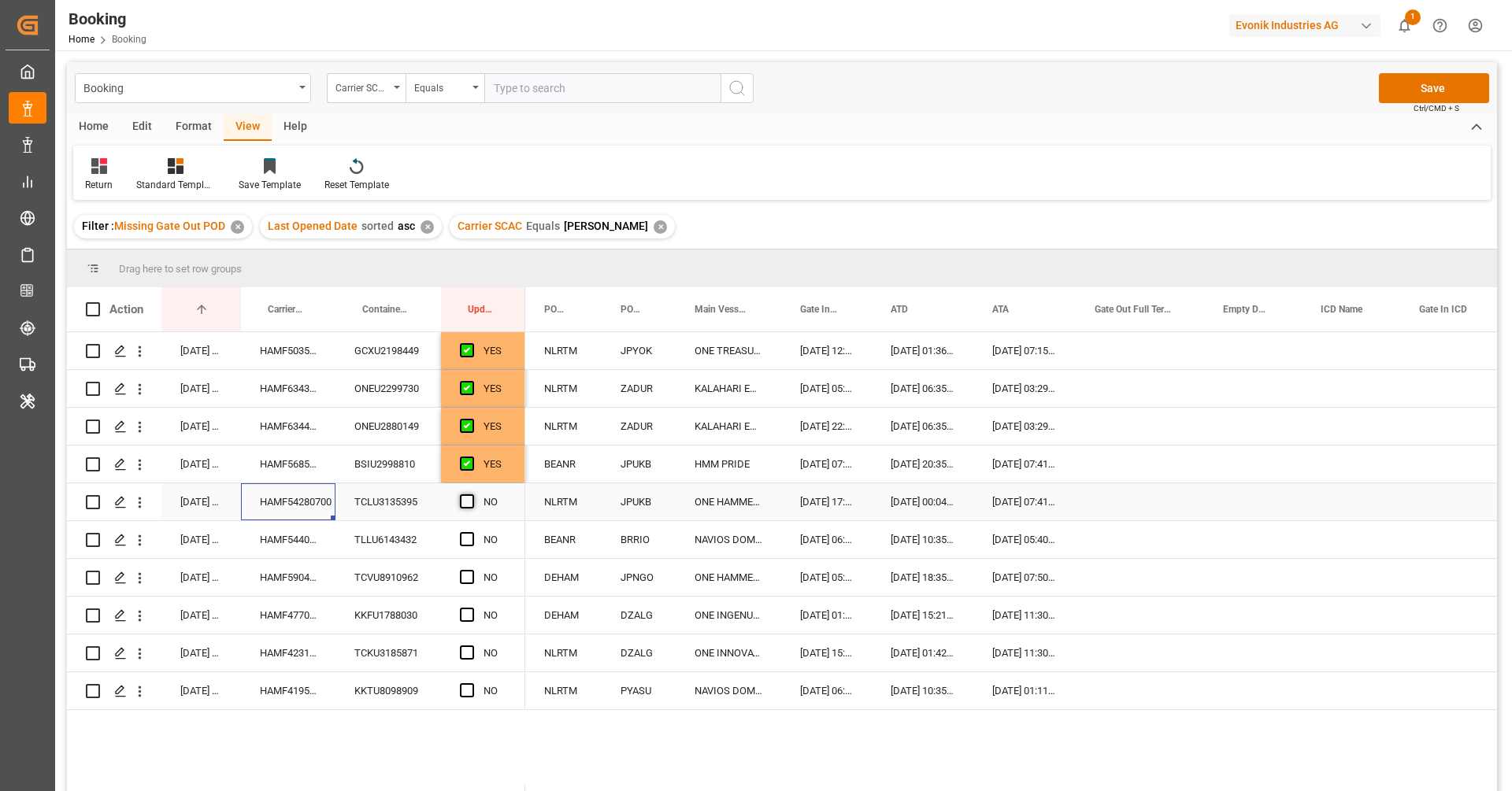
click at [466, 496] on span "Press SPACE to select this row." at bounding box center [467, 501] width 14 height 14
click at [471, 494] on input "Press SPACE to select this row." at bounding box center [471, 494] width 0 height 0
click at [297, 539] on div "HAMF54400800" at bounding box center [287, 539] width 94 height 37
click at [470, 538] on span "Press SPACE to select this row." at bounding box center [467, 538] width 14 height 14
click at [471, 532] on input "Press SPACE to select this row." at bounding box center [471, 532] width 0 height 0
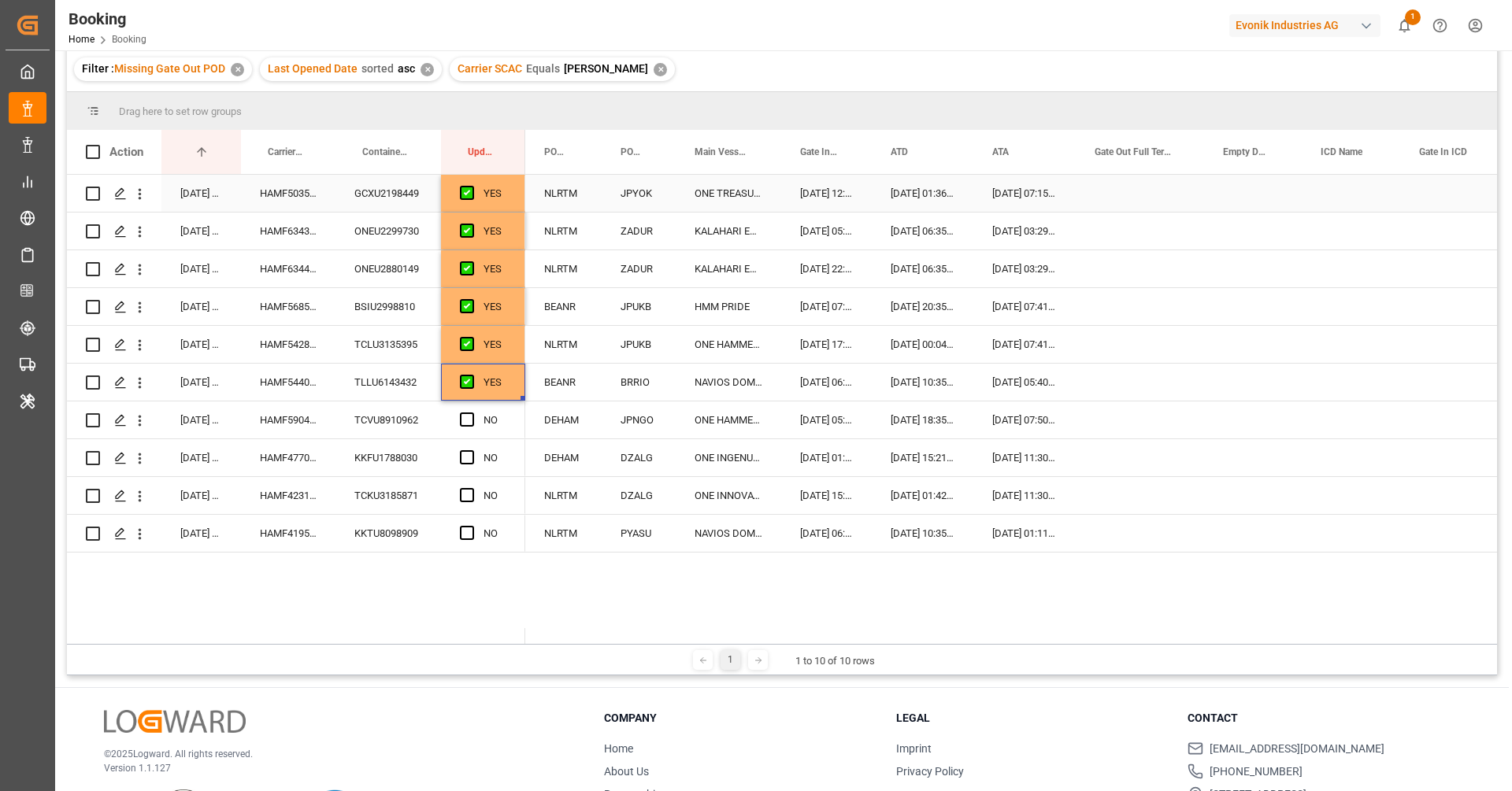
scroll to position [231, 0]
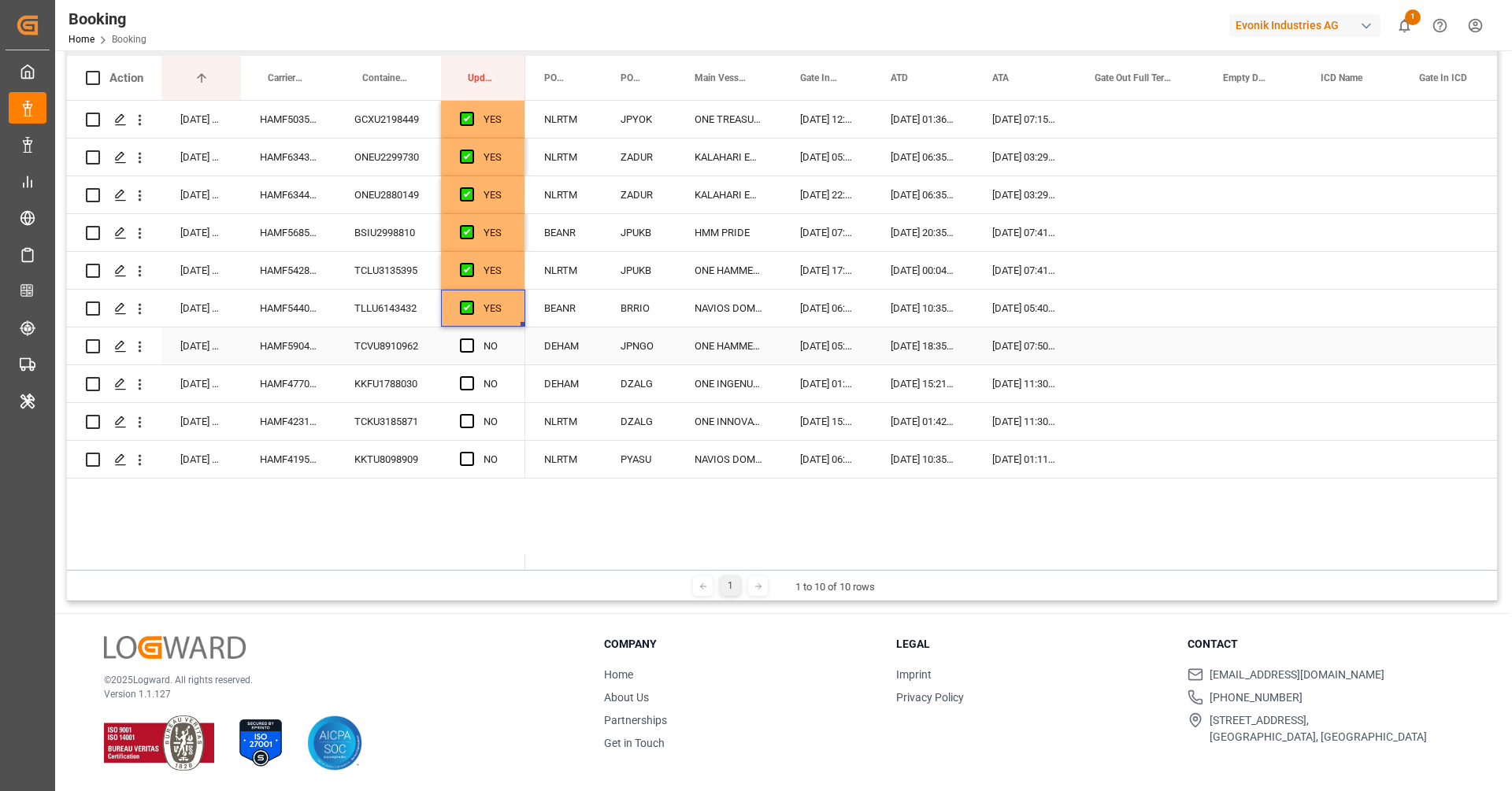
click at [259, 343] on div "HAMF59042800" at bounding box center [287, 346] width 94 height 37
click at [469, 349] on span "Press SPACE to select this row." at bounding box center [467, 345] width 14 height 14
click at [471, 339] on input "Press SPACE to select this row." at bounding box center [471, 339] width 0 height 0
click at [313, 380] on div "HAMF47709800" at bounding box center [287, 383] width 94 height 37
click at [466, 385] on span "Press SPACE to select this row." at bounding box center [467, 382] width 14 height 14
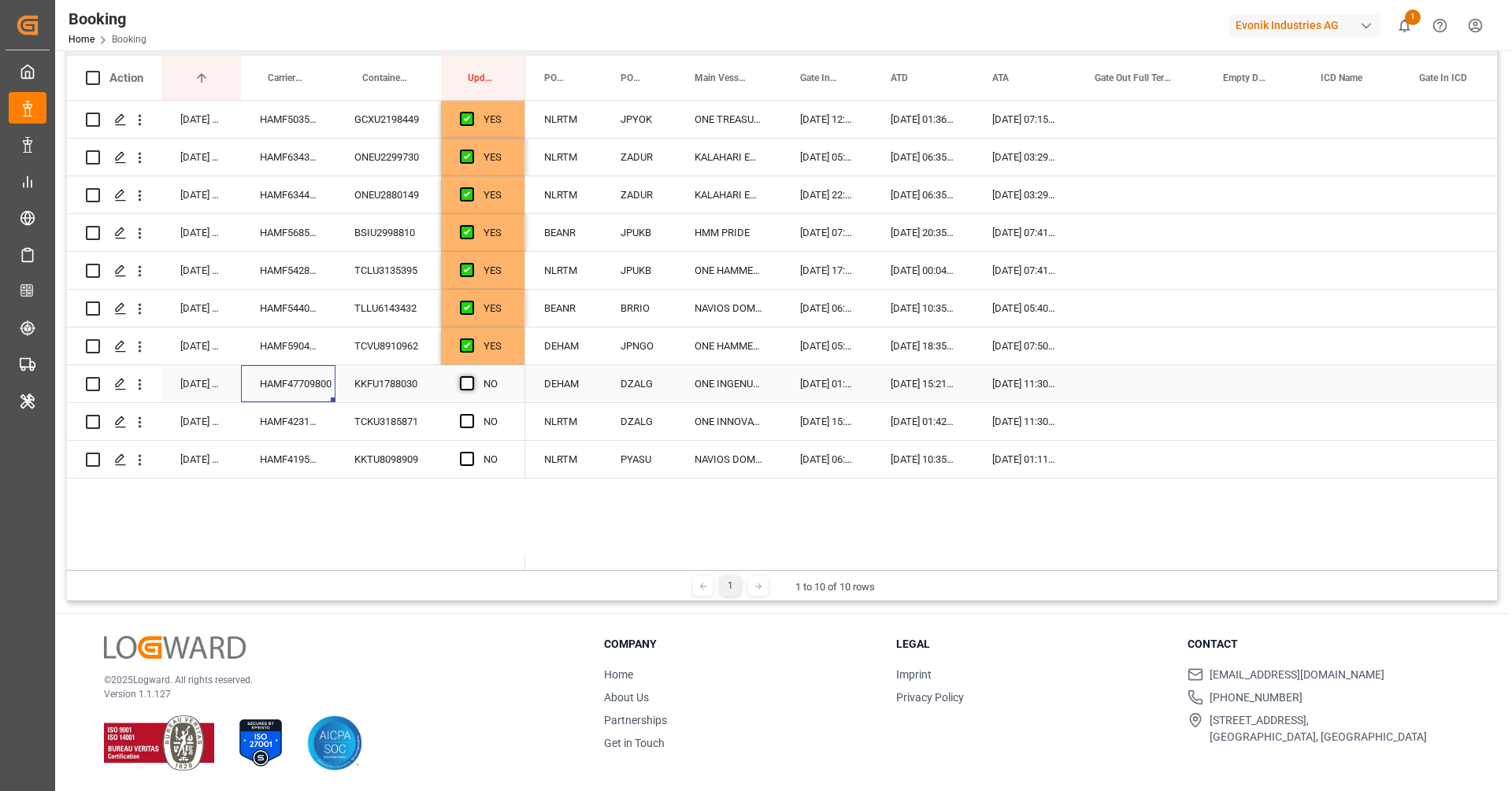
click at [471, 376] on input "Press SPACE to select this row." at bounding box center [471, 376] width 0 height 0
click at [320, 421] on div "HAMF42319700" at bounding box center [287, 422] width 94 height 37
click at [466, 420] on span "Press SPACE to select this row." at bounding box center [467, 421] width 14 height 14
click at [471, 414] on input "Press SPACE to select this row." at bounding box center [471, 414] width 0 height 0
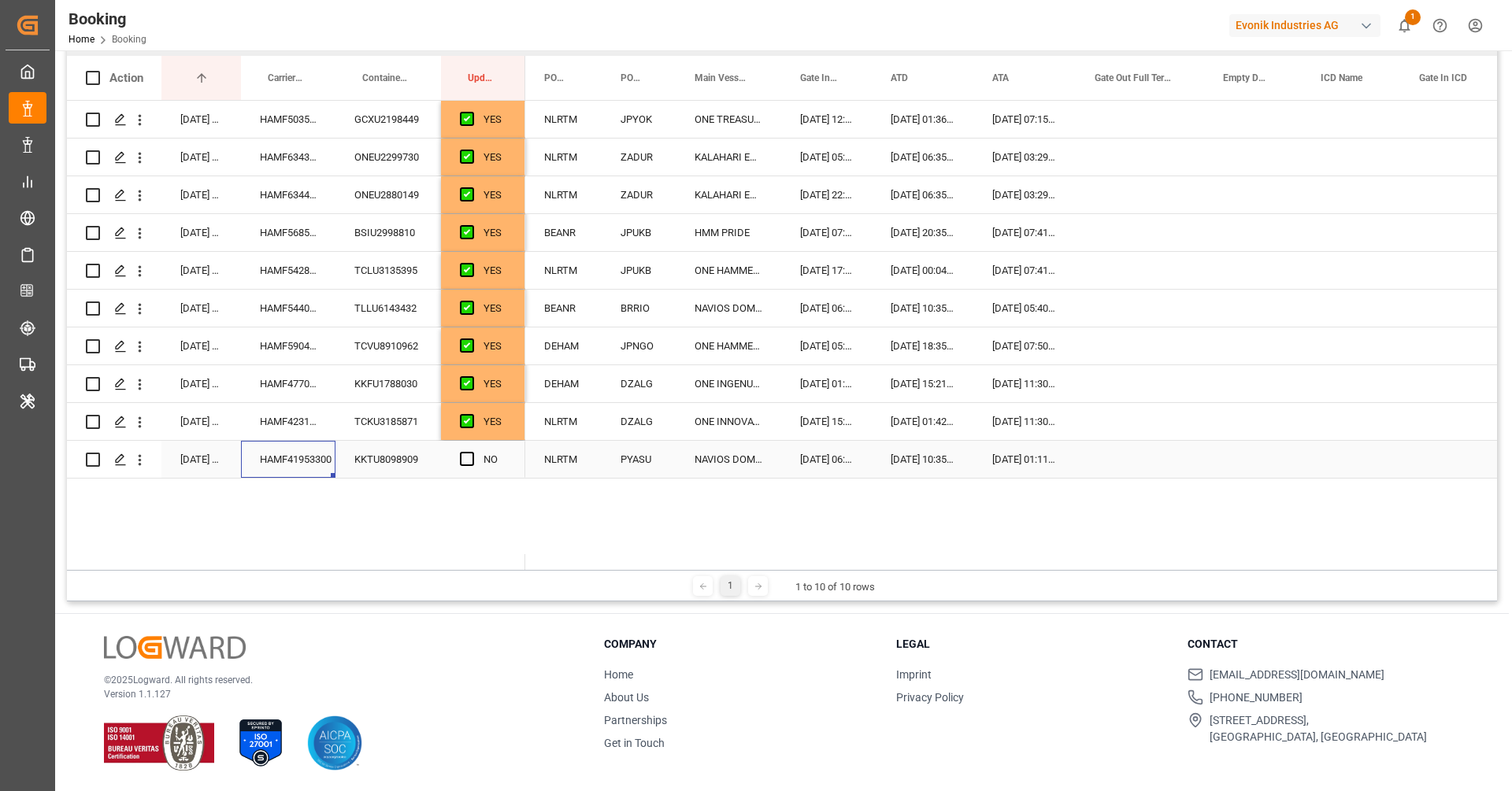
click at [312, 455] on div "HAMF41953300" at bounding box center [287, 459] width 94 height 37
click at [466, 460] on span "Press SPACE to select this row." at bounding box center [467, 458] width 14 height 14
click at [471, 451] on input "Press SPACE to select this row." at bounding box center [471, 451] width 0 height 0
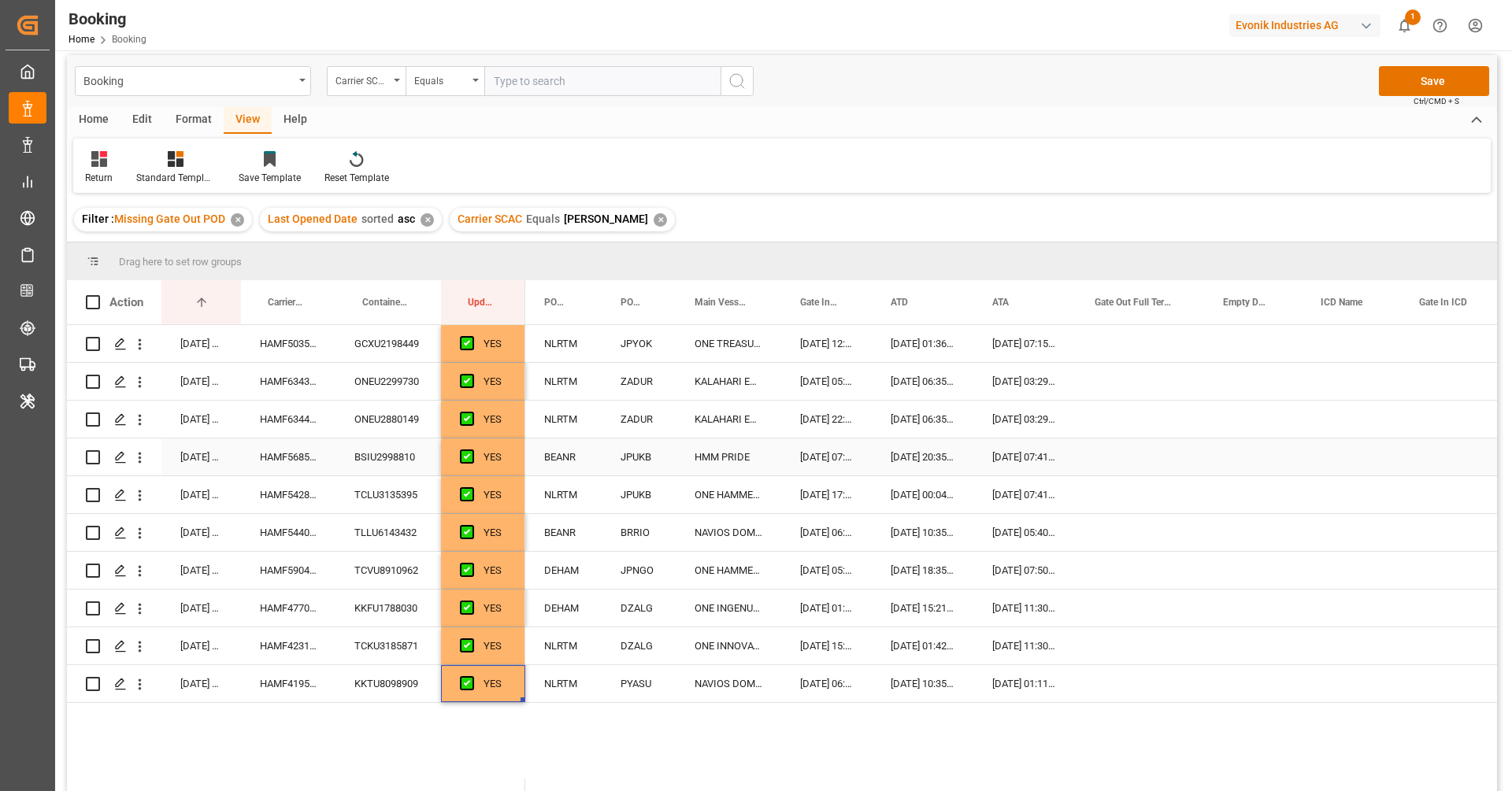
click at [918, 456] on div "17.07.2025 20:35:00" at bounding box center [922, 457] width 102 height 37
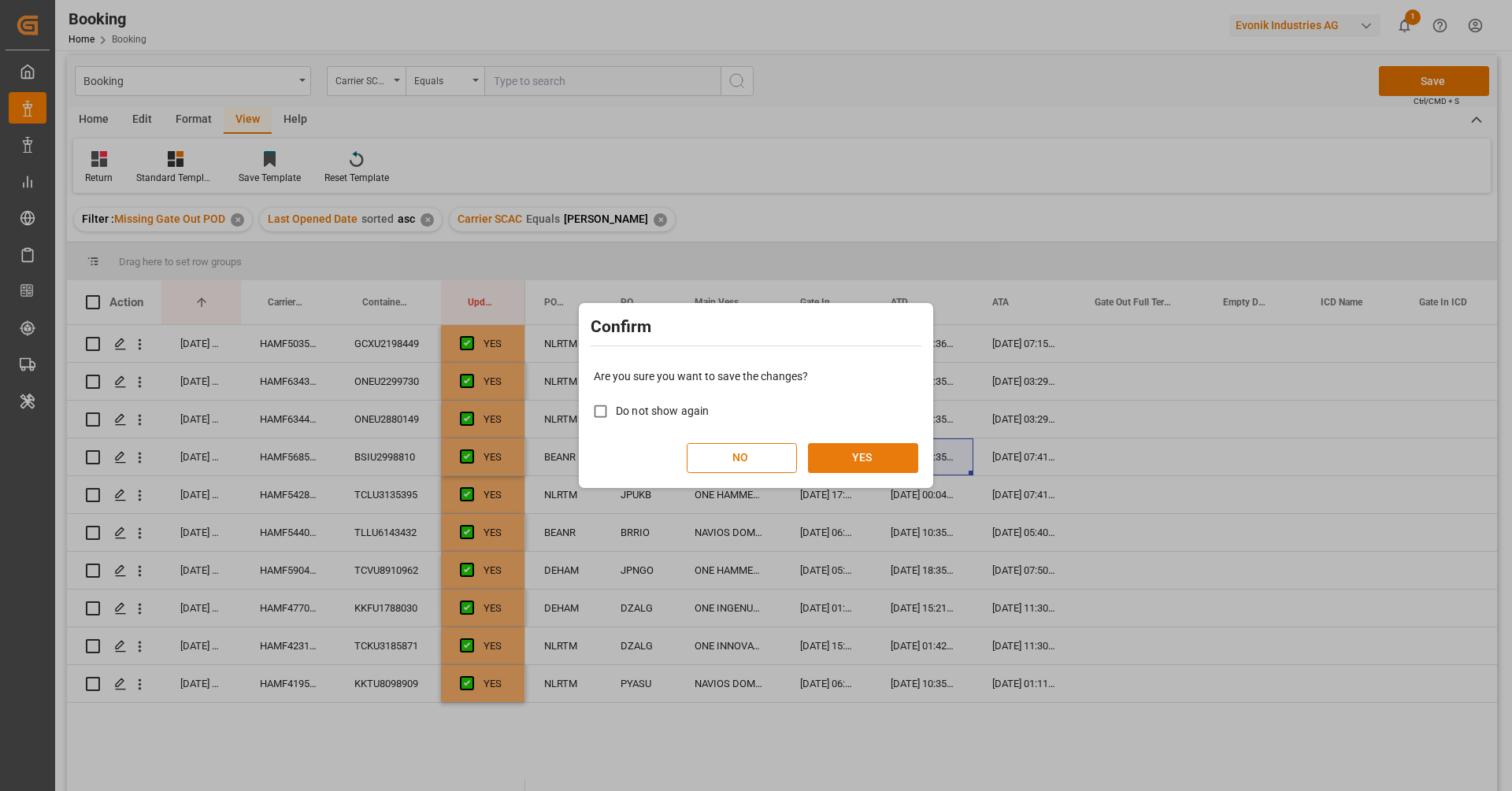
click at [874, 465] on button "YES" at bounding box center [863, 458] width 110 height 30
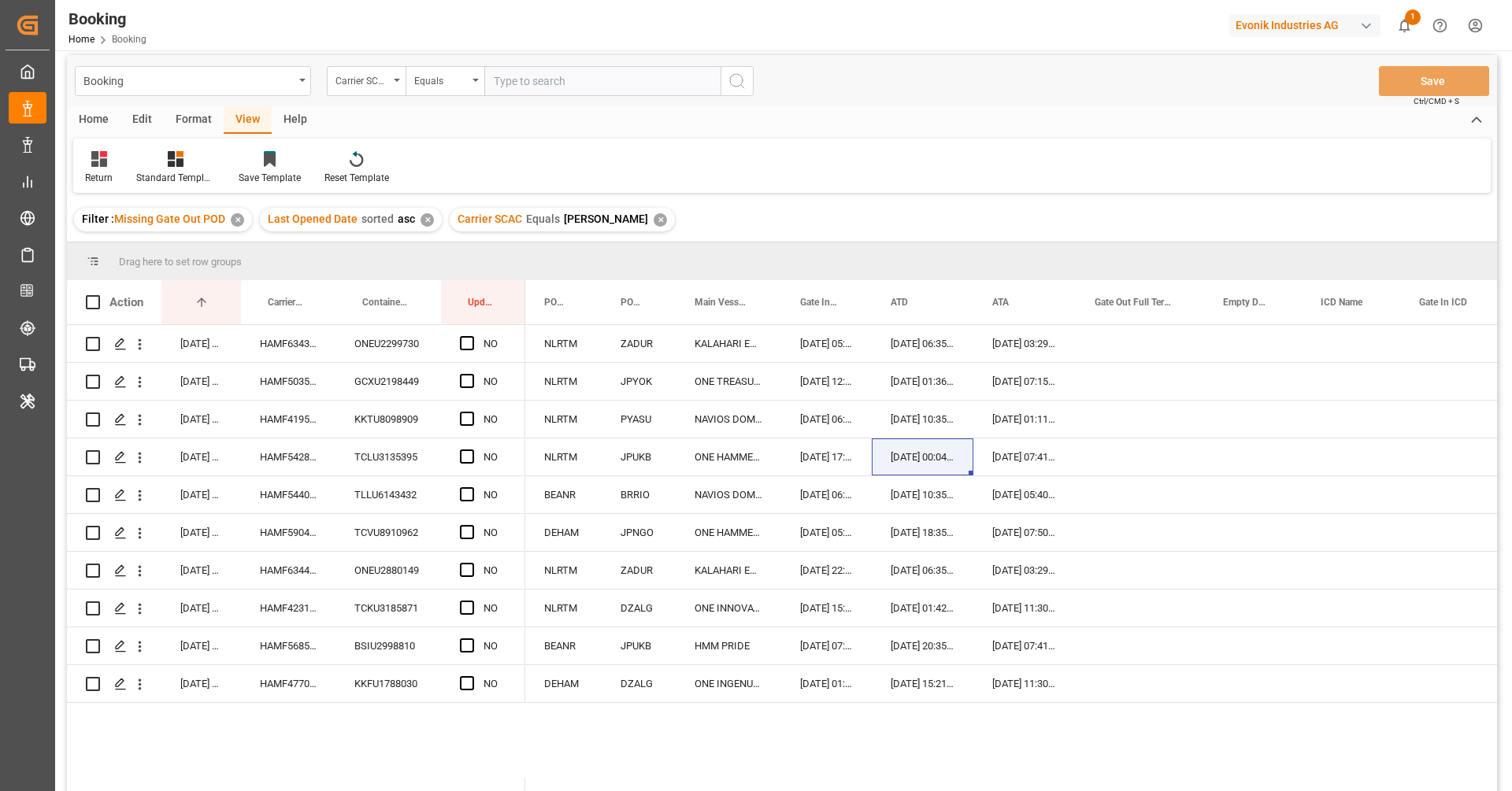
click at [610, 215] on div "Filter : Missing Gate Out POD ✕ Last Opened Date sorted asc ✕ Carrier SCAC Equa…" at bounding box center [782, 219] width 1430 height 44
click at [653, 220] on div "✕" at bounding box center [660, 220] width 13 height 13
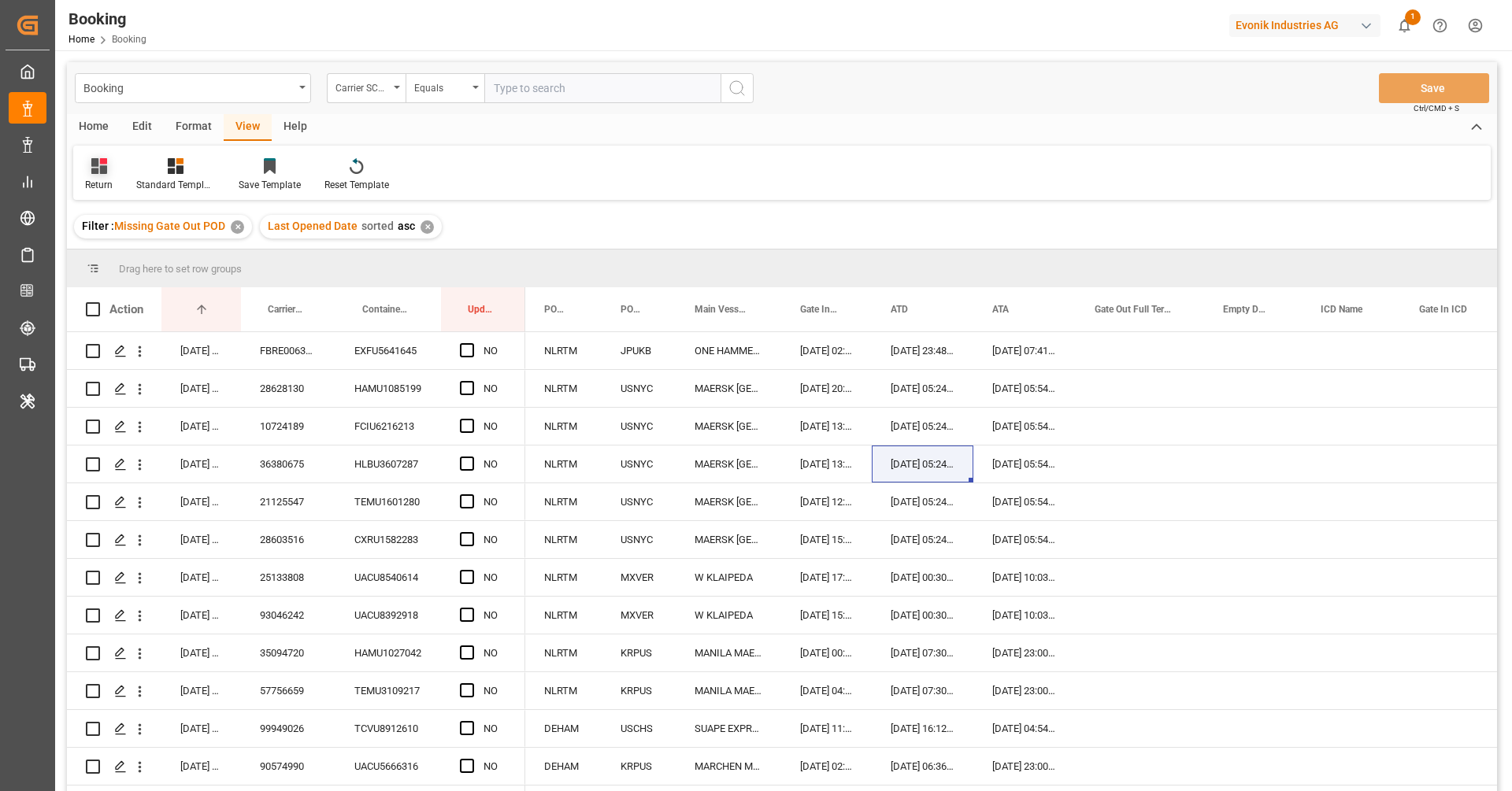
click at [106, 172] on div at bounding box center [99, 166] width 28 height 17
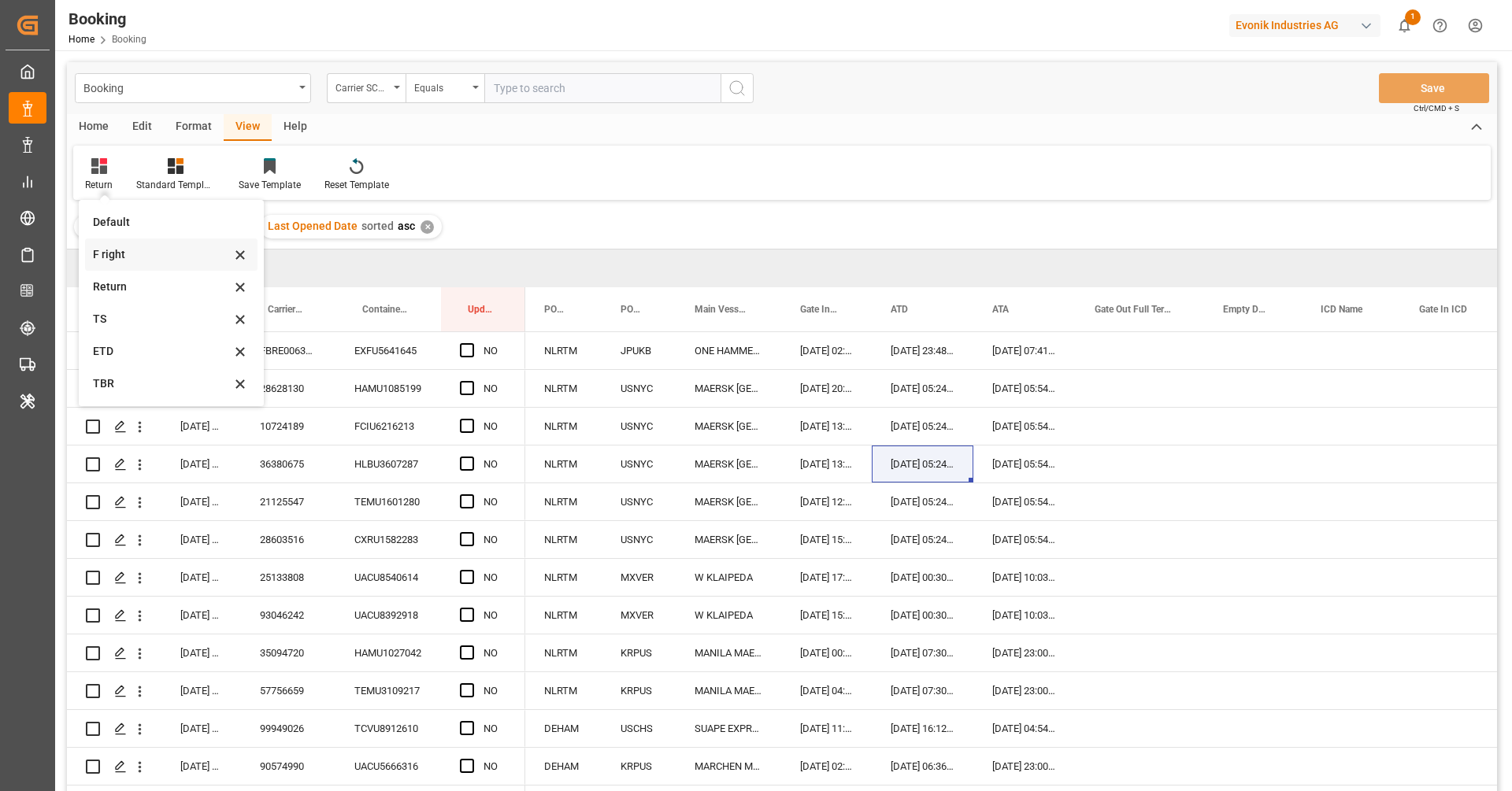
click at [144, 258] on div "F right" at bounding box center [162, 255] width 138 height 17
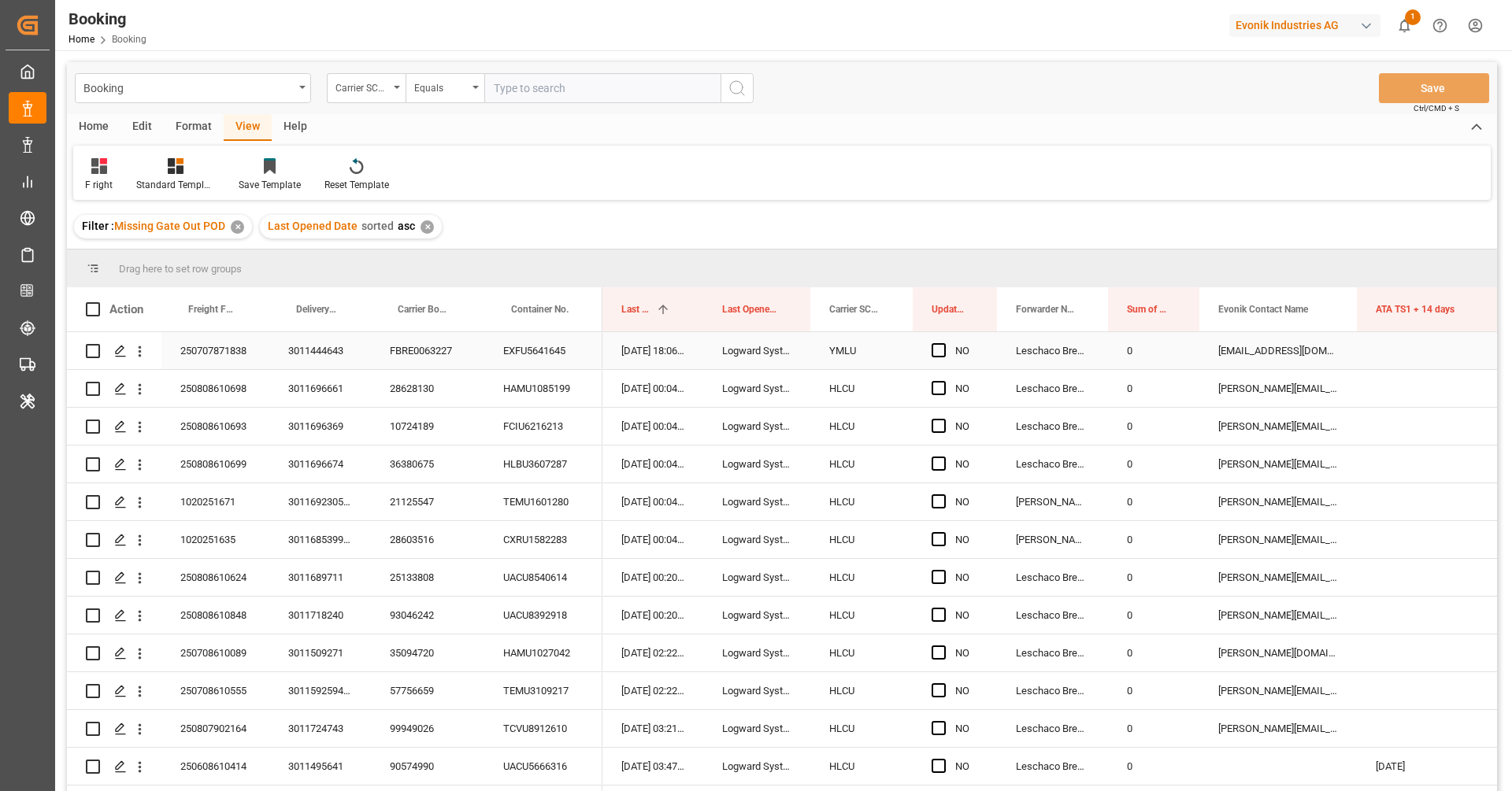
click at [329, 361] on div "3011444643" at bounding box center [320, 351] width 102 height 37
click at [423, 360] on div "FBRE0063227" at bounding box center [427, 351] width 113 height 37
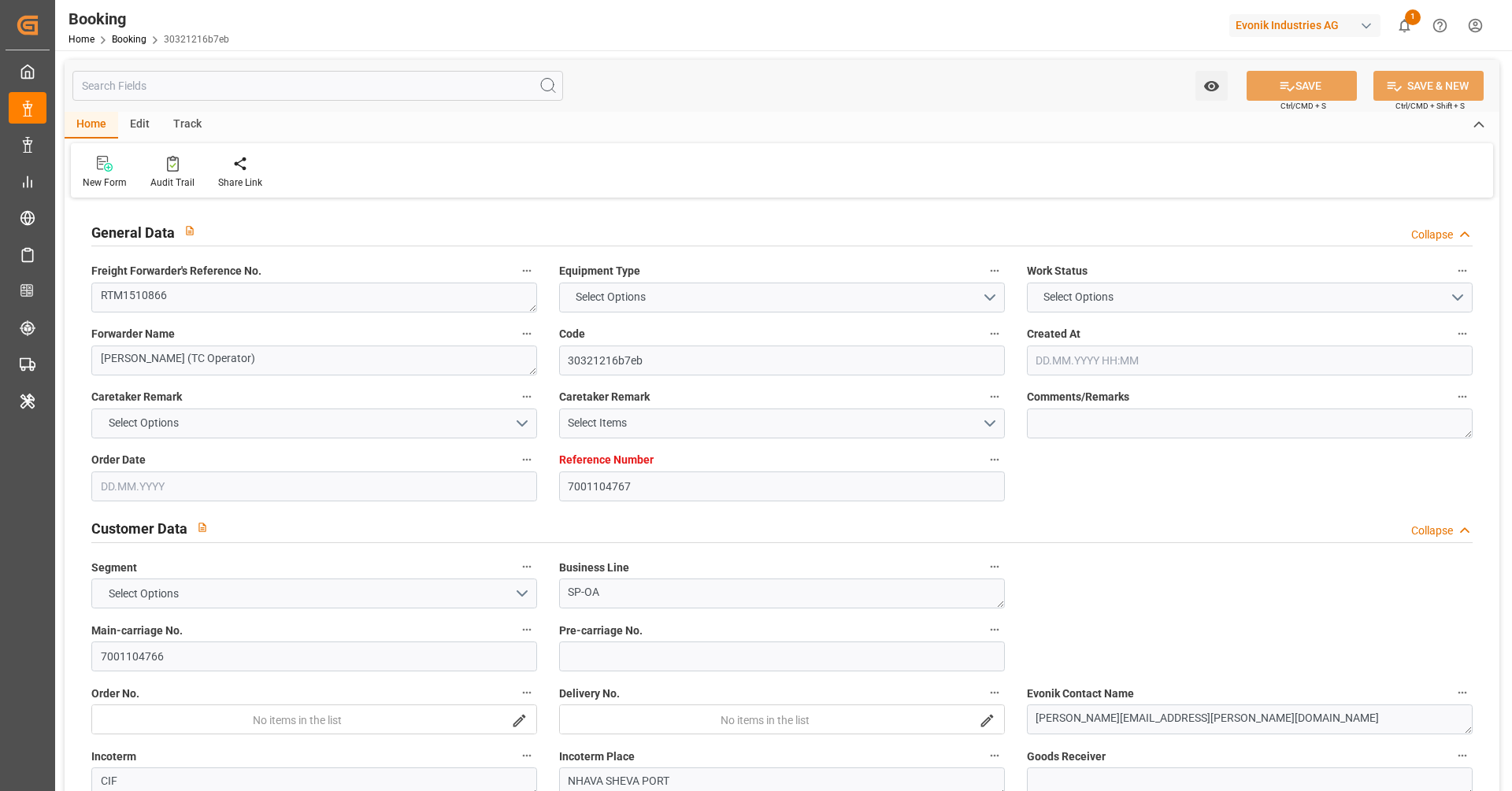
type input "7001104767"
type input "9525912"
type input "9461879"
type input "Hapag [PERSON_NAME]"
type input "Hapag [PERSON_NAME] Aktiengesellschaft"
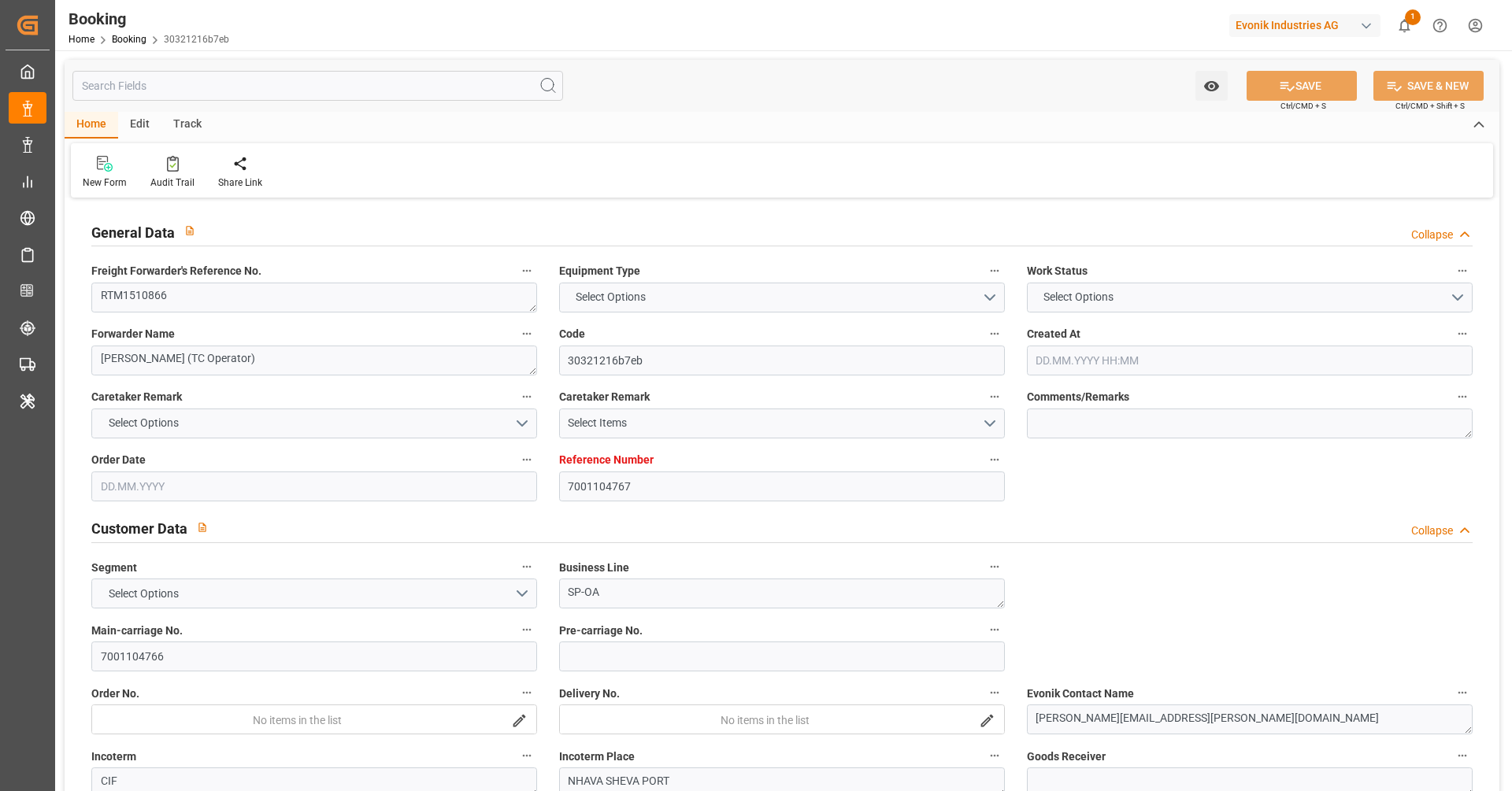
type input "NLRTM"
type input "INNSA"
type input "46"
type input "32"
type input "0"
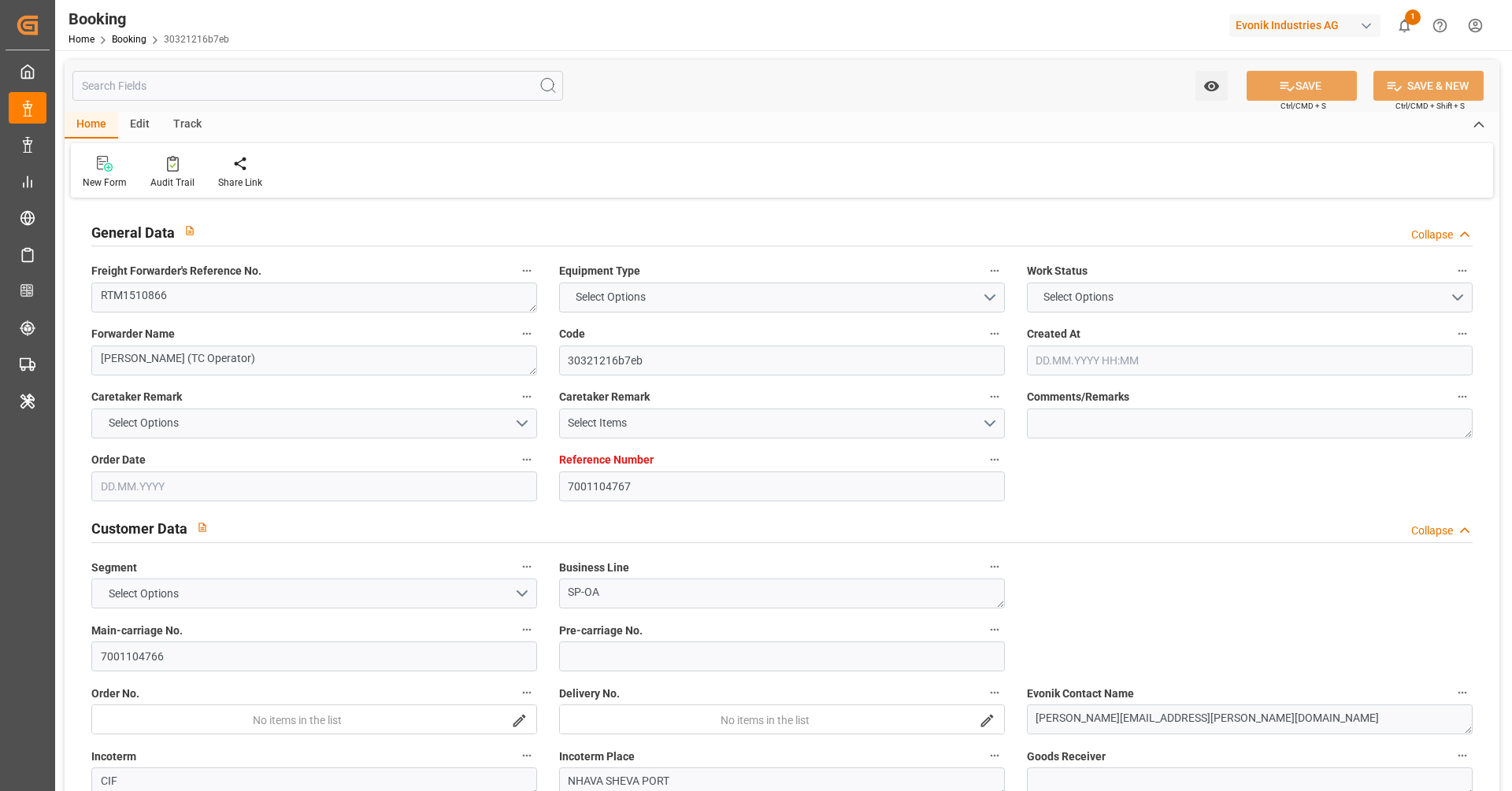
type input "-39"
type input "[DATE] 14:23"
type input "[DATE]"
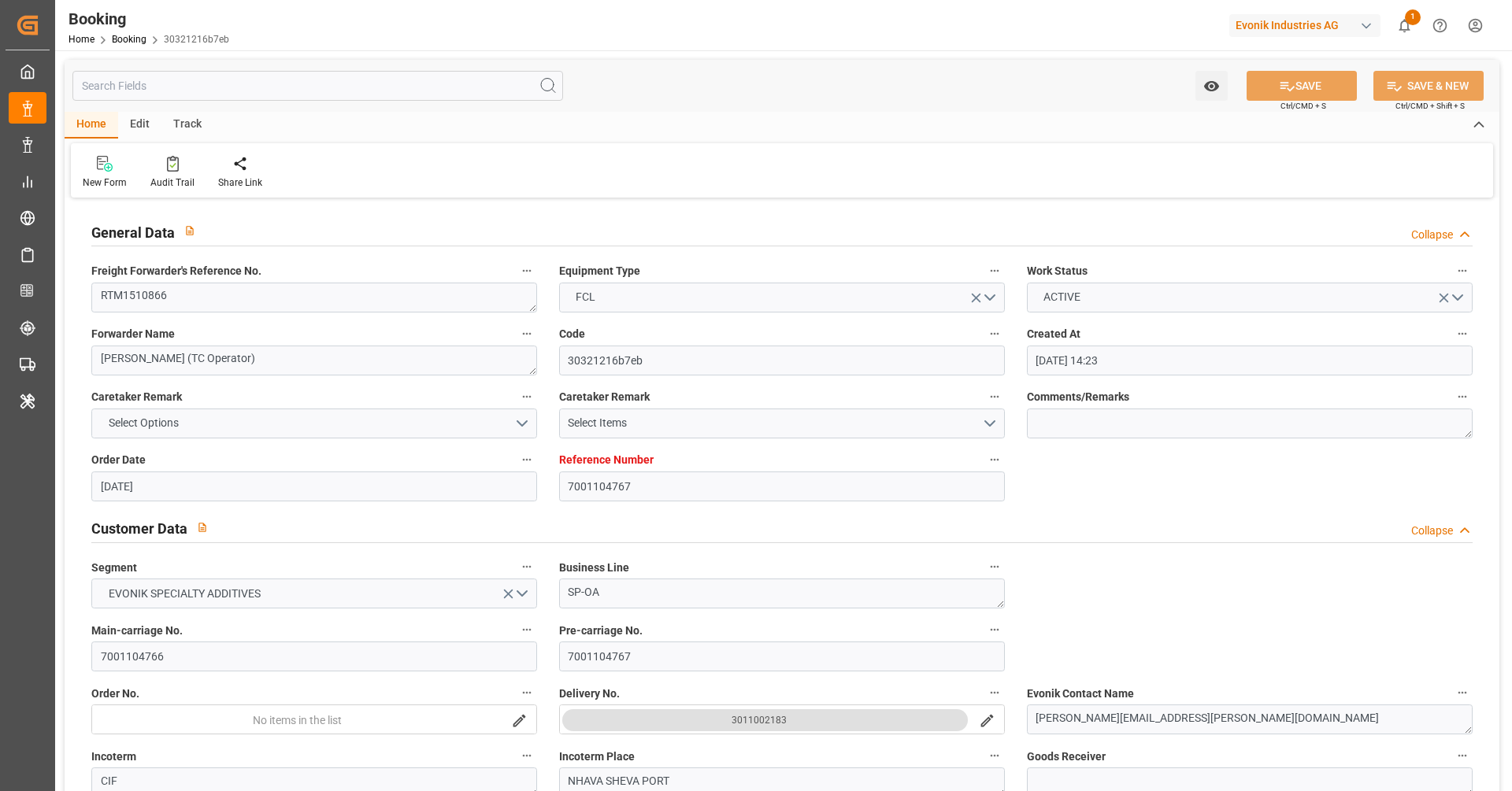
type input "[DATE] 00:00"
type input "[DATE]"
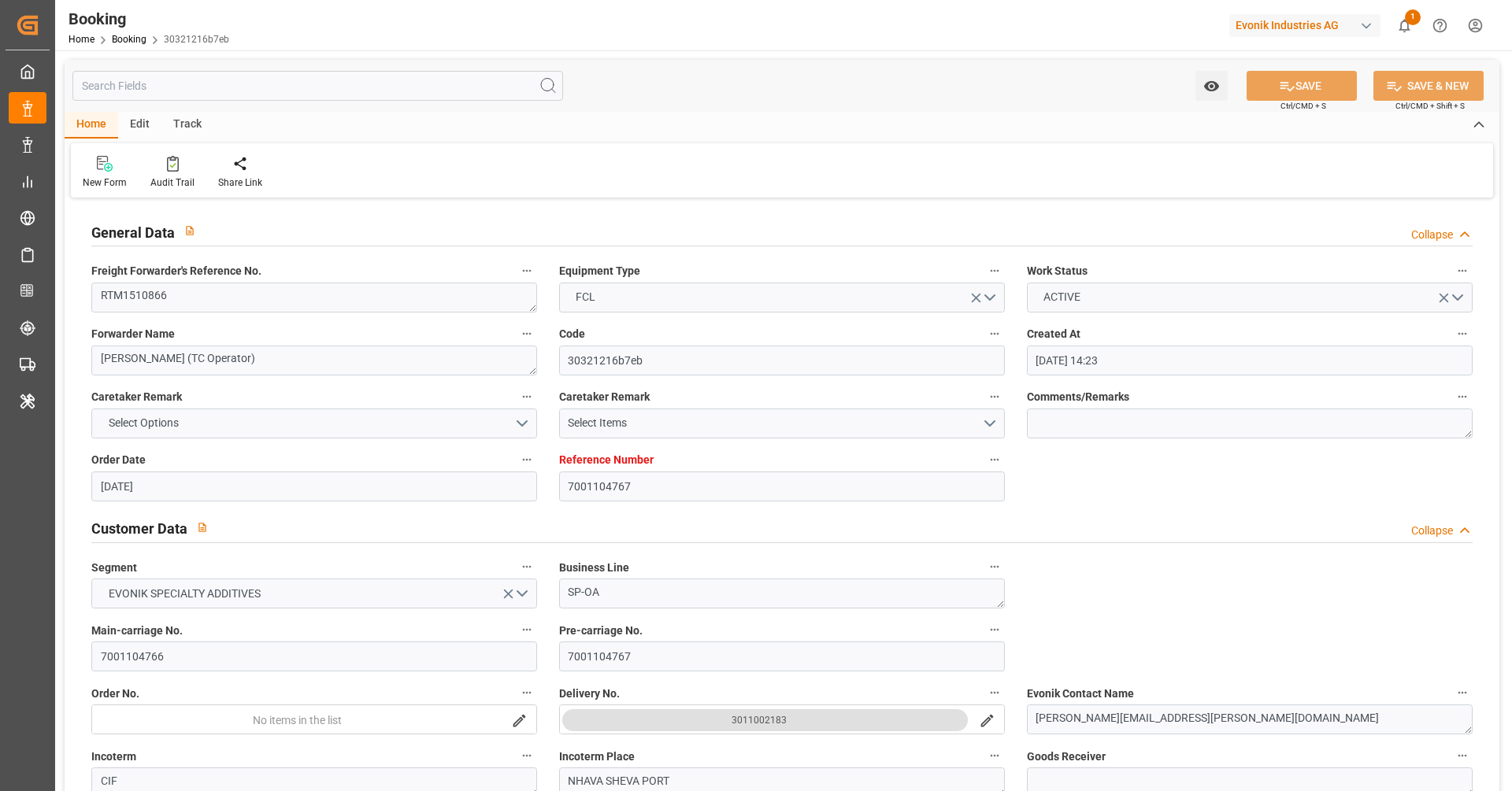
type input "[DATE] 00:00"
type input "[DATE]"
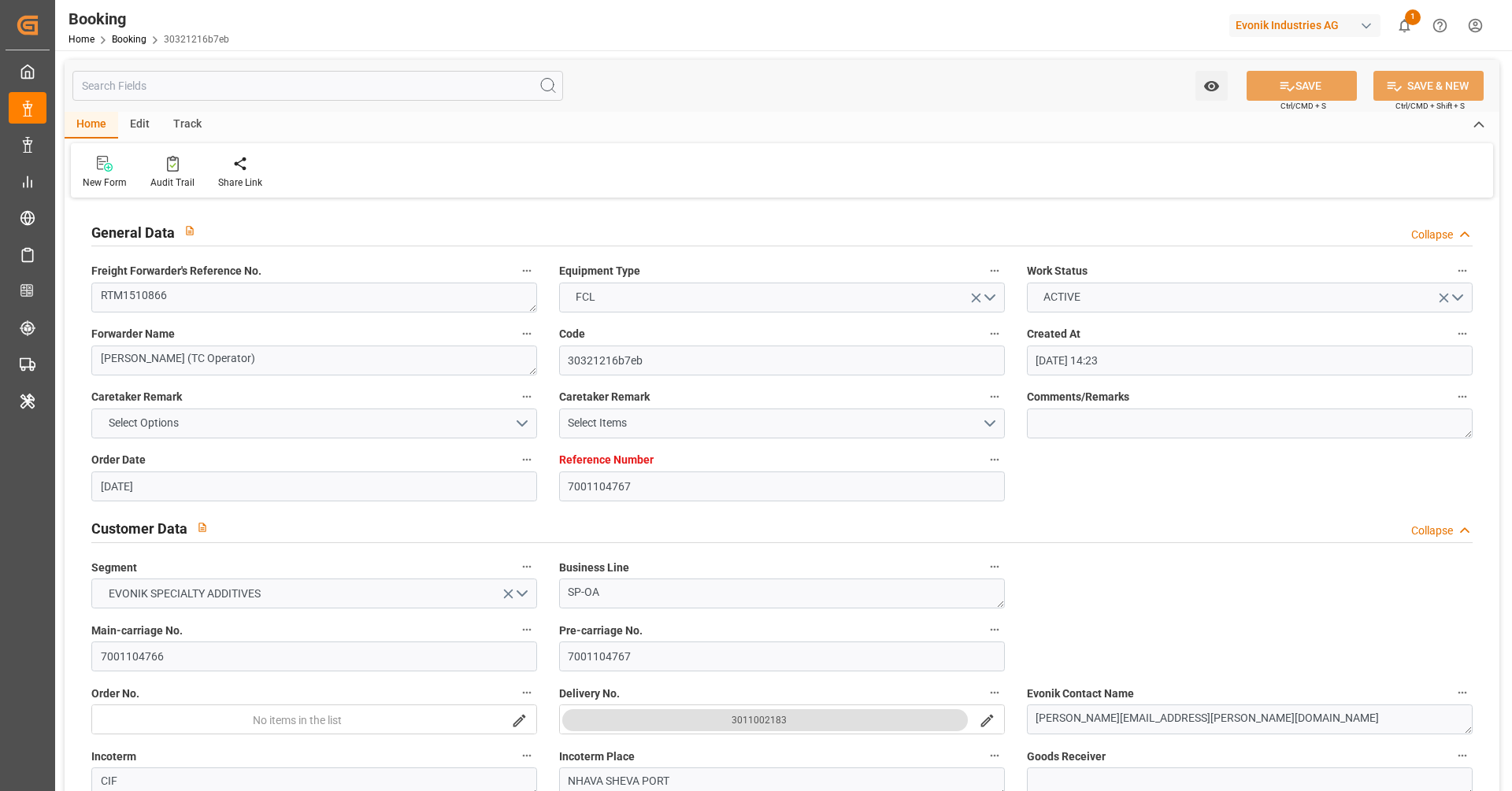
type input "[DATE] 00:00"
type input "[DATE]"
type input "[DATE] 09:33"
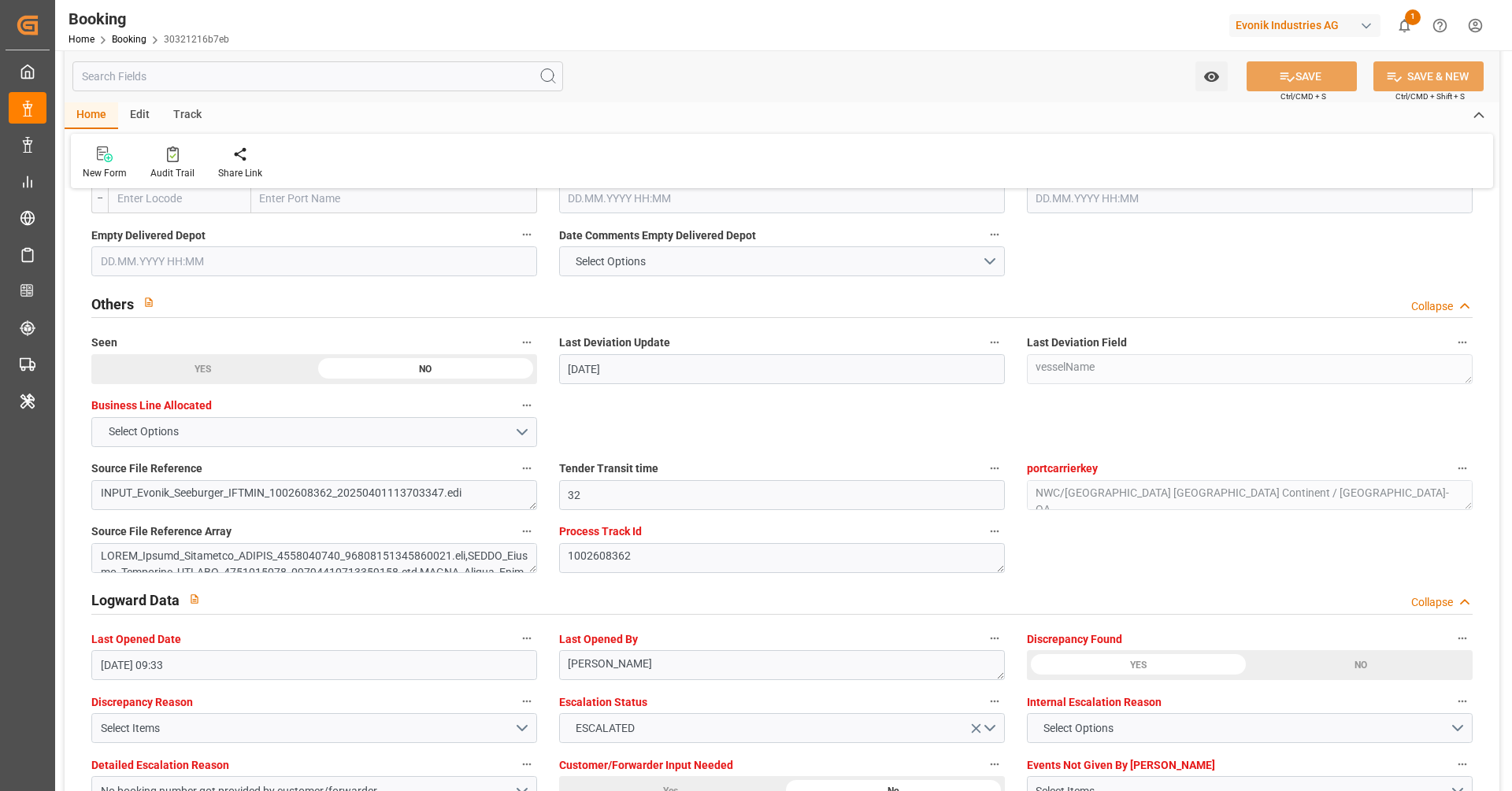
scroll to position [2207, 0]
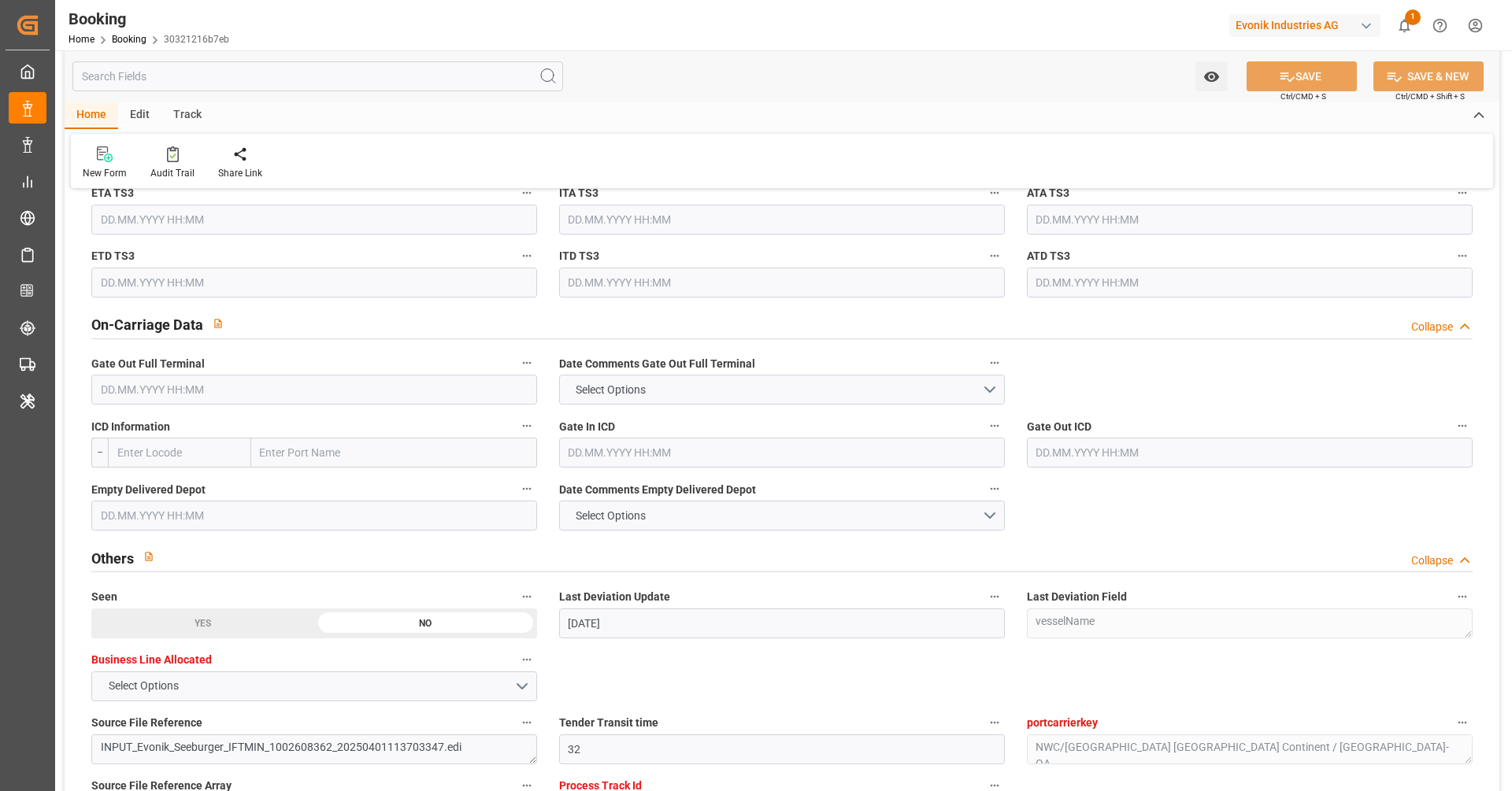
click at [613, 410] on div "Gate In ICD" at bounding box center [781, 441] width 468 height 62
click at [628, 401] on button "Select Options" at bounding box center [782, 390] width 446 height 30
click at [628, 401] on div "NOT PROVIDED" at bounding box center [782, 393] width 444 height 33
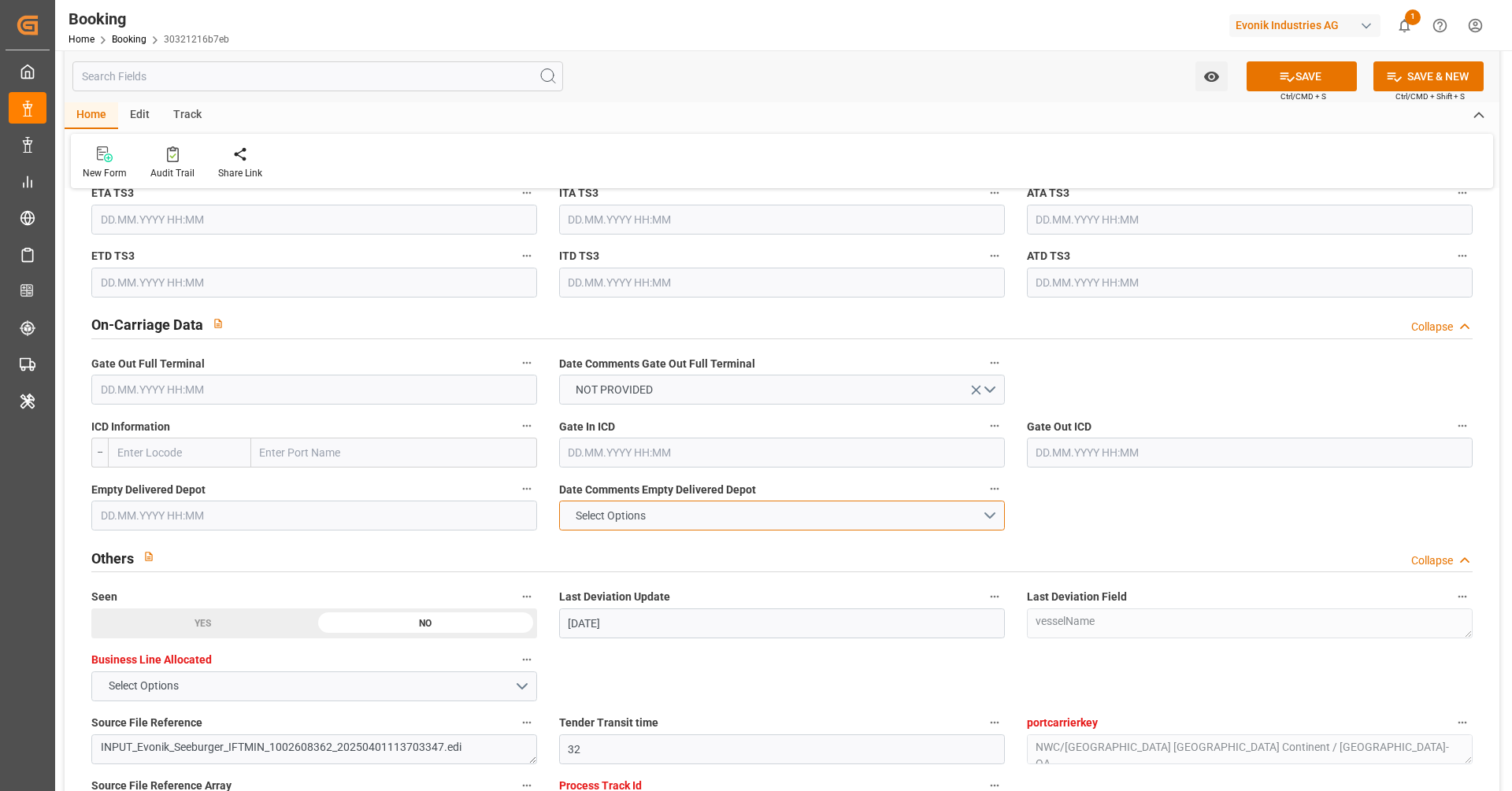
click at [637, 510] on span "Select Options" at bounding box center [610, 516] width 86 height 17
click at [637, 510] on div "NOT PROVIDED" at bounding box center [782, 519] width 444 height 33
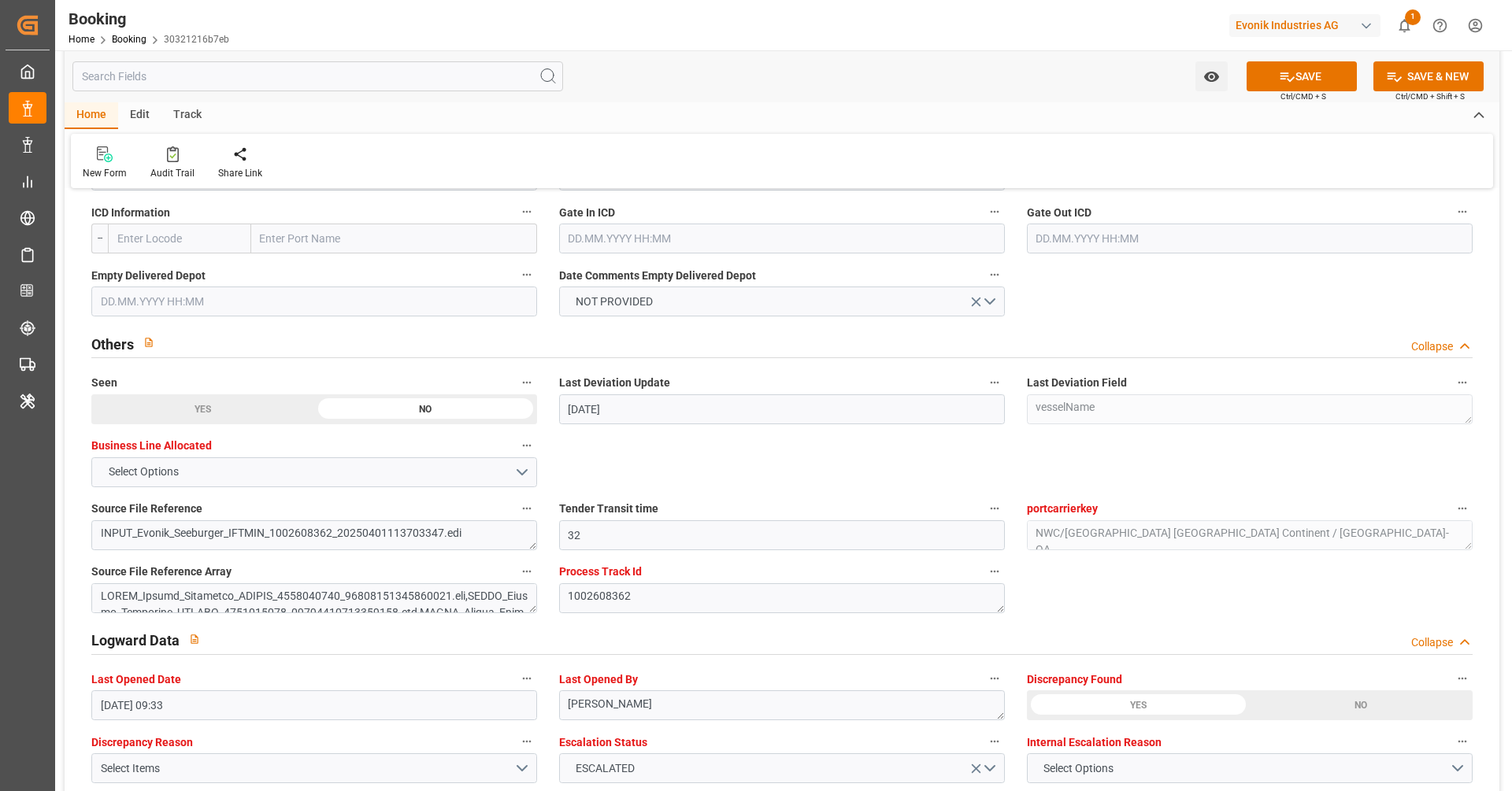
scroll to position [2909, 0]
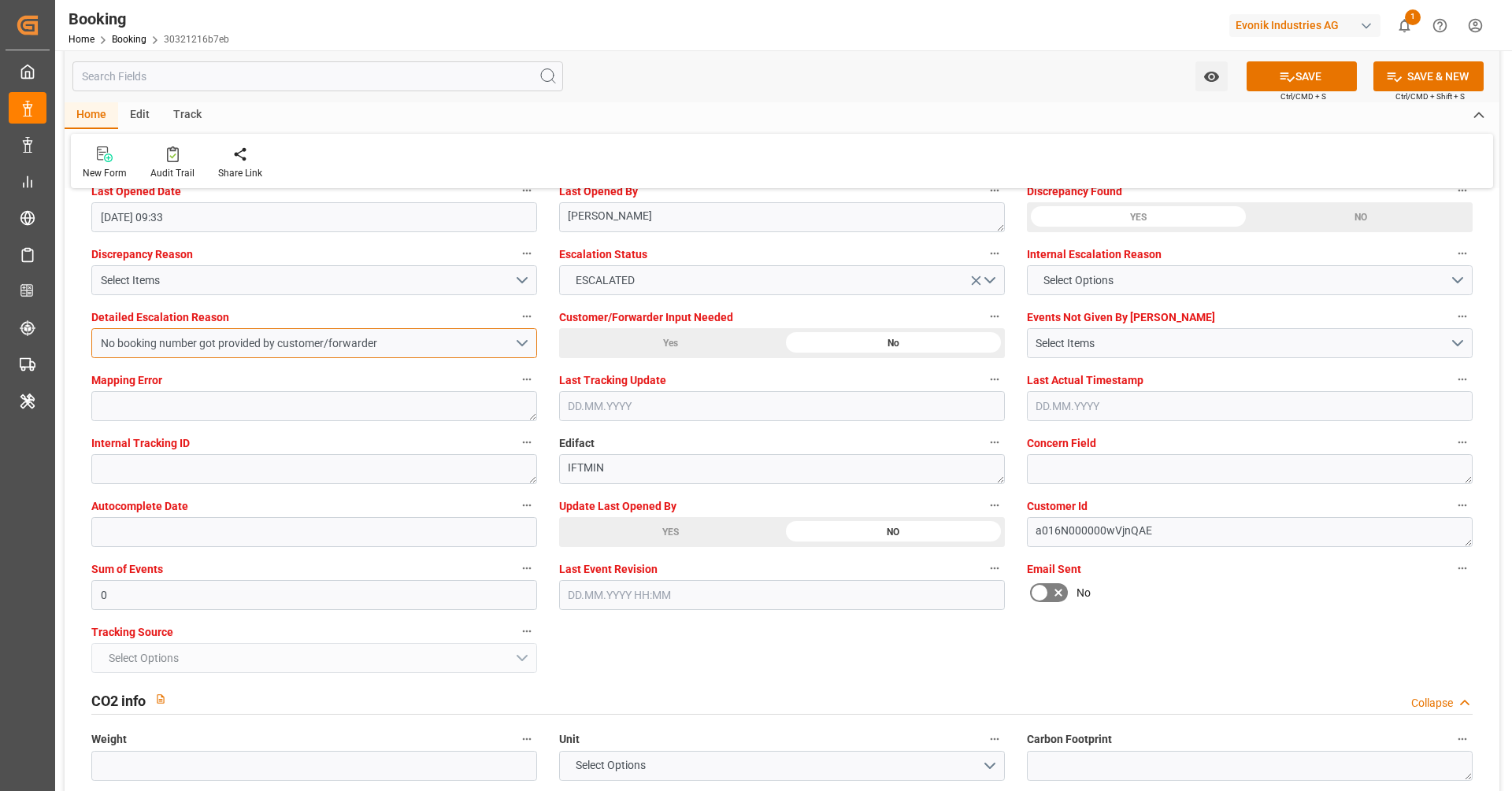
click at [306, 337] on div "No booking number got provided by customer/forwarder" at bounding box center [307, 343] width 413 height 17
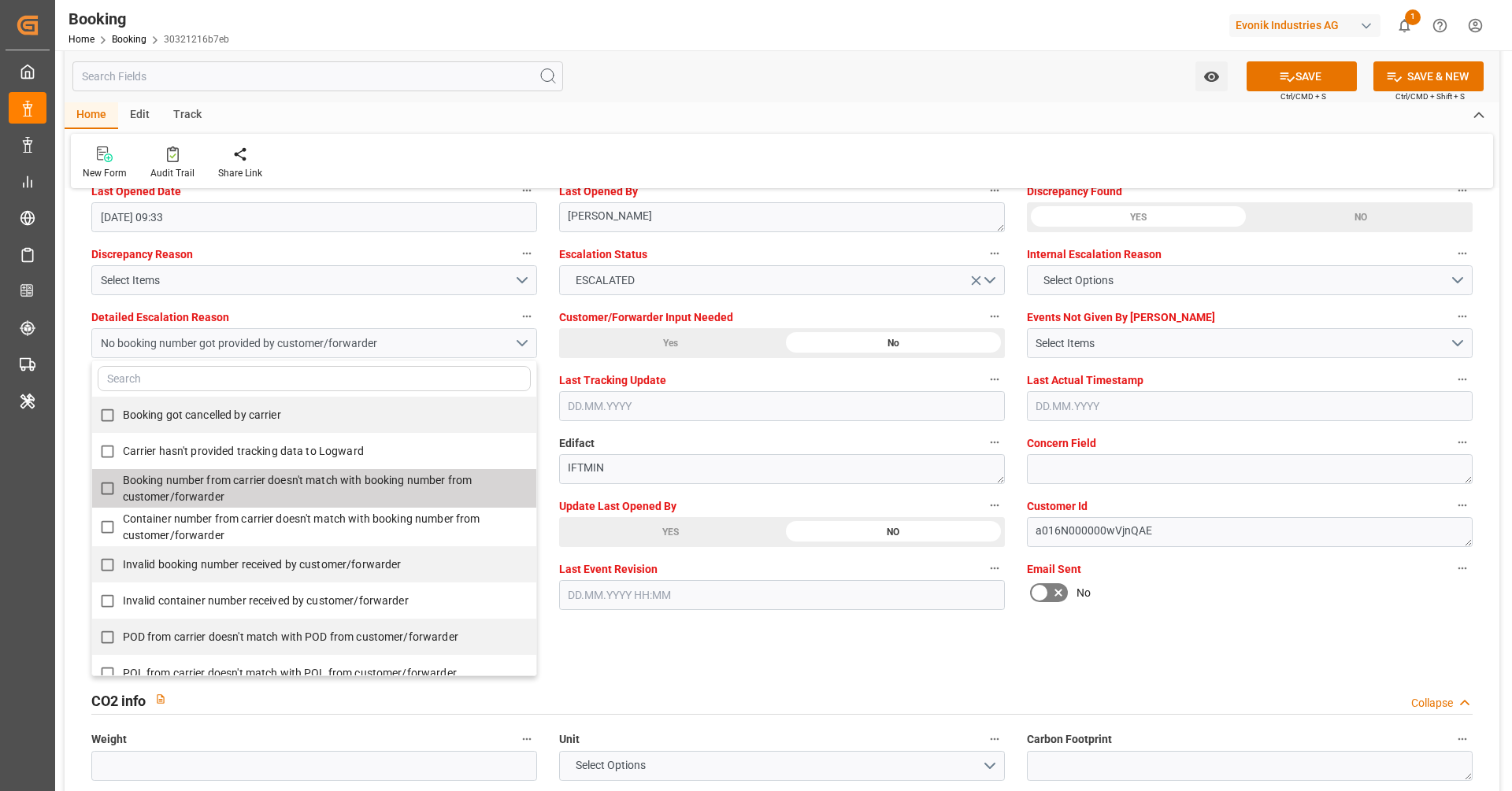
scroll to position [340, 0]
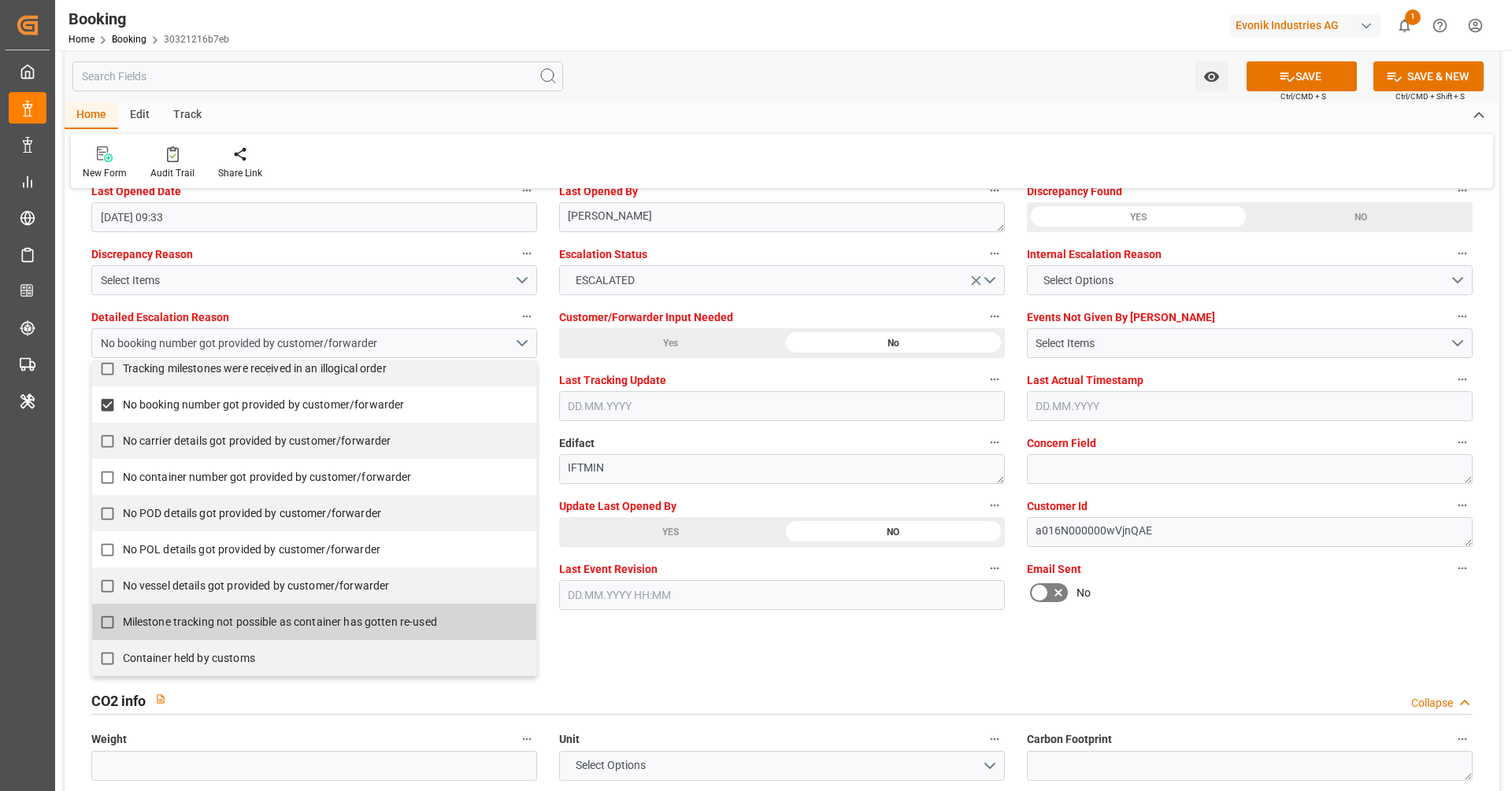
click at [251, 606] on label "Milestone tracking not possible as container has gotten re-used" at bounding box center [306, 621] width 427 height 31
checkbox input "true"
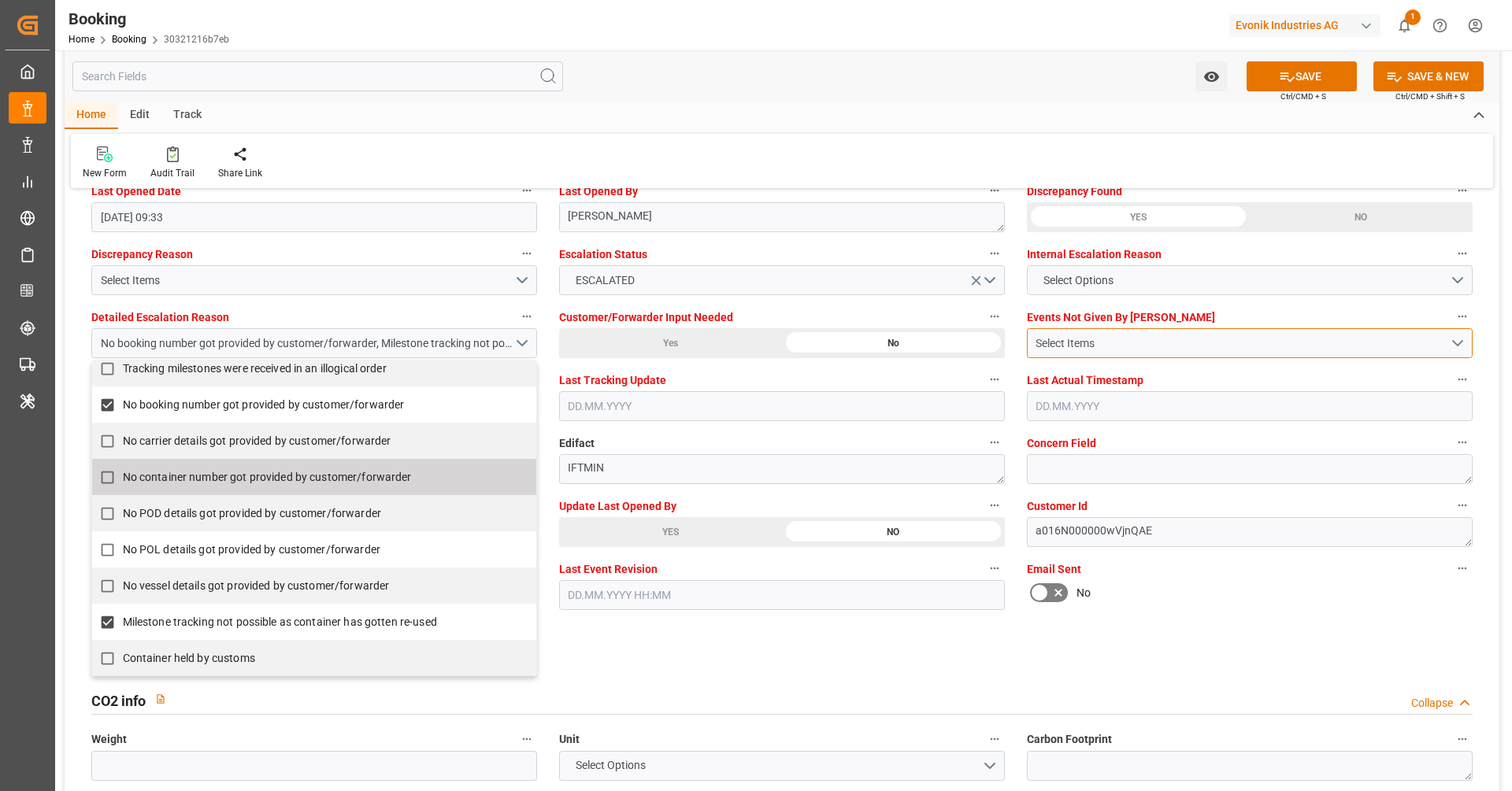
click at [1133, 328] on button "Select Items" at bounding box center [1250, 343] width 446 height 30
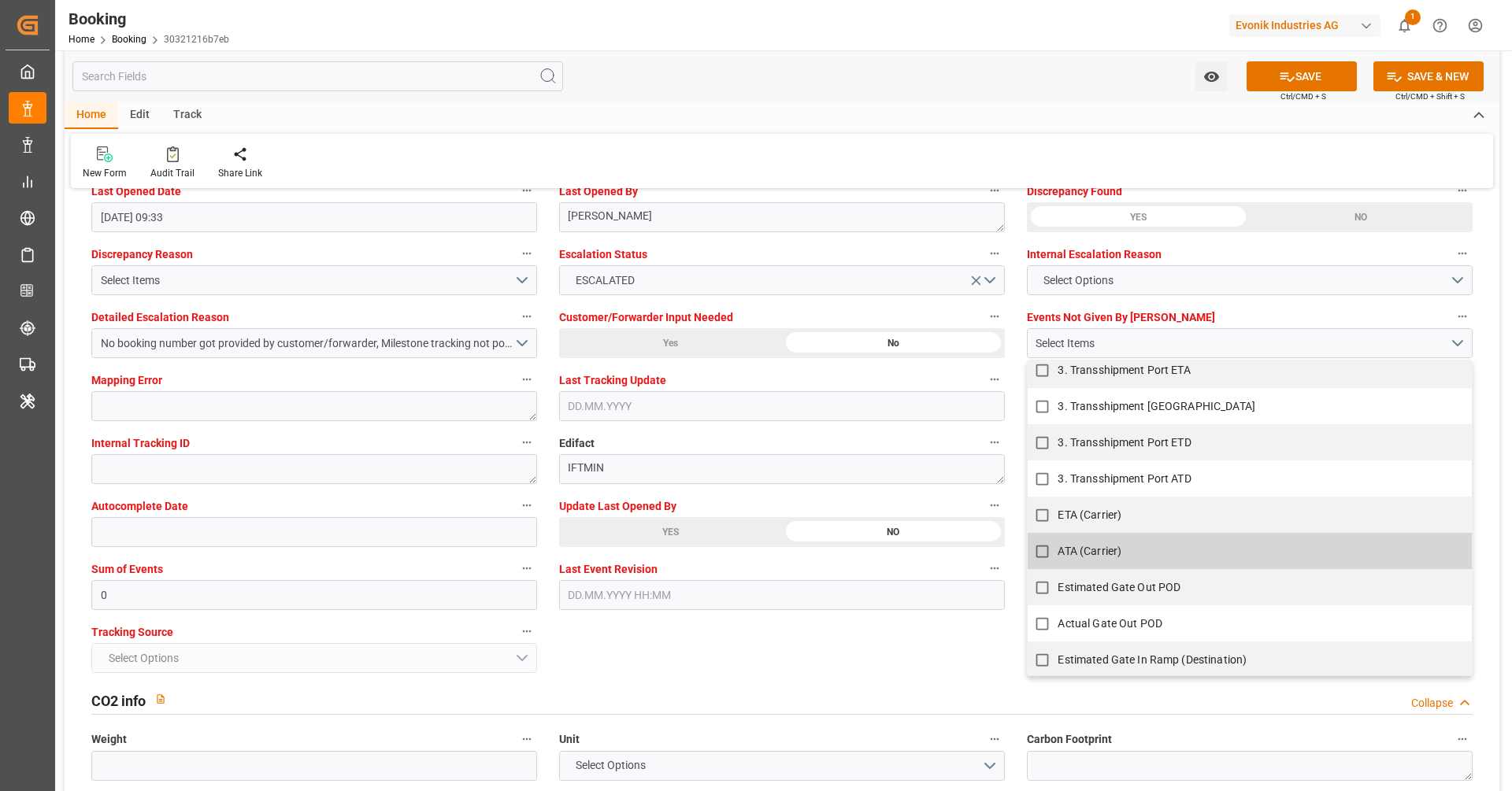
scroll to position [1002, 0]
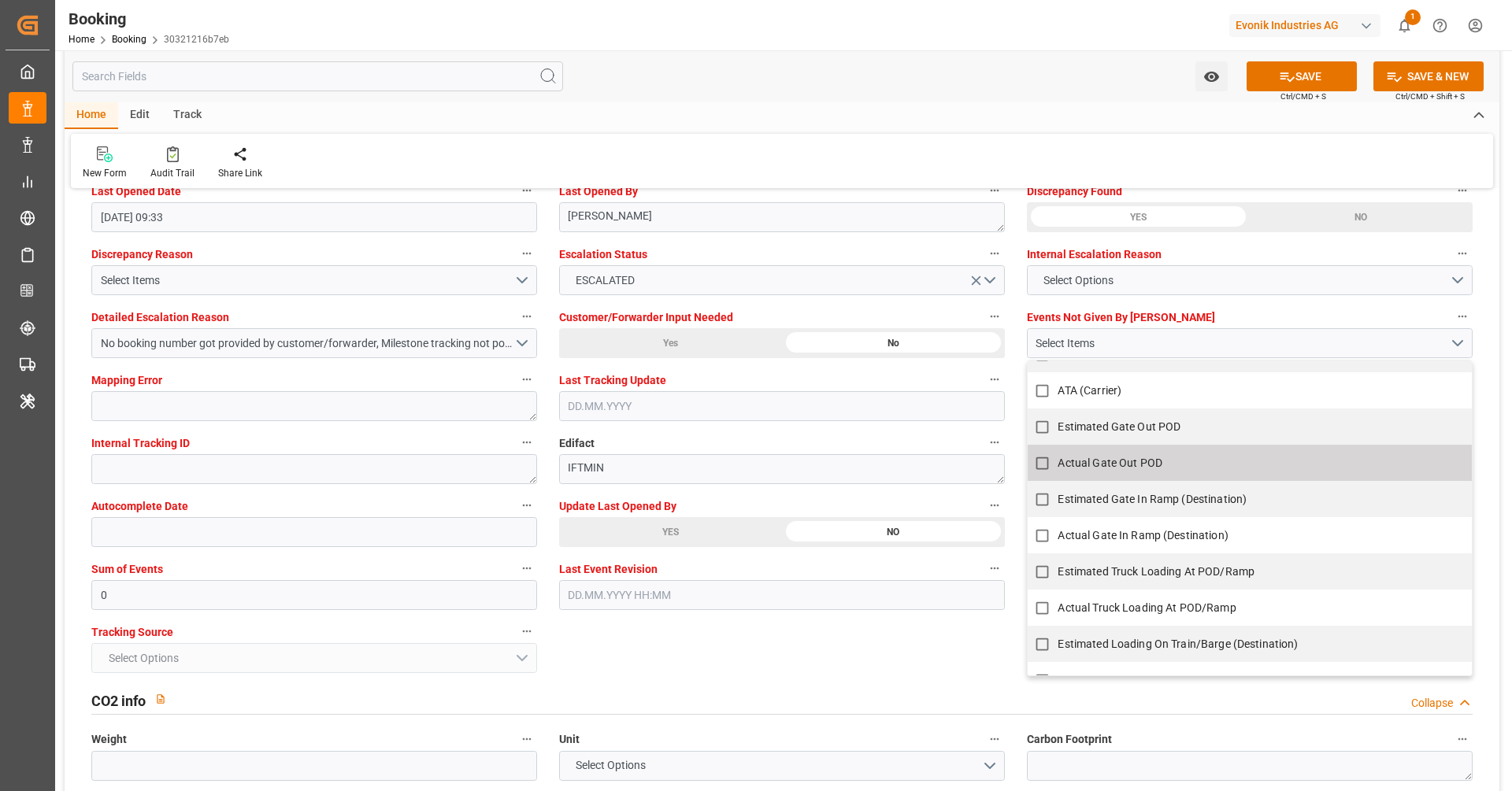
click at [1126, 465] on span "Actual Gate Out POD" at bounding box center [1110, 462] width 105 height 12
checkbox input "true"
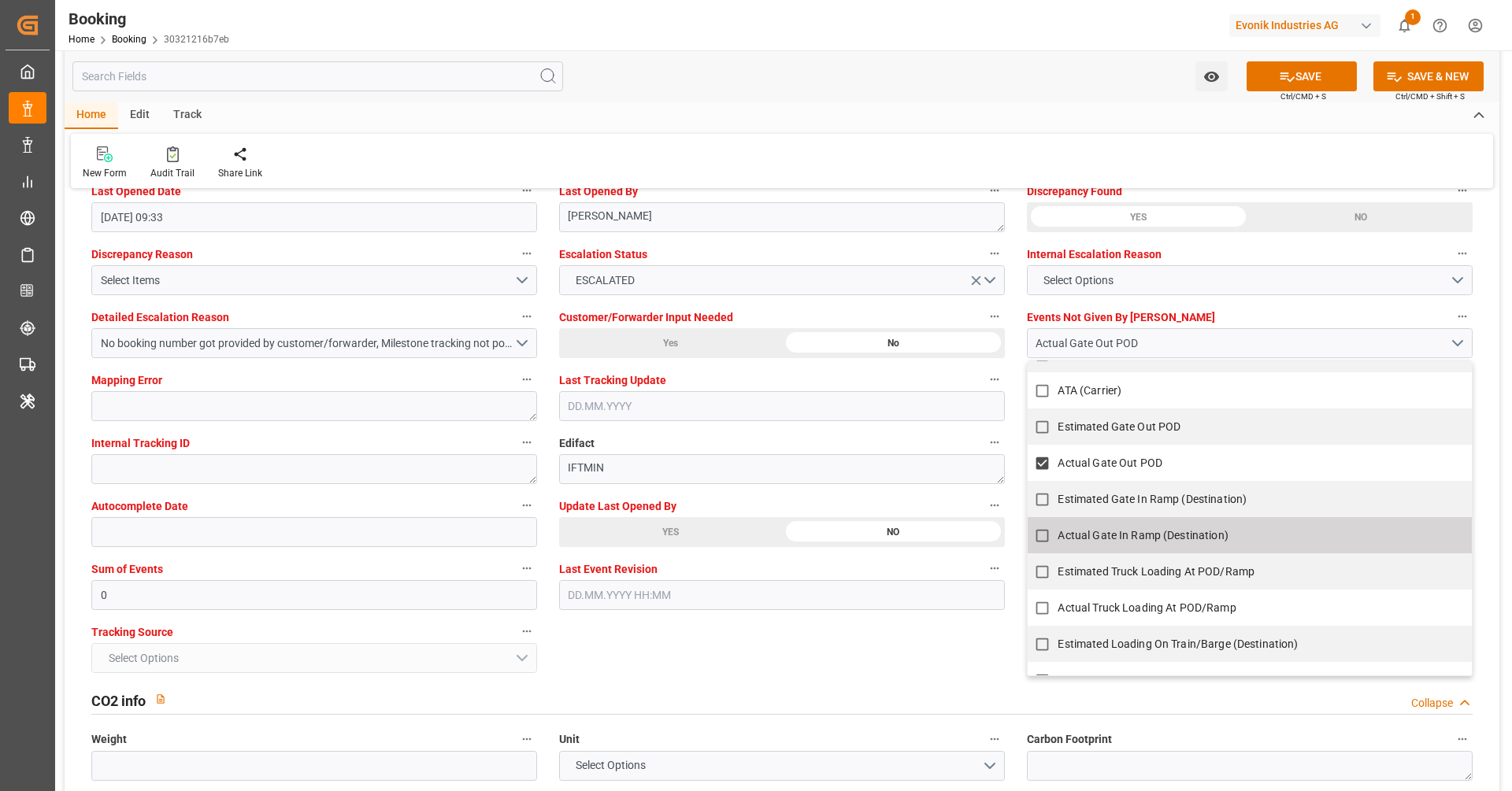
scroll to position [1241, 0]
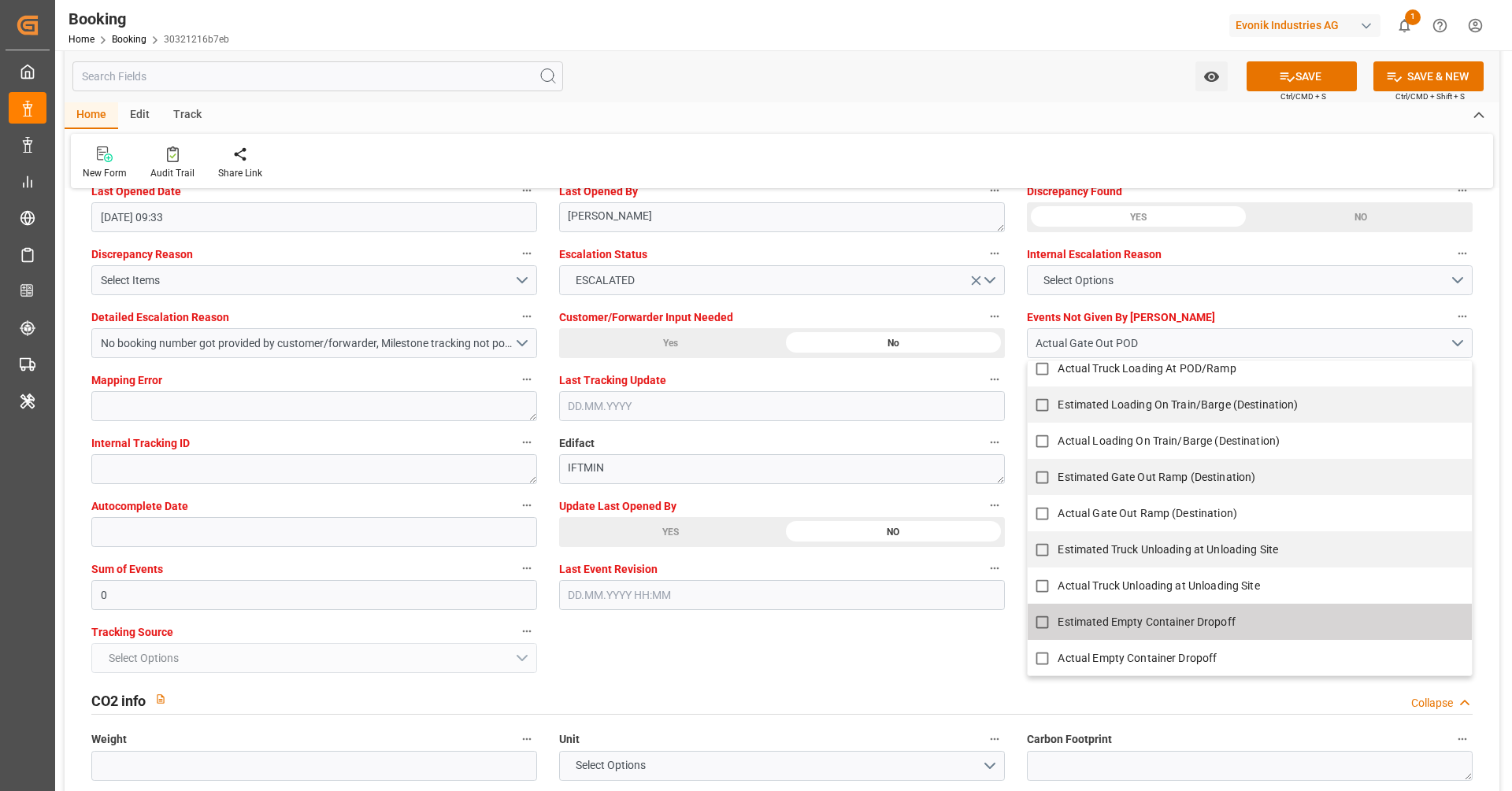
click at [1107, 643] on label "Actual Empty Container Dropoff" at bounding box center [1240, 658] width 427 height 31
checkbox input "true"
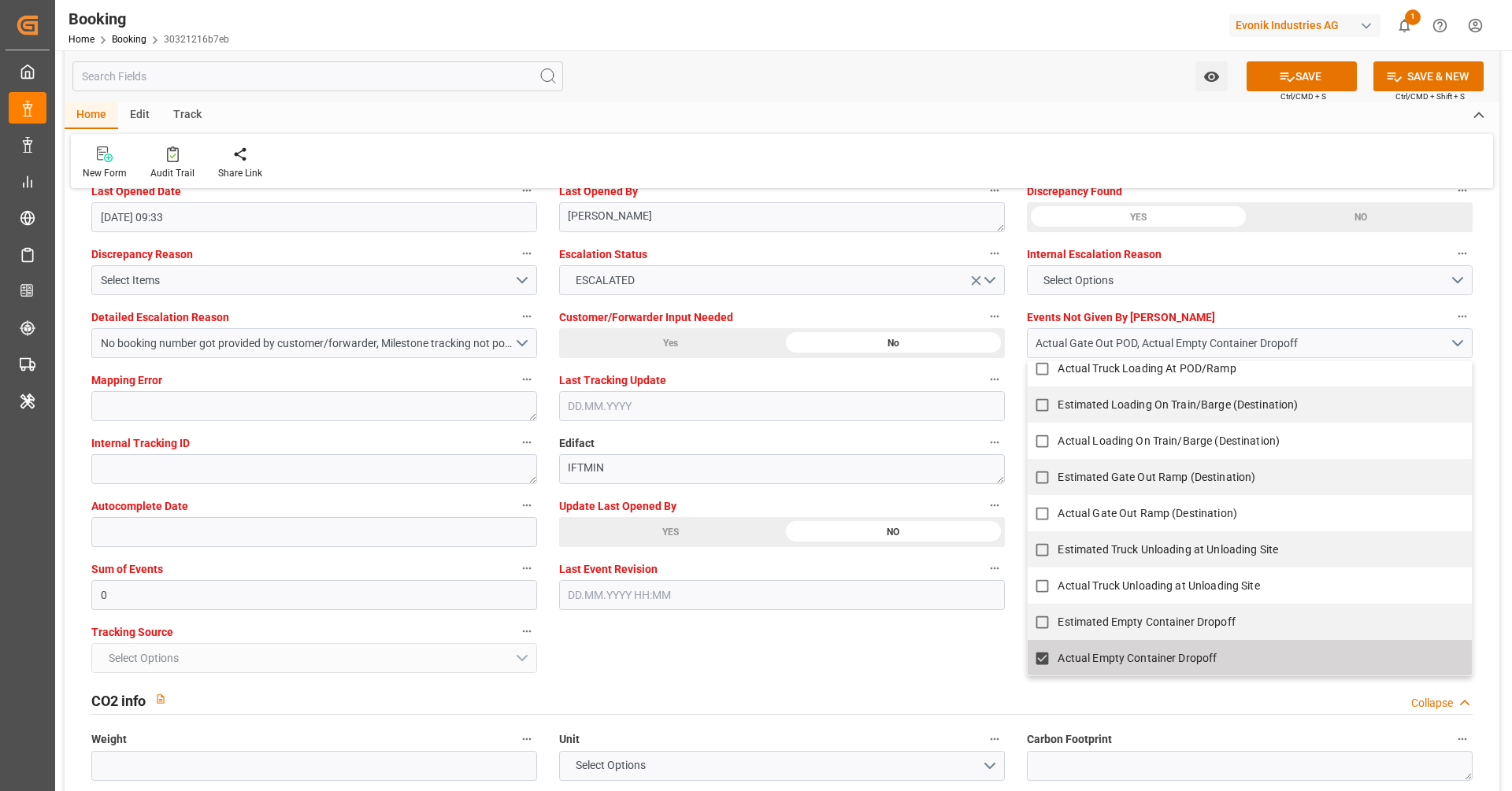
click at [243, 616] on div "Tracking Source Select Options" at bounding box center [314, 646] width 468 height 62
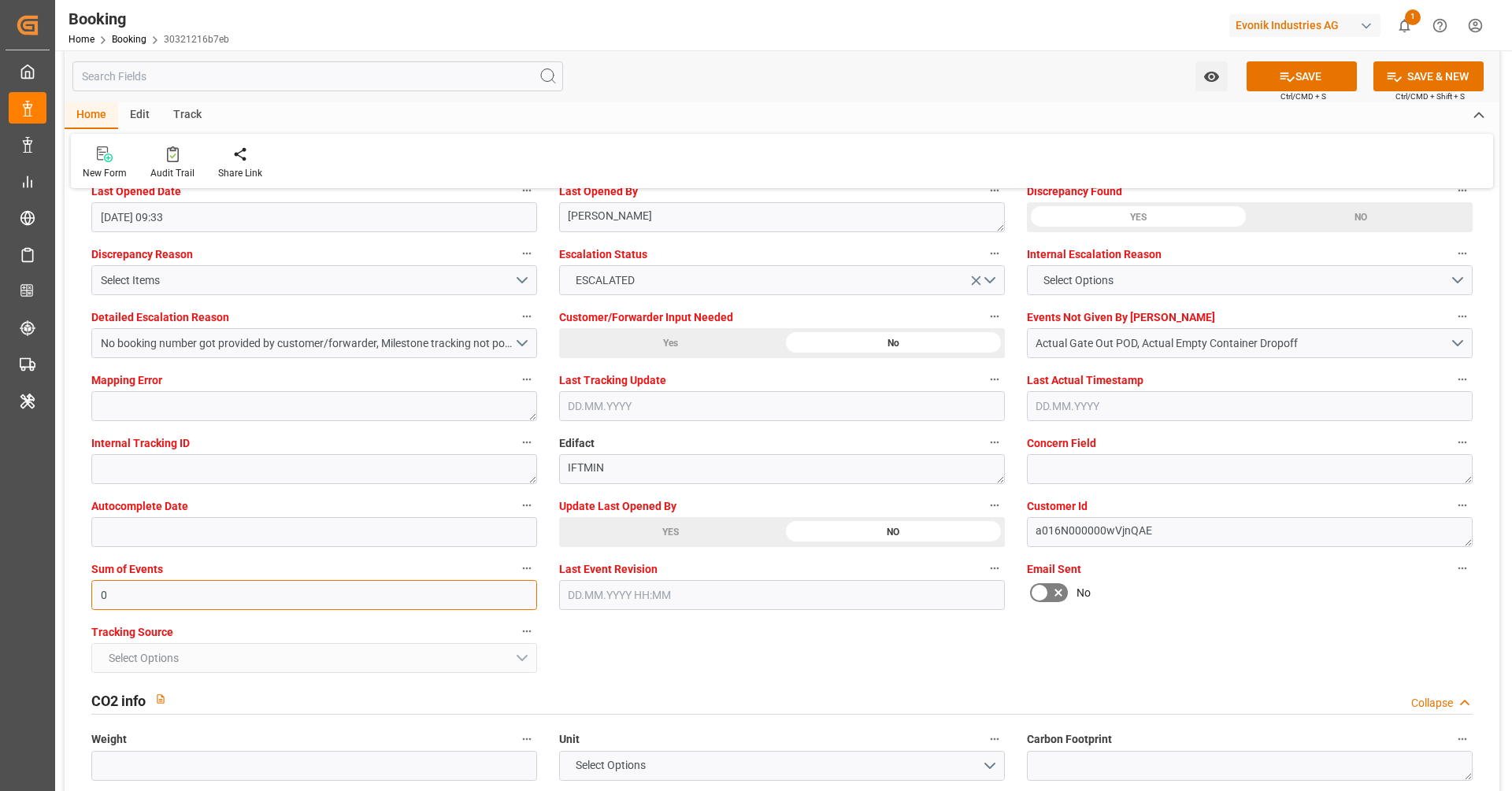
click at [243, 593] on input "0" at bounding box center [315, 595] width 446 height 30
type input "6144"
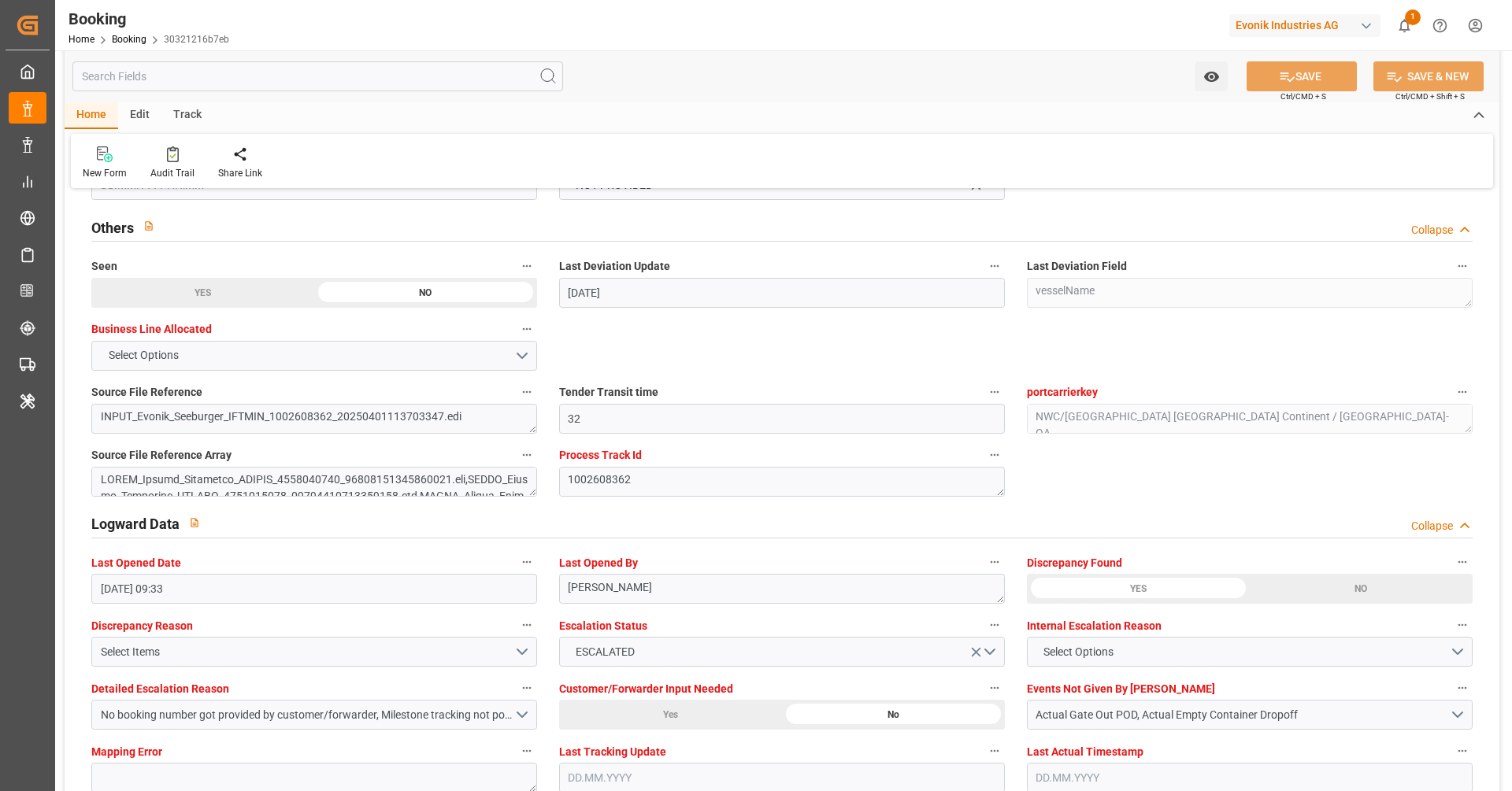
scroll to position [2787, 0]
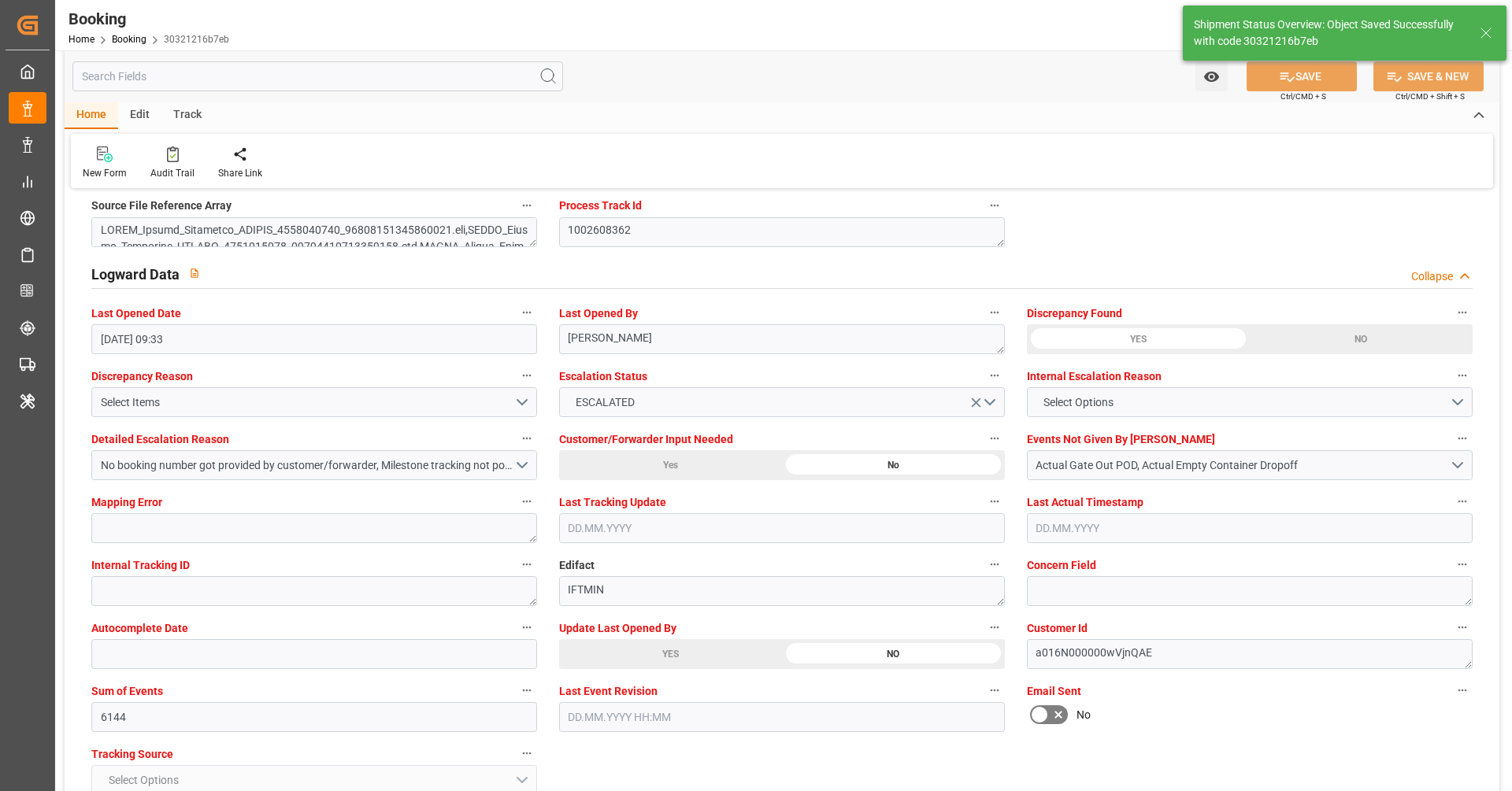
type textarea "[PERSON_NAME]"
type input "03.09.2025 11:31"
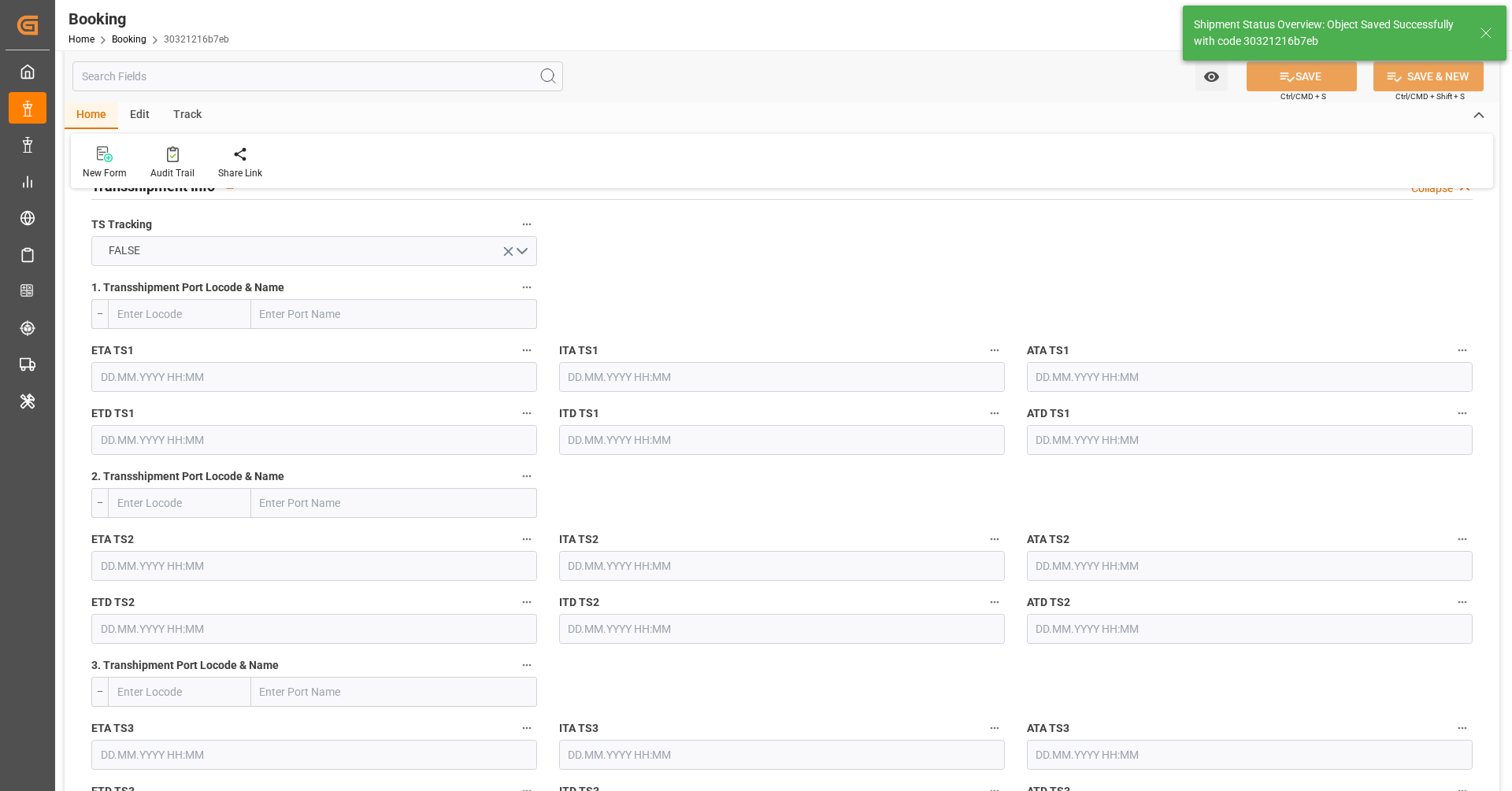
scroll to position [1539, 0]
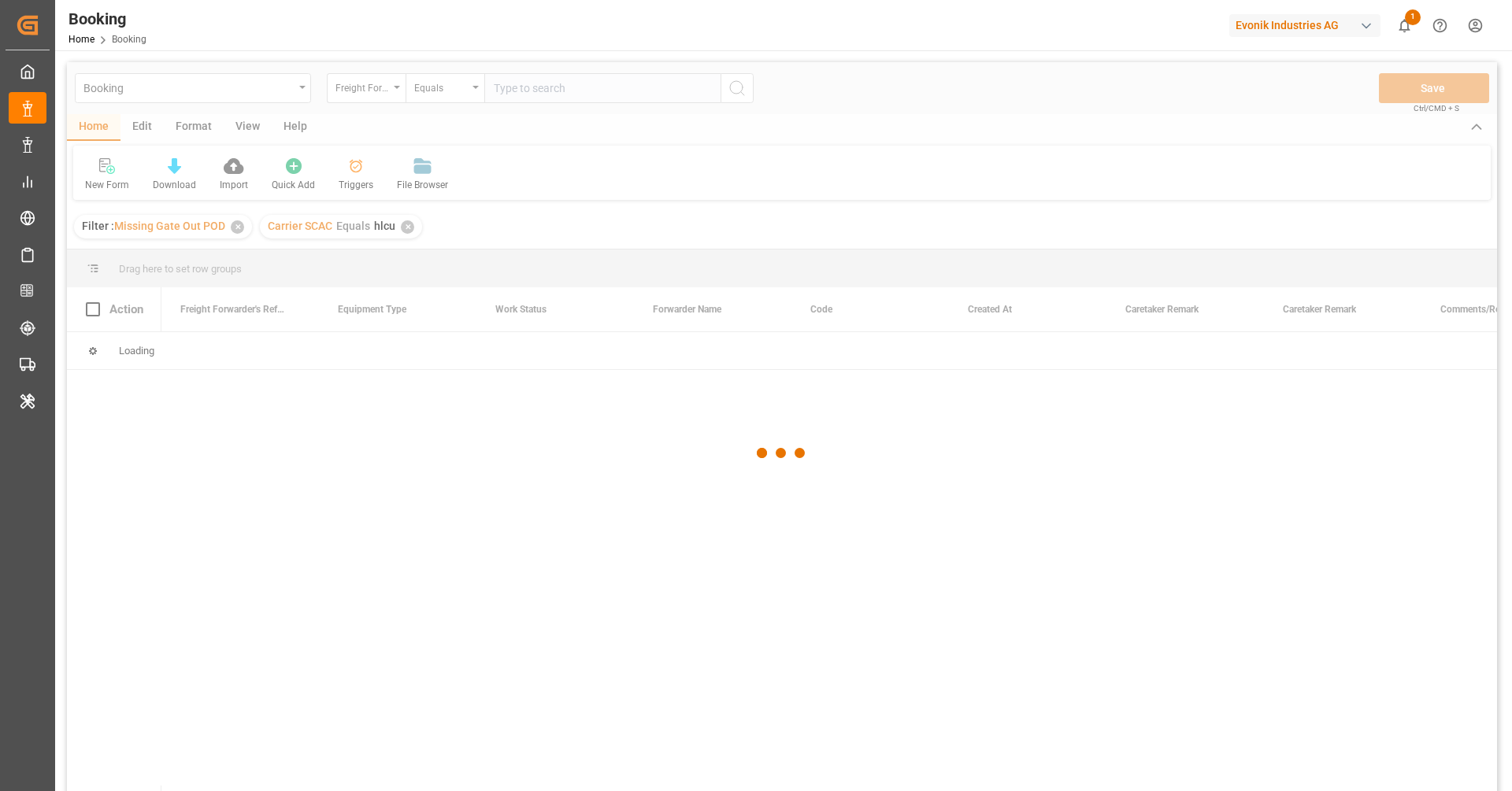
click at [259, 117] on div at bounding box center [782, 453] width 1430 height 782
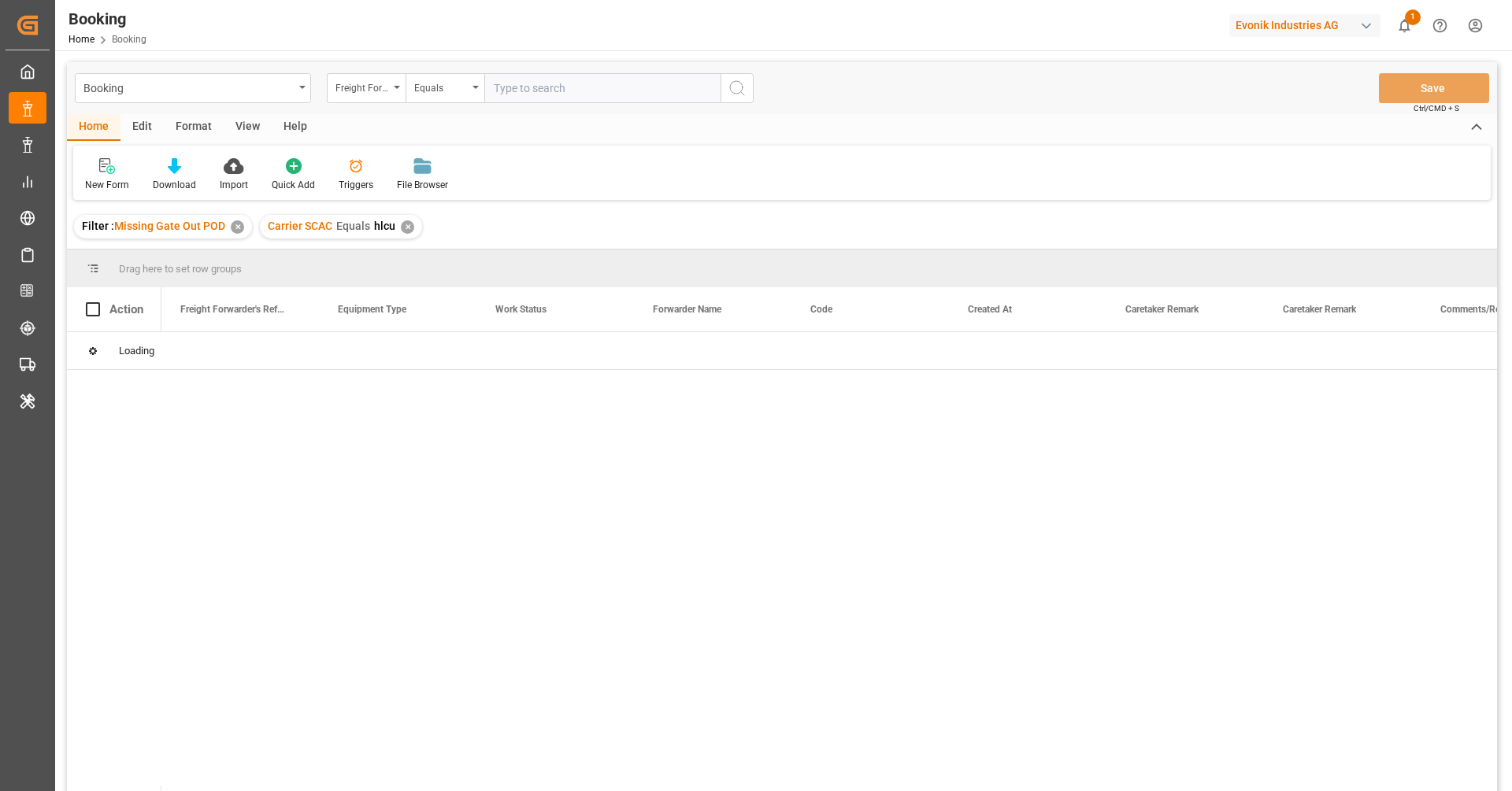
click at [404, 229] on div "✕" at bounding box center [407, 227] width 13 height 13
click at [256, 126] on div "View" at bounding box center [247, 127] width 48 height 27
click at [104, 178] on div "Default" at bounding box center [100, 185] width 31 height 14
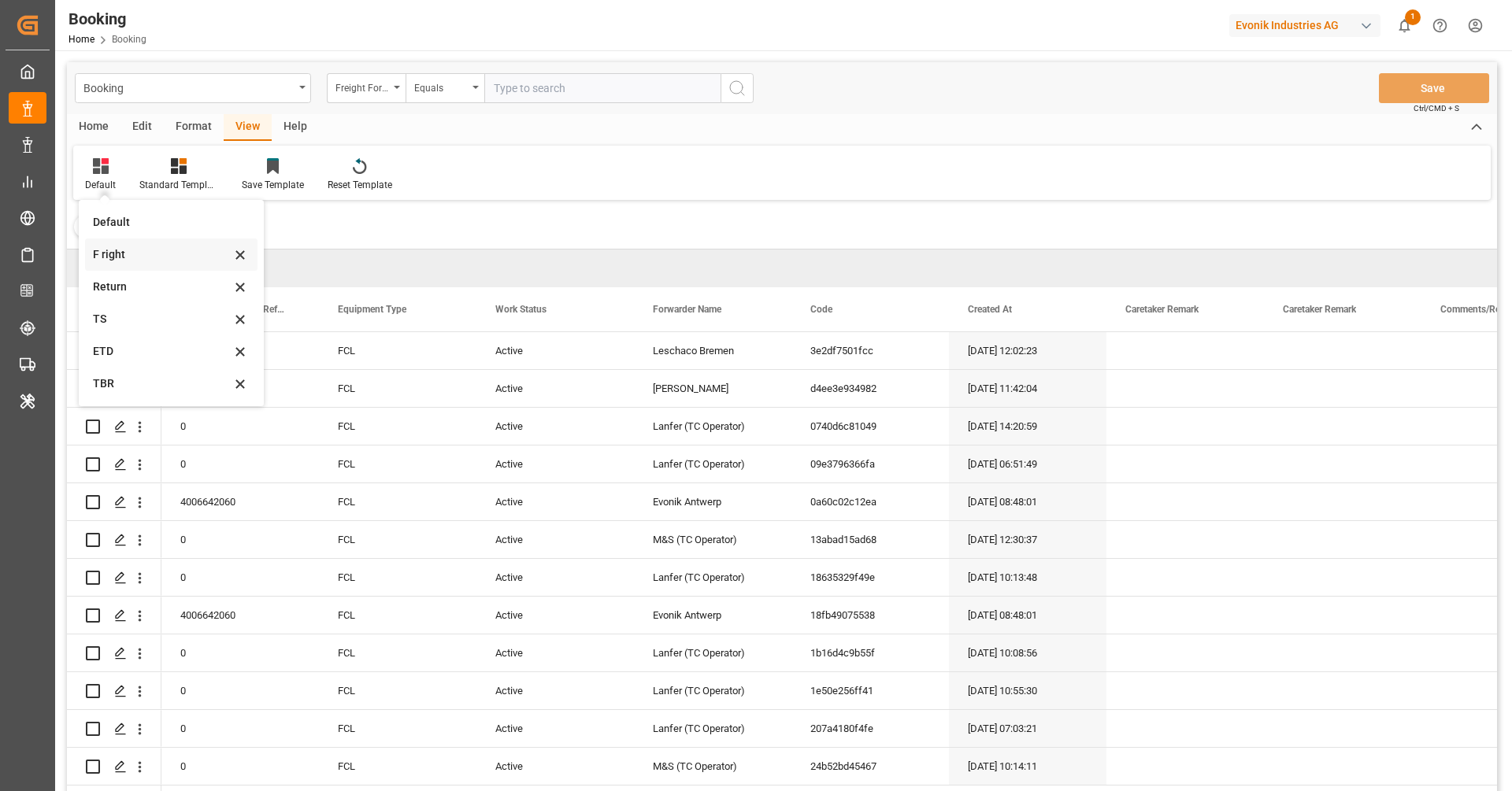
click at [143, 270] on div "F right" at bounding box center [171, 255] width 173 height 33
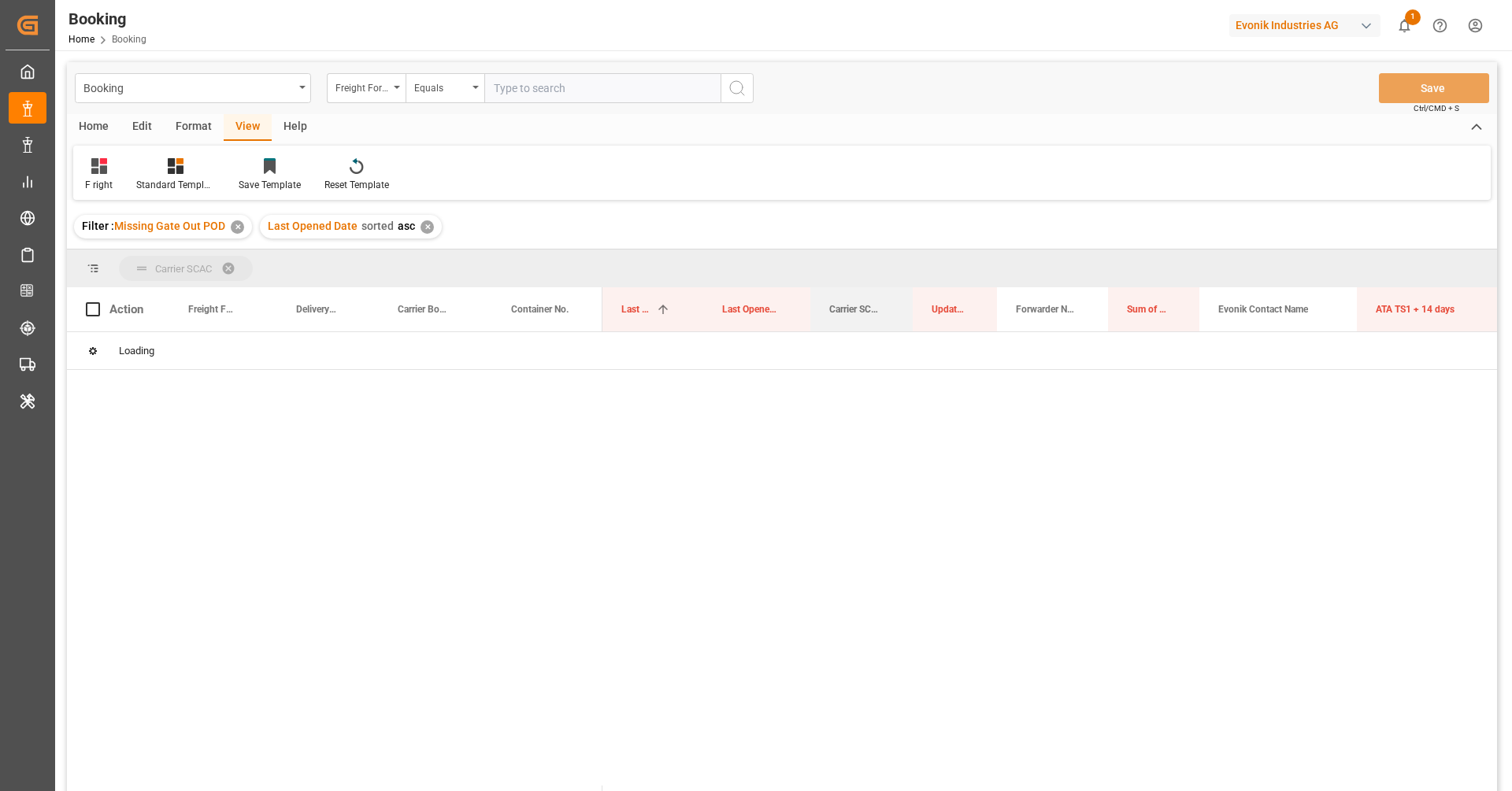
drag, startPoint x: 838, startPoint y: 307, endPoint x: 840, endPoint y: 264, distance: 43.0
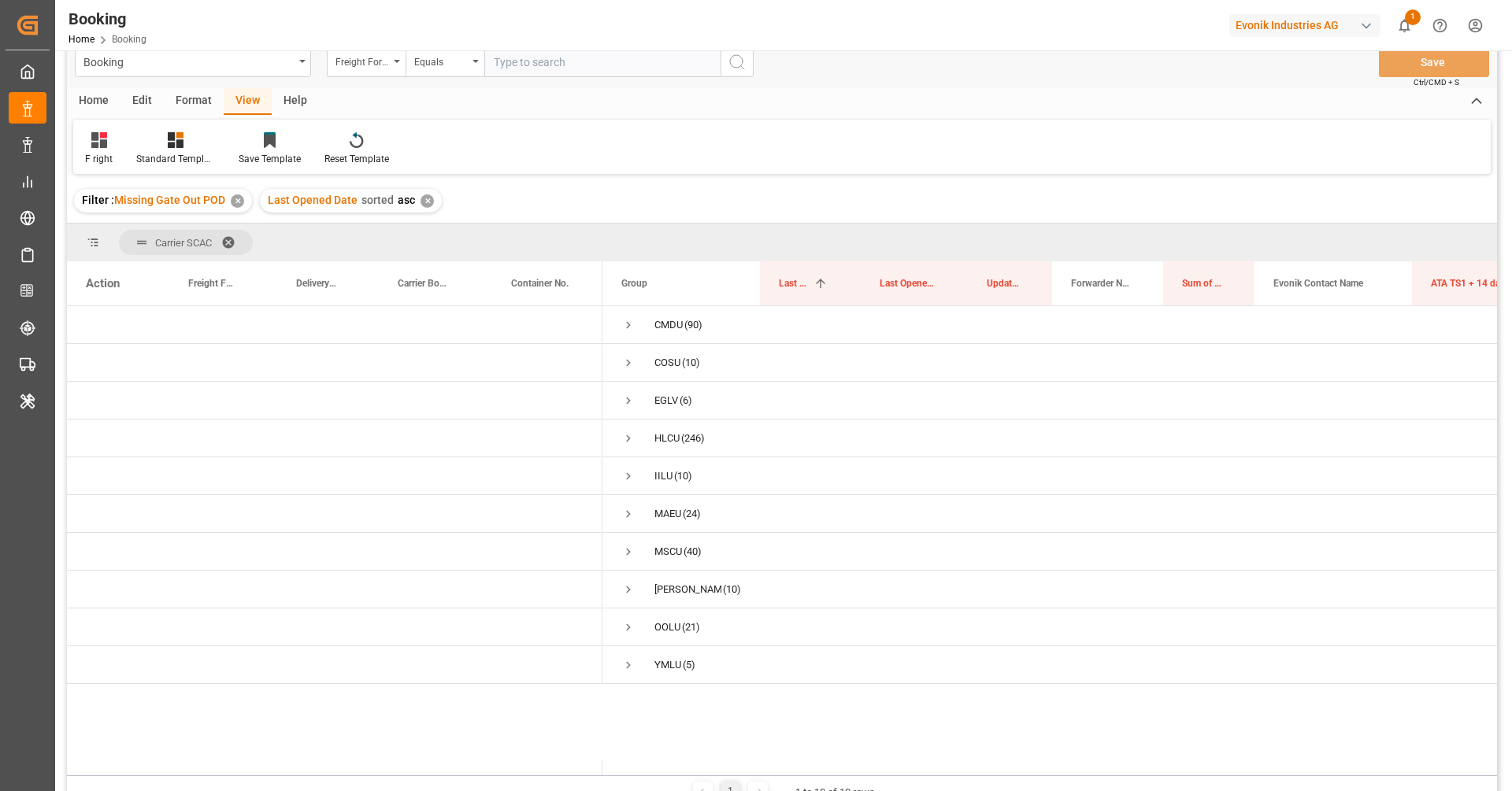
scroll to position [41, 0]
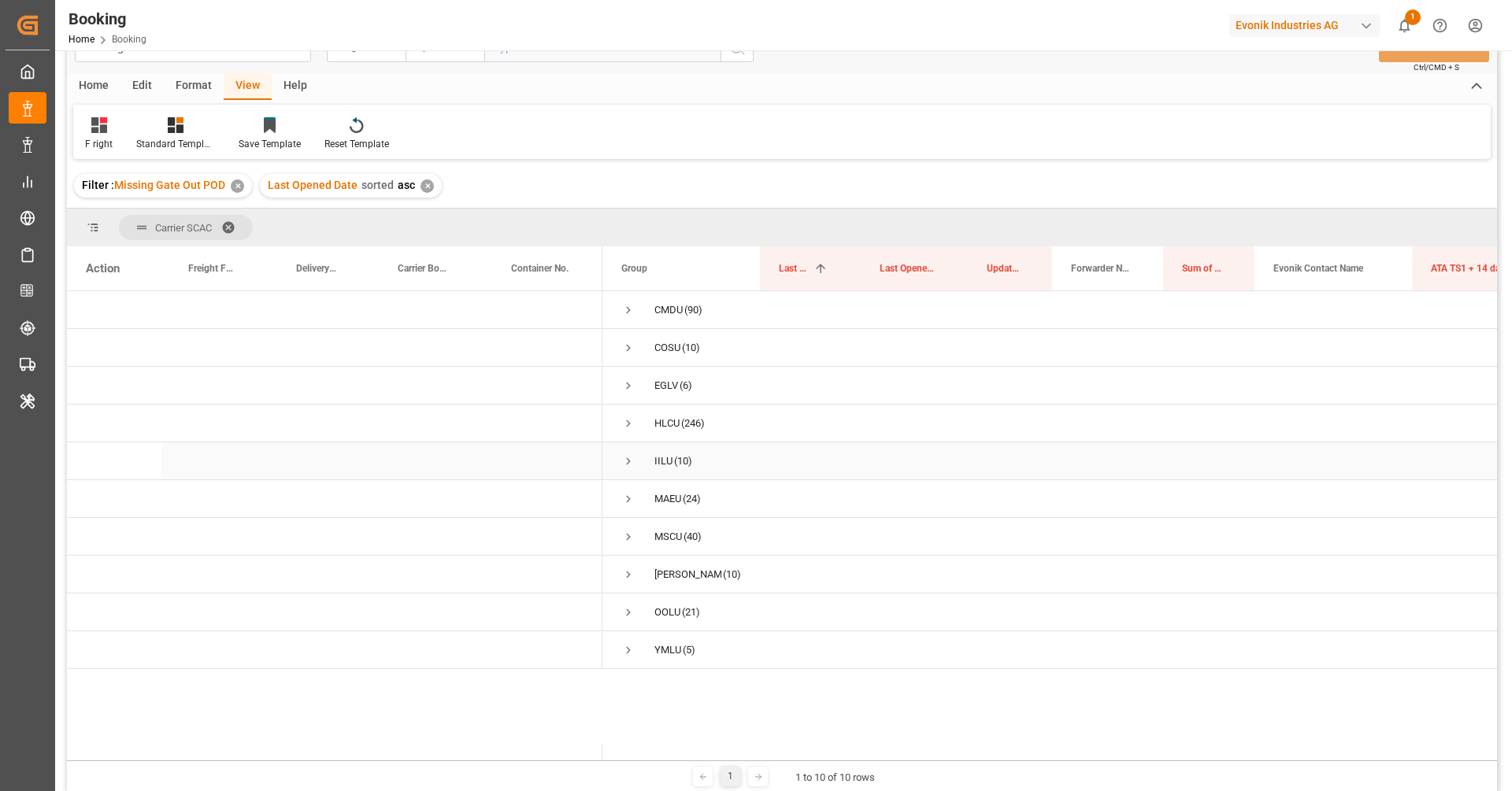
click at [629, 465] on span "Press SPACE to select this row." at bounding box center [628, 461] width 14 height 14
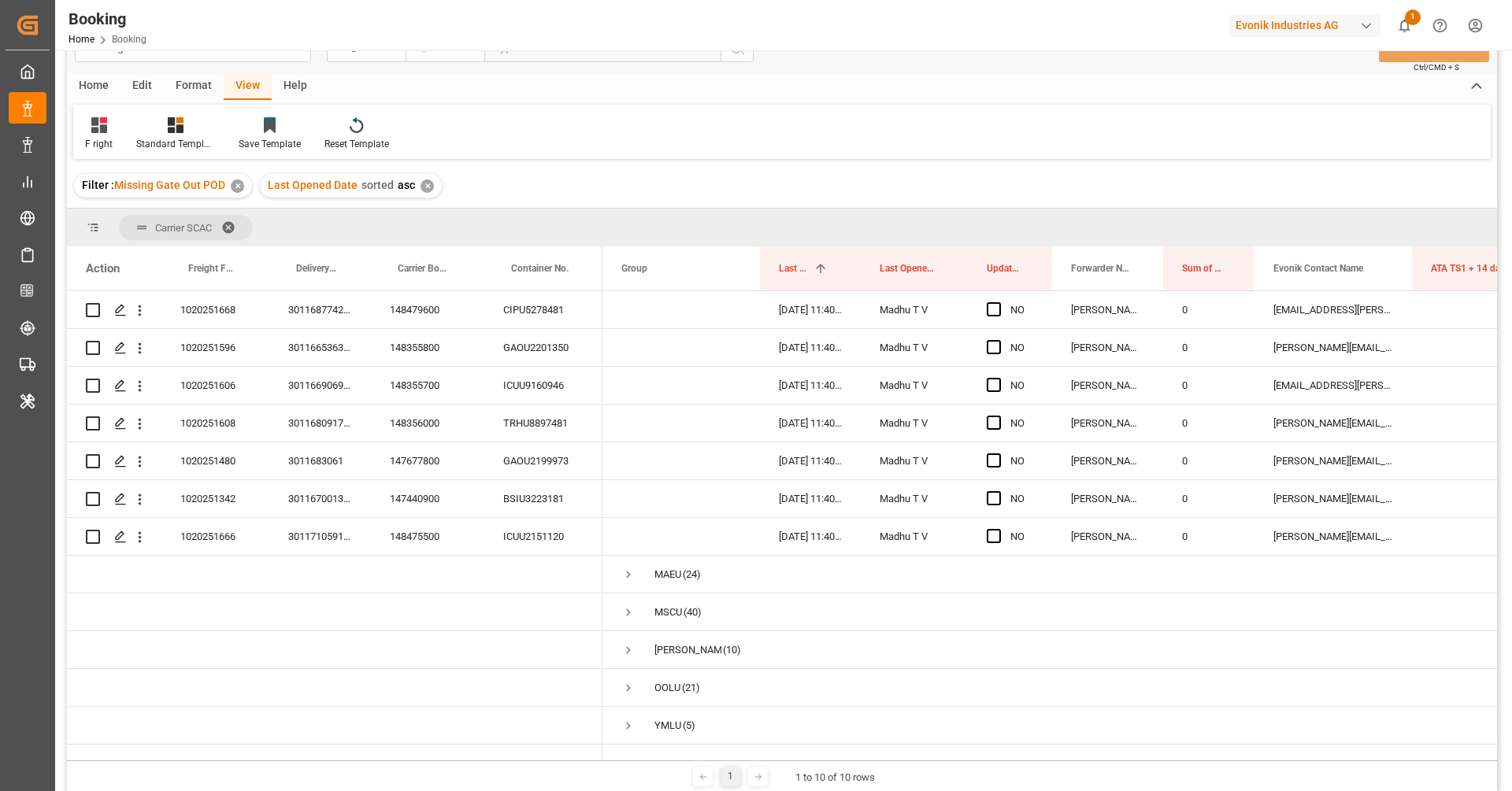
scroll to position [0, 0]
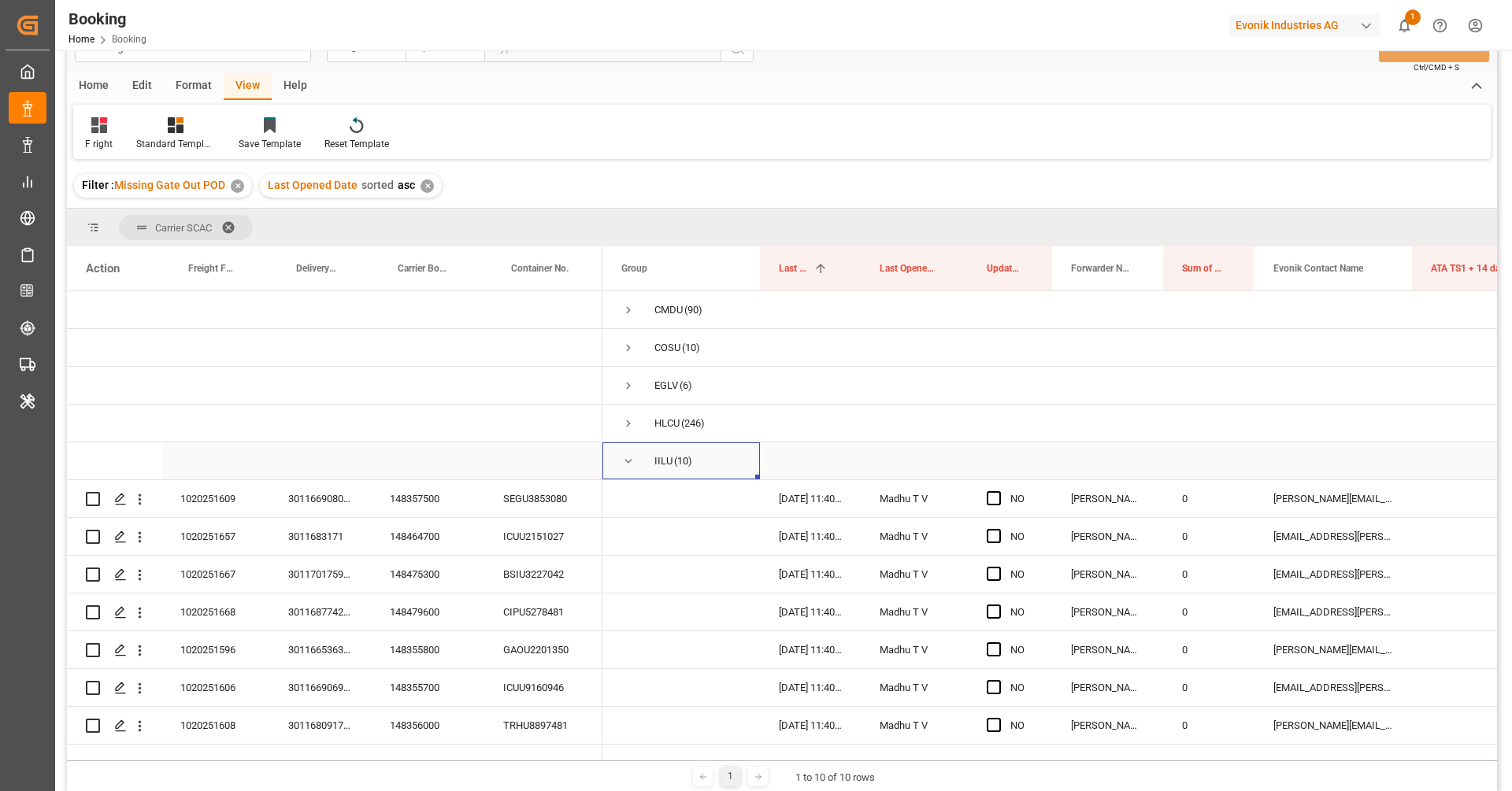
click at [631, 458] on span "Press SPACE to select this row." at bounding box center [628, 461] width 14 height 14
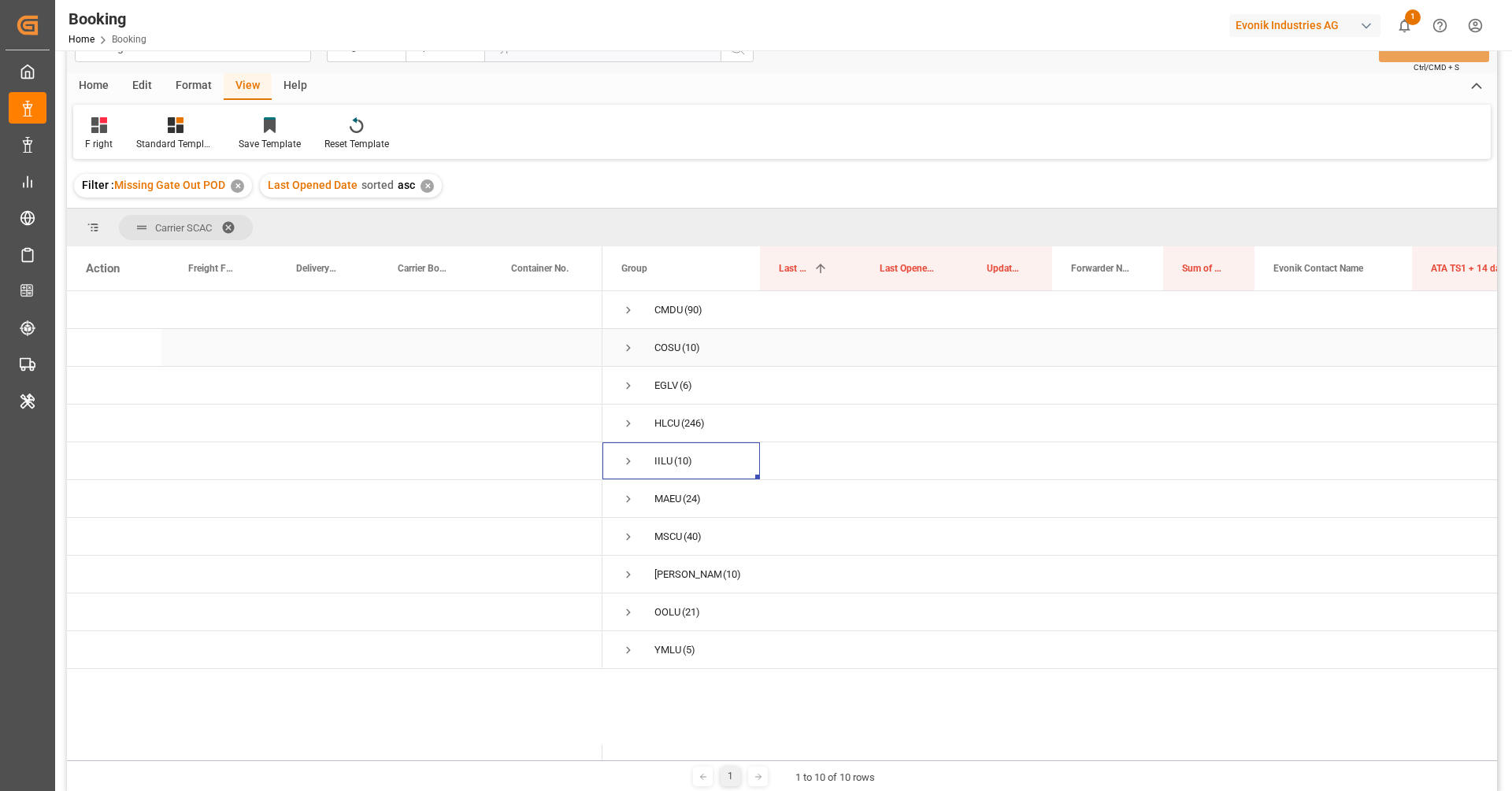
click at [627, 345] on span "Press SPACE to select this row." at bounding box center [628, 347] width 14 height 14
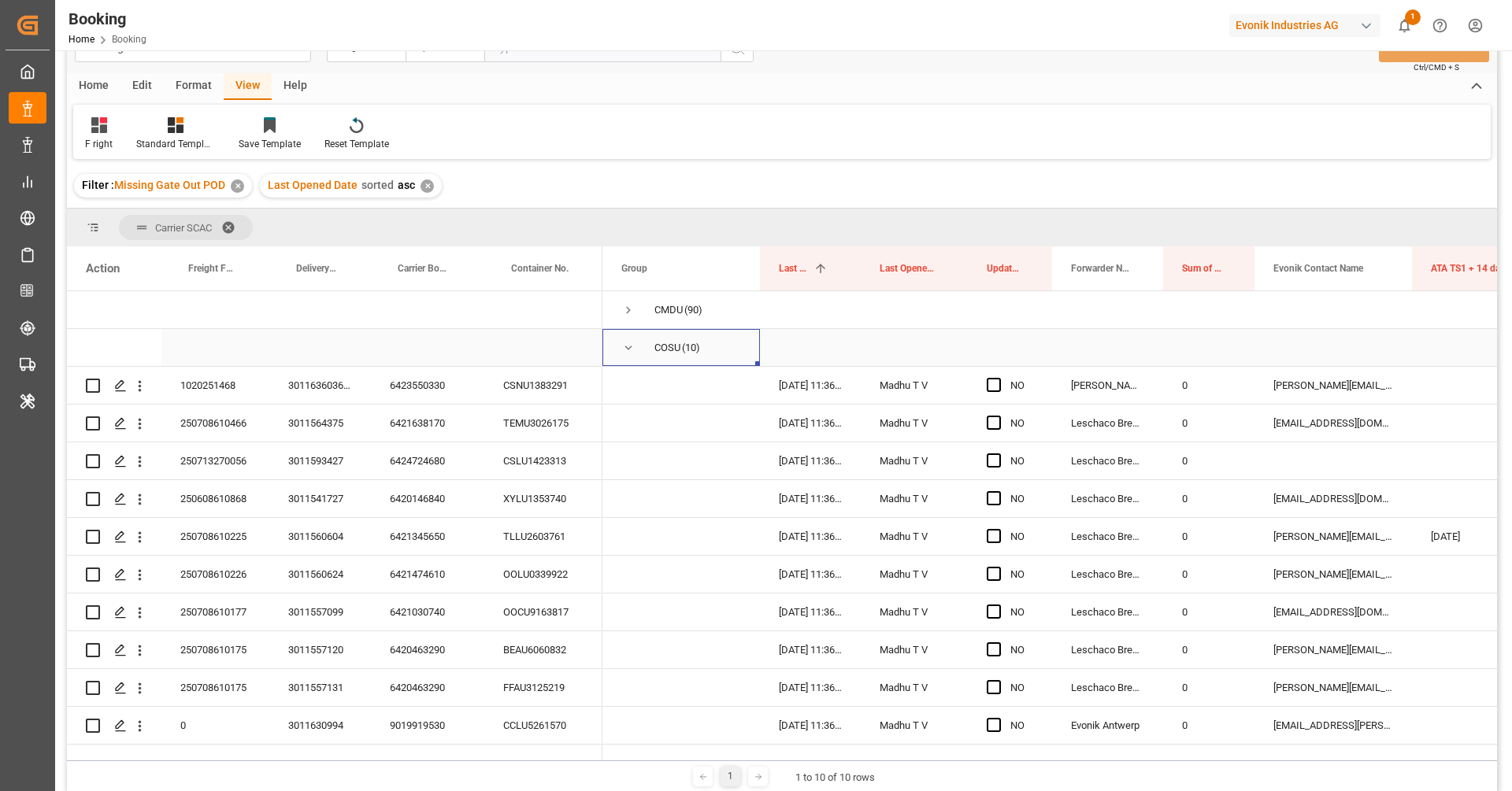
click at [627, 345] on span "Press SPACE to select this row." at bounding box center [628, 347] width 14 height 14
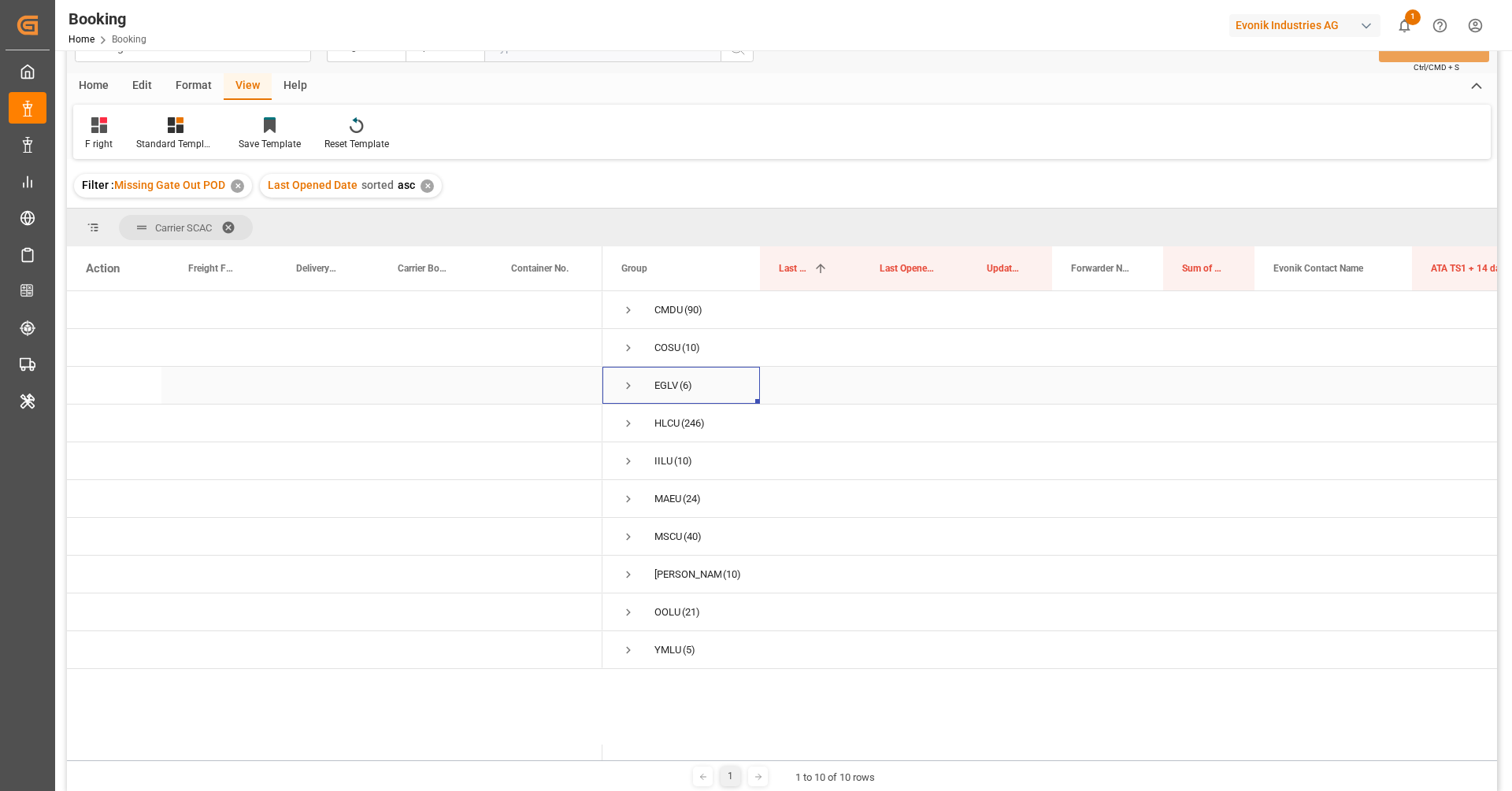
click at [626, 372] on span "Press SPACE to select this row." at bounding box center [628, 385] width 14 height 36
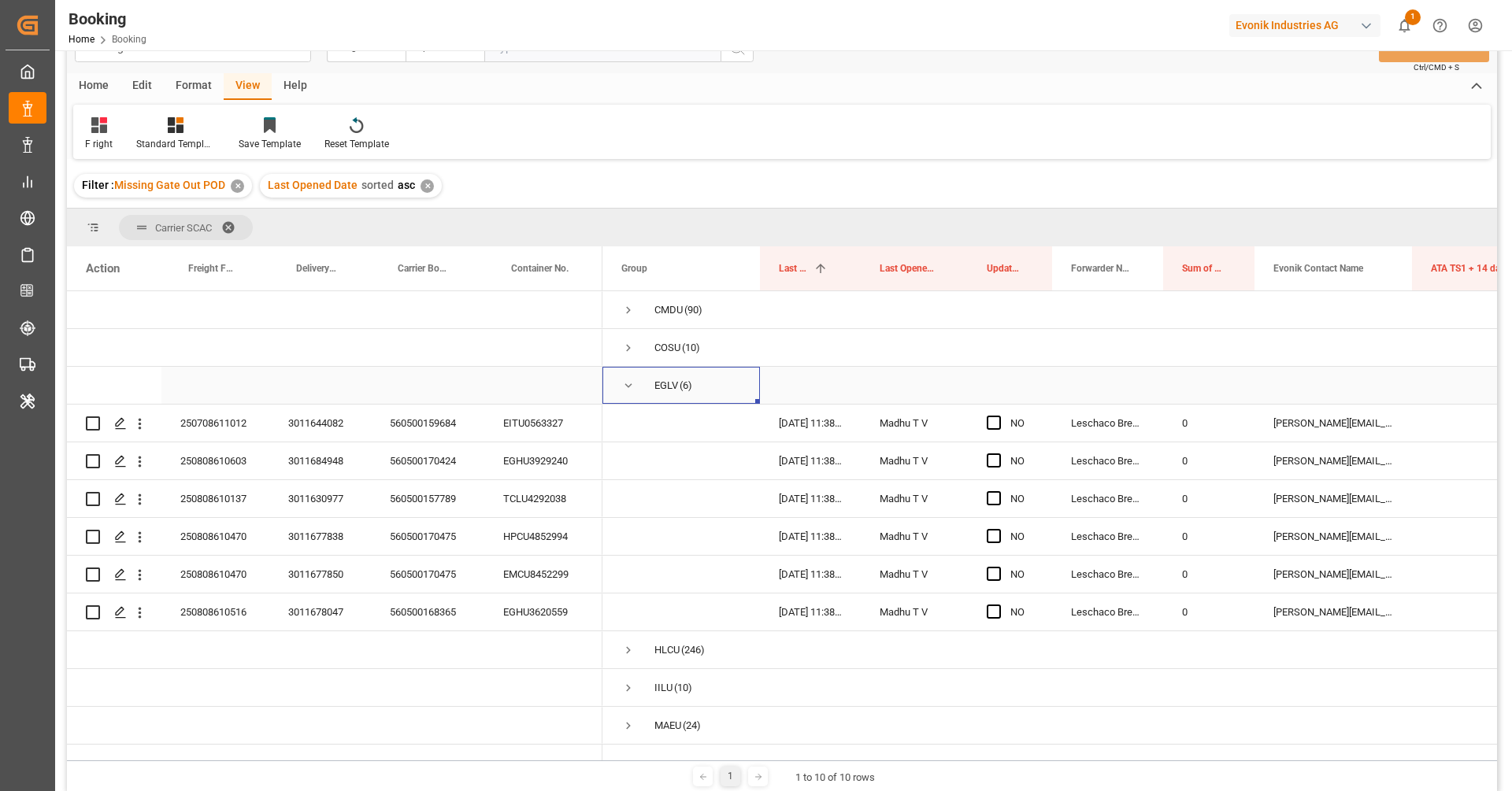
click at [626, 372] on span "Press SPACE to select this row." at bounding box center [628, 385] width 14 height 36
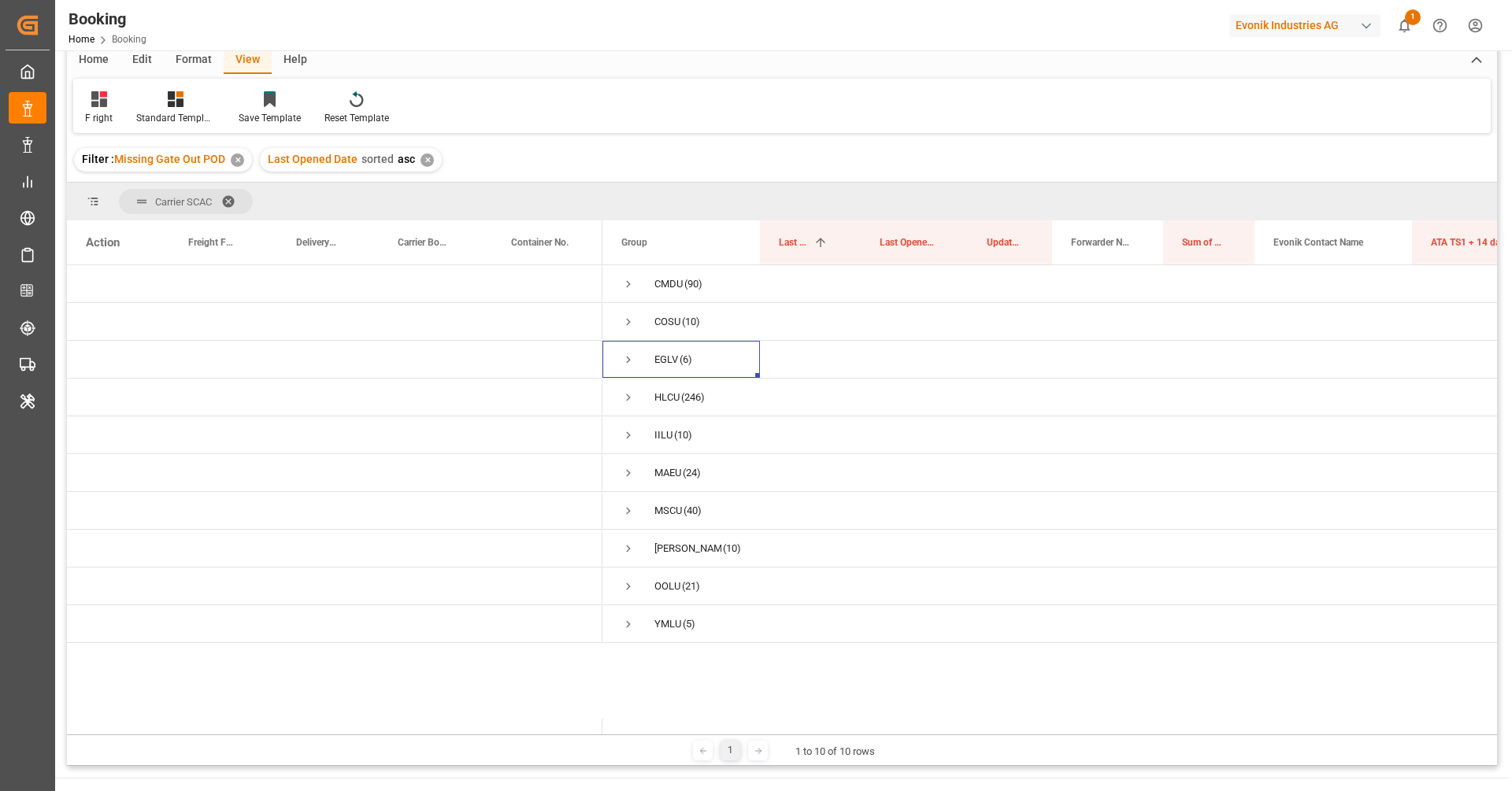
scroll to position [2, 0]
click at [633, 617] on span "Press SPACE to select this row." at bounding box center [628, 623] width 14 height 14
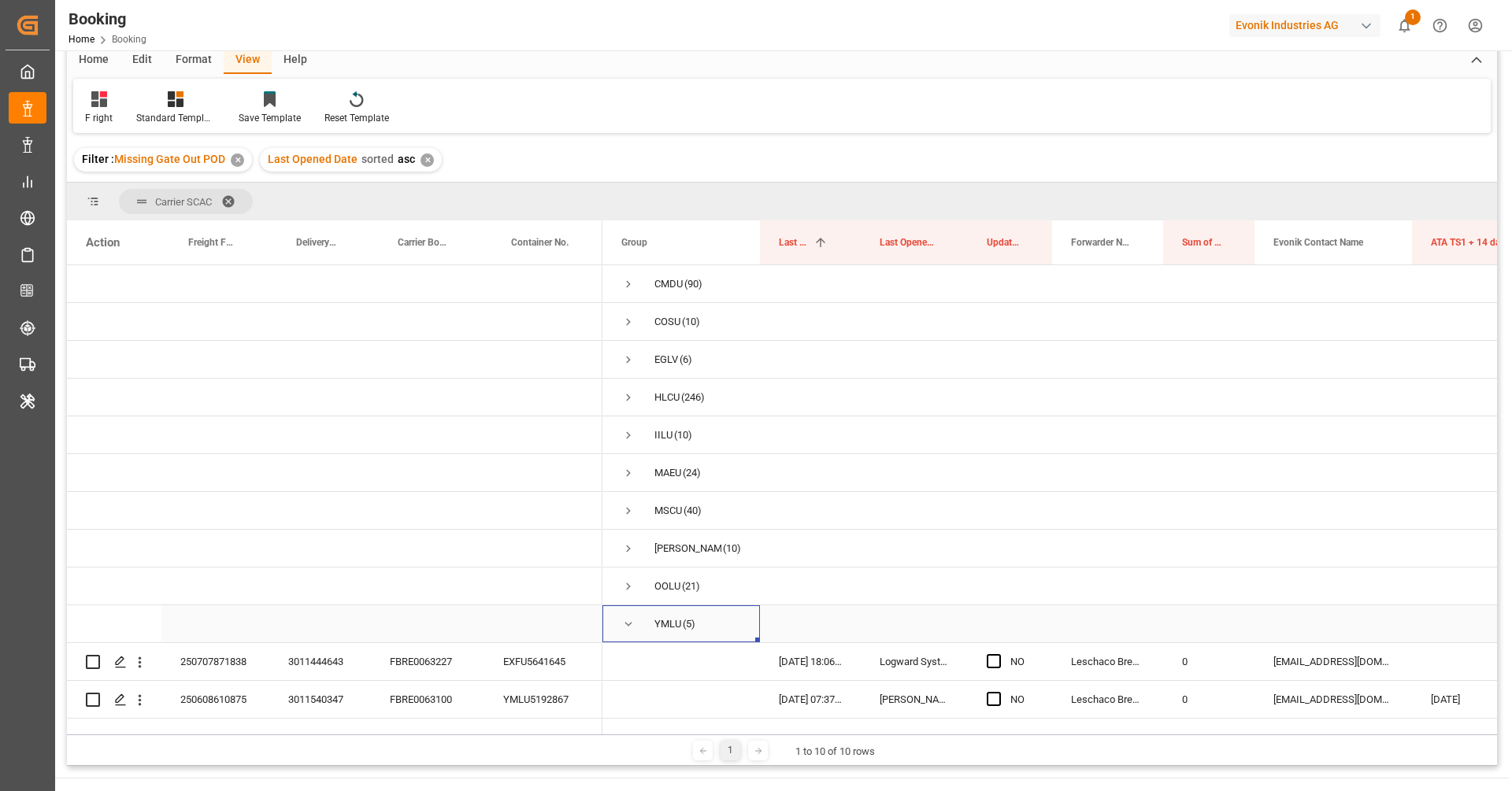
scroll to position [129, 0]
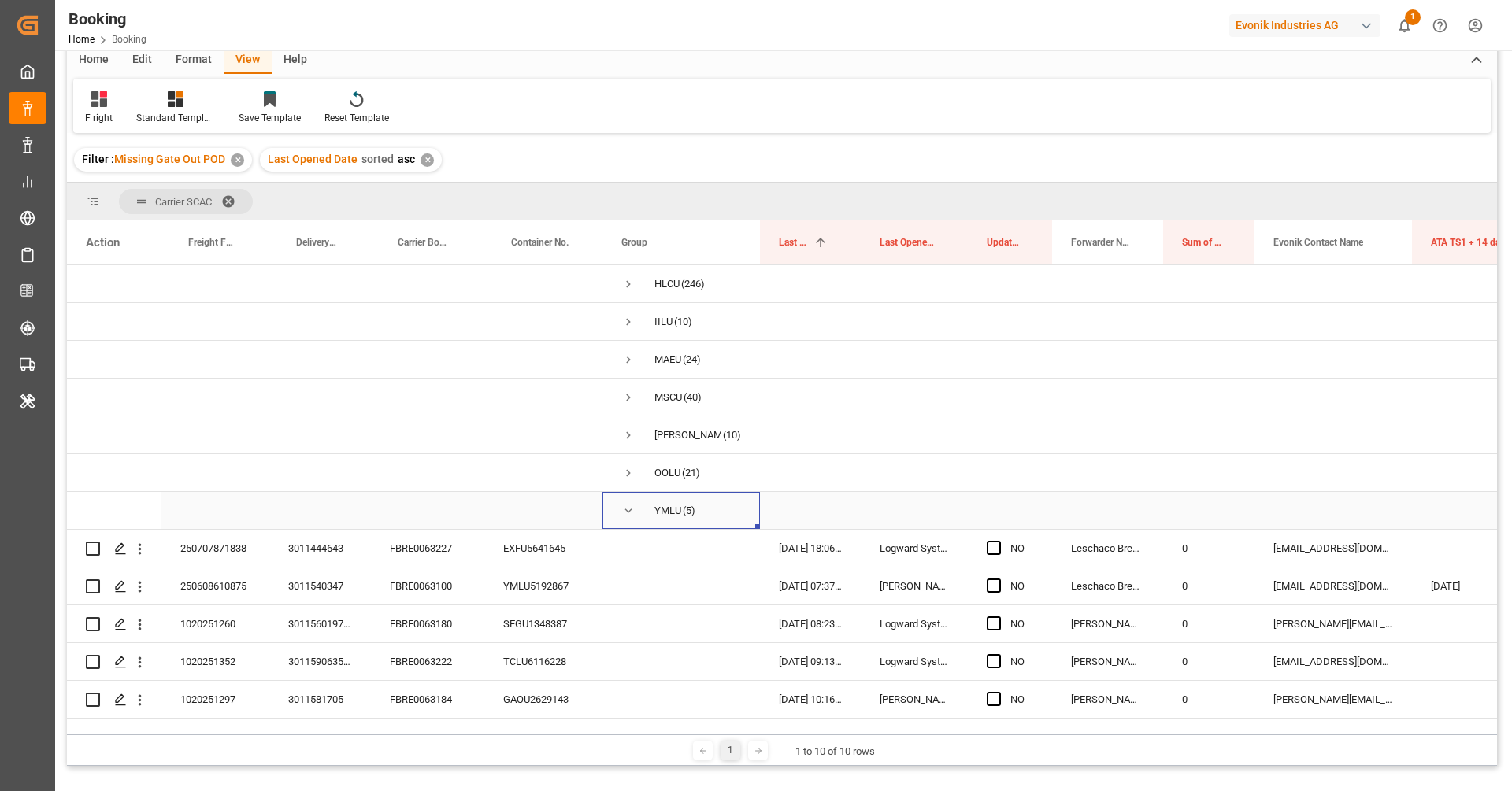
click at [626, 504] on span "Press SPACE to select this row." at bounding box center [628, 510] width 14 height 14
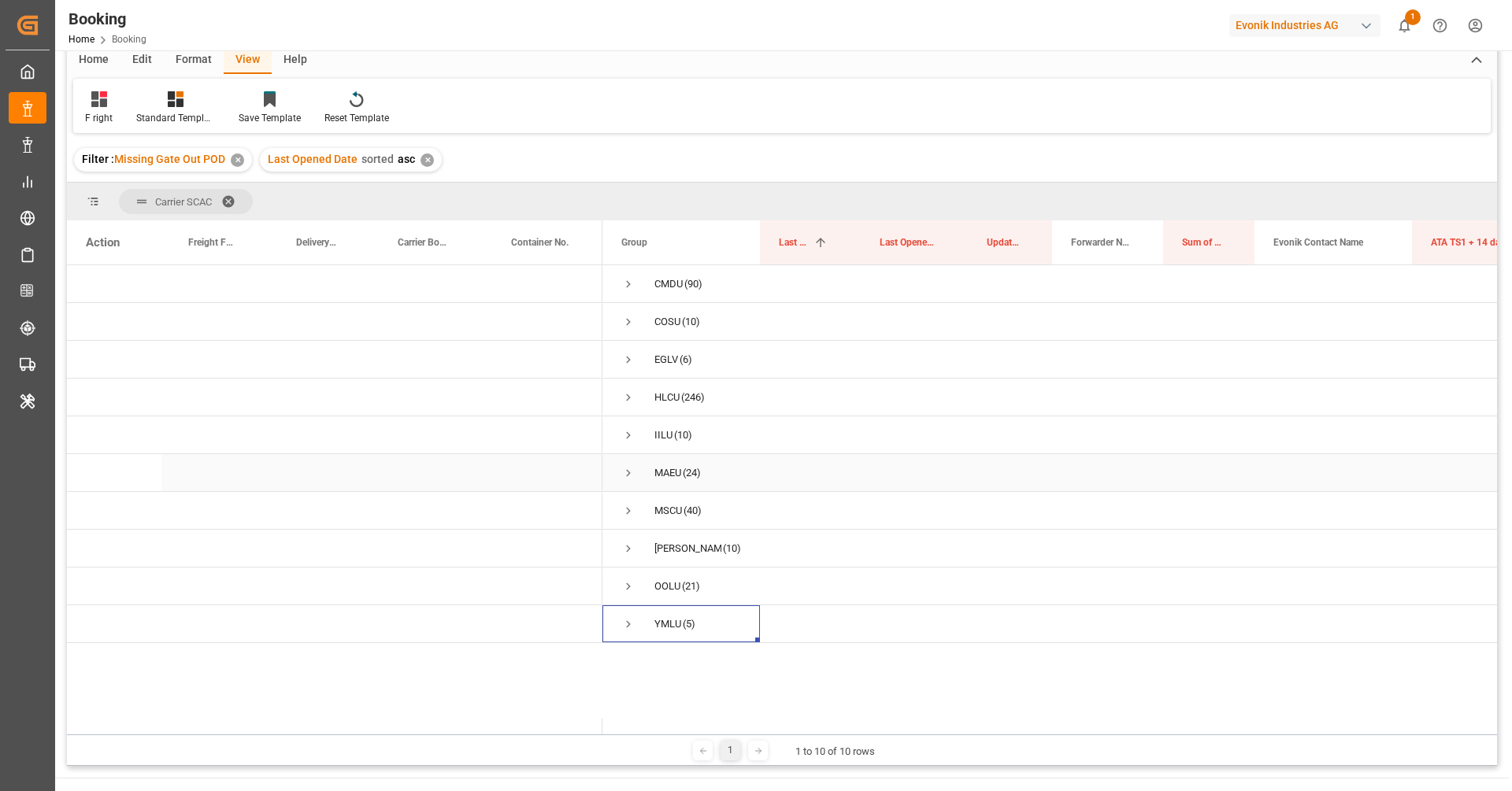
scroll to position [0, 0]
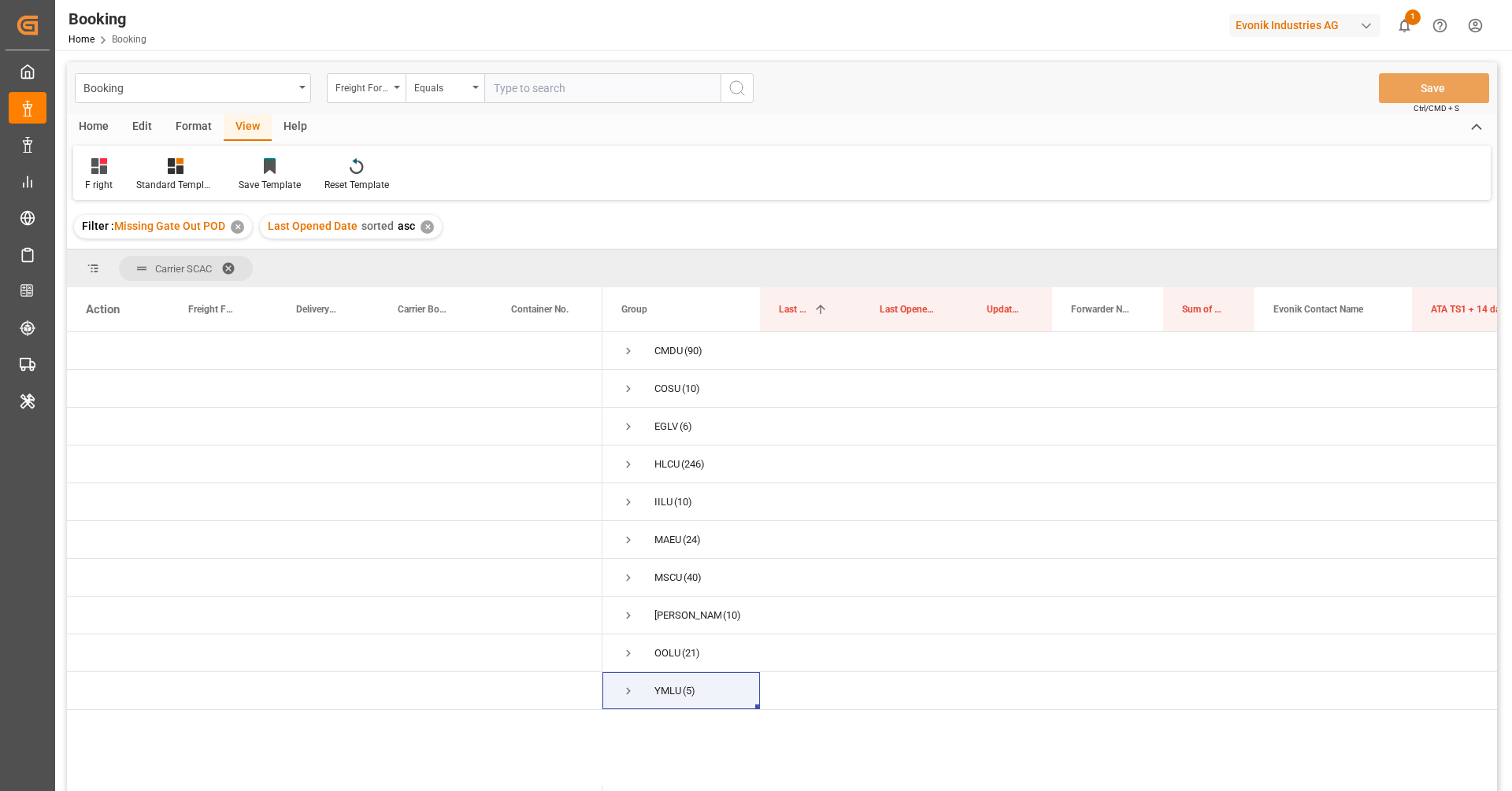
click at [922, 139] on div "Home Edit Format View Help" at bounding box center [782, 127] width 1430 height 27
click at [228, 261] on span at bounding box center [233, 268] width 25 height 14
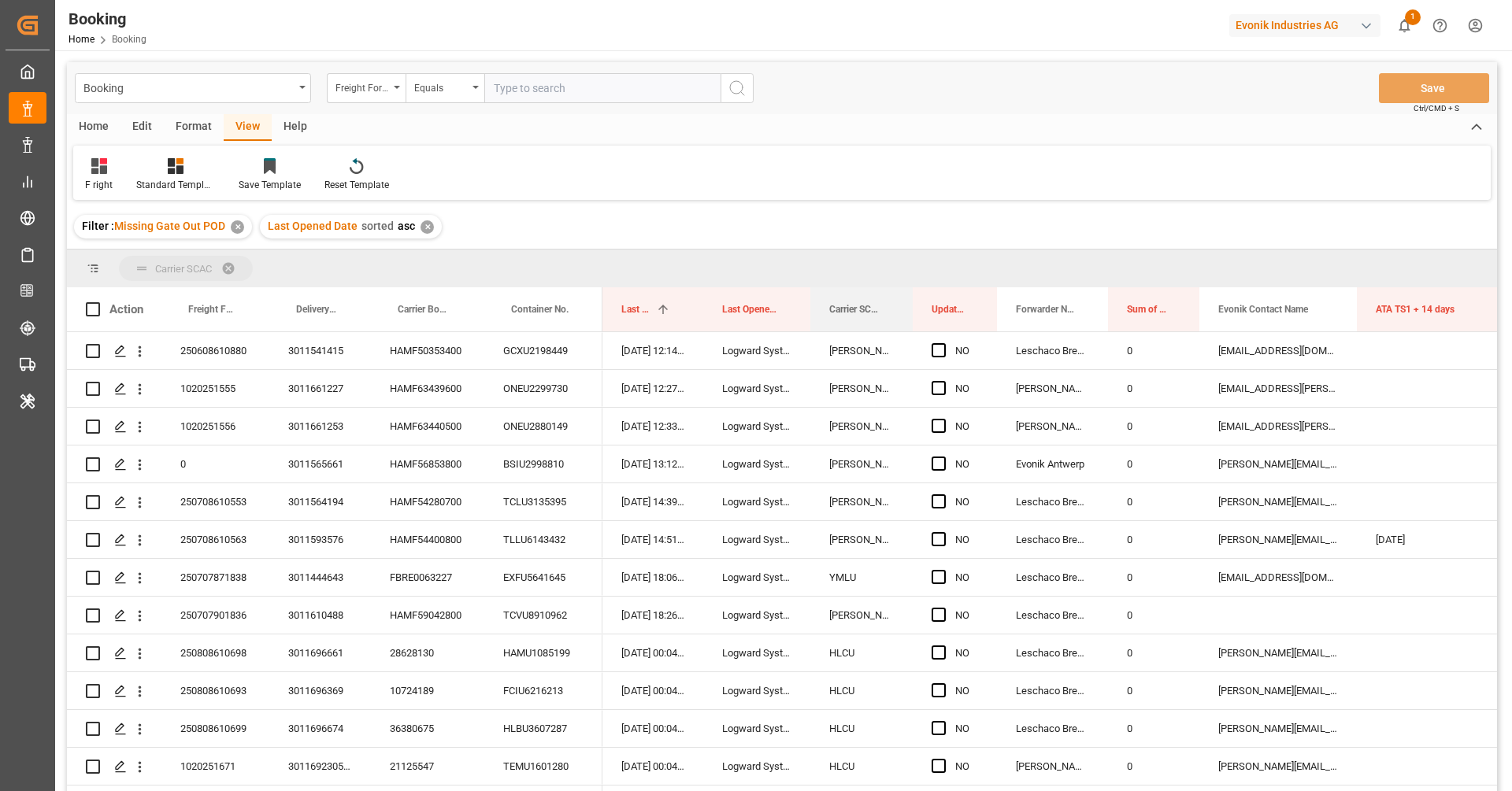
drag, startPoint x: 852, startPoint y: 308, endPoint x: 845, endPoint y: 263, distance: 45.5
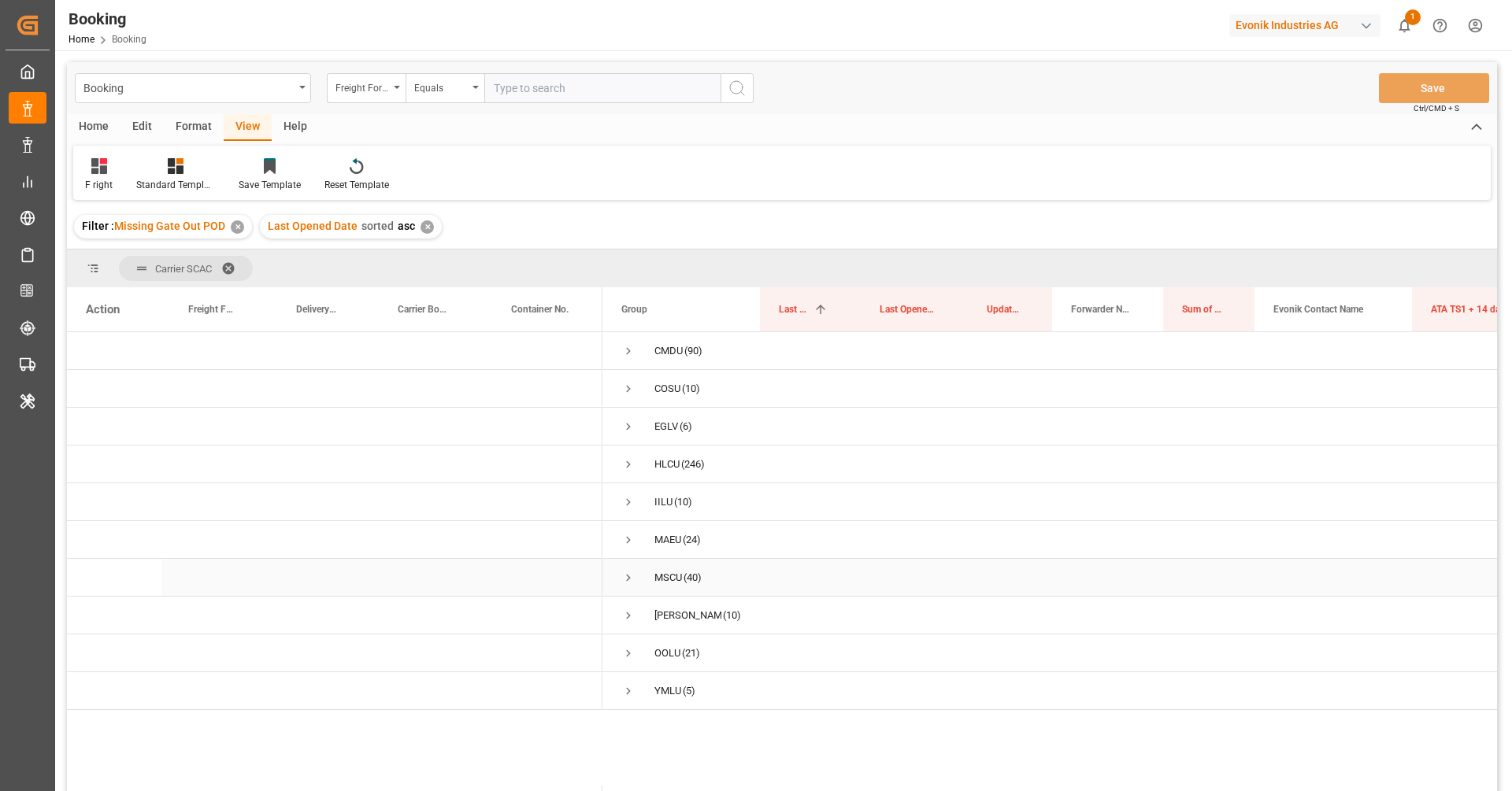
scroll to position [63, 0]
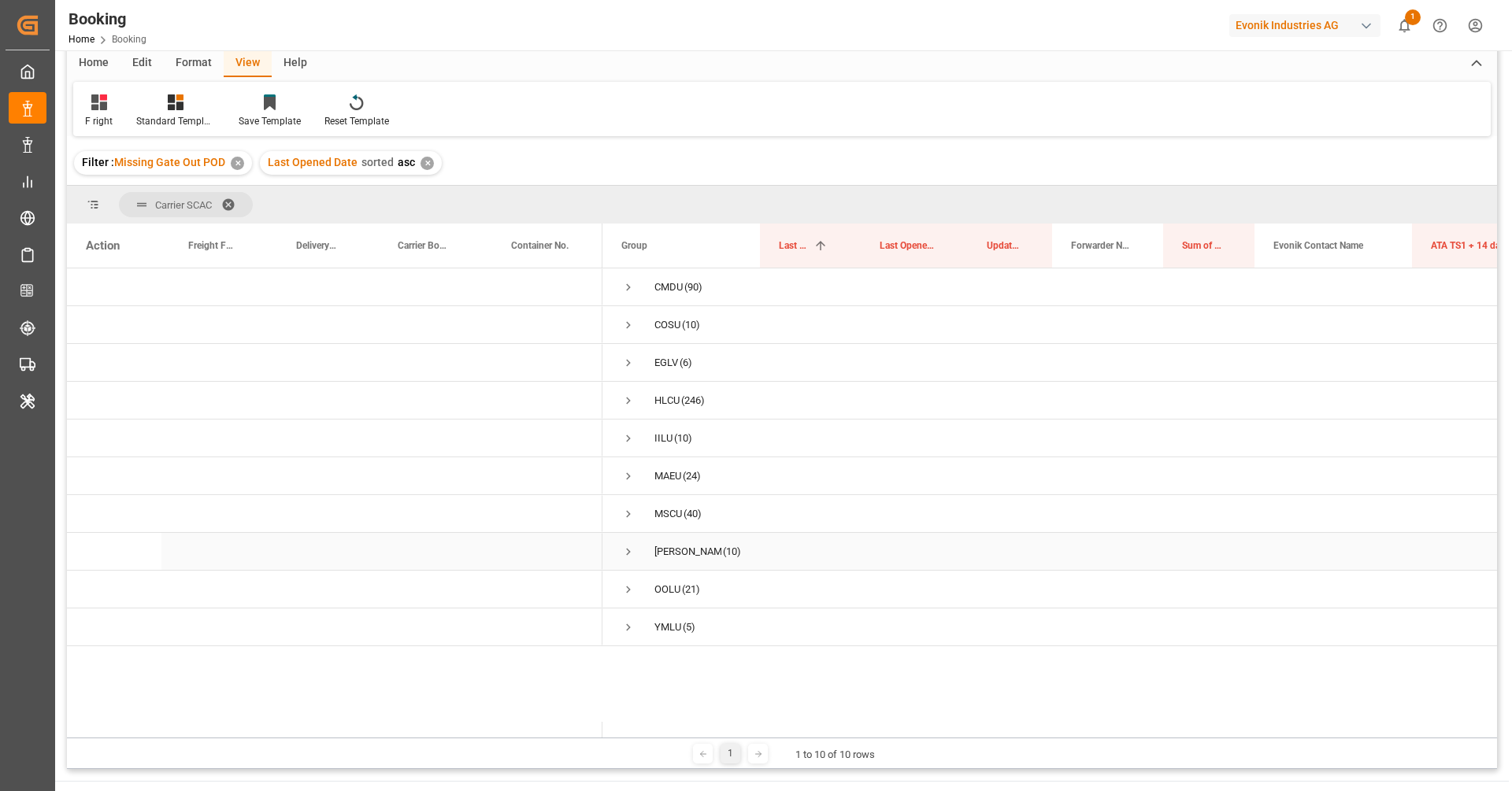
click at [627, 556] on span "Press SPACE to select this row." at bounding box center [628, 551] width 14 height 14
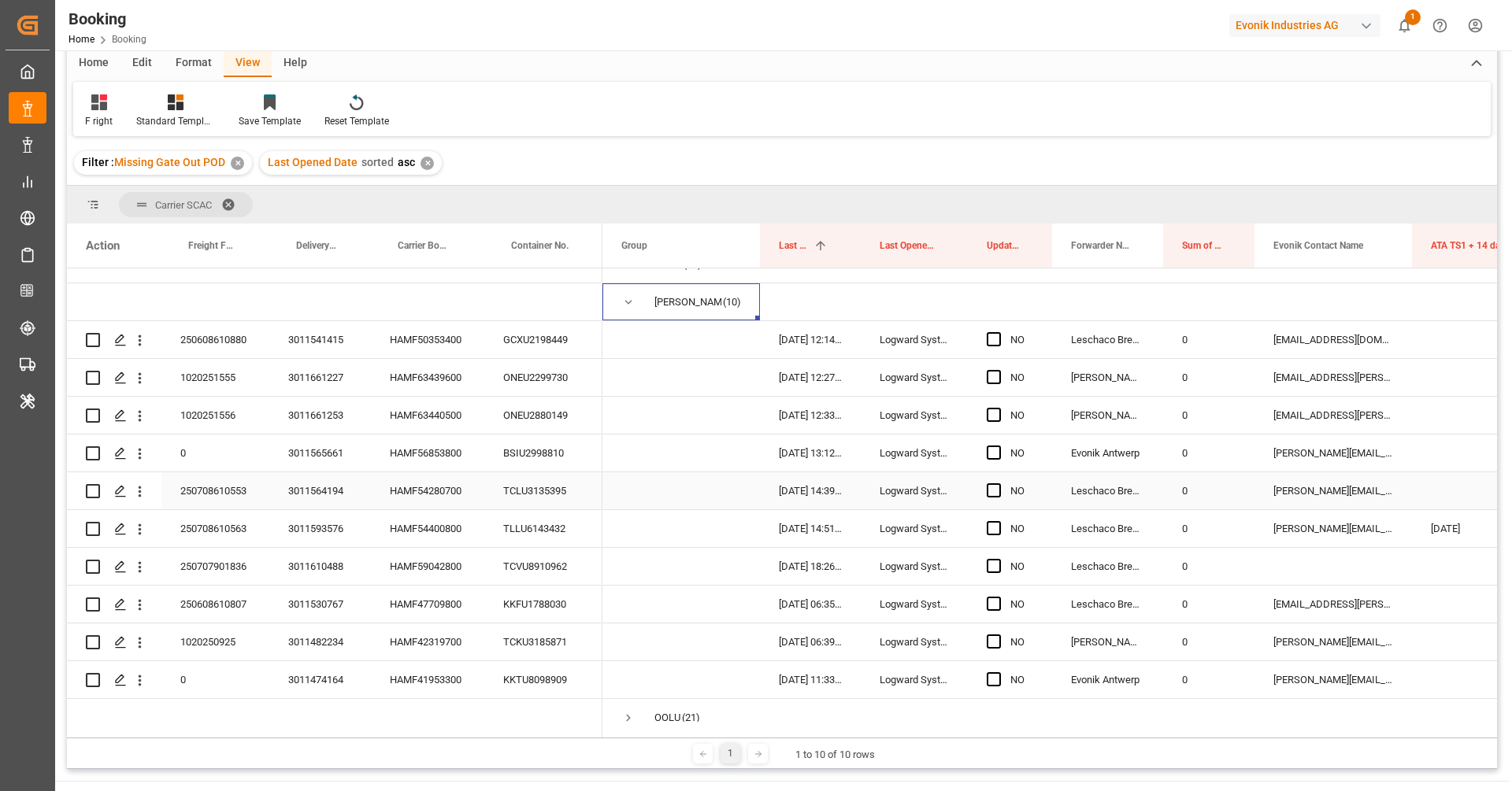
scroll to position [317, 0]
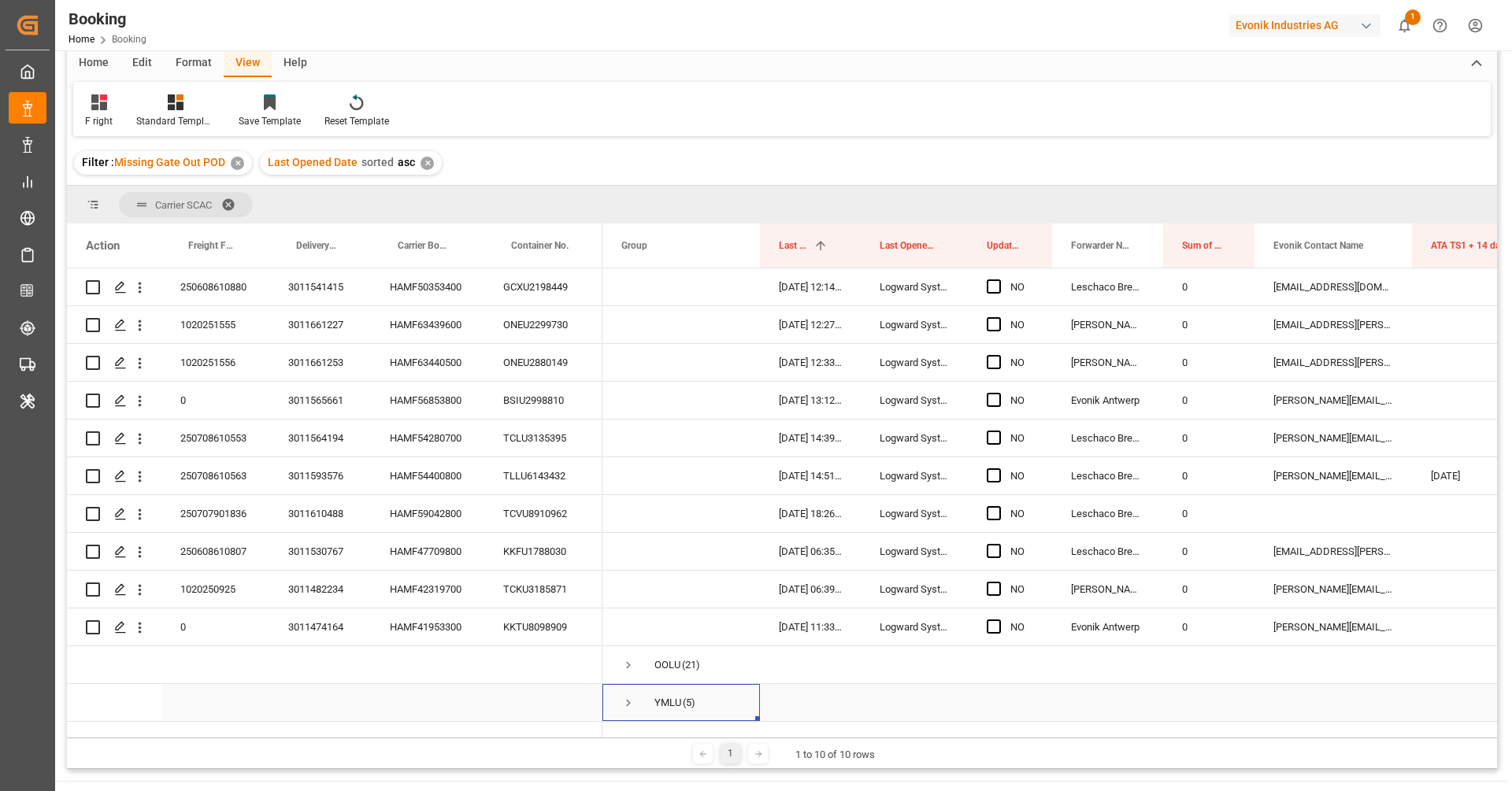
click at [622, 685] on span "Press SPACE to select this row." at bounding box center [628, 702] width 14 height 36
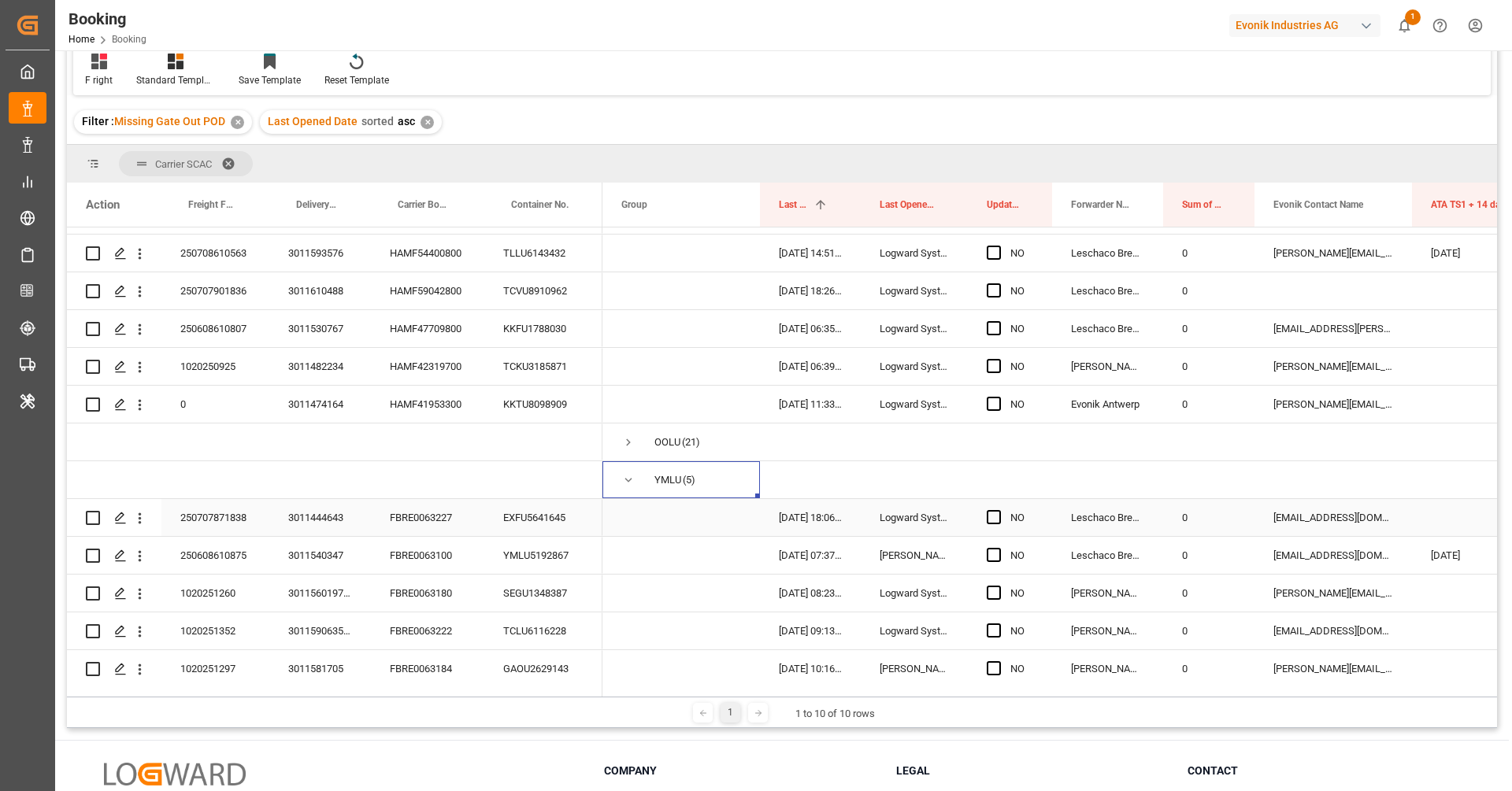
scroll to position [506, 0]
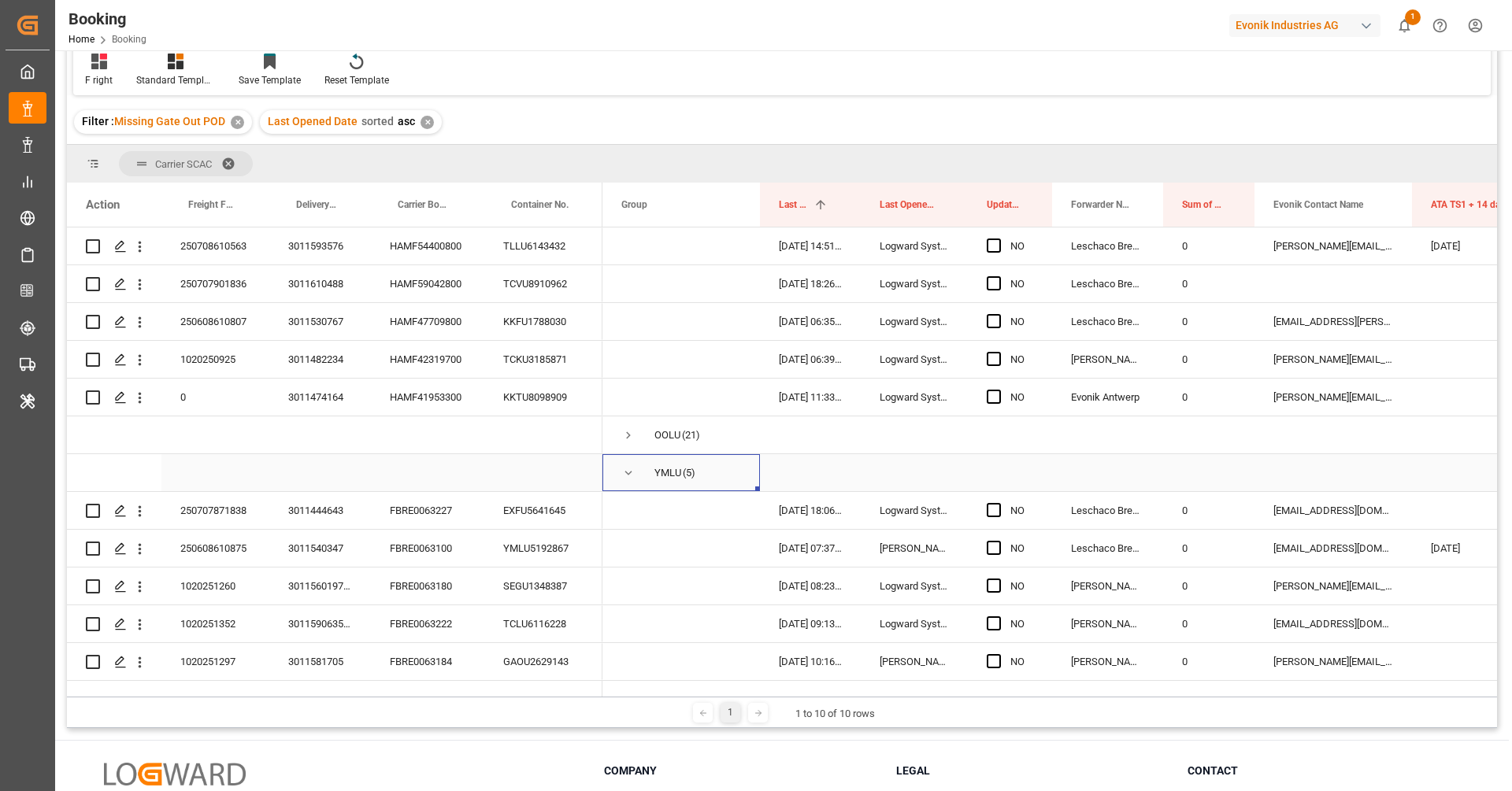
click at [627, 465] on span "Press SPACE to select this row." at bounding box center [628, 472] width 14 height 14
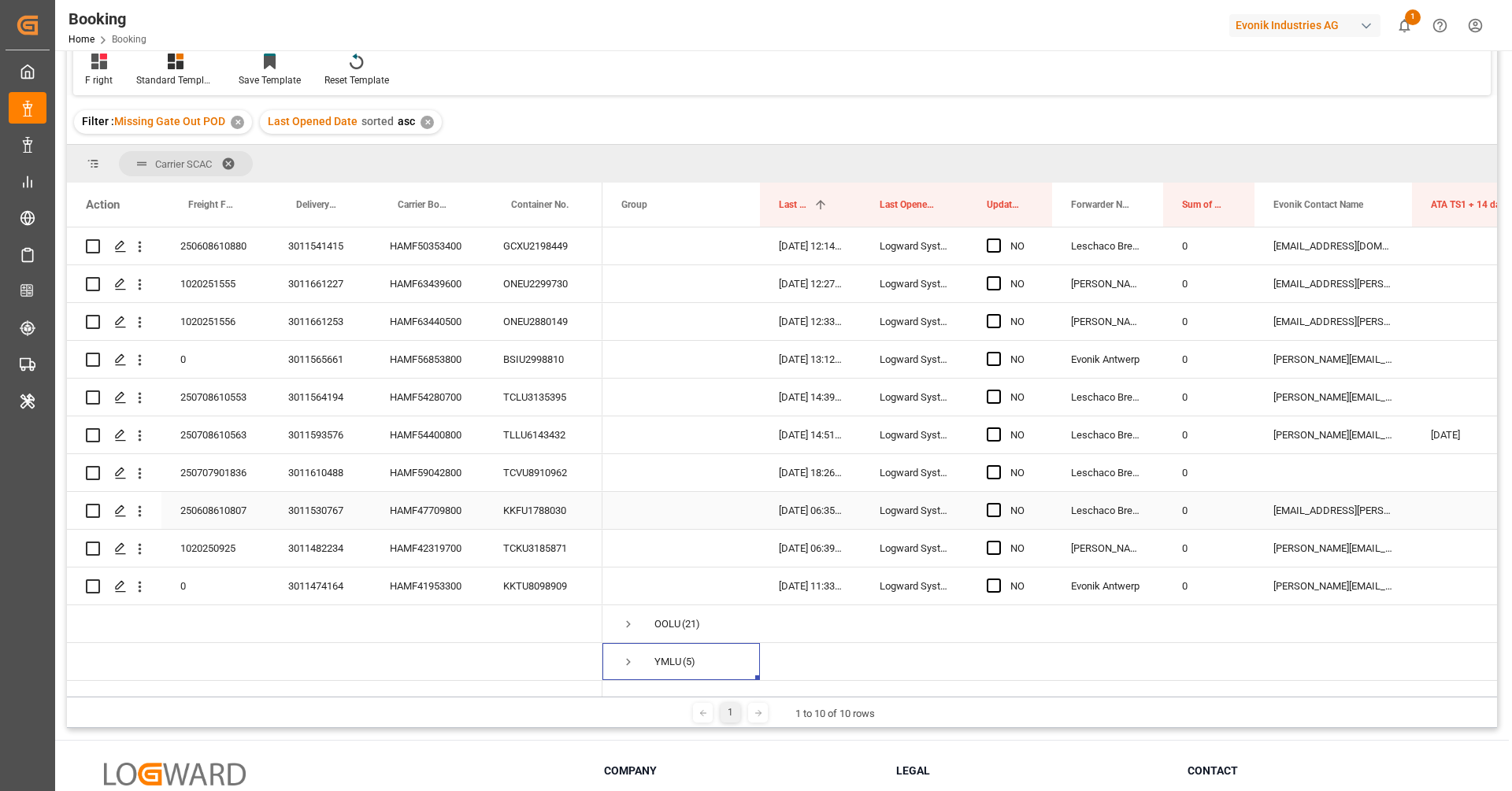
scroll to position [72, 0]
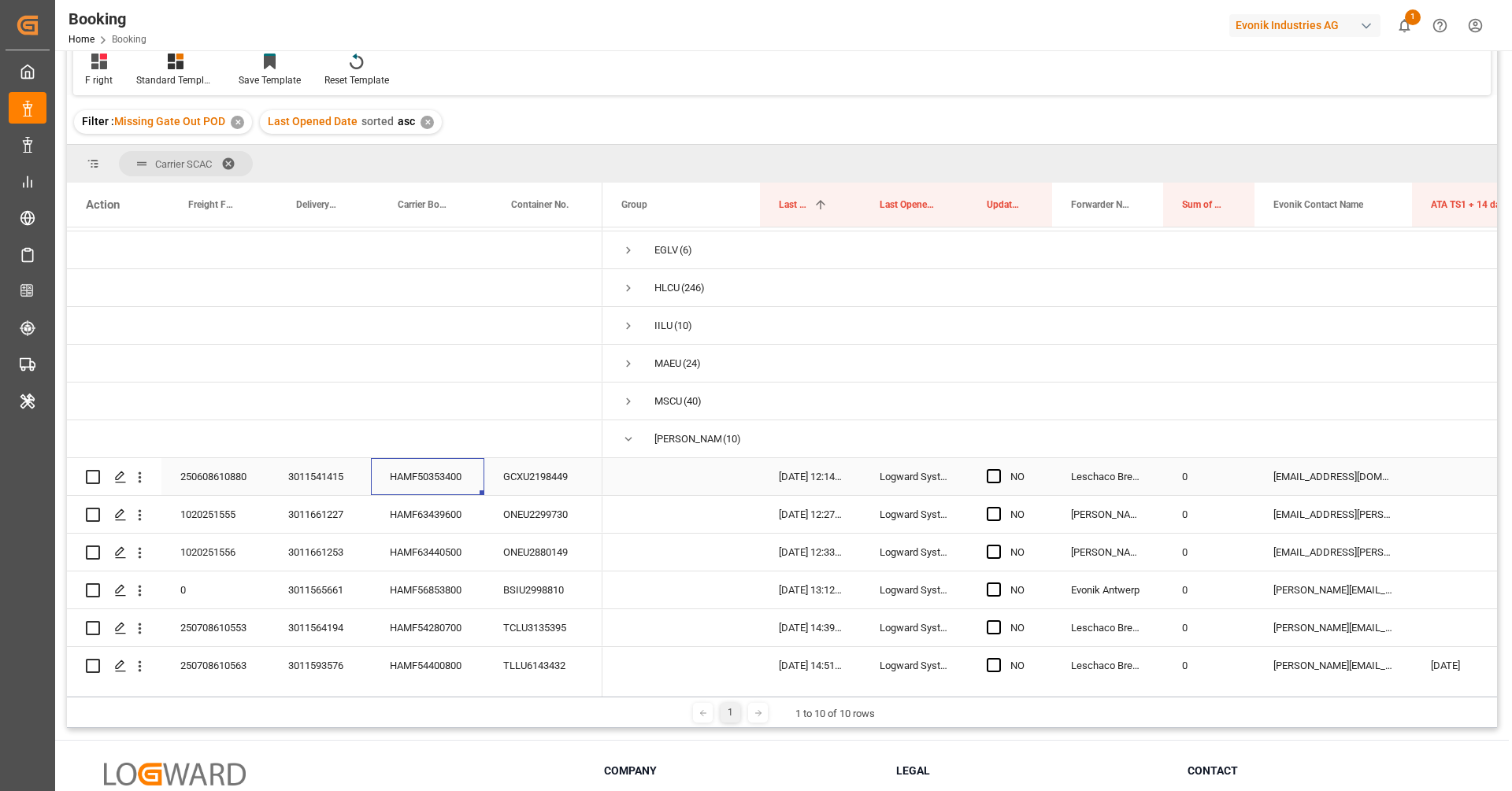
click at [451, 482] on div "HAMF50353400" at bounding box center [427, 477] width 113 height 37
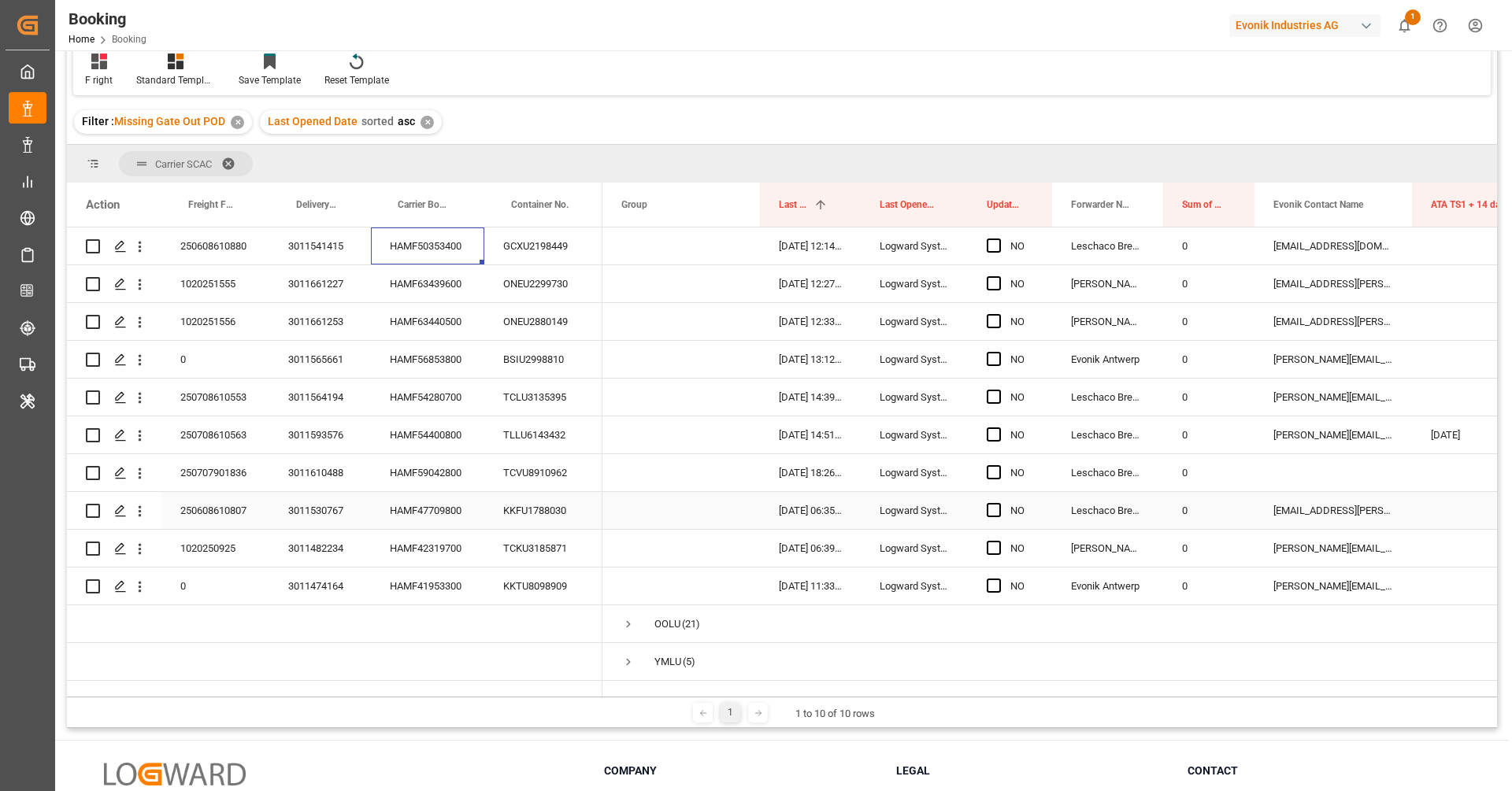
scroll to position [0, 0]
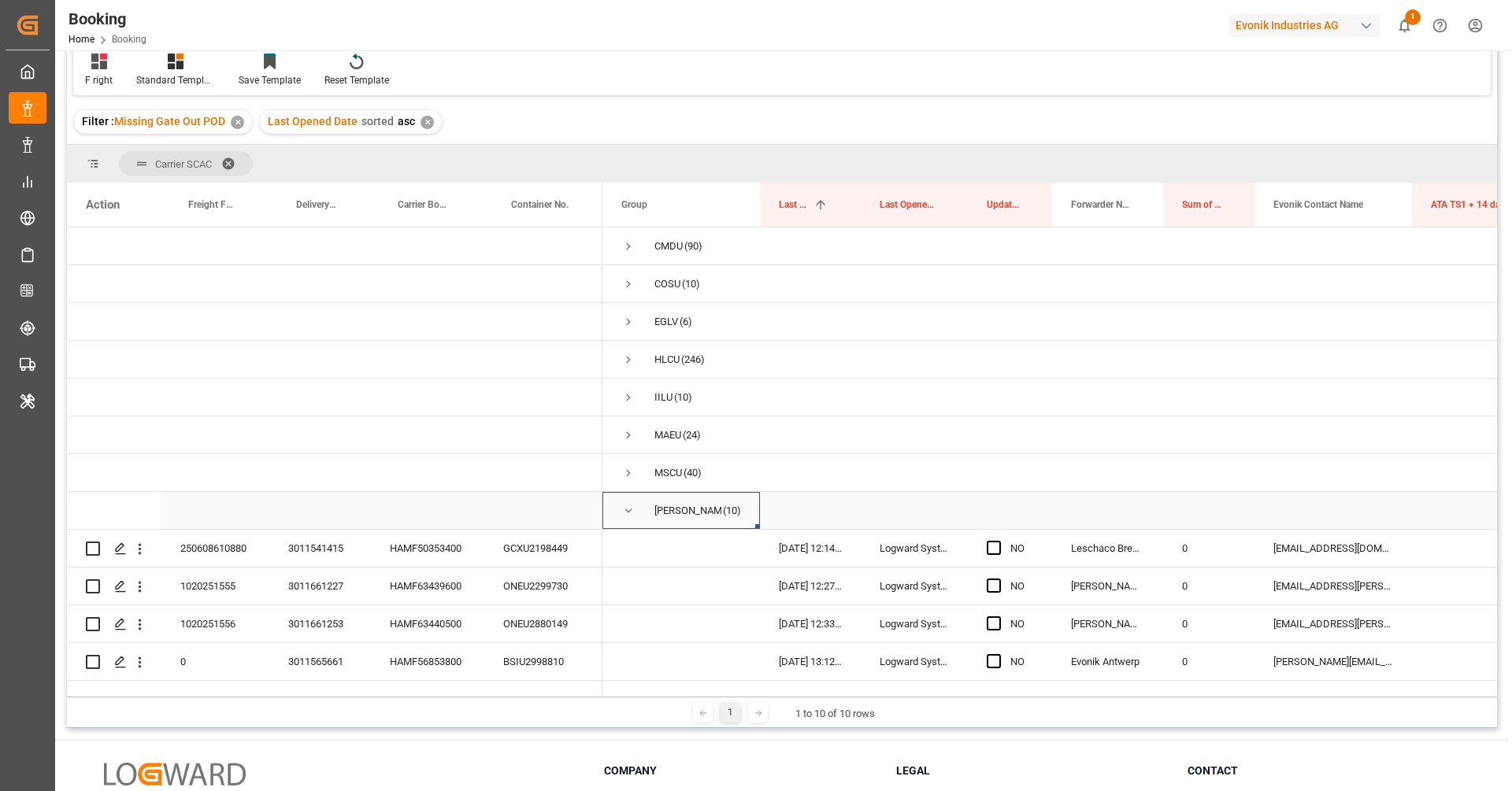
click at [623, 511] on span "Press SPACE to select this row." at bounding box center [628, 510] width 14 height 14
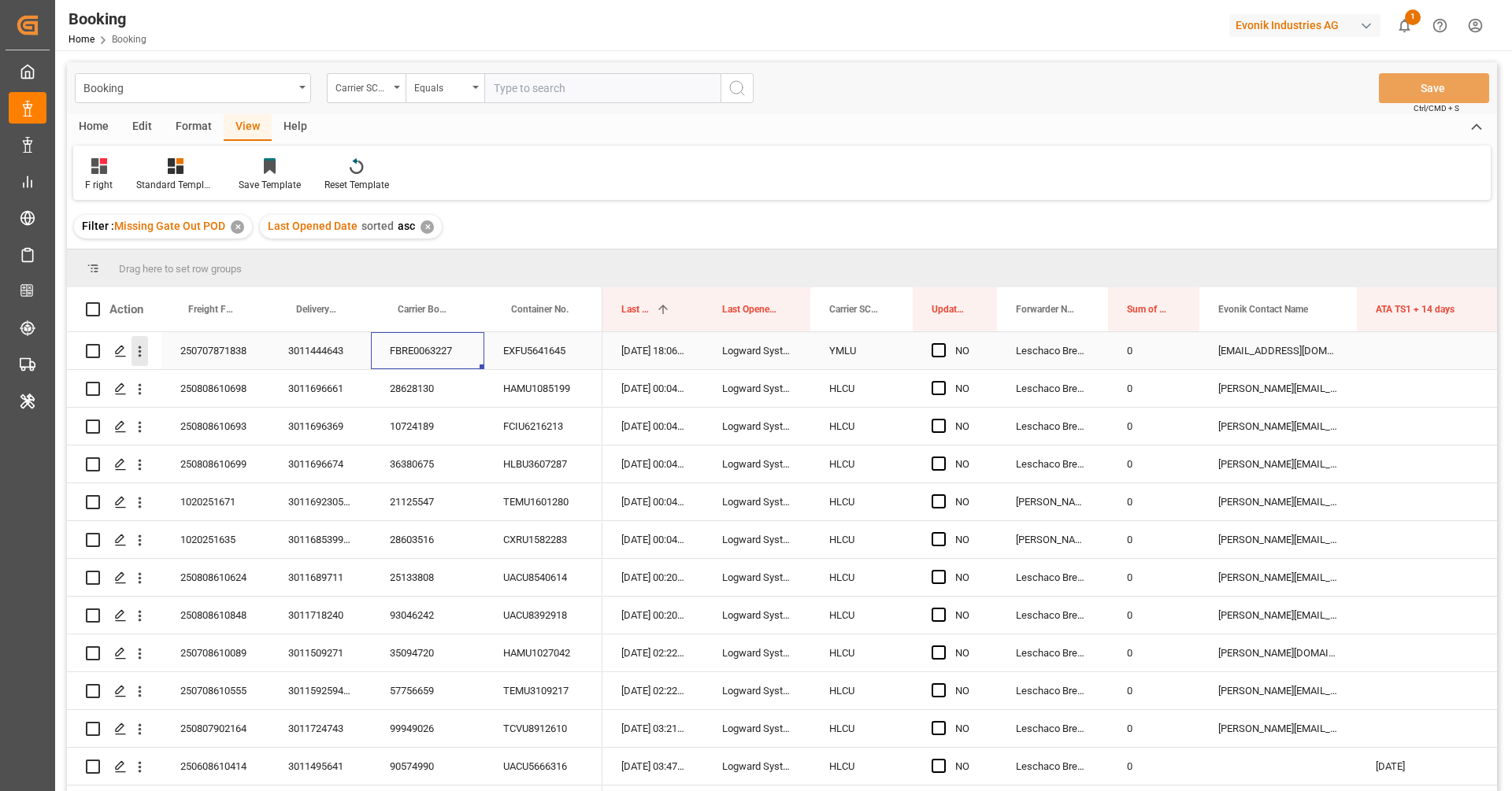
click at [141, 358] on icon "open menu" at bounding box center [140, 352] width 17 height 17
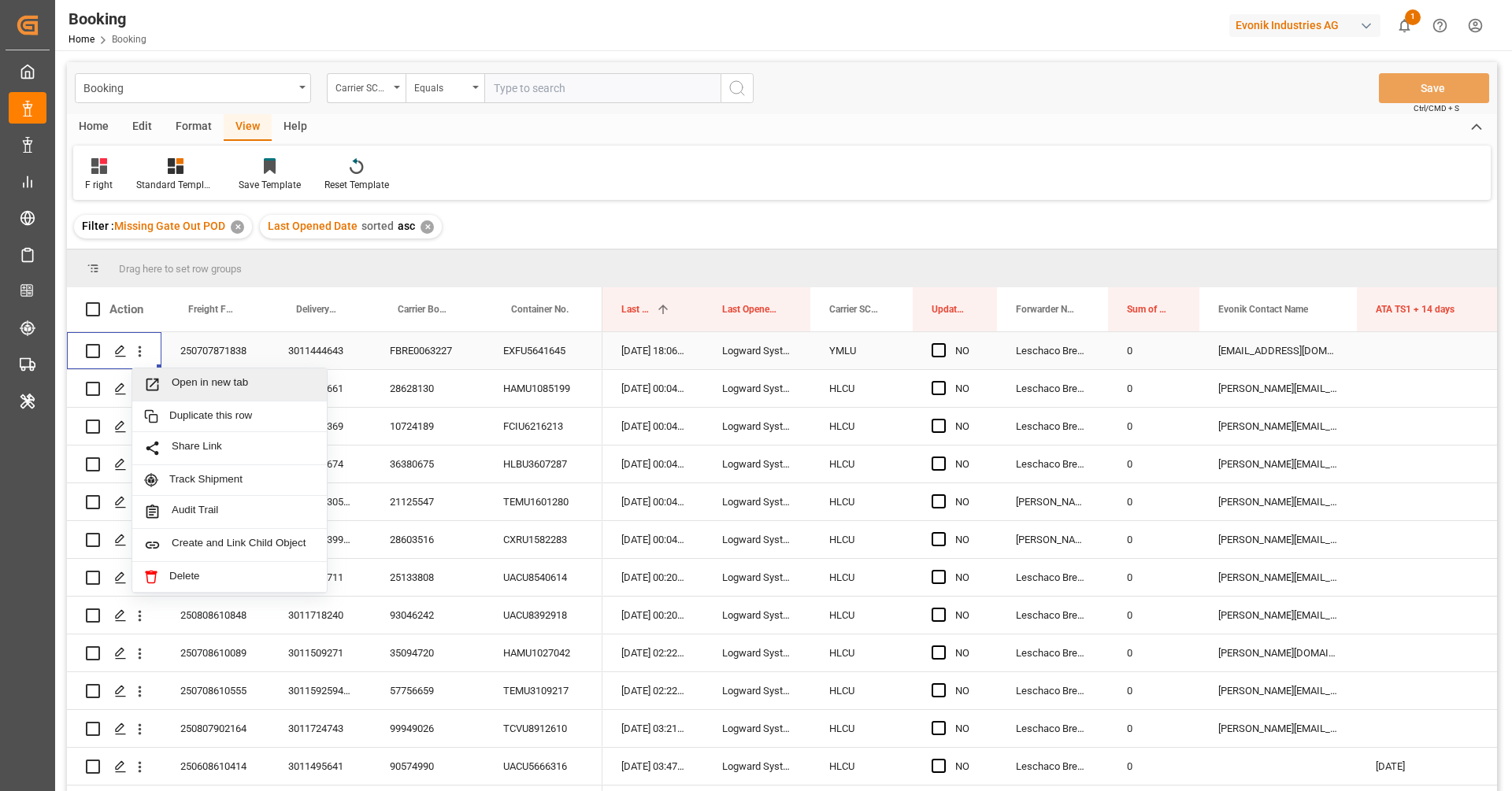
click at [209, 383] on span "Open in new tab" at bounding box center [244, 384] width 144 height 17
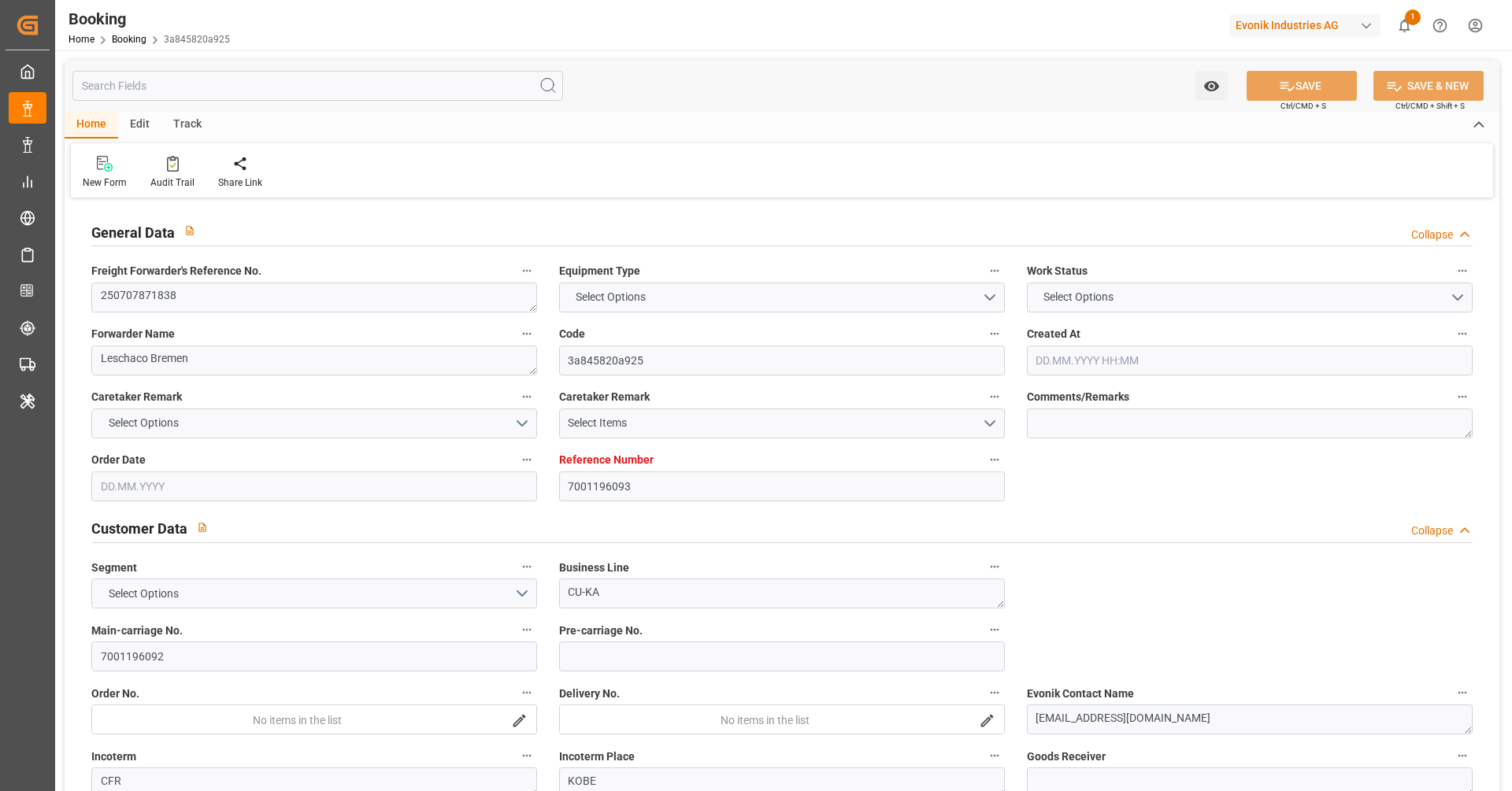
type input "7001196093"
type input "9395147"
type input "[PERSON_NAME]"
type input "[PERSON_NAME] Marine Transport Corp."
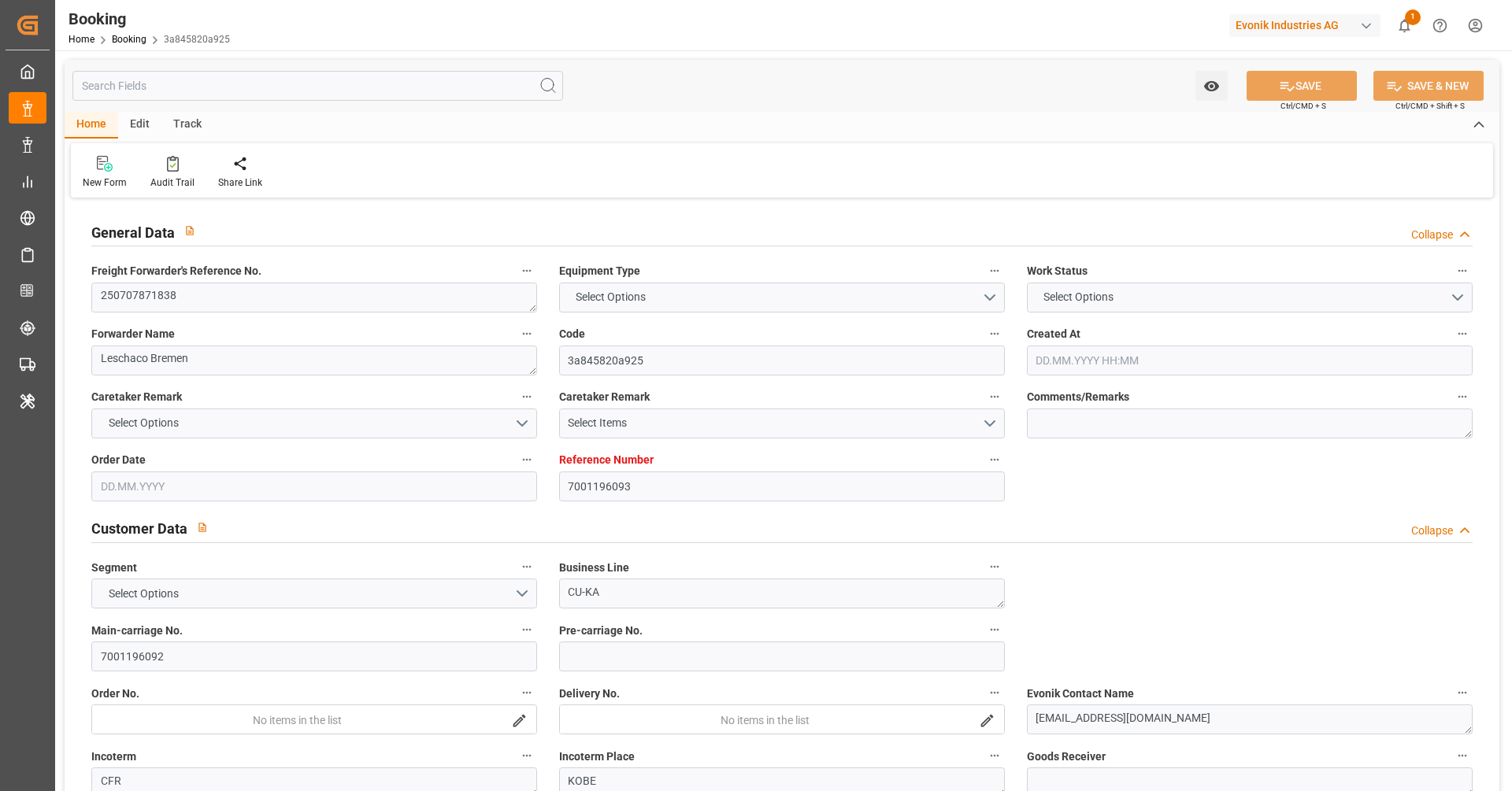
type input "NLRTM"
type input "JPUKB"
type input "50"
type input "0"
type input "NLRTM"
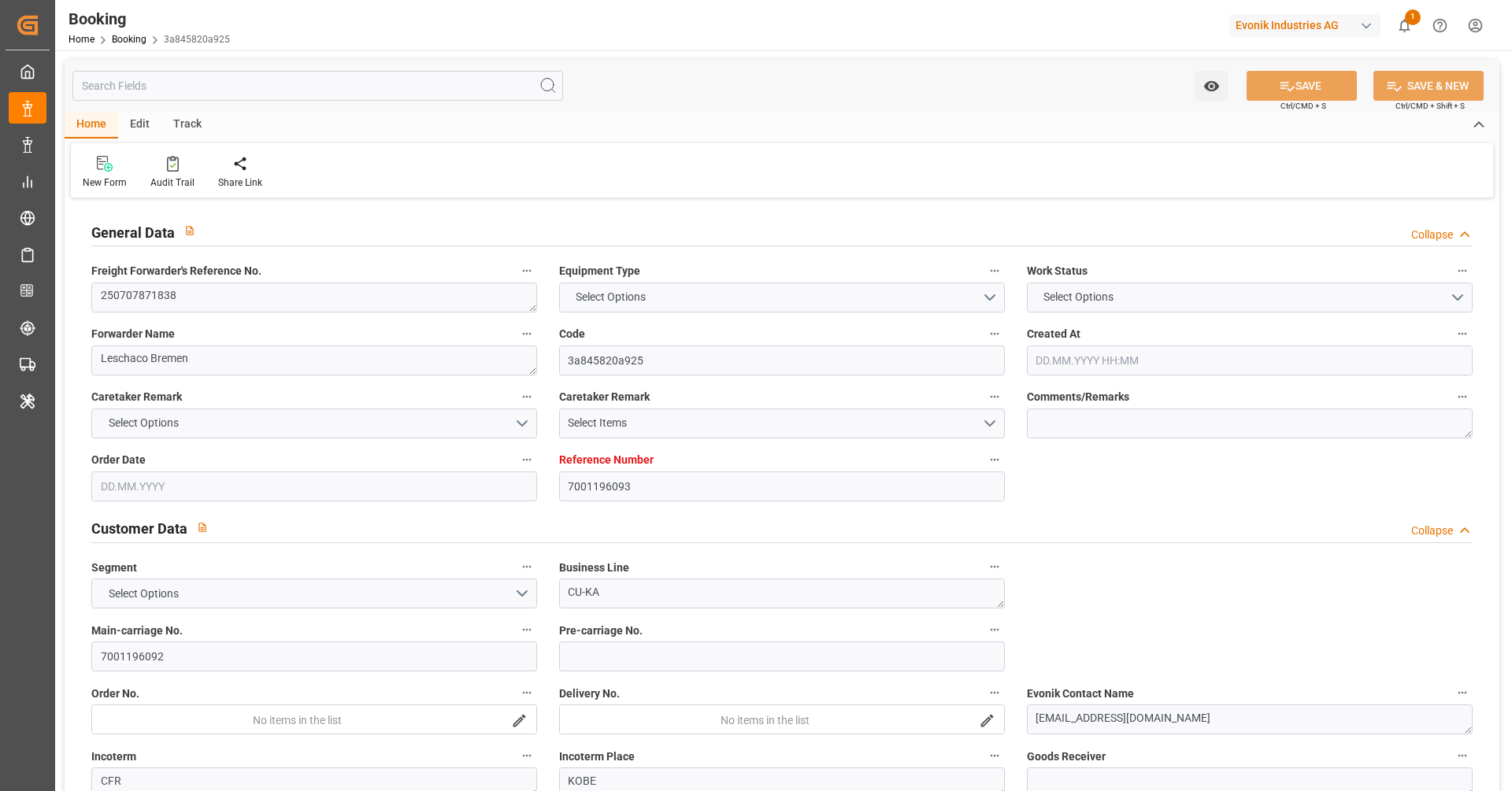
type input "JPUKB"
type input "9395147"
type input "[DATE] 12:21"
type input "[DATE]"
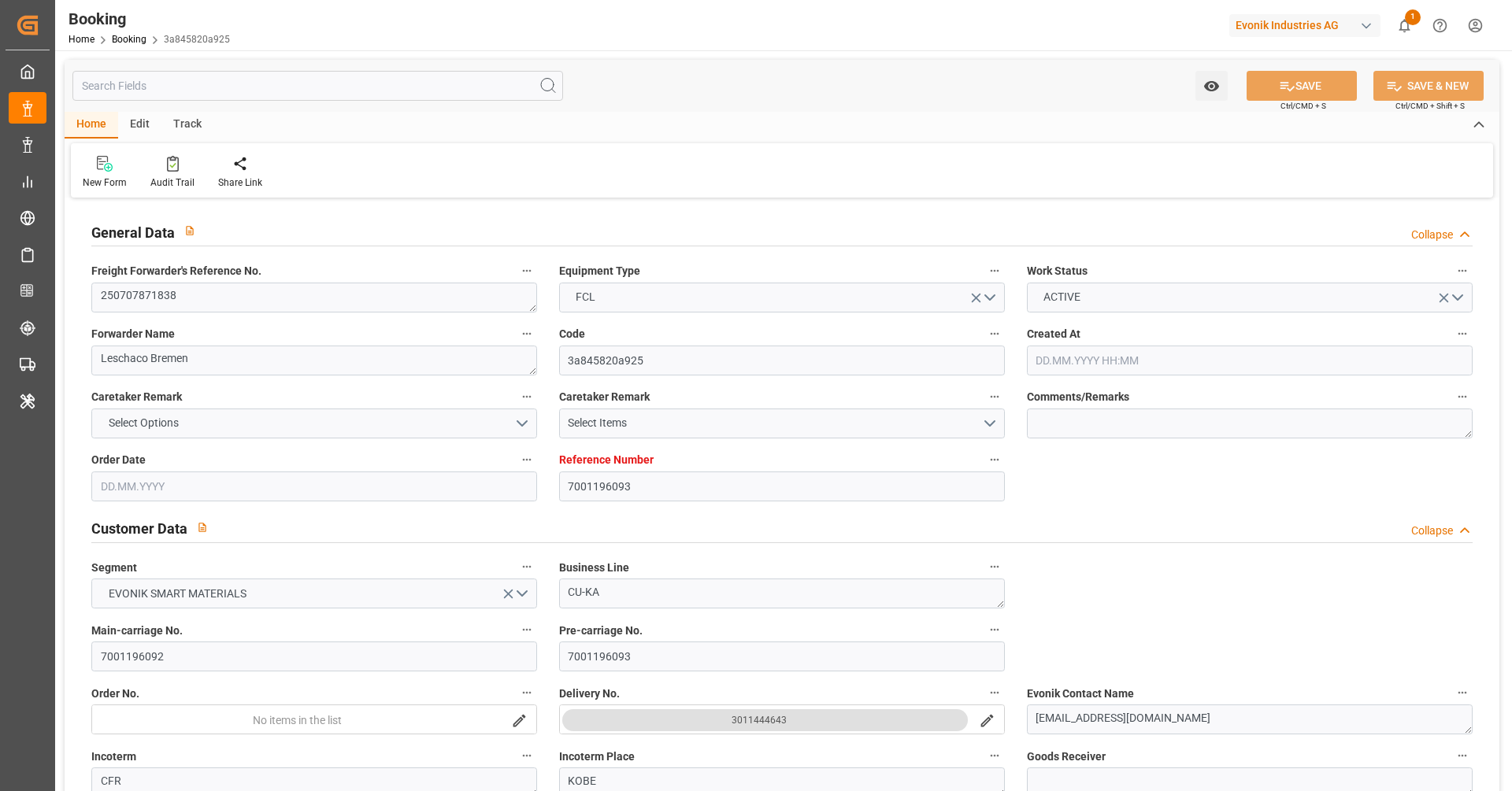
type input "[DATE]"
type input "[DATE] 00:00"
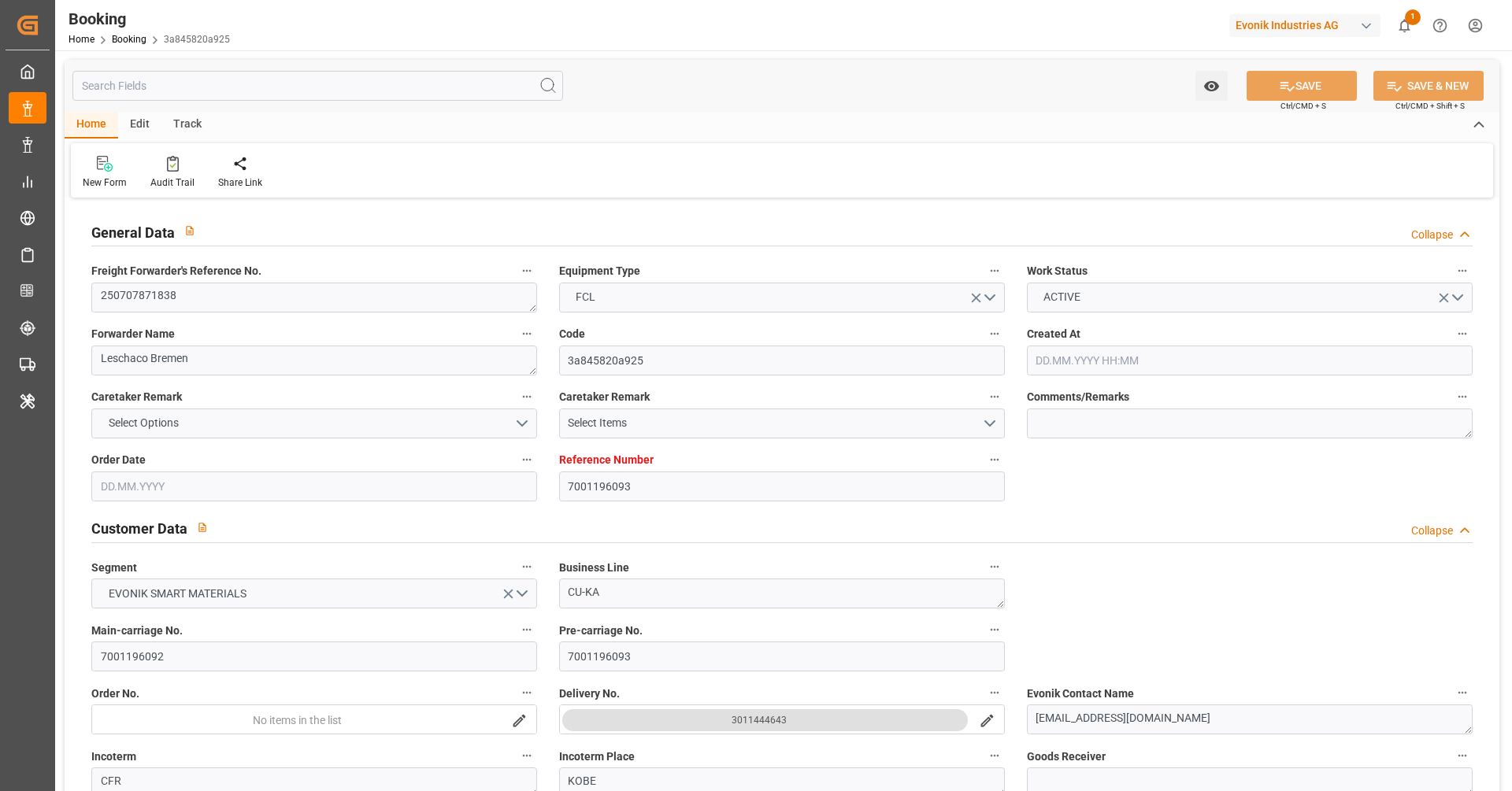
type input "[DATE] 23:48"
type input "[DATE] 02:46"
type input "[DATE] 08:00"
type input "[DATE] 00:00"
type input "[DATE] 07:41"
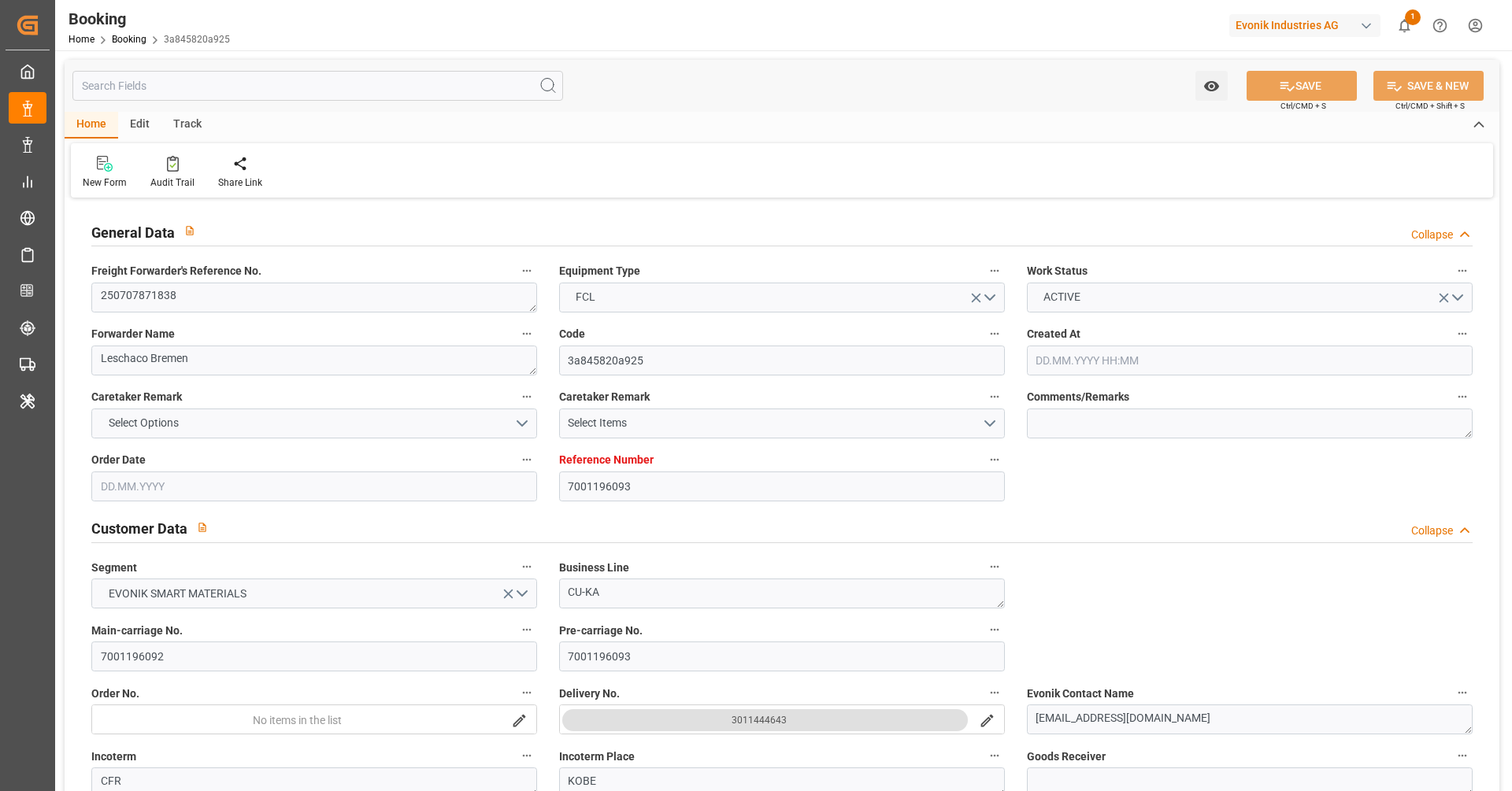
type input "[DATE]"
type input "[DATE] 18:06"
type input "[DATE]"
type input "[DATE] 18:27"
type input "[DATE] 00:32"
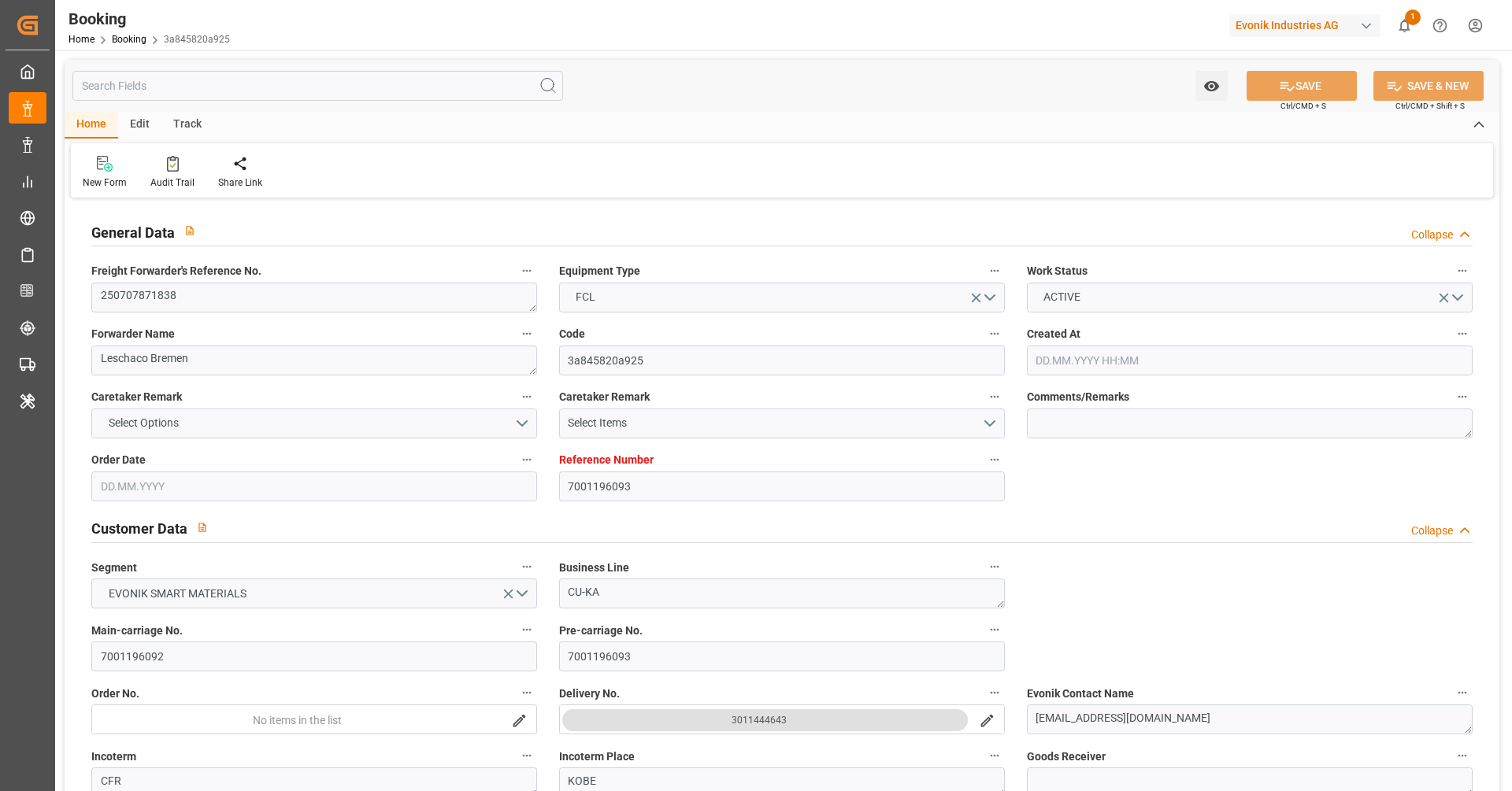
type input "[DATE] 08:00"
type input "[DATE] 07:42"
type input "[DATE] 14:33"
type input "[DATE] 10:00"
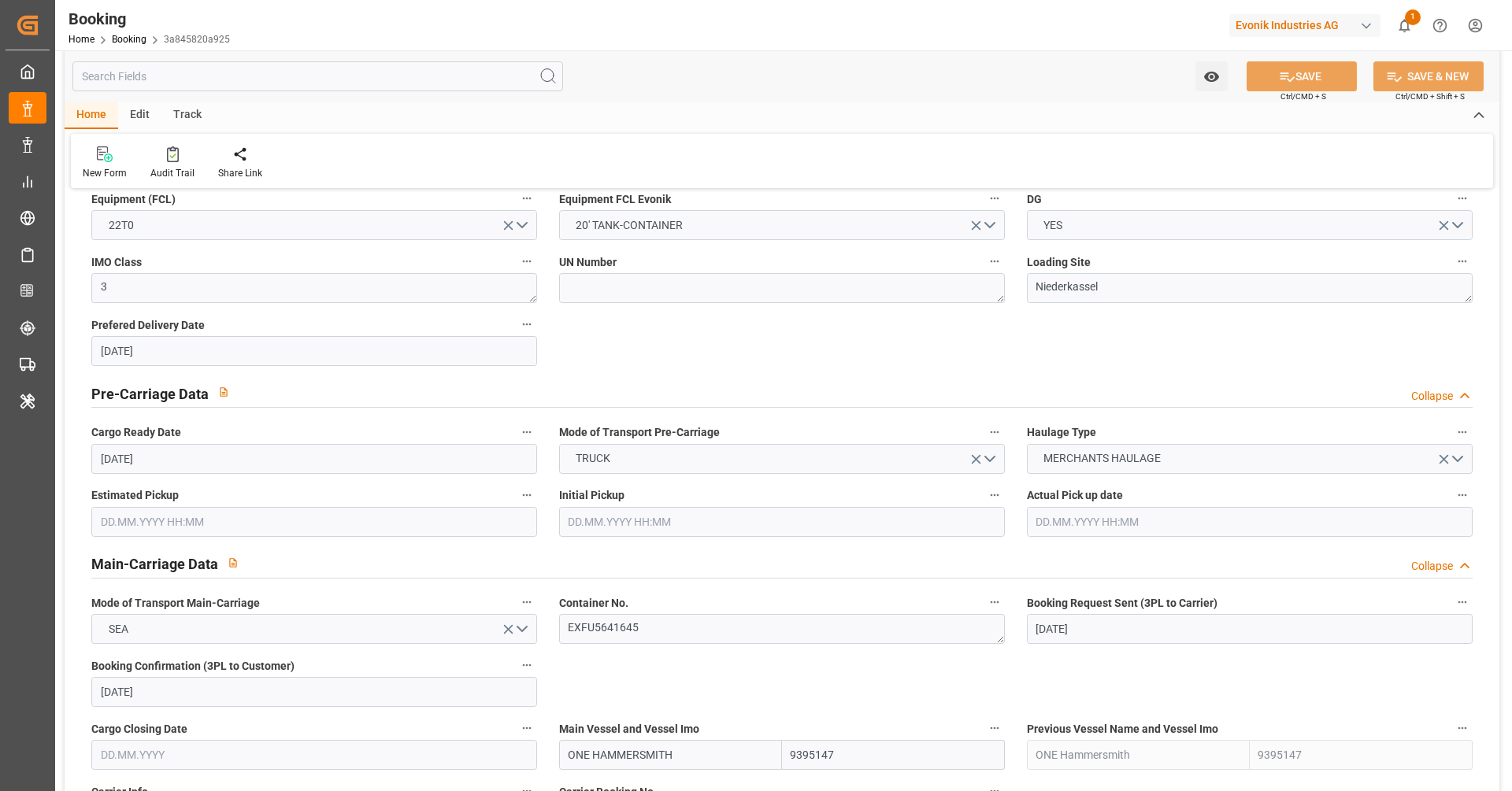
scroll to position [914, 0]
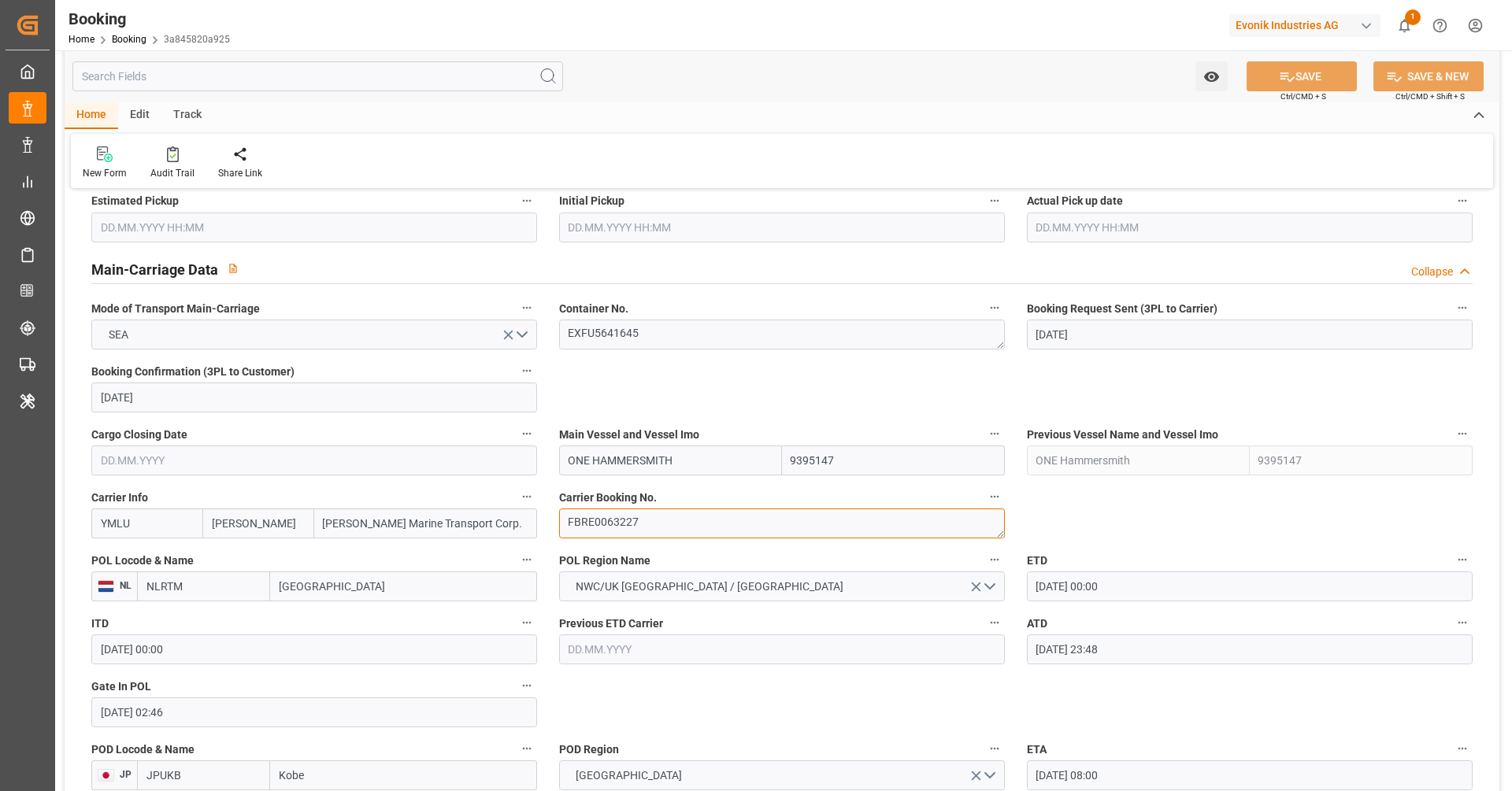
click at [697, 521] on textarea "FBRE0063227" at bounding box center [782, 523] width 446 height 30
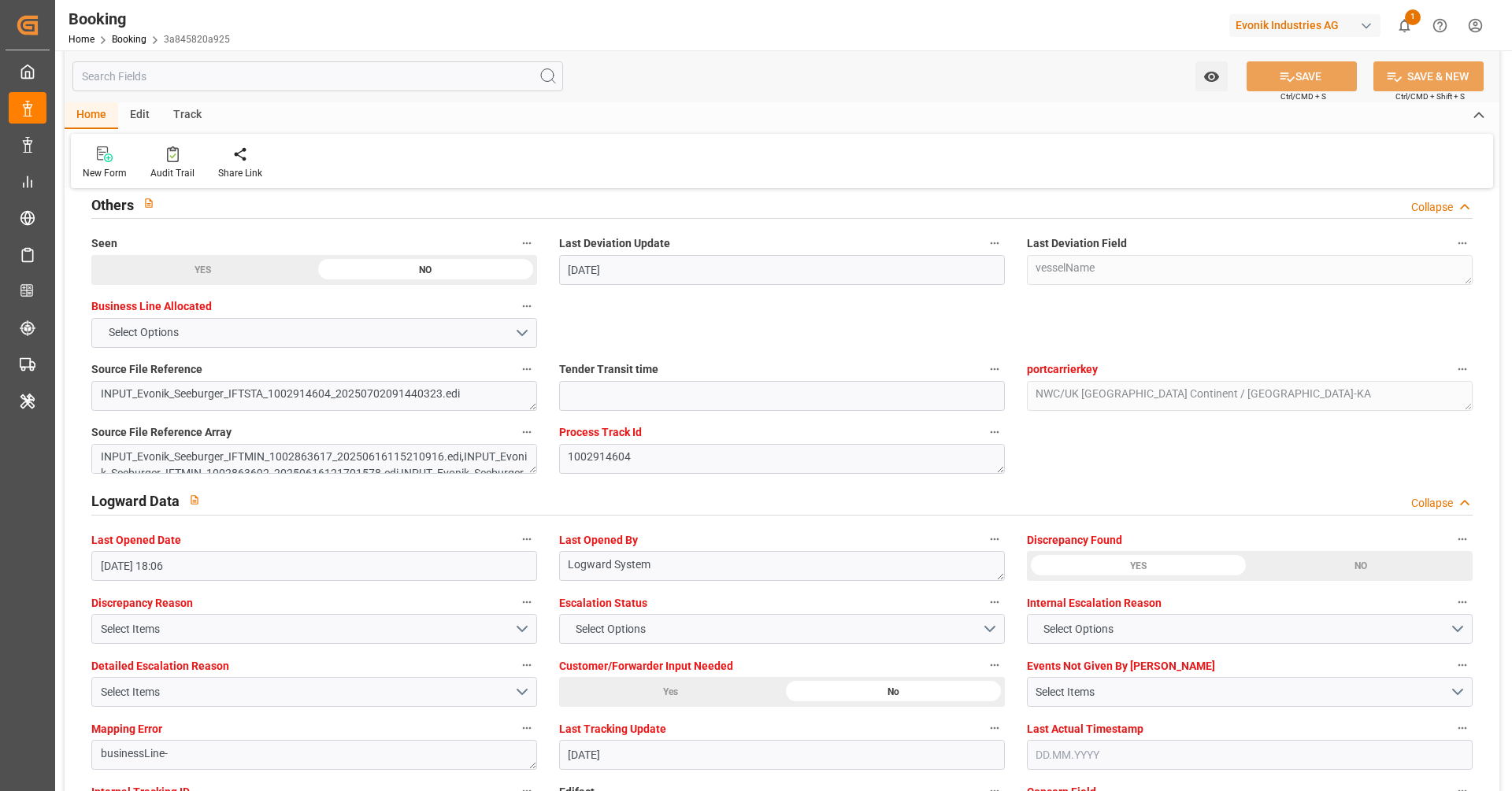
scroll to position [2988, 0]
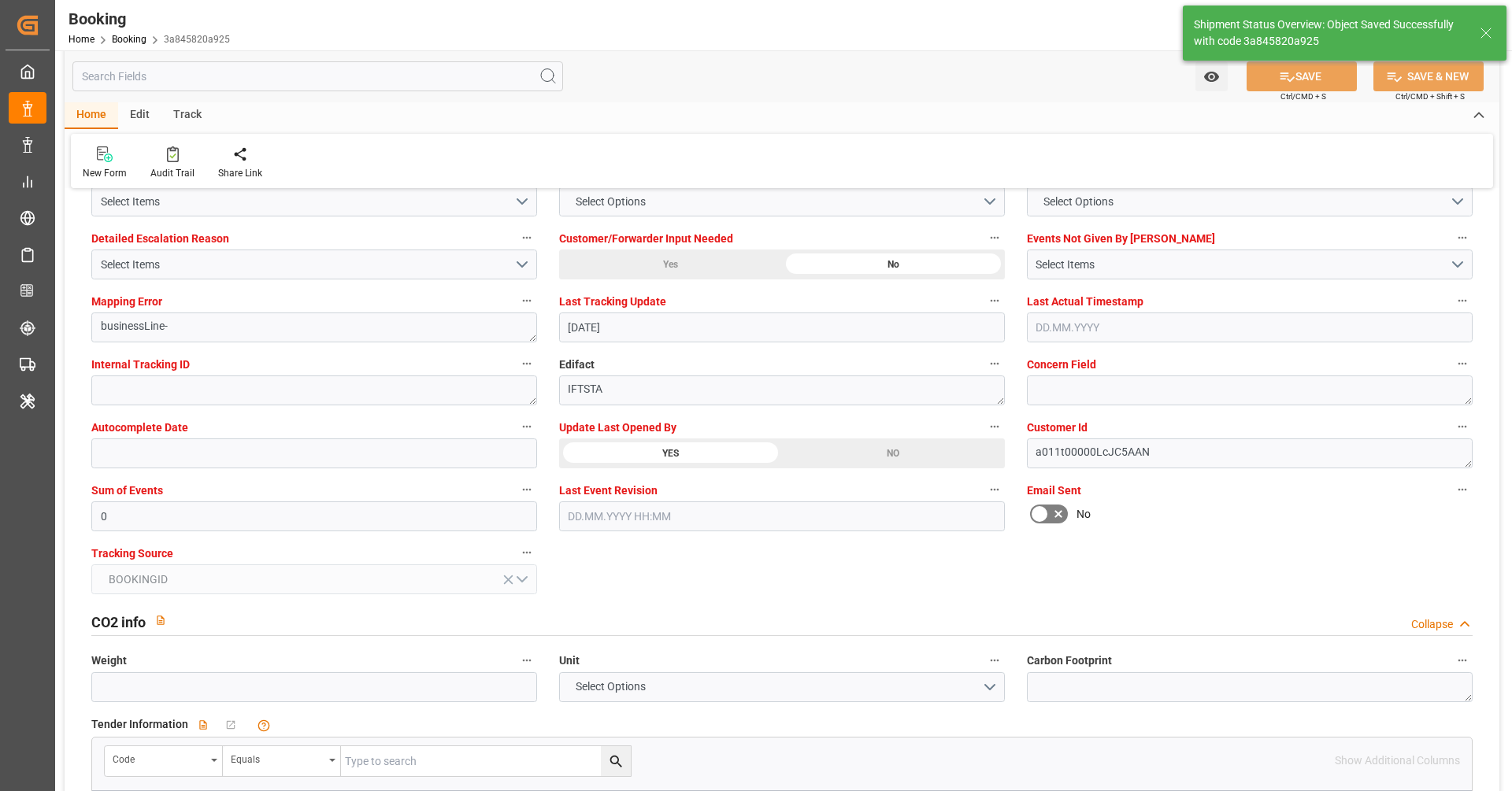
type textarea "[PERSON_NAME]"
type input "[DATE] 12:14"
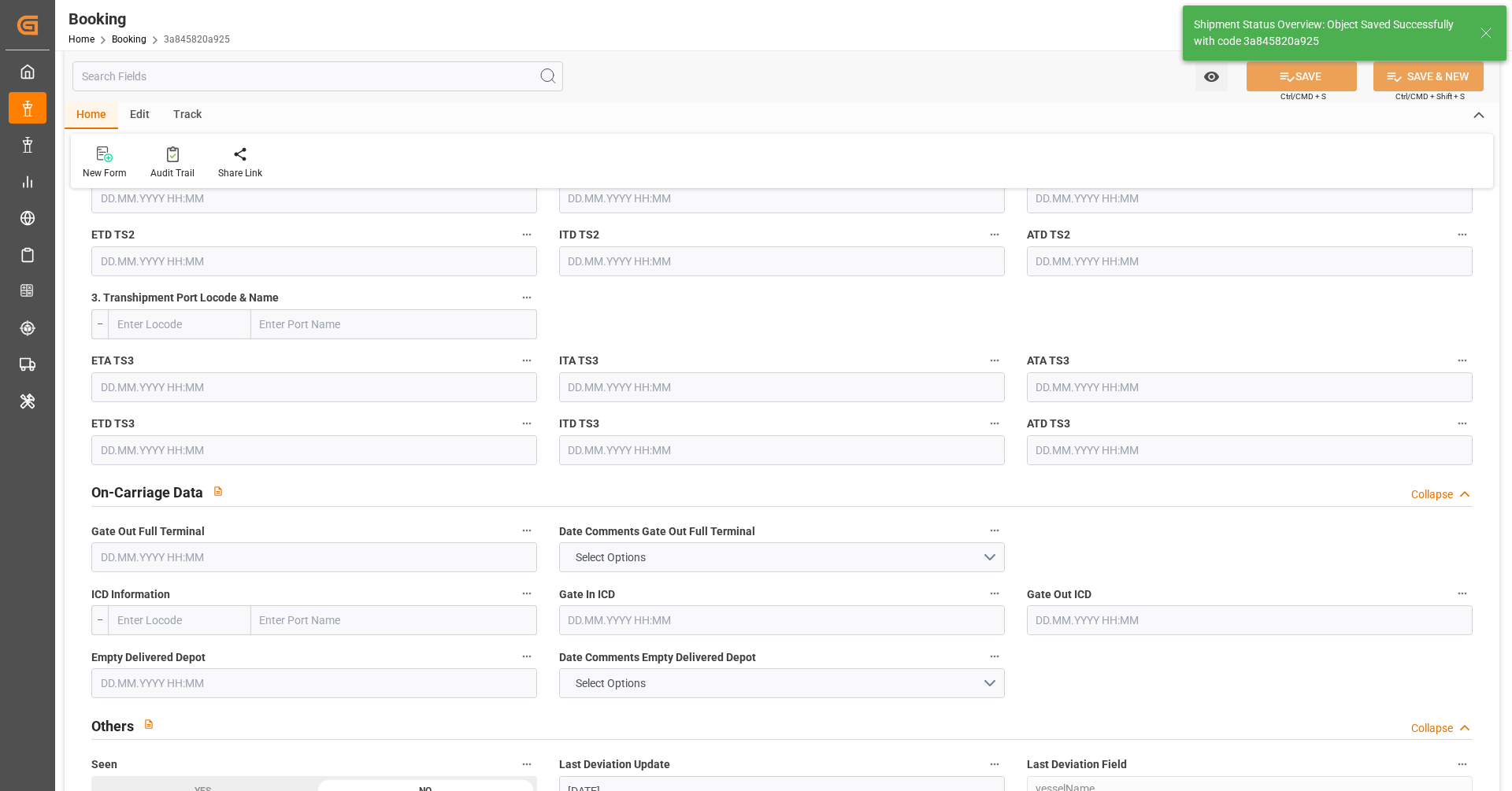
scroll to position [1625, 0]
